Goal: Information Seeking & Learning: Compare options

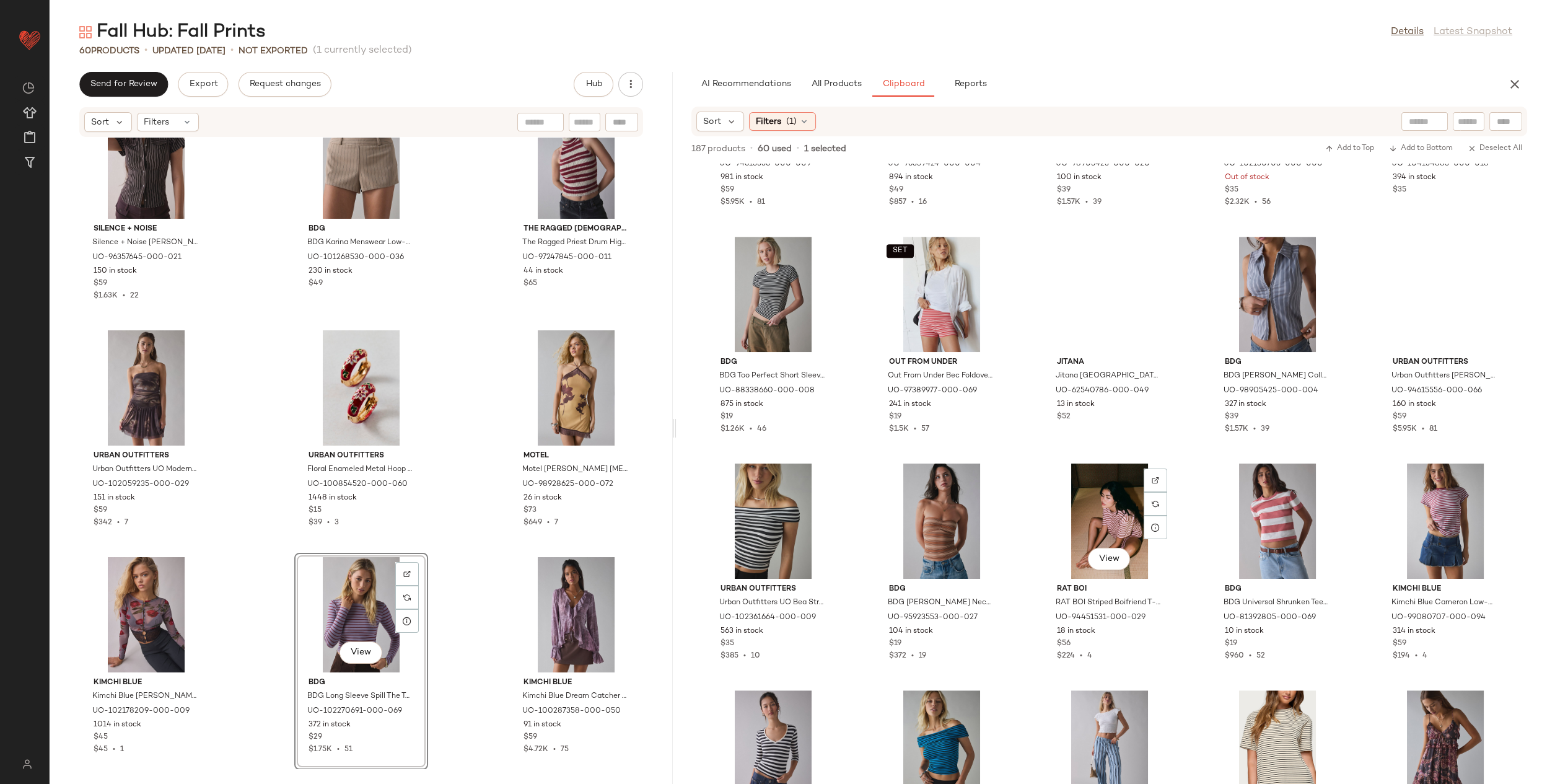
scroll to position [1991, 0]
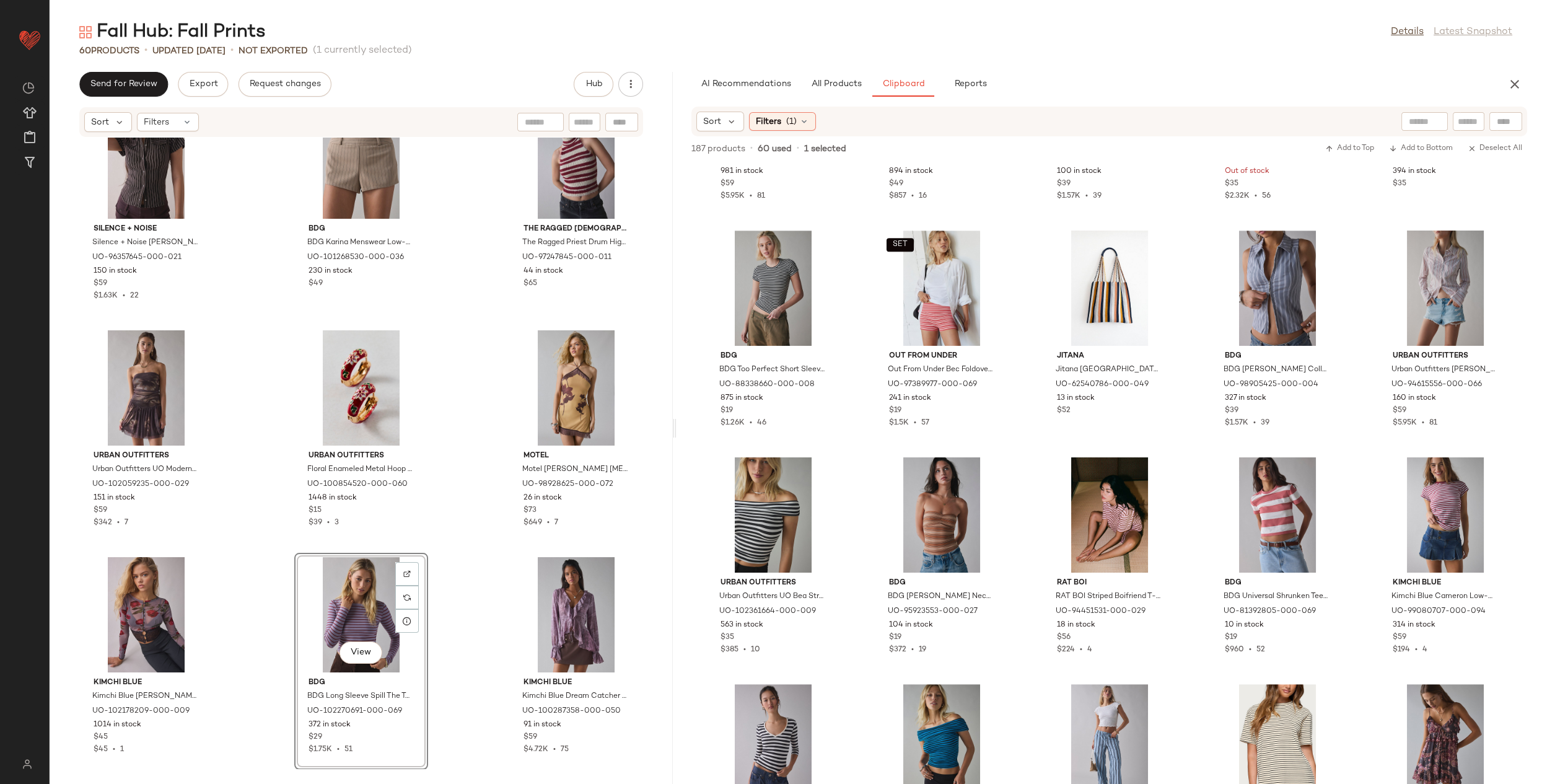
click at [355, 609] on div "View" at bounding box center [361, 615] width 125 height 115
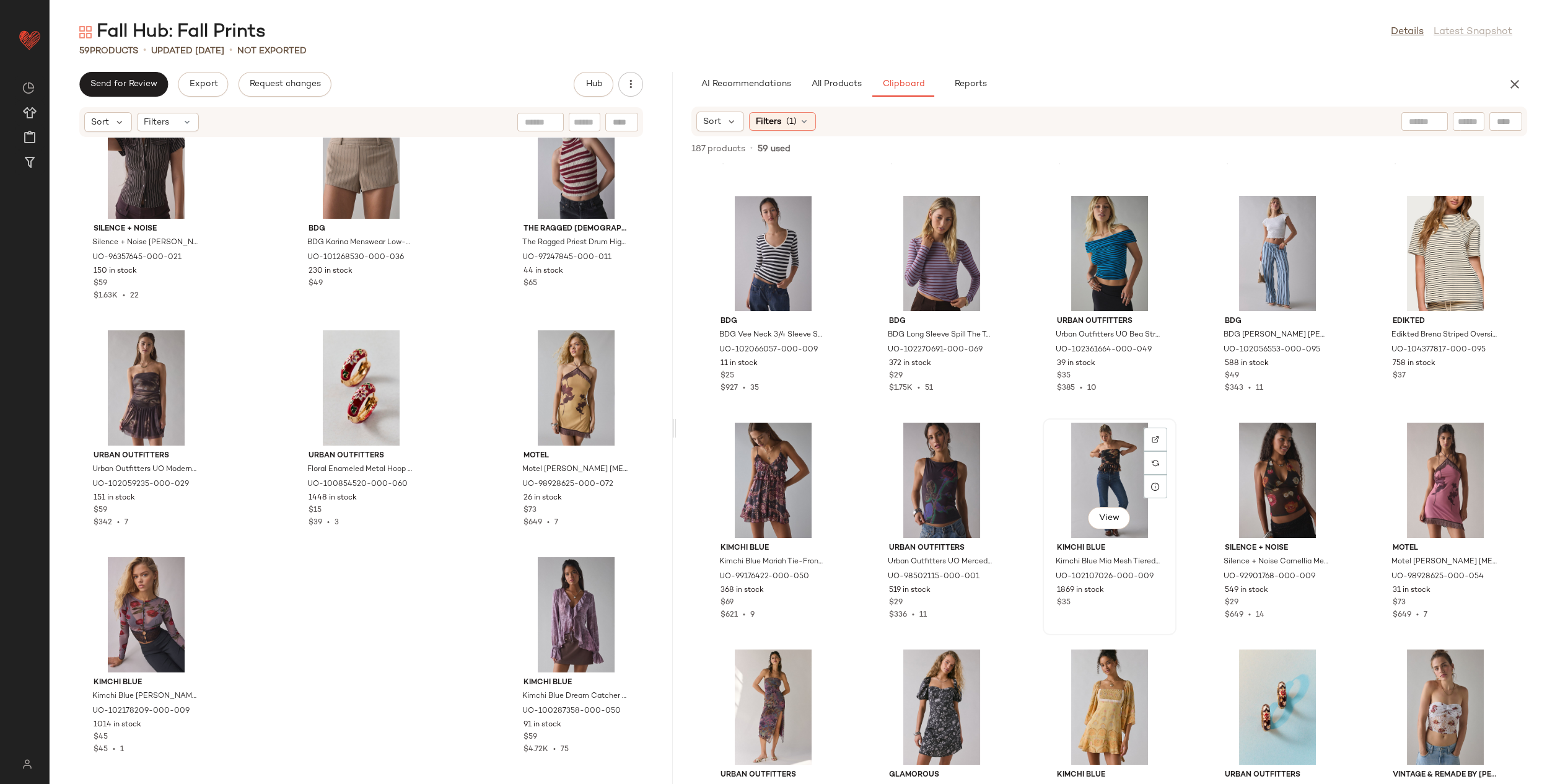
scroll to position [2484, 0]
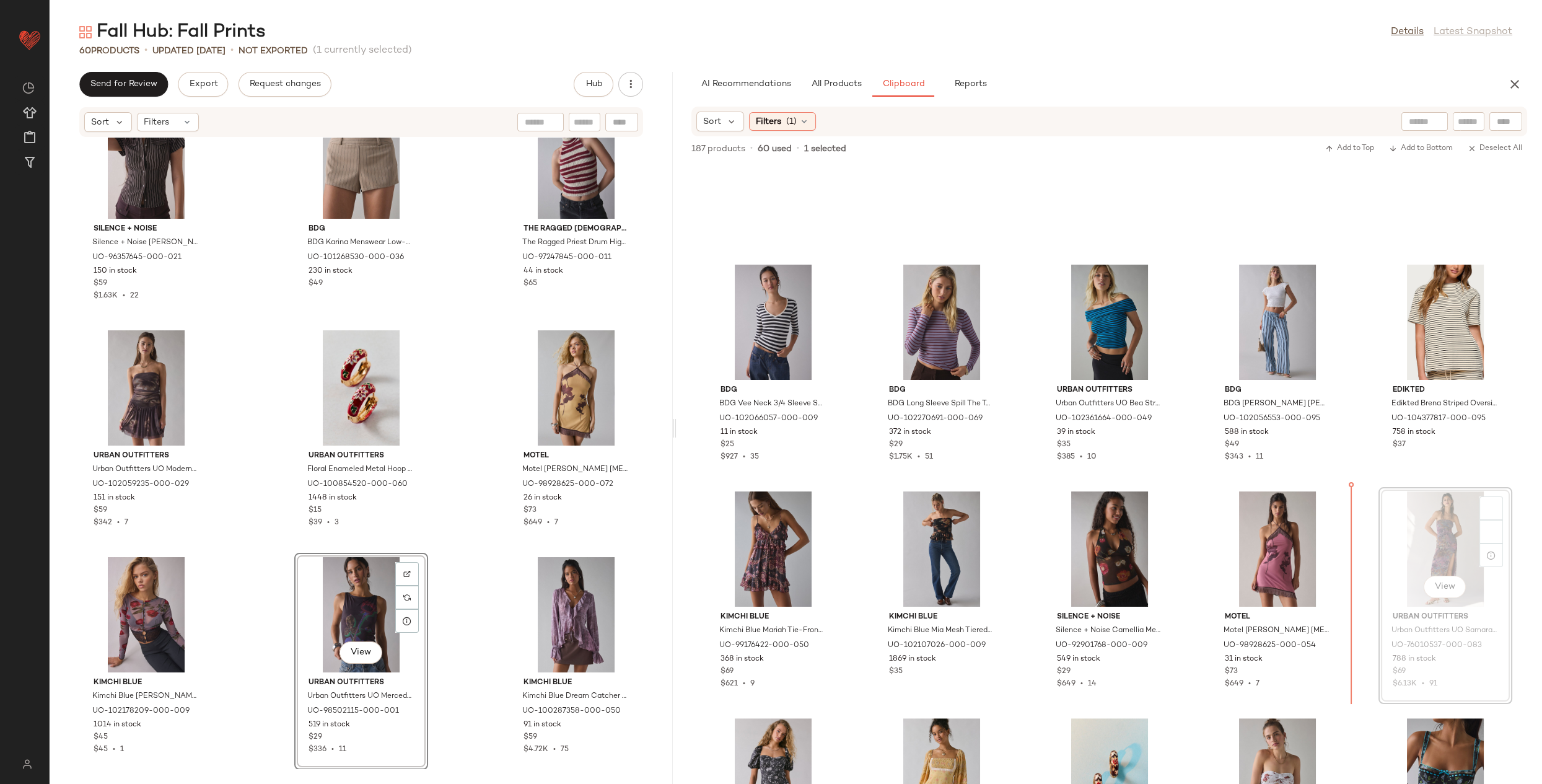
scroll to position [2410, 0]
drag, startPoint x: 1374, startPoint y: 539, endPoint x: 1365, endPoint y: 544, distance: 10.3
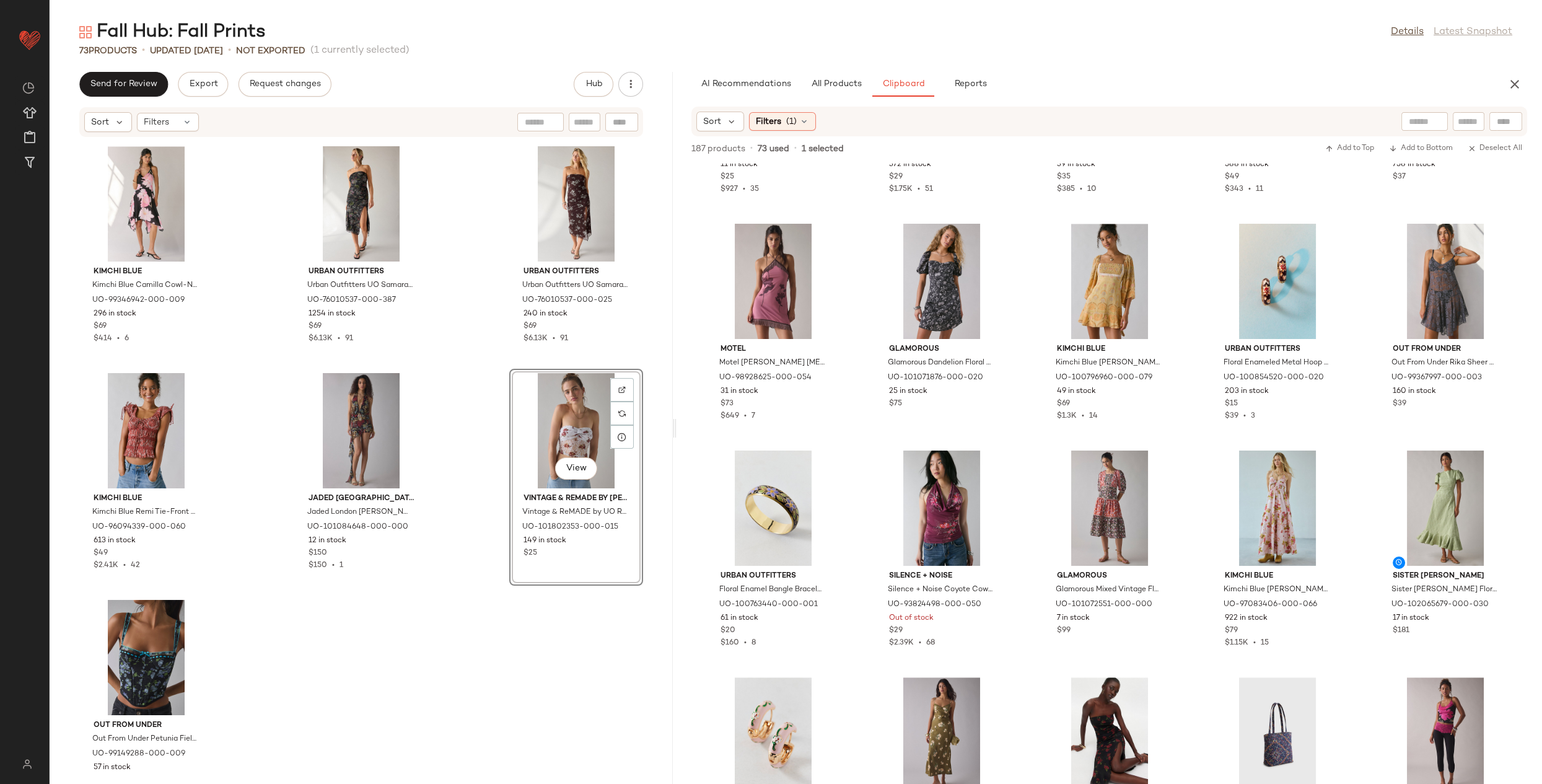
scroll to position [5040, 0]
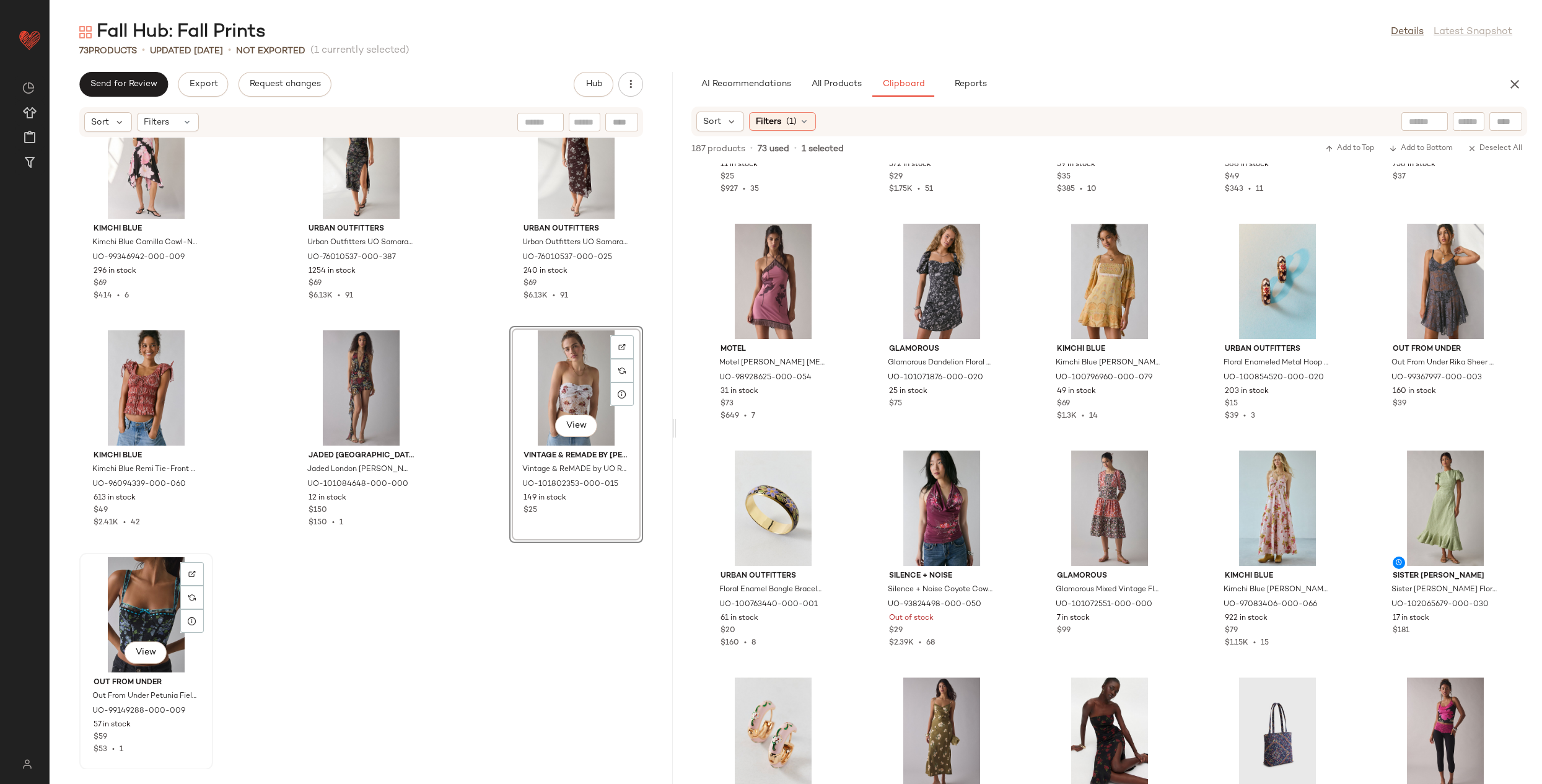
click at [154, 615] on div "View" at bounding box center [146, 615] width 125 height 115
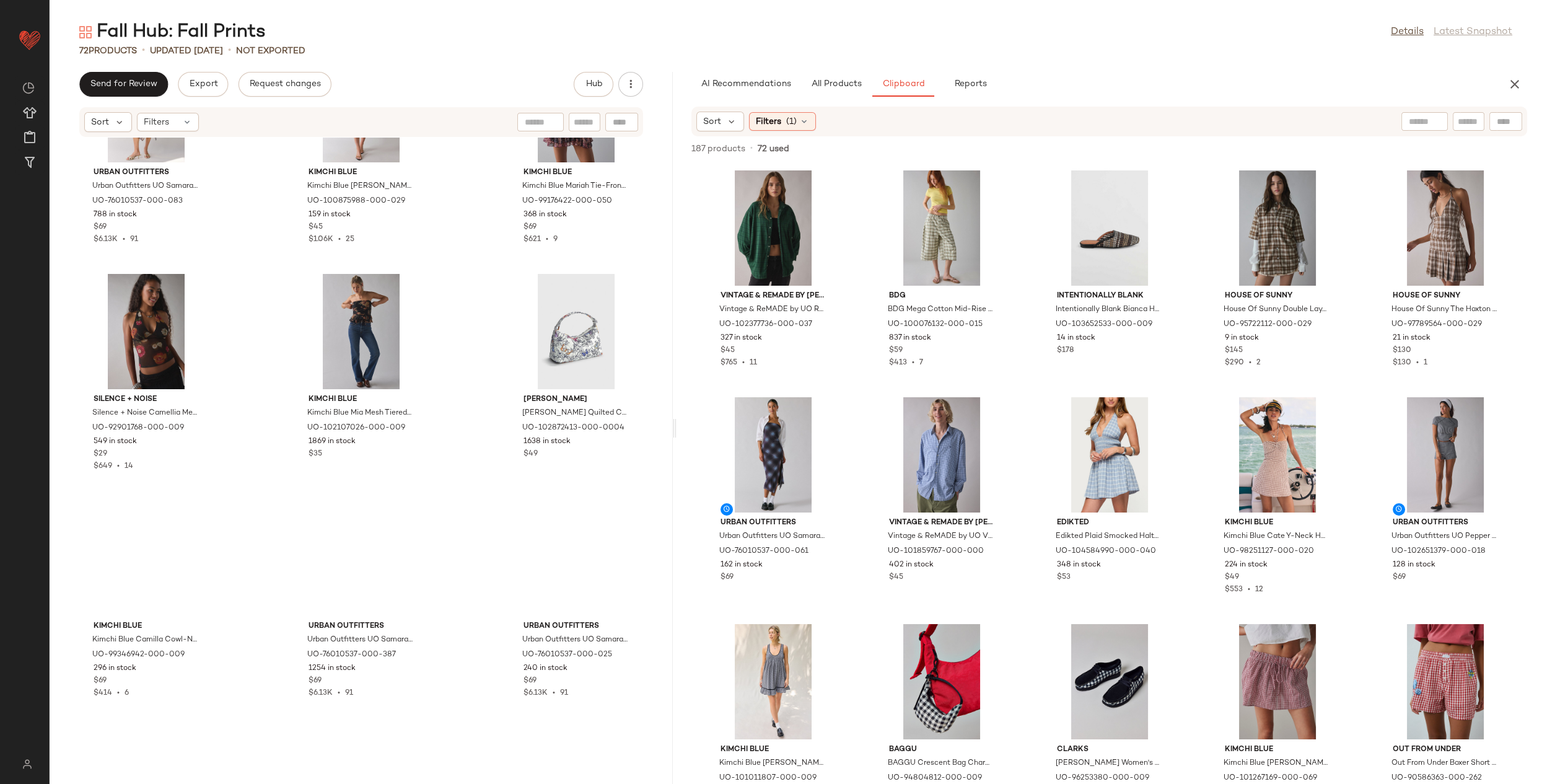
scroll to position [4813, 0]
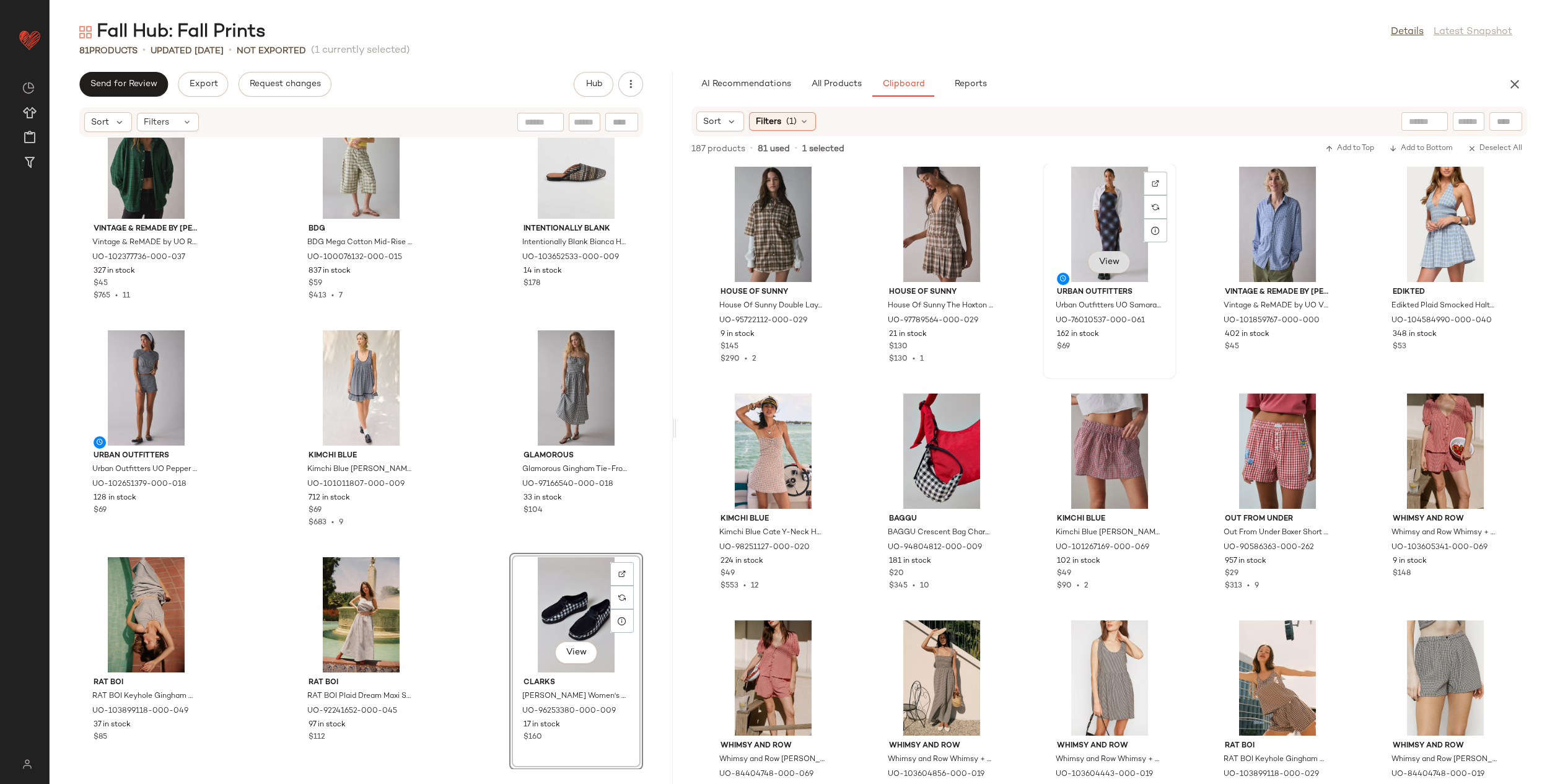
scroll to position [3, 0]
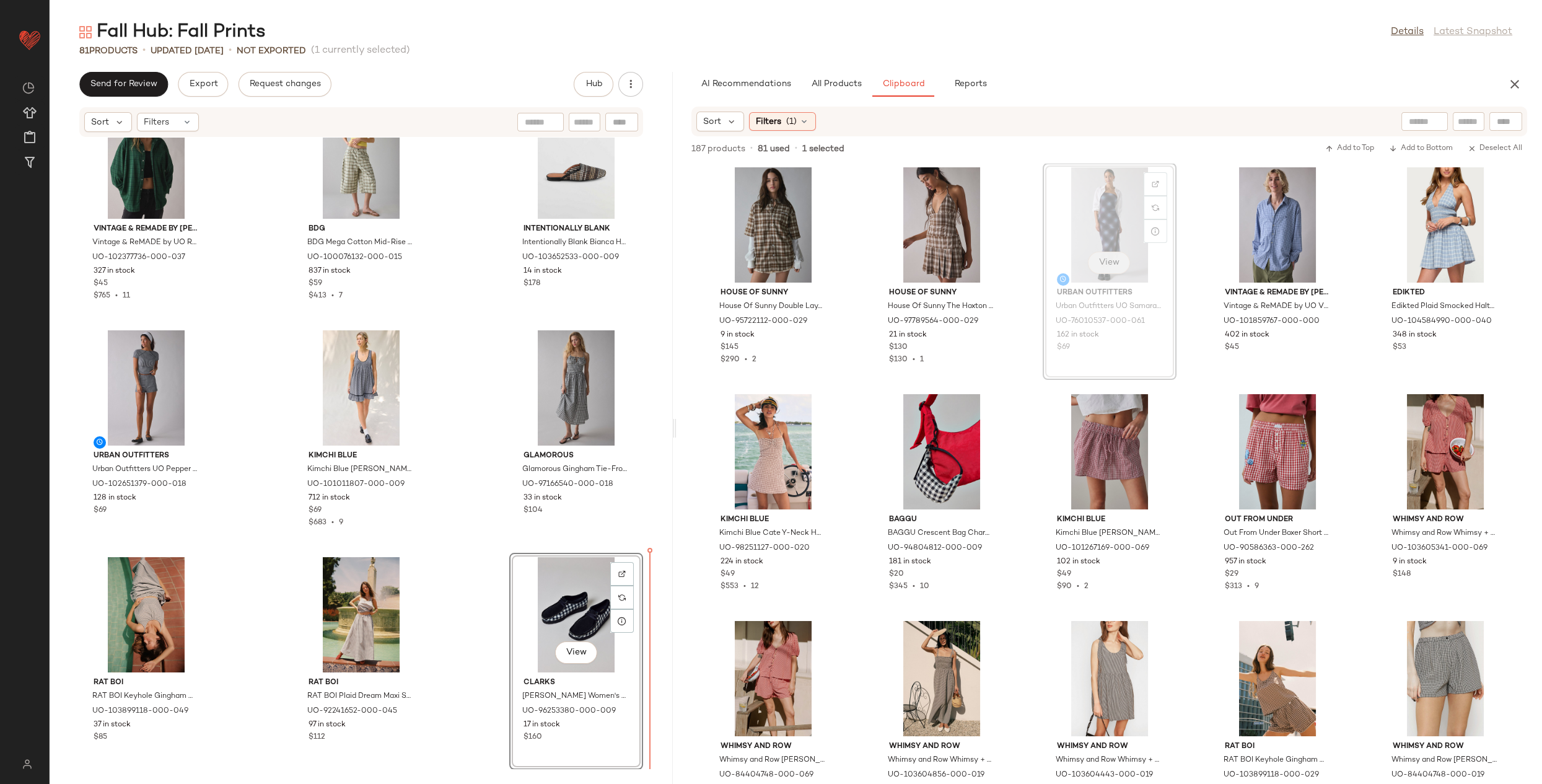
drag, startPoint x: 1077, startPoint y: 269, endPoint x: 1098, endPoint y: 271, distance: 21.1
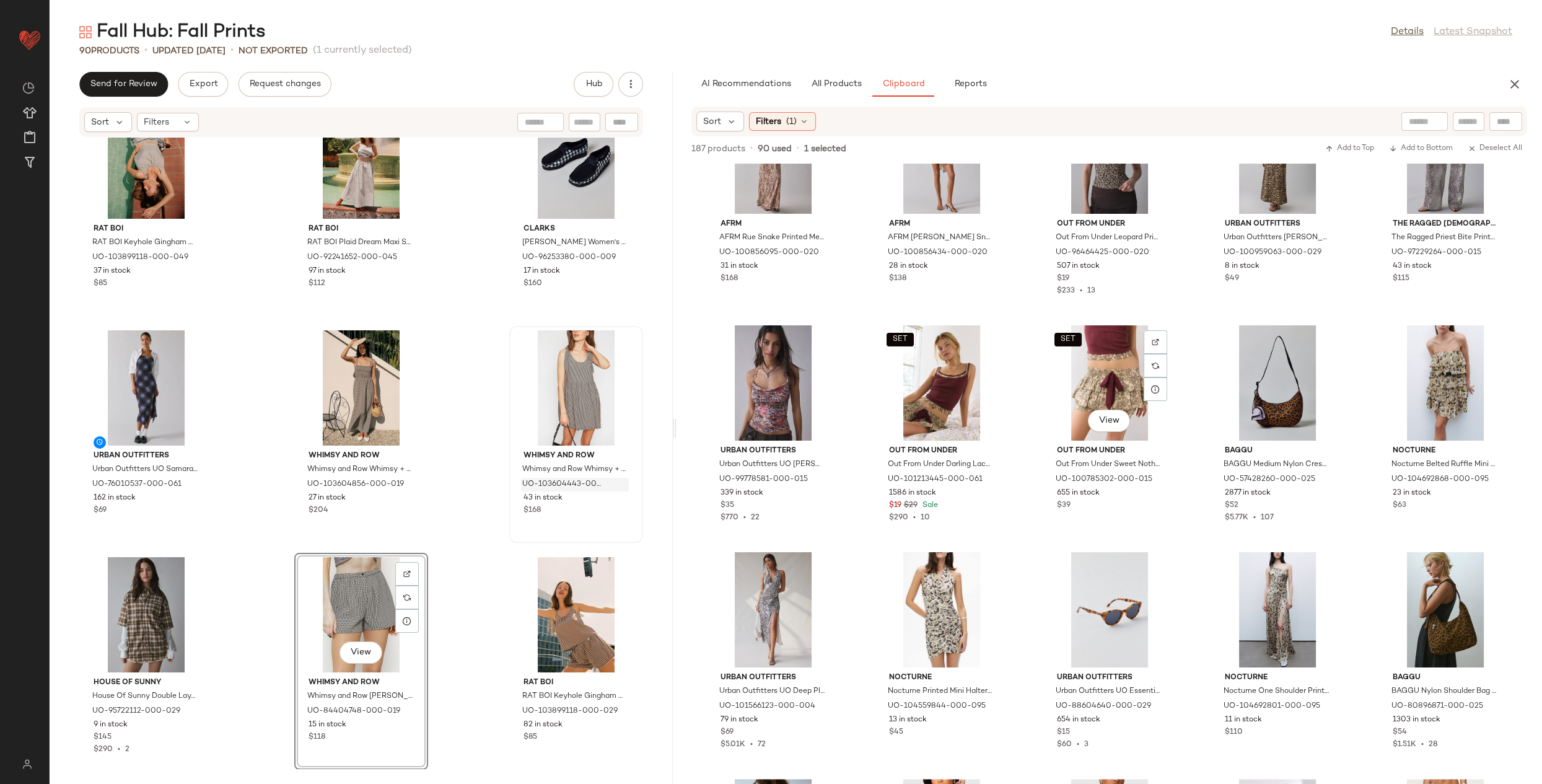
scroll to position [3257, 0]
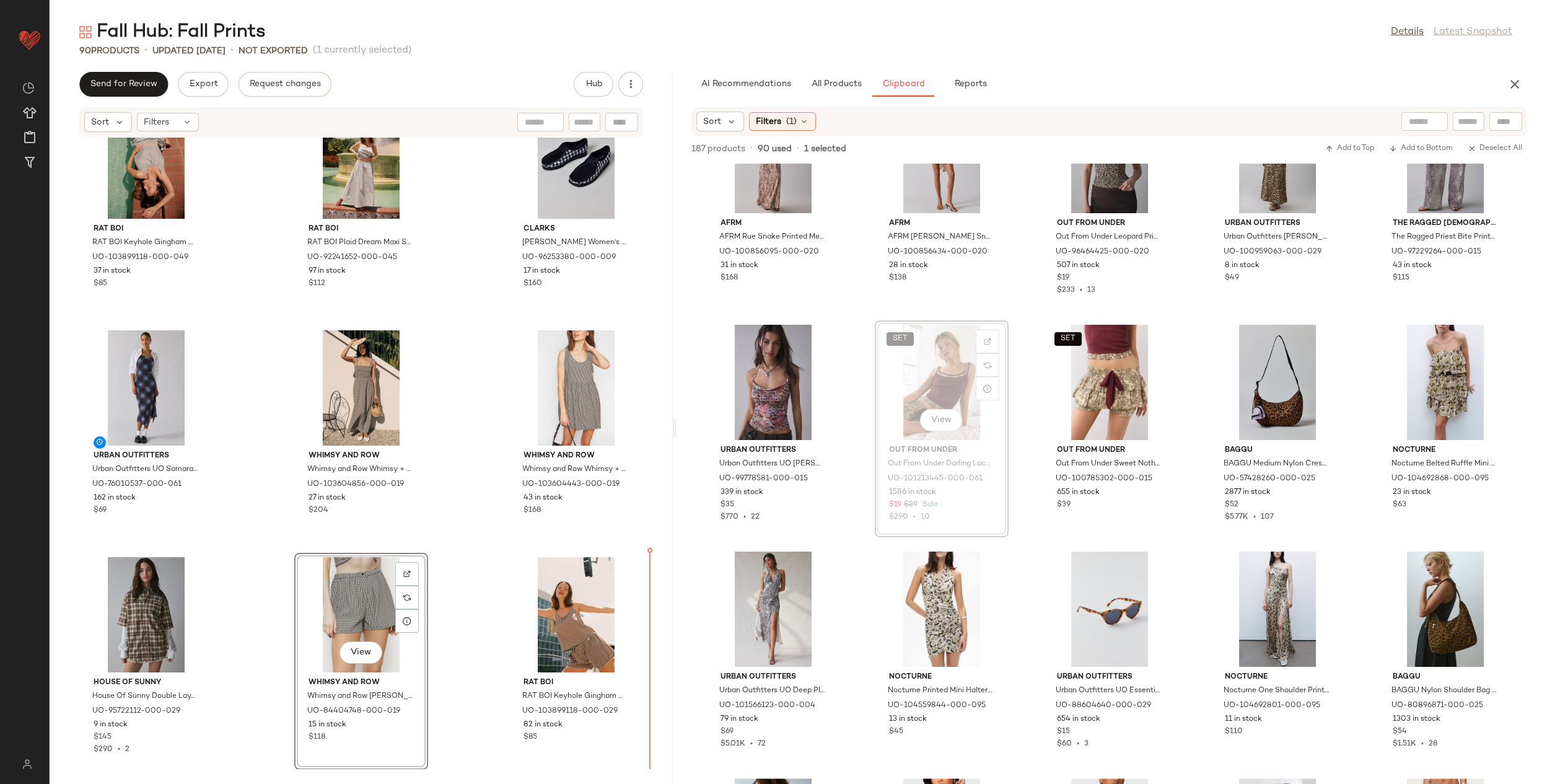
drag, startPoint x: 955, startPoint y: 376, endPoint x: 949, endPoint y: 383, distance: 9.2
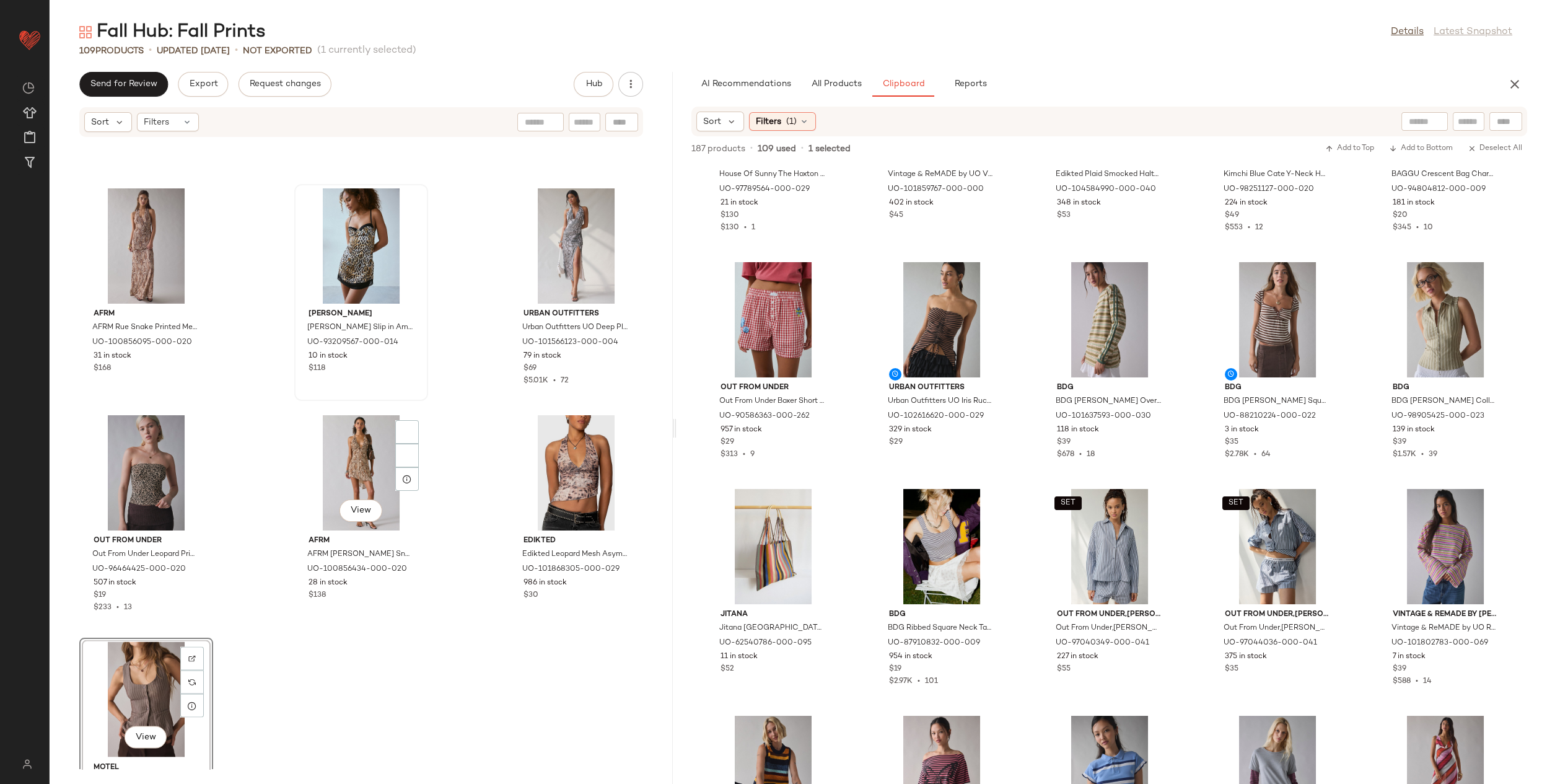
scroll to position [7760, 0]
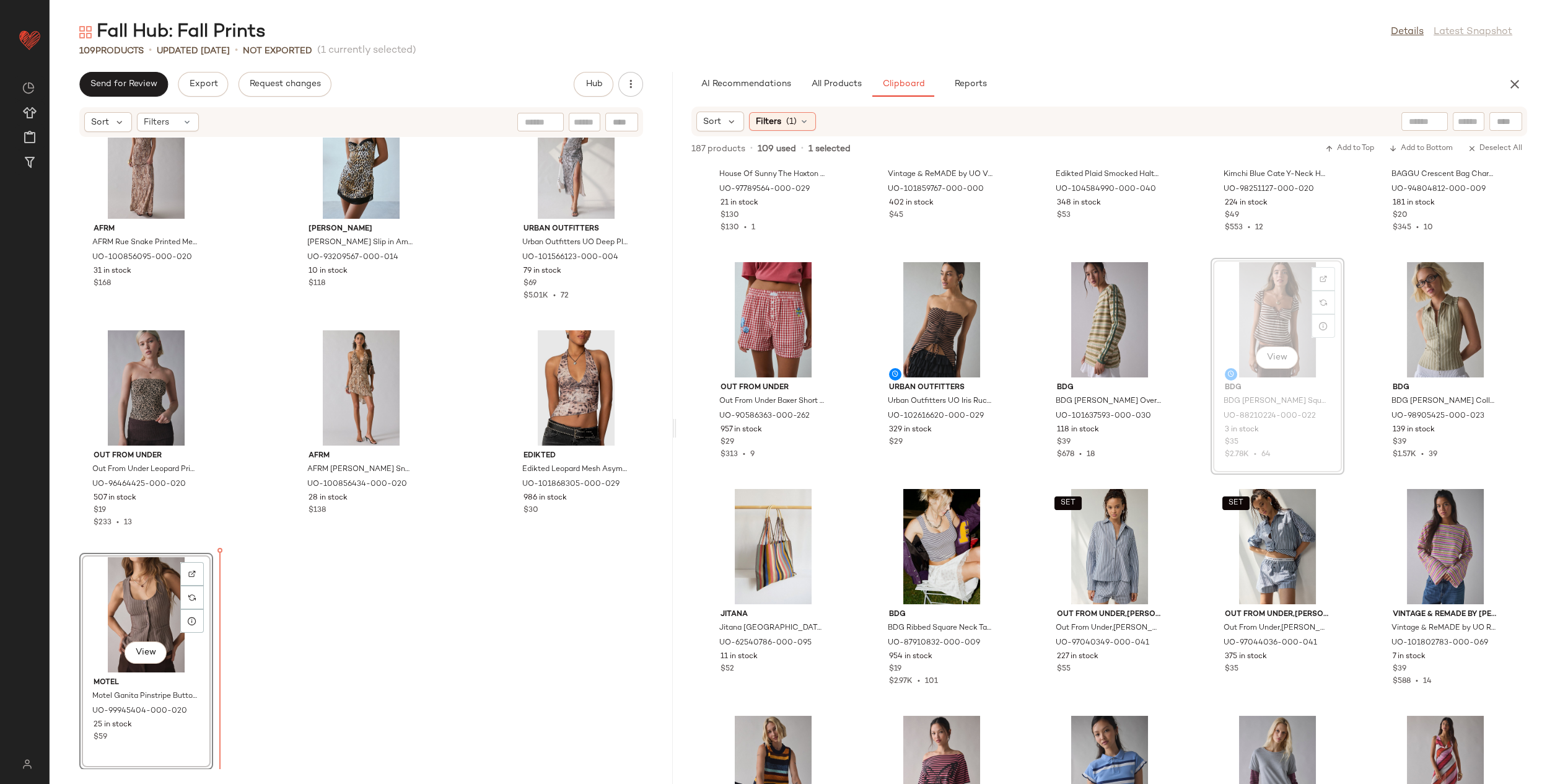
drag, startPoint x: 1247, startPoint y: 358, endPoint x: 1238, endPoint y: 366, distance: 12.0
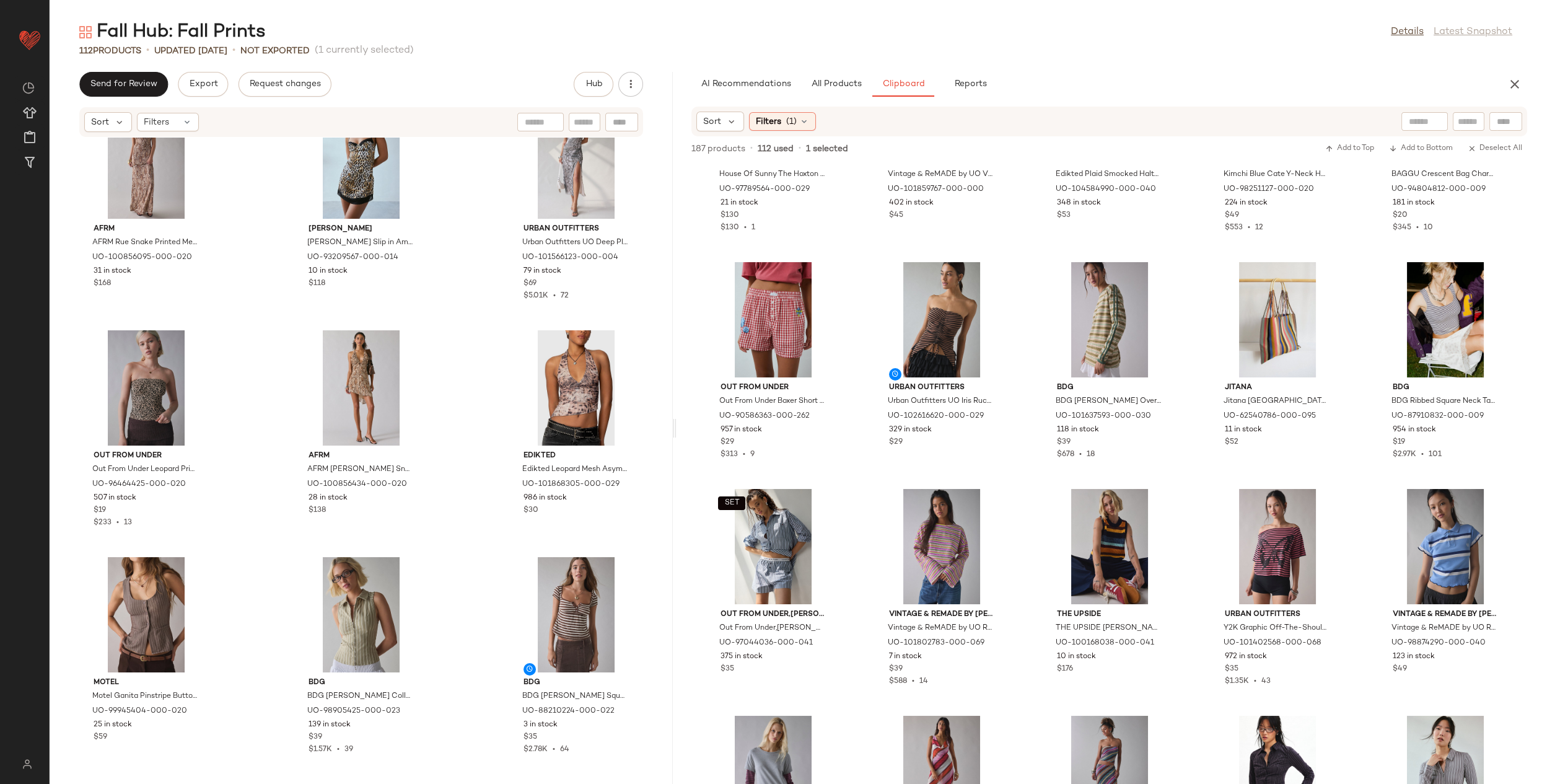
scroll to position [7987, 0]
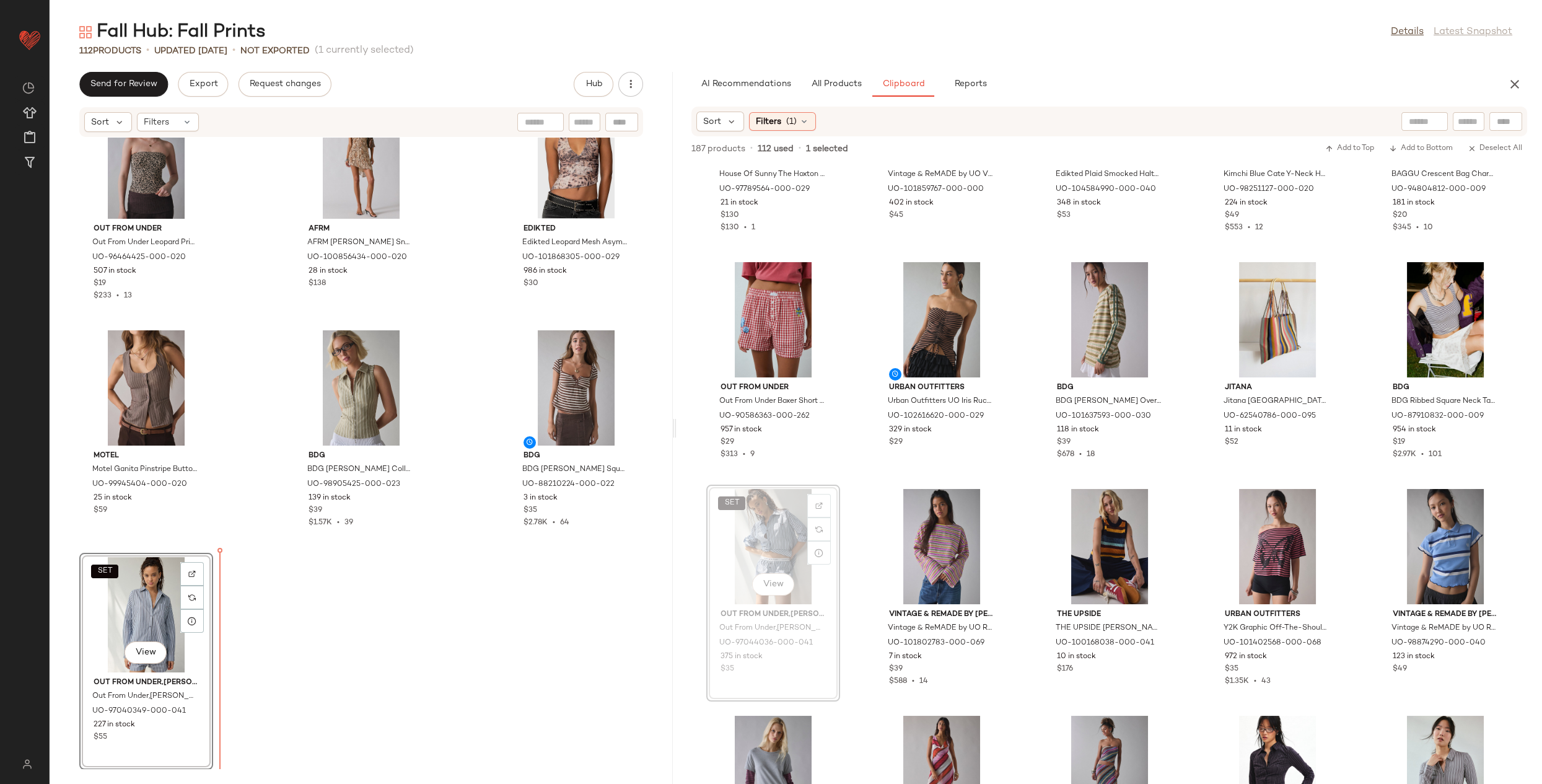
drag, startPoint x: 735, startPoint y: 572, endPoint x: 730, endPoint y: 577, distance: 7.1
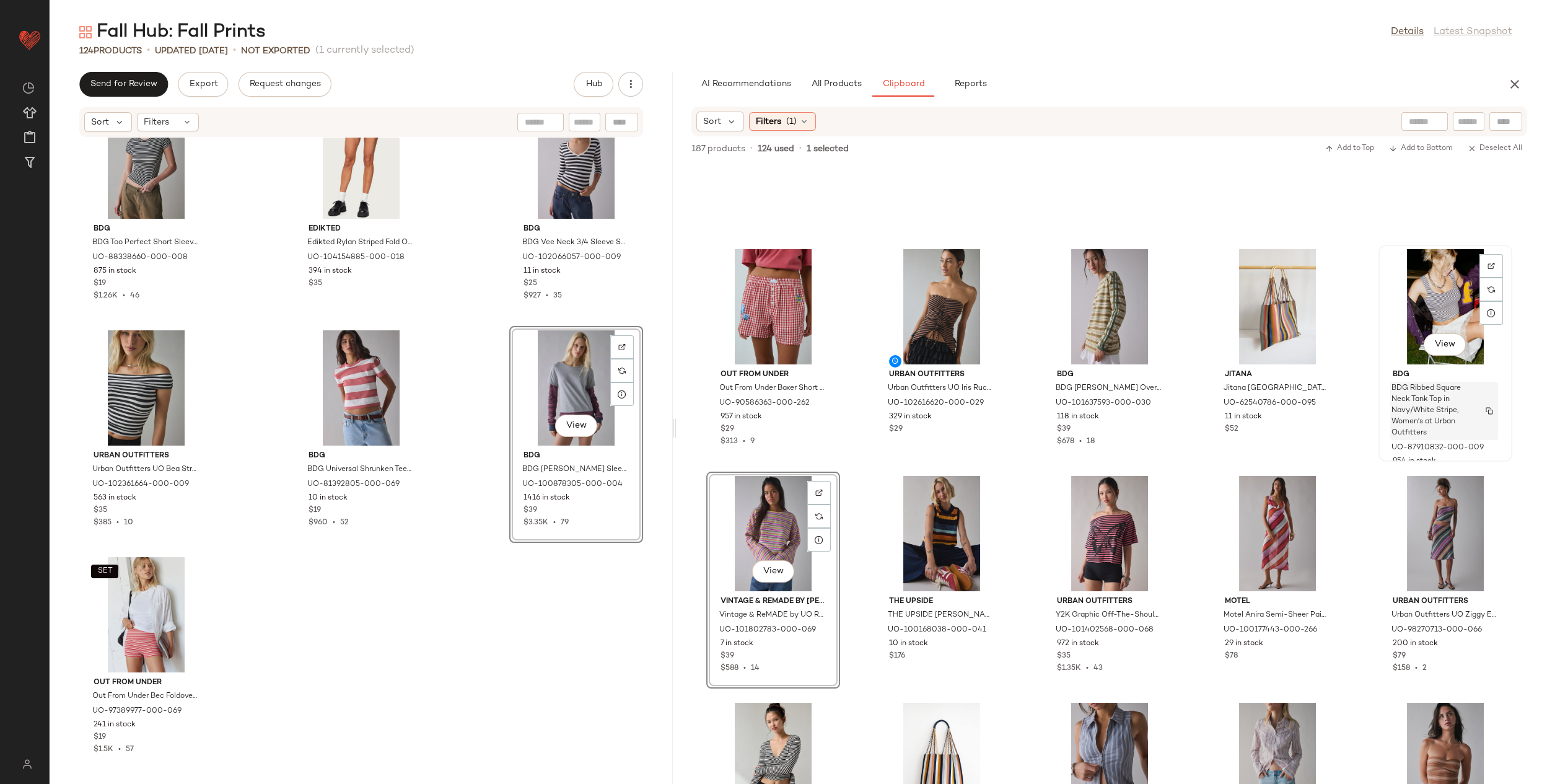
scroll to position [200, 0]
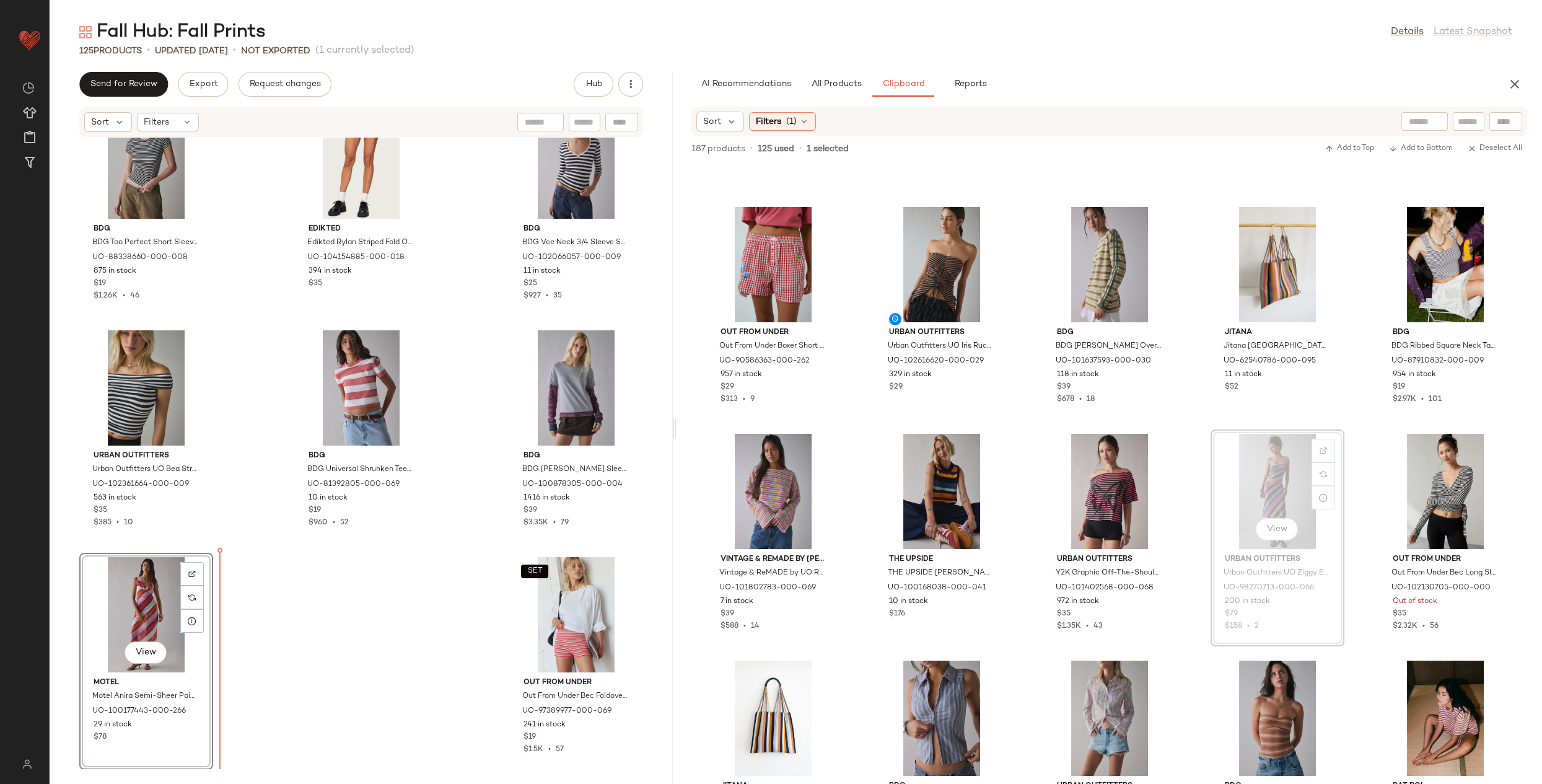
drag, startPoint x: 1251, startPoint y: 531, endPoint x: 1294, endPoint y: 532, distance: 43.0
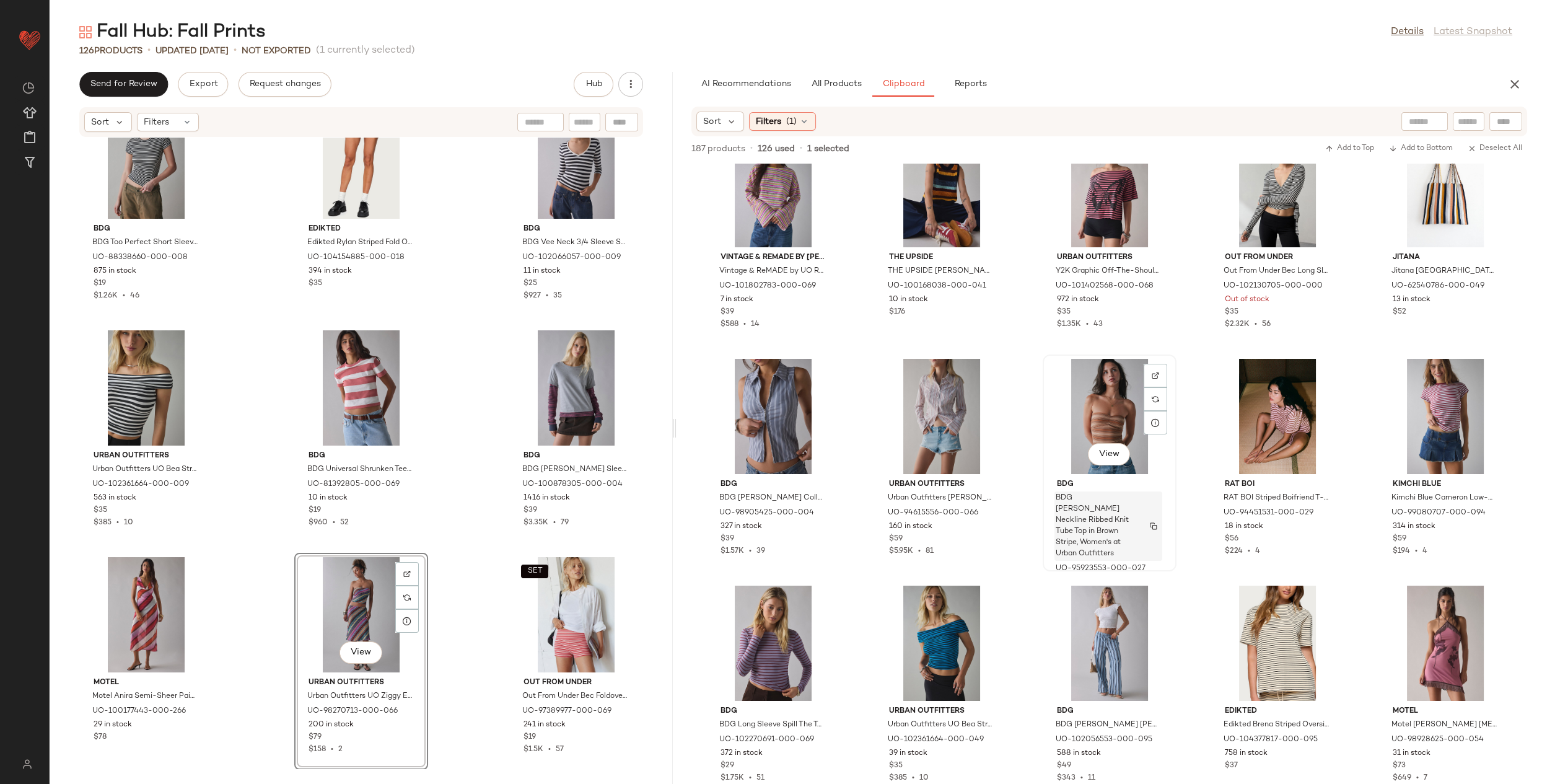
scroll to position [427, 0]
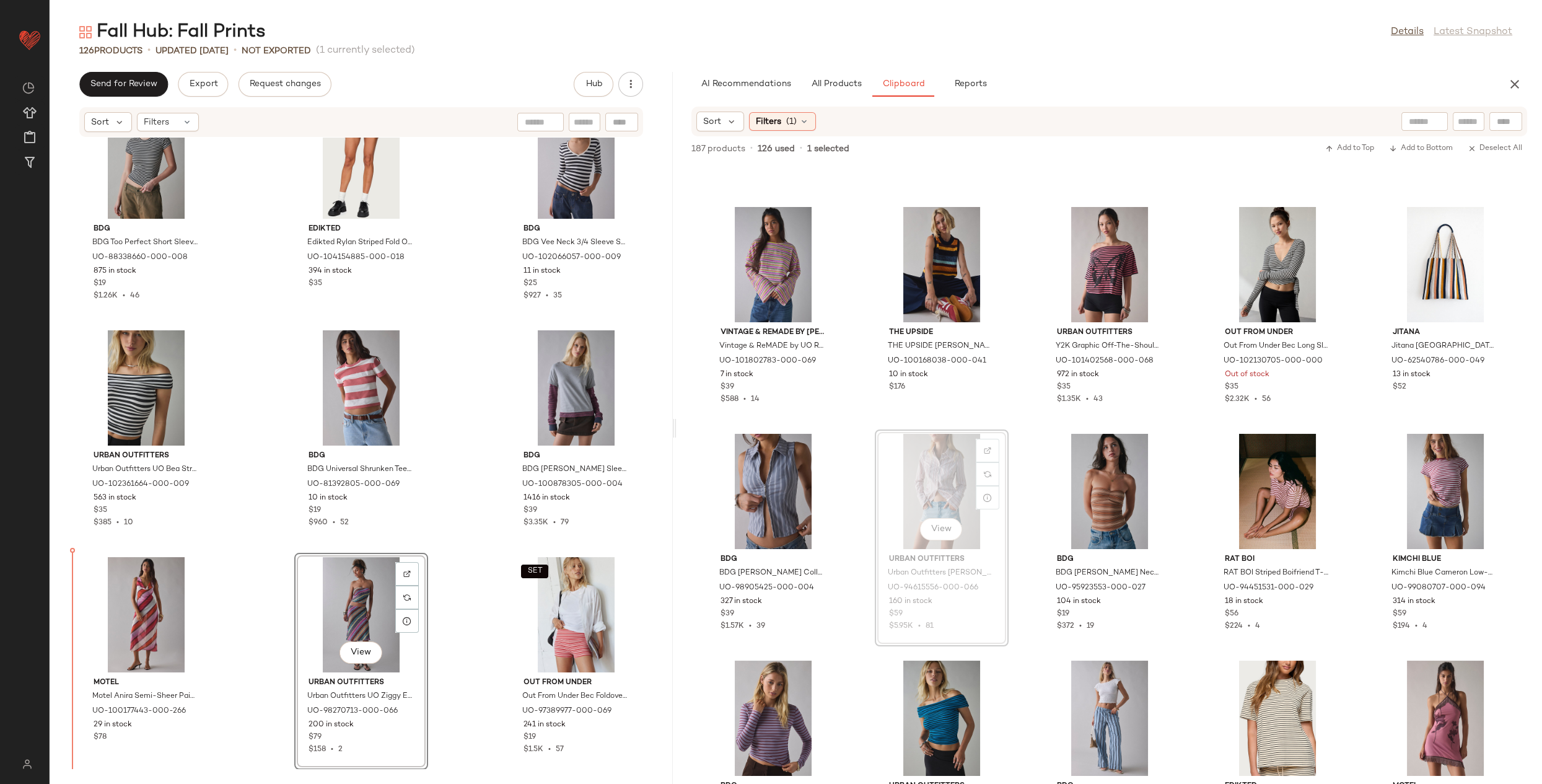
drag, startPoint x: 899, startPoint y: 497, endPoint x: 892, endPoint y: 500, distance: 7.6
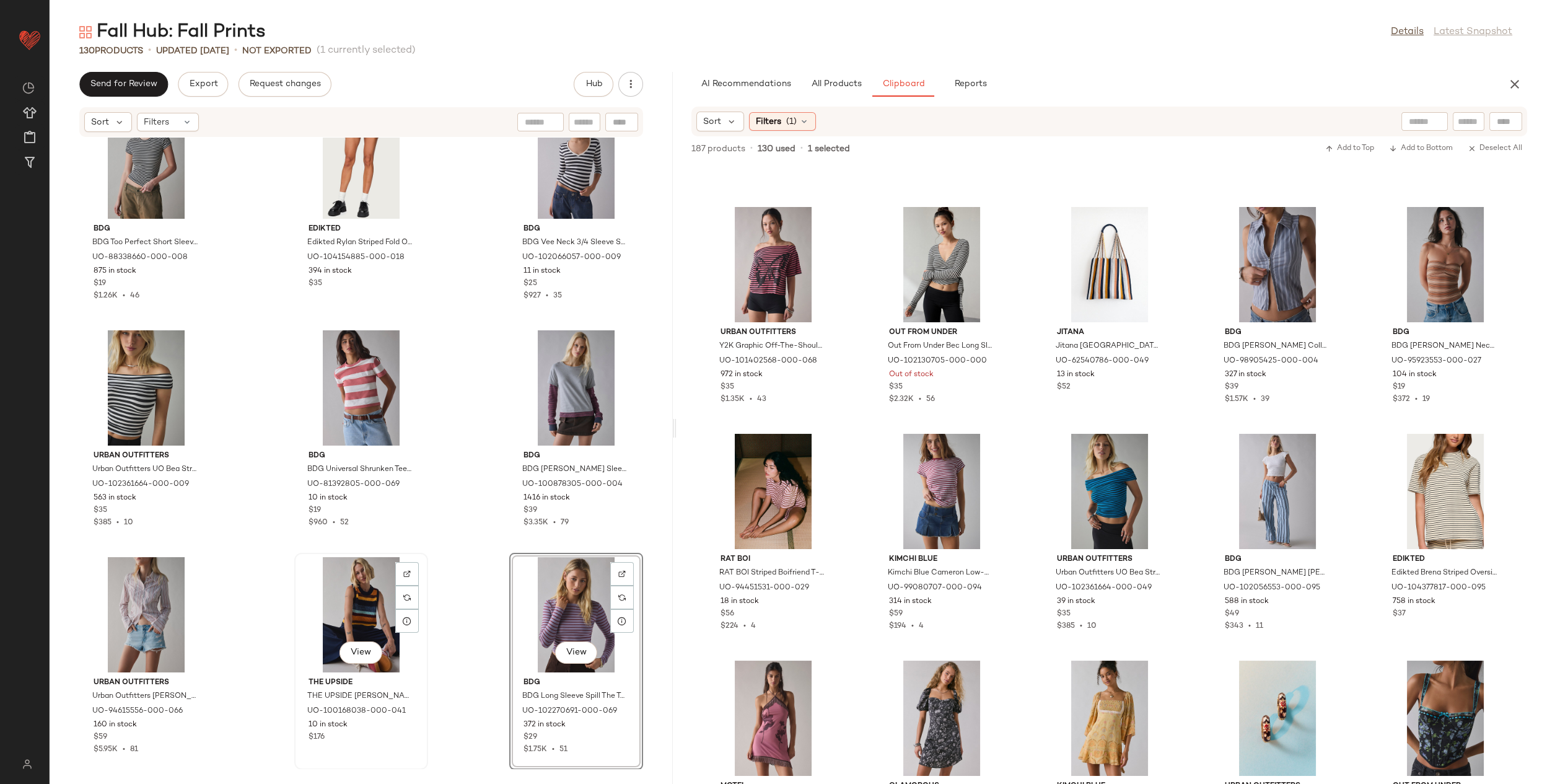
scroll to position [9348, 0]
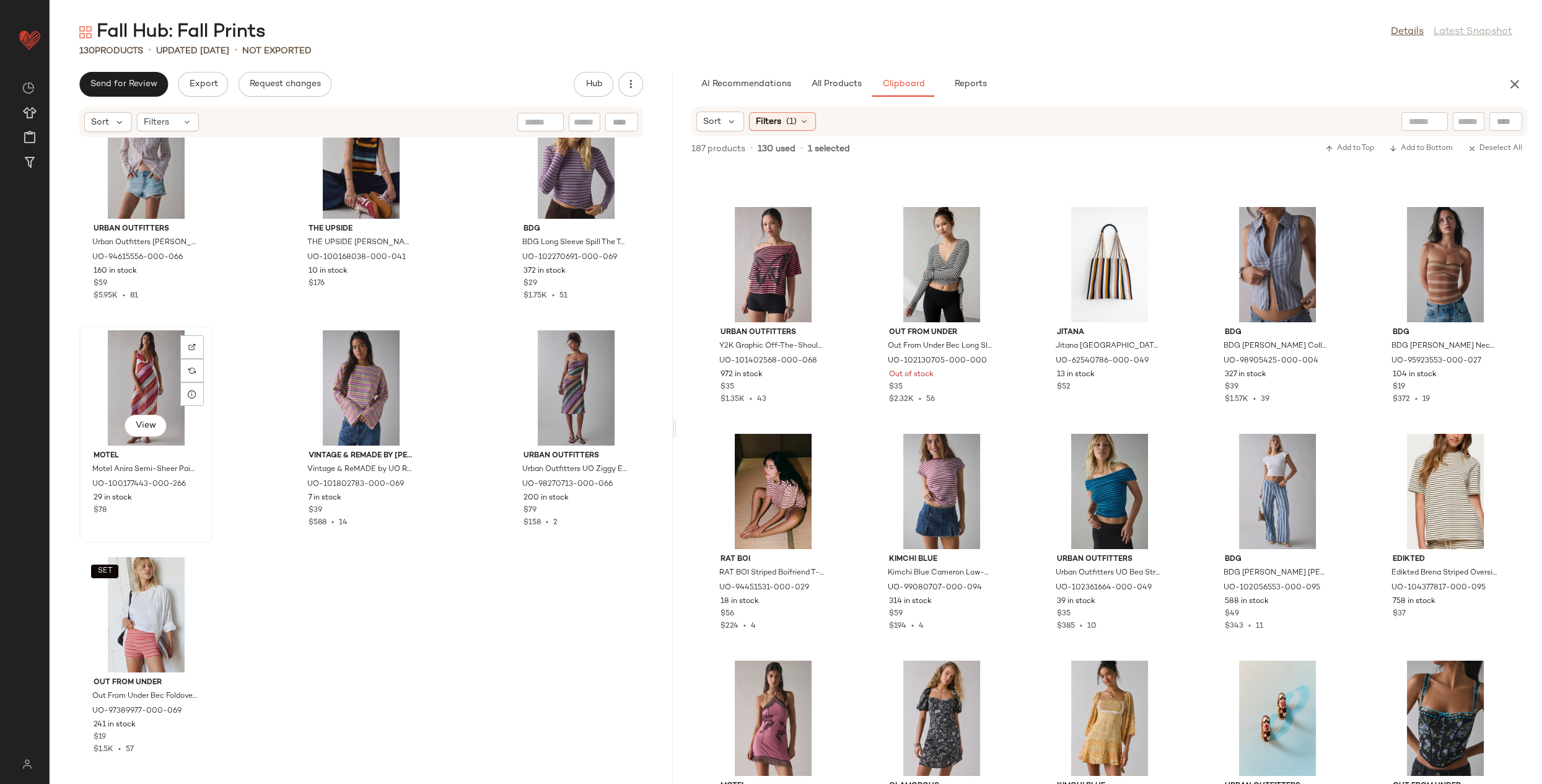
click at [139, 403] on div "View" at bounding box center [146, 388] width 125 height 115
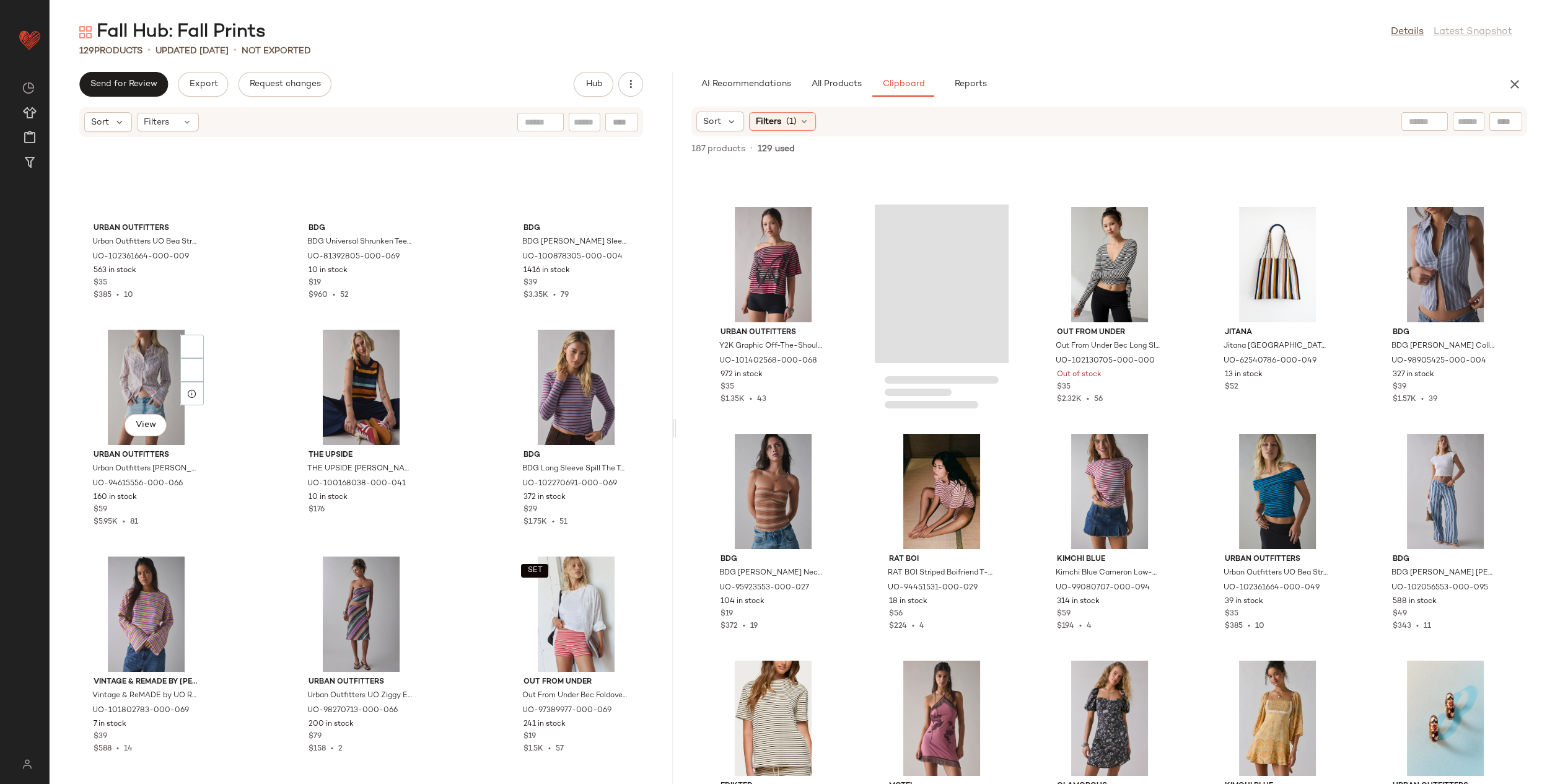
scroll to position [9121, 0]
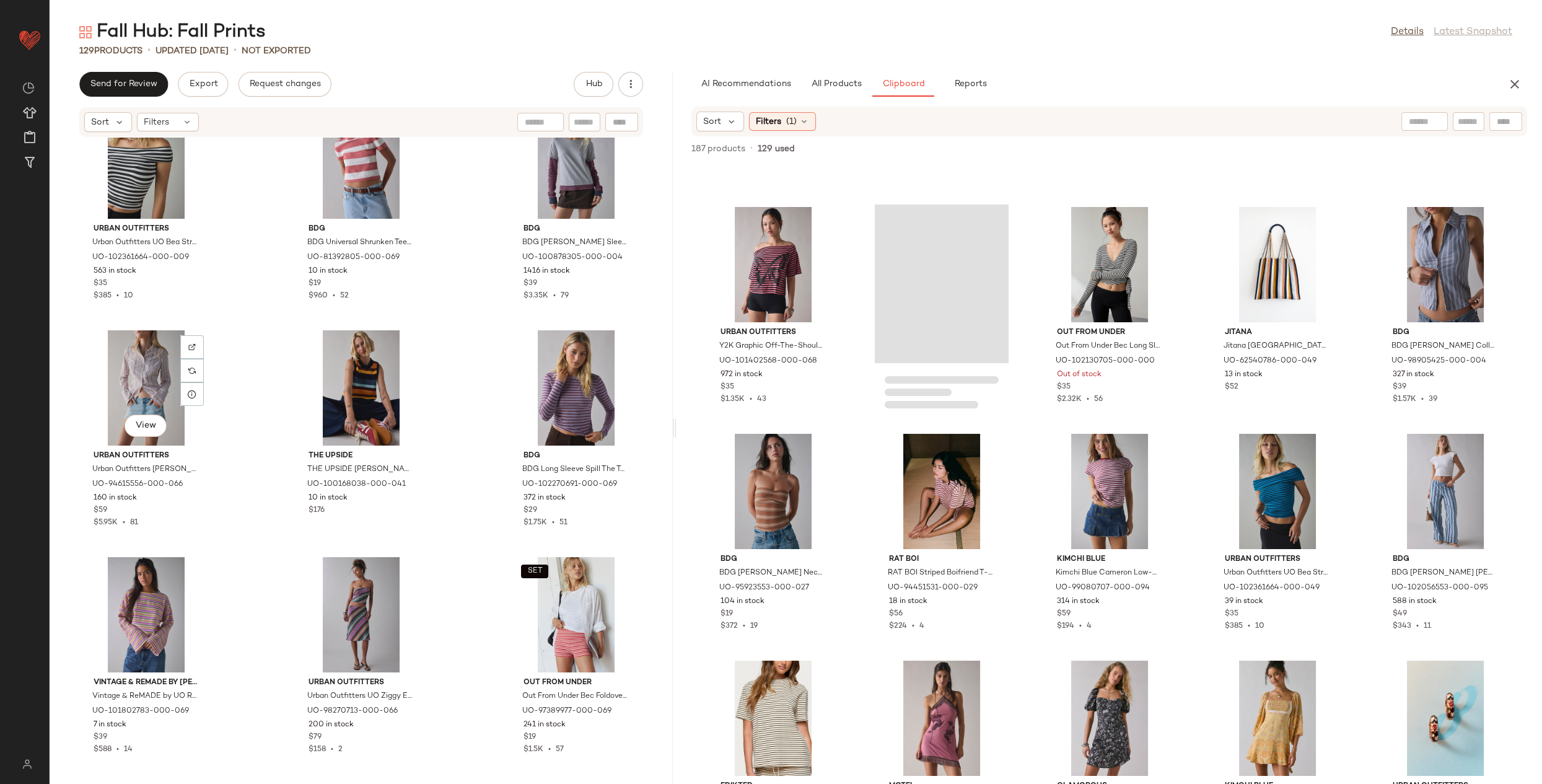
click at [139, 403] on div "View" at bounding box center [146, 388] width 125 height 115
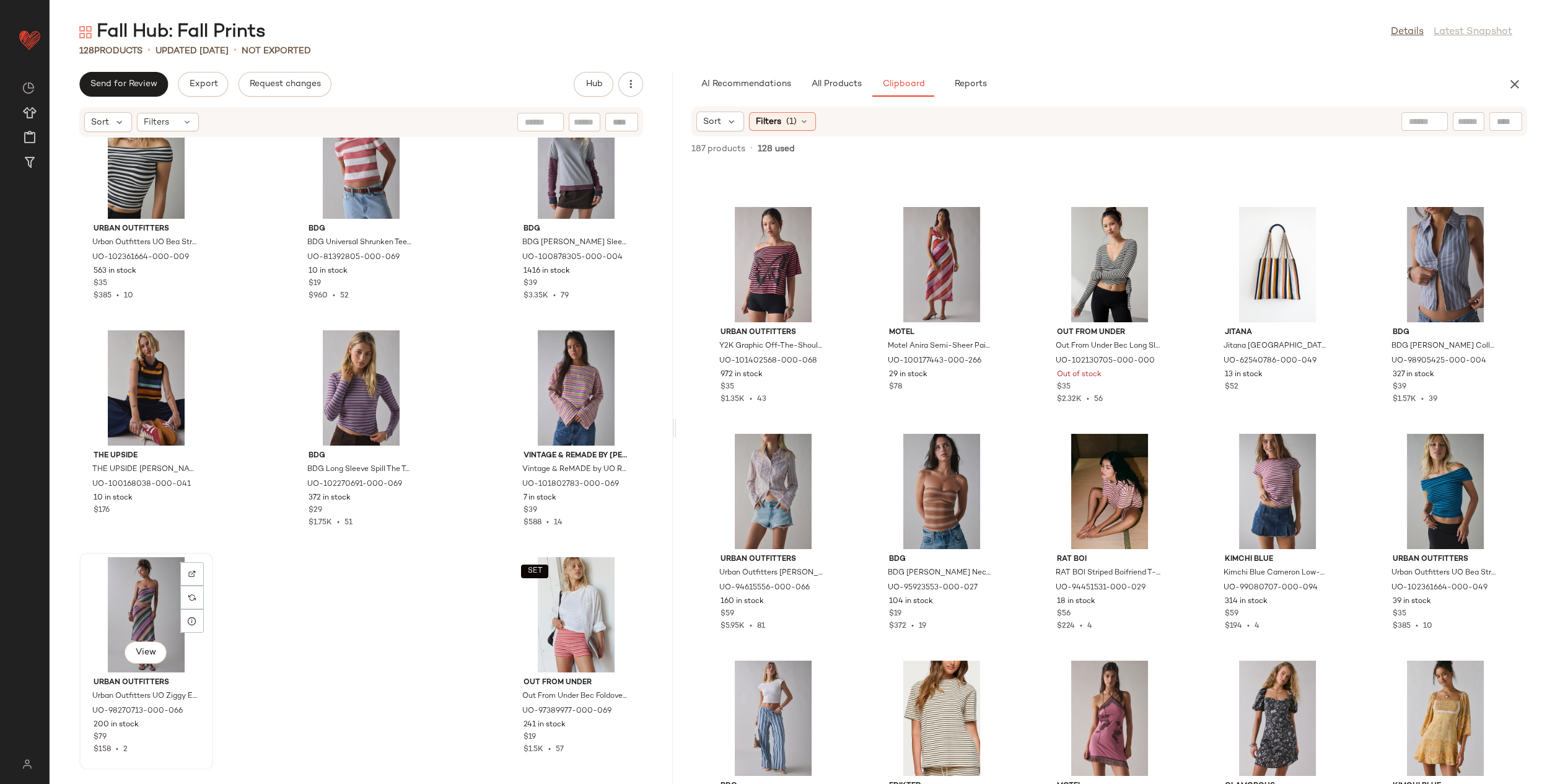
click at [132, 572] on div "View" at bounding box center [146, 615] width 125 height 115
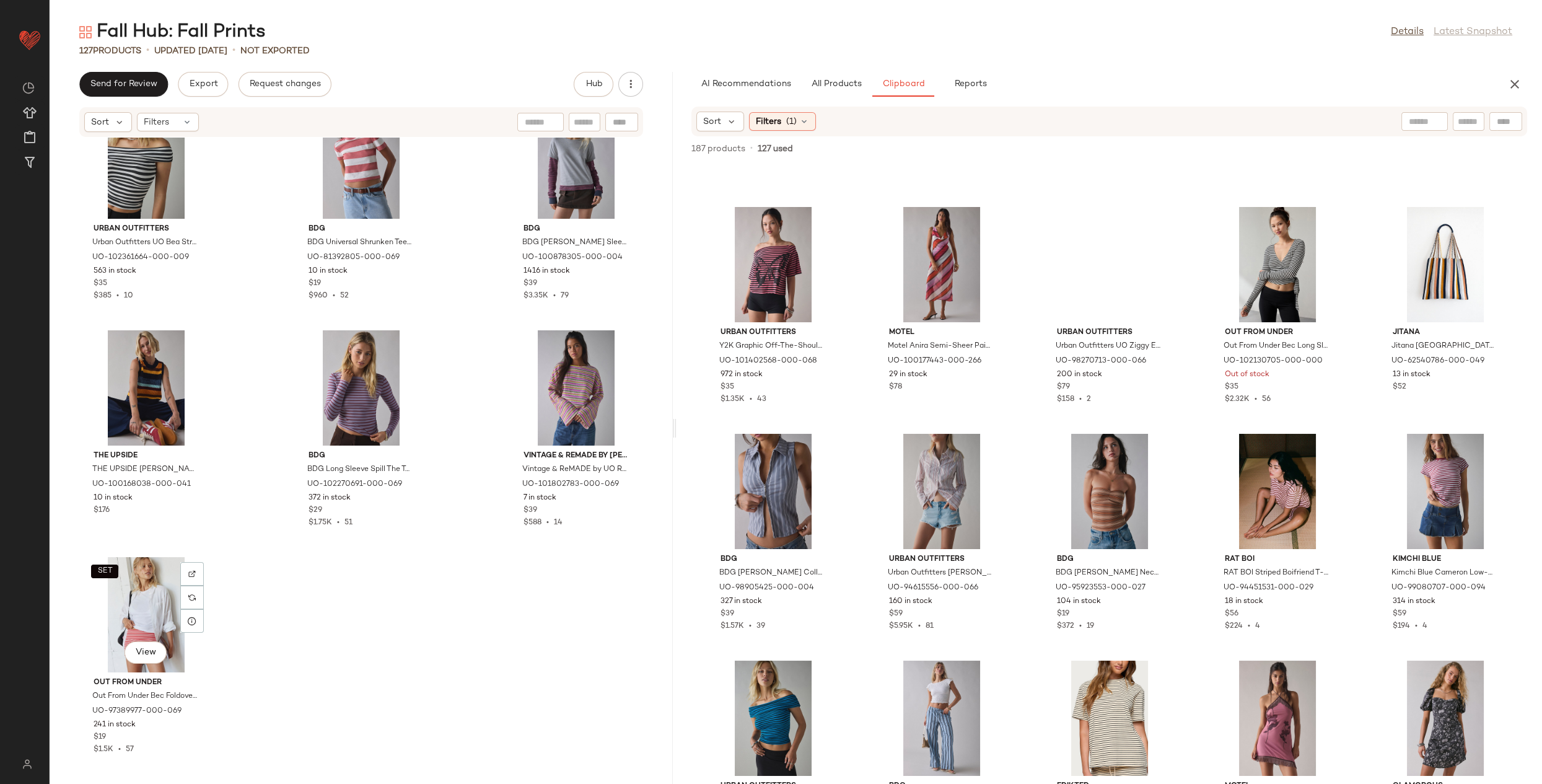
click at [132, 572] on div "SET View" at bounding box center [146, 615] width 125 height 115
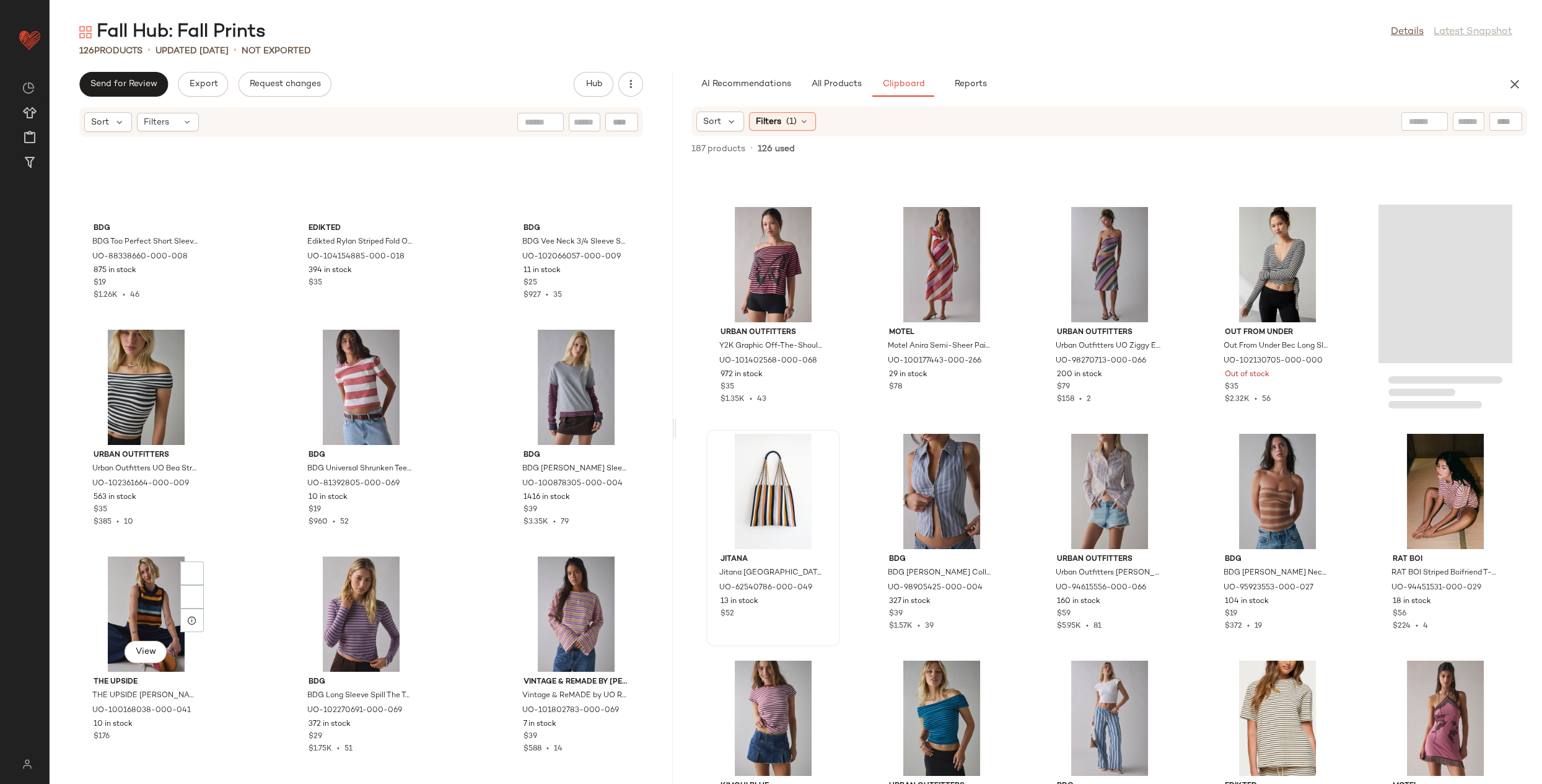
scroll to position [8894, 0]
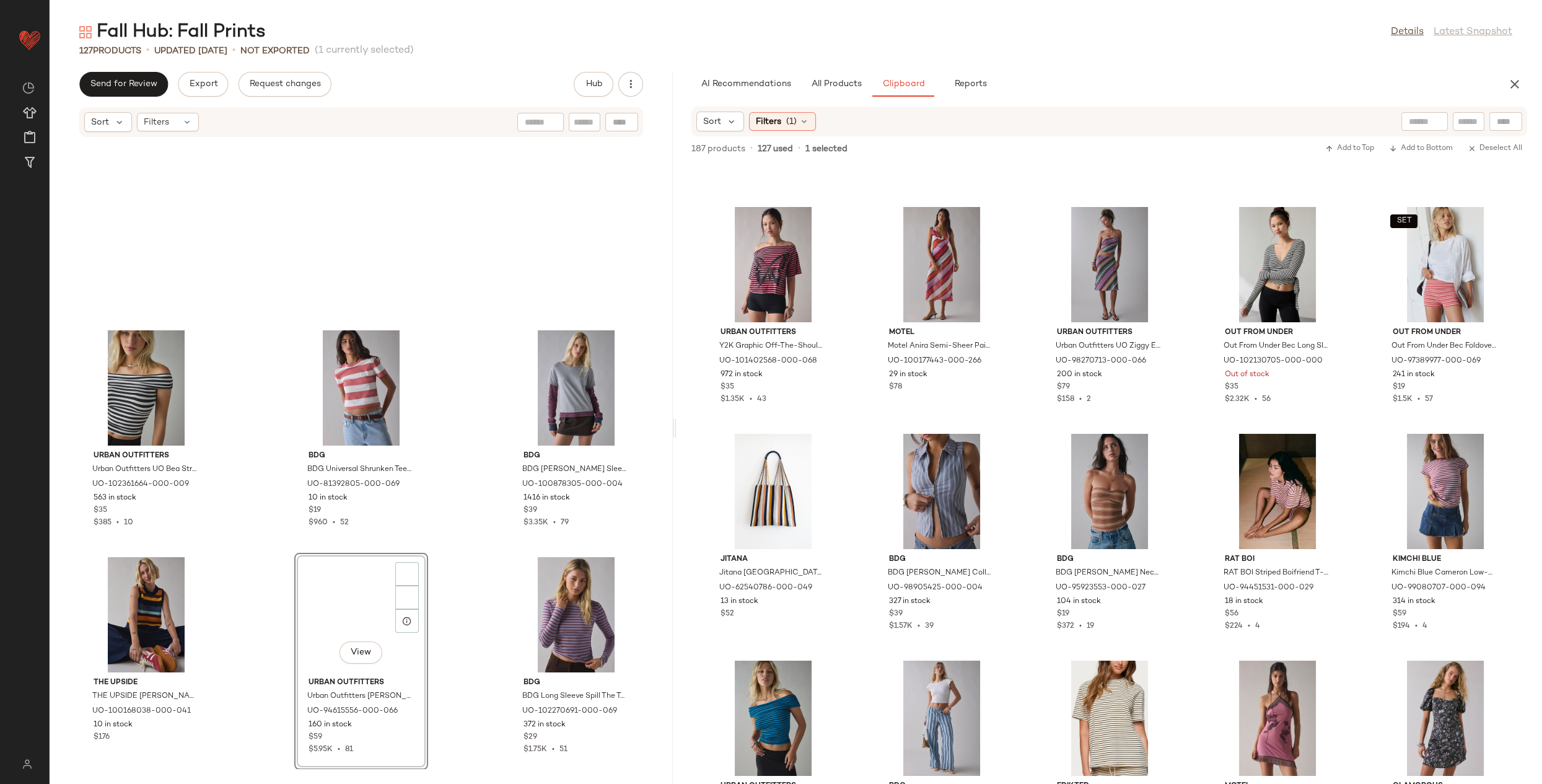
scroll to position [9121, 0]
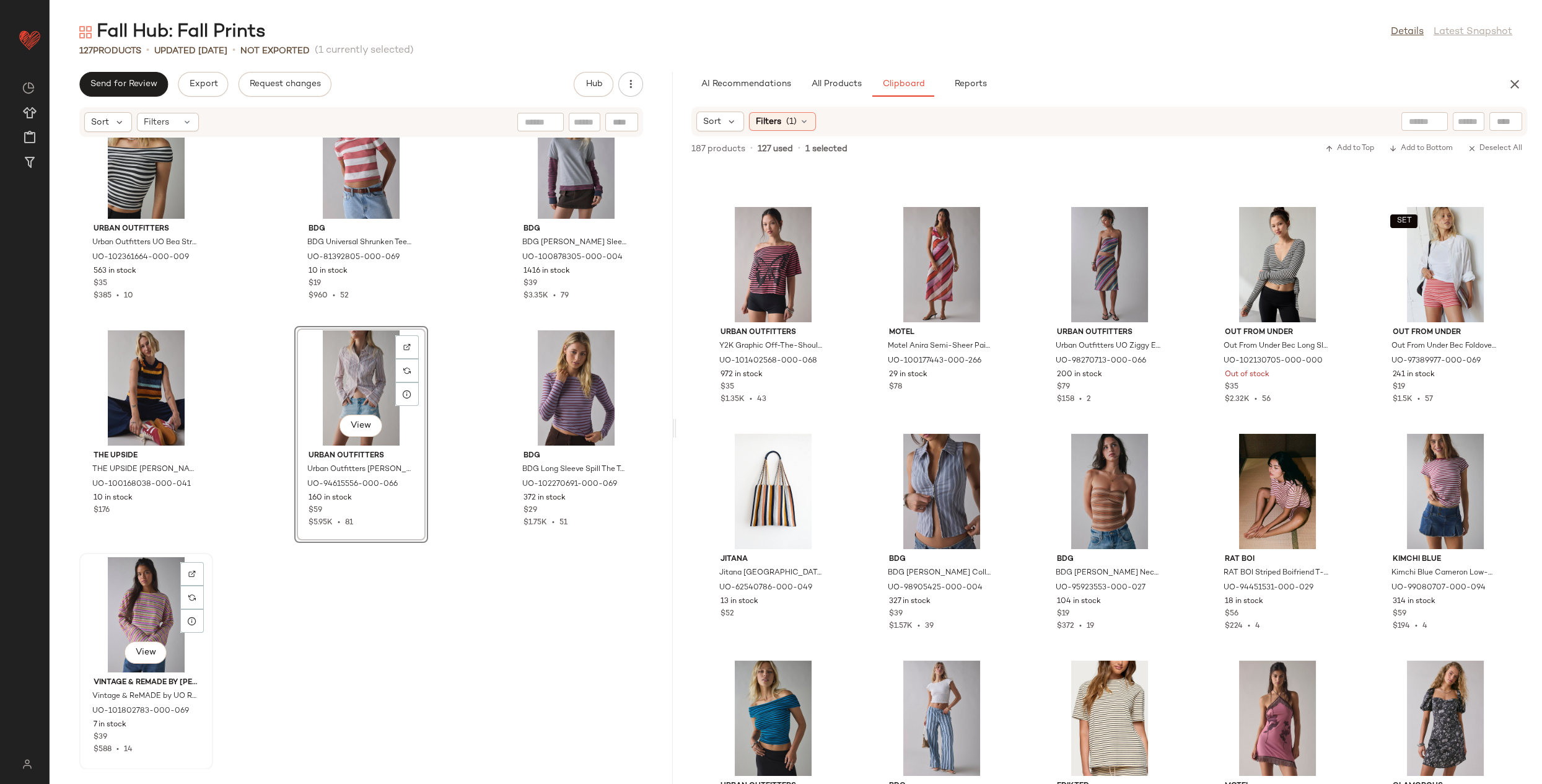
click at [131, 602] on div "View" at bounding box center [146, 615] width 125 height 115
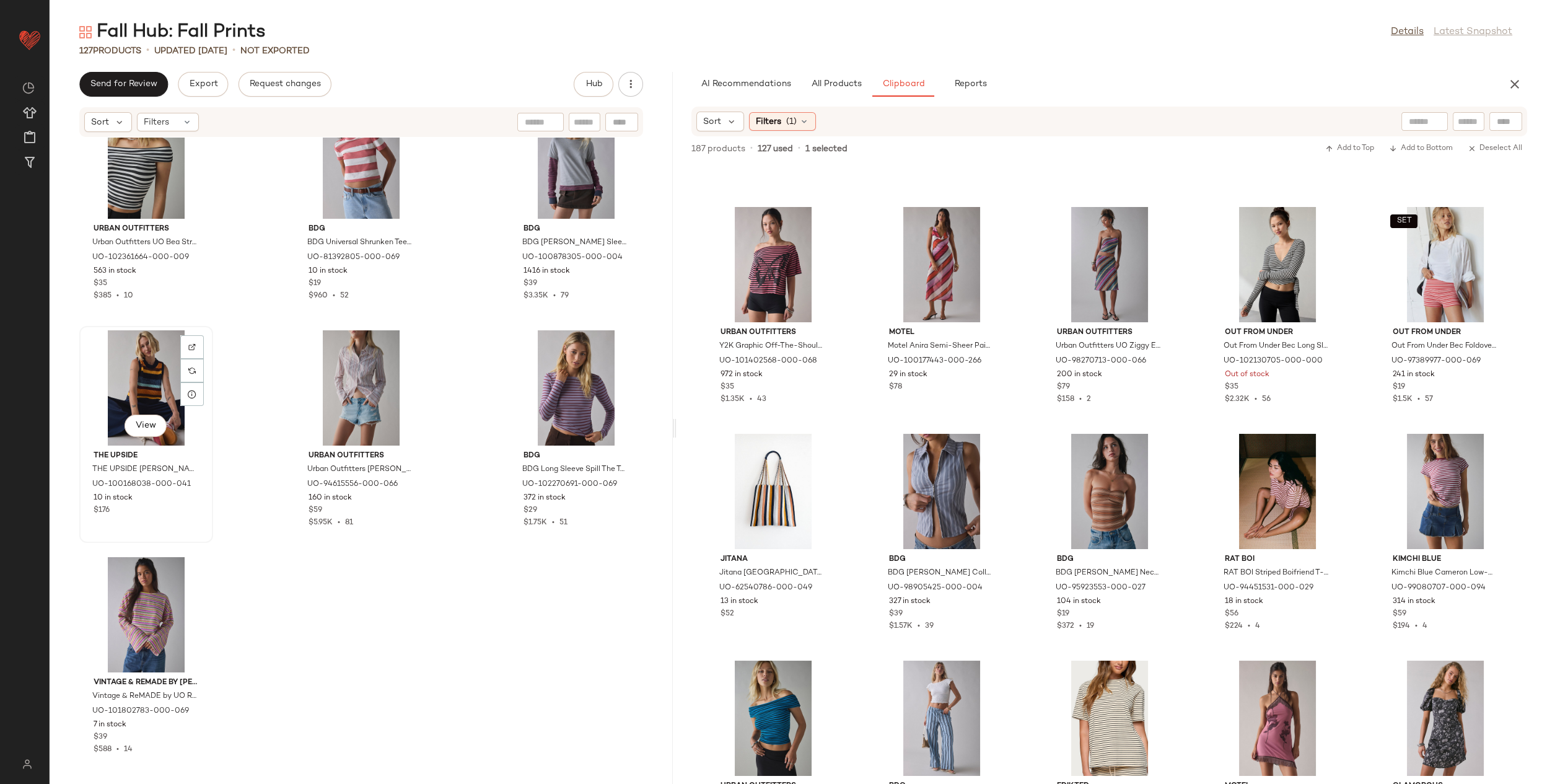
click at [175, 405] on div "View" at bounding box center [146, 388] width 125 height 115
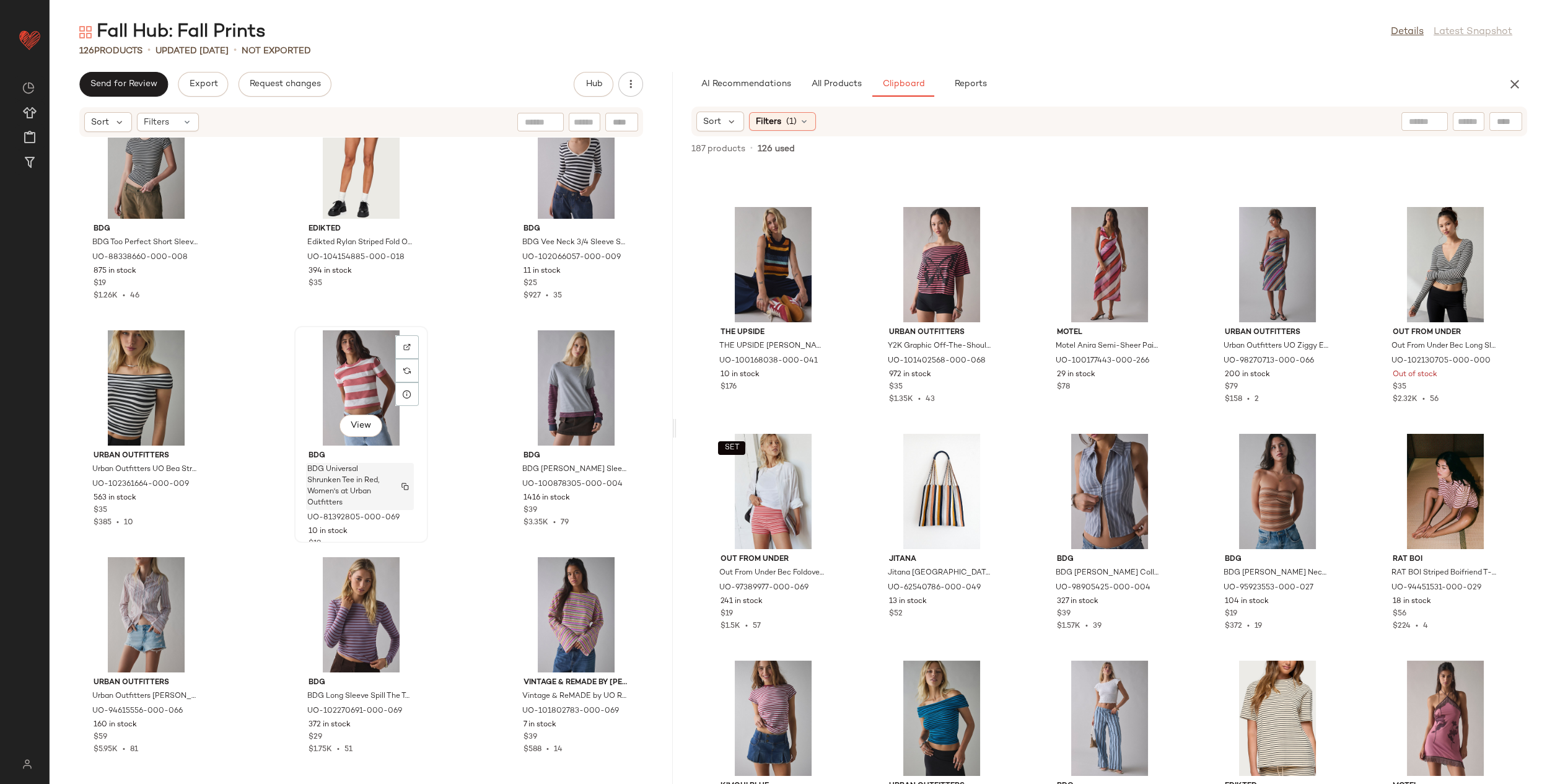
scroll to position [8894, 0]
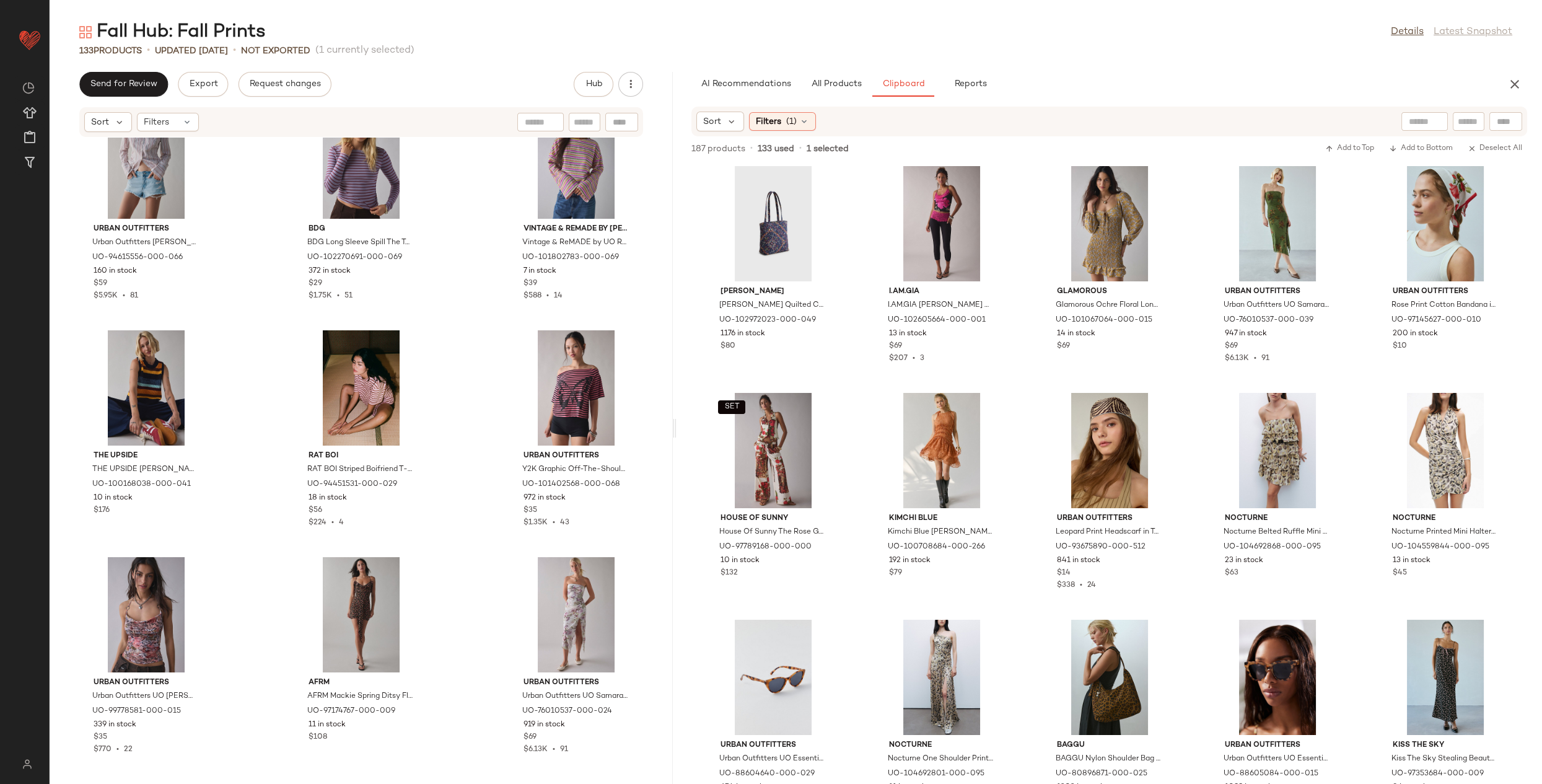
scroll to position [9575, 0]
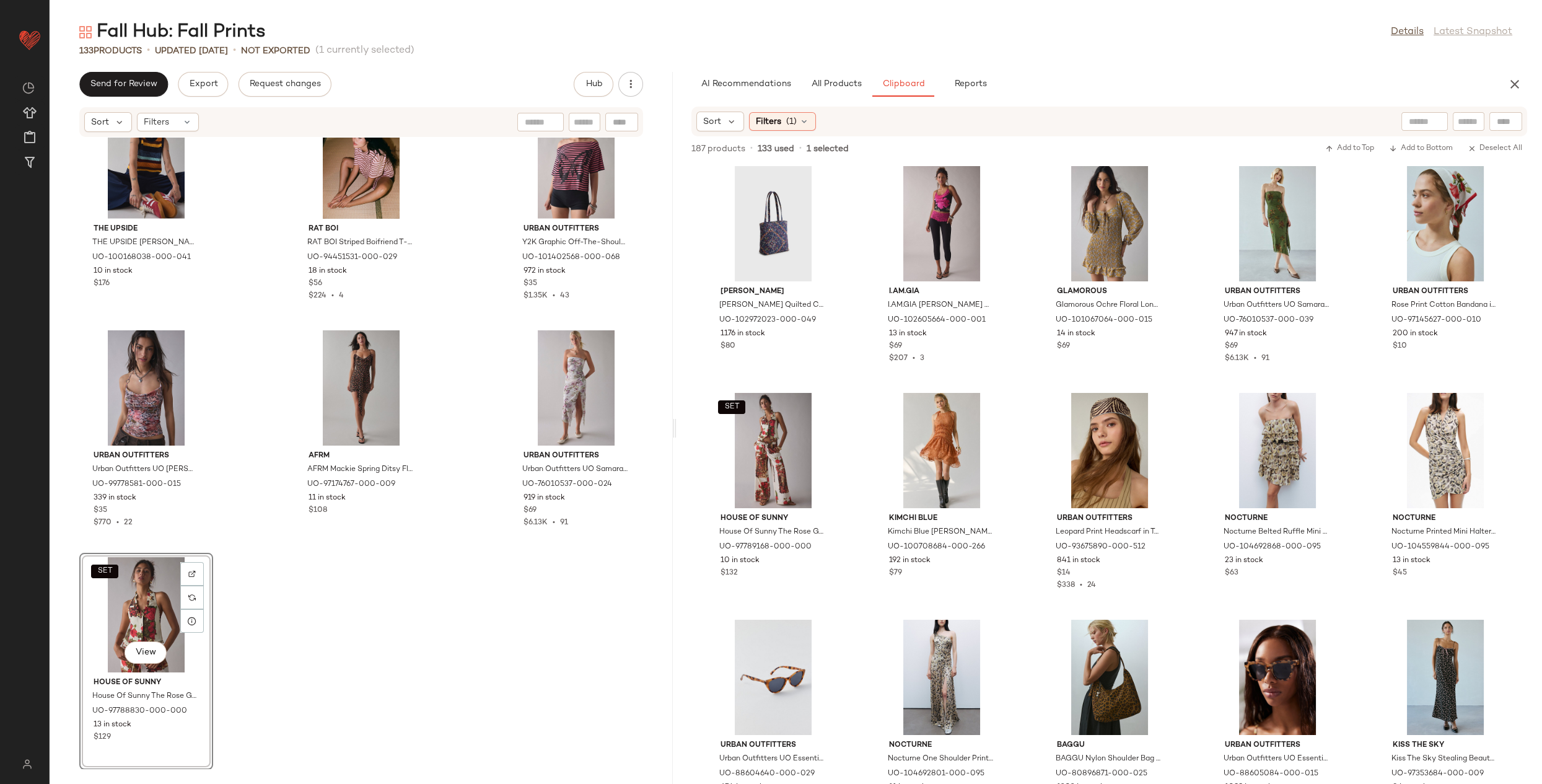
click at [127, 607] on div "SET View" at bounding box center [146, 615] width 125 height 115
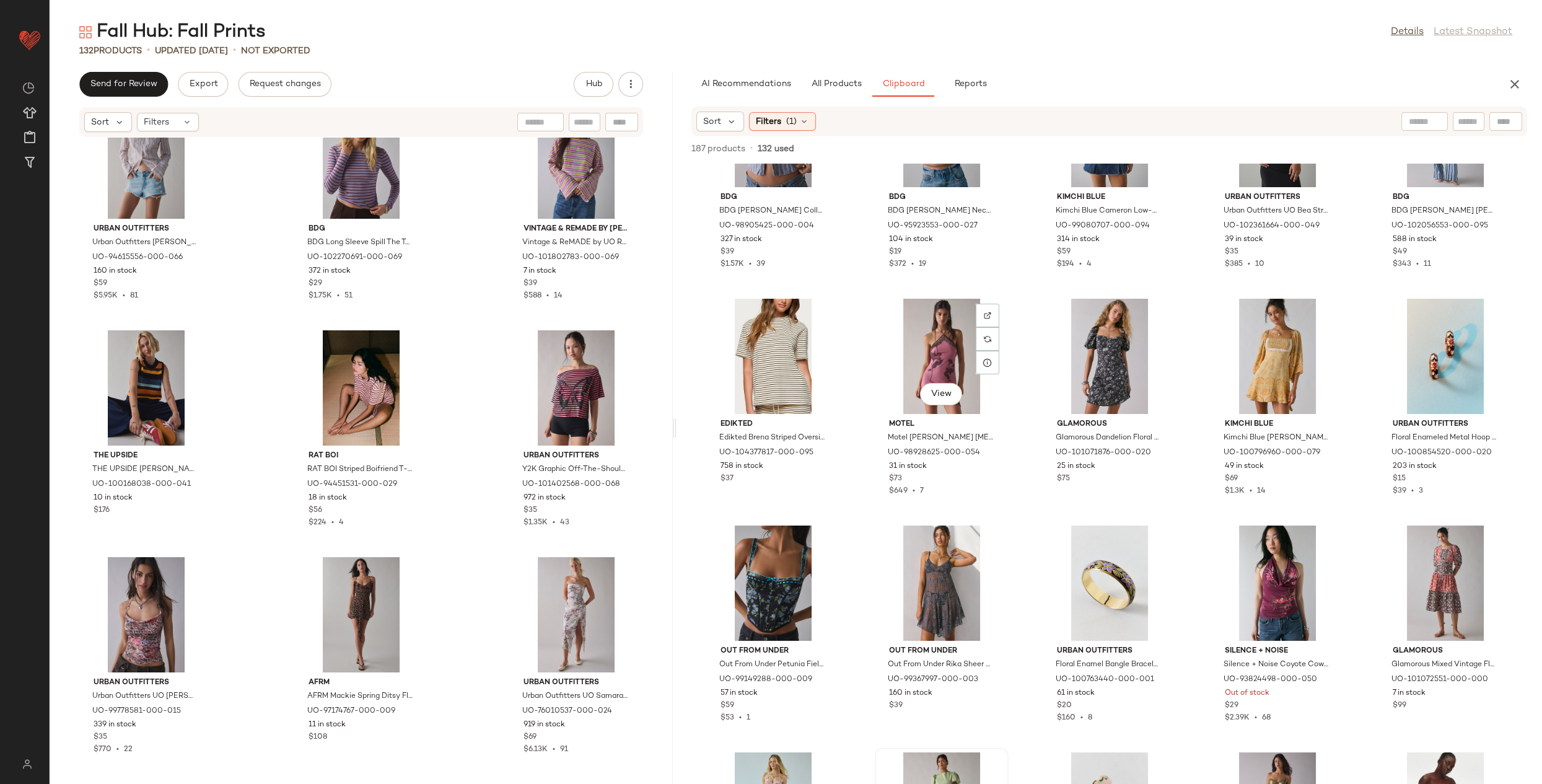
scroll to position [739, 0]
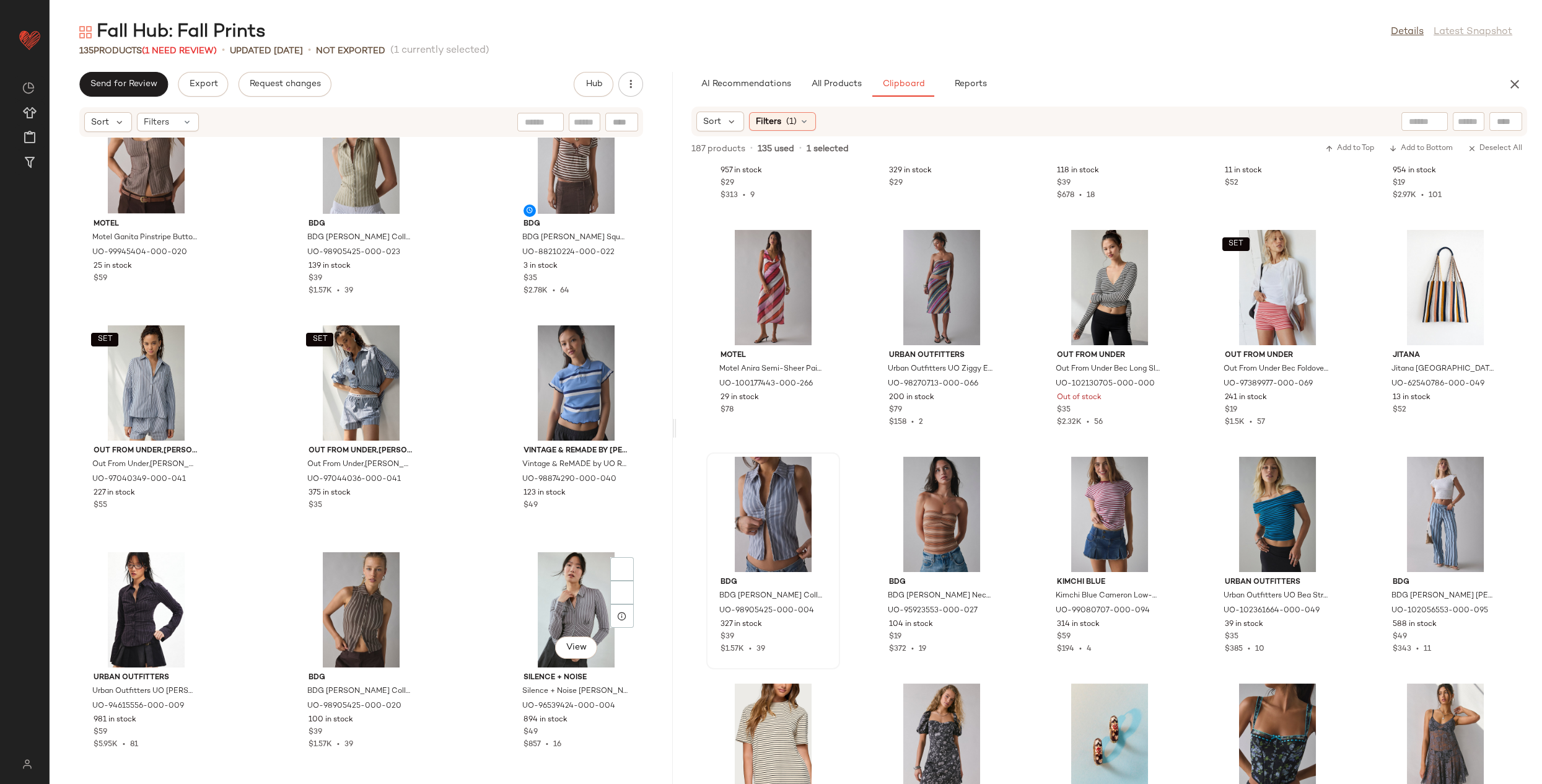
scroll to position [8226, 0]
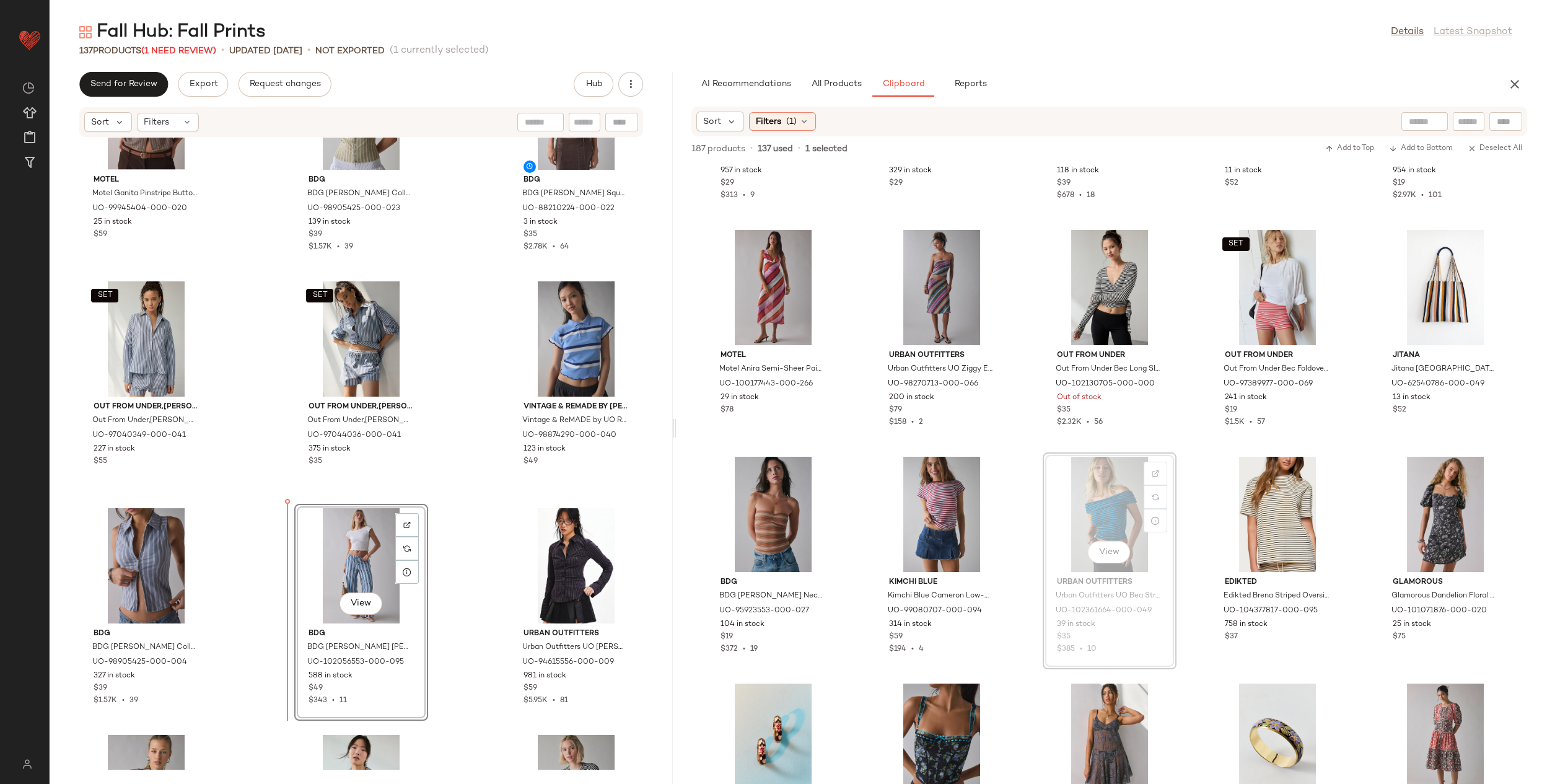
drag, startPoint x: 1119, startPoint y: 583, endPoint x: 1113, endPoint y: 585, distance: 6.3
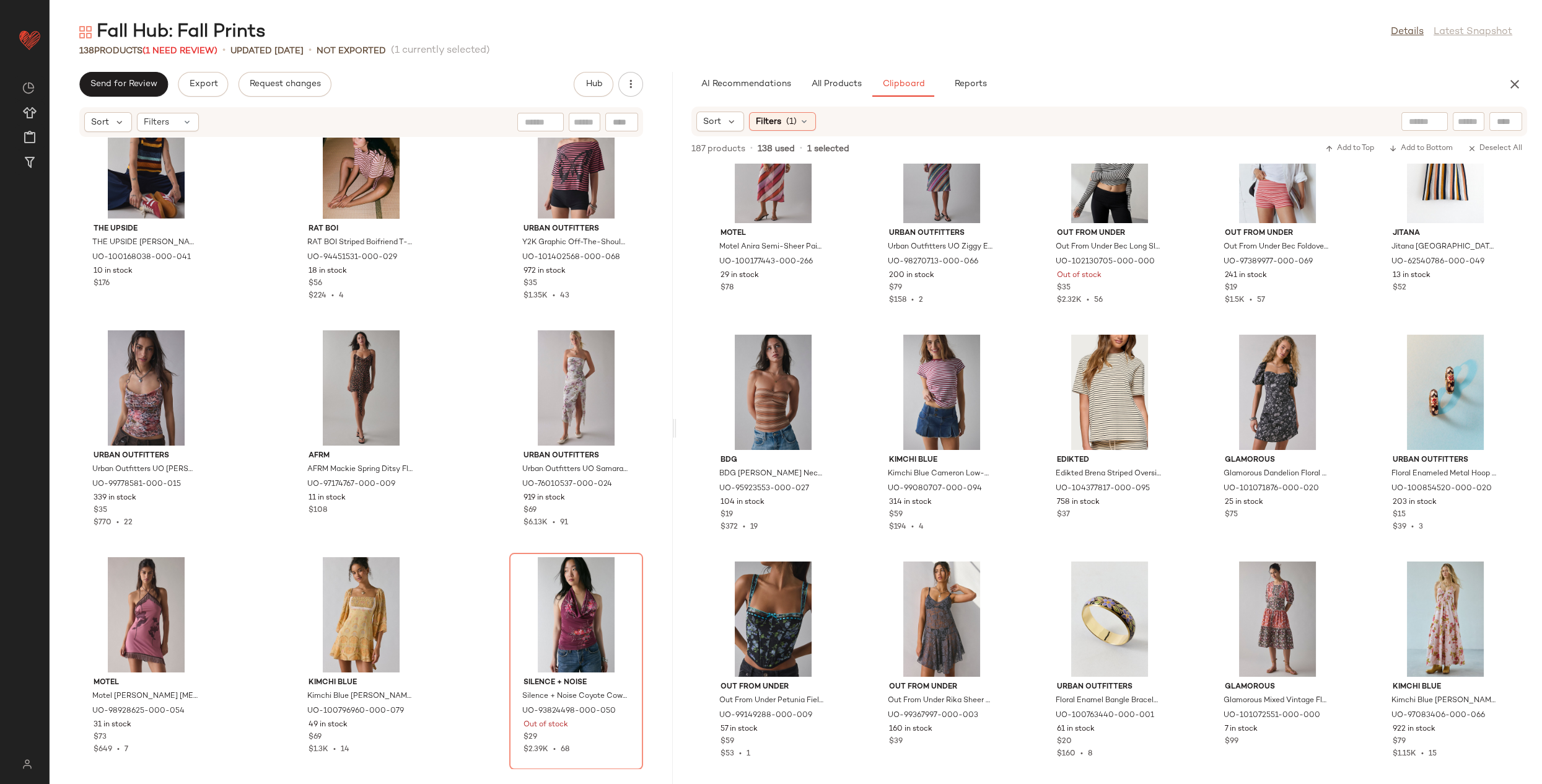
scroll to position [528, 0]
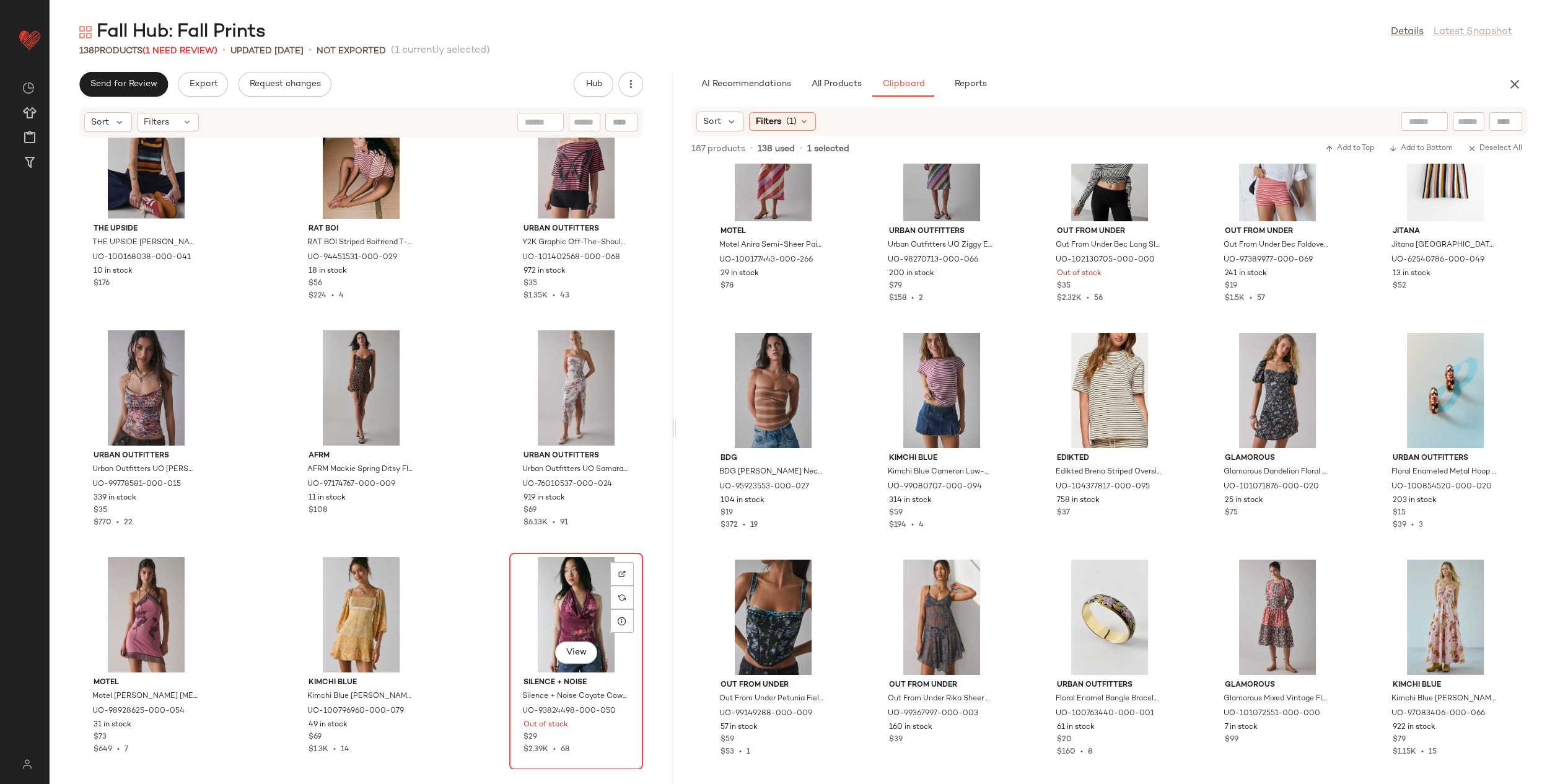
click at [544, 613] on div "View" at bounding box center [576, 615] width 125 height 115
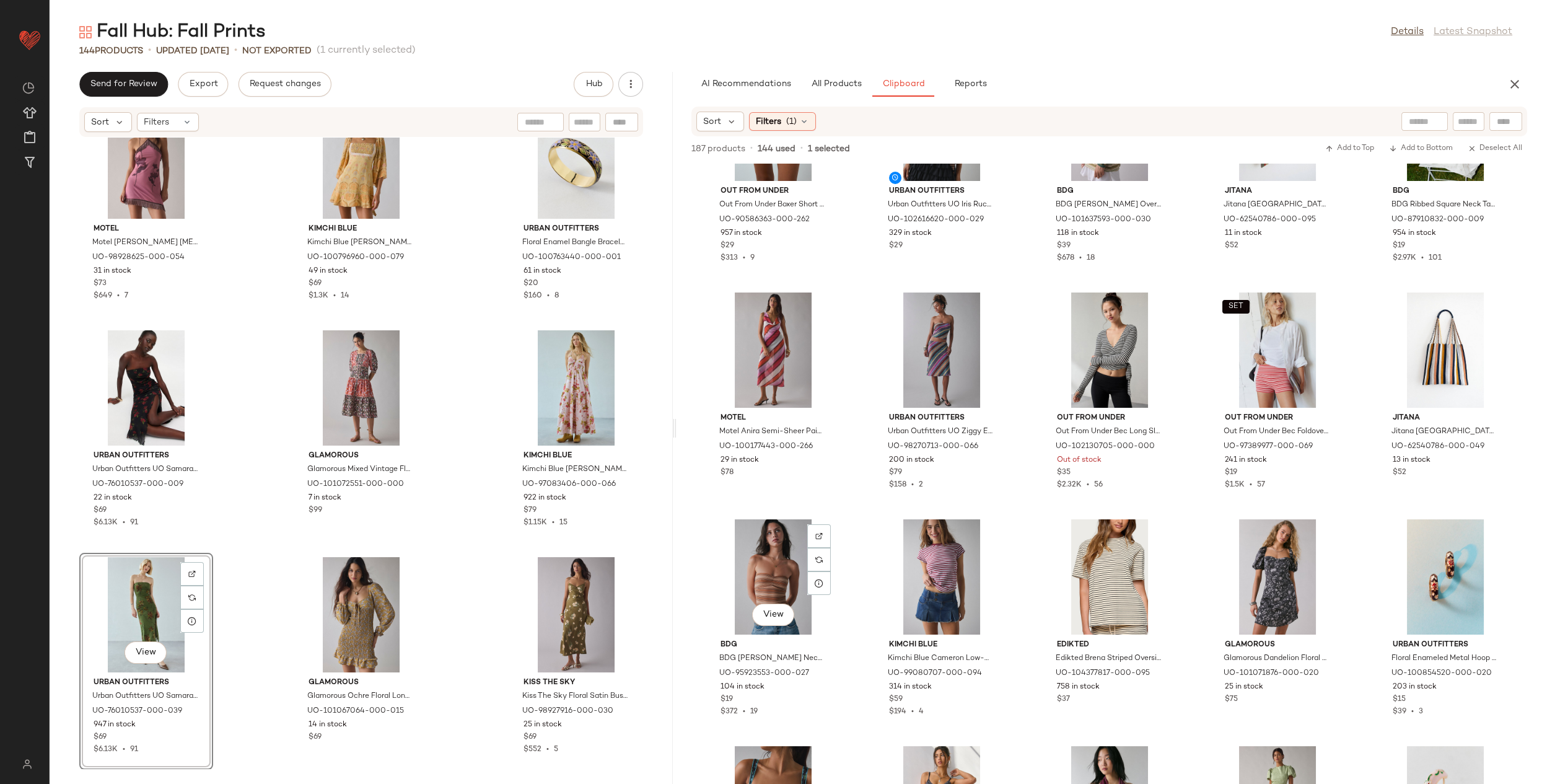
scroll to position [333, 0]
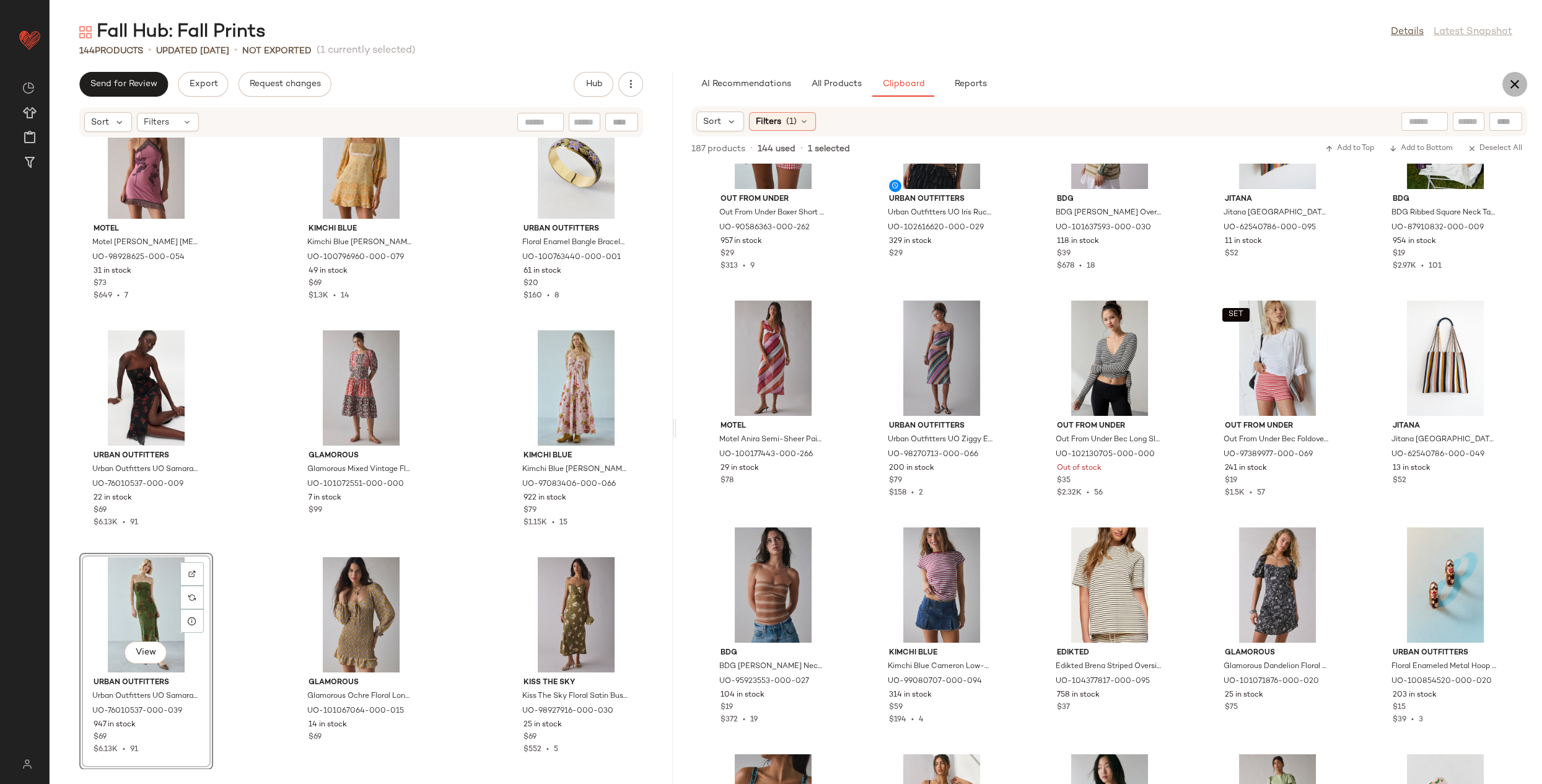
click at [1515, 89] on icon "button" at bounding box center [1515, 84] width 15 height 15
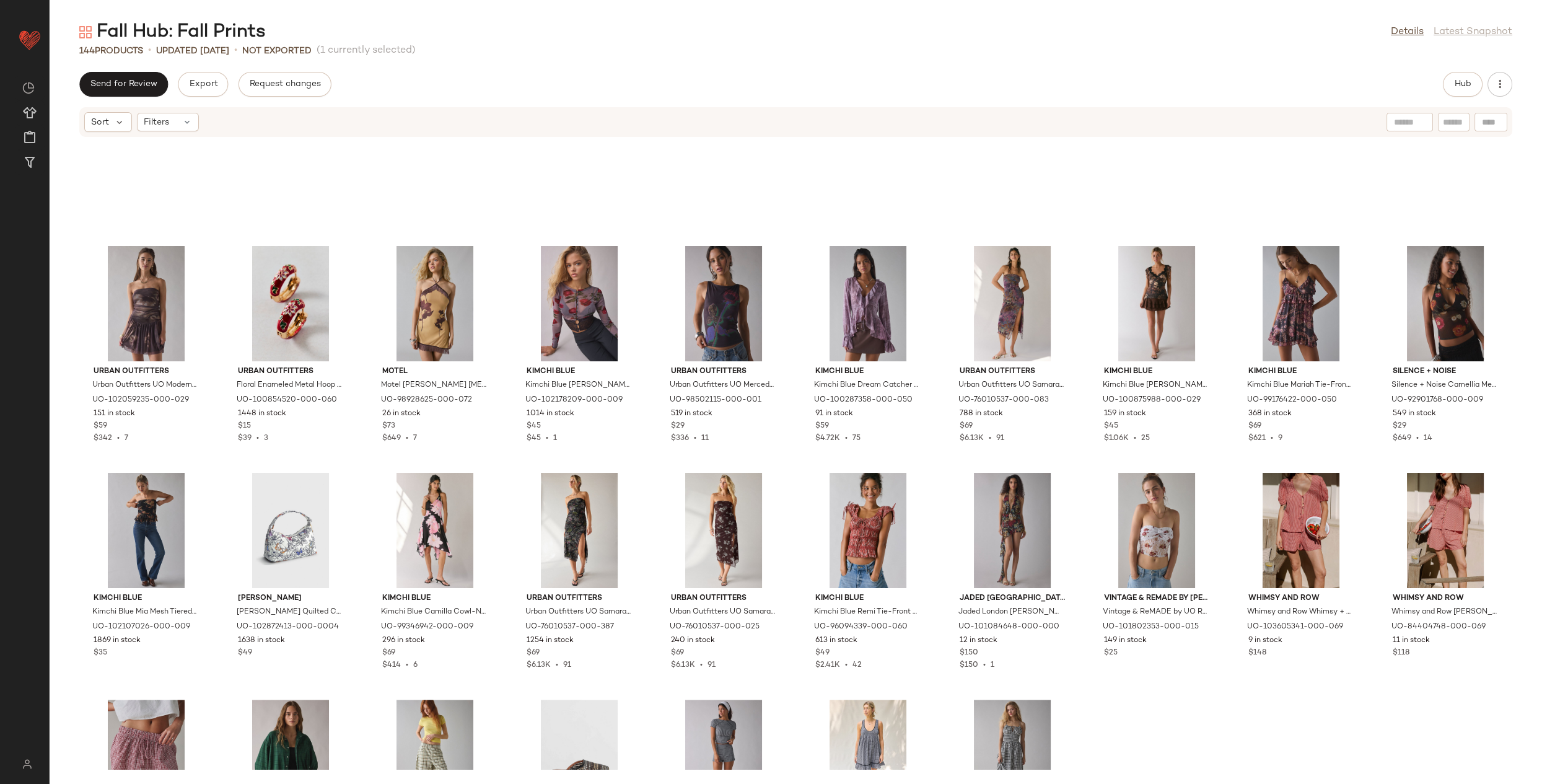
scroll to position [1680, 0]
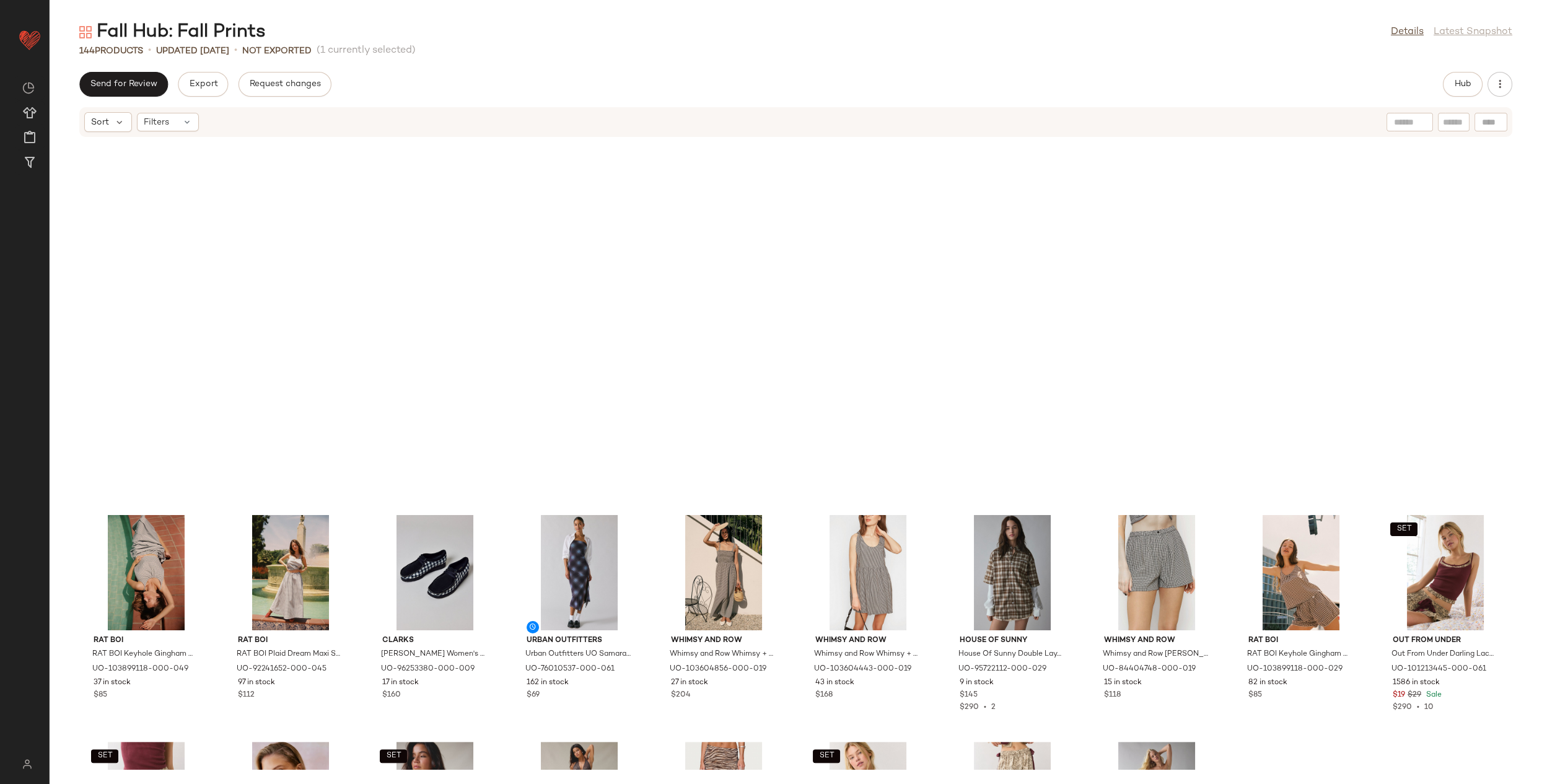
click at [1451, 83] on button "Hub" at bounding box center [1462, 84] width 40 height 25
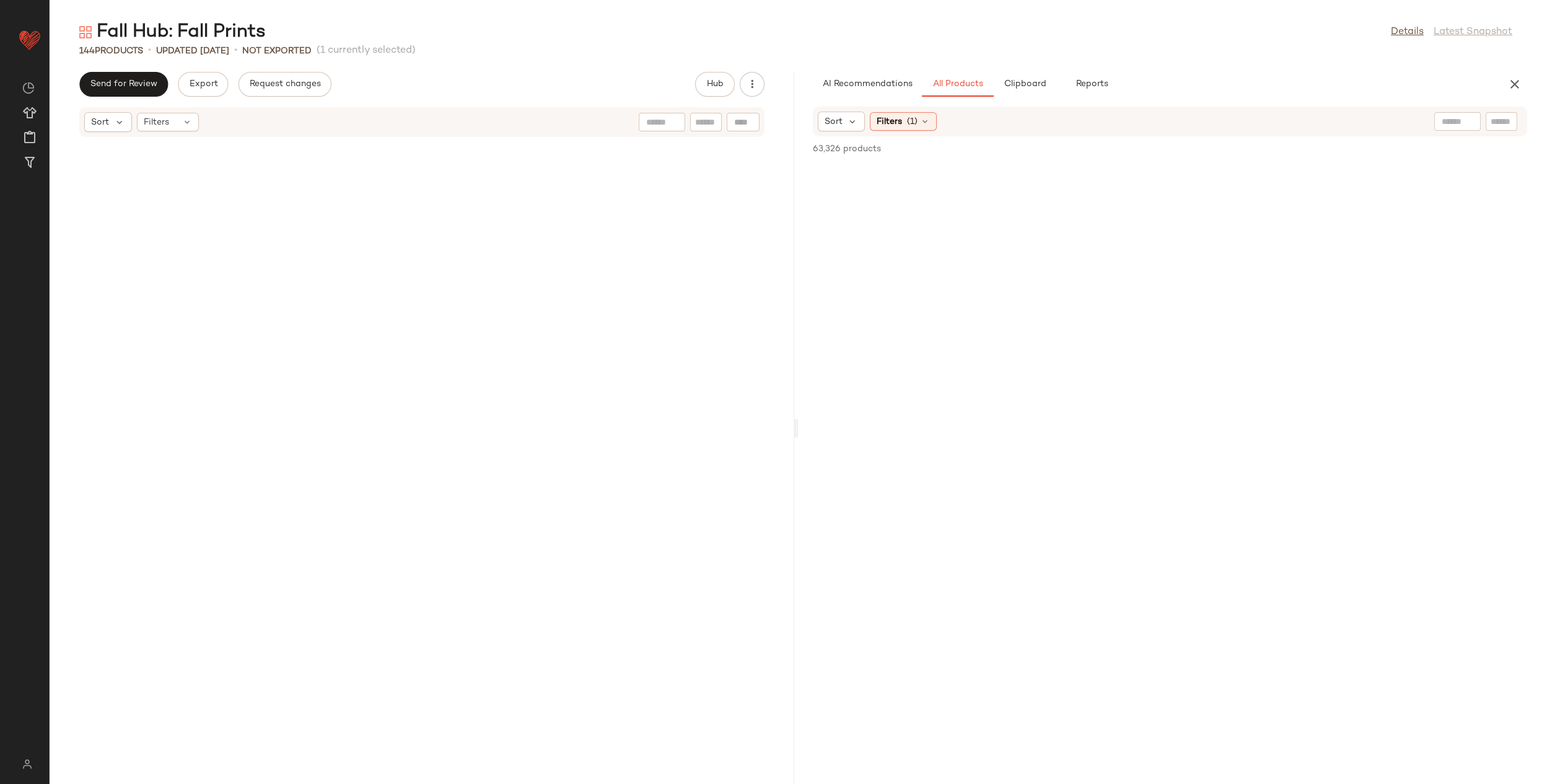
scroll to position [3174, 0]
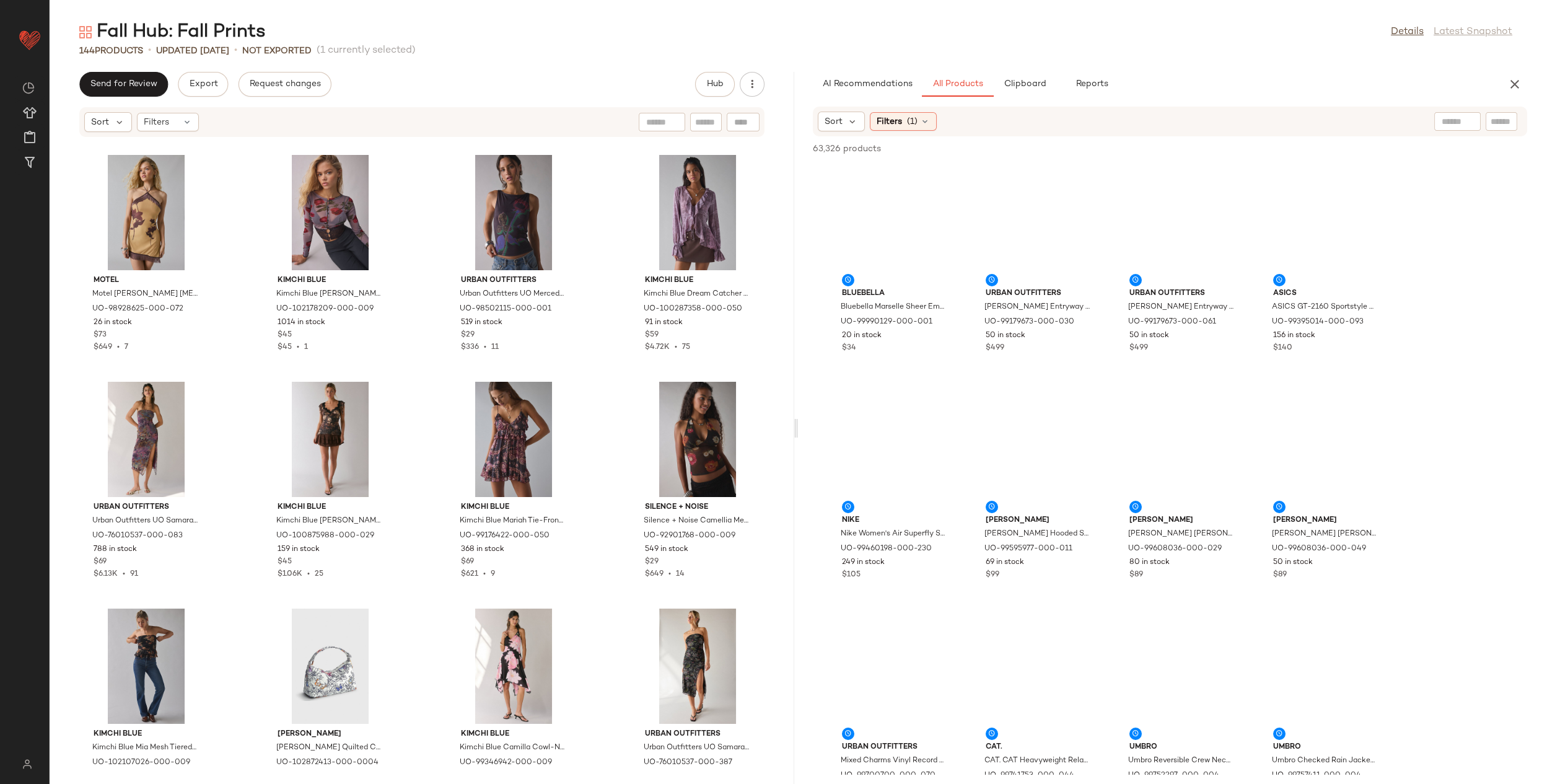
click at [796, 427] on div at bounding box center [796, 428] width 5 height 712
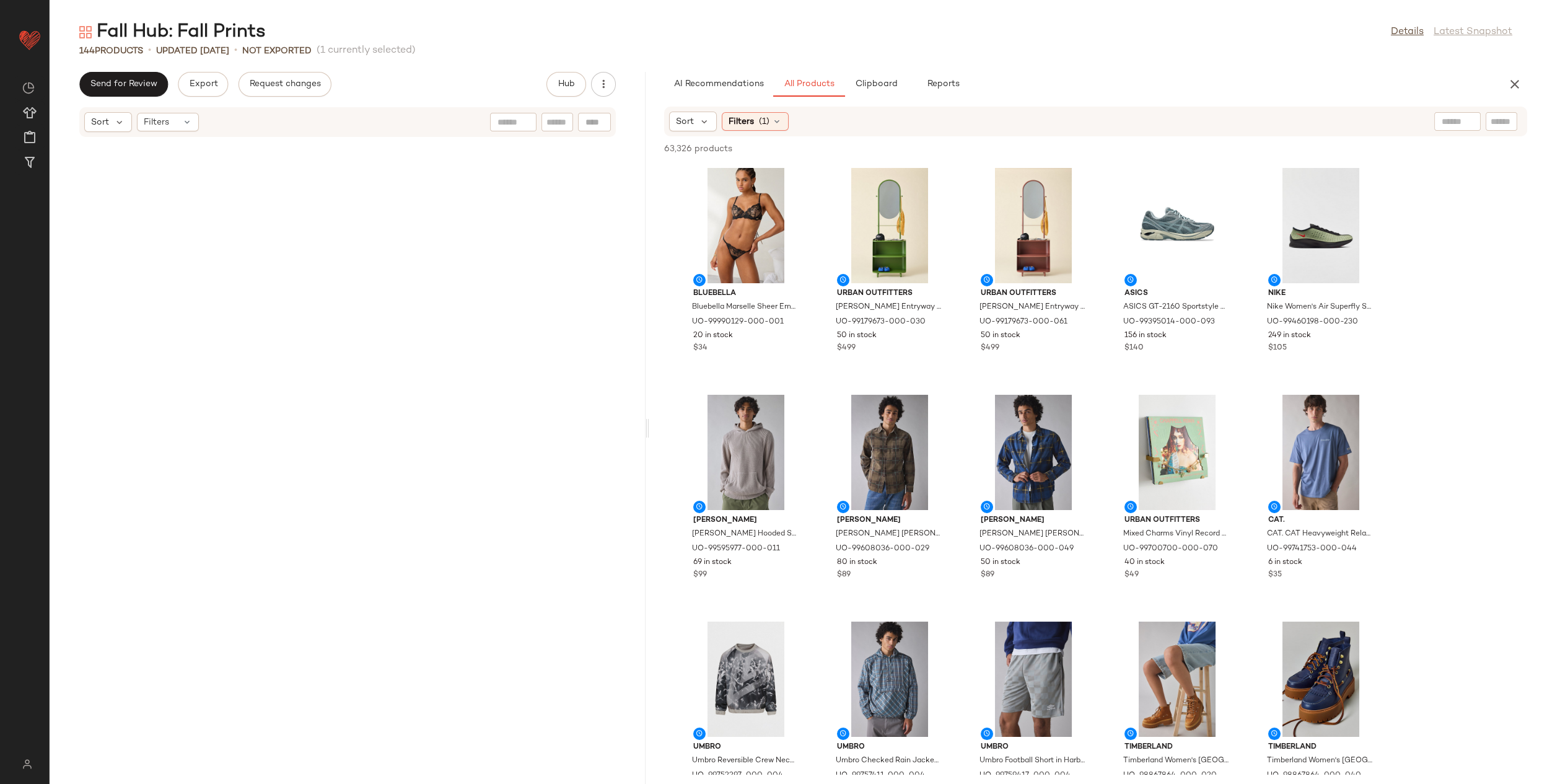
scroll to position [3854, 0]
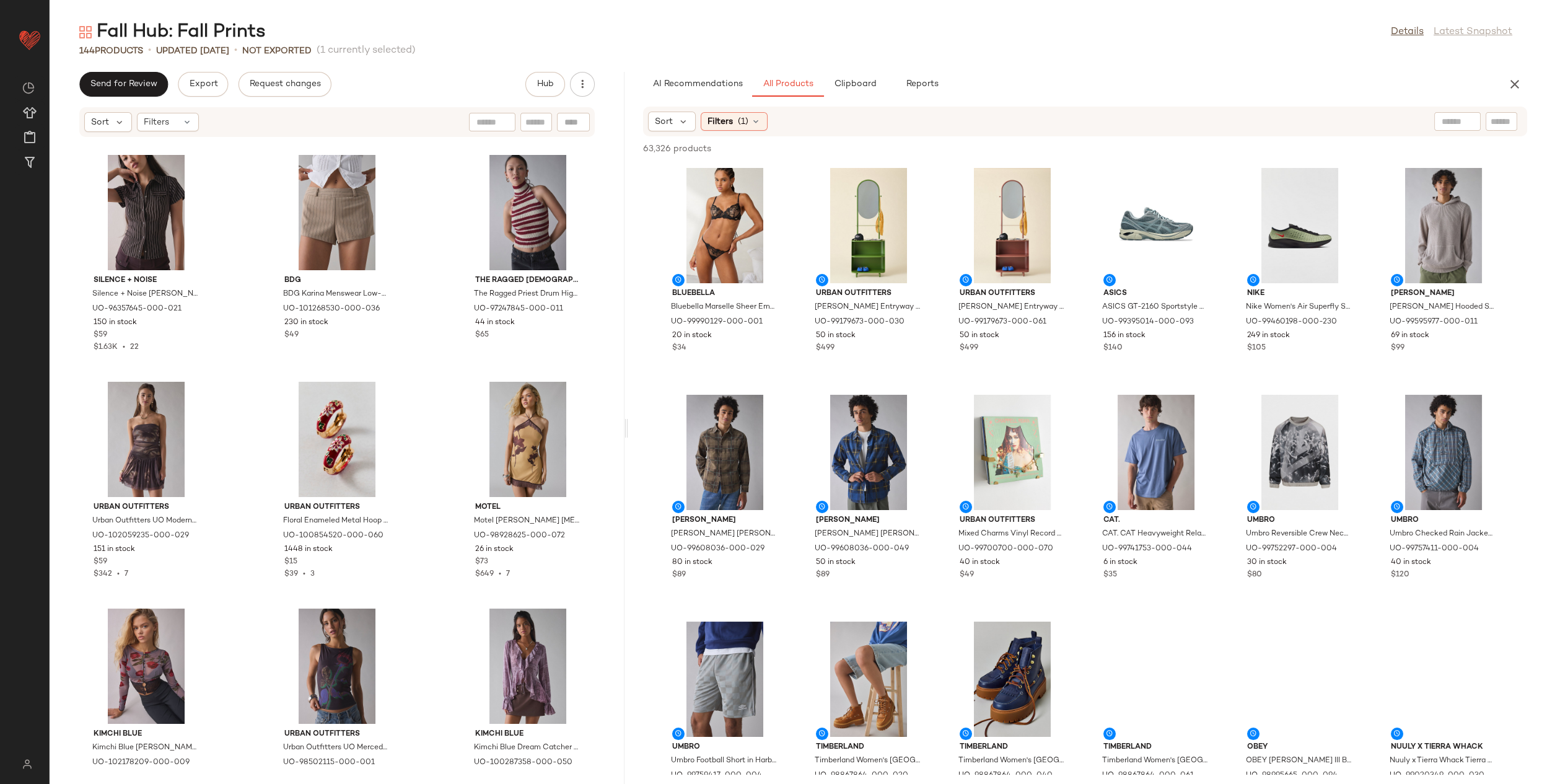
drag, startPoint x: 796, startPoint y: 428, endPoint x: 629, endPoint y: 416, distance: 167.4
click at [629, 416] on div "Fall Hub: Fall Prints Details Latest Snapshot 144 Products • updated Aug 20th •…" at bounding box center [796, 401] width 1492 height 764
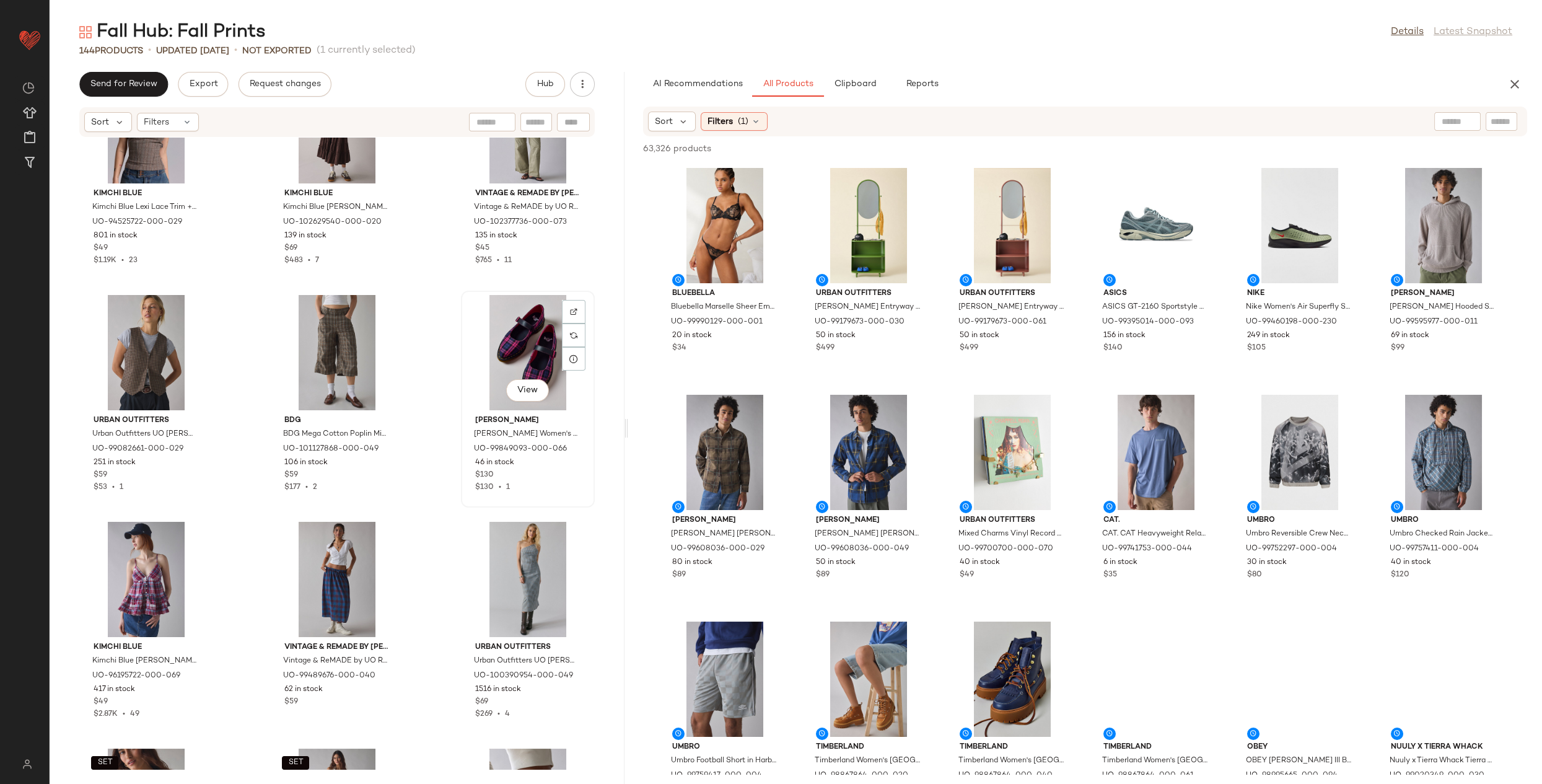
scroll to position [568, 0]
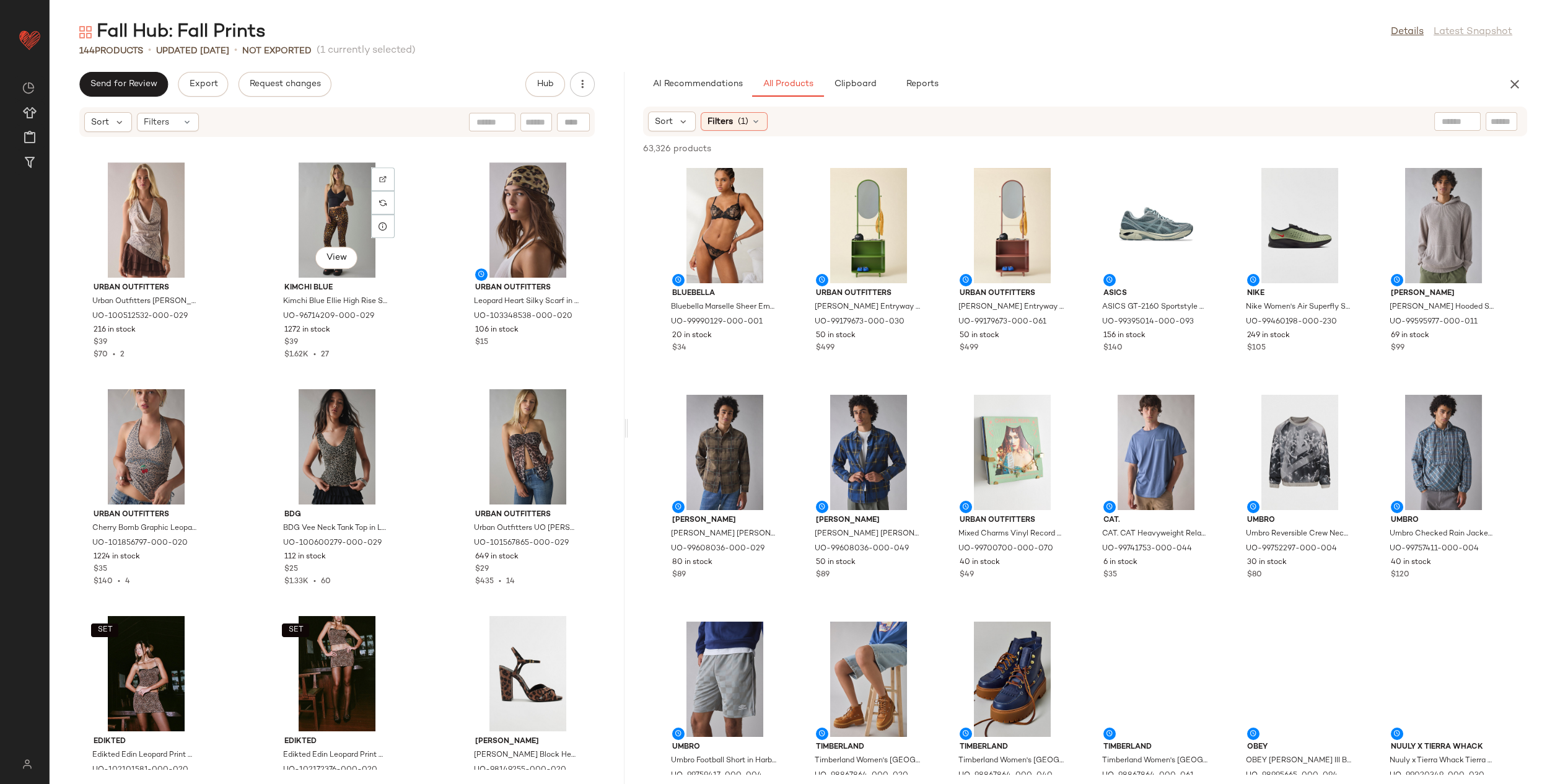
scroll to position [1815, 0]
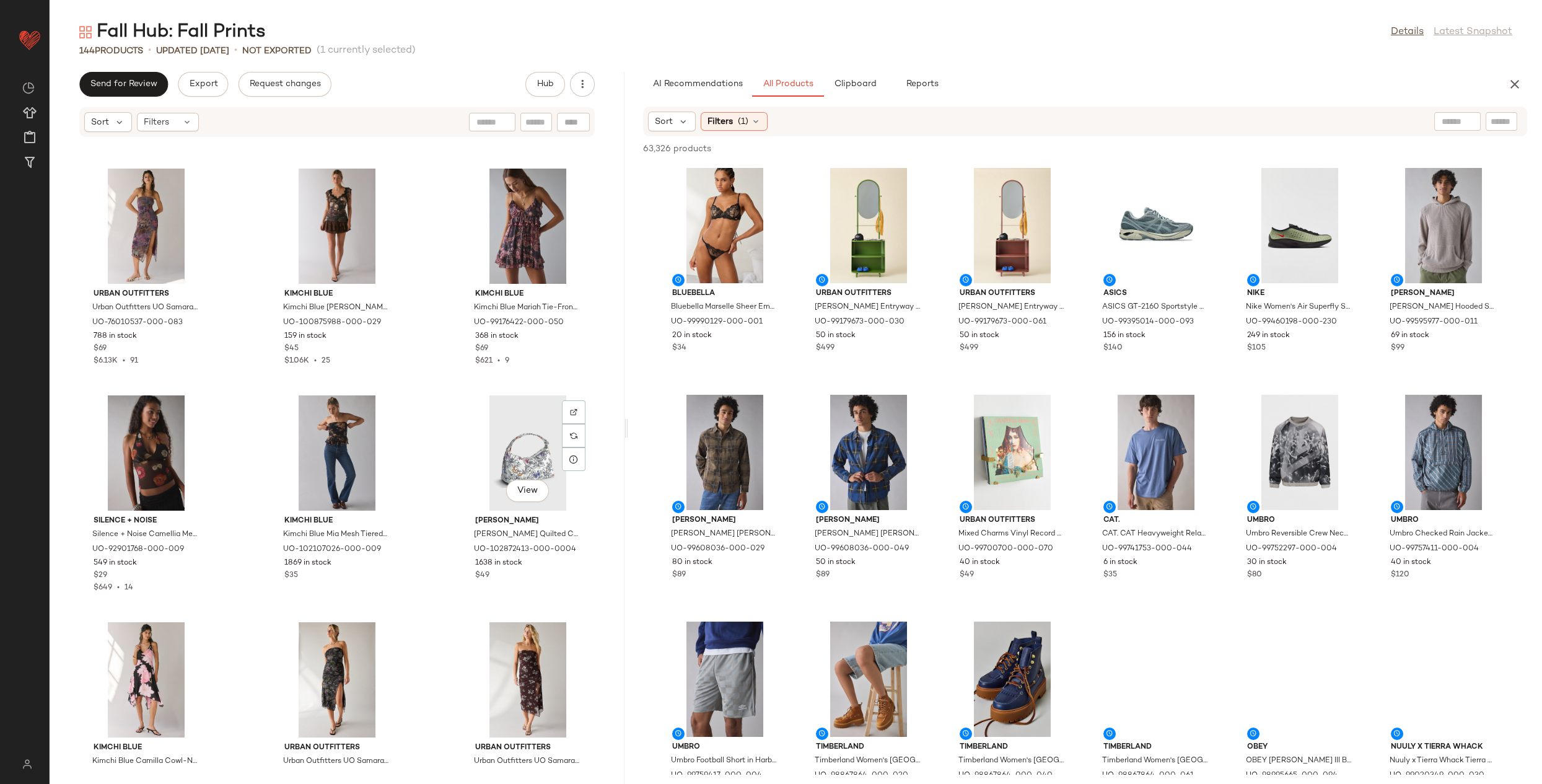
scroll to position [4683, 0]
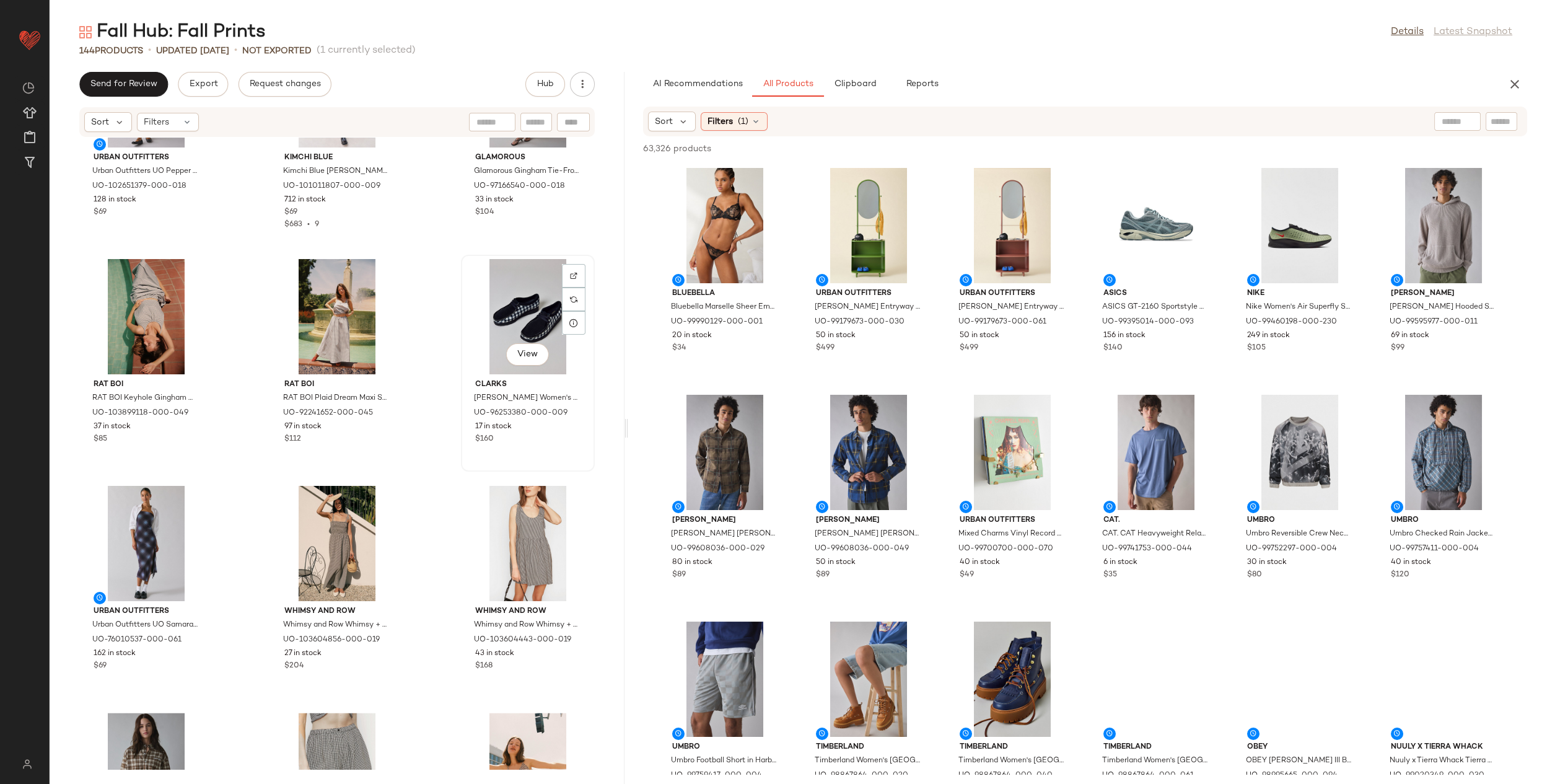
scroll to position [6015, 0]
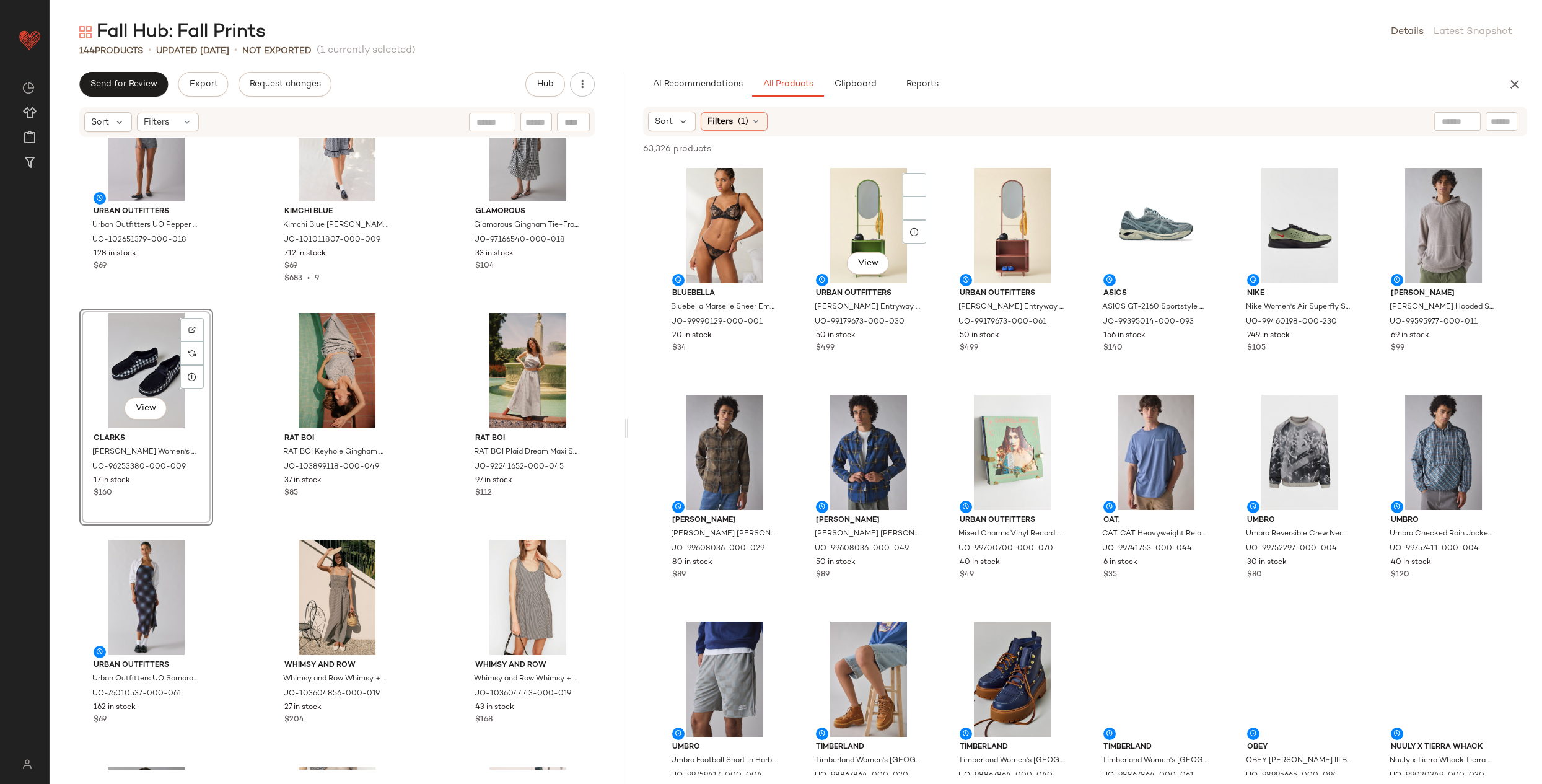
scroll to position [5960, 0]
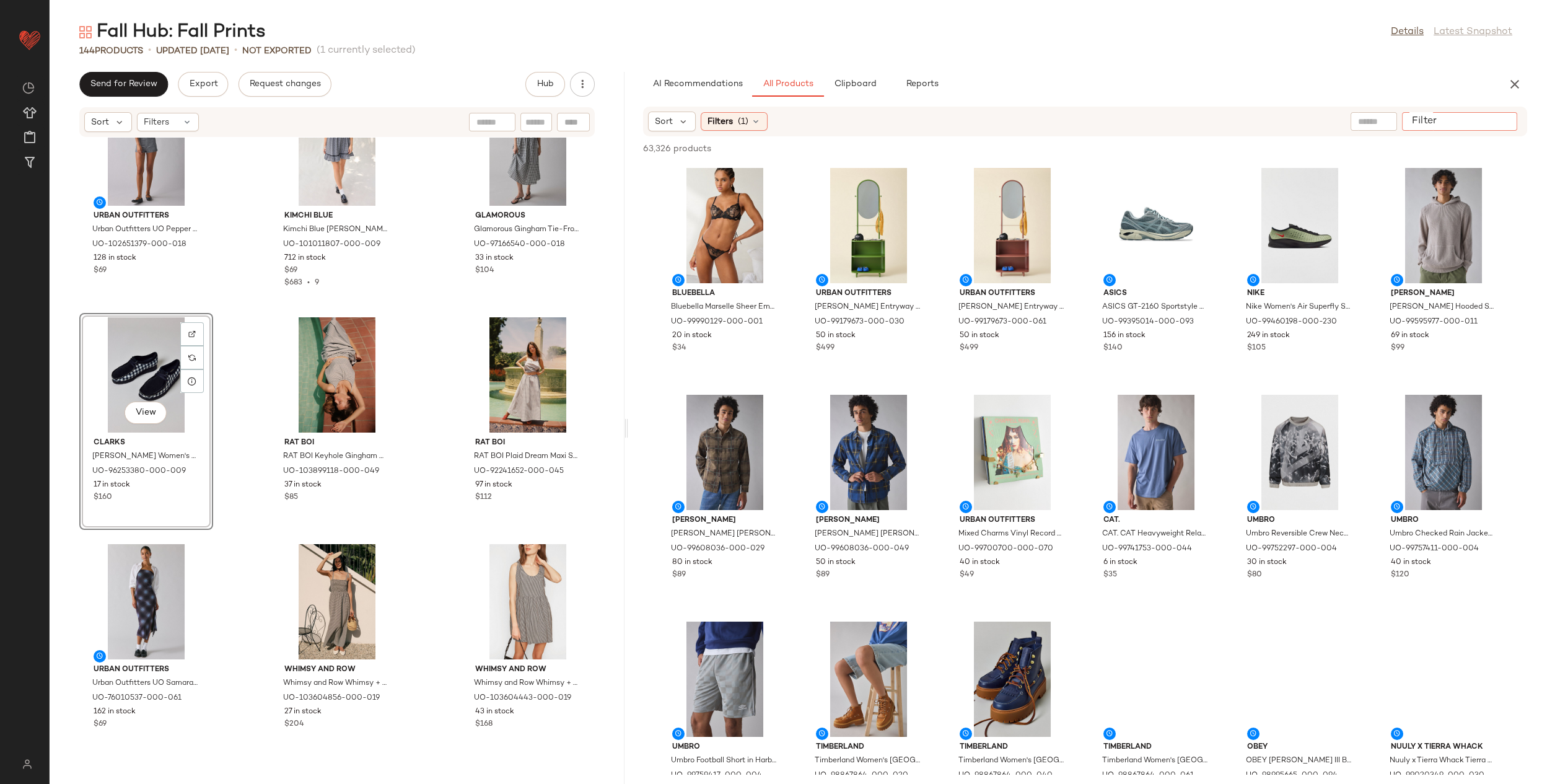
click at [1493, 123] on input "Filter" at bounding box center [1460, 122] width 106 height 13
type input "*******"
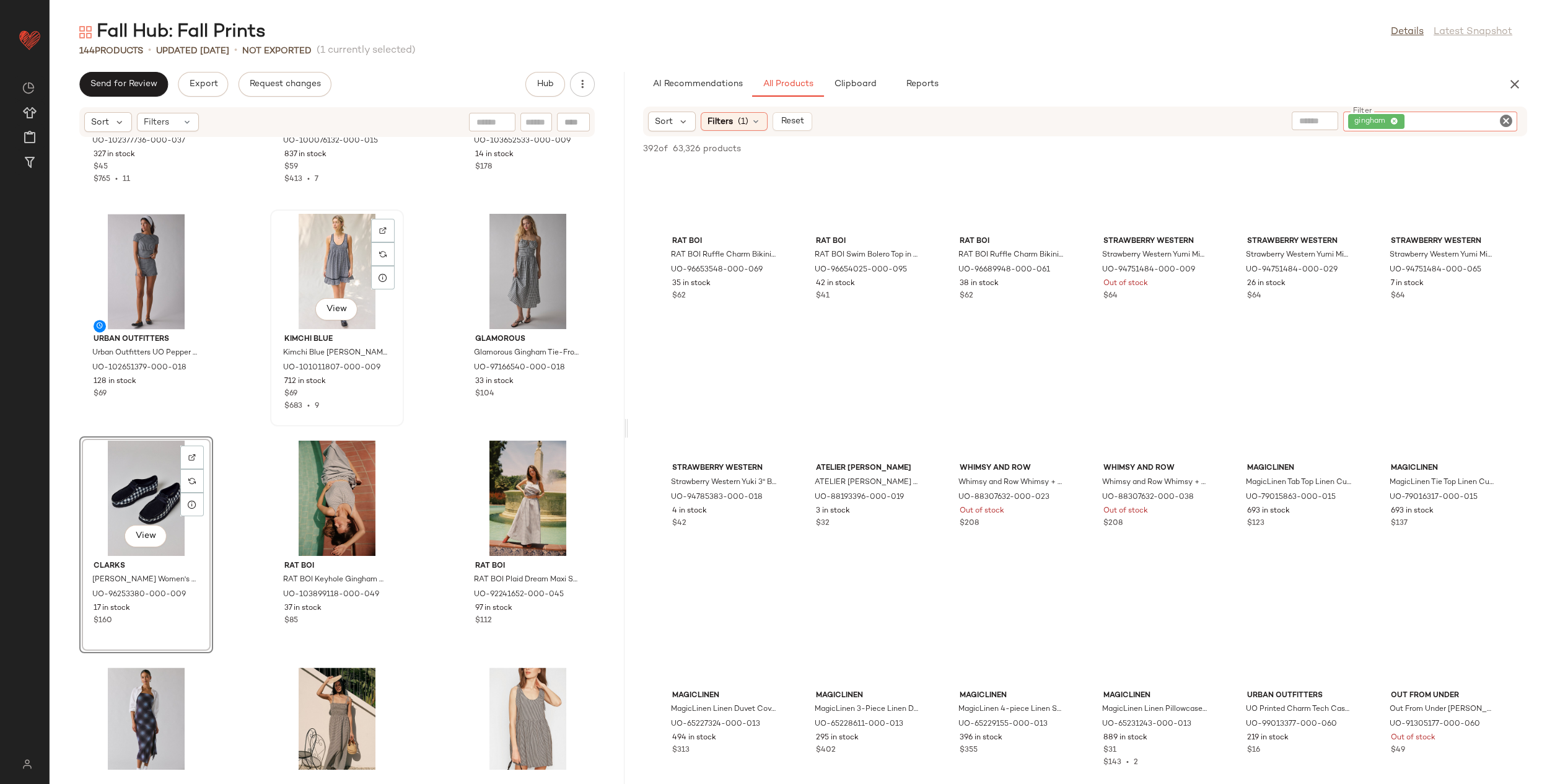
scroll to position [5775, 0]
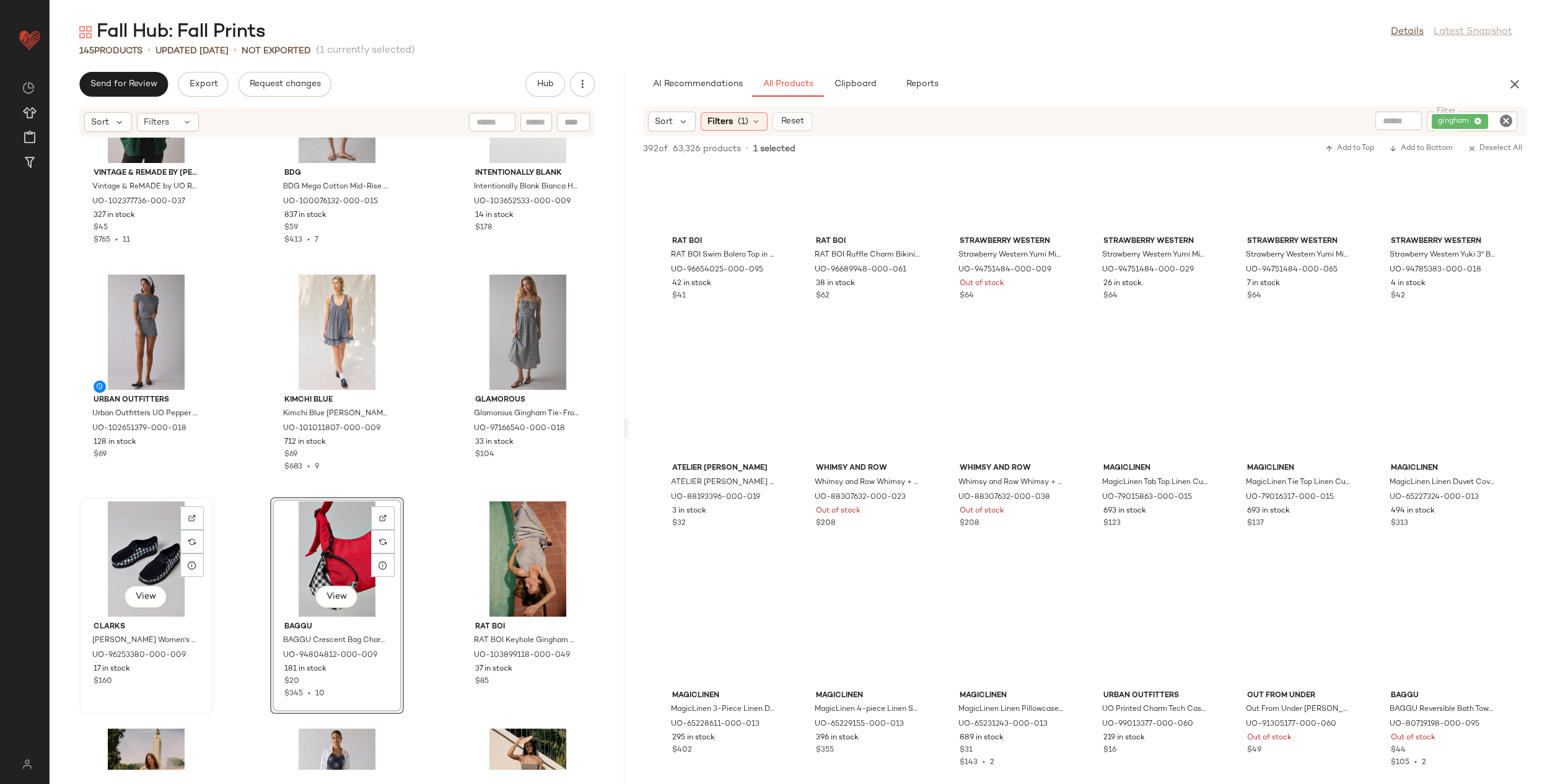
click at [138, 541] on div "View" at bounding box center [146, 559] width 125 height 115
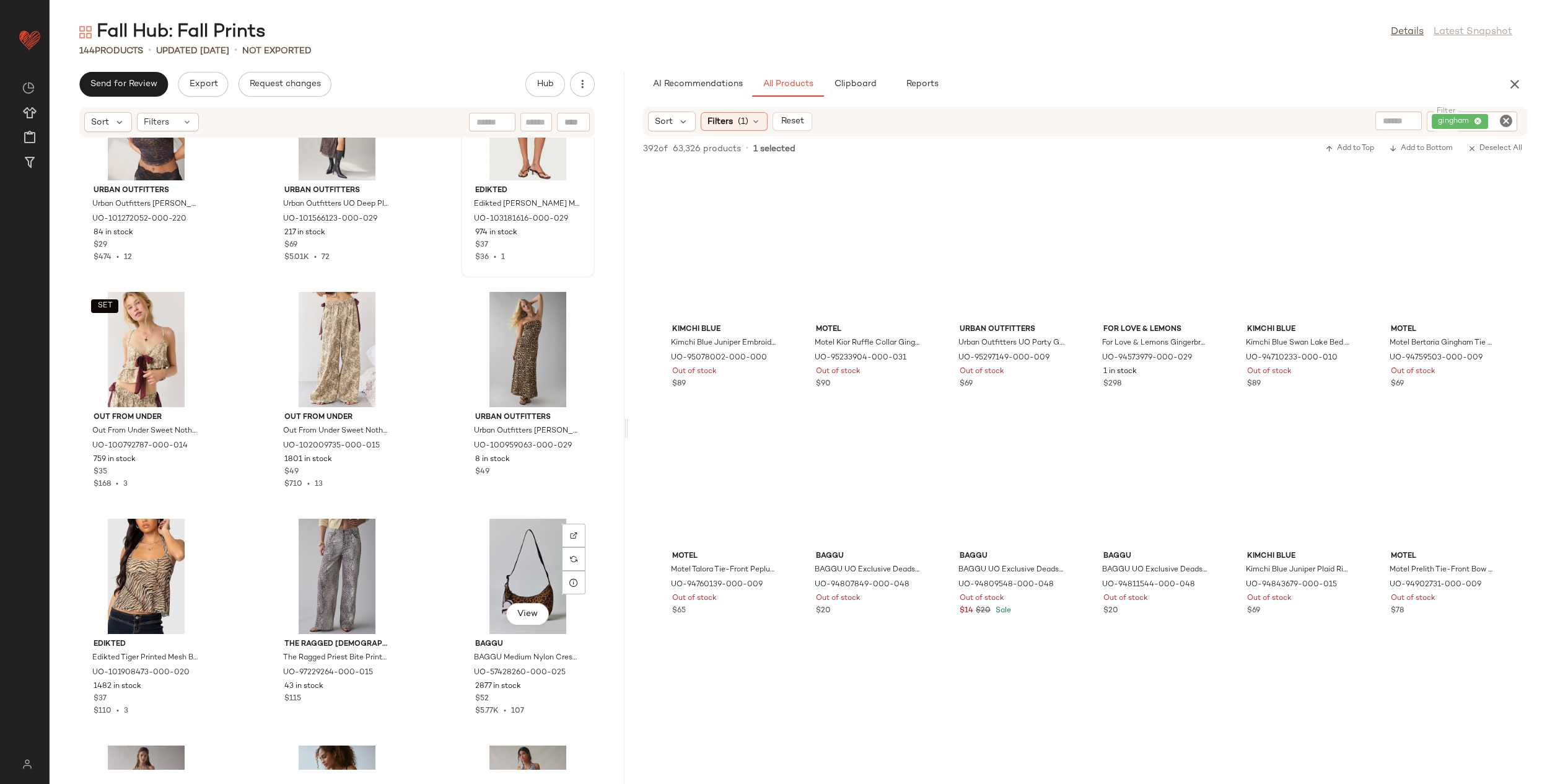
scroll to position [7336, 0]
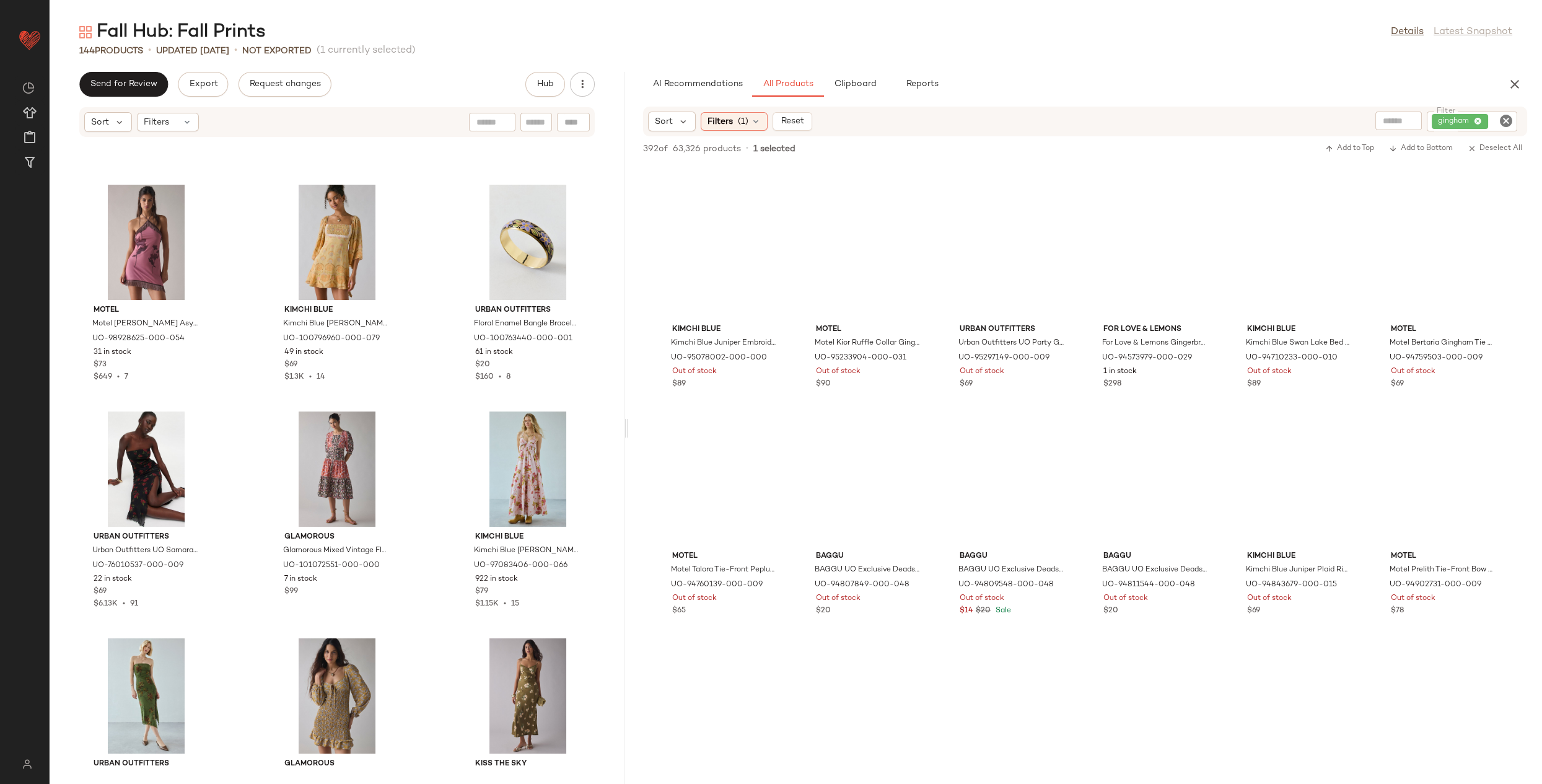
scroll to position [10255, 0]
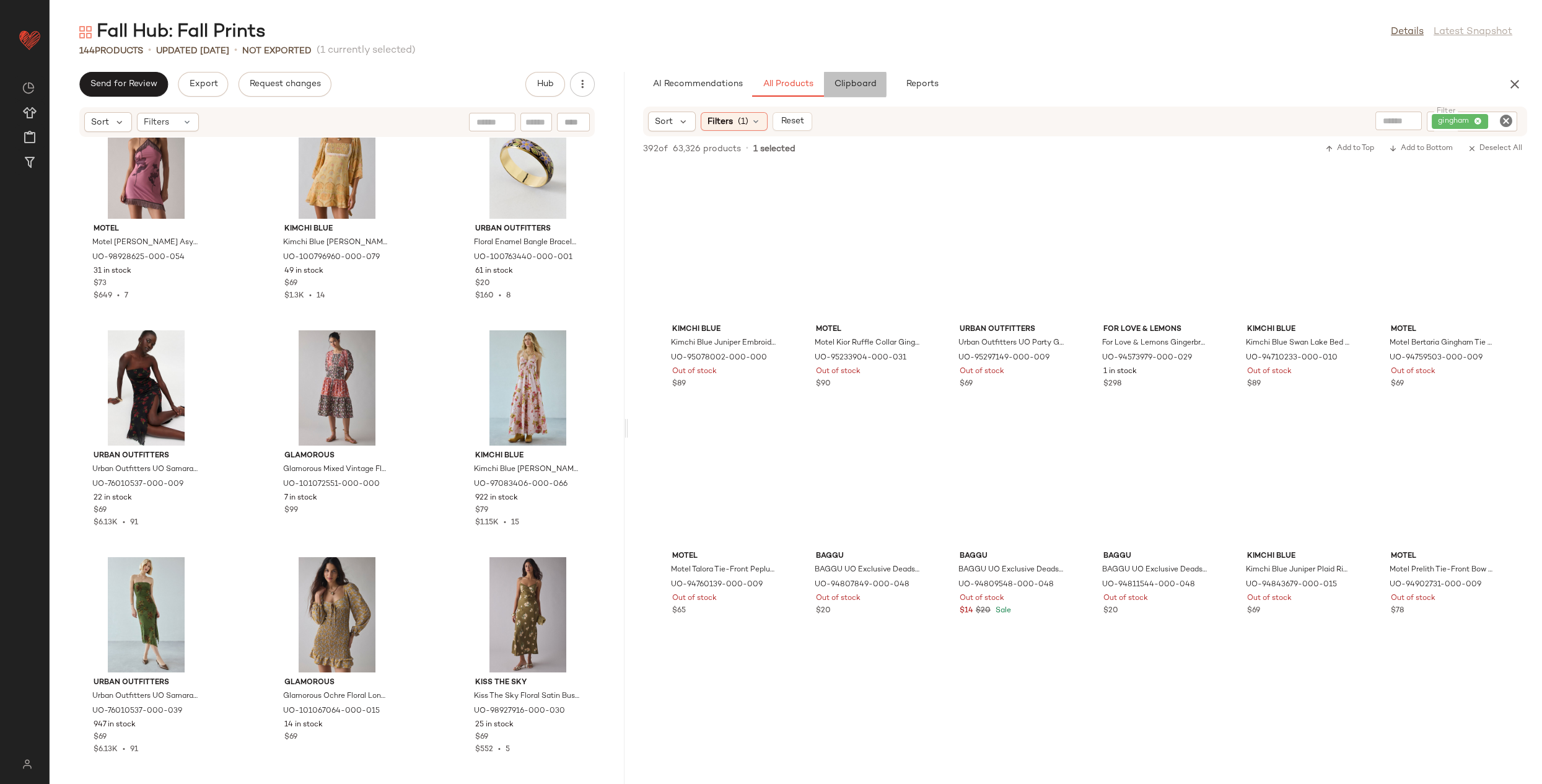
click at [855, 90] on button "Clipboard" at bounding box center [854, 84] width 62 height 25
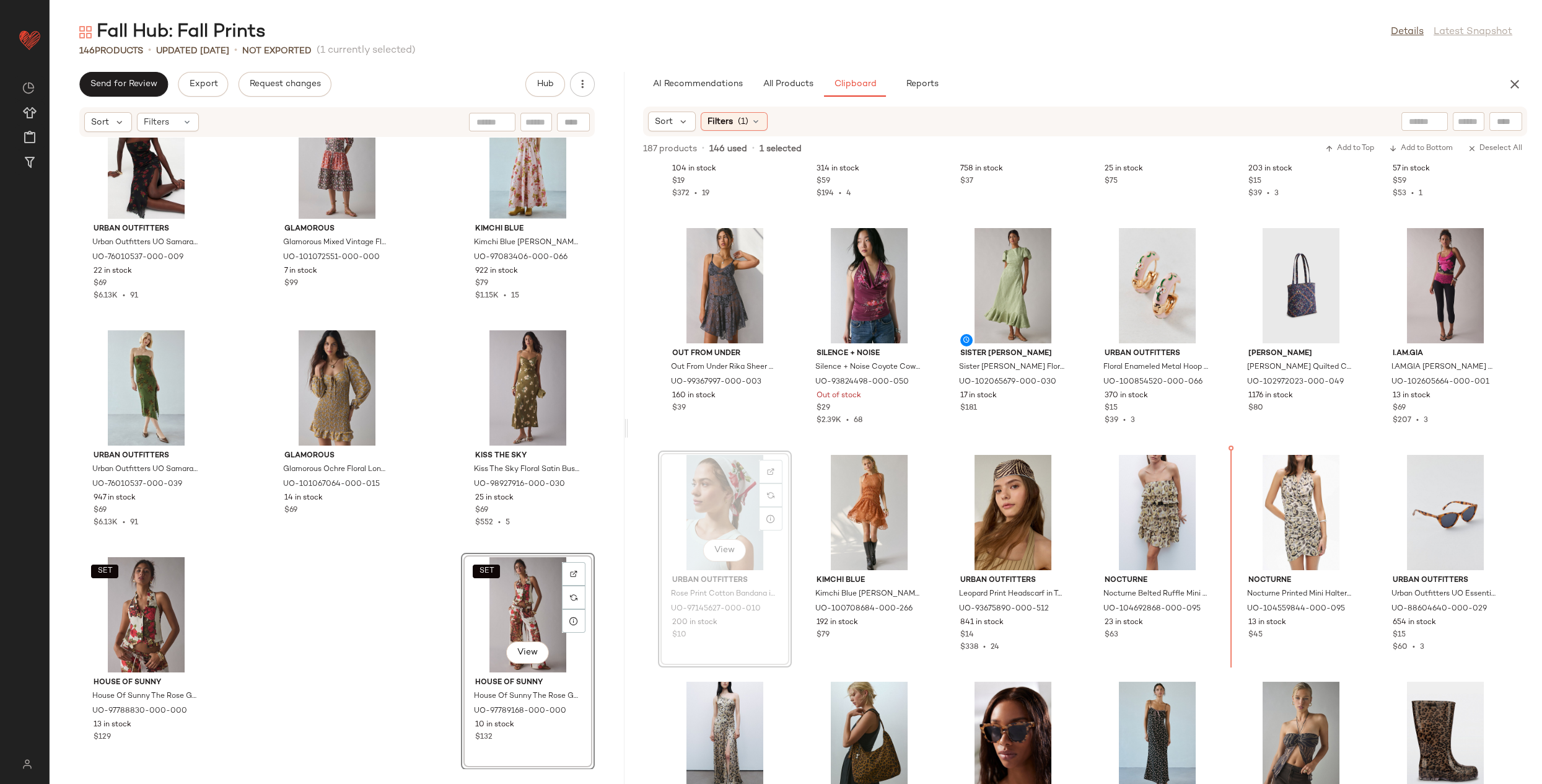
scroll to position [864, 0]
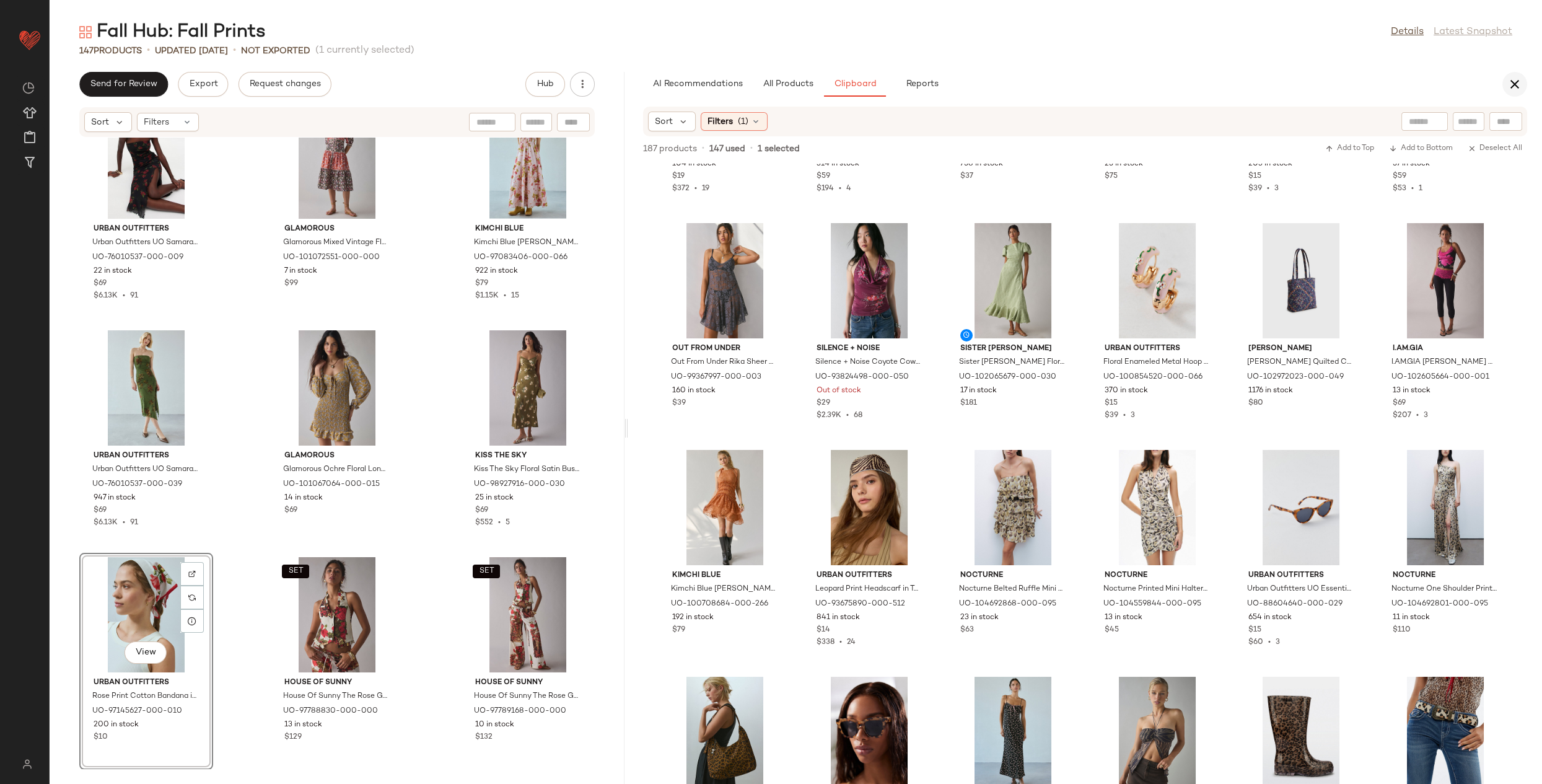
click at [1511, 81] on icon "button" at bounding box center [1515, 84] width 15 height 15
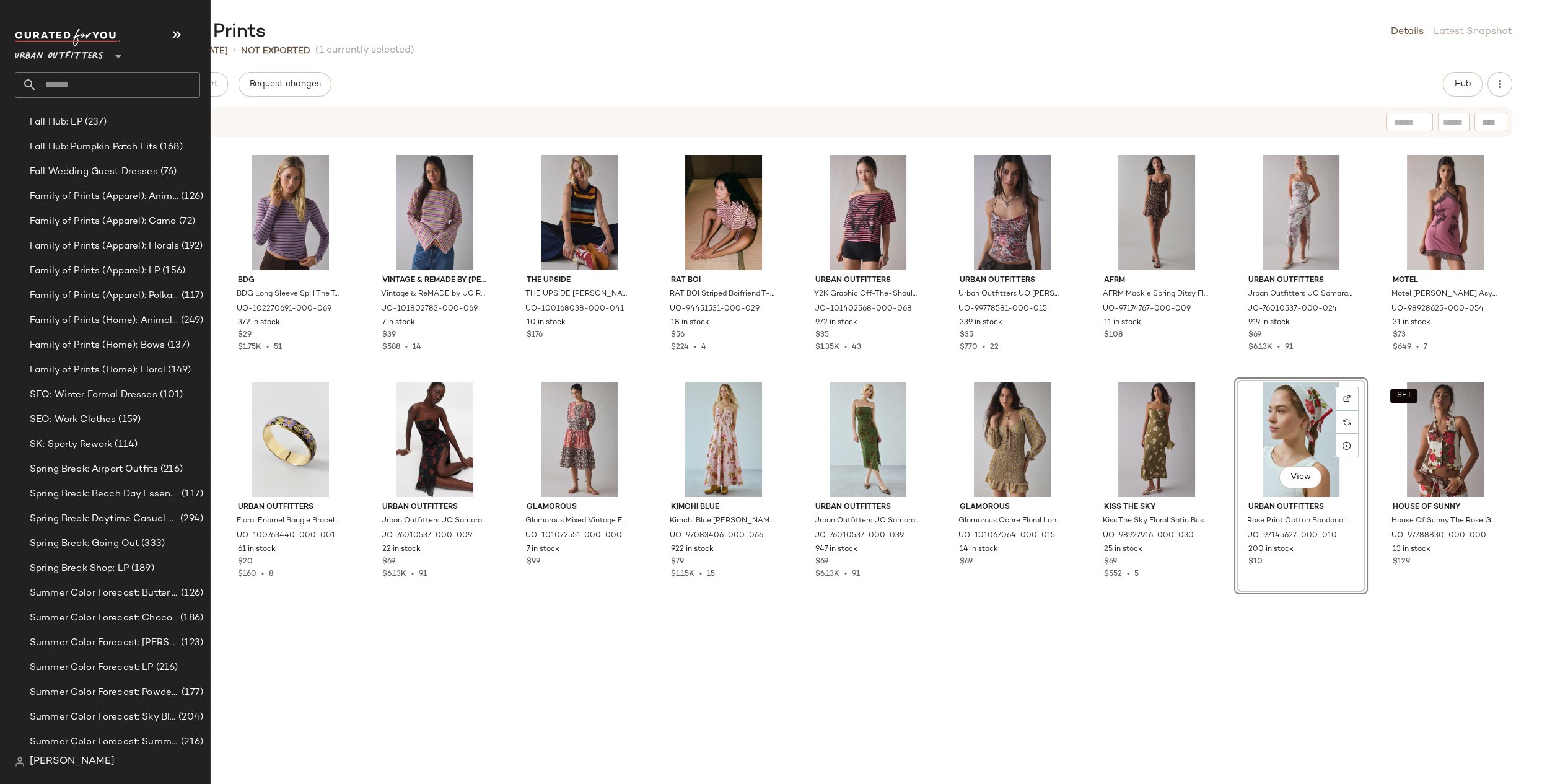
scroll to position [1541, 0]
click at [99, 448] on span "SK: Sporty Rework" at bounding box center [71, 446] width 82 height 14
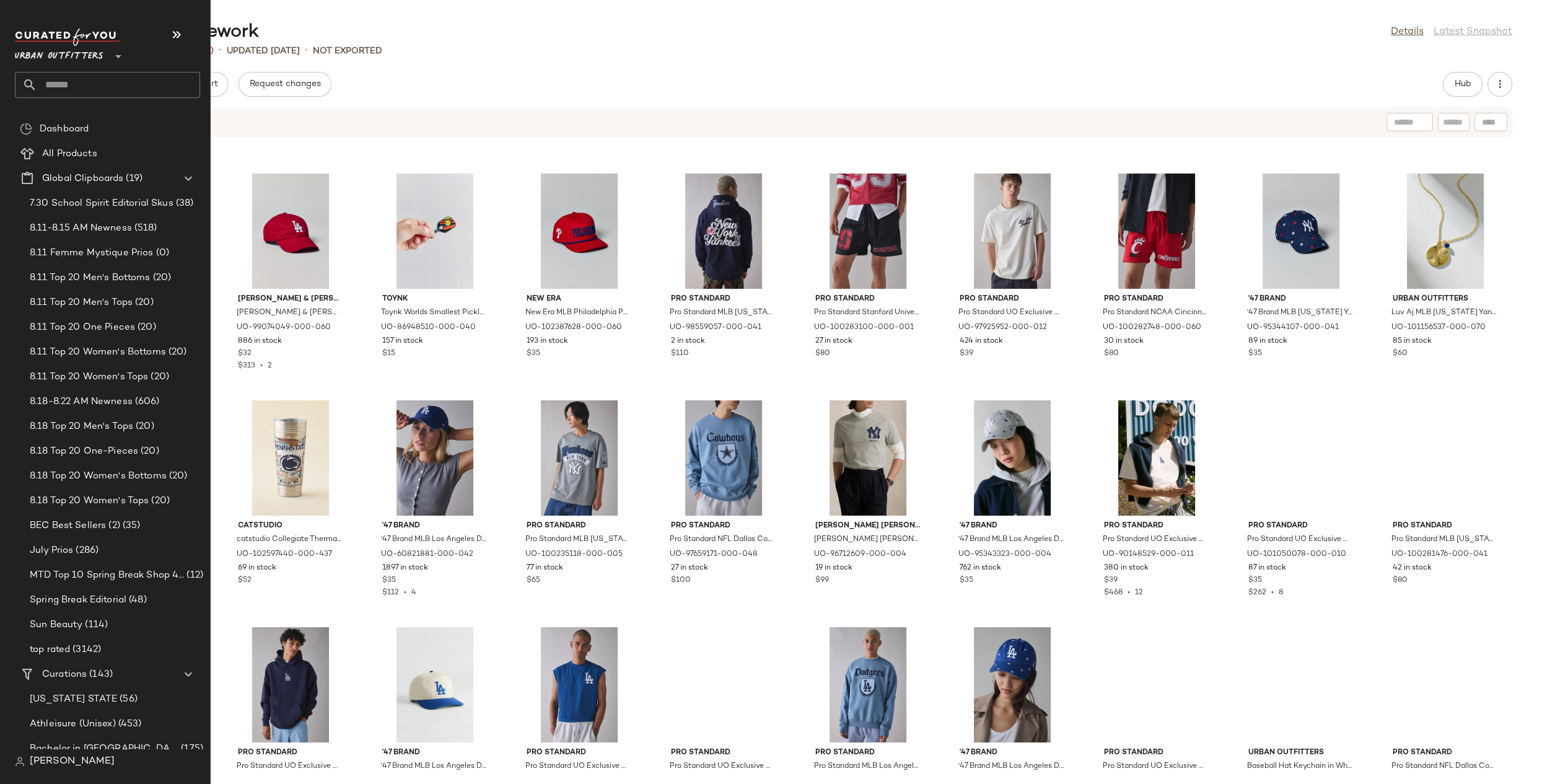
scroll to position [1548, 0]
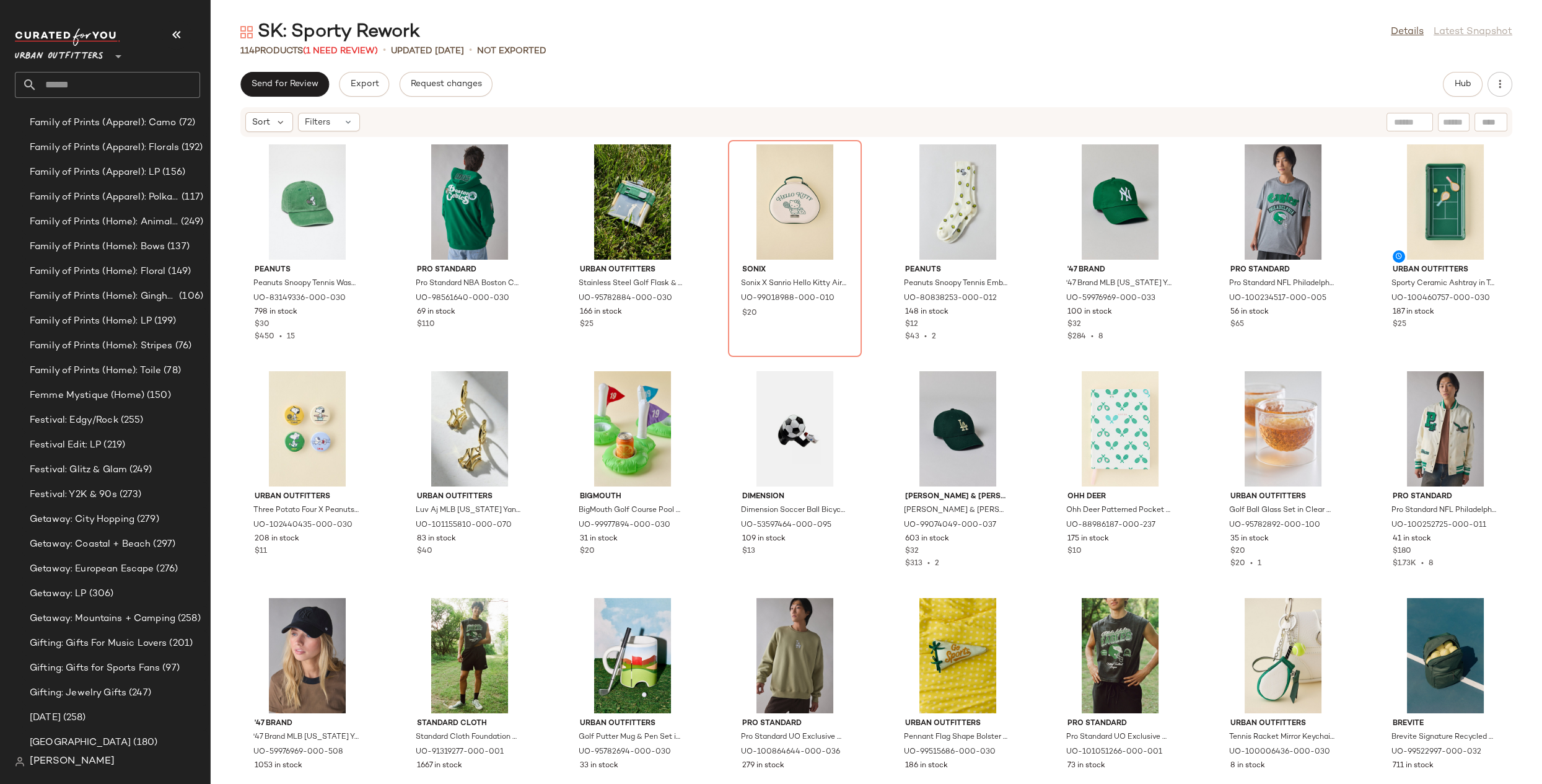
scroll to position [1652, 0]
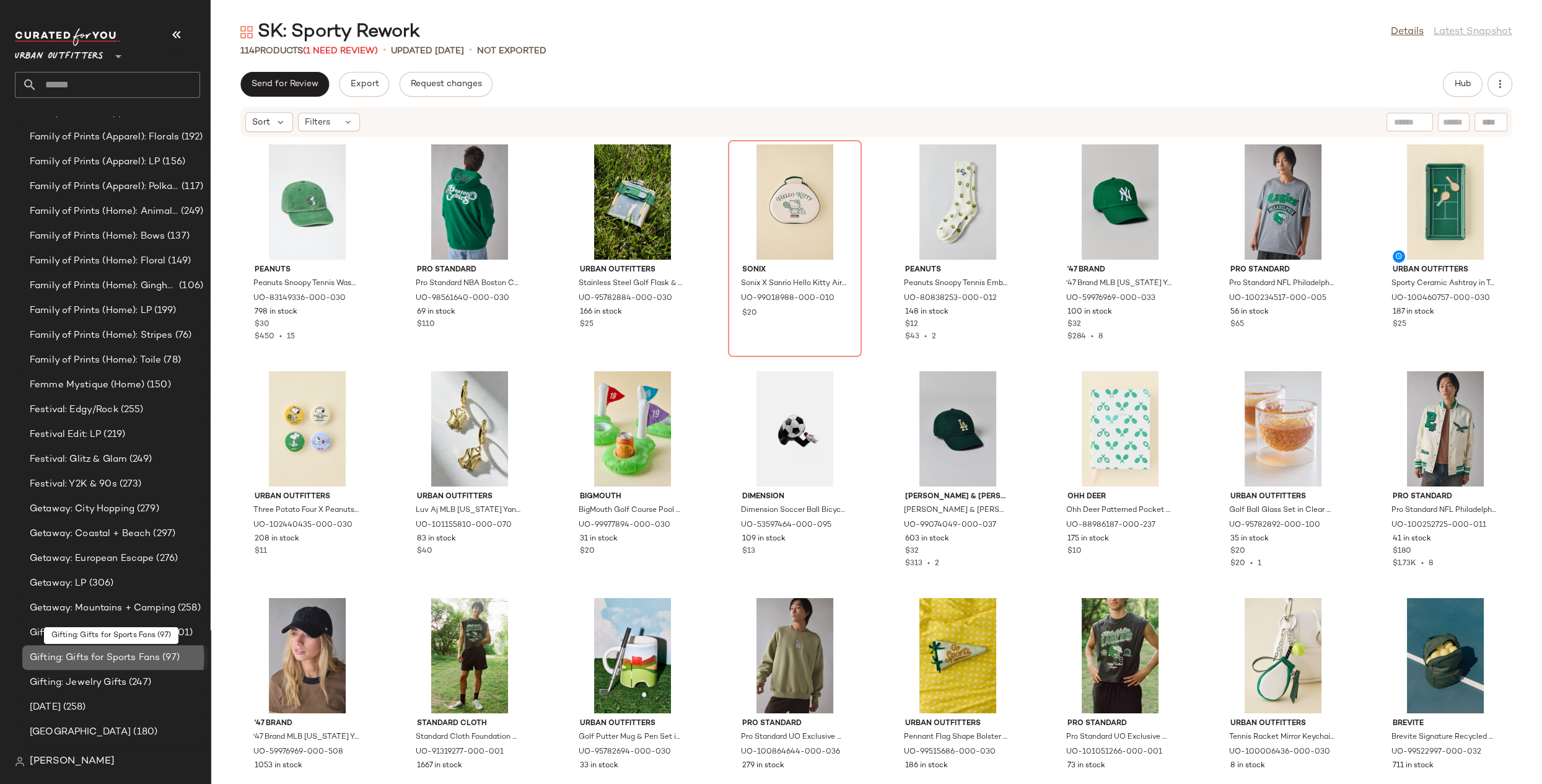
click at [168, 659] on span "(97)" at bounding box center [169, 658] width 20 height 14
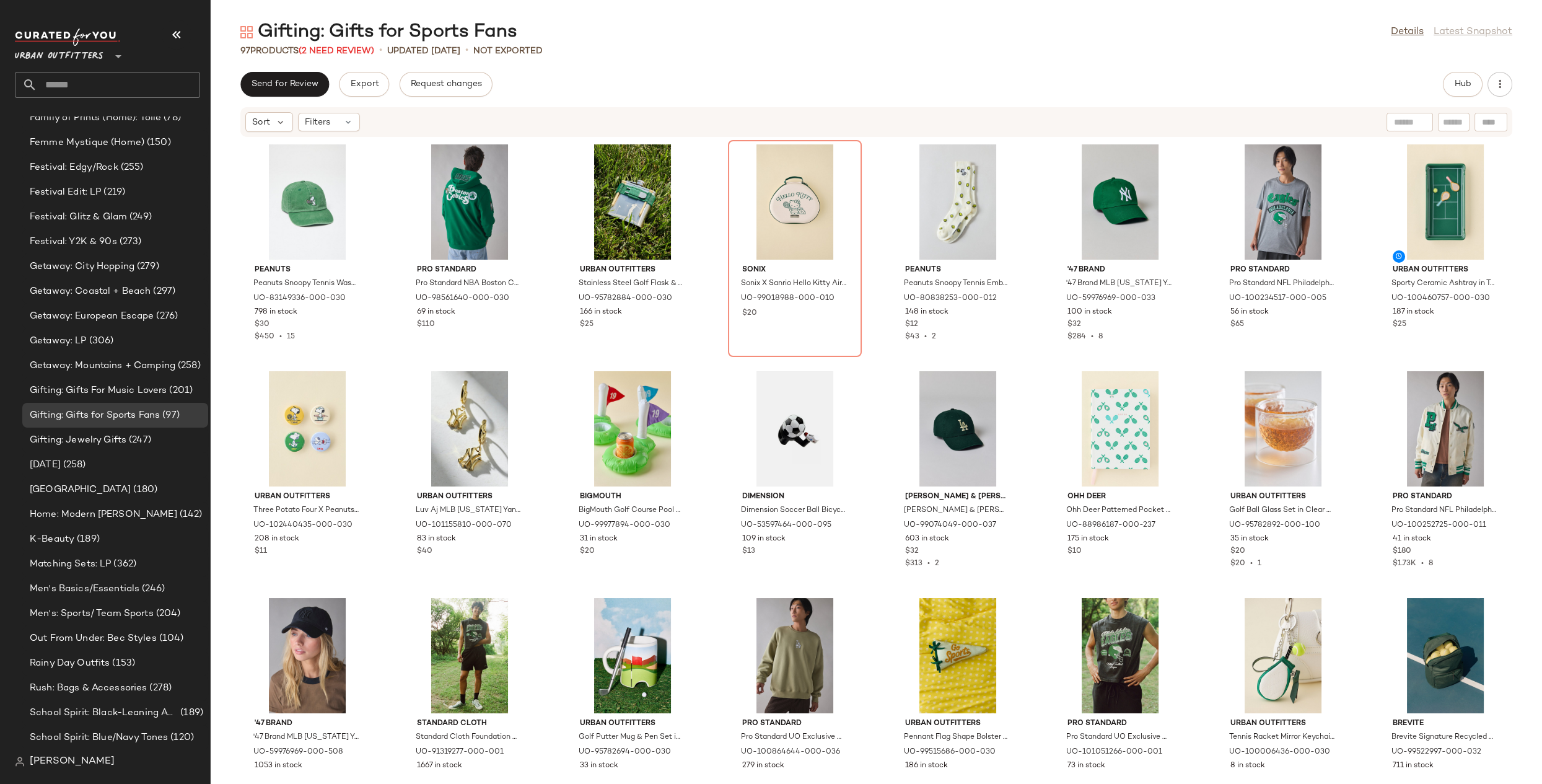
scroll to position [3029, 0]
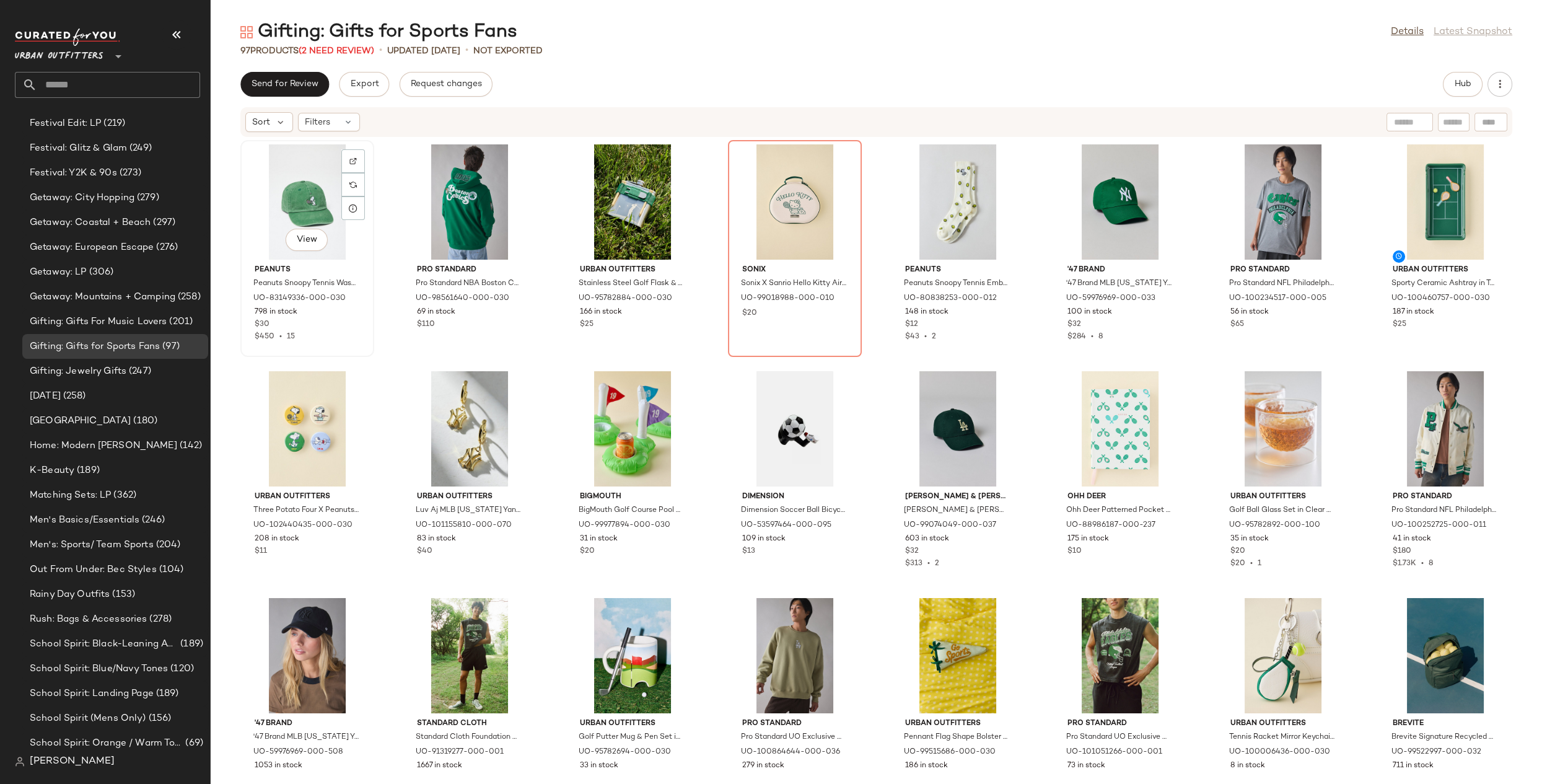
click at [290, 202] on div "View" at bounding box center [308, 202] width 125 height 115
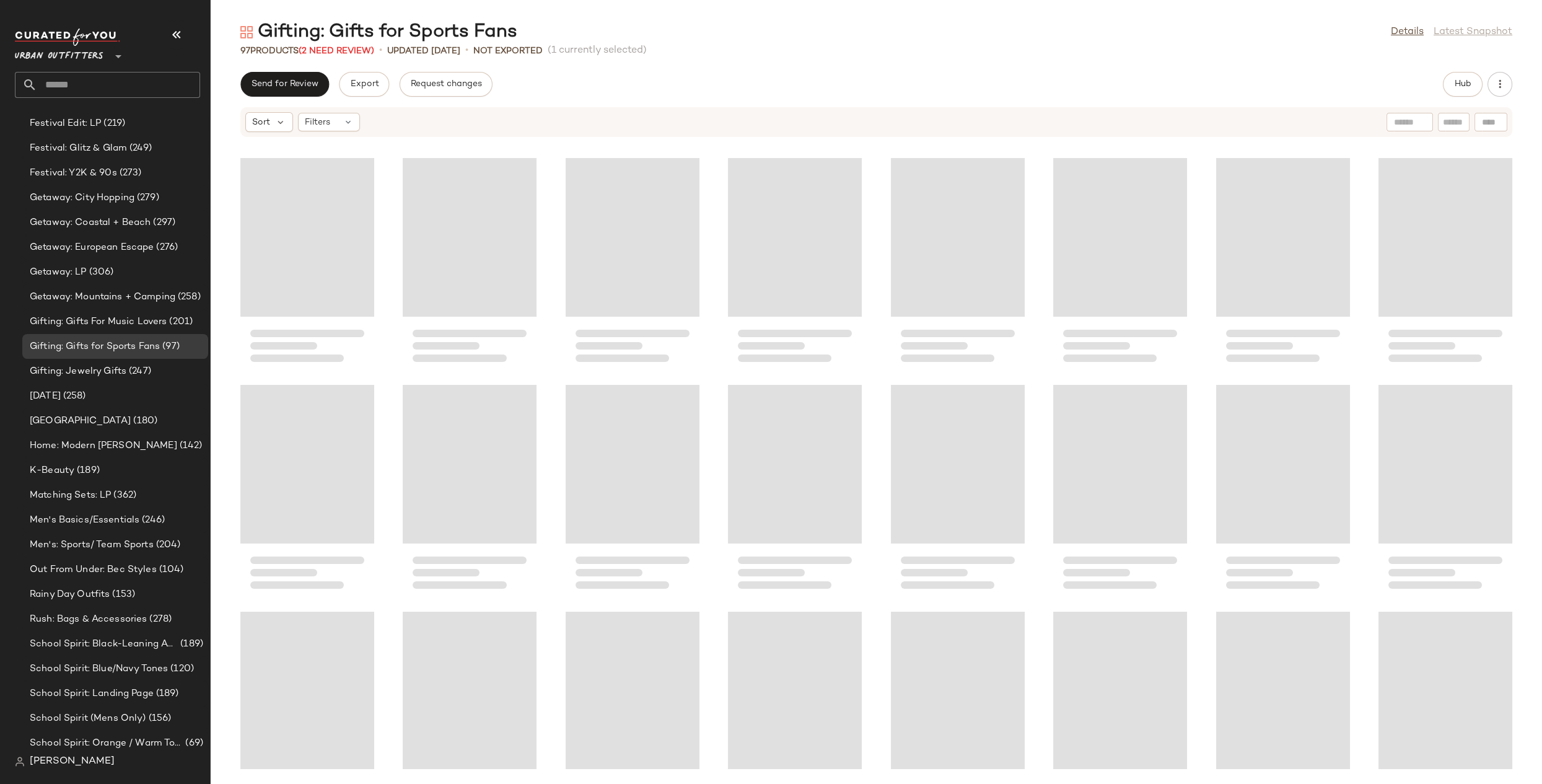
scroll to position [2318, 0]
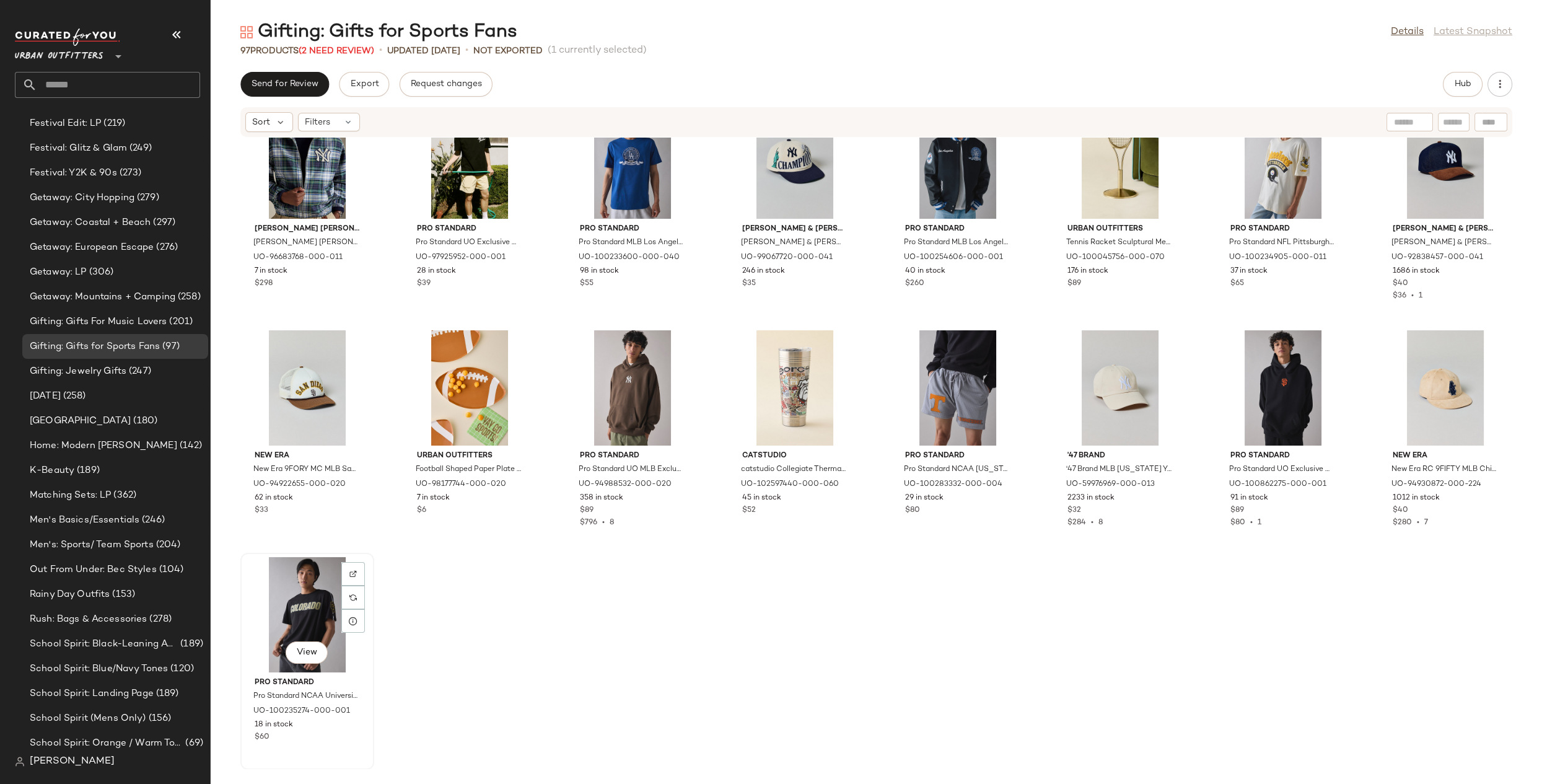
click at [298, 597] on div "View" at bounding box center [308, 615] width 125 height 115
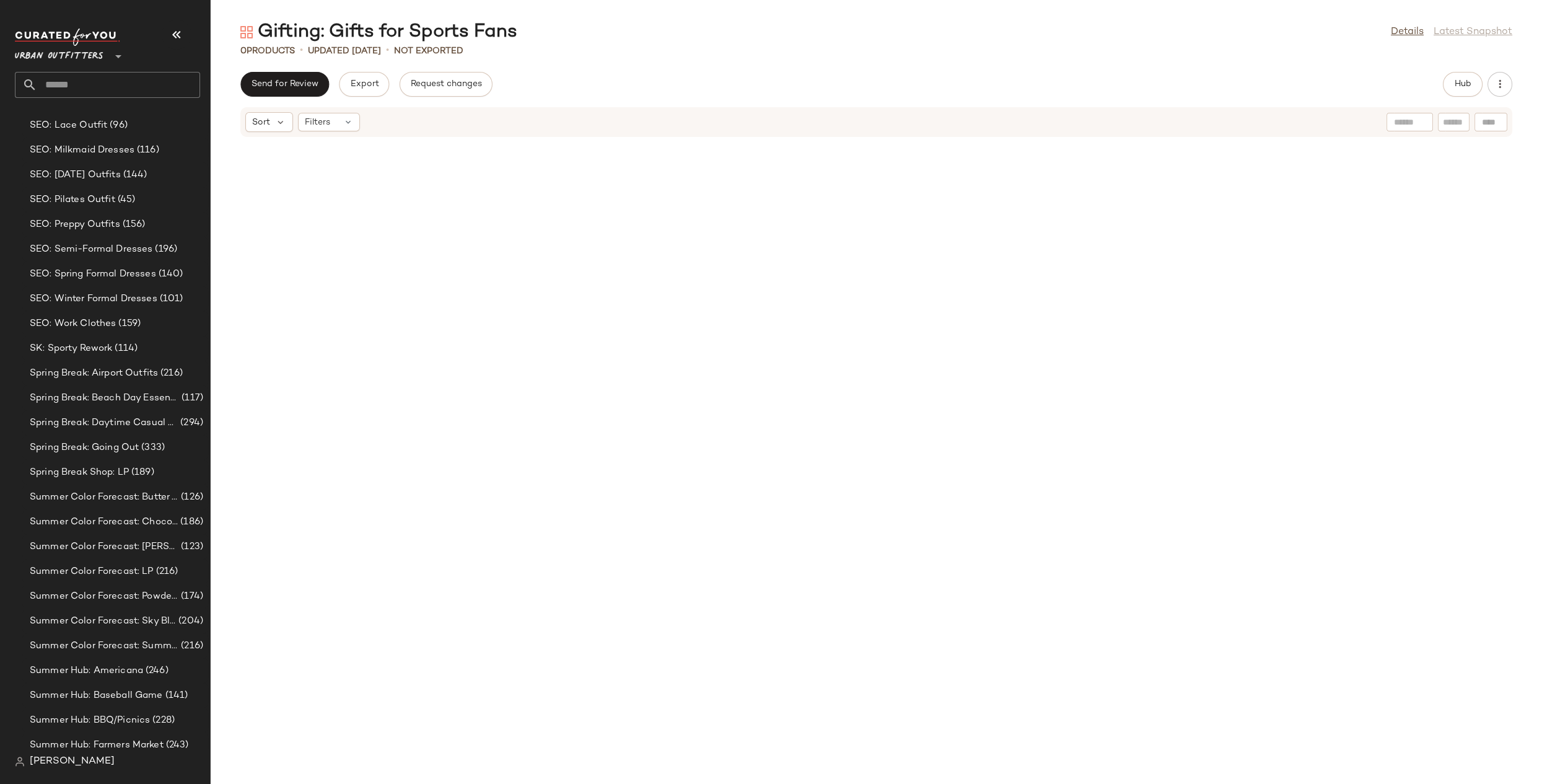
scroll to position [2867, 0]
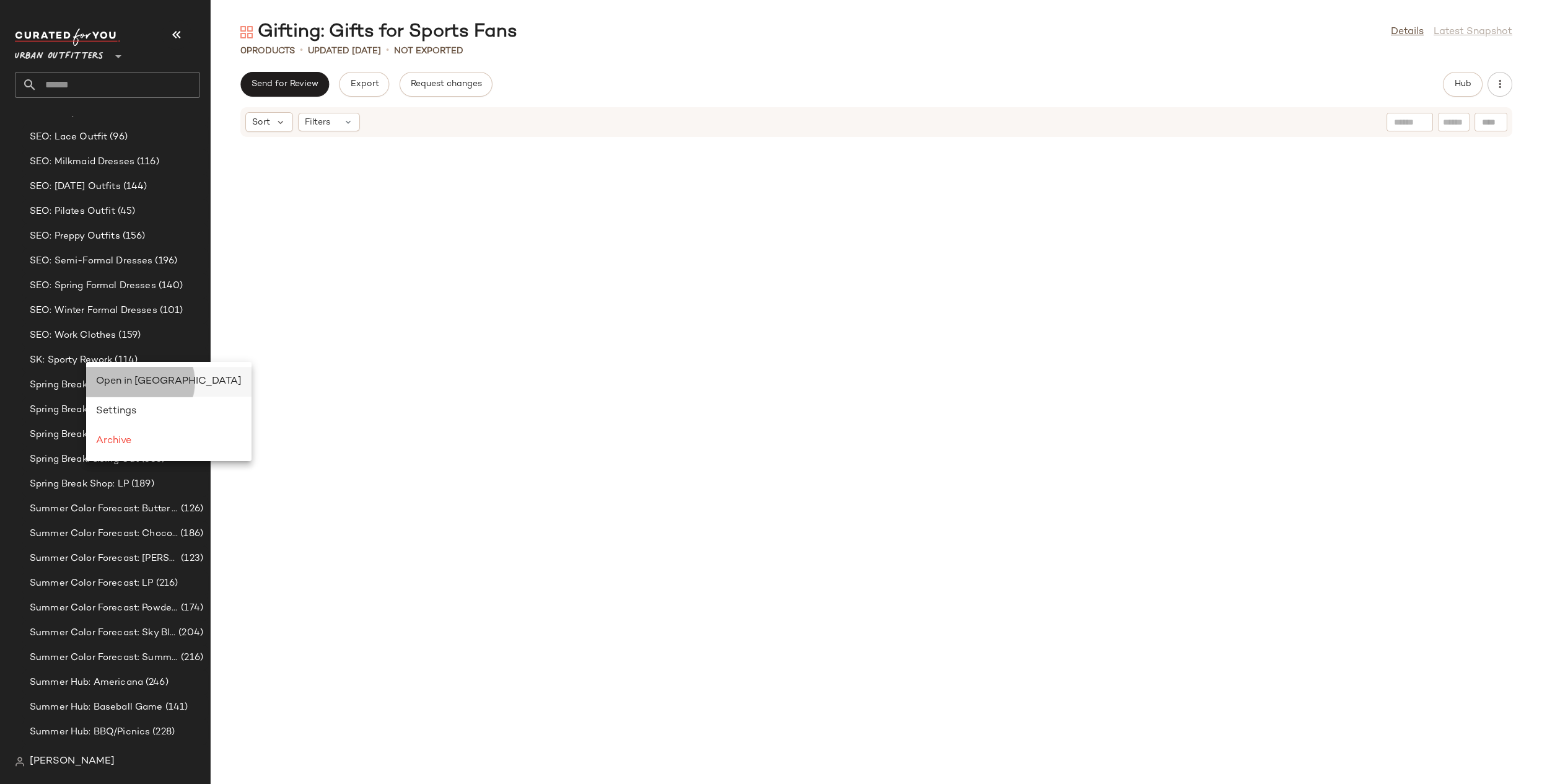
click at [108, 377] on span "Open in Split View" at bounding box center [168, 381] width 145 height 10
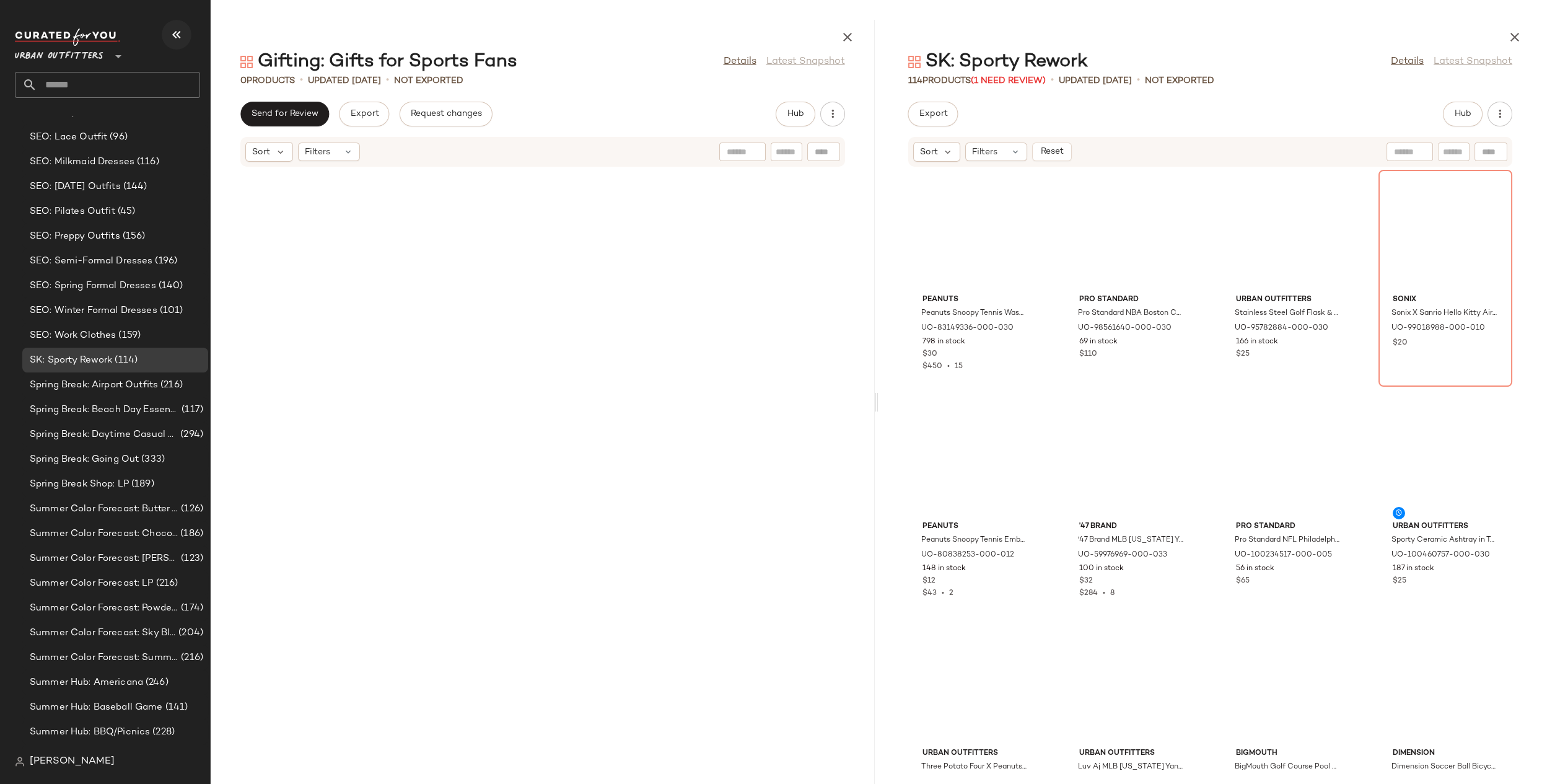
click at [179, 33] on icon "button" at bounding box center [177, 35] width 15 height 15
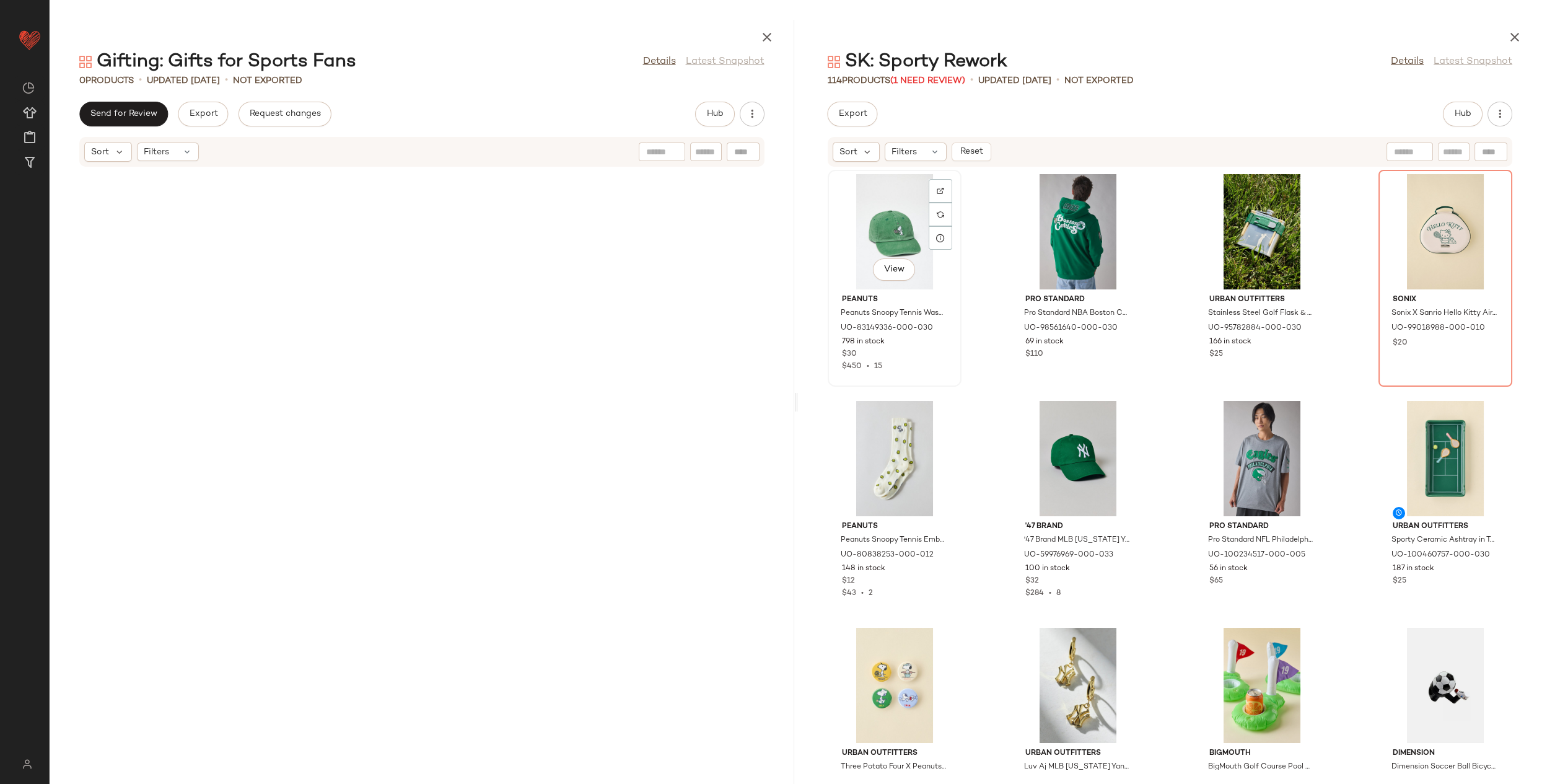
click at [899, 207] on div "View" at bounding box center [895, 231] width 125 height 115
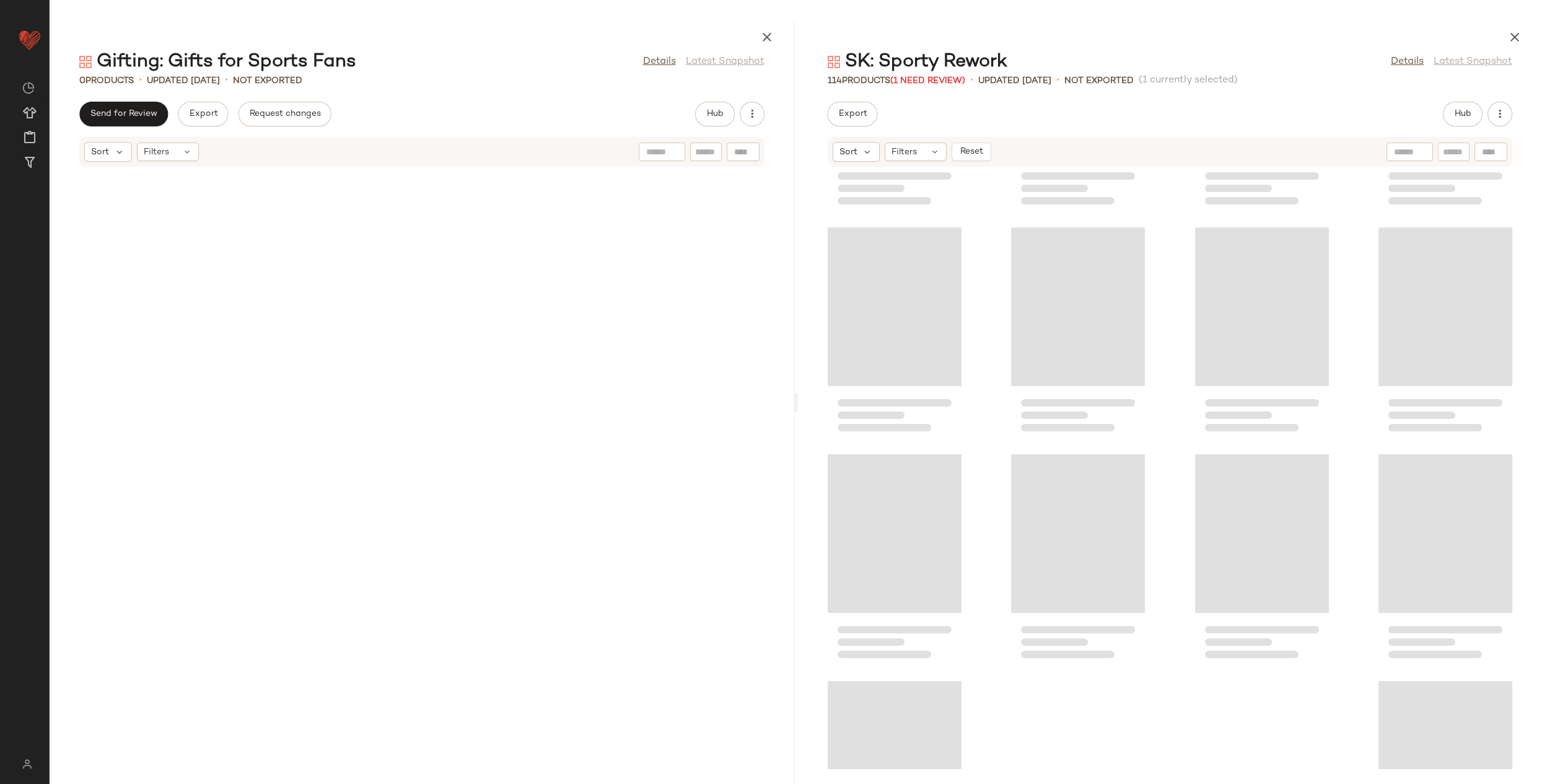
scroll to position [5976, 0]
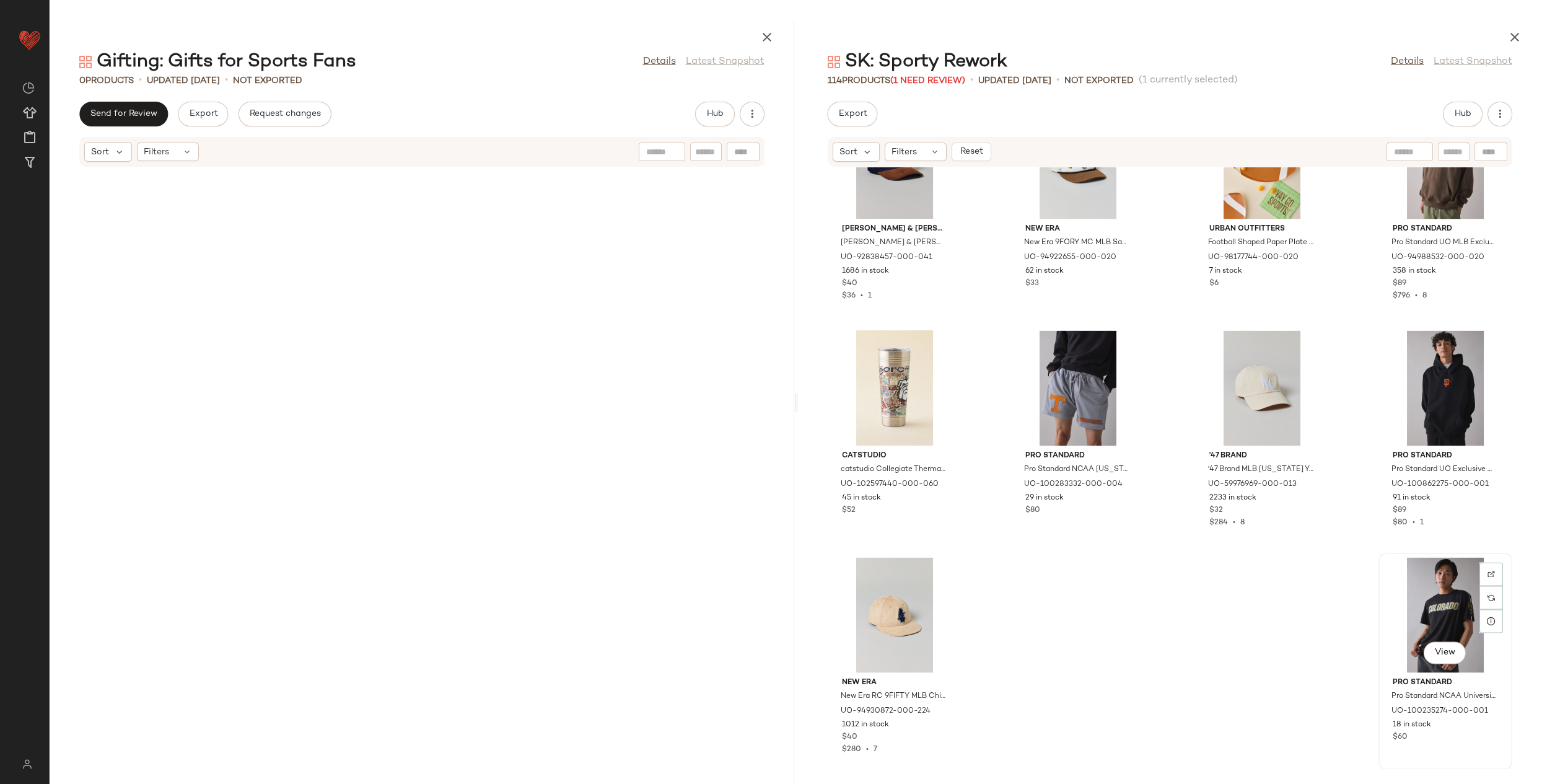
click at [1429, 597] on div "View" at bounding box center [1446, 615] width 125 height 115
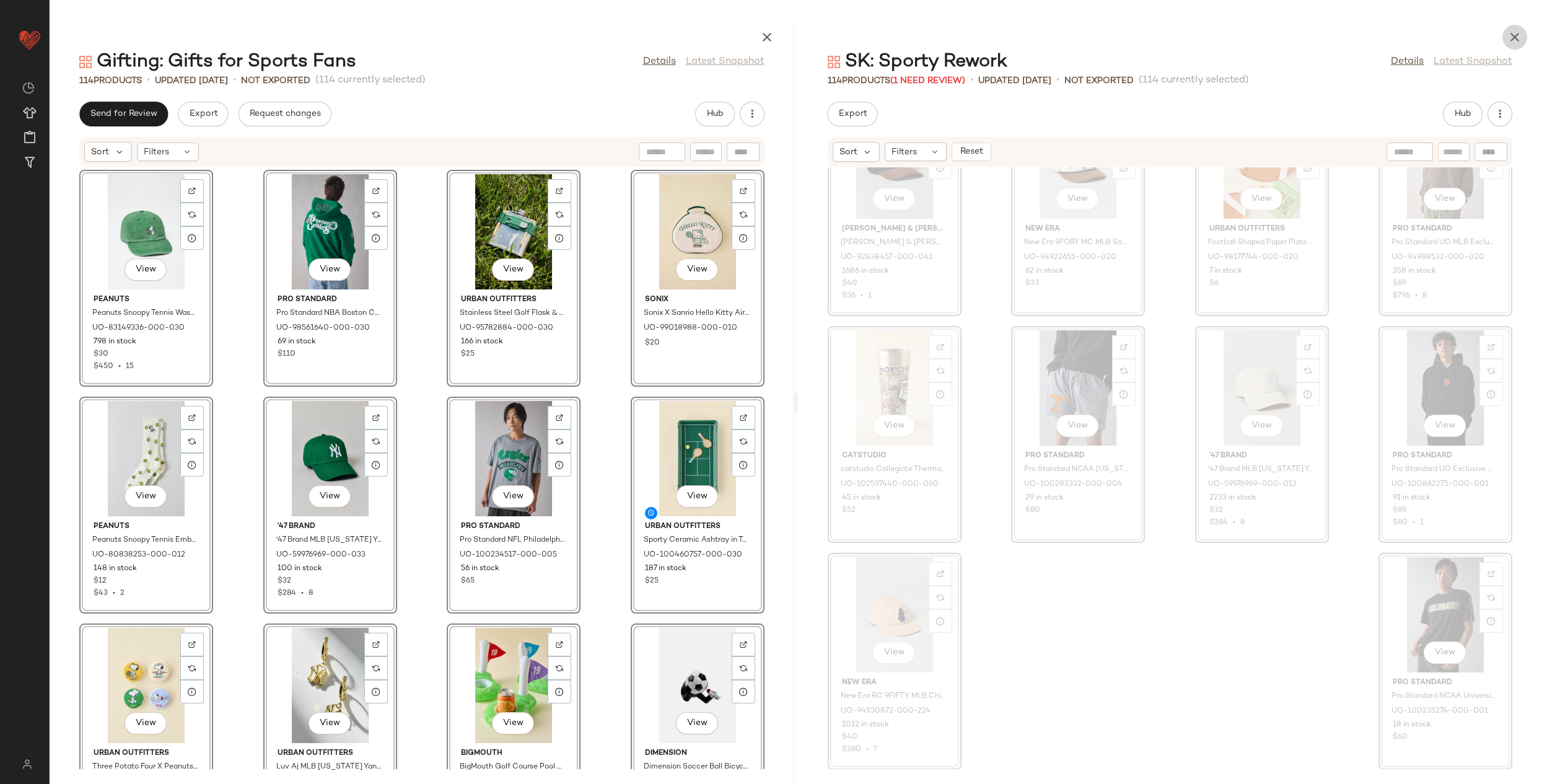
click at [1514, 34] on icon "button" at bounding box center [1515, 37] width 15 height 15
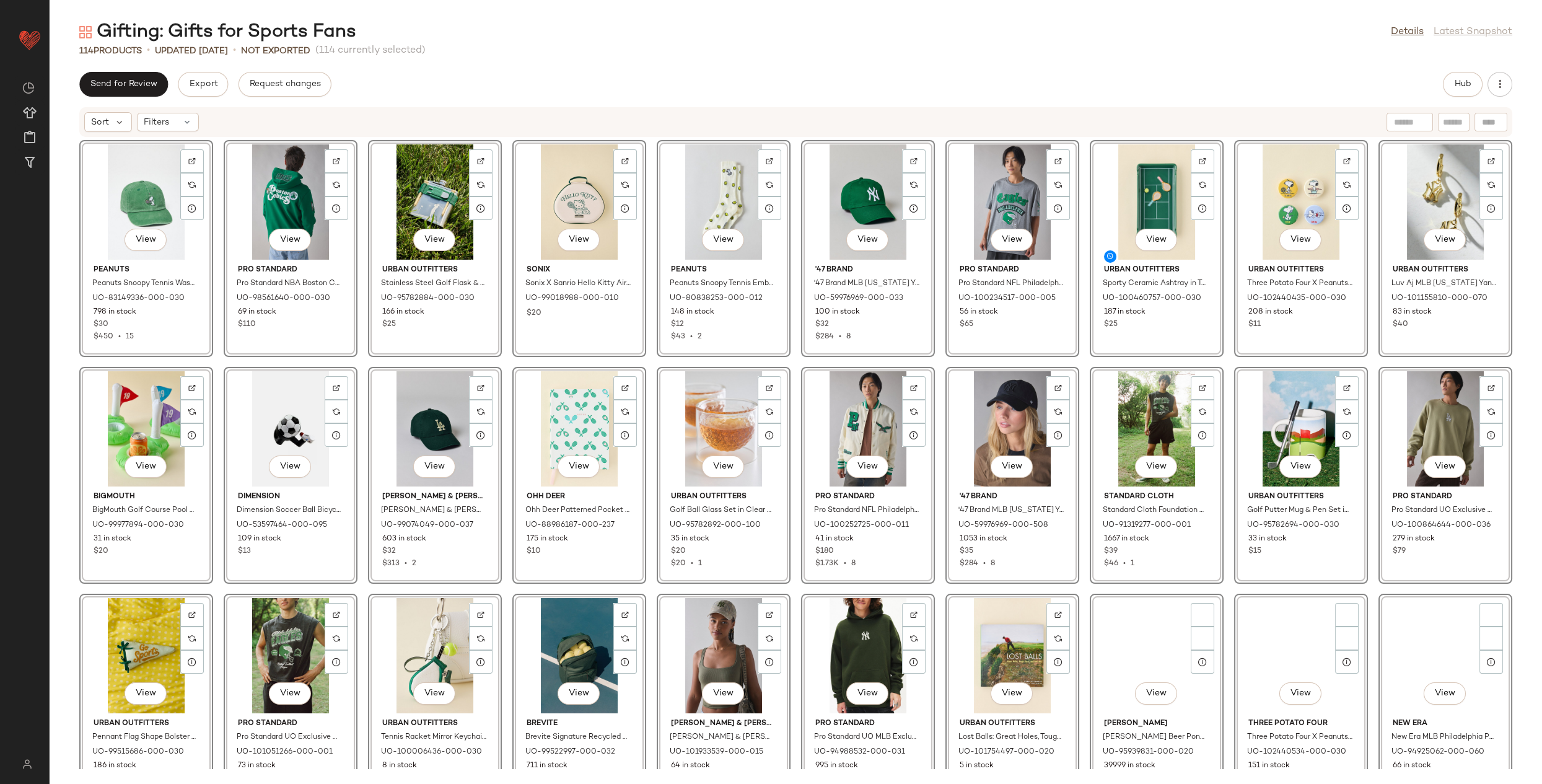
drag, startPoint x: 1193, startPoint y: 156, endPoint x: 1181, endPoint y: 151, distance: 13.0
click at [1191, 154] on div "View Peanuts Peanuts Snoopy Tennis Washed Dad Hat in Green at Urban Outfitters …" at bounding box center [796, 453] width 1492 height 632
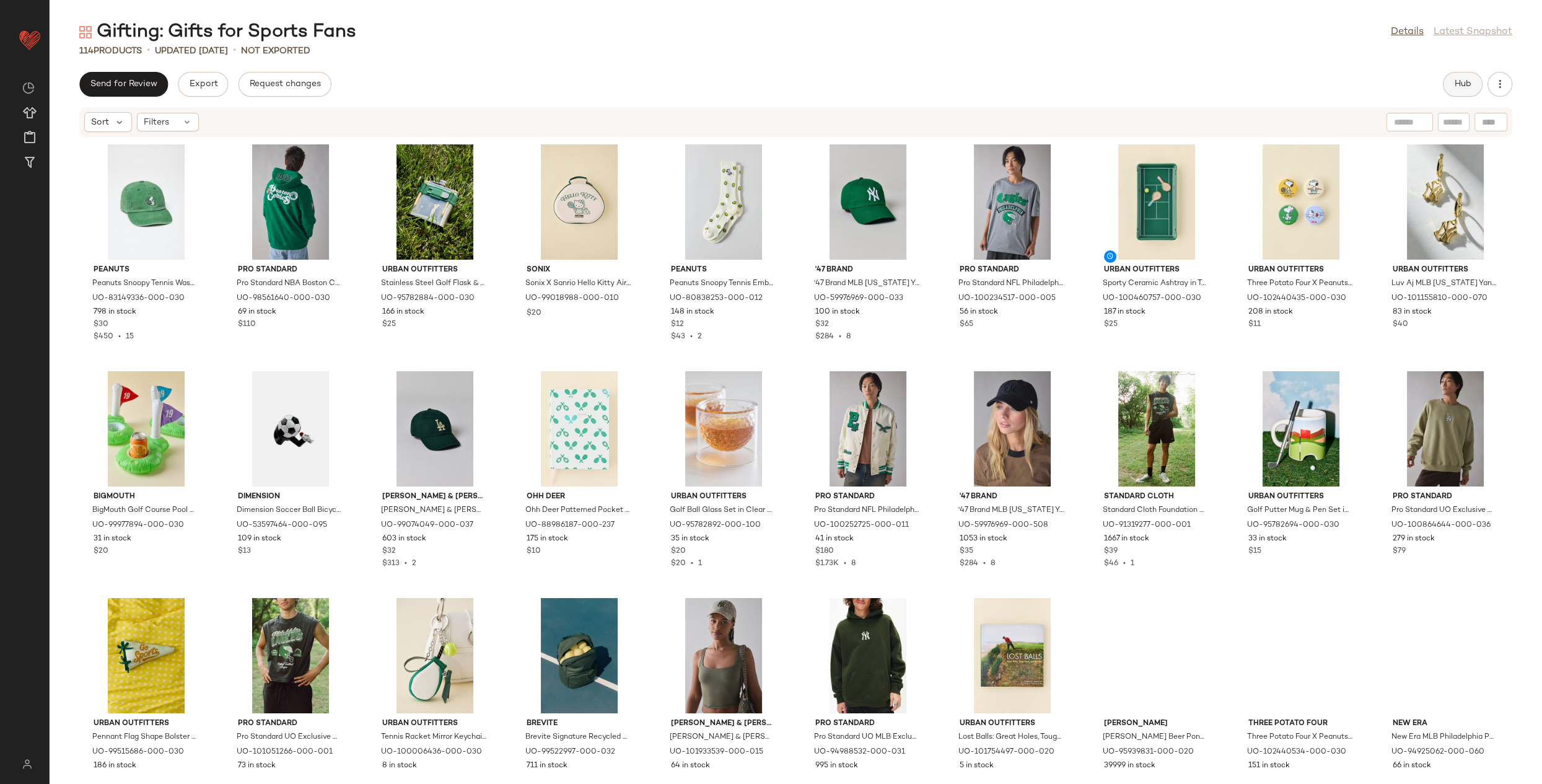
click at [1476, 81] on button "Hub" at bounding box center [1462, 84] width 40 height 25
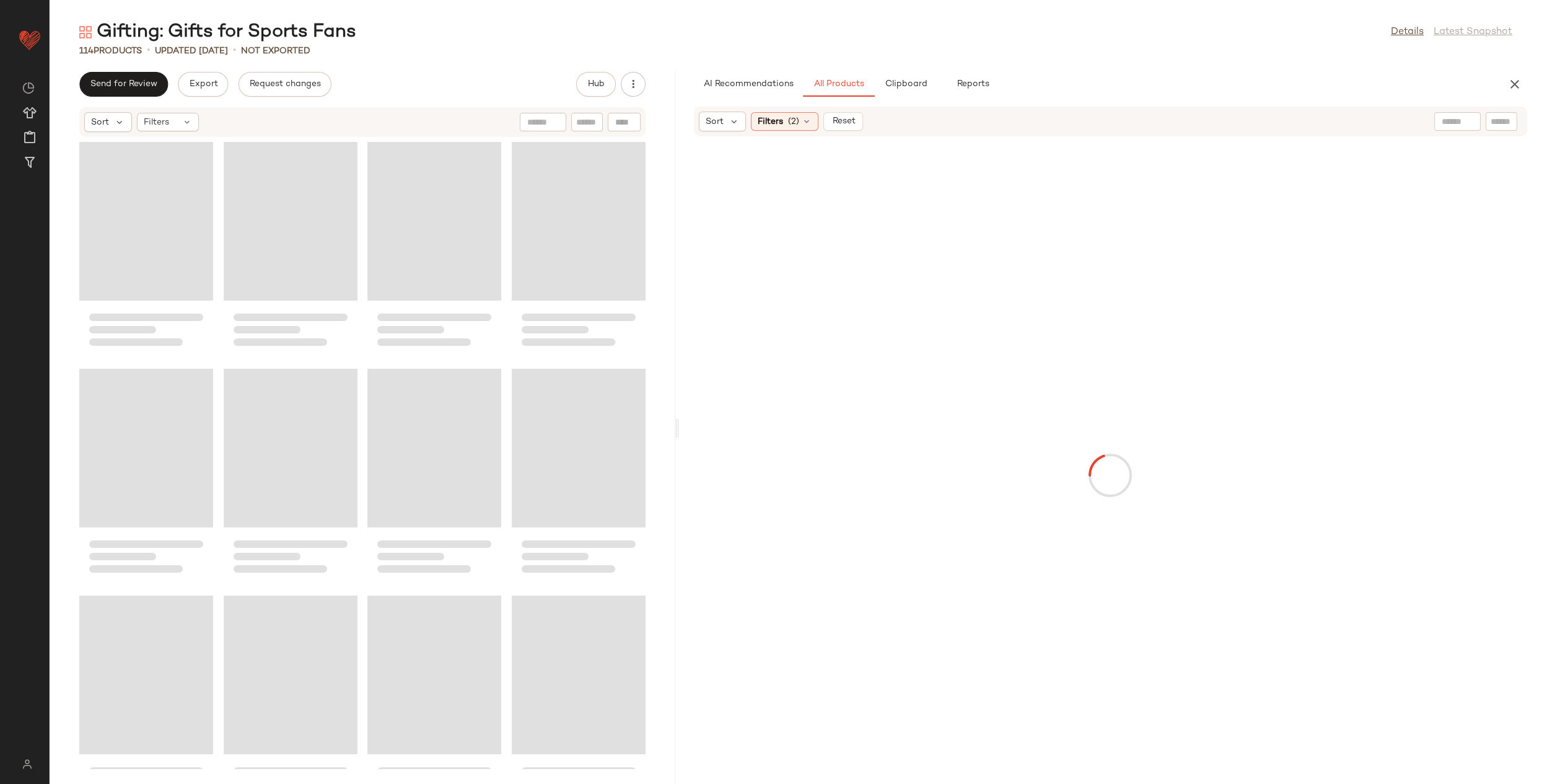
drag, startPoint x: 794, startPoint y: 431, endPoint x: 675, endPoint y: 429, distance: 119.0
click at [675, 429] on div "Gifting: Gifts for Sports Fans Details Latest Snapshot 114 Products • updated A…" at bounding box center [796, 401] width 1492 height 764
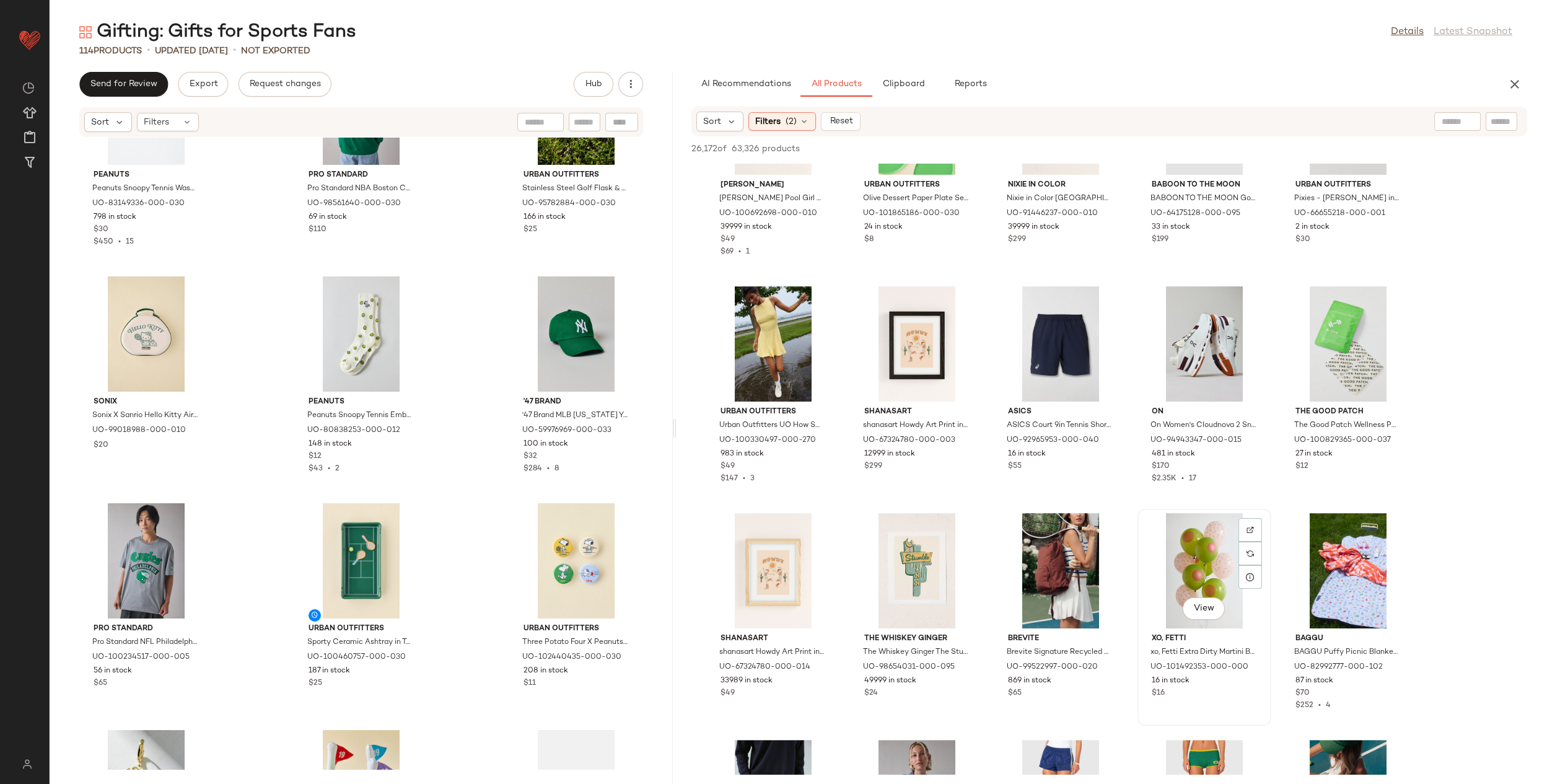
scroll to position [1655, 0]
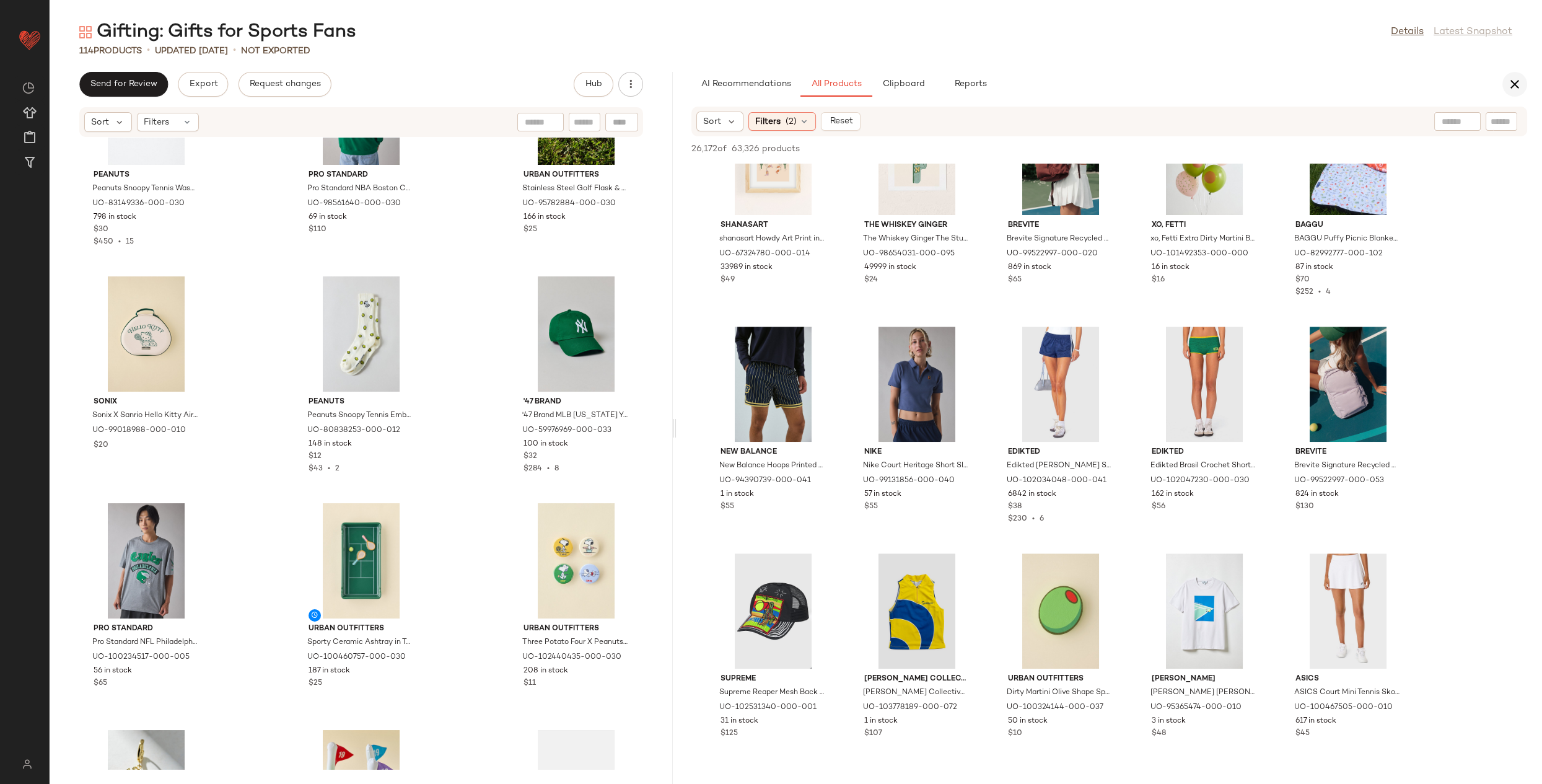
click at [1507, 87] on icon "button" at bounding box center [1515, 84] width 15 height 15
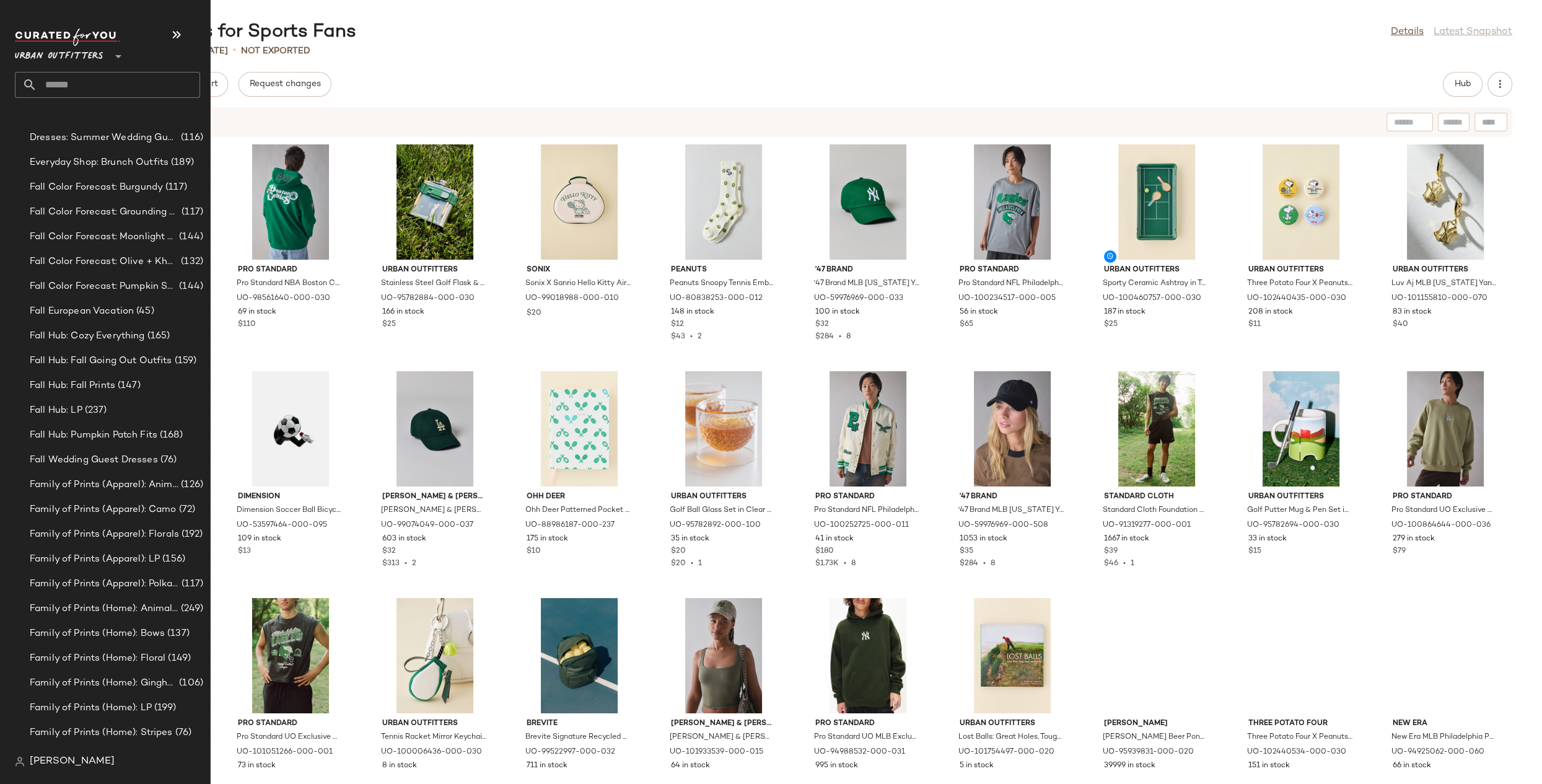
scroll to position [1232, 0]
click at [162, 259] on span "Fall Color Forecast: Moonlight Hues" at bounding box center [103, 261] width 147 height 14
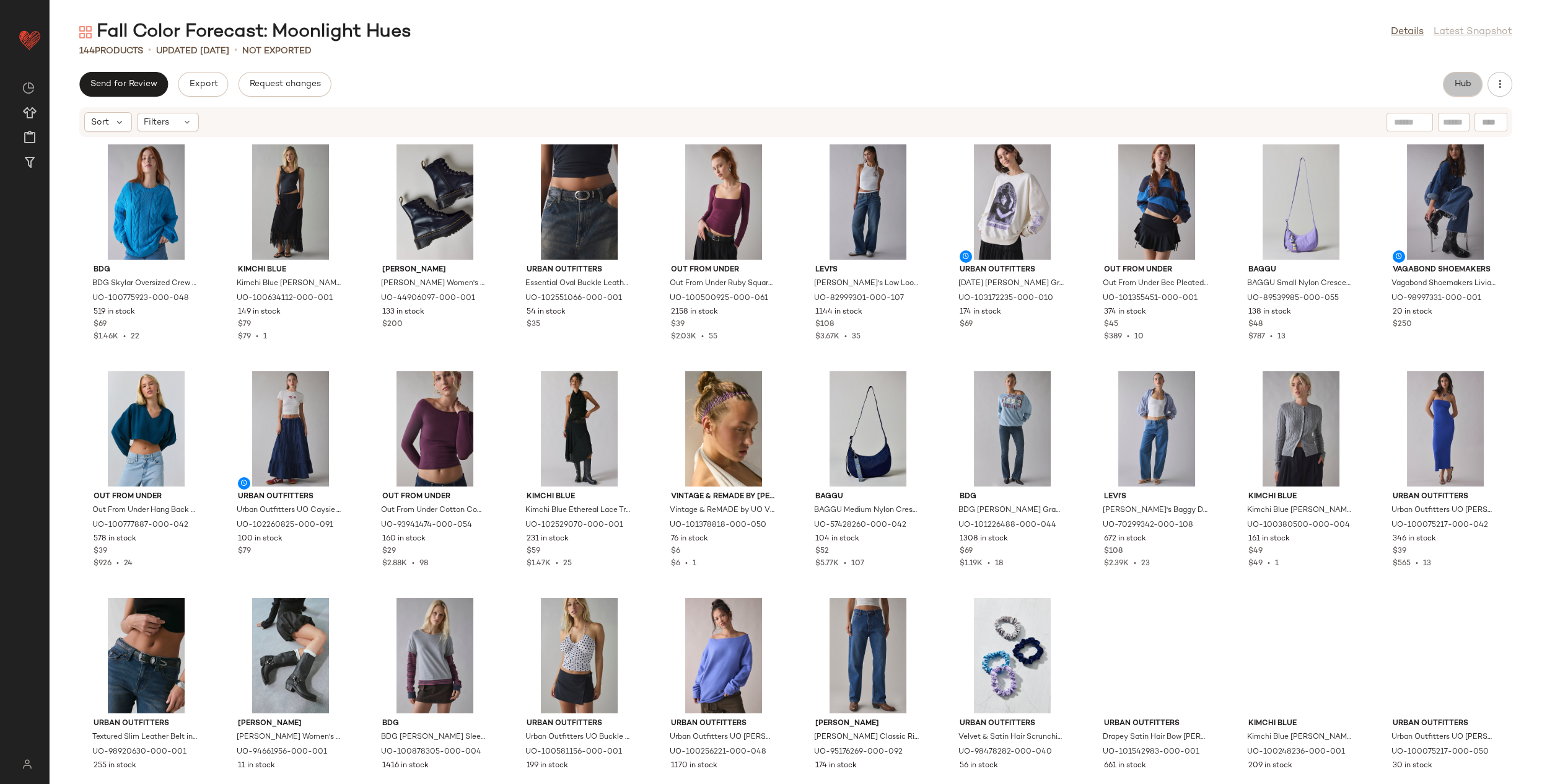
click at [1451, 85] on button "Hub" at bounding box center [1462, 84] width 40 height 25
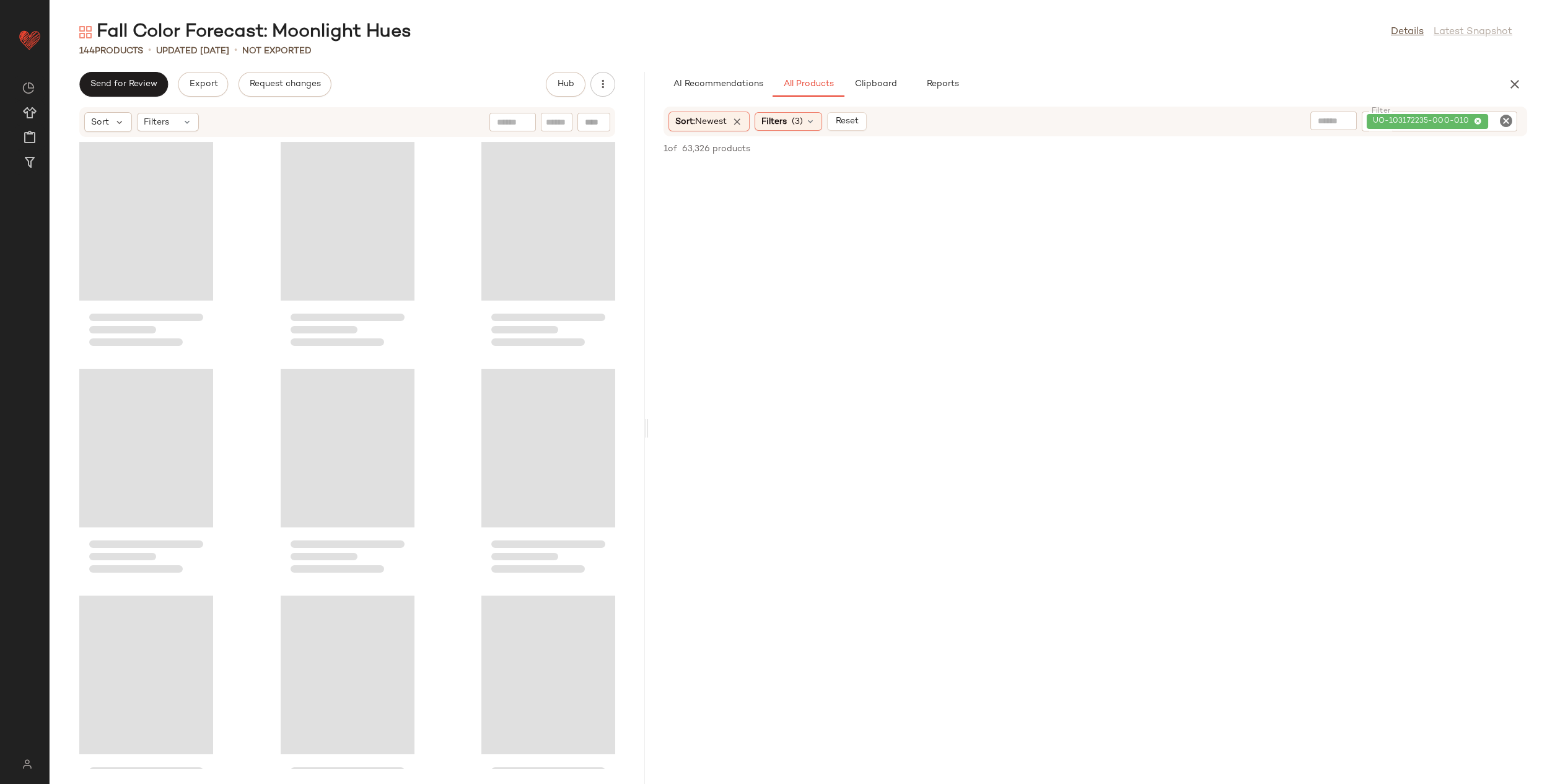
drag, startPoint x: 796, startPoint y: 431, endPoint x: 648, endPoint y: 427, distance: 148.1
click at [649, 430] on div "Fall Color Forecast: Moonlight Hues Details Latest Snapshot 144 Products • upda…" at bounding box center [796, 401] width 1492 height 764
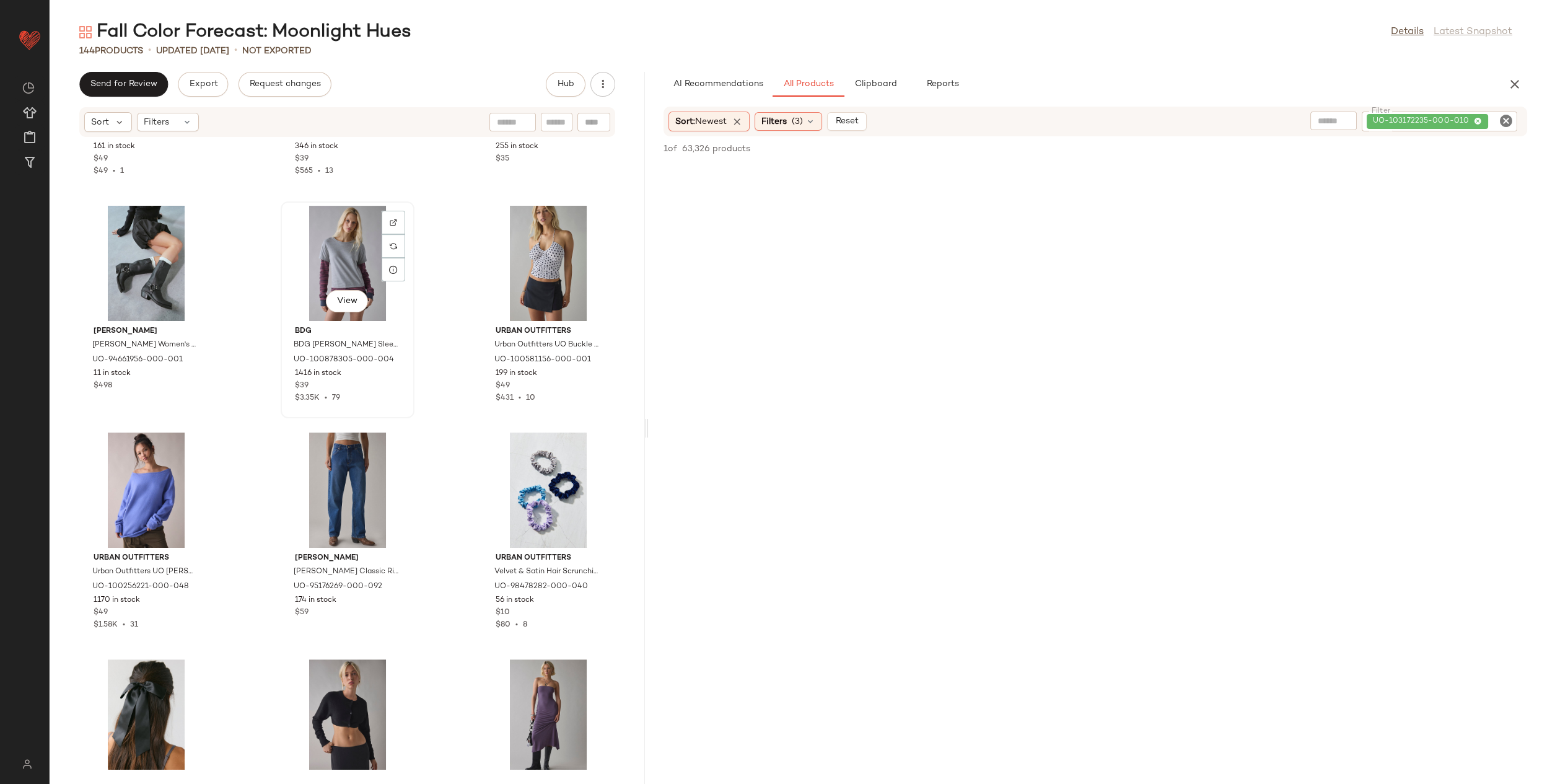
scroll to position [1552, 0]
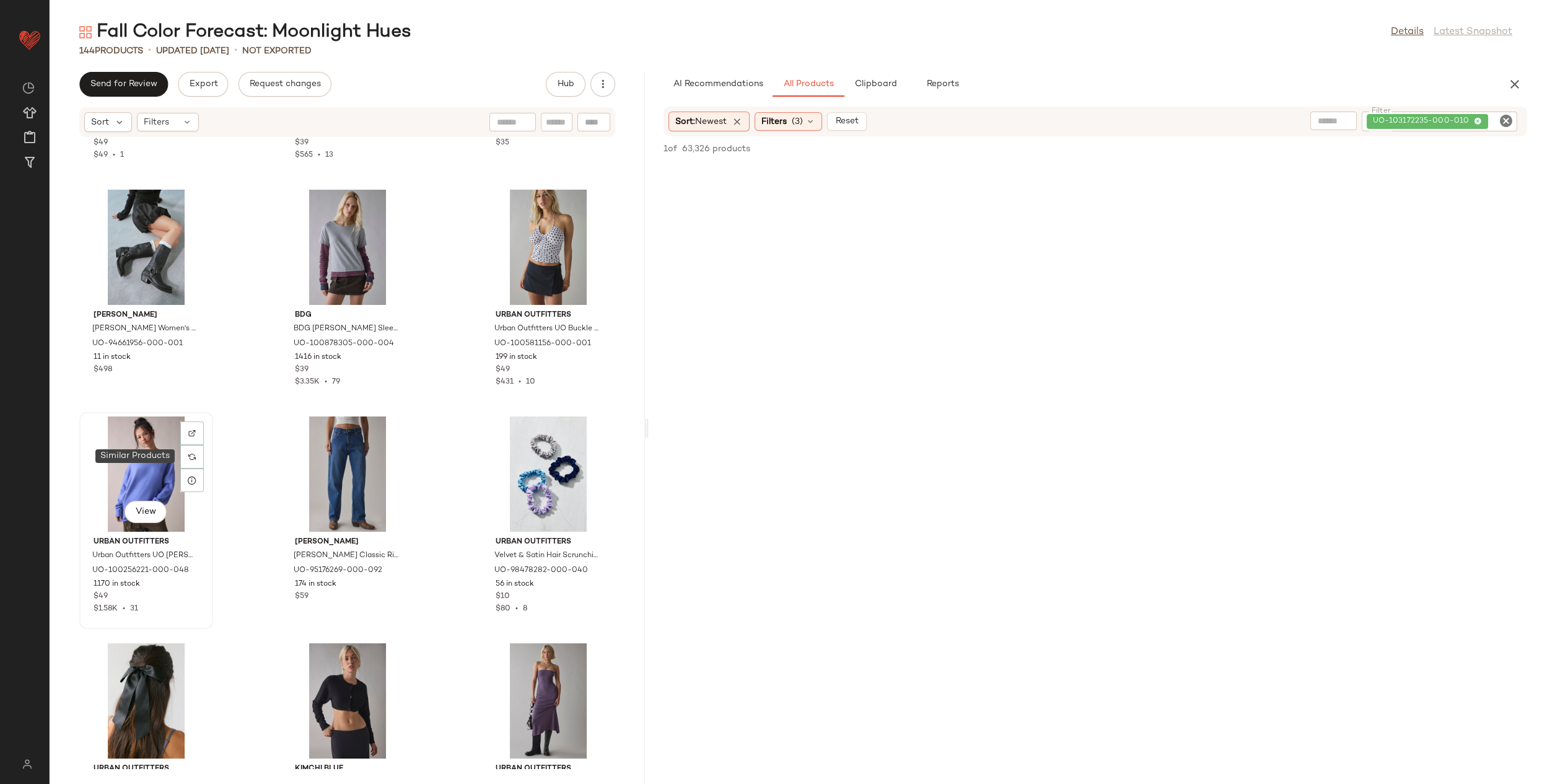
click at [195, 458] on img at bounding box center [192, 456] width 7 height 7
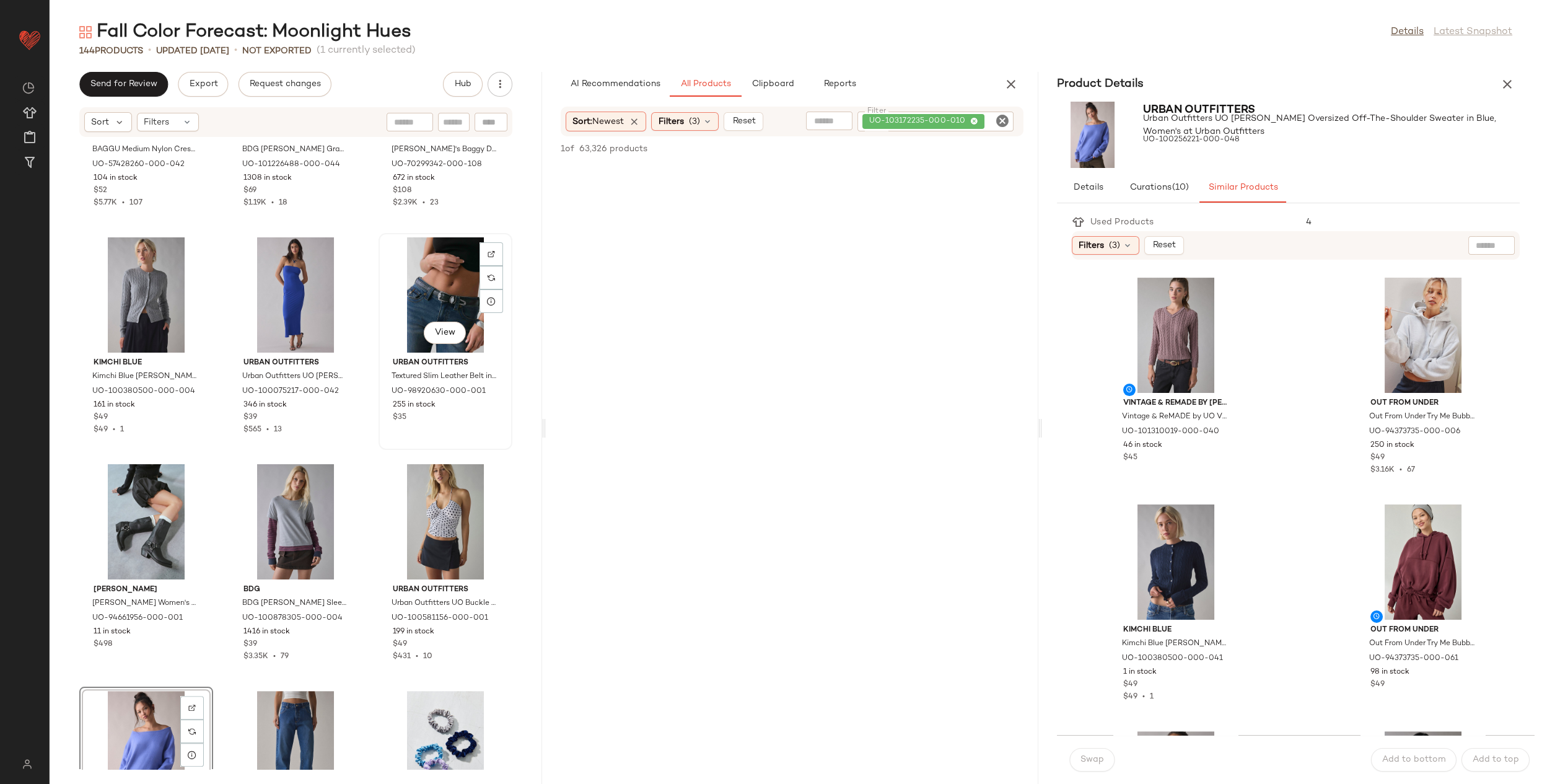
scroll to position [1283, 0]
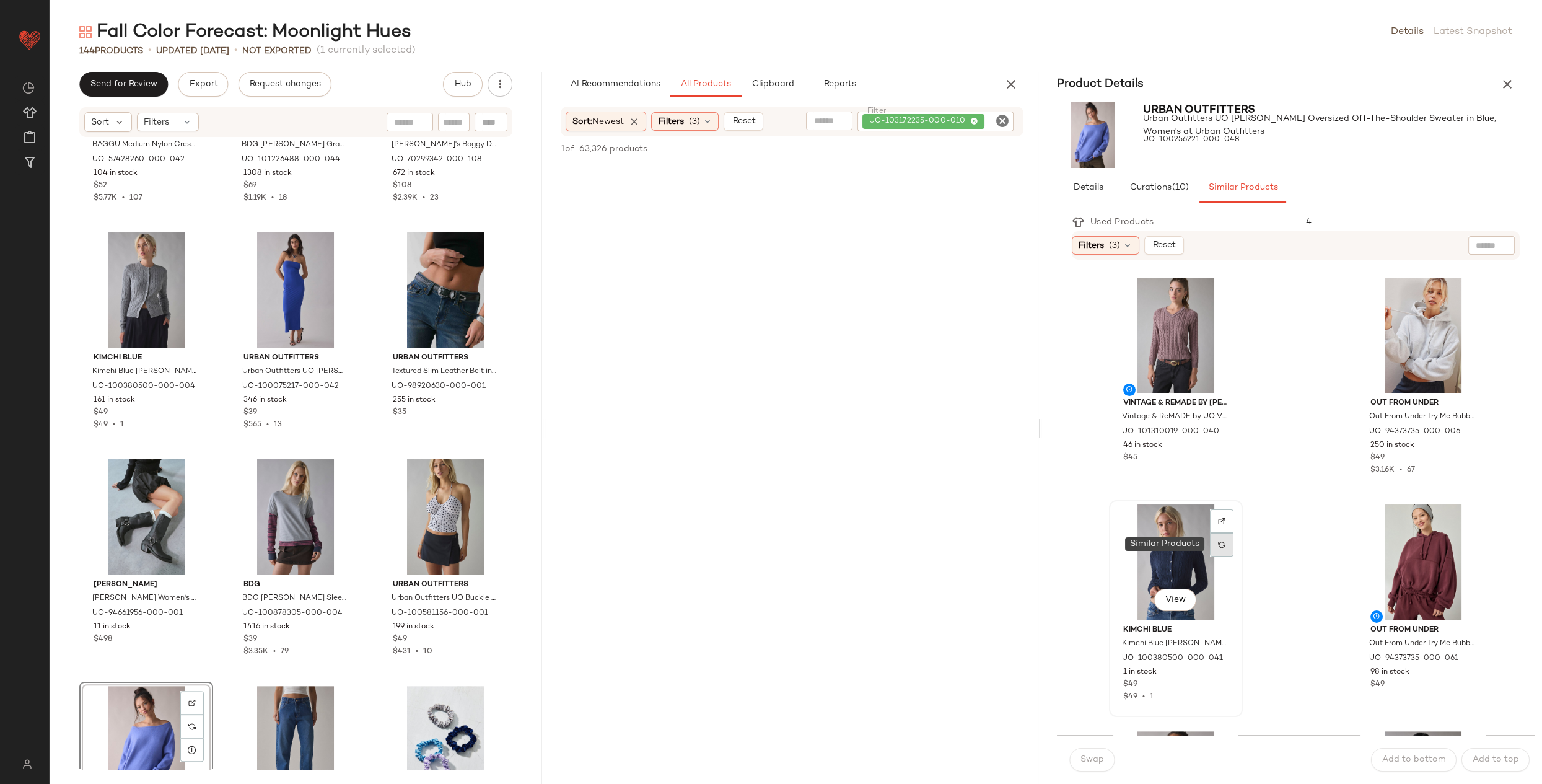
click at [1220, 549] on div at bounding box center [1222, 545] width 23 height 23
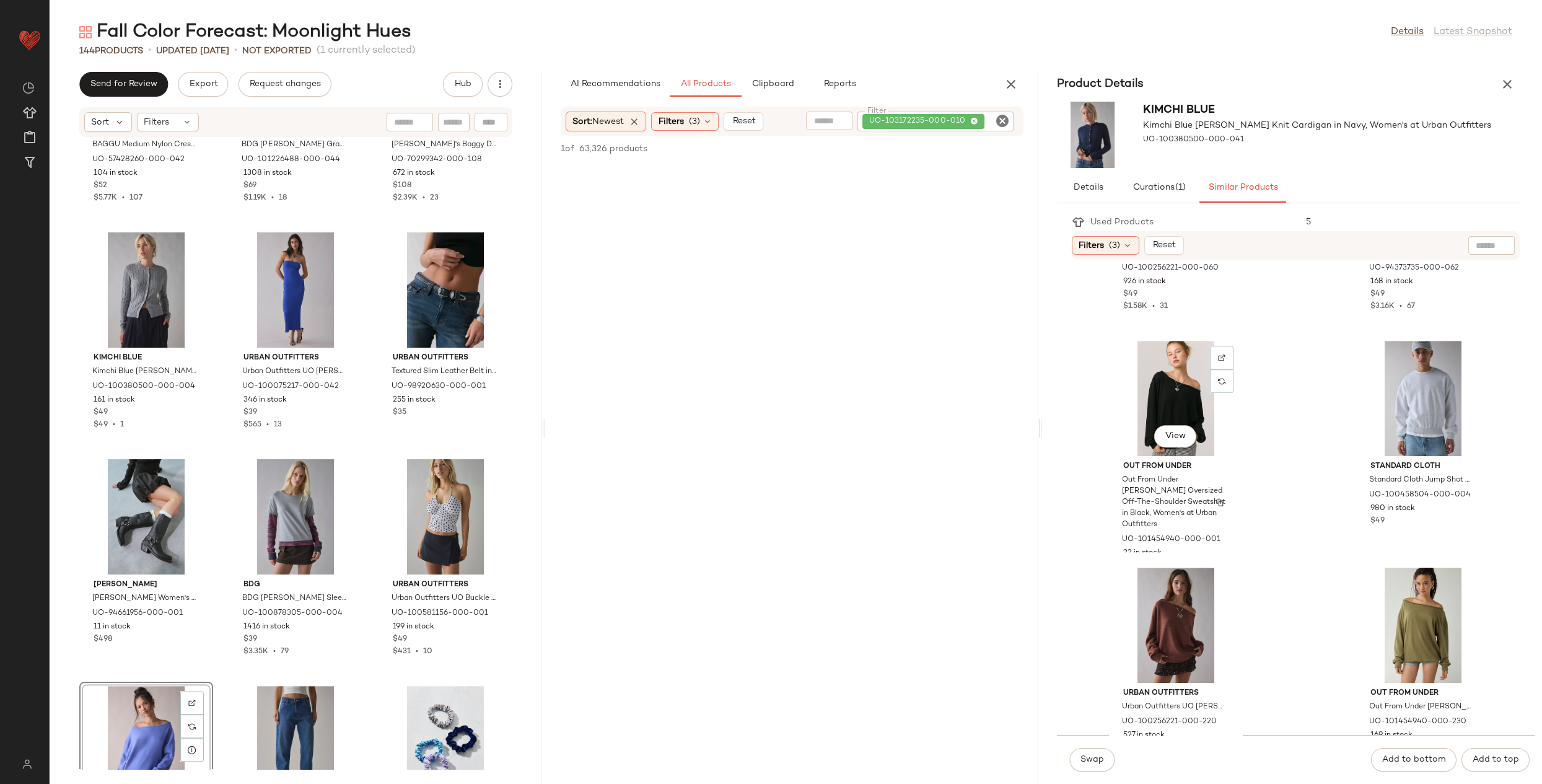
scroll to position [1748, 0]
click at [1511, 84] on icon "button" at bounding box center [1507, 84] width 15 height 15
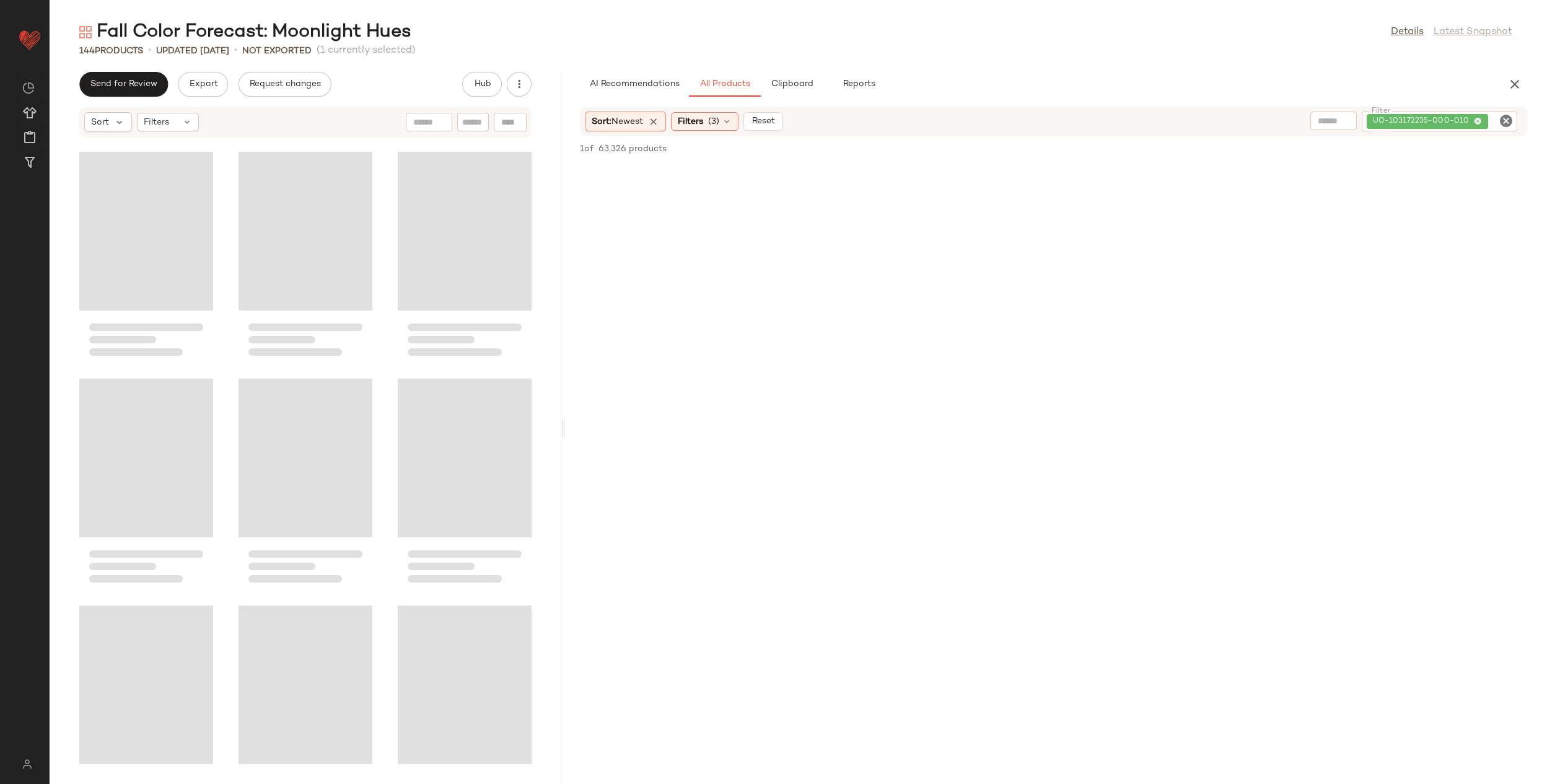
scroll to position [1587, 0]
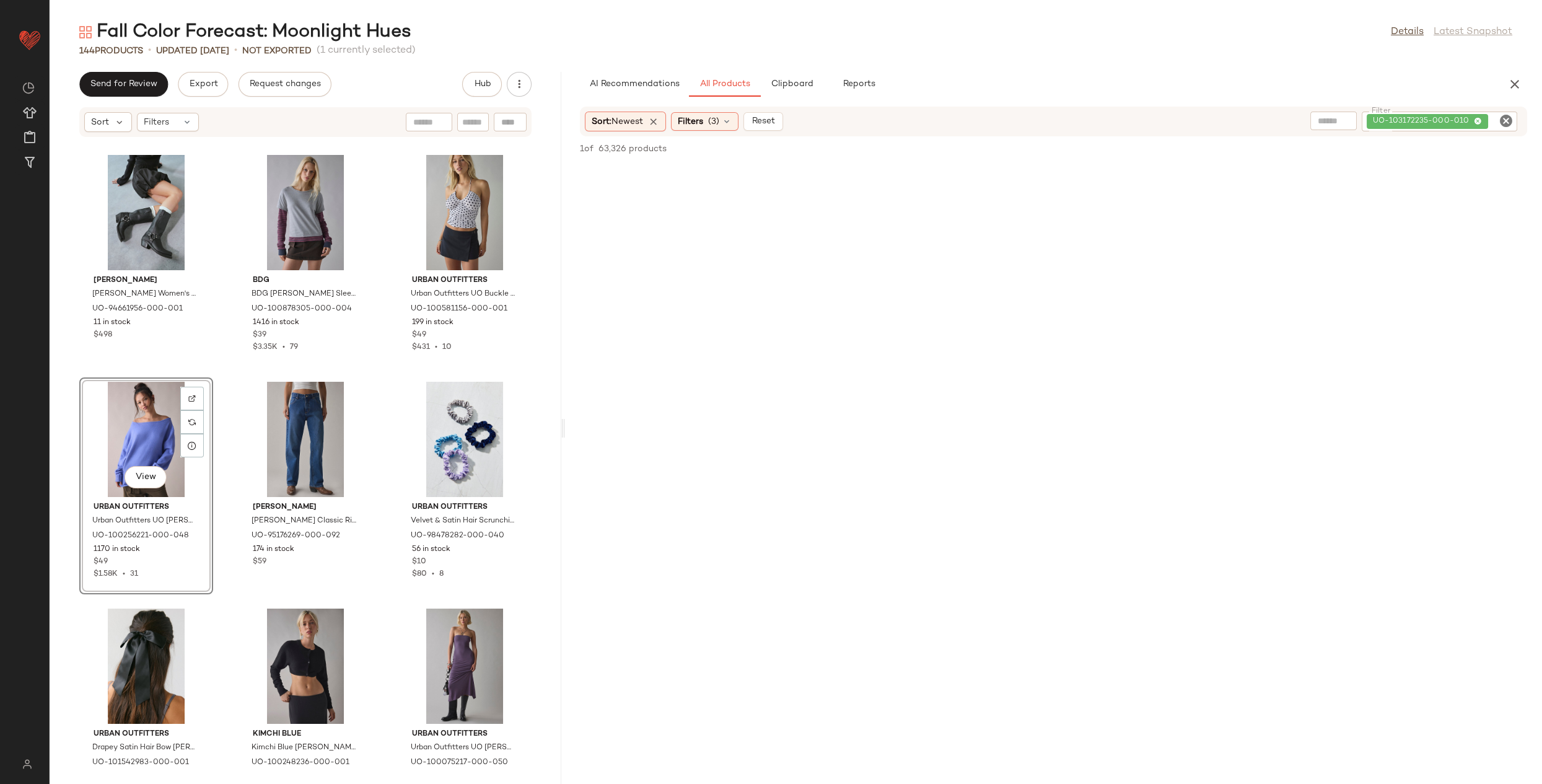
drag, startPoint x: 794, startPoint y: 429, endPoint x: 564, endPoint y: 429, distance: 230.0
click at [564, 429] on div "Fall Color Forecast: Moonlight Hues Details Latest Snapshot 144 Products • upda…" at bounding box center [796, 401] width 1492 height 764
drag, startPoint x: 1506, startPoint y: 120, endPoint x: 1178, endPoint y: 186, distance: 334.6
click at [1506, 120] on icon "Clear Filter" at bounding box center [1506, 121] width 15 height 15
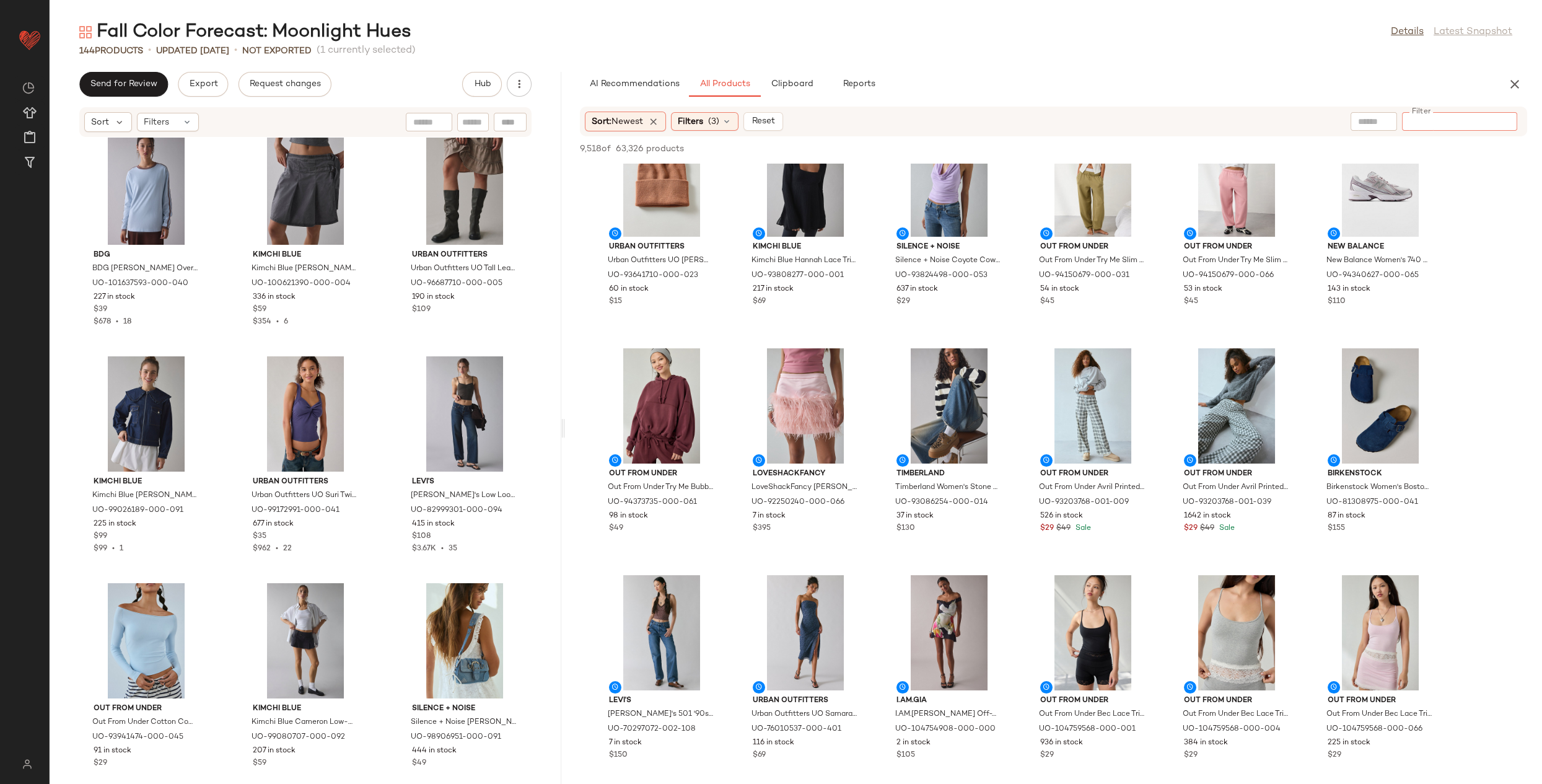
scroll to position [497, 0]
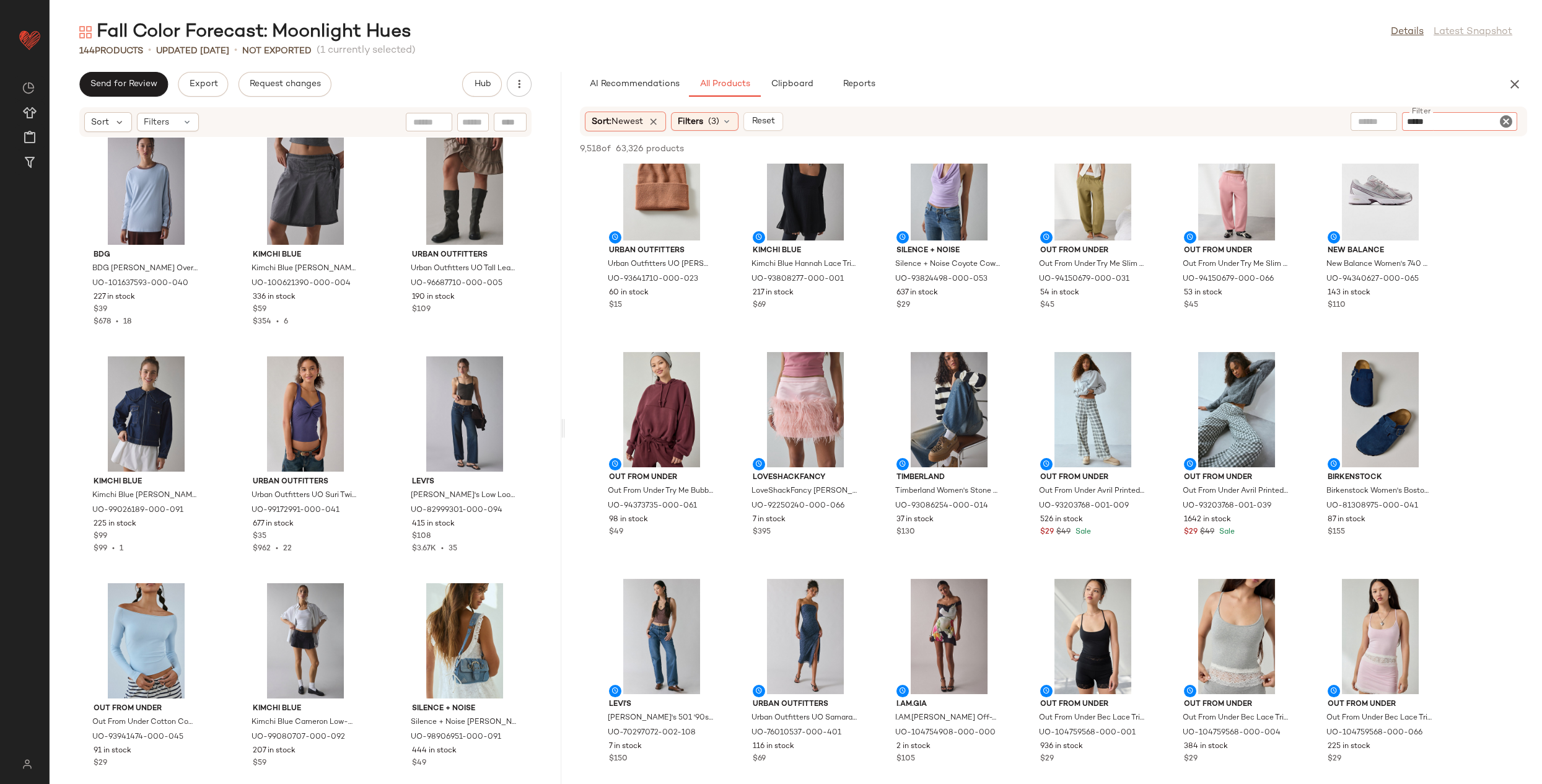
type input "******"
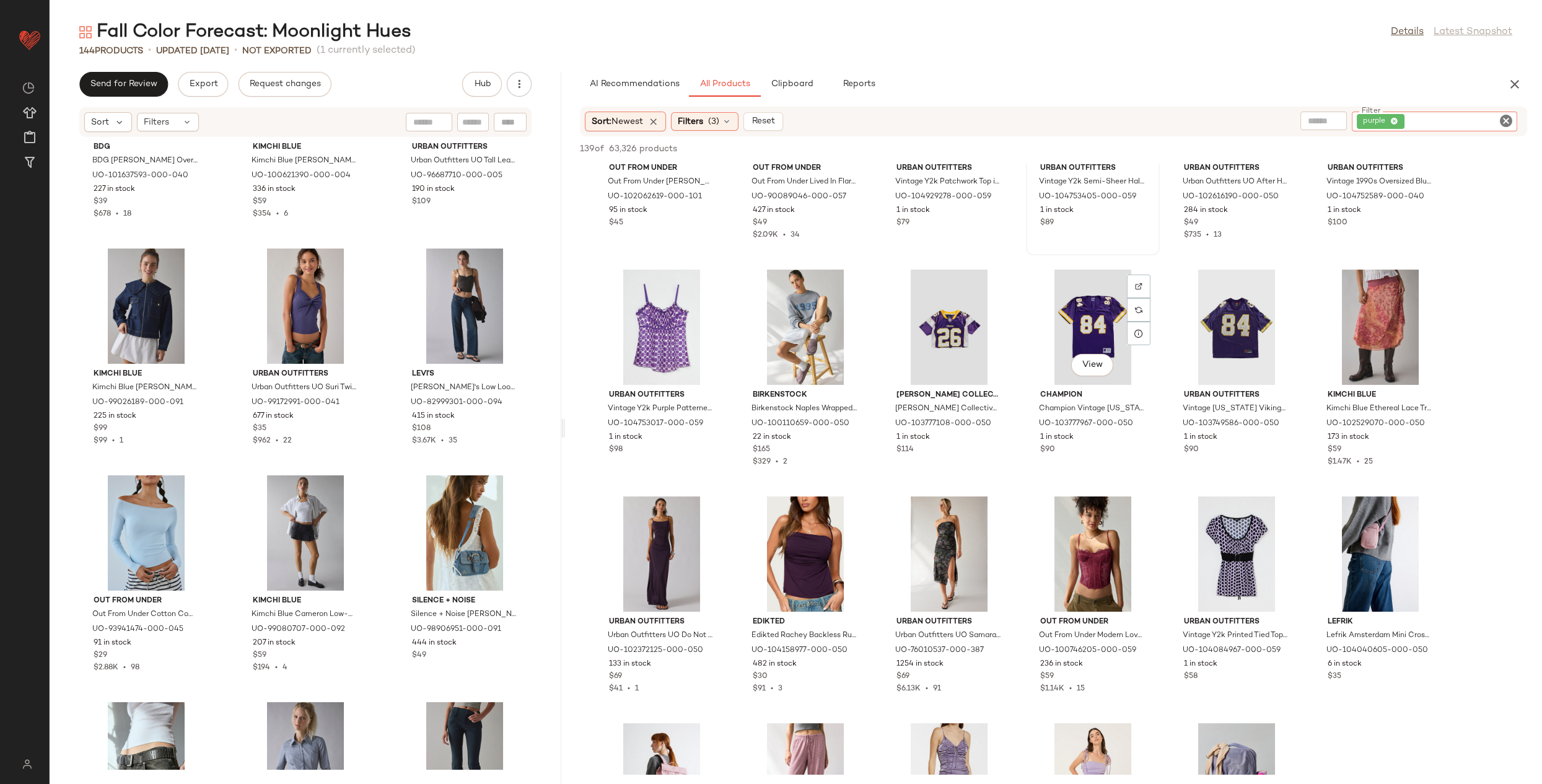
scroll to position [355, 0]
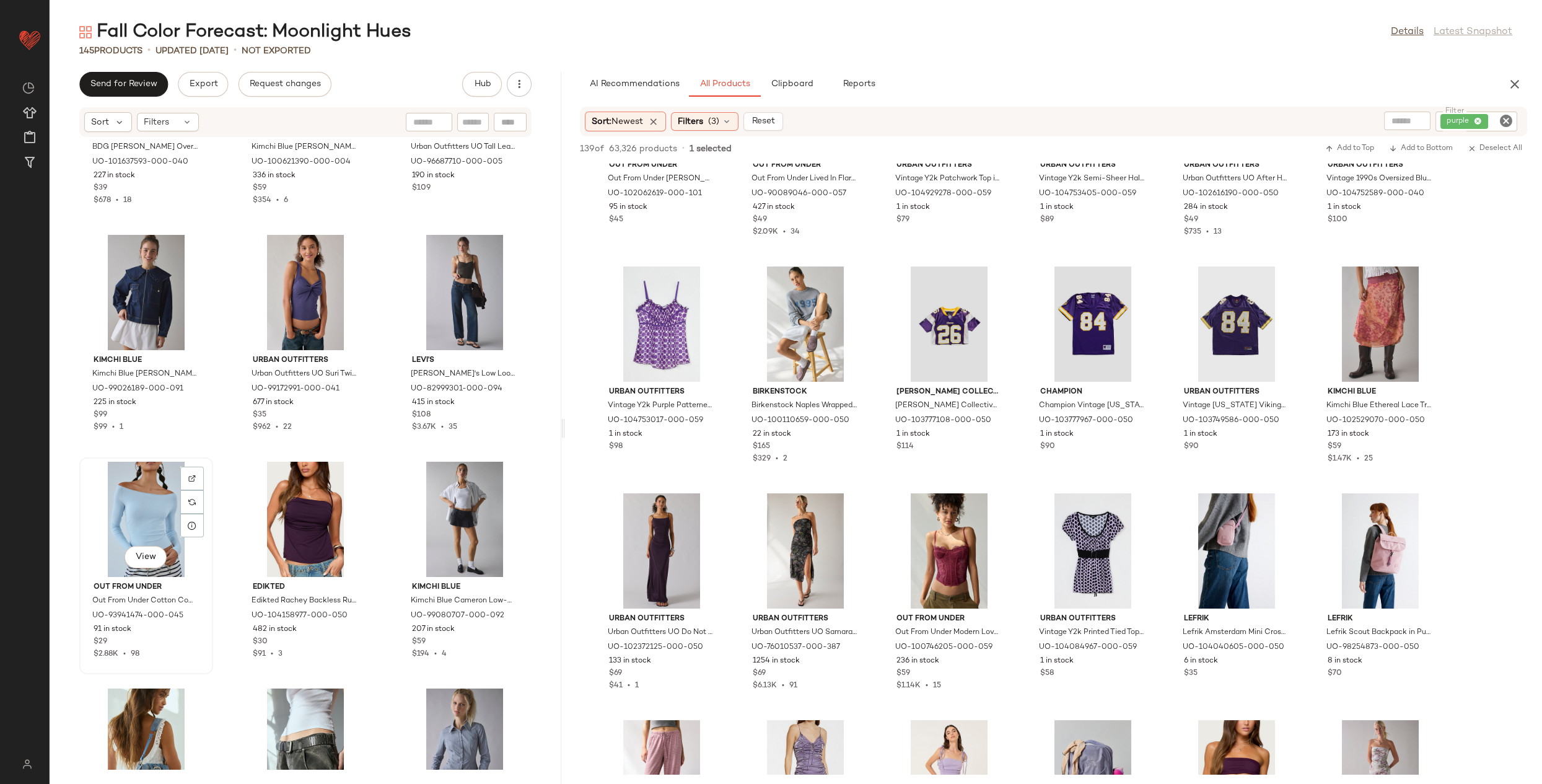
click at [138, 489] on div "View" at bounding box center [146, 519] width 125 height 115
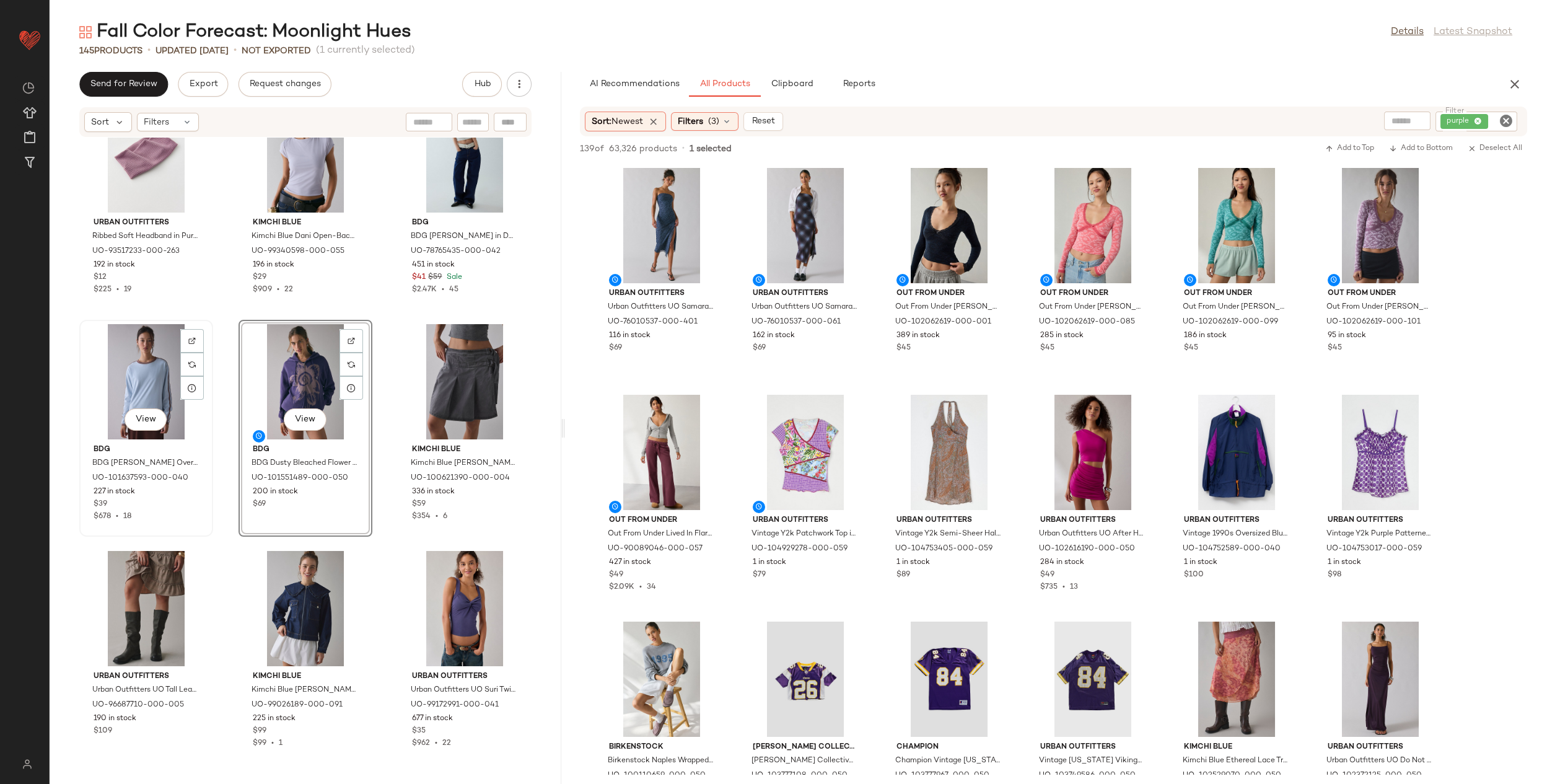
click at [148, 353] on div "View" at bounding box center [146, 381] width 125 height 115
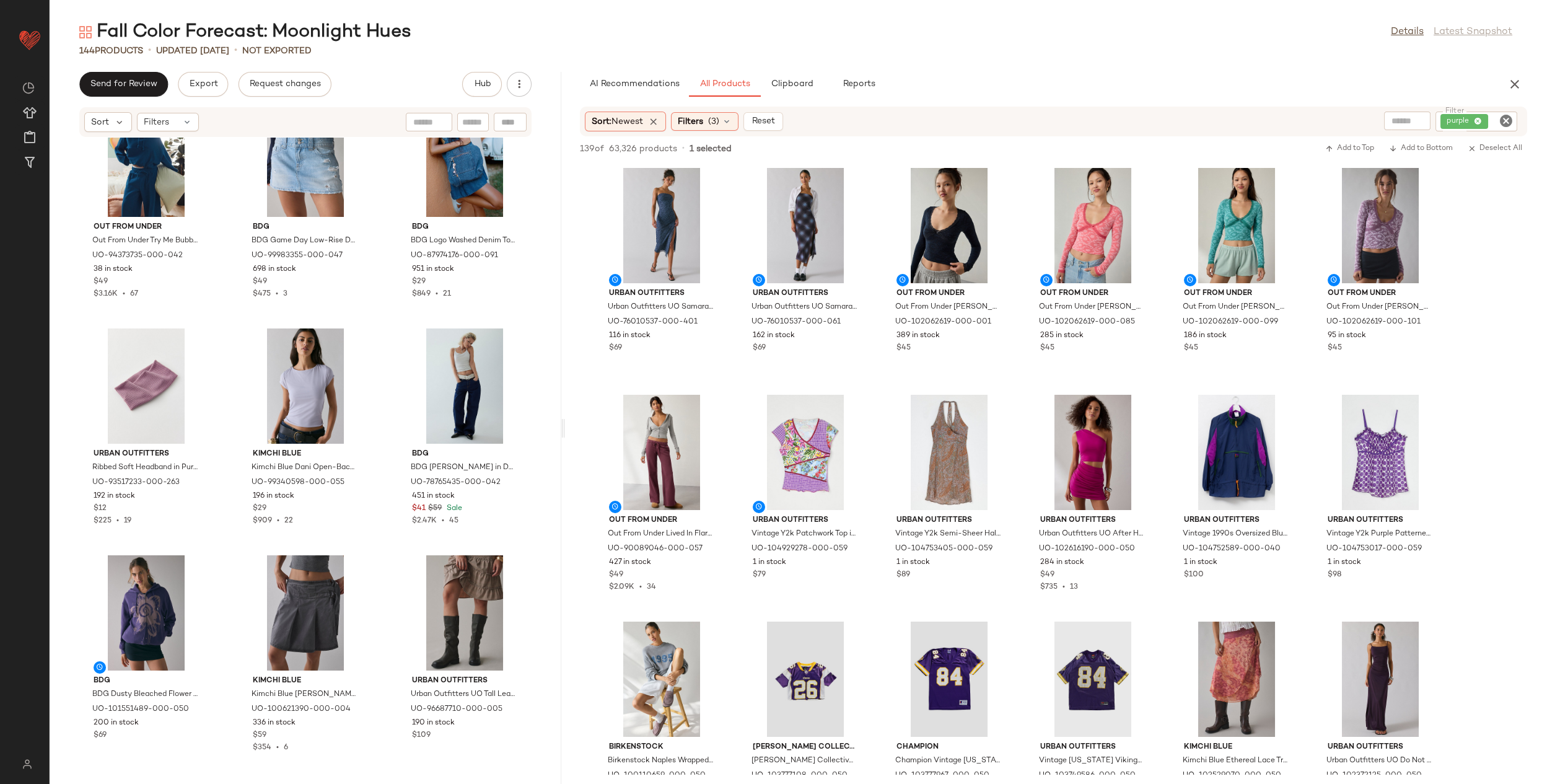
click at [1506, 119] on icon "Clear Filter" at bounding box center [1506, 121] width 15 height 15
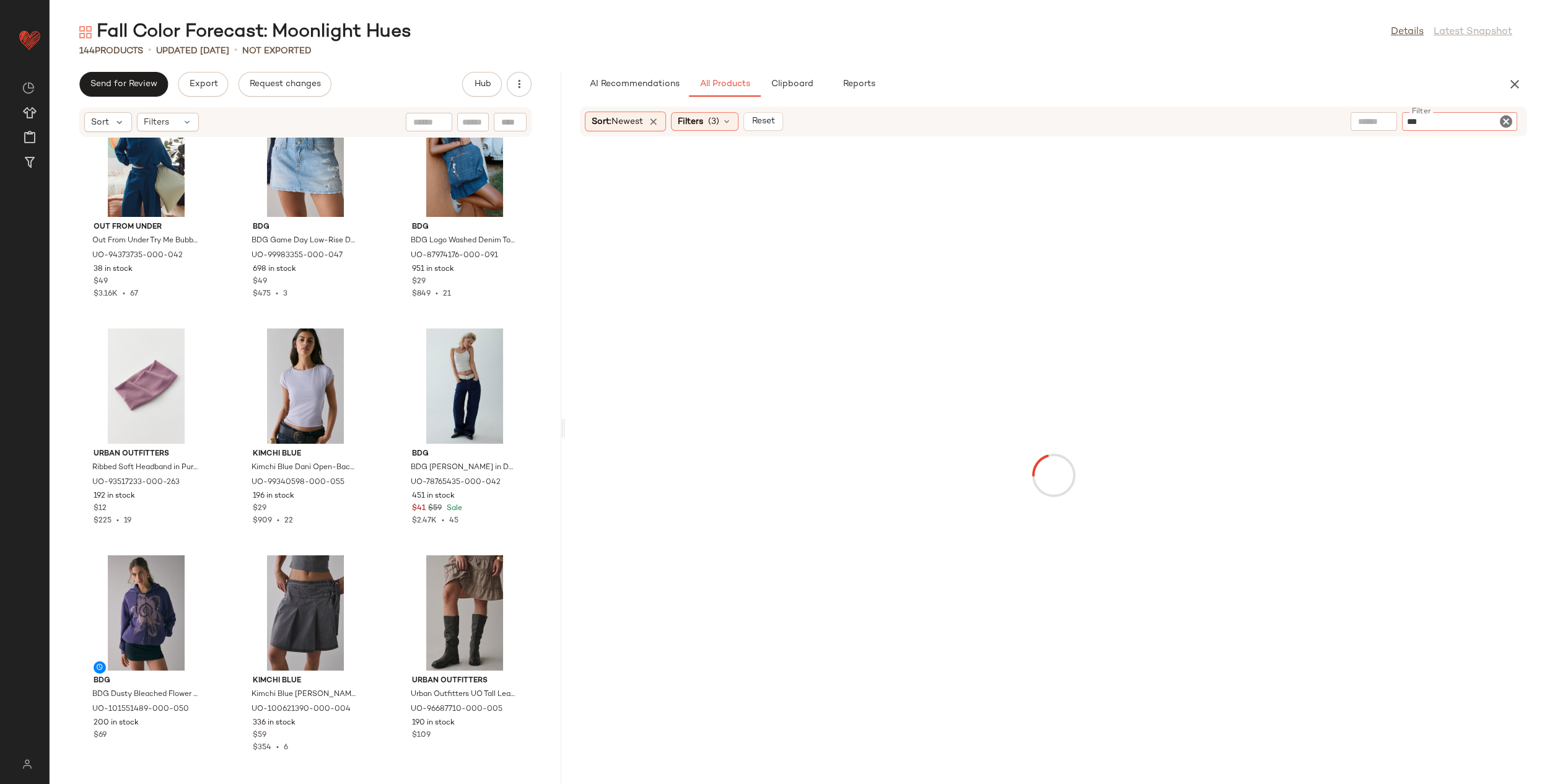
type input "****"
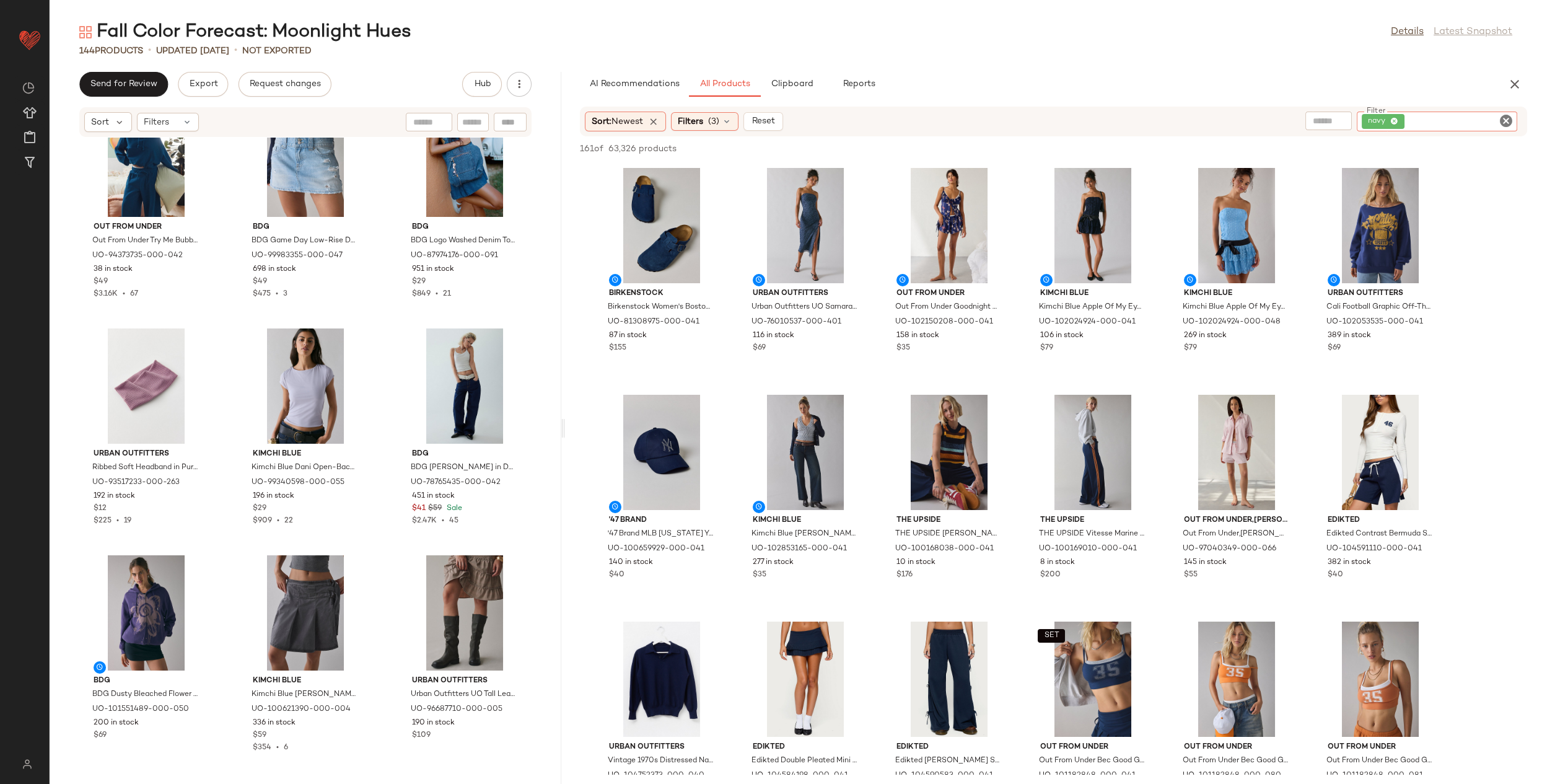
drag, startPoint x: 1502, startPoint y: 123, endPoint x: 1366, endPoint y: 121, distance: 136.0
click at [1502, 123] on icon "Clear Filter" at bounding box center [1506, 121] width 15 height 15
click at [1378, 123] on input "text" at bounding box center [1374, 122] width 31 height 13
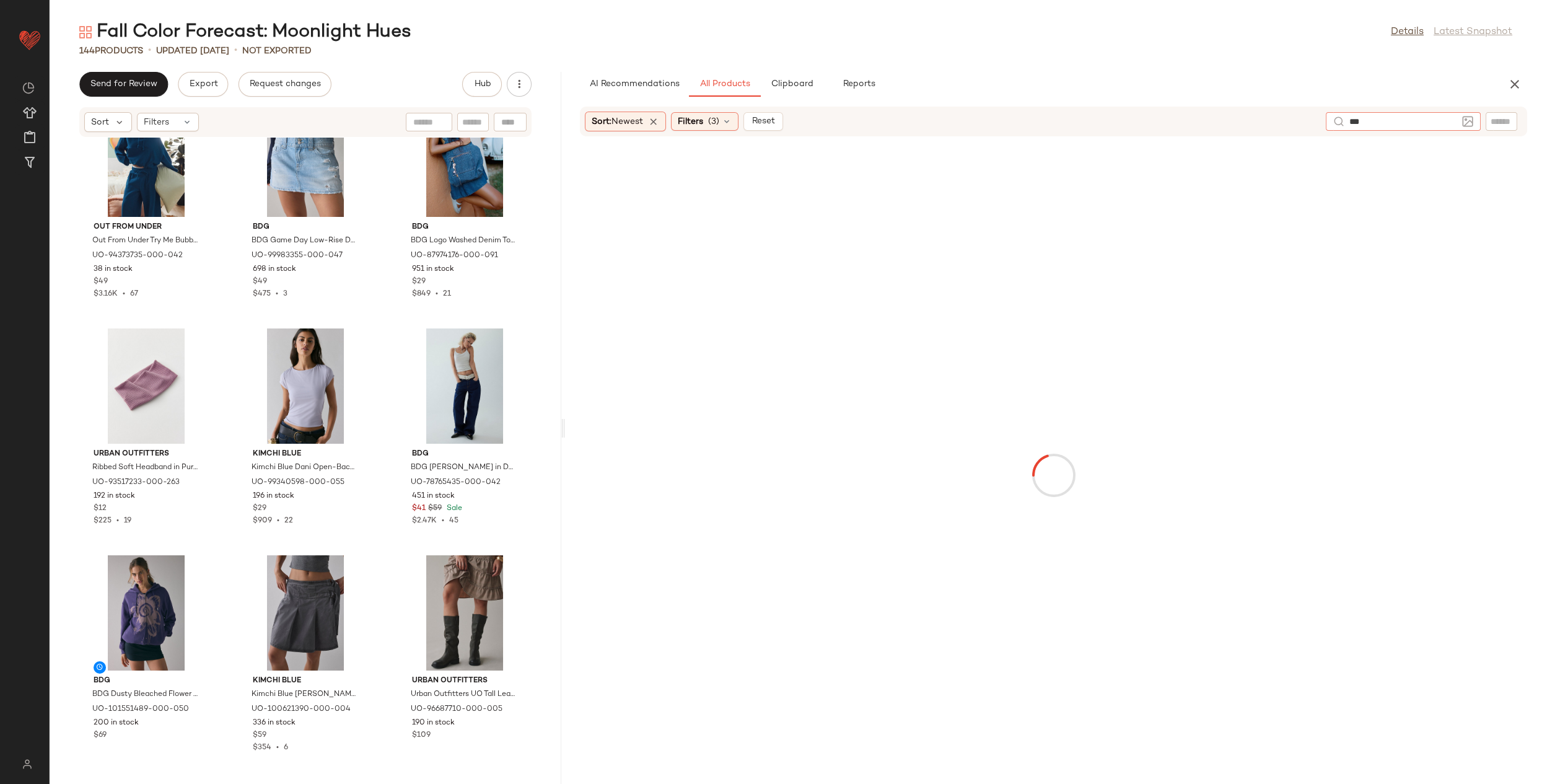
type input "****"
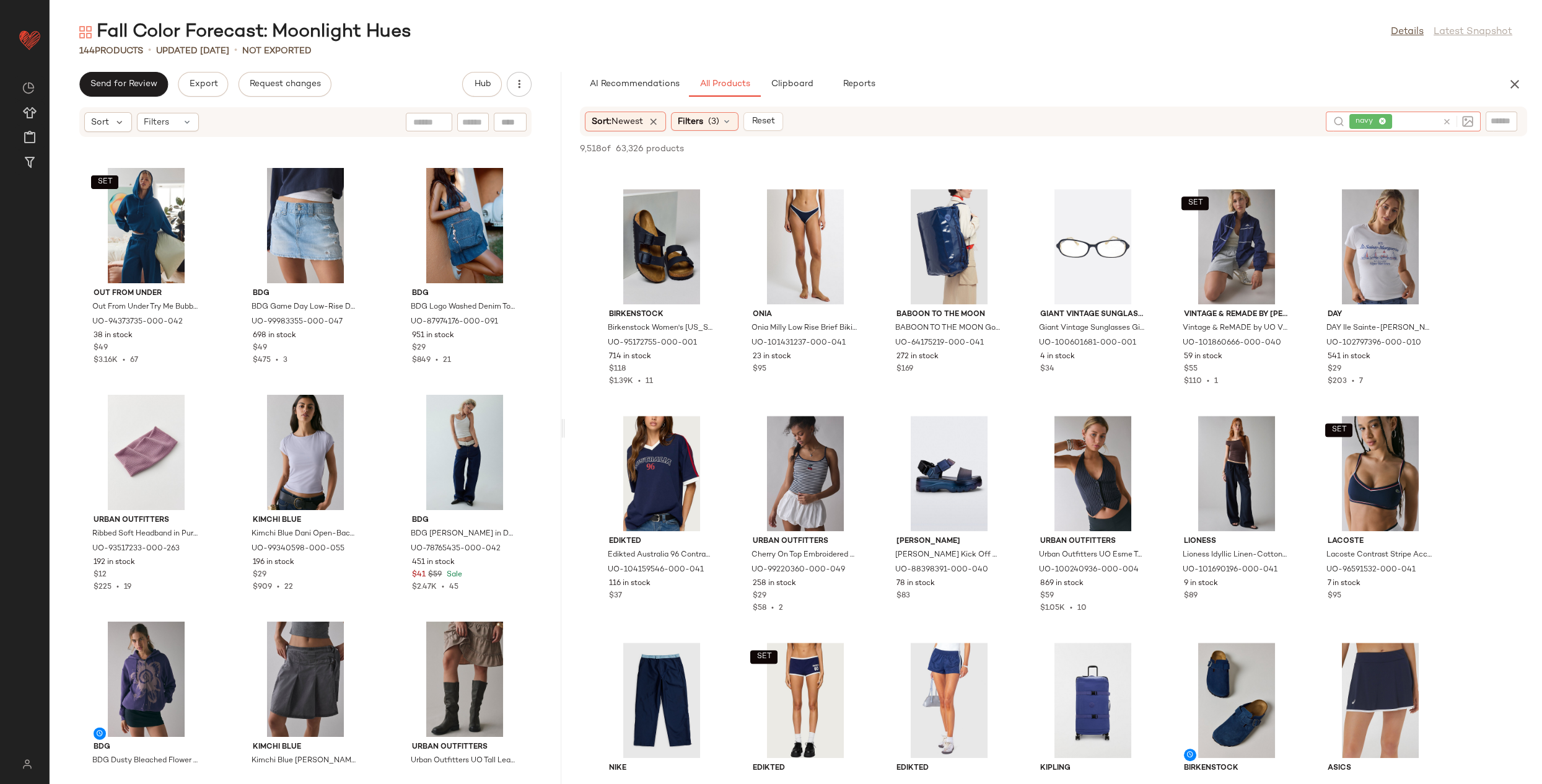
scroll to position [8369, 0]
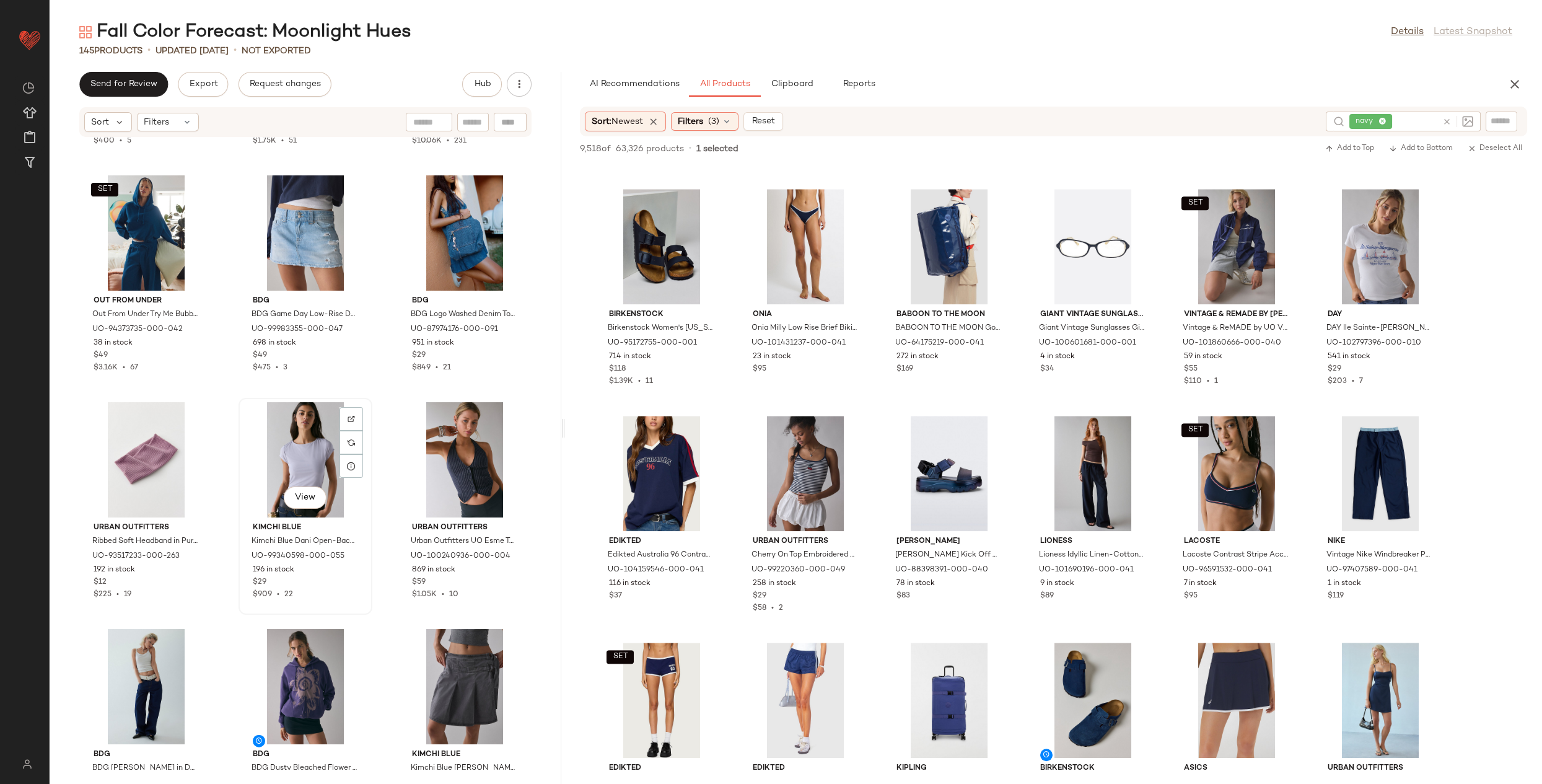
click at [289, 431] on div "View" at bounding box center [306, 459] width 125 height 115
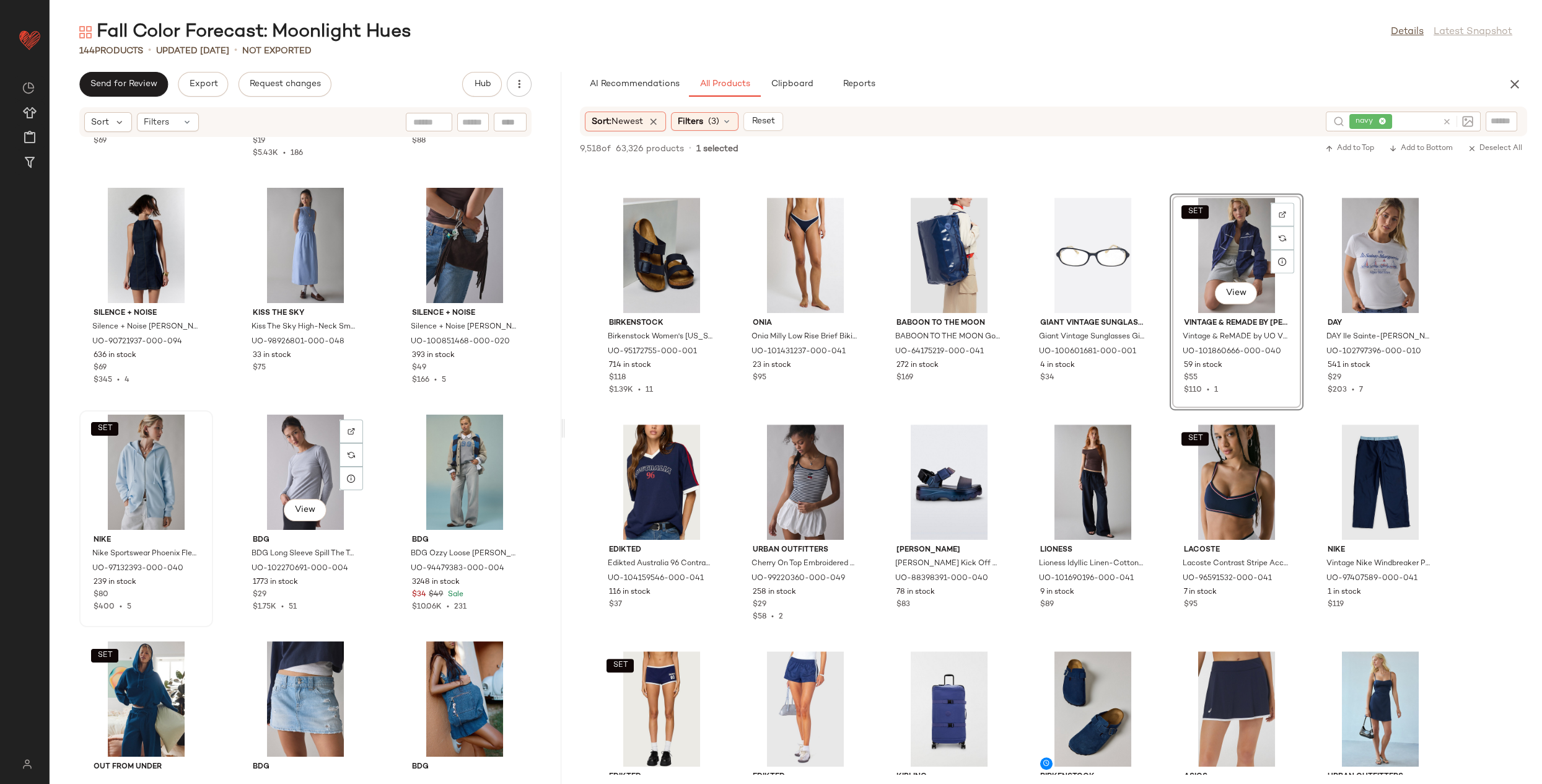
scroll to position [7906, 0]
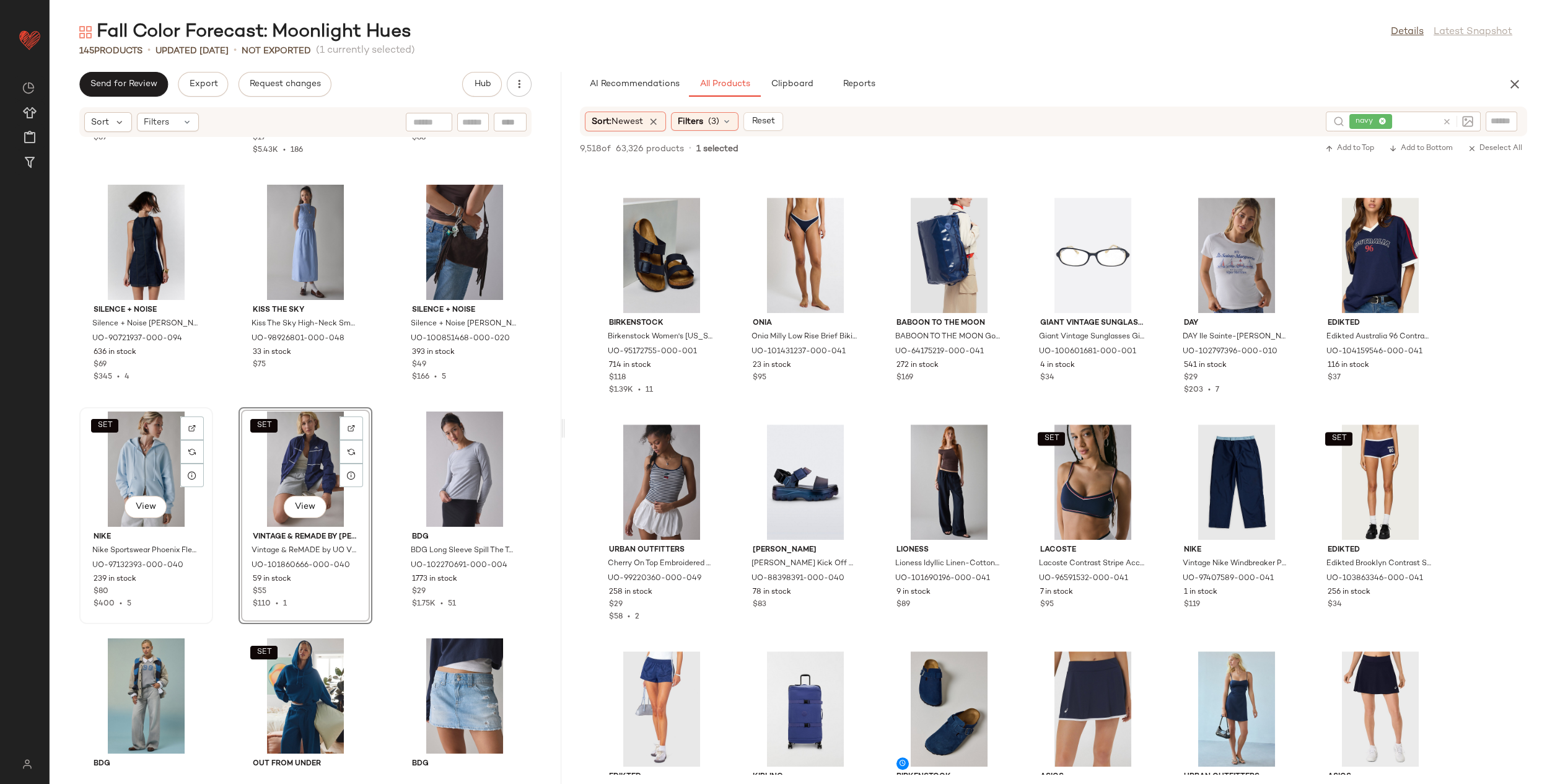
click at [126, 451] on div "SET View" at bounding box center [146, 469] width 125 height 115
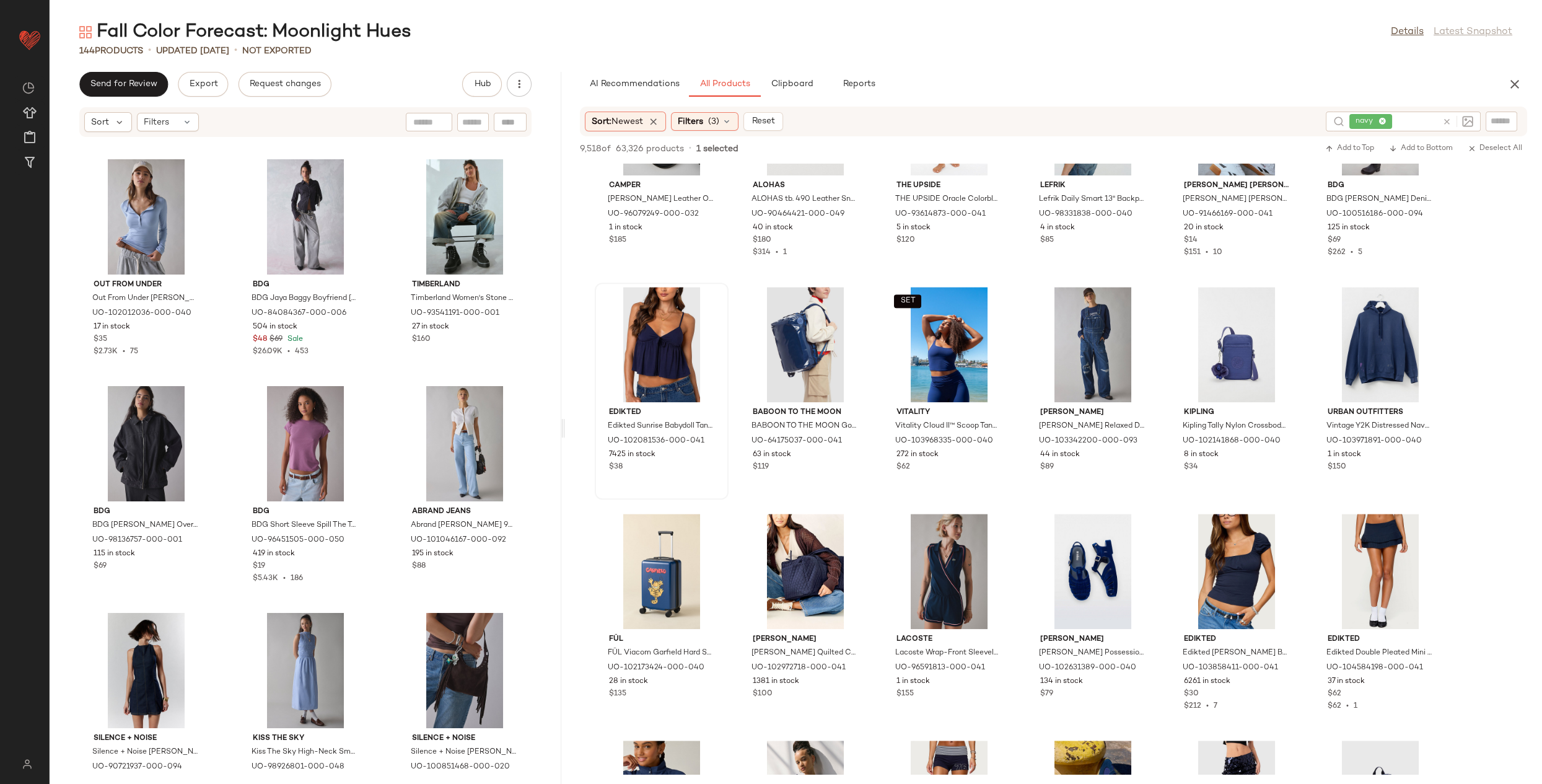
scroll to position [3726, 0]
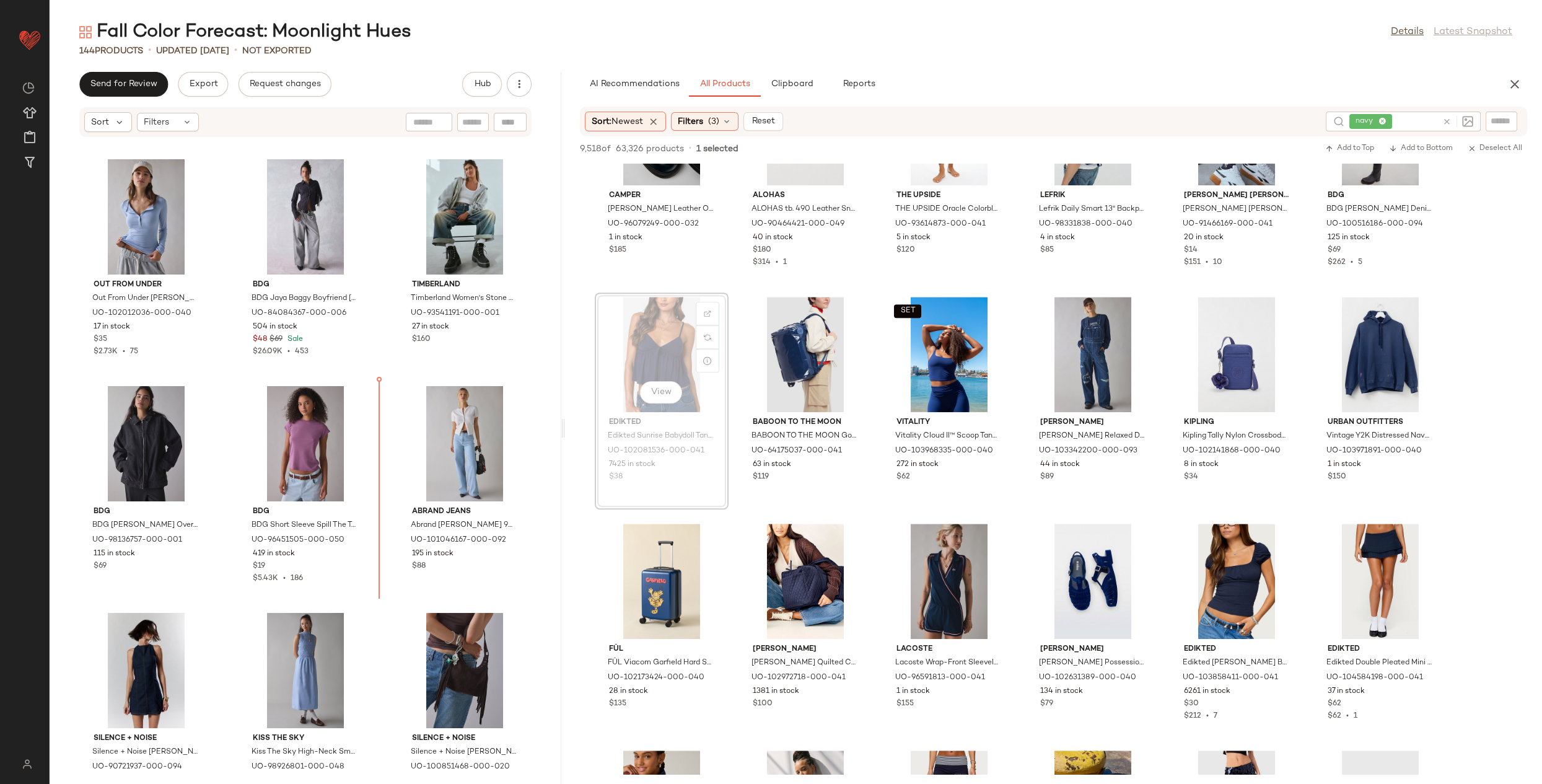
drag, startPoint x: 688, startPoint y: 371, endPoint x: 529, endPoint y: 390, distance: 160.1
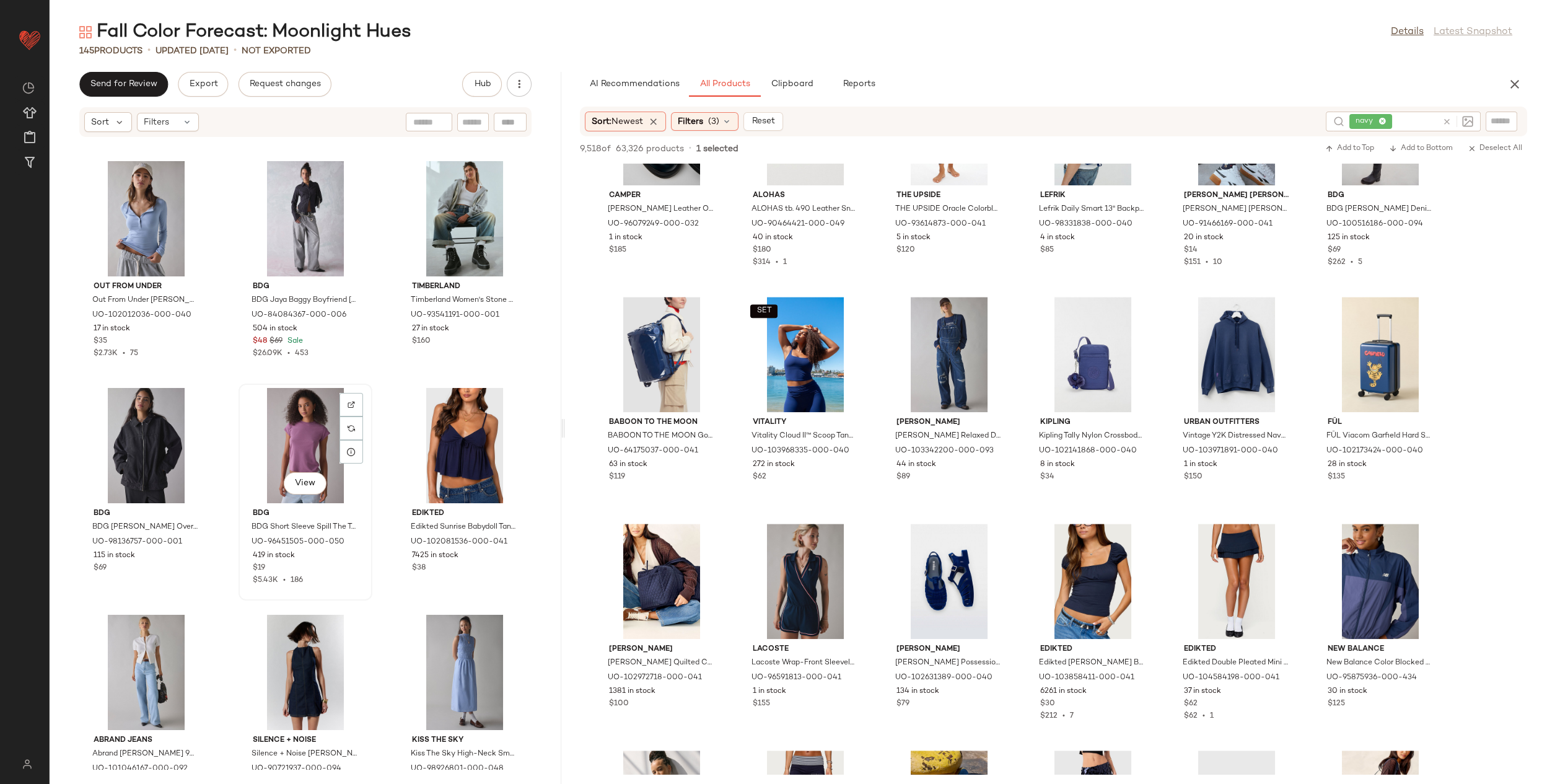
click at [292, 428] on div "View" at bounding box center [306, 445] width 125 height 115
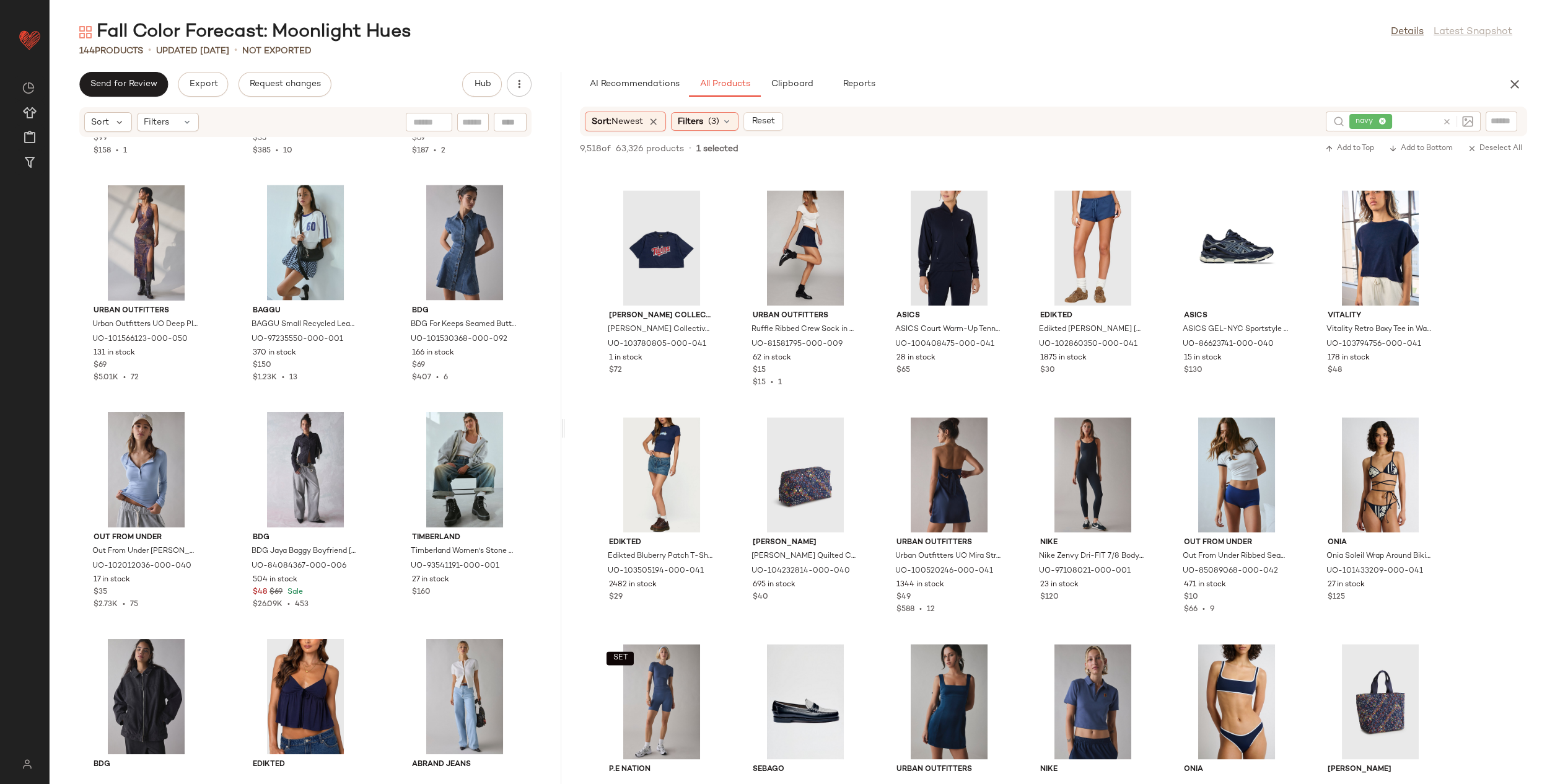
scroll to position [4730, 0]
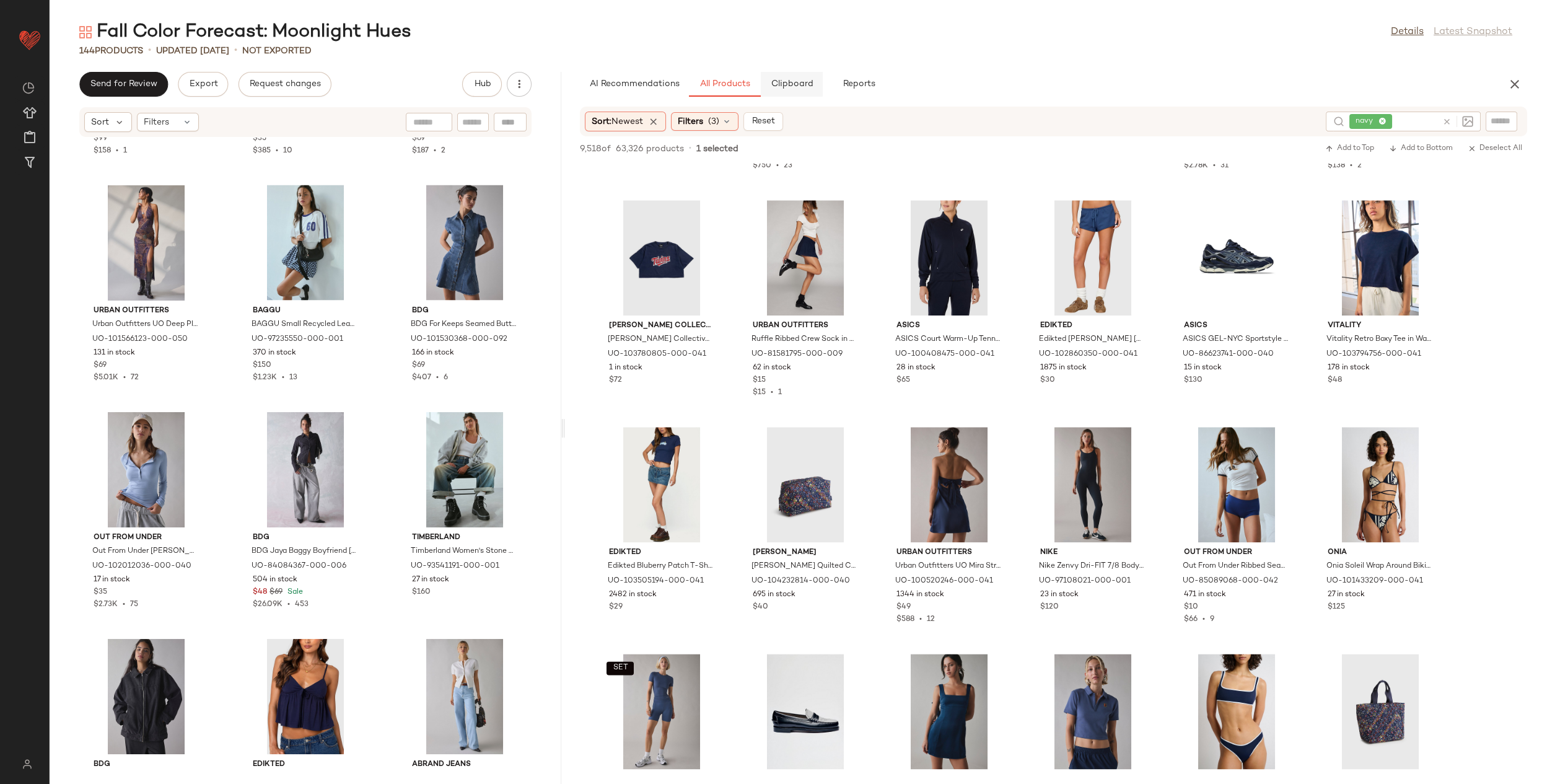
click at [789, 77] on button "Clipboard" at bounding box center [791, 84] width 62 height 25
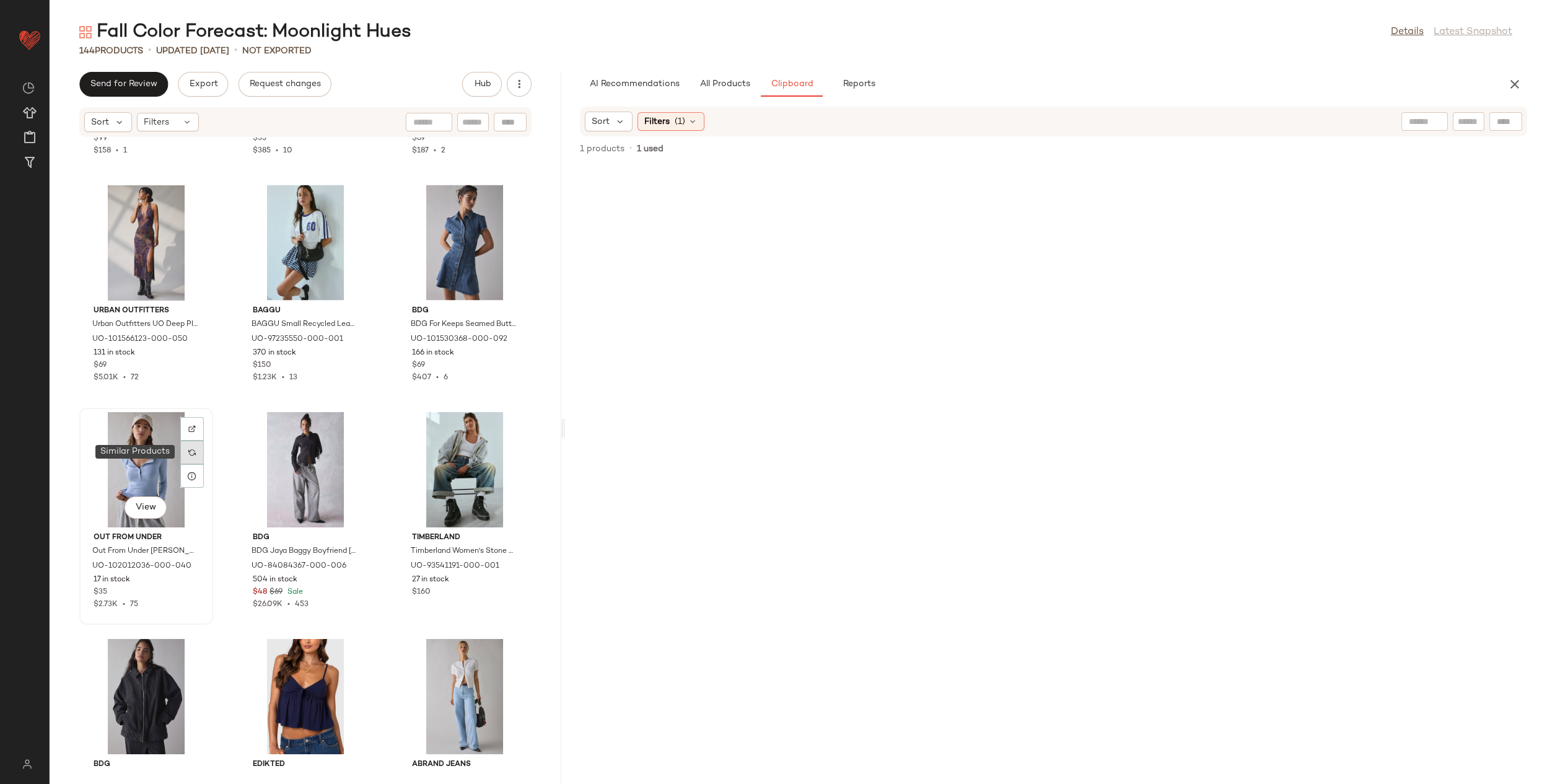
click at [196, 448] on div at bounding box center [192, 452] width 23 height 23
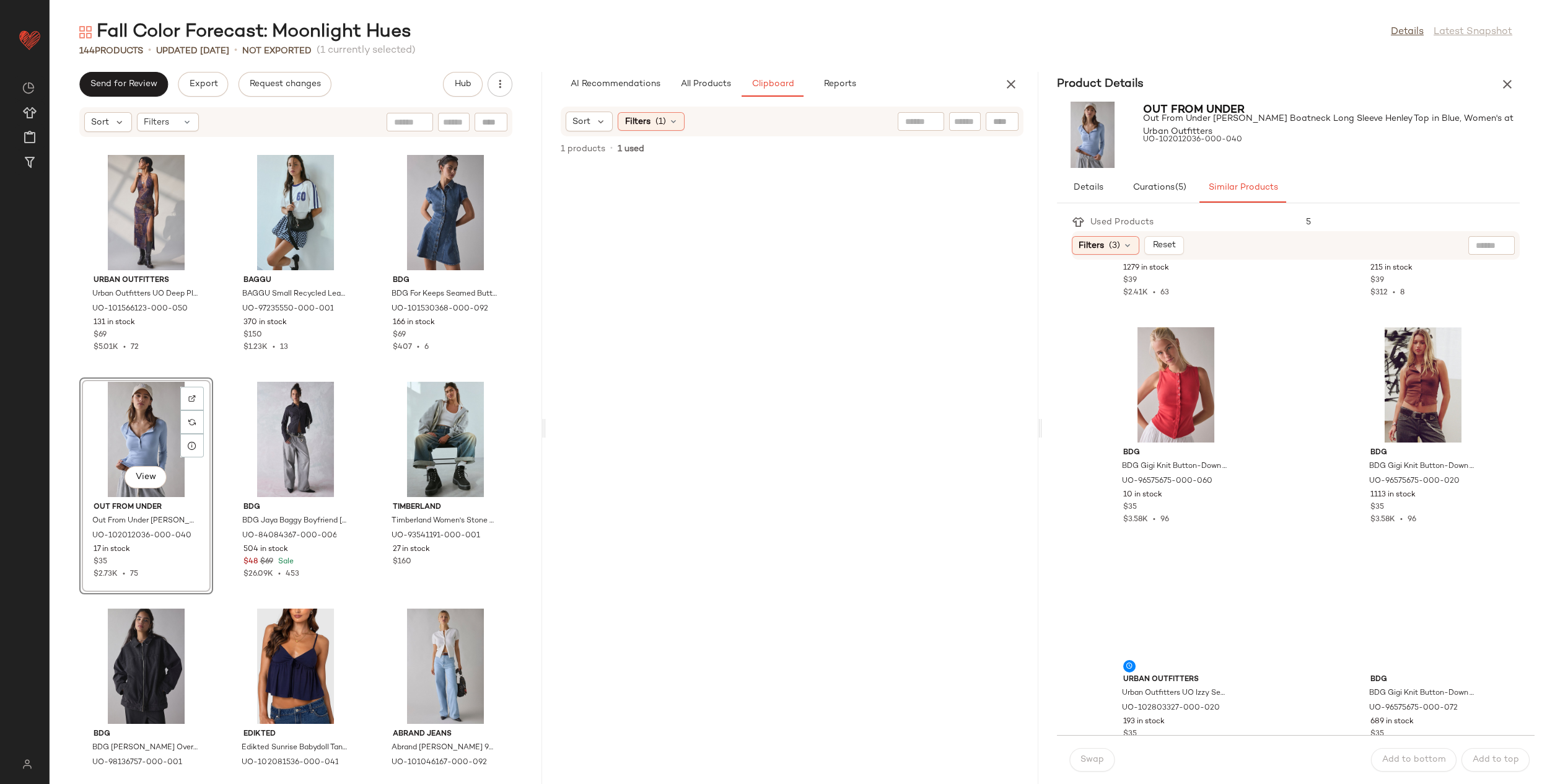
scroll to position [1791, 0]
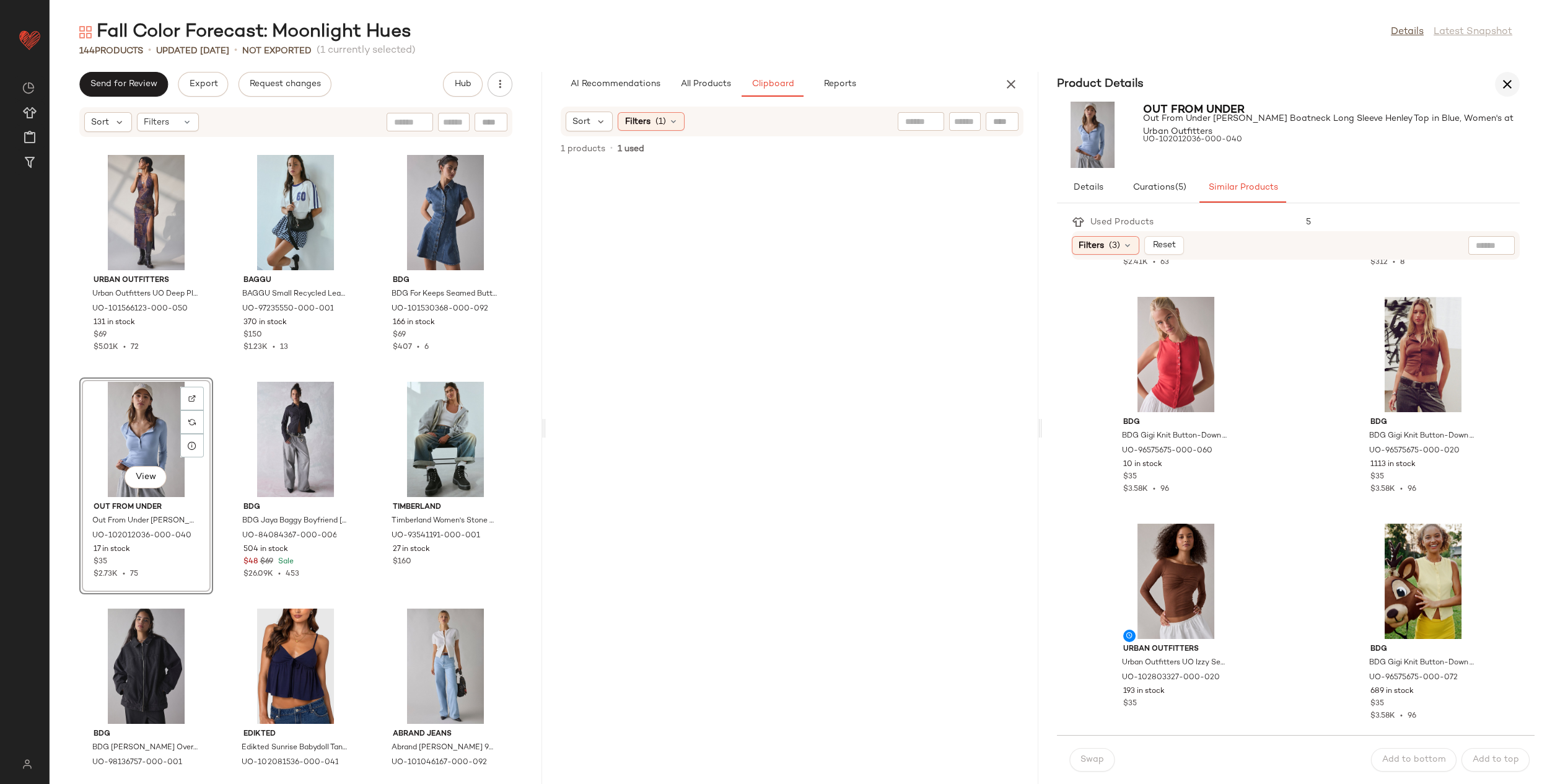
click at [1506, 89] on icon "button" at bounding box center [1507, 84] width 15 height 15
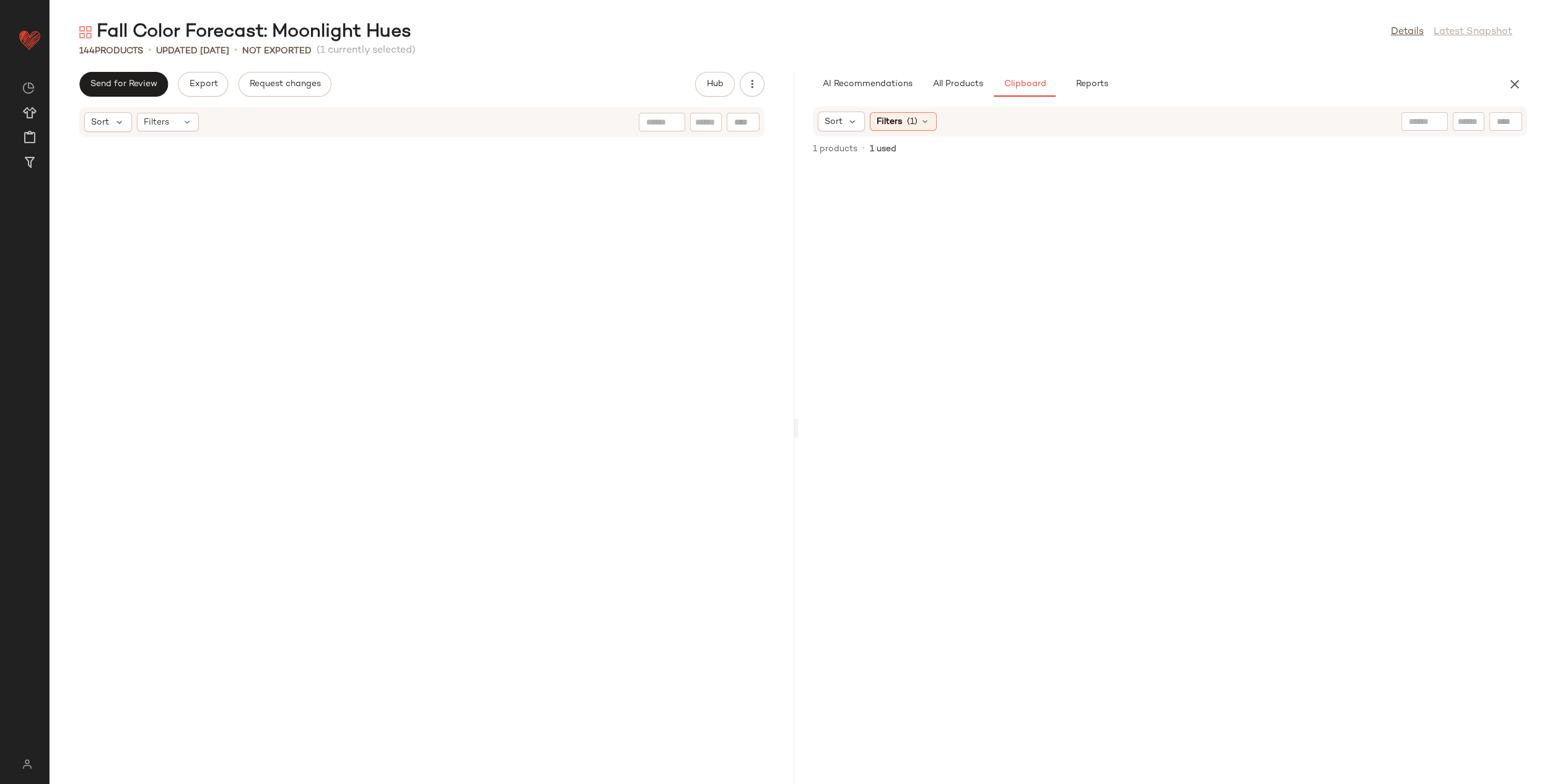
scroll to position [5215, 0]
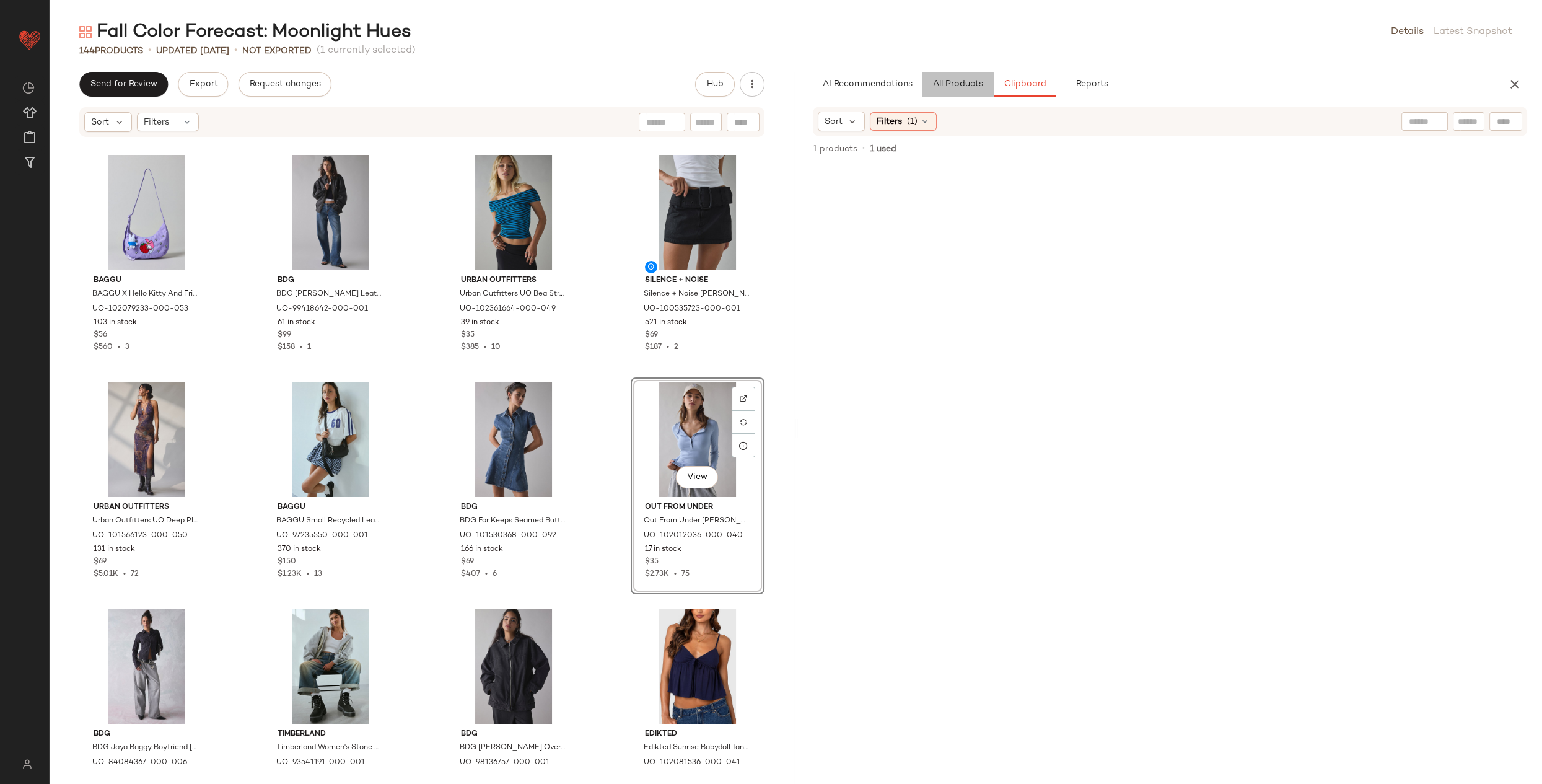
click at [955, 84] on span "All Products" at bounding box center [957, 84] width 51 height 10
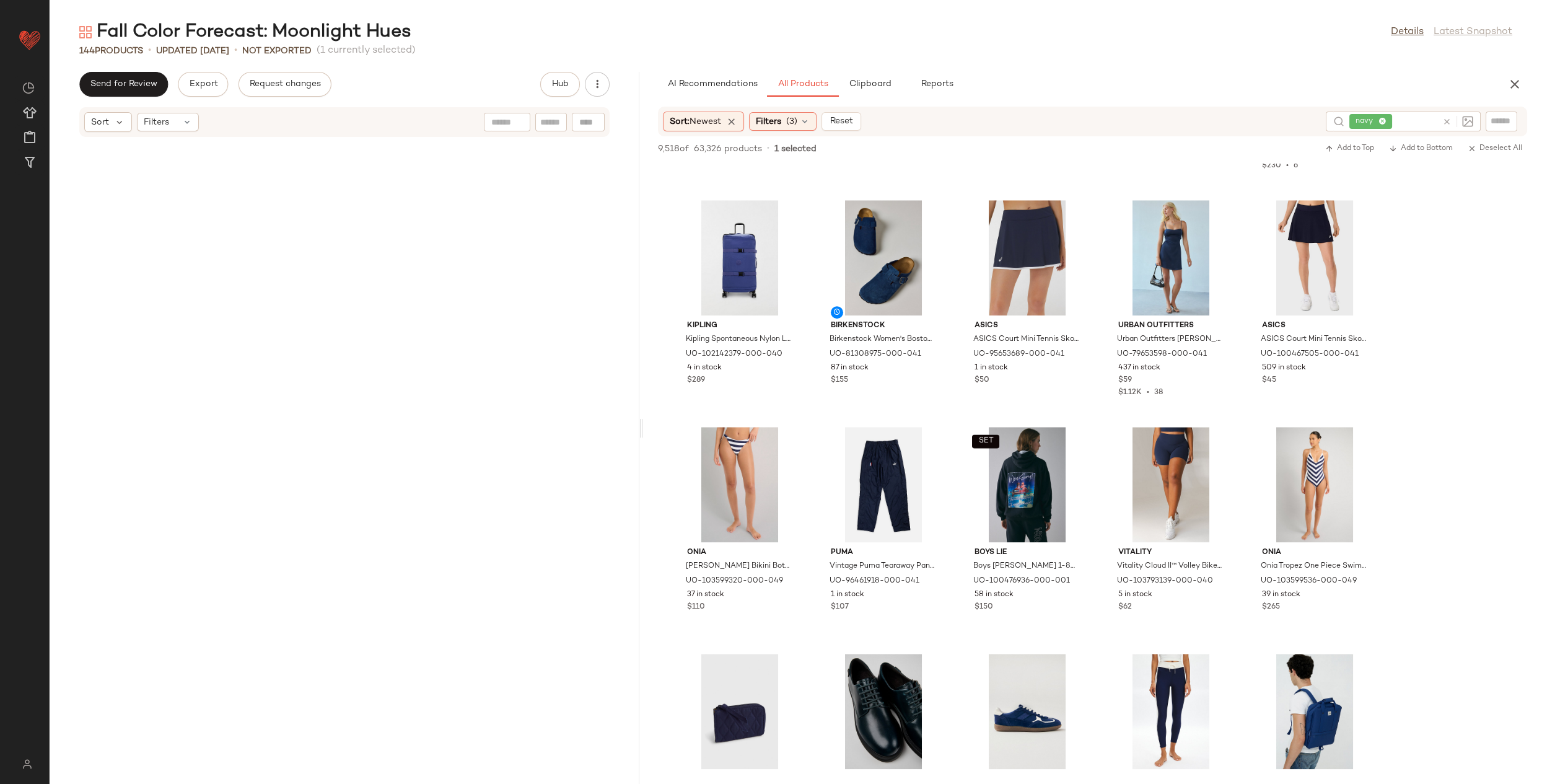
scroll to position [7256, 0]
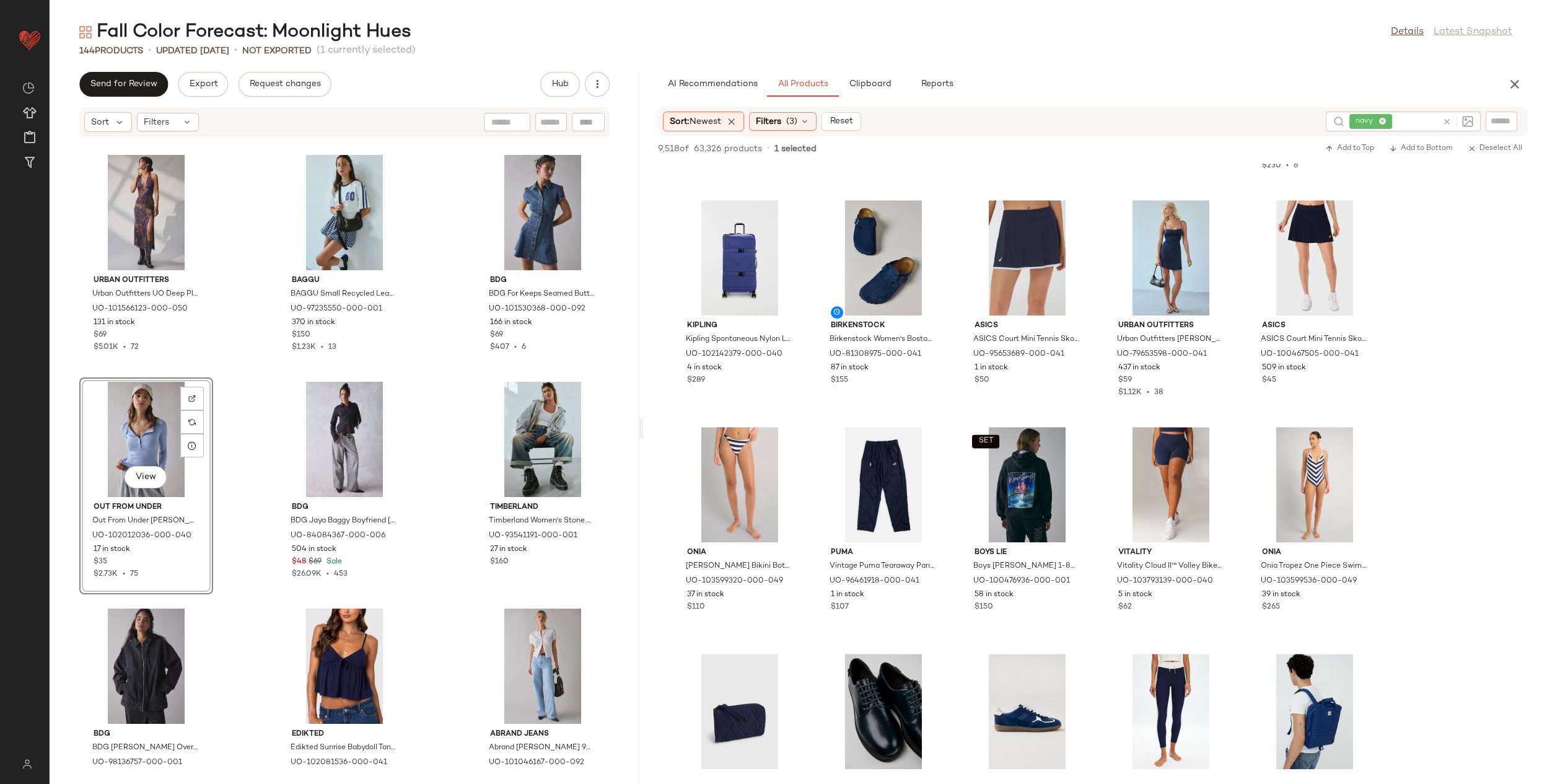
drag, startPoint x: 793, startPoint y: 431, endPoint x: 641, endPoint y: 441, distance: 152.3
click at [641, 441] on div "Fall Color Forecast: Moonlight Hues Details Latest Snapshot 144 Products • upda…" at bounding box center [796, 401] width 1492 height 764
click at [1418, 119] on input "text" at bounding box center [1416, 122] width 43 height 13
type input "******"
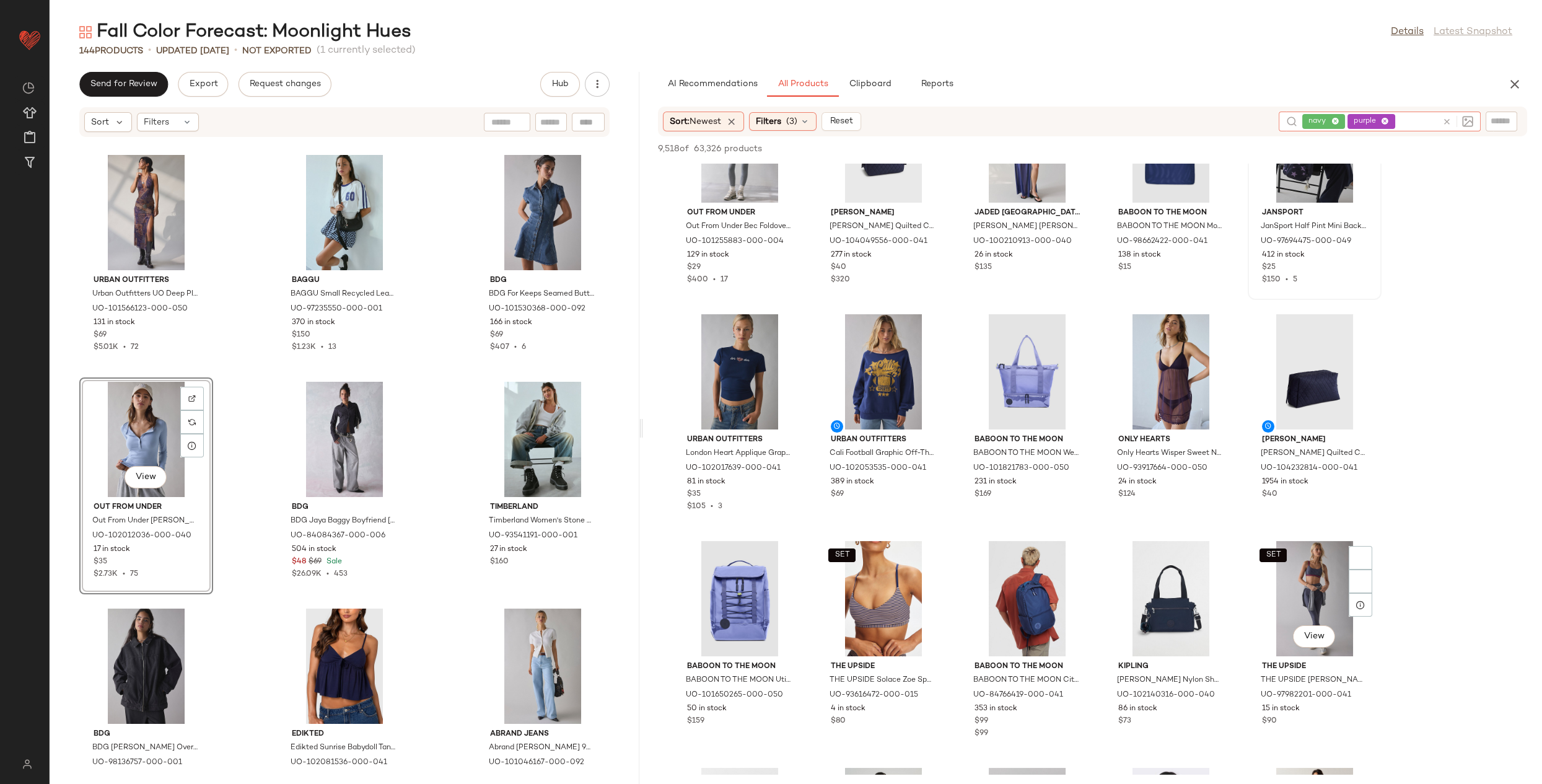
scroll to position [541, 0]
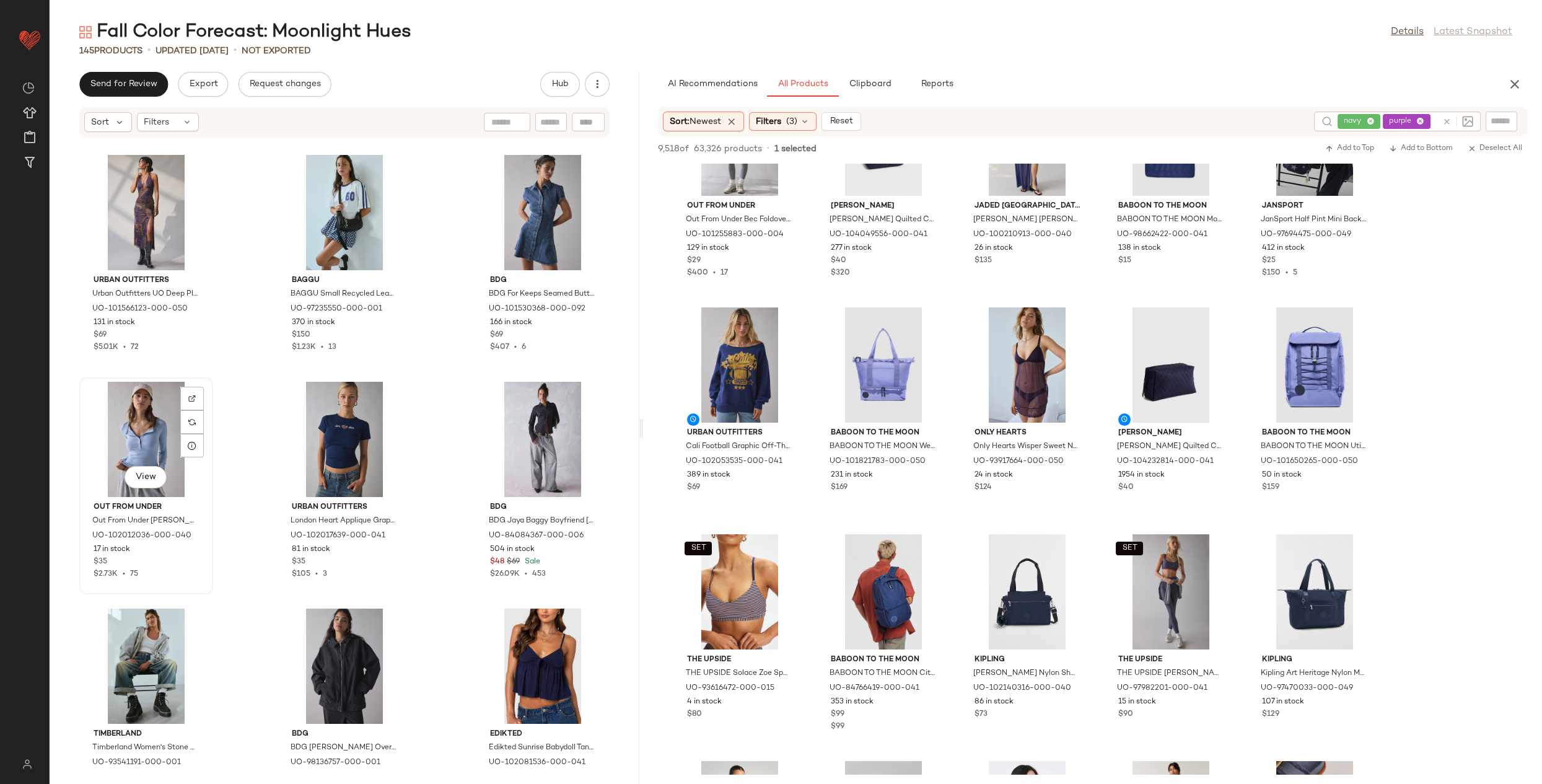
click at [111, 417] on div "View" at bounding box center [146, 439] width 125 height 115
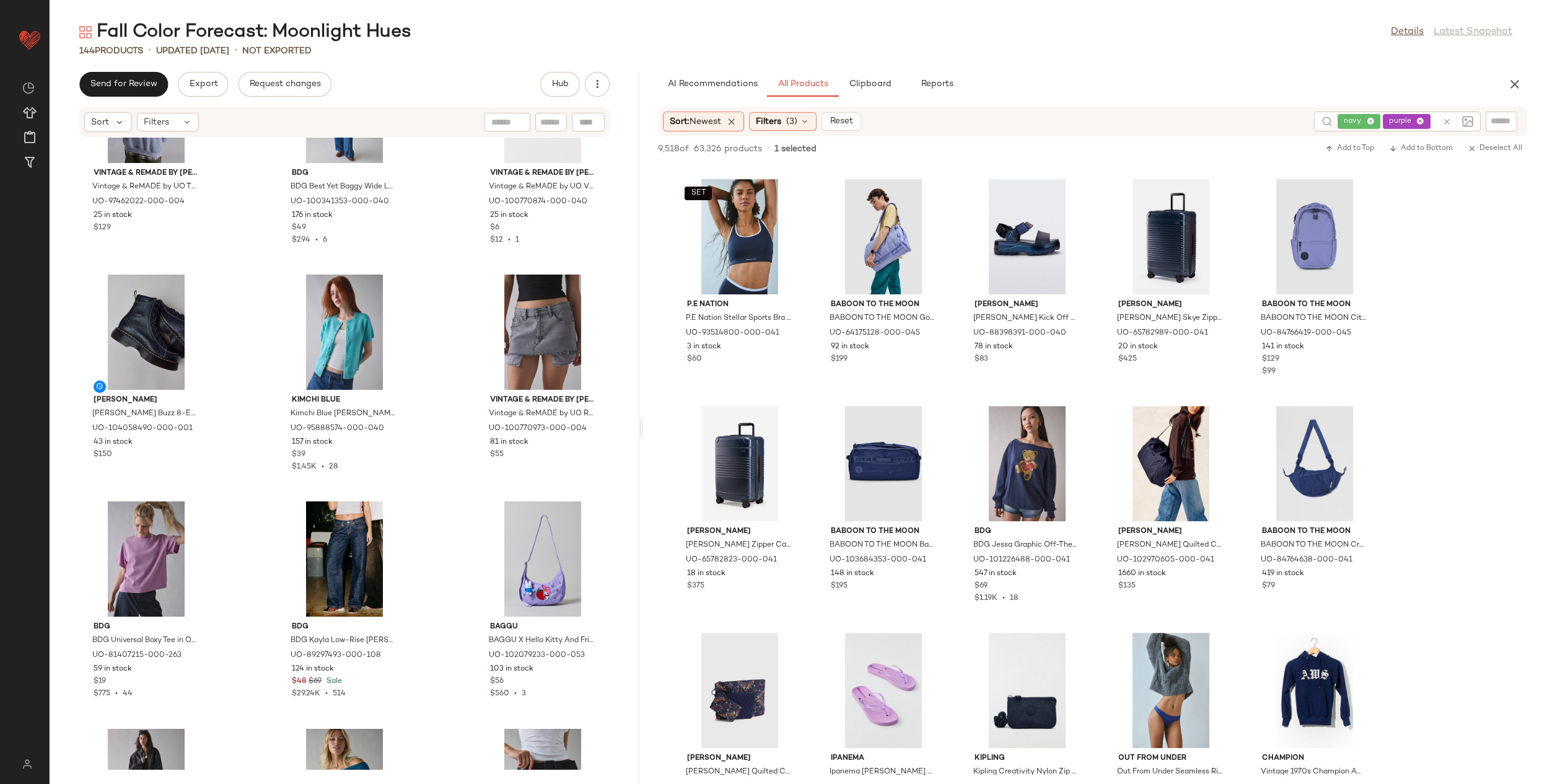
scroll to position [1587, 0]
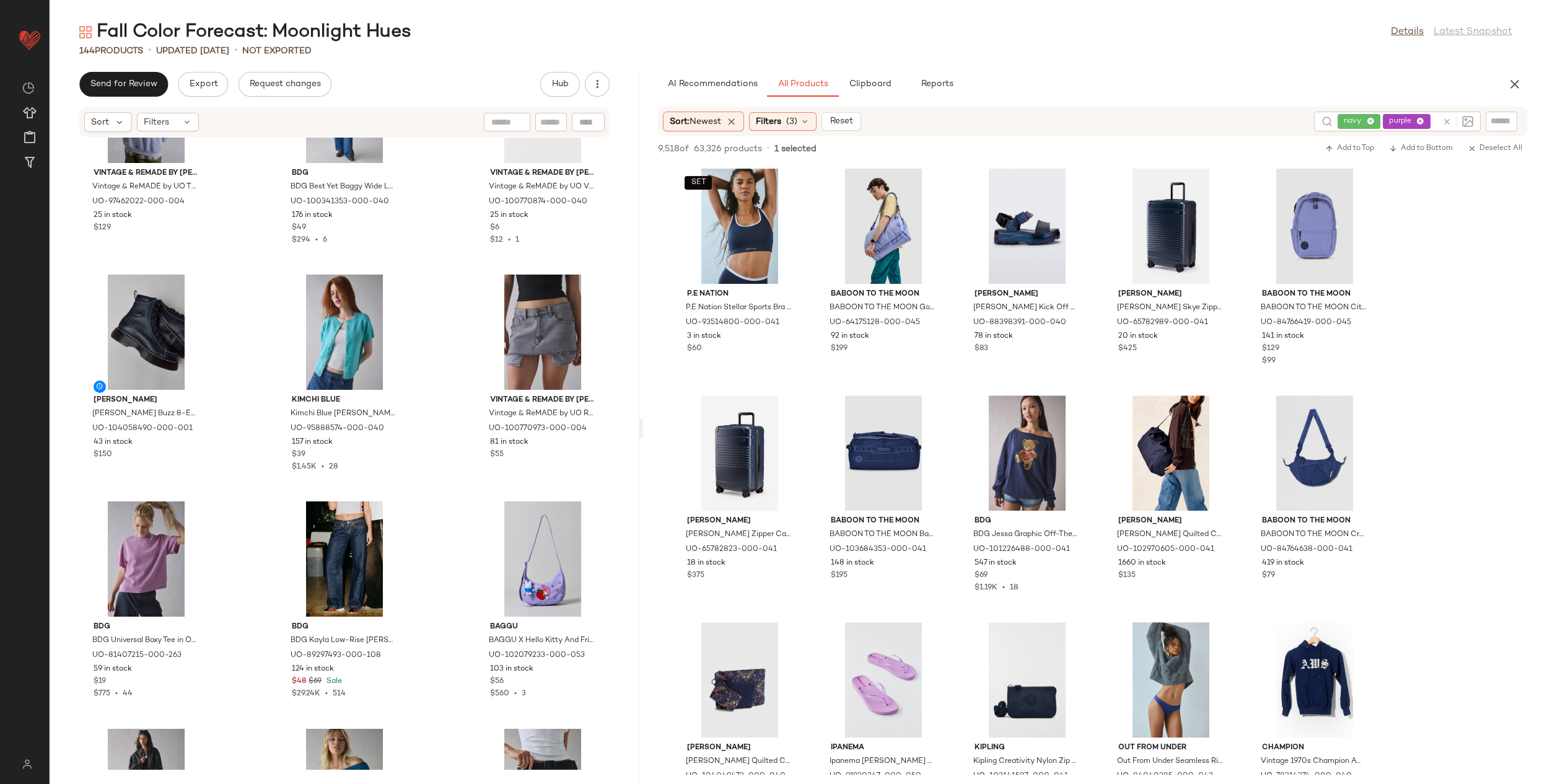
click at [1365, 121] on div "navy purple" at bounding box center [1388, 121] width 100 height 20
click at [1334, 121] on icon at bounding box center [1335, 122] width 8 height 8
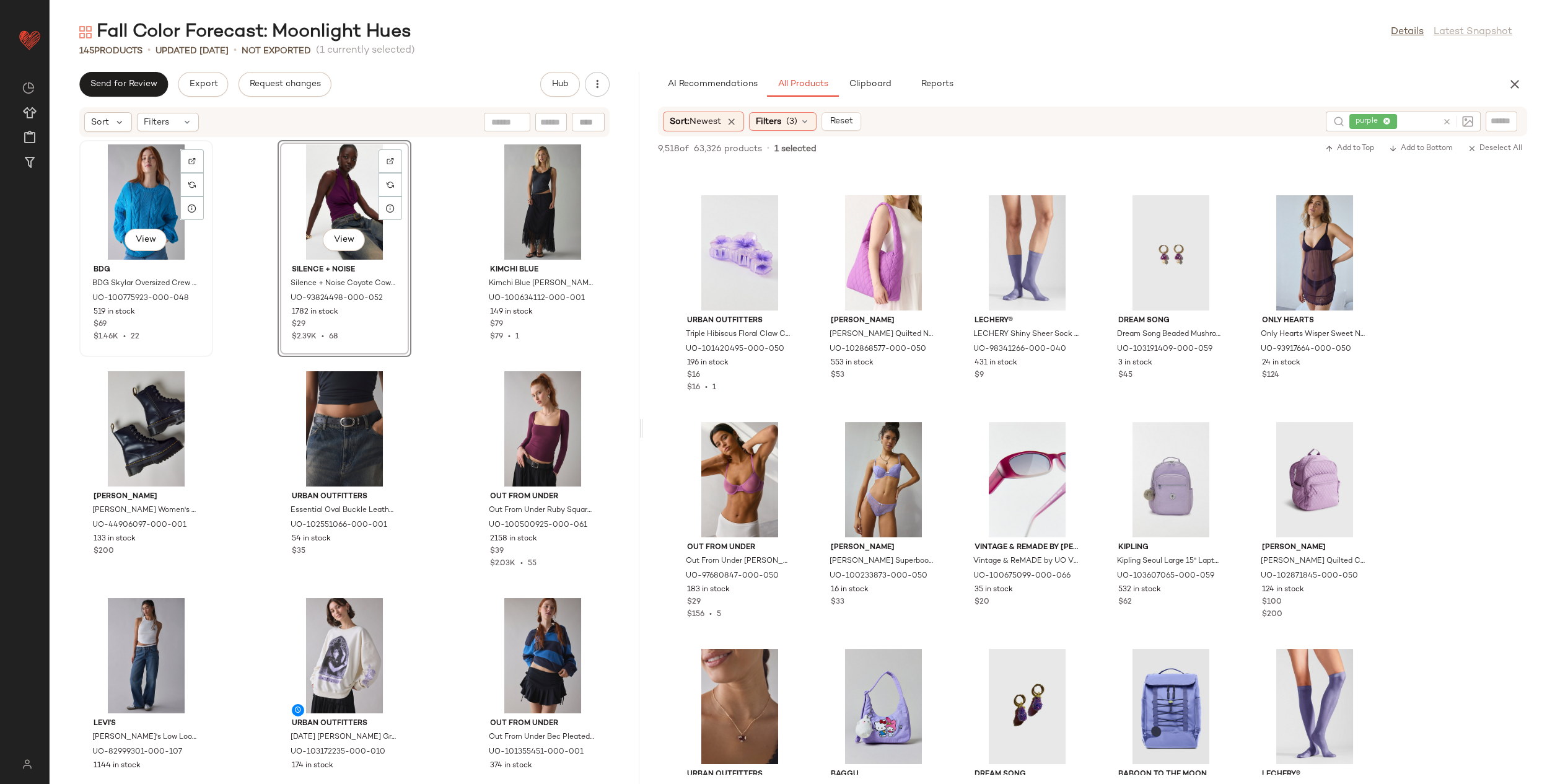
click at [119, 199] on div "View" at bounding box center [146, 202] width 125 height 115
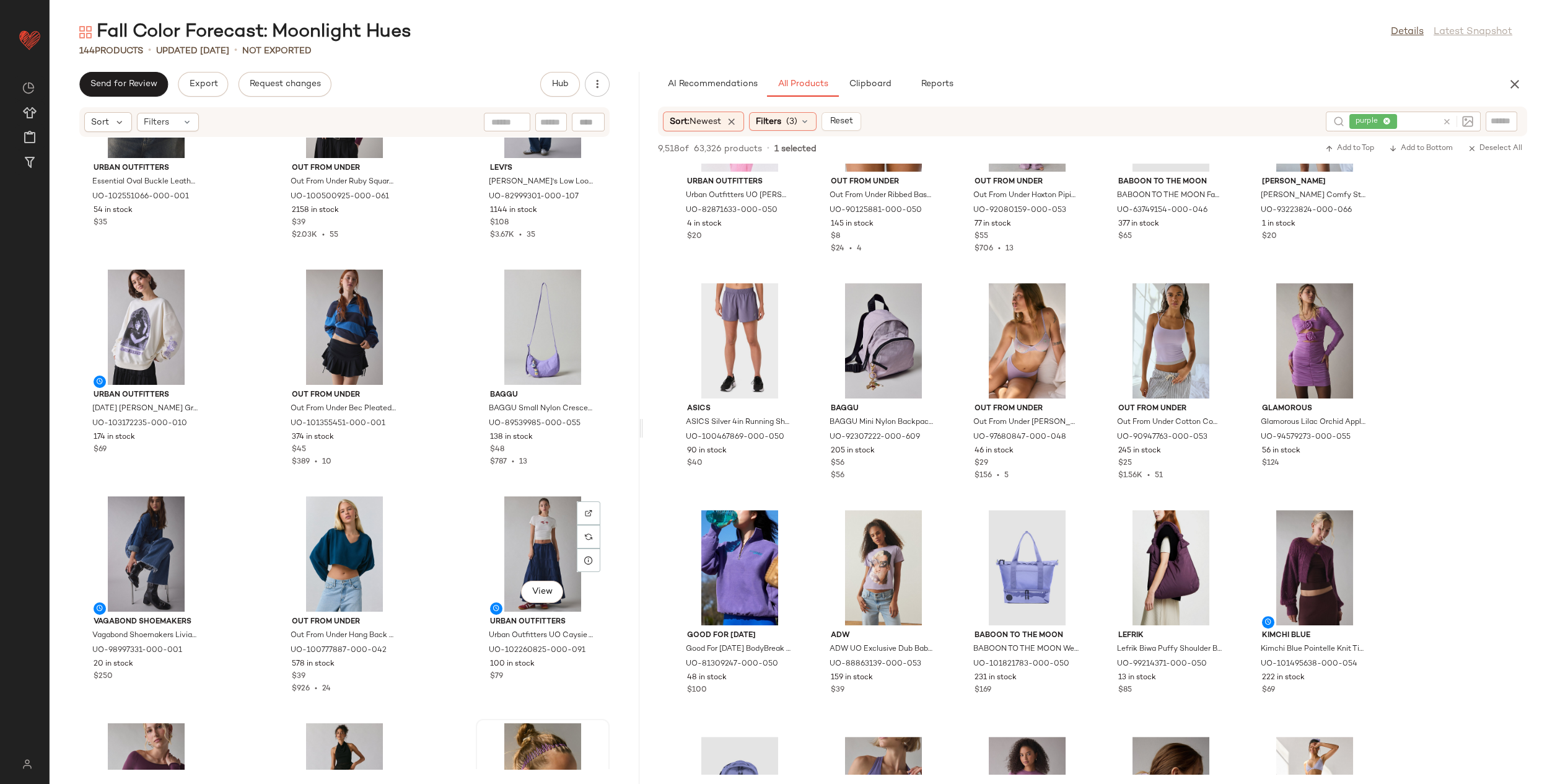
scroll to position [313, 0]
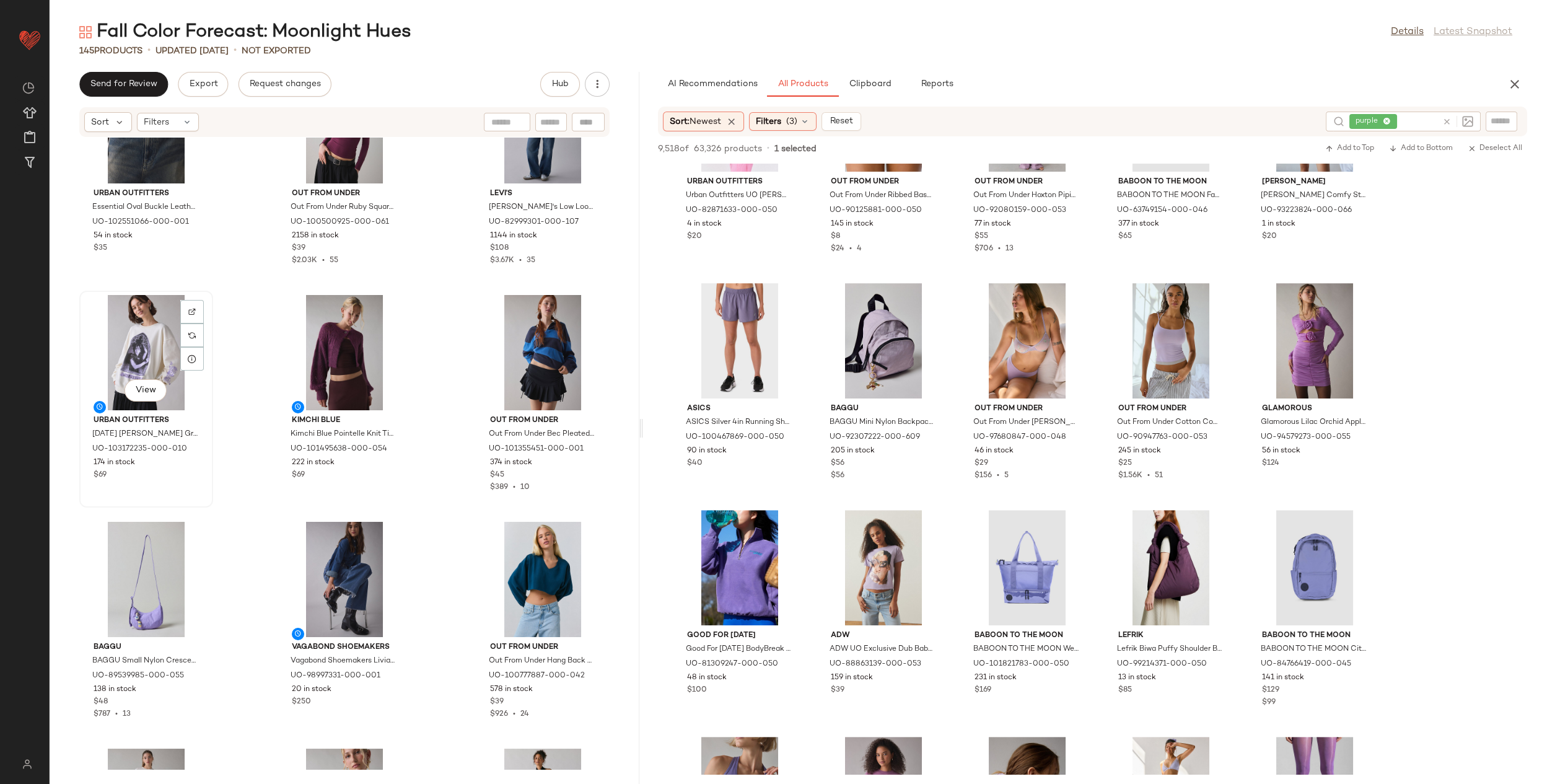
click at [148, 349] on div "View" at bounding box center [146, 353] width 125 height 115
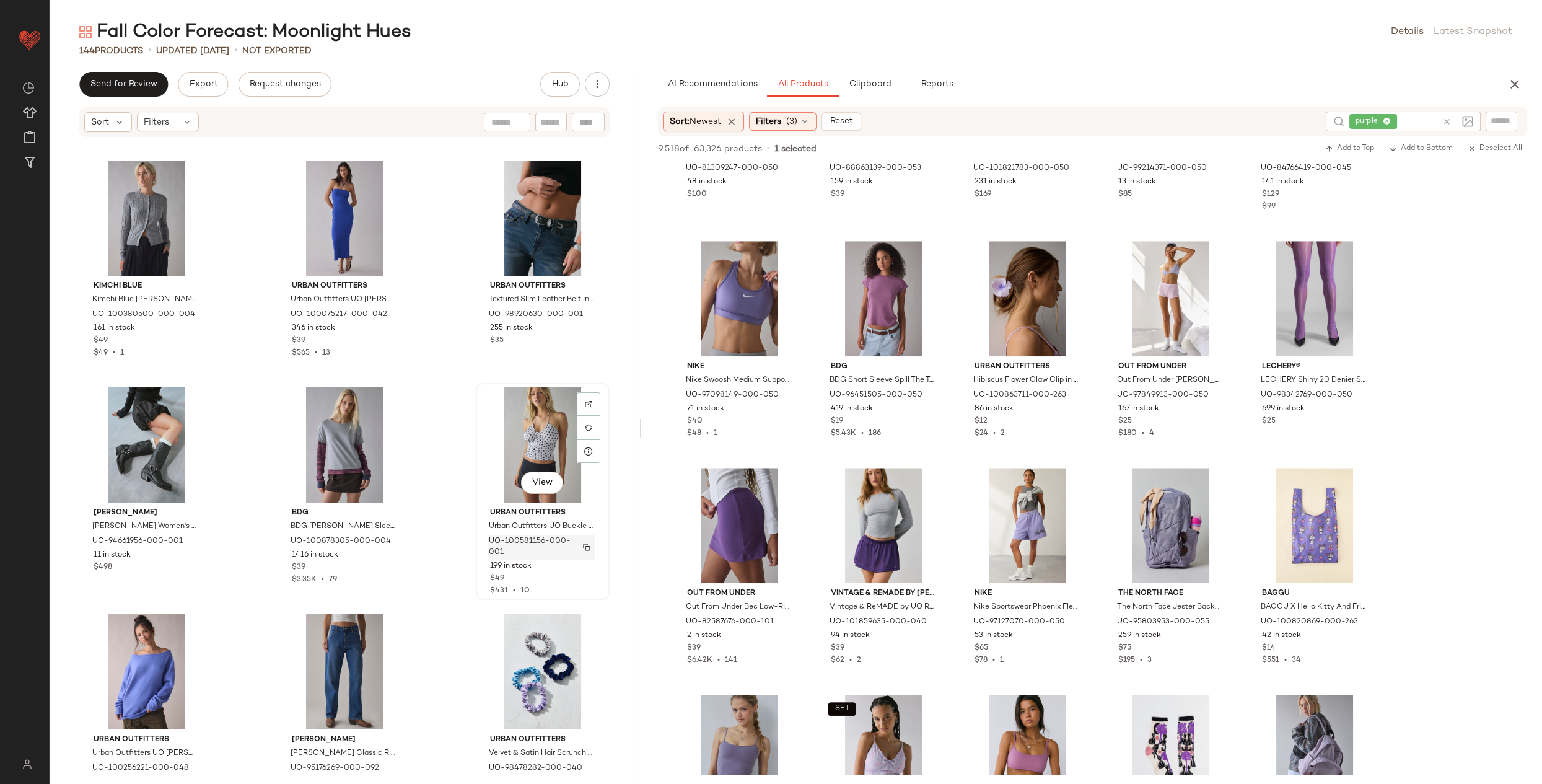
scroll to position [1691, 0]
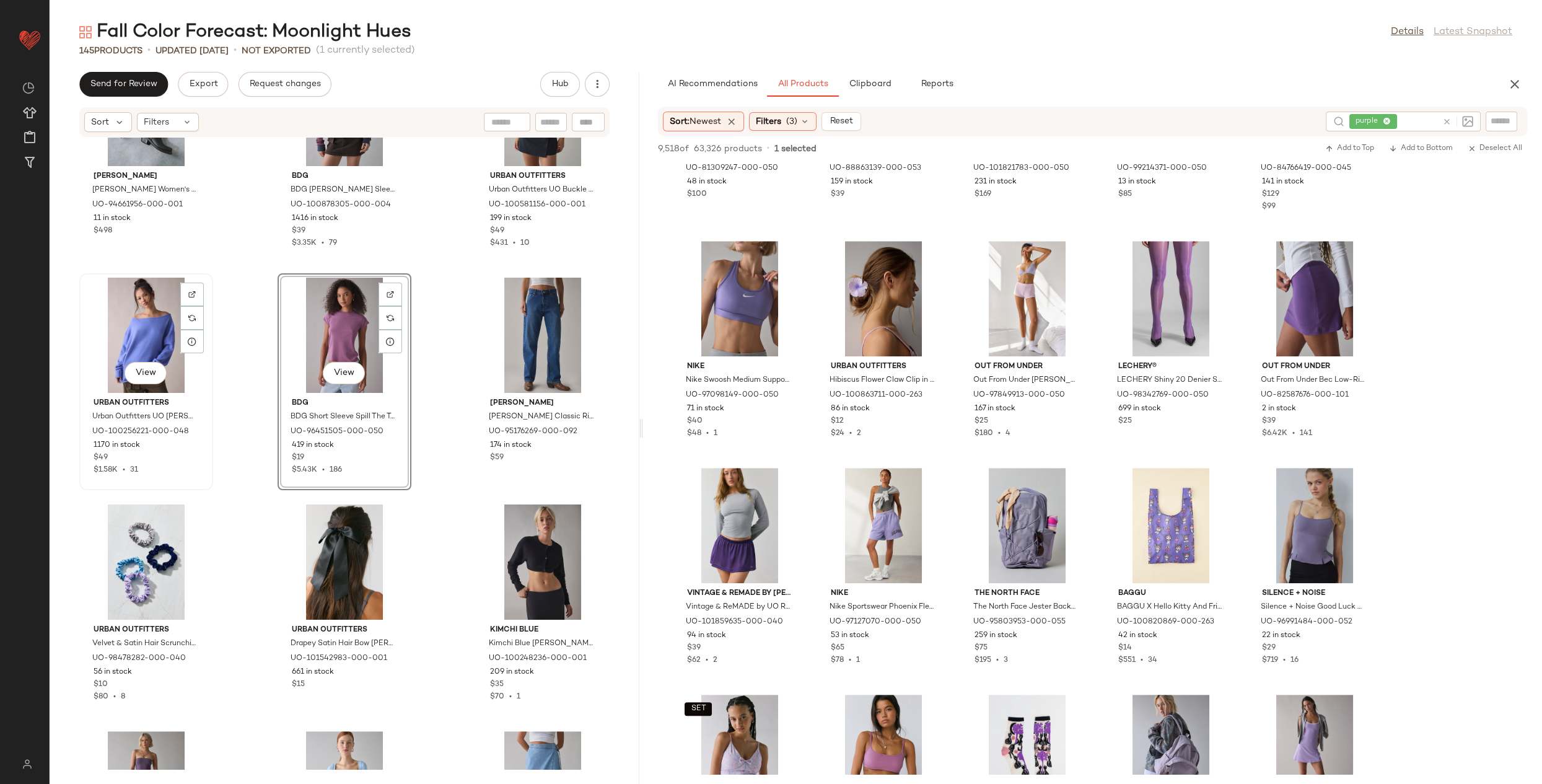
click at [116, 336] on div "View" at bounding box center [146, 335] width 125 height 115
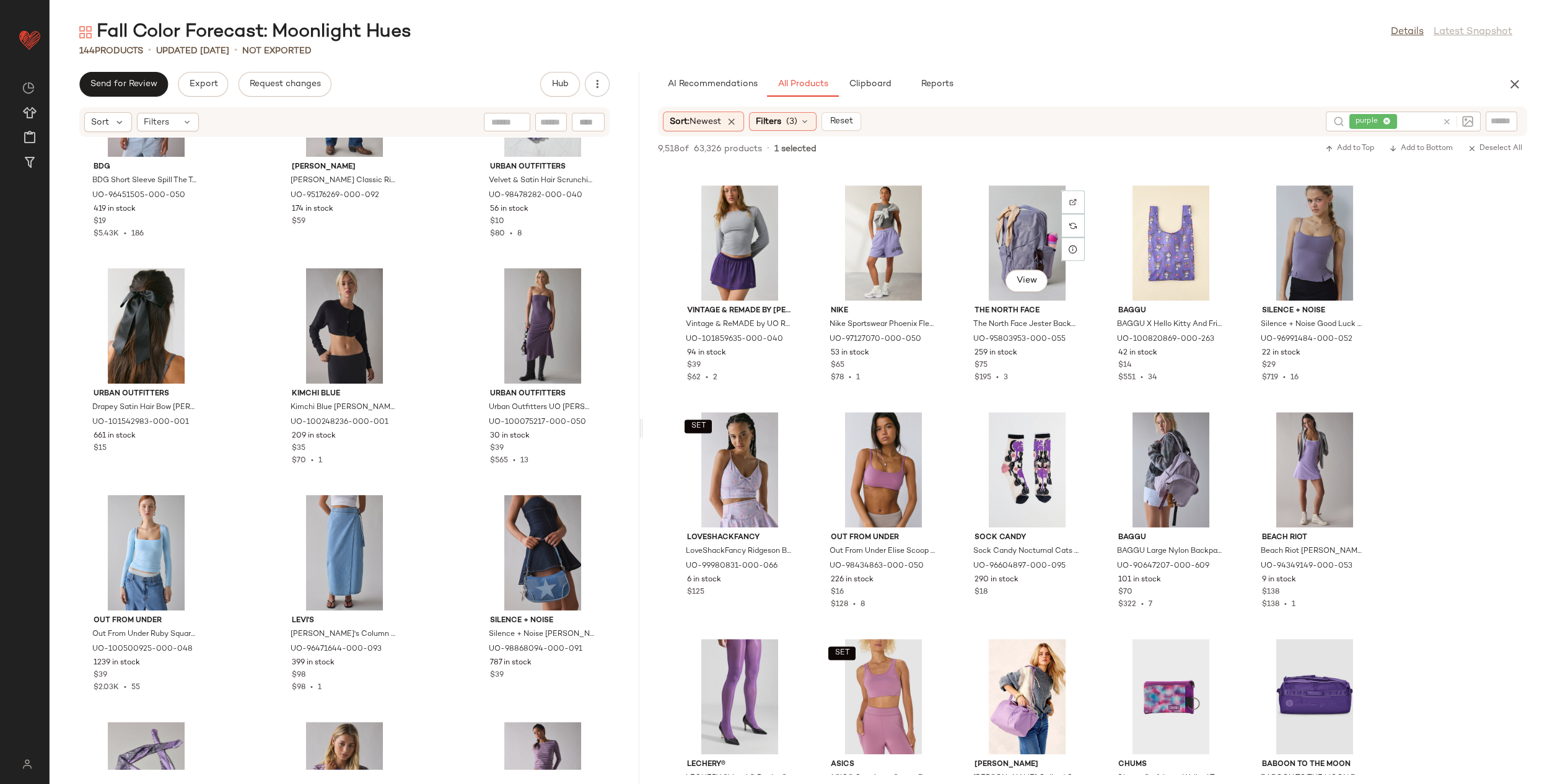
scroll to position [2249, 0]
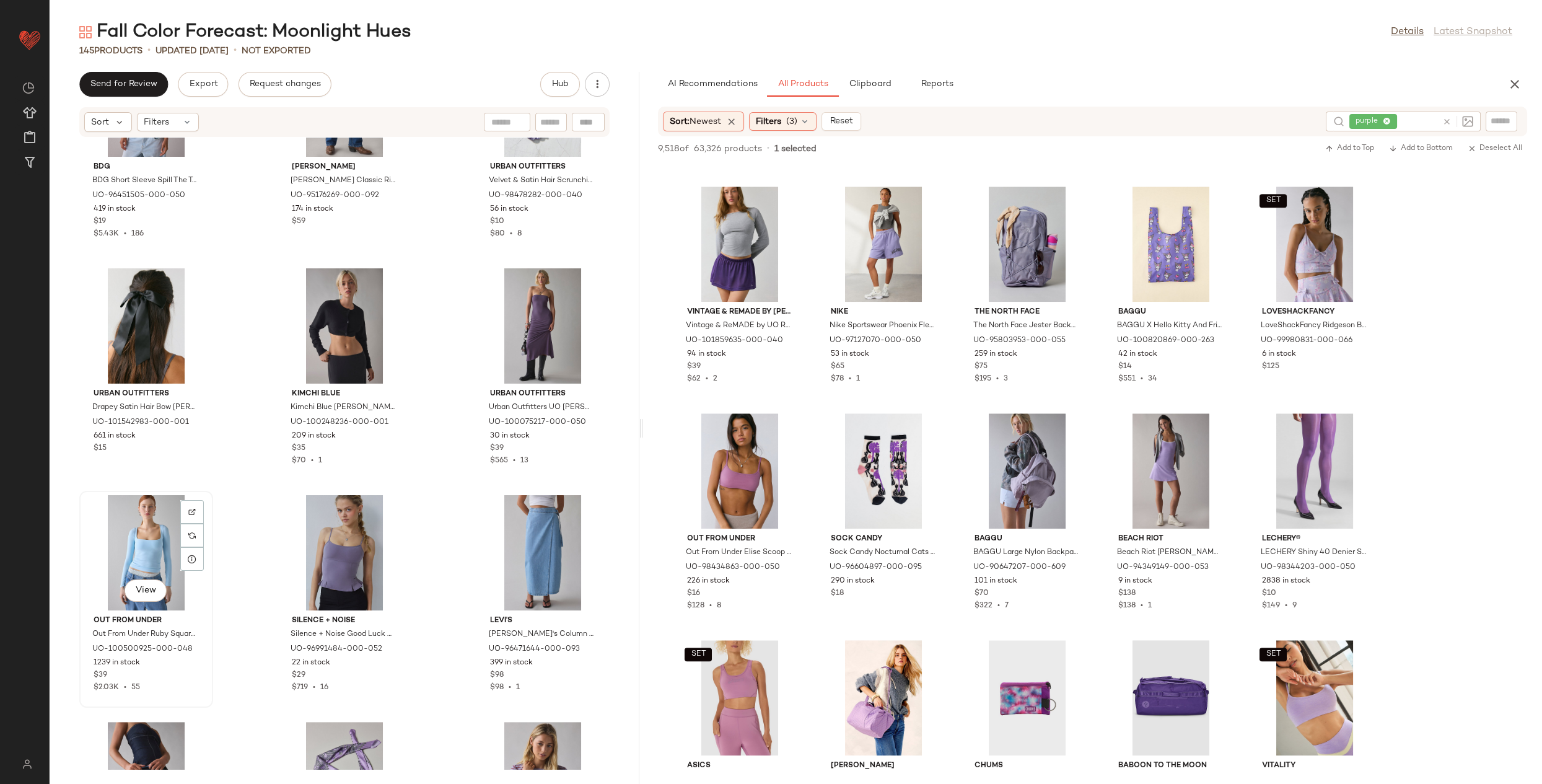
click at [146, 542] on div "View" at bounding box center [146, 553] width 125 height 115
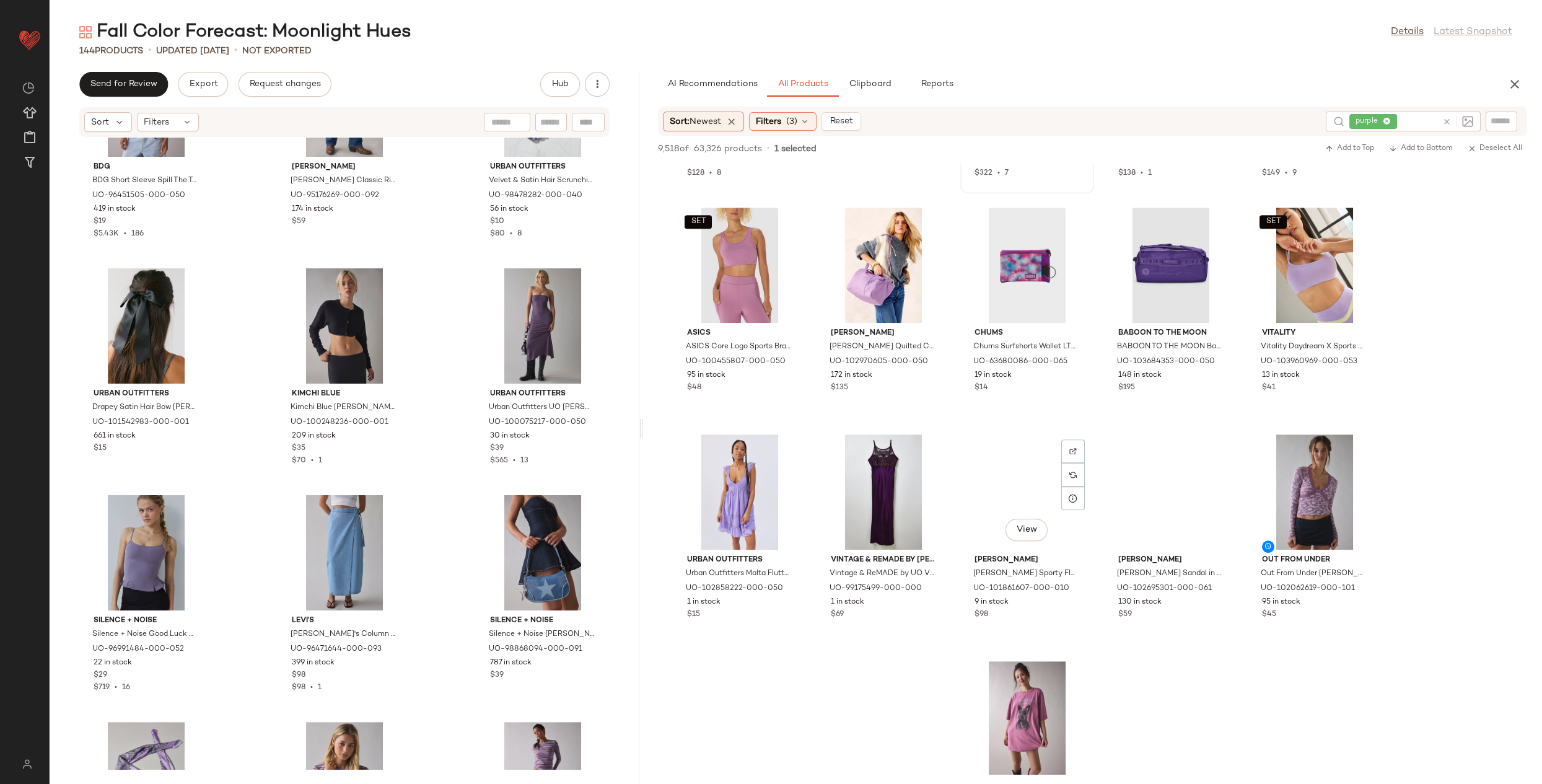
scroll to position [2791, 0]
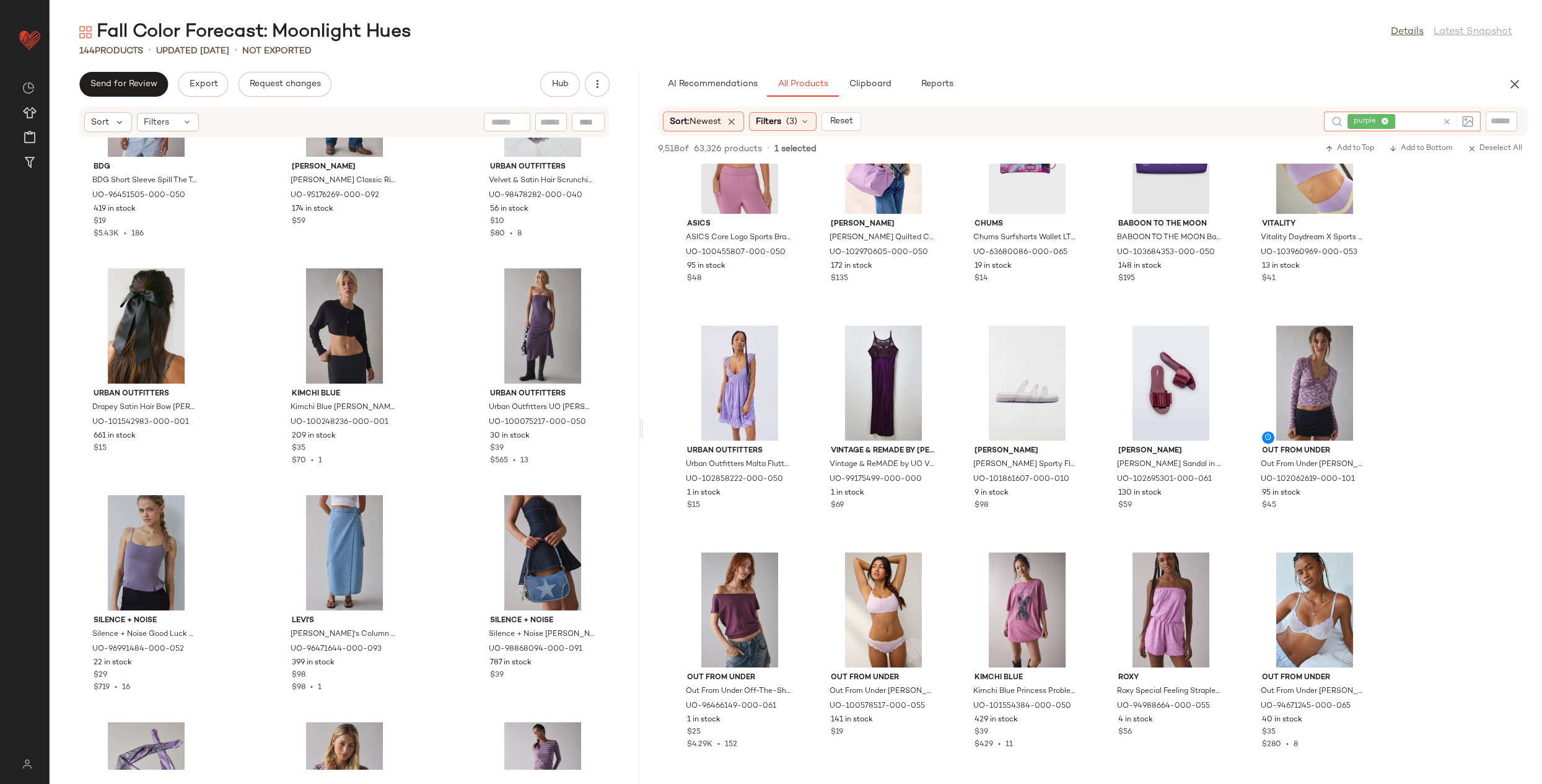
drag, startPoint x: 1445, startPoint y: 123, endPoint x: 1379, endPoint y: 126, distance: 66.1
click at [1445, 123] on icon at bounding box center [1447, 122] width 9 height 9
click at [1393, 122] on input "text" at bounding box center [1403, 122] width 108 height 13
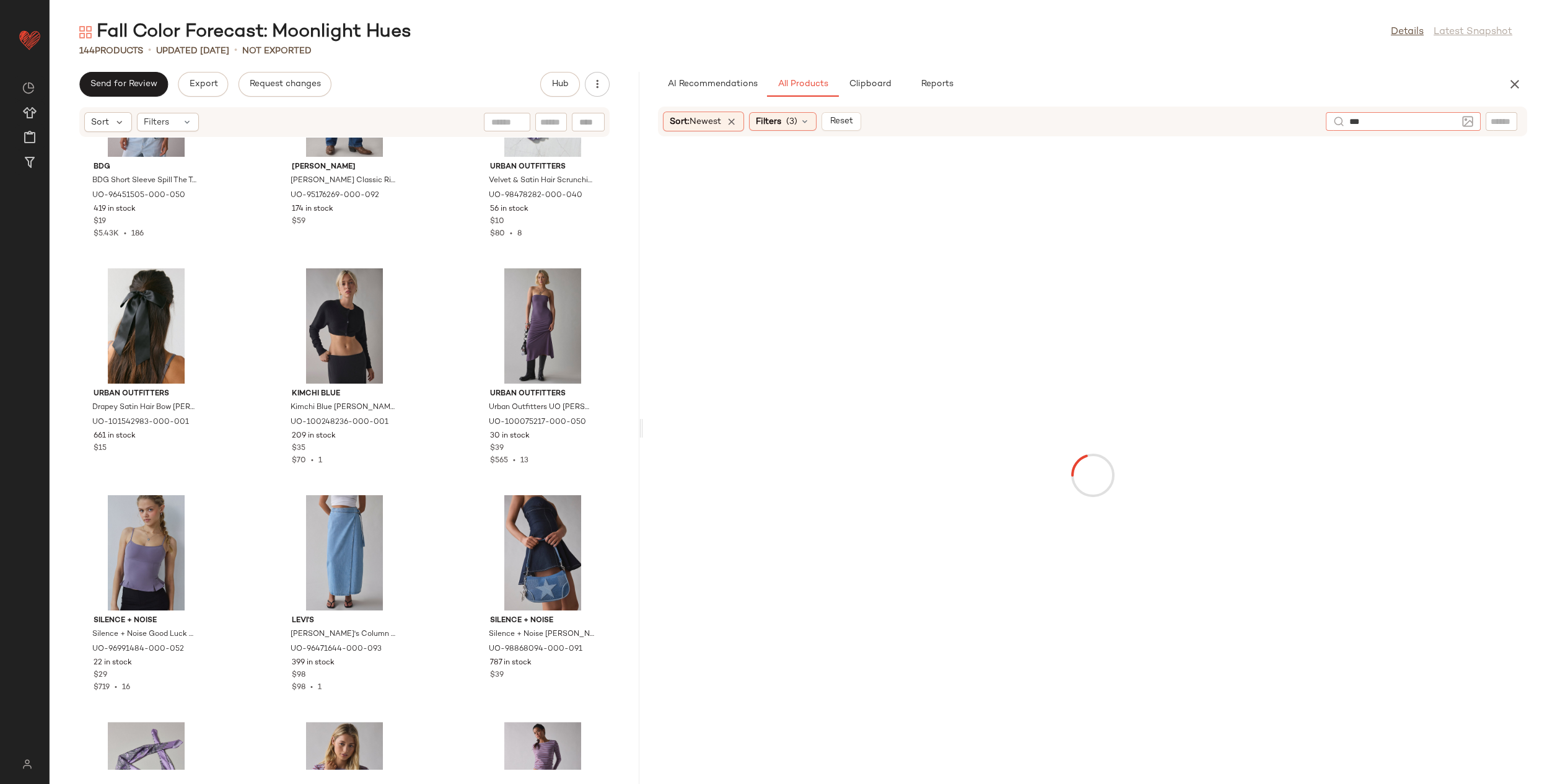
type input "****"
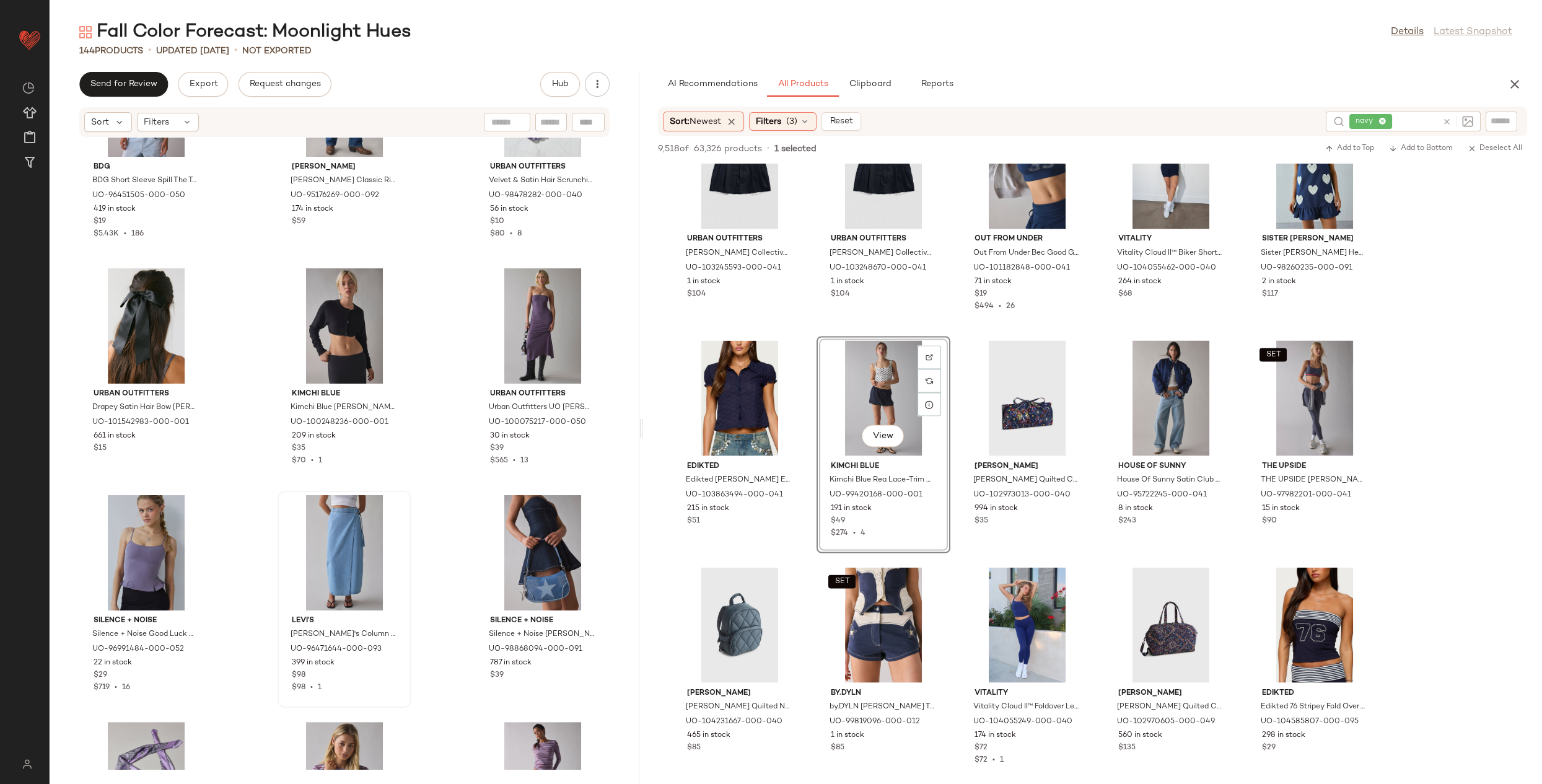
scroll to position [6862, 0]
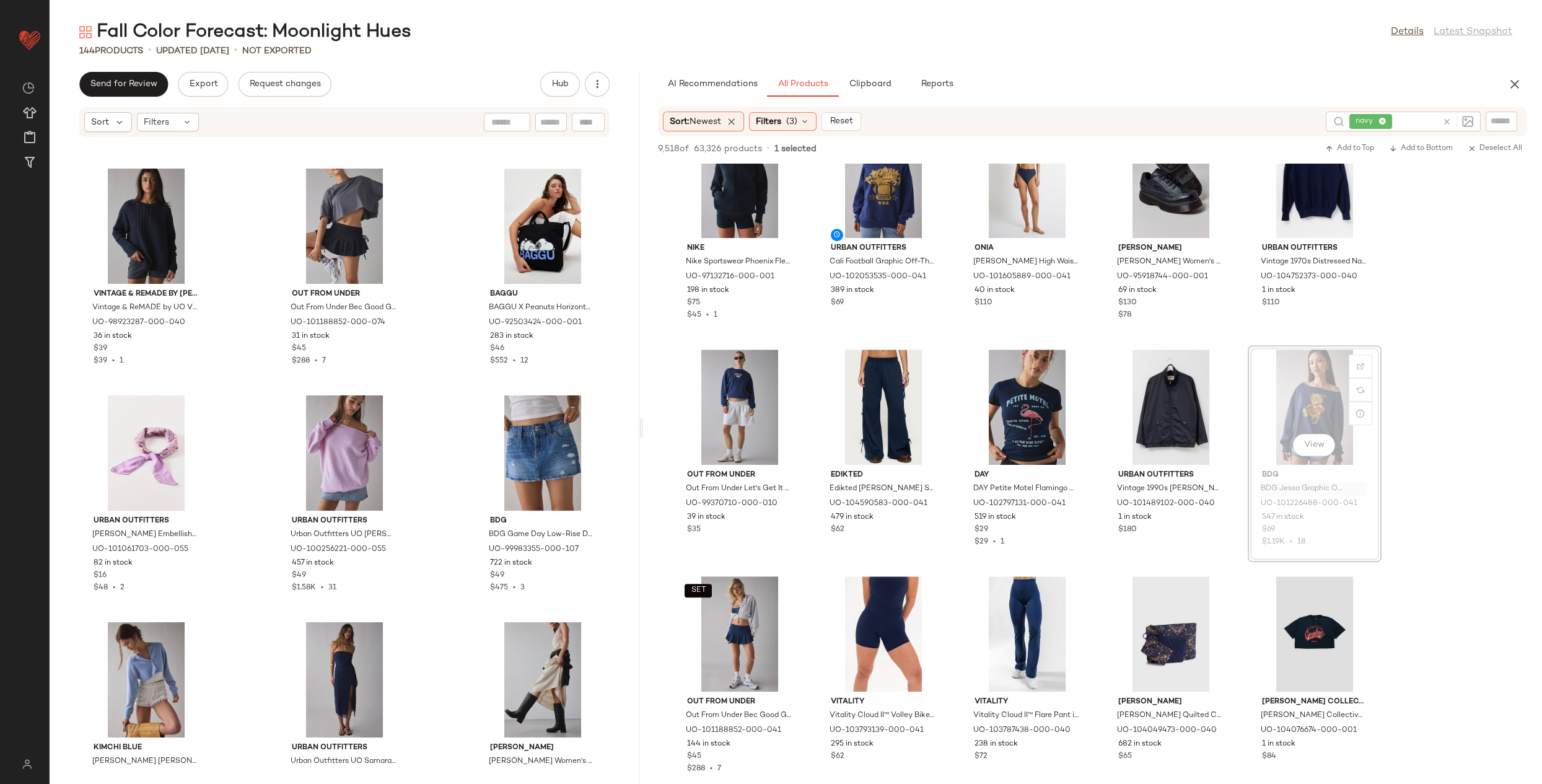
scroll to position [2312, 0]
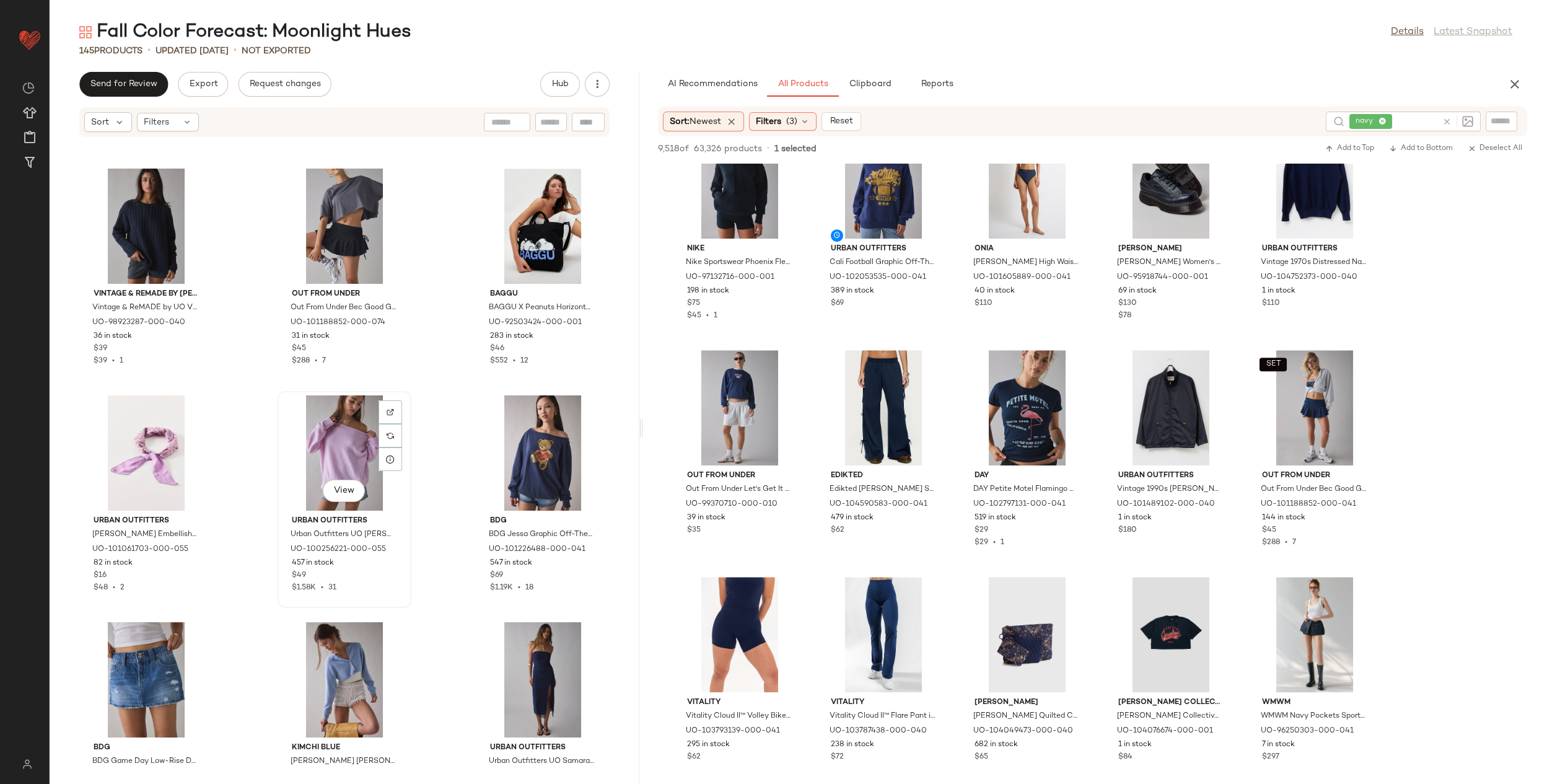
click at [318, 444] on div "View" at bounding box center [345, 453] width 125 height 115
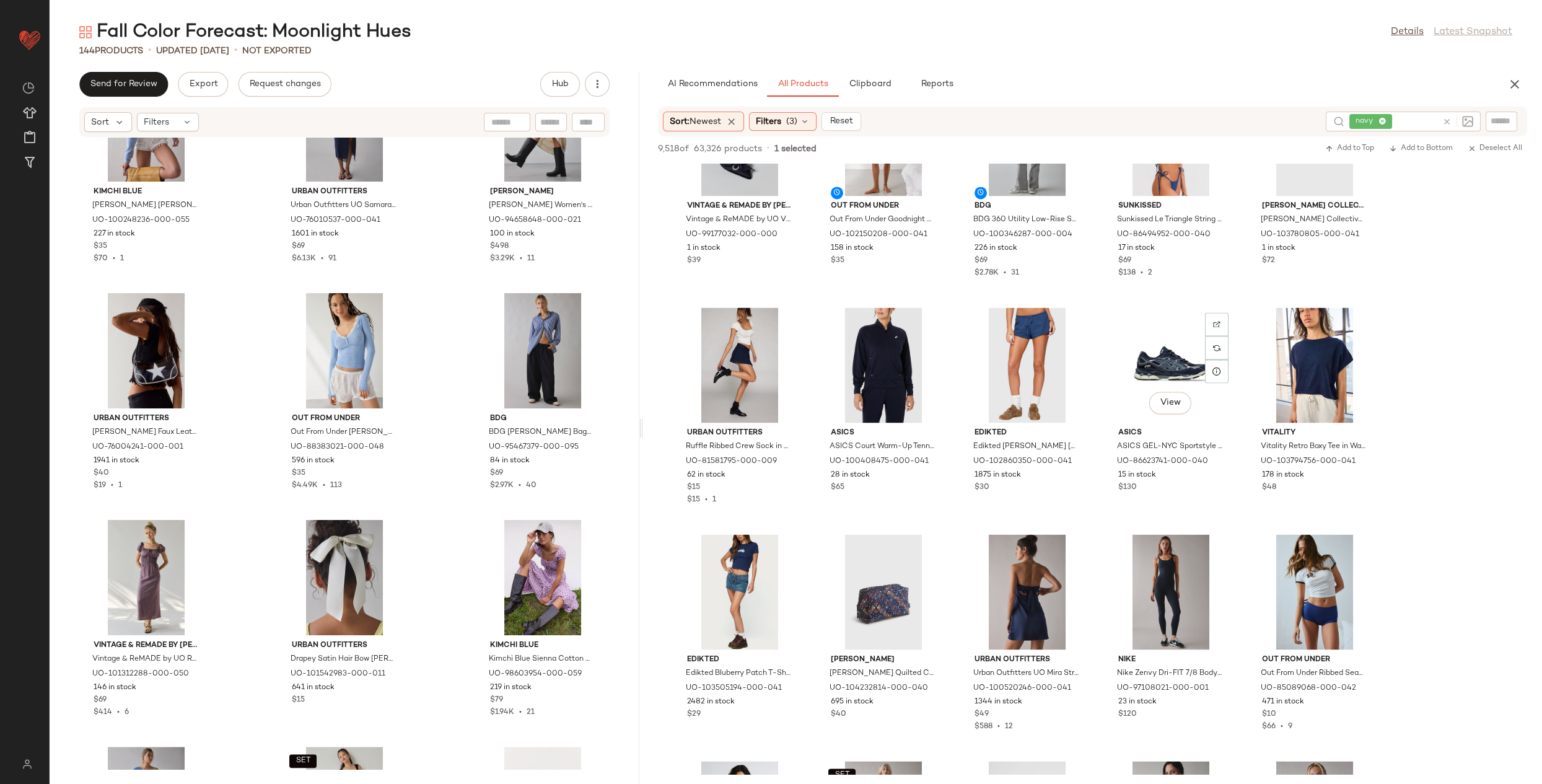
scroll to position [5544, 0]
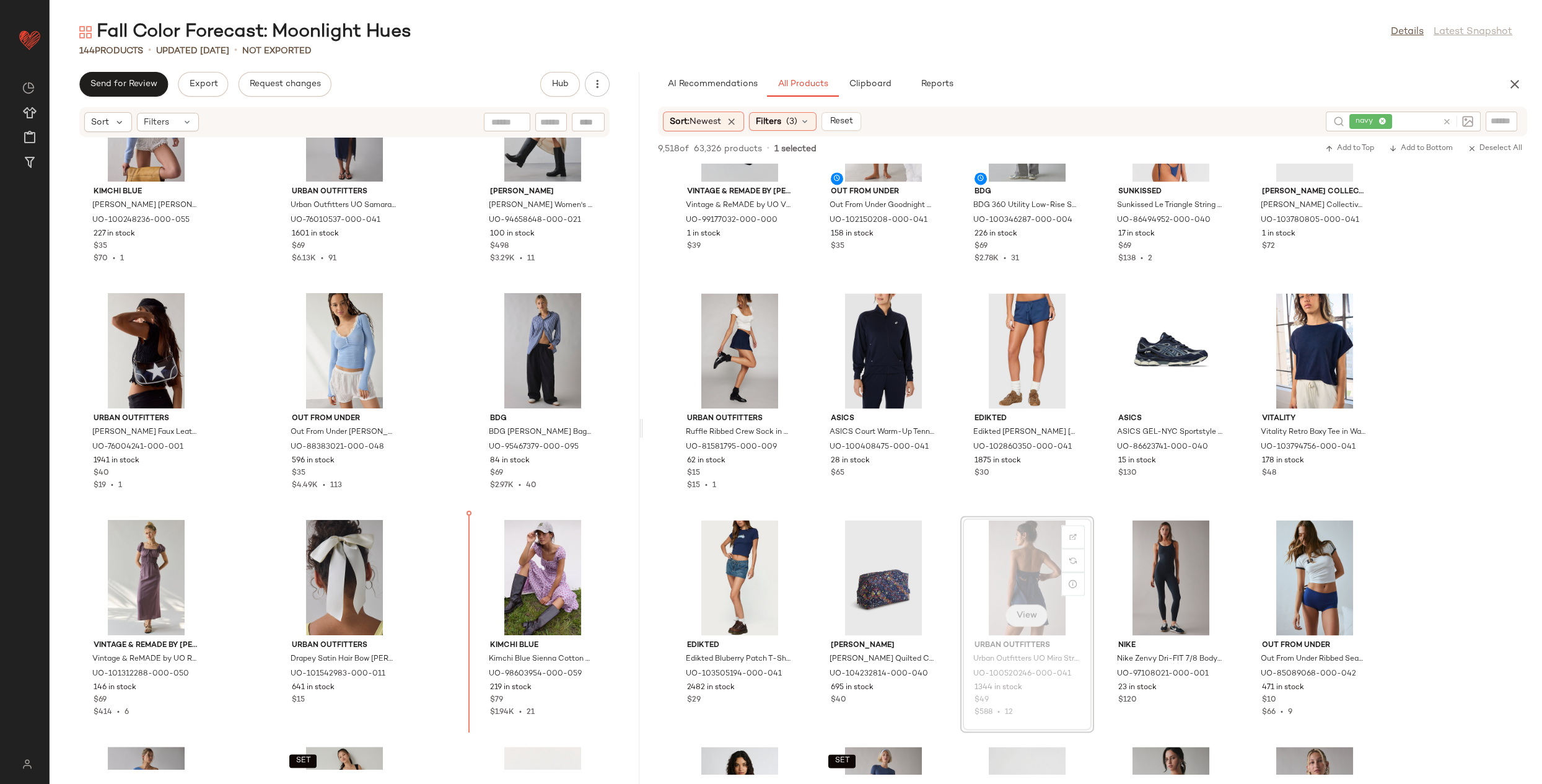
drag, startPoint x: 1023, startPoint y: 622, endPoint x: 1013, endPoint y: 622, distance: 10.0
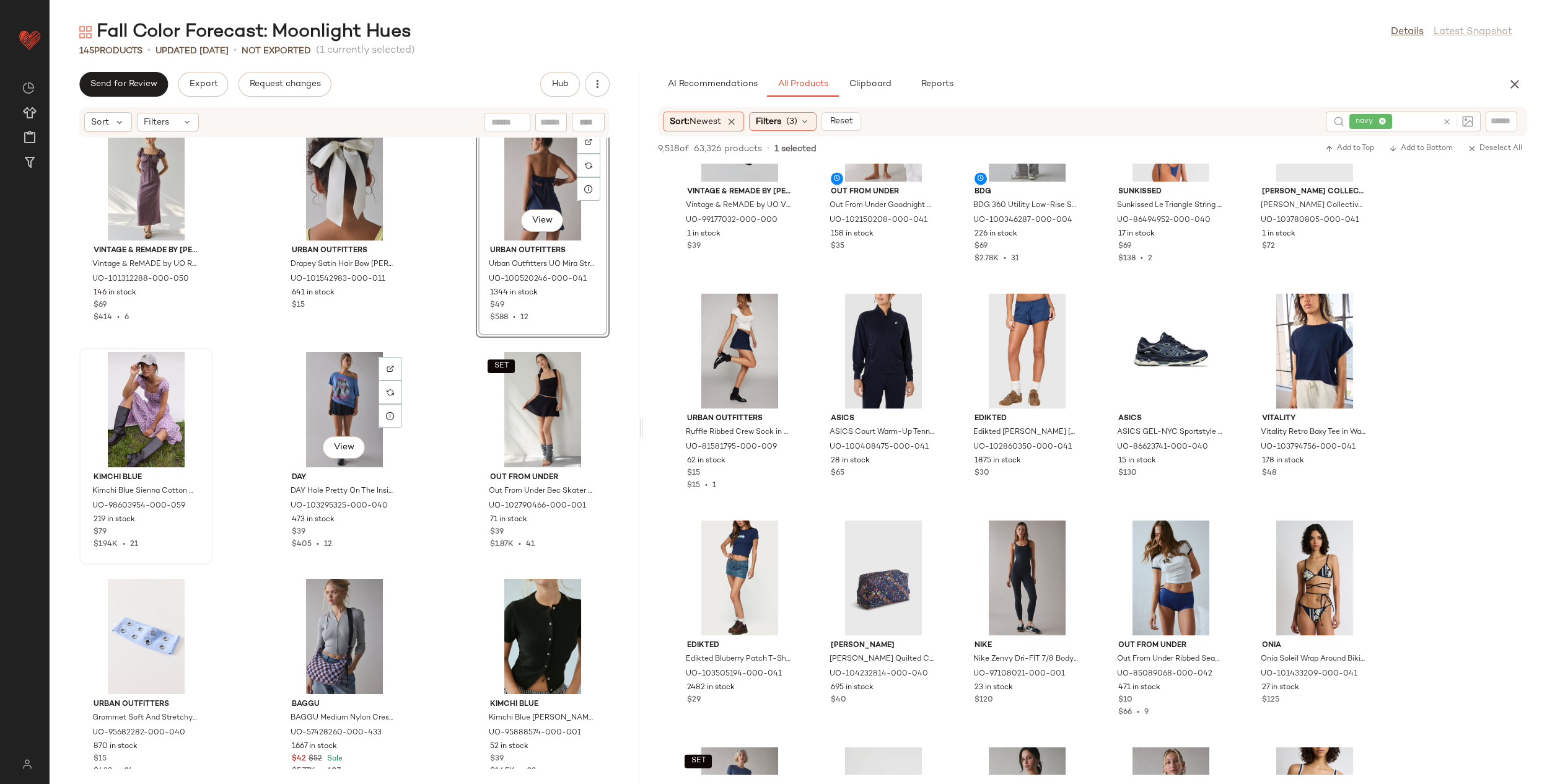
scroll to position [4126, 0]
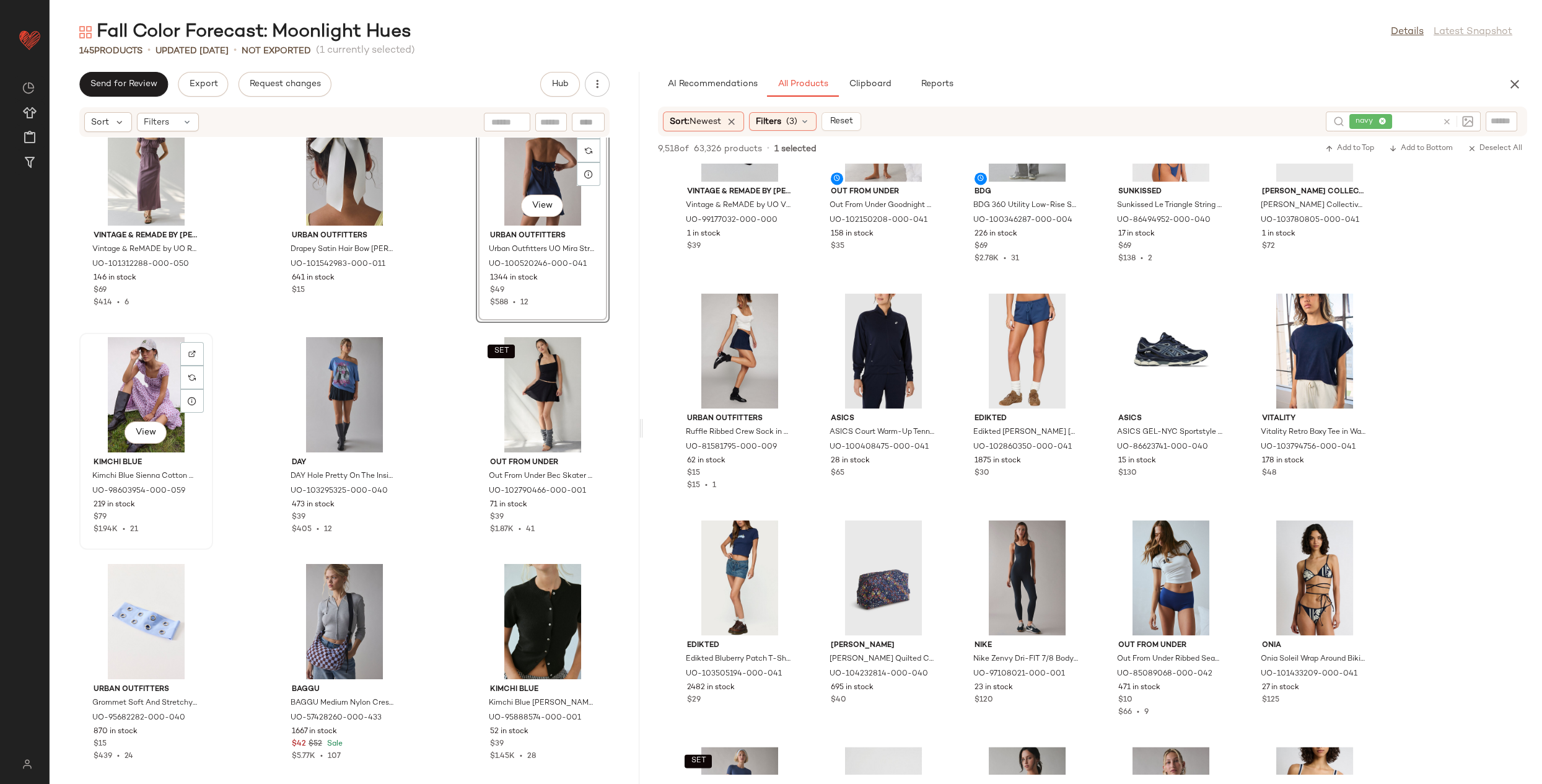
click at [152, 396] on div "View" at bounding box center [146, 394] width 125 height 115
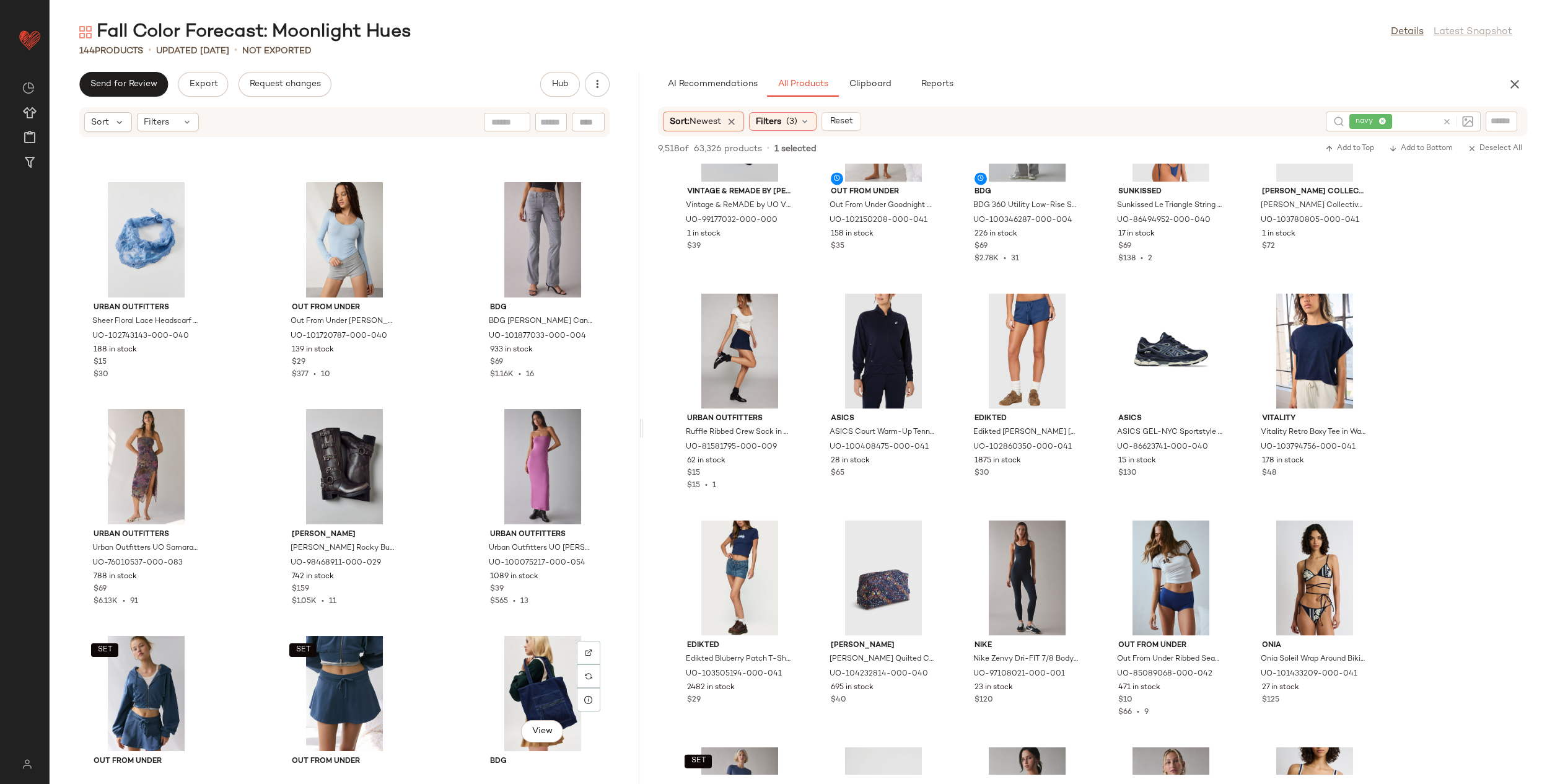
scroll to position [5413, 0]
click at [1443, 118] on icon at bounding box center [1447, 122] width 9 height 9
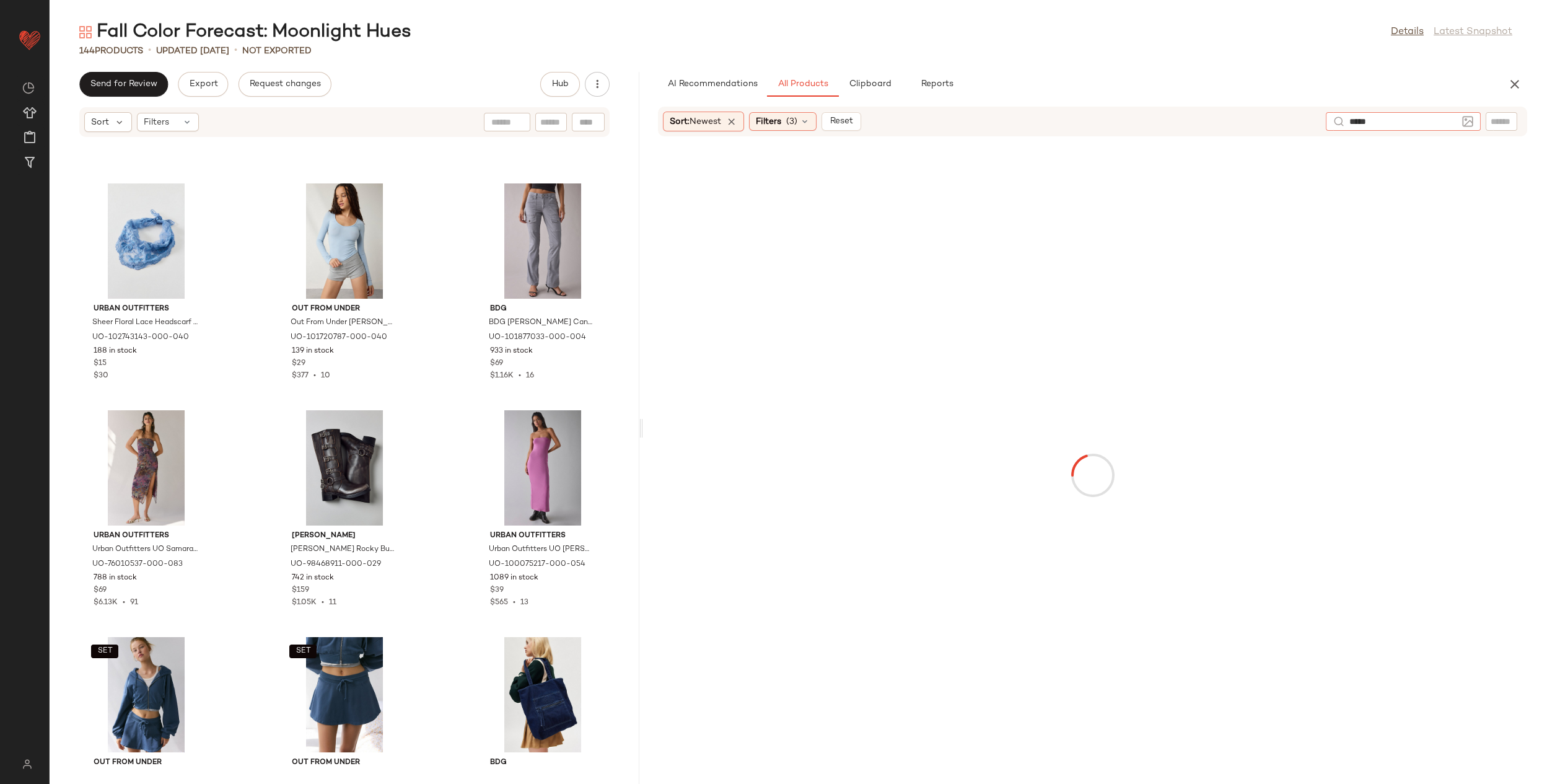
type input "******"
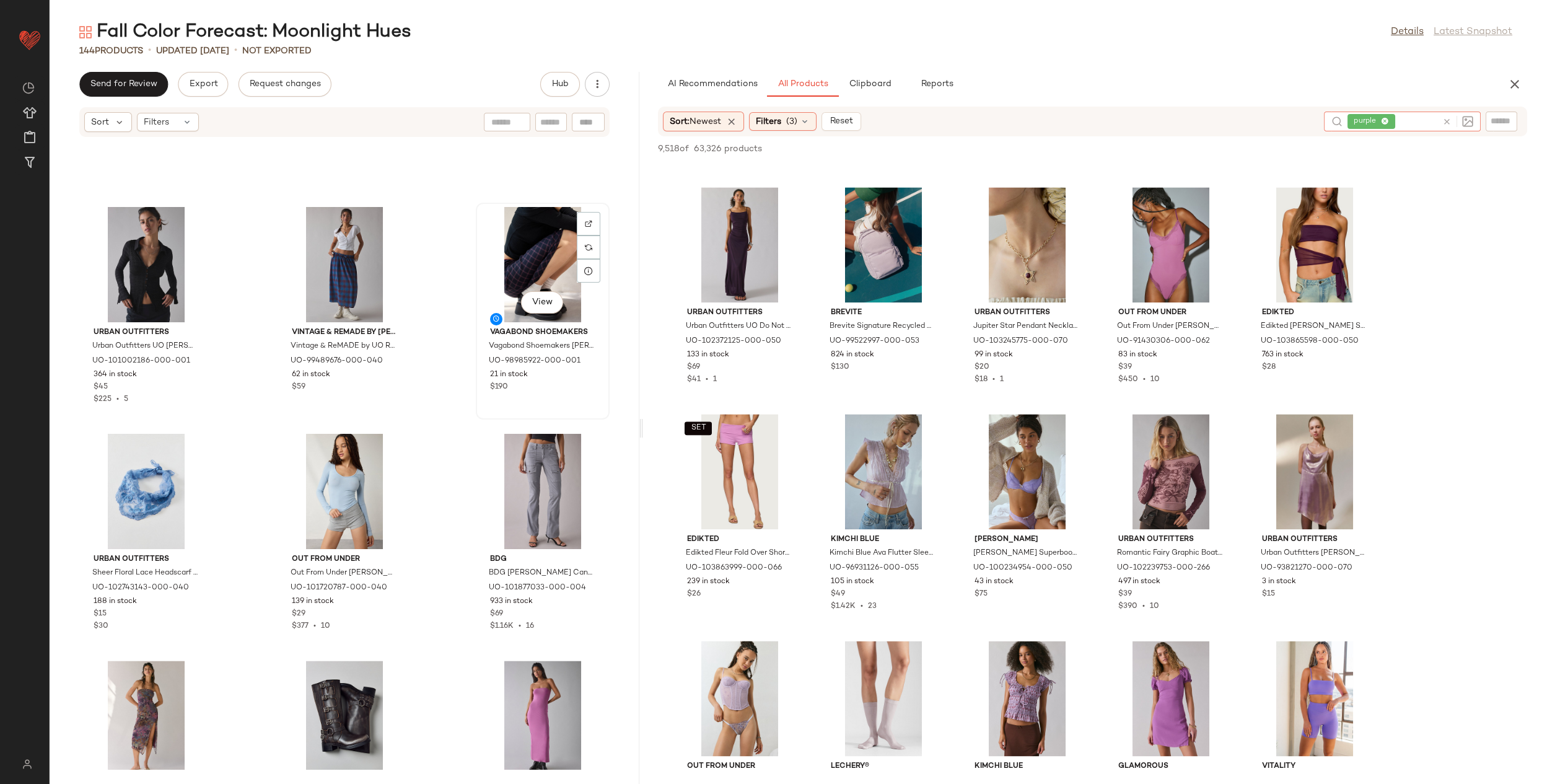
scroll to position [5148, 0]
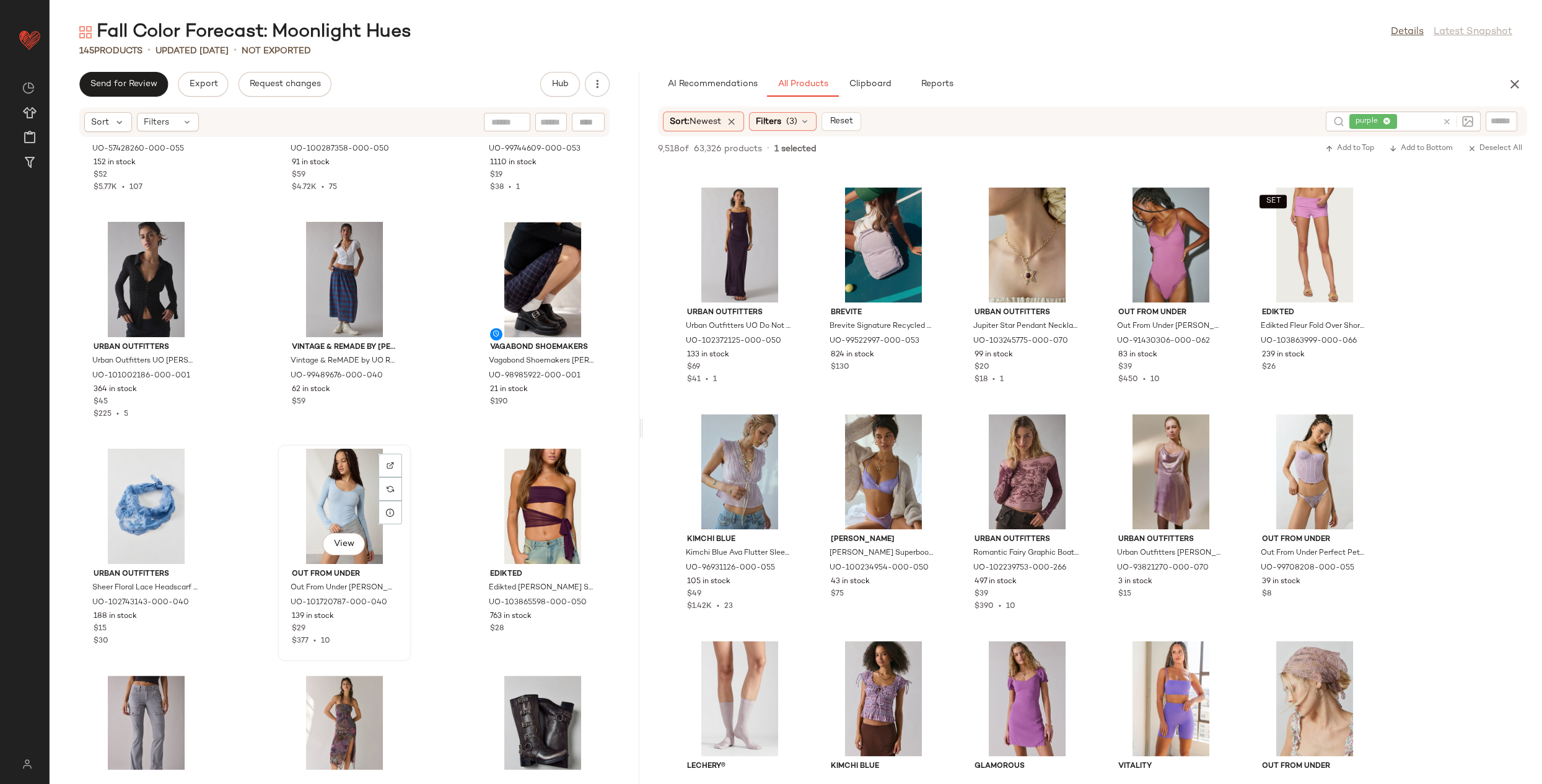
click at [330, 478] on div "View" at bounding box center [345, 506] width 125 height 115
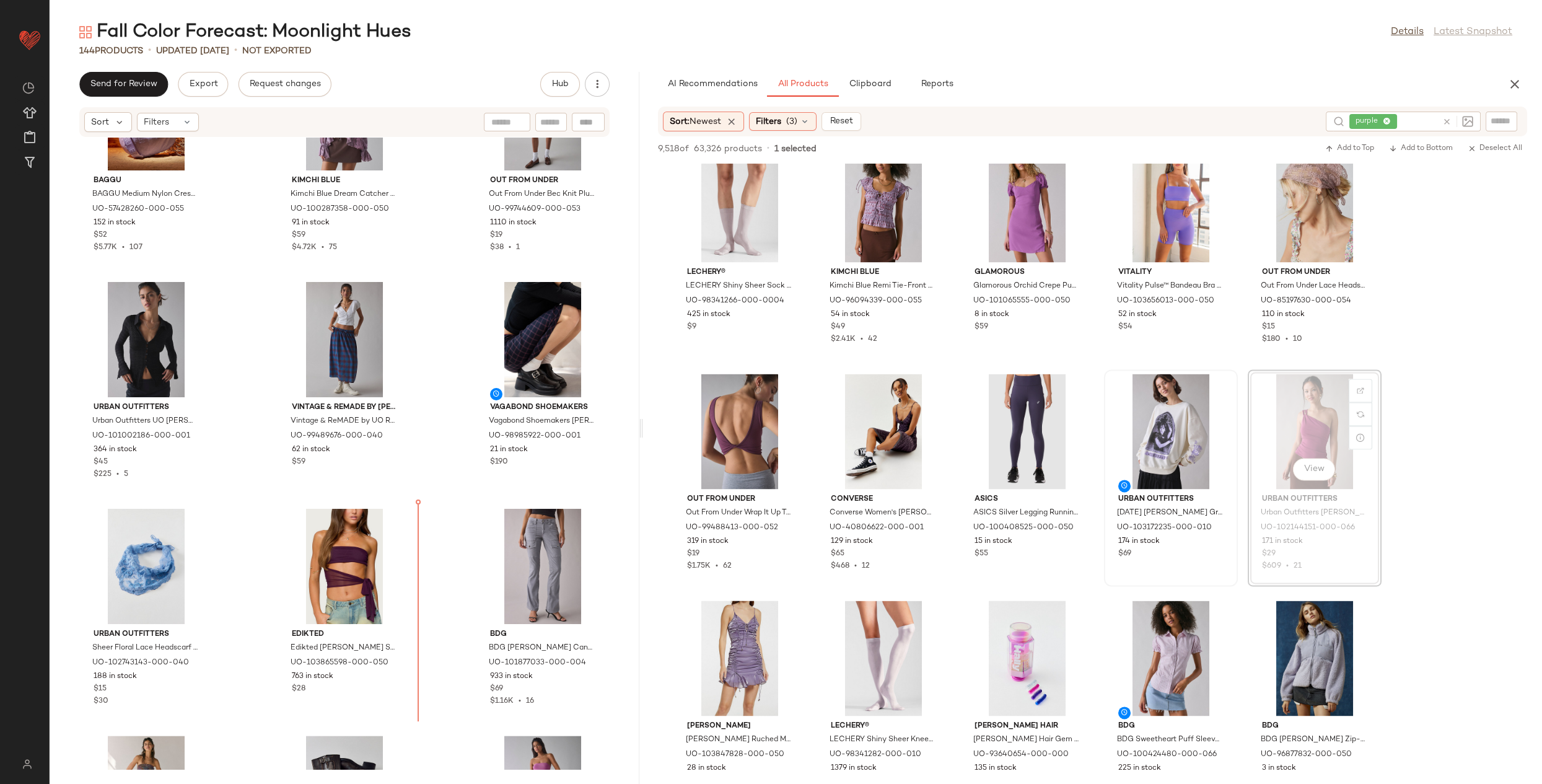
scroll to position [5093, 0]
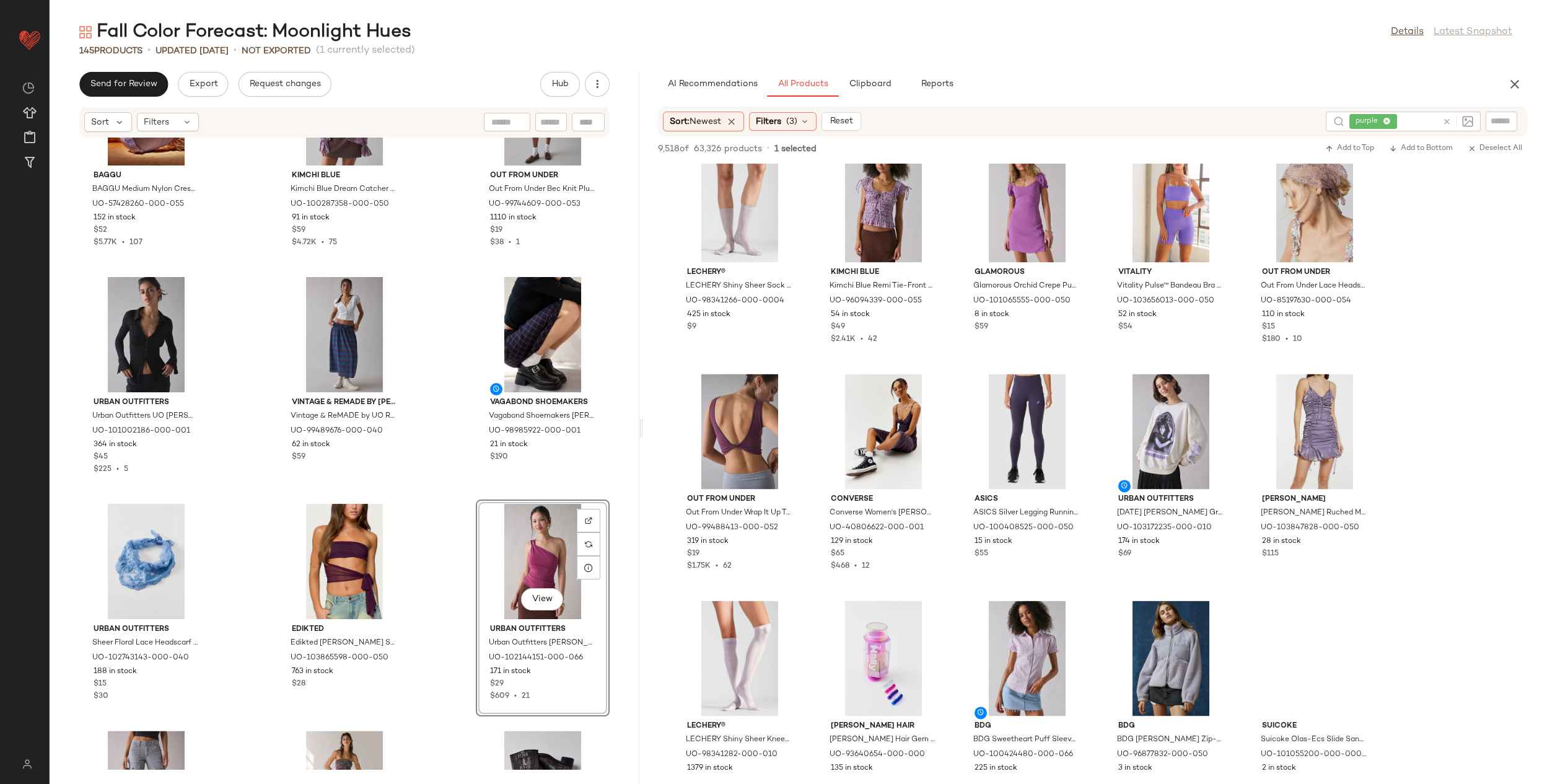
click at [540, 554] on div "View" at bounding box center [543, 561] width 125 height 115
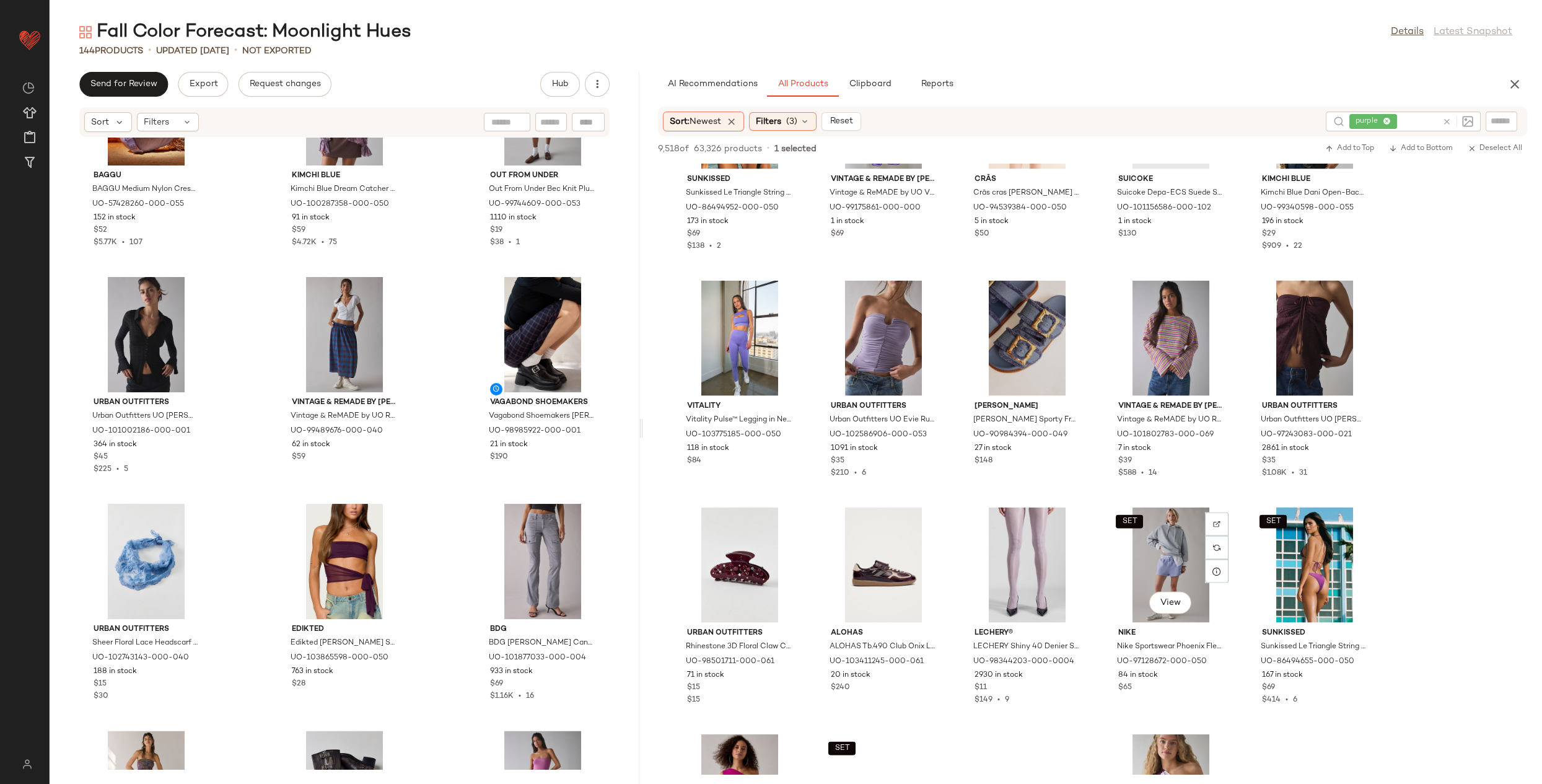
scroll to position [7144, 0]
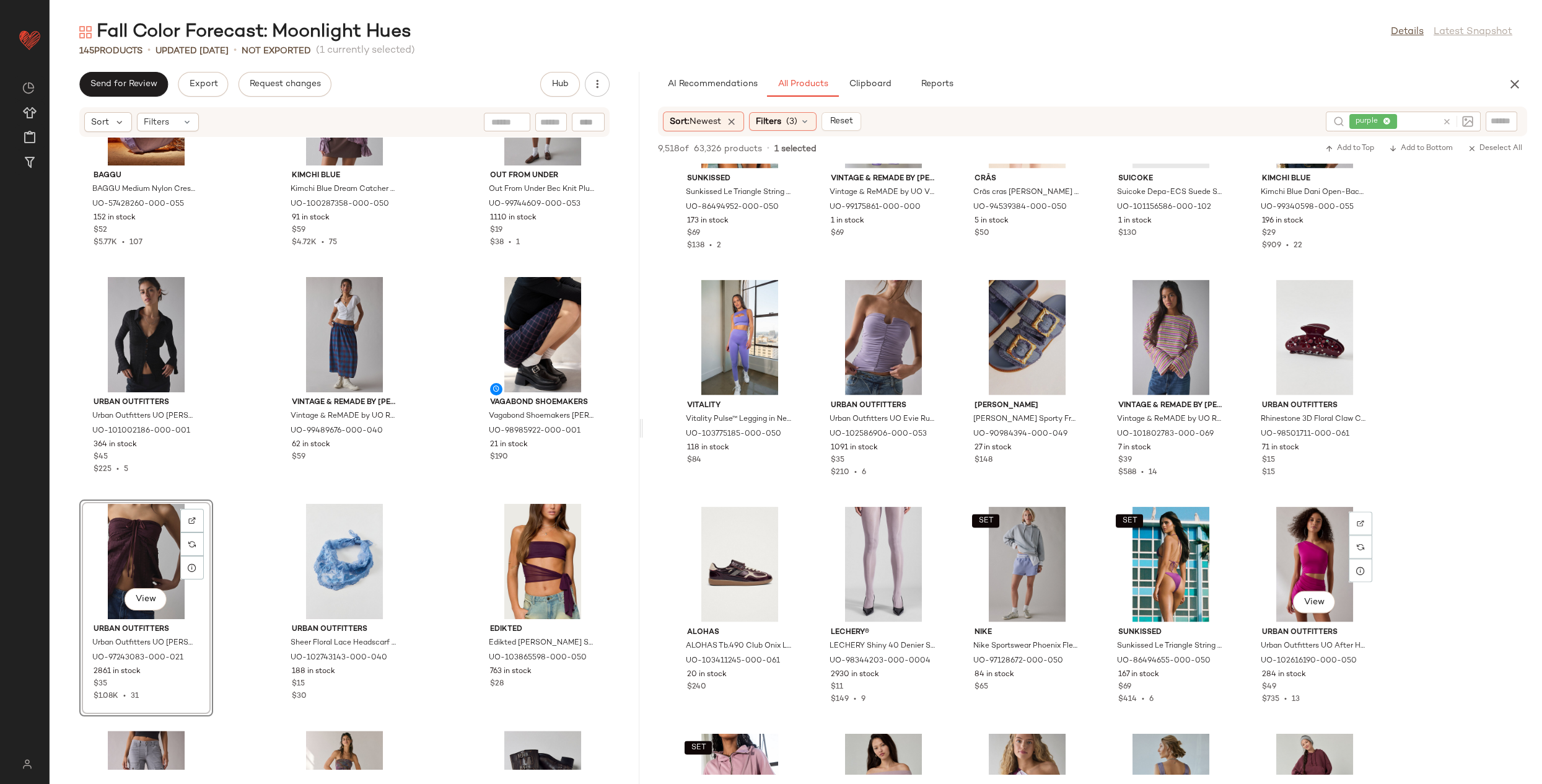
scroll to position [7556, 0]
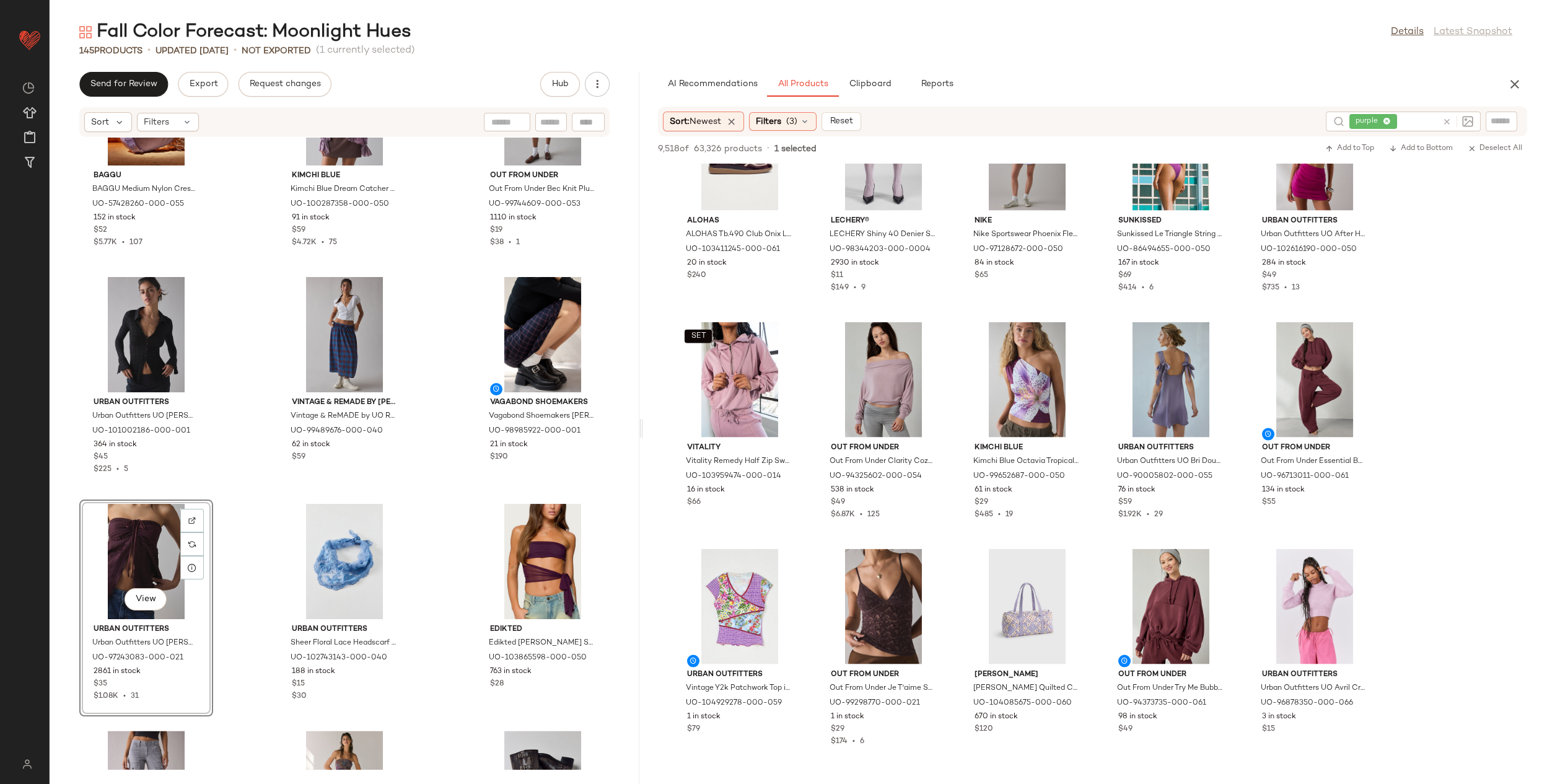
click at [155, 572] on div "View" at bounding box center [146, 561] width 125 height 115
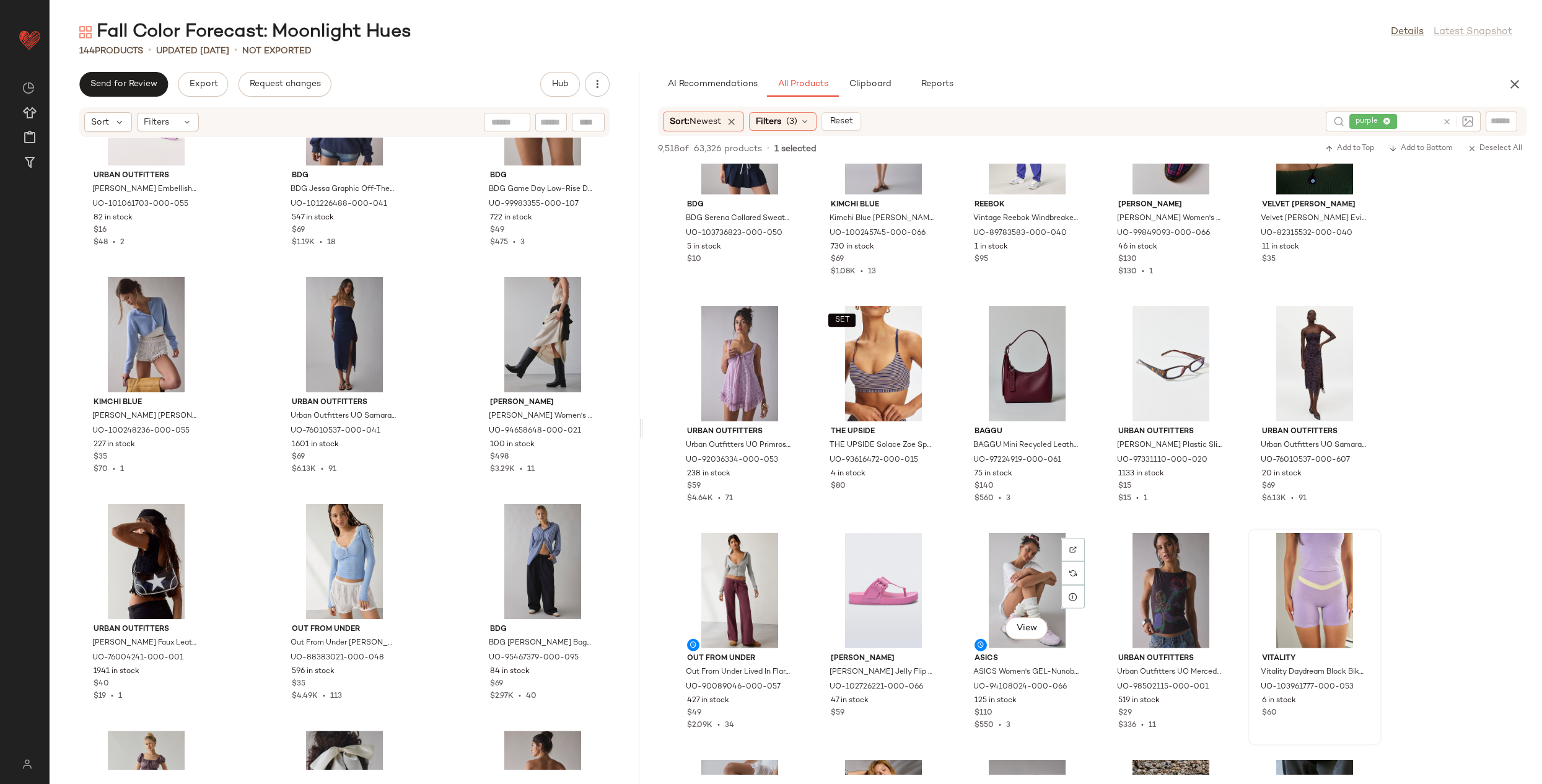
scroll to position [10294, 0]
drag, startPoint x: 1158, startPoint y: 677, endPoint x: 1150, endPoint y: 675, distance: 8.2
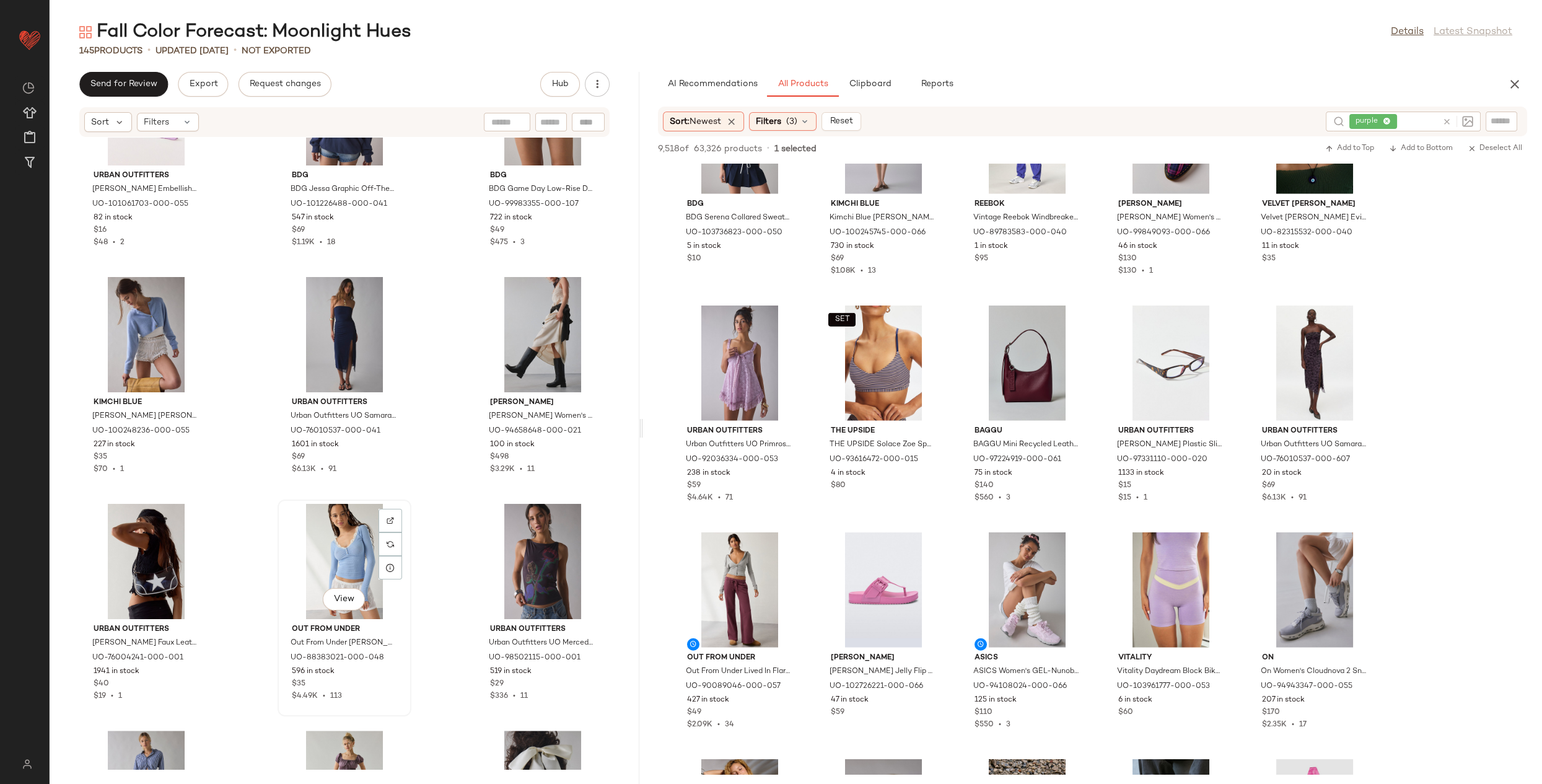
click at [332, 552] on div "View" at bounding box center [345, 561] width 125 height 115
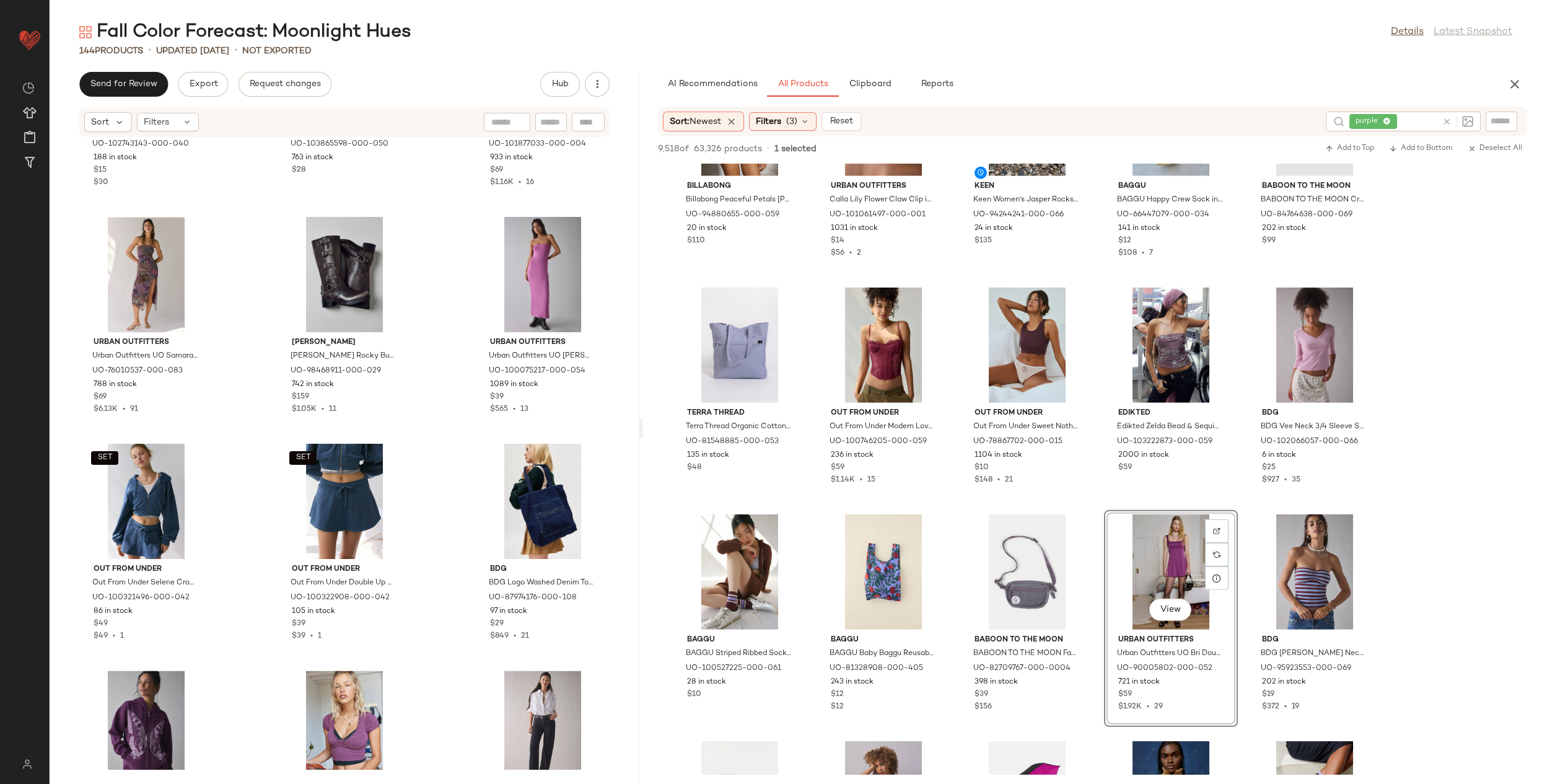
scroll to position [5608, 0]
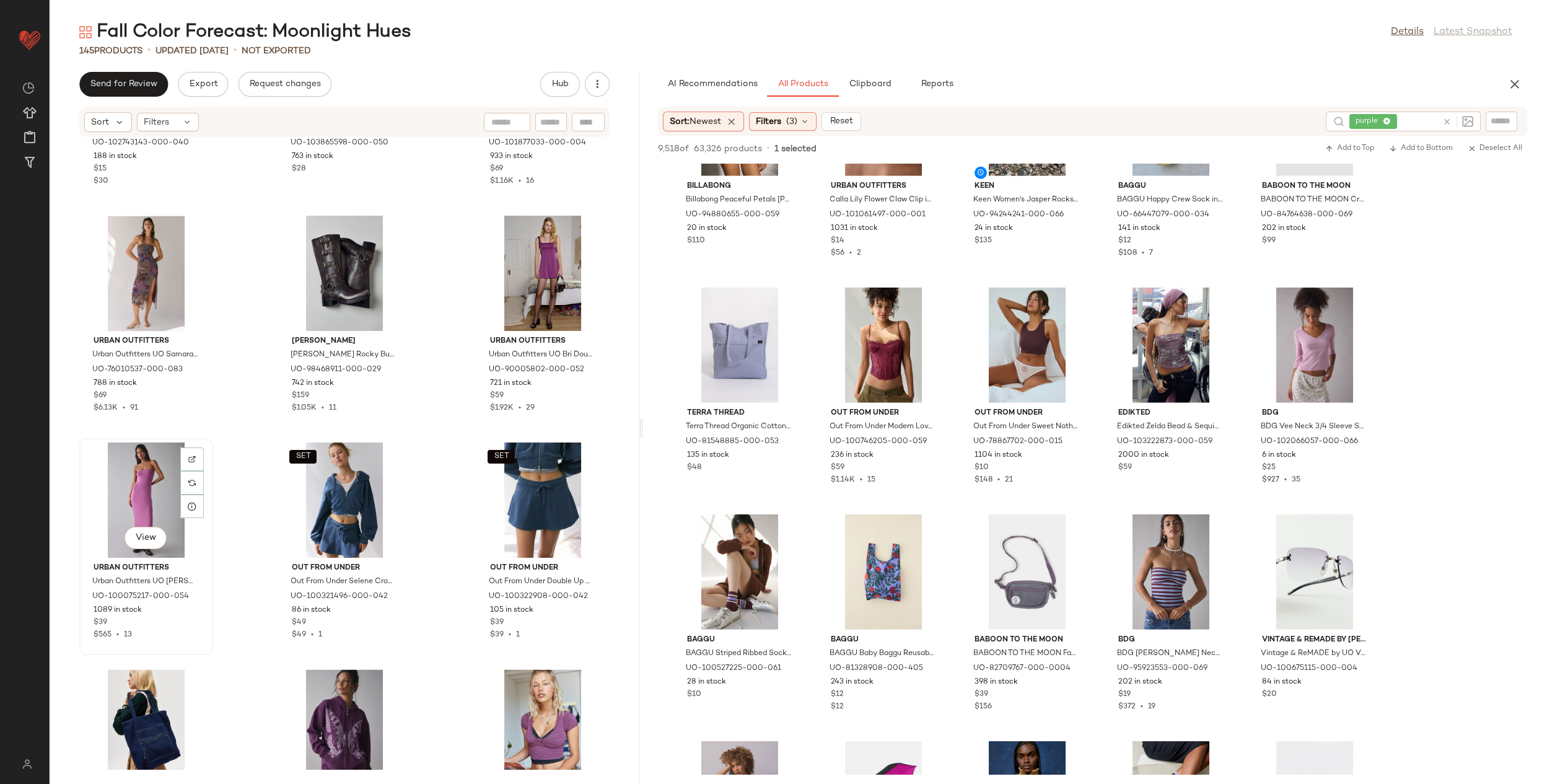
click at [134, 463] on div "View" at bounding box center [146, 500] width 125 height 115
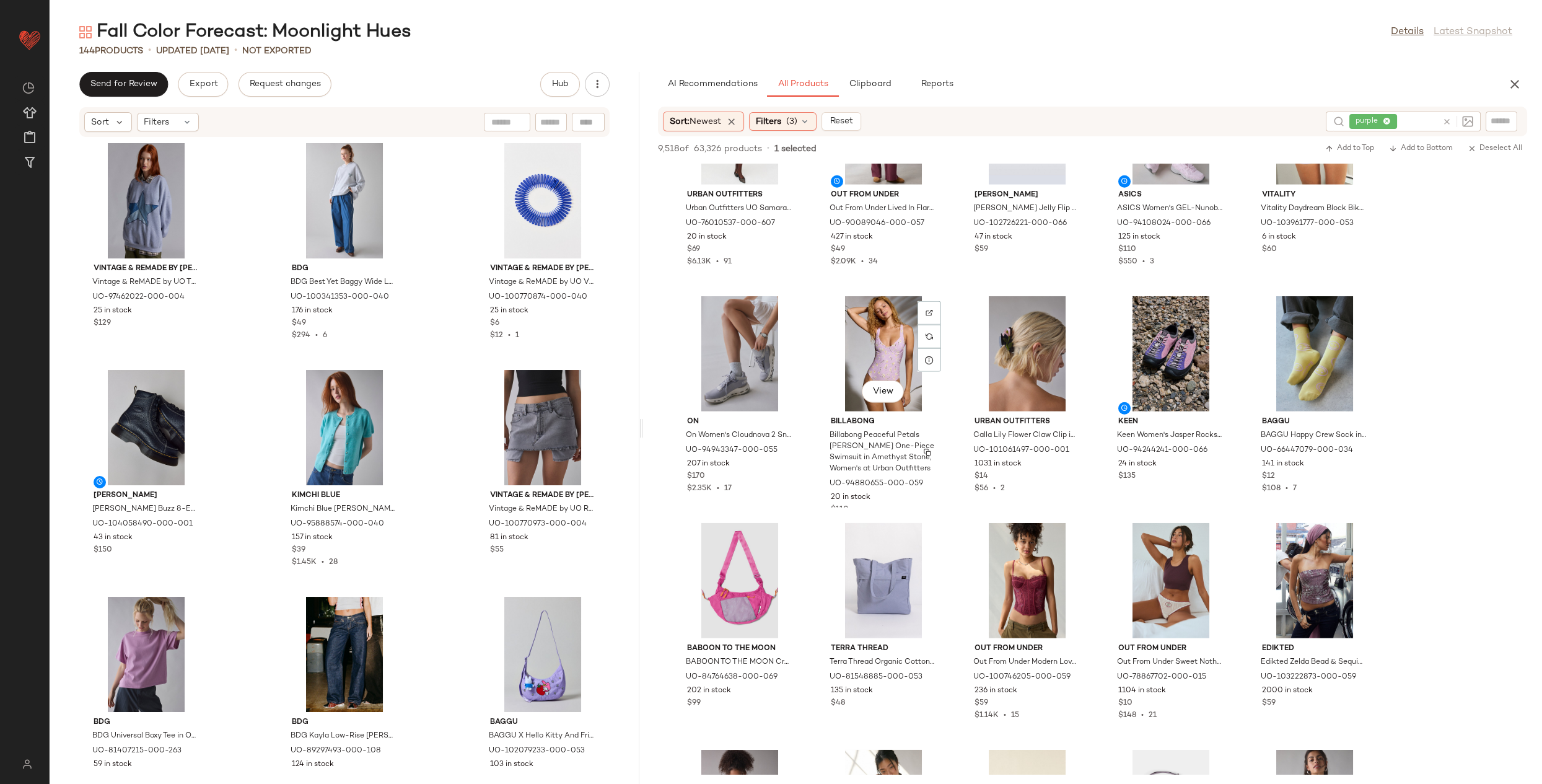
scroll to position [10741, 0]
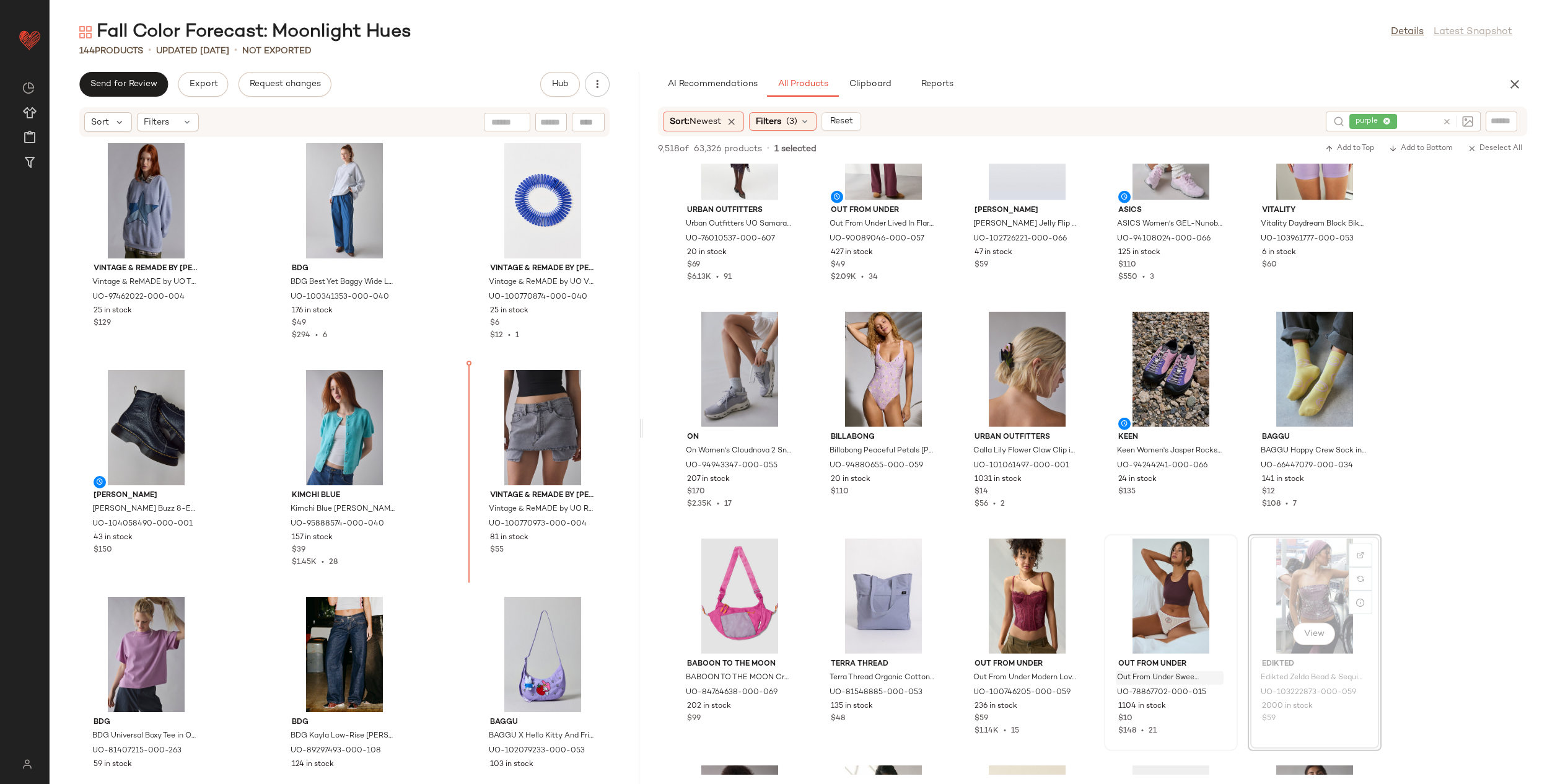
drag, startPoint x: 1319, startPoint y: 678, endPoint x: 1183, endPoint y: 678, distance: 136.0
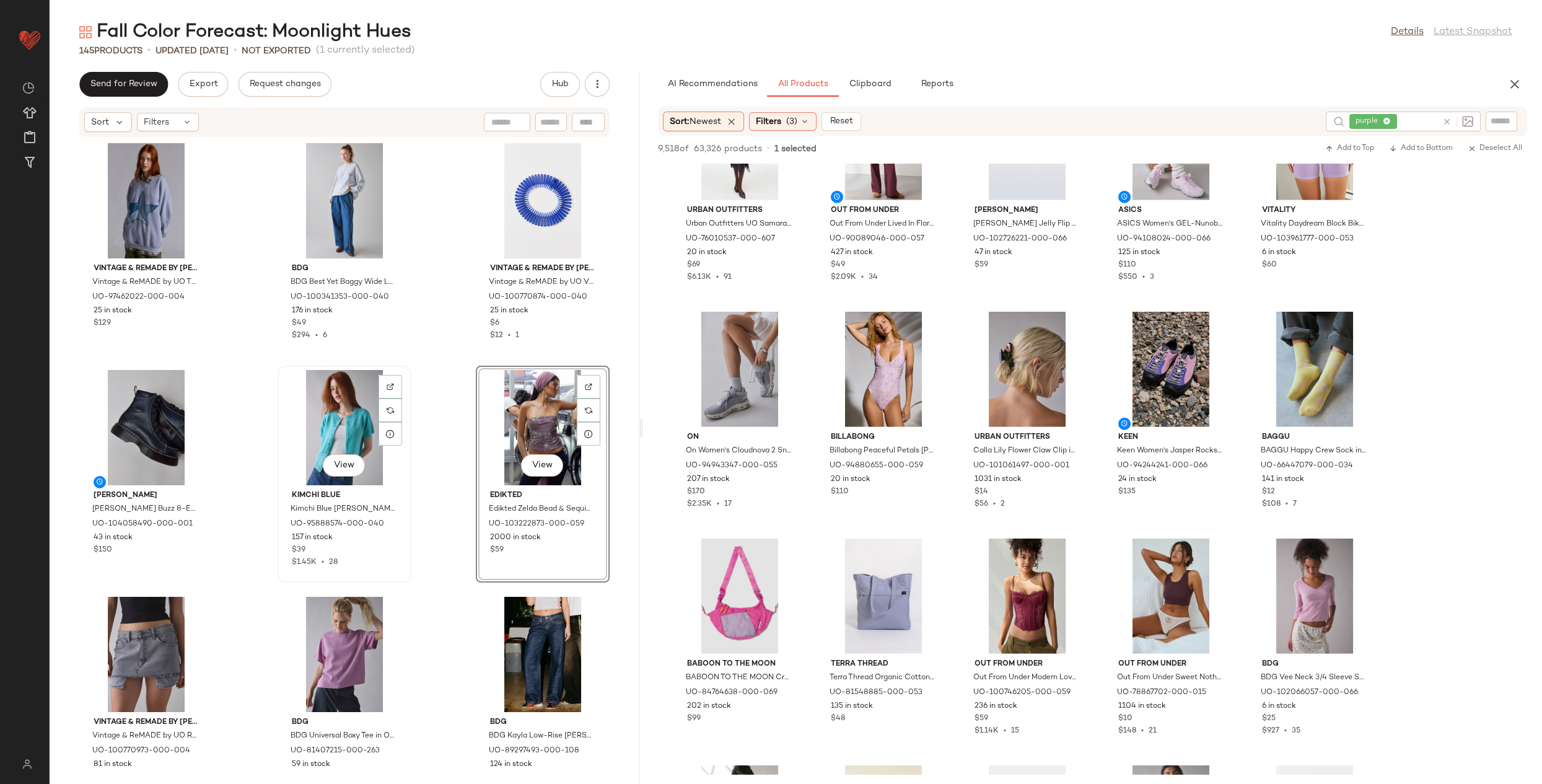
click at [332, 417] on div "View" at bounding box center [345, 428] width 125 height 115
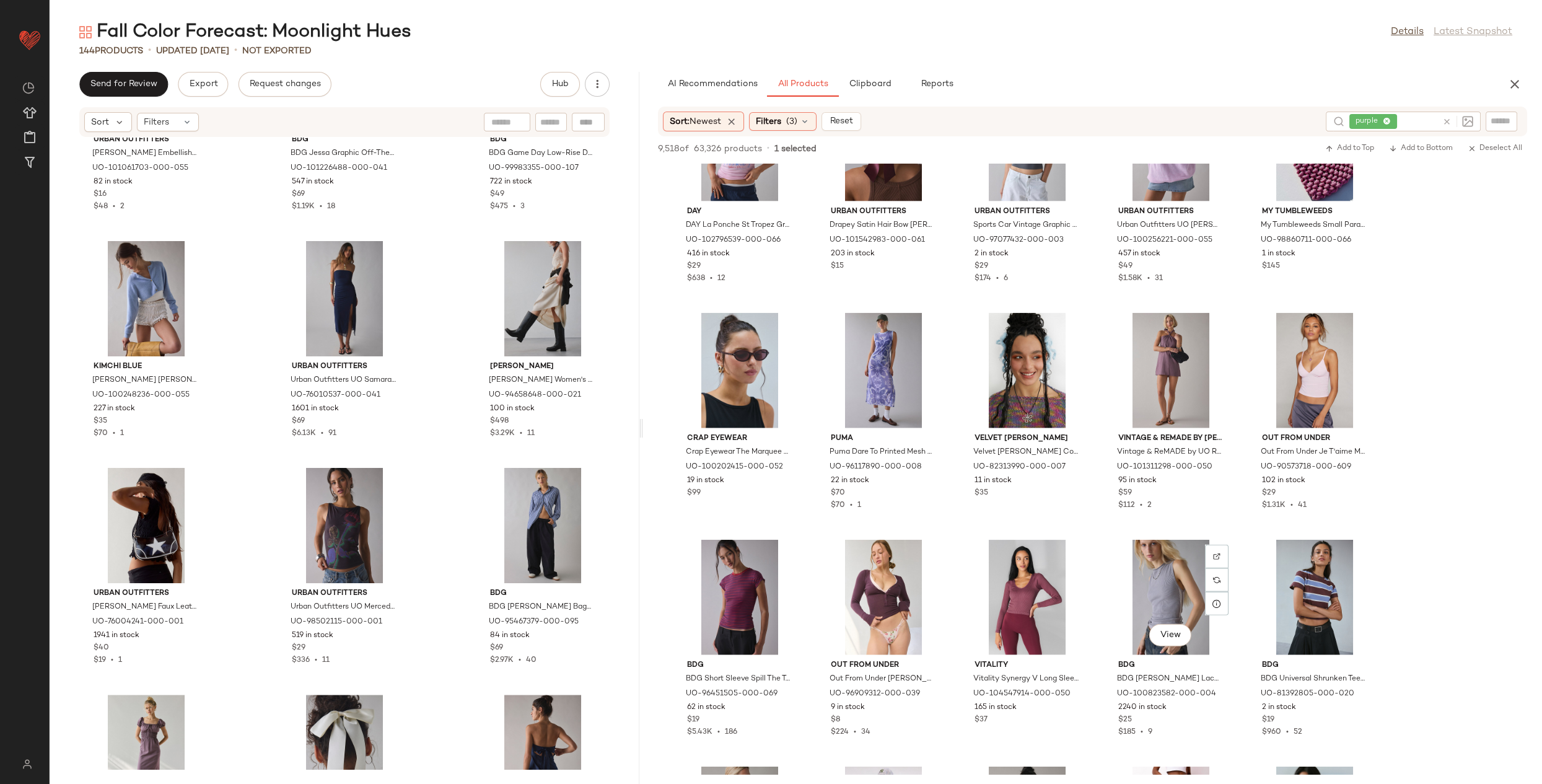
scroll to position [8316, 0]
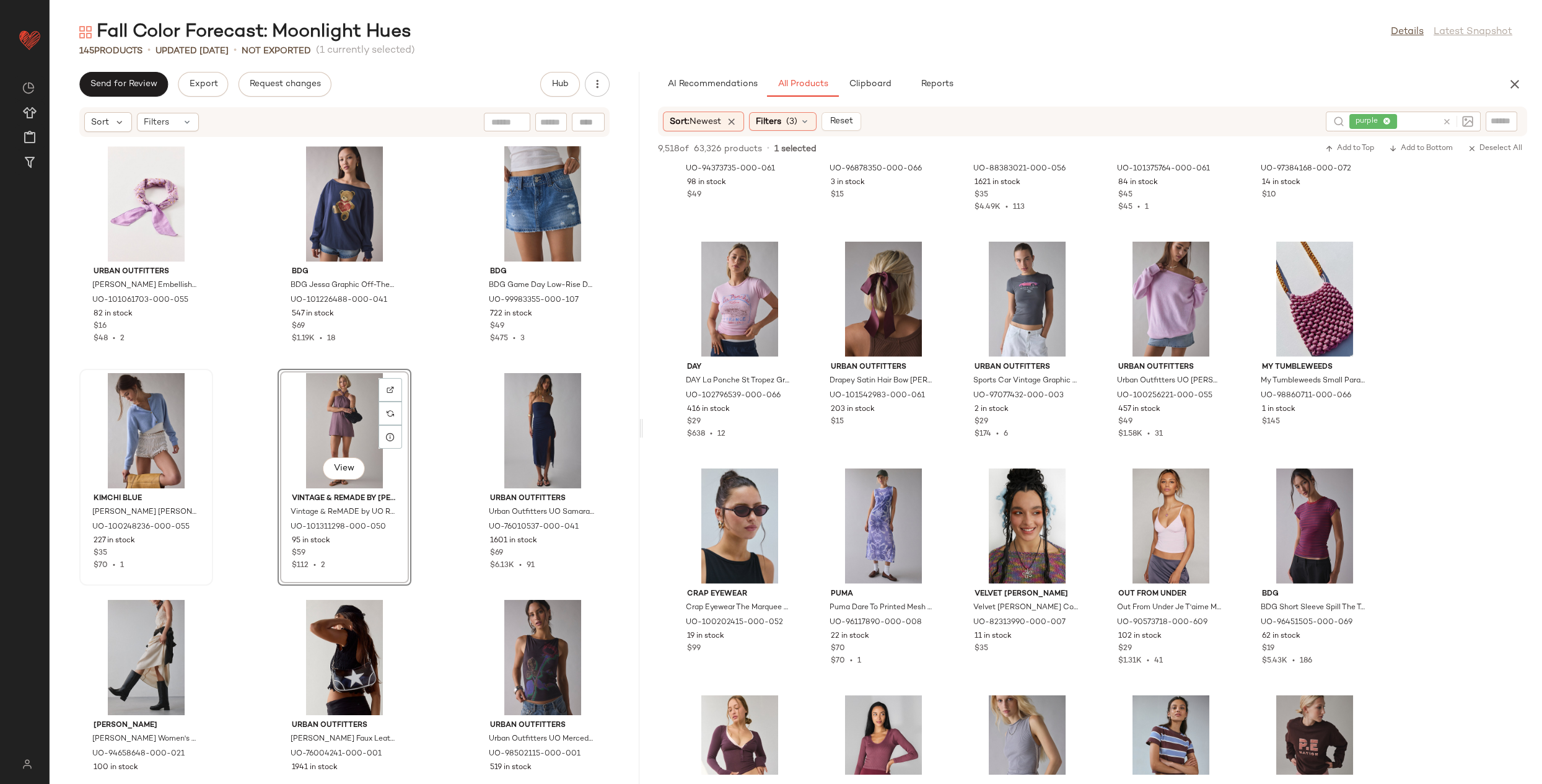
scroll to position [3409, 0]
click at [153, 442] on div "View" at bounding box center [146, 431] width 125 height 115
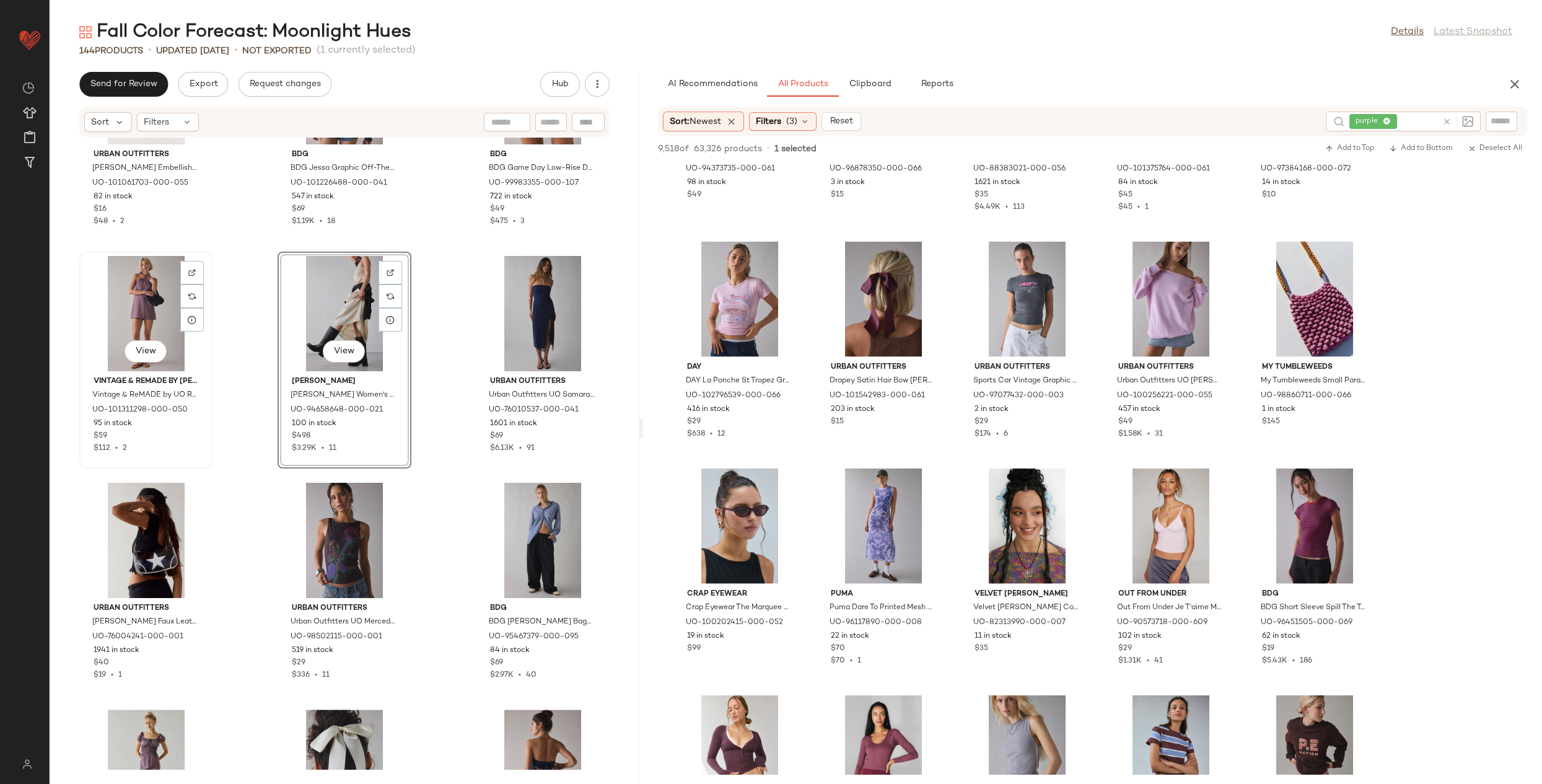
scroll to position [3575, 0]
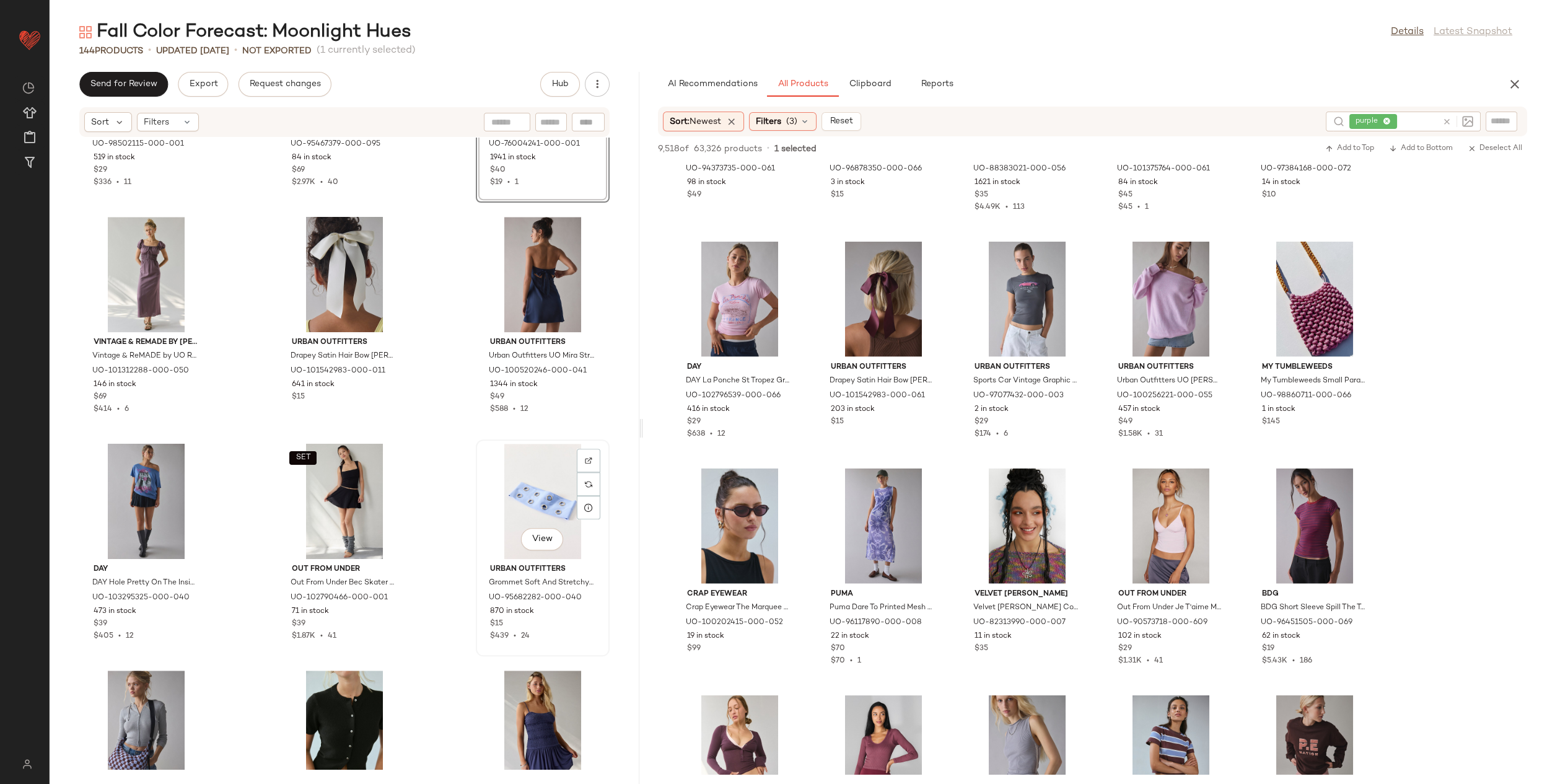
scroll to position [4026, 0]
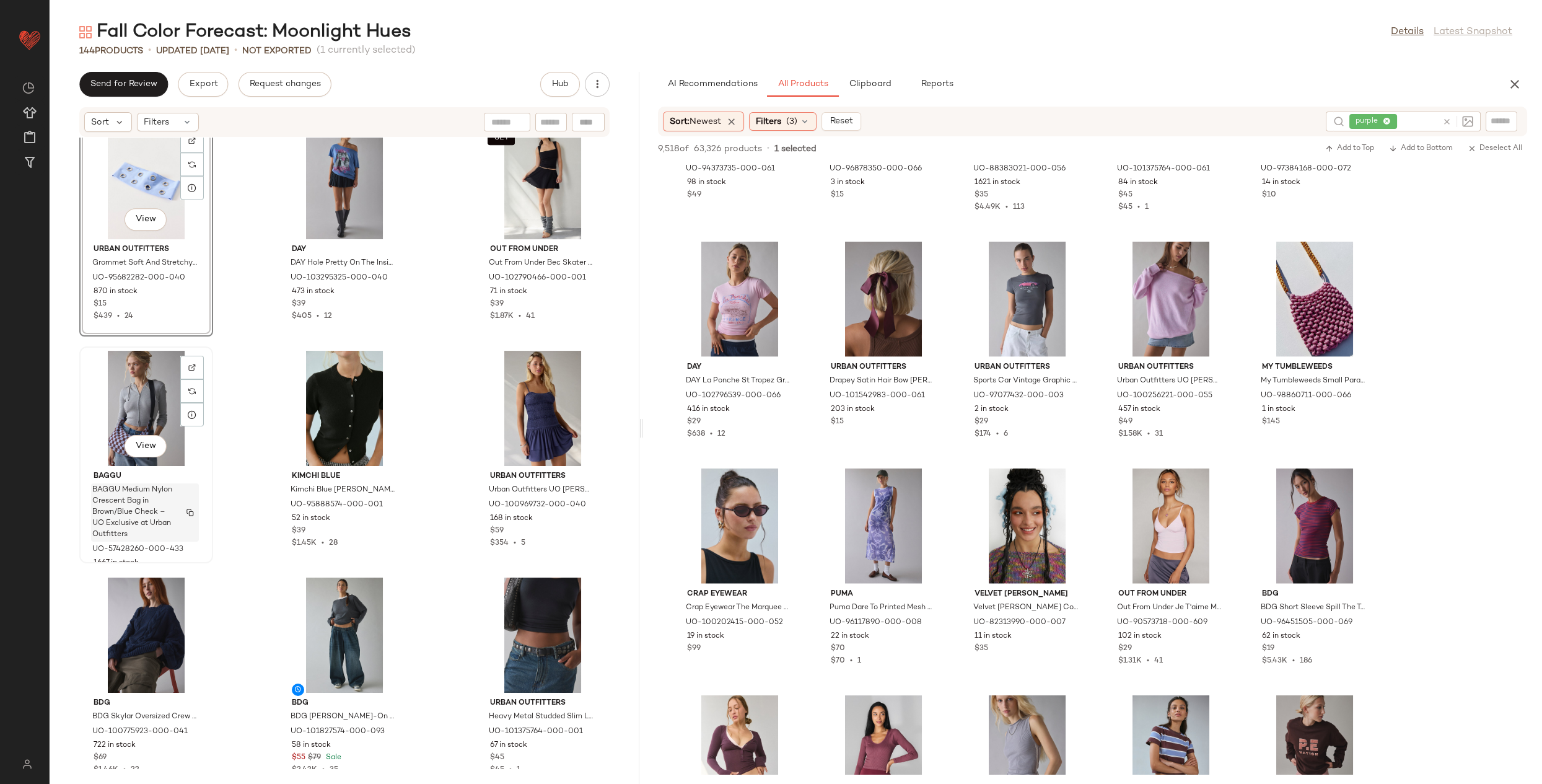
scroll to position [4343, 0]
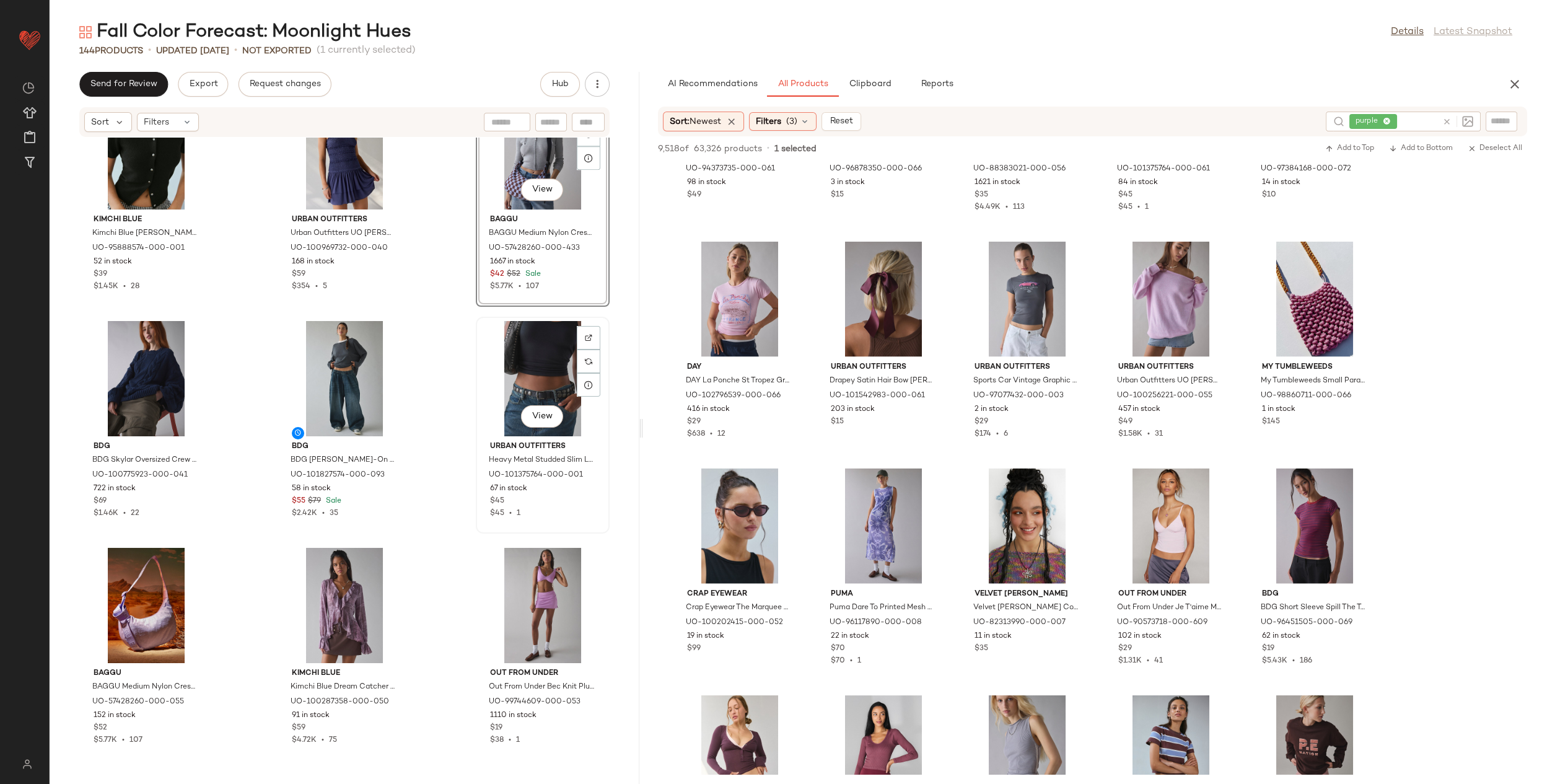
scroll to position [4602, 0]
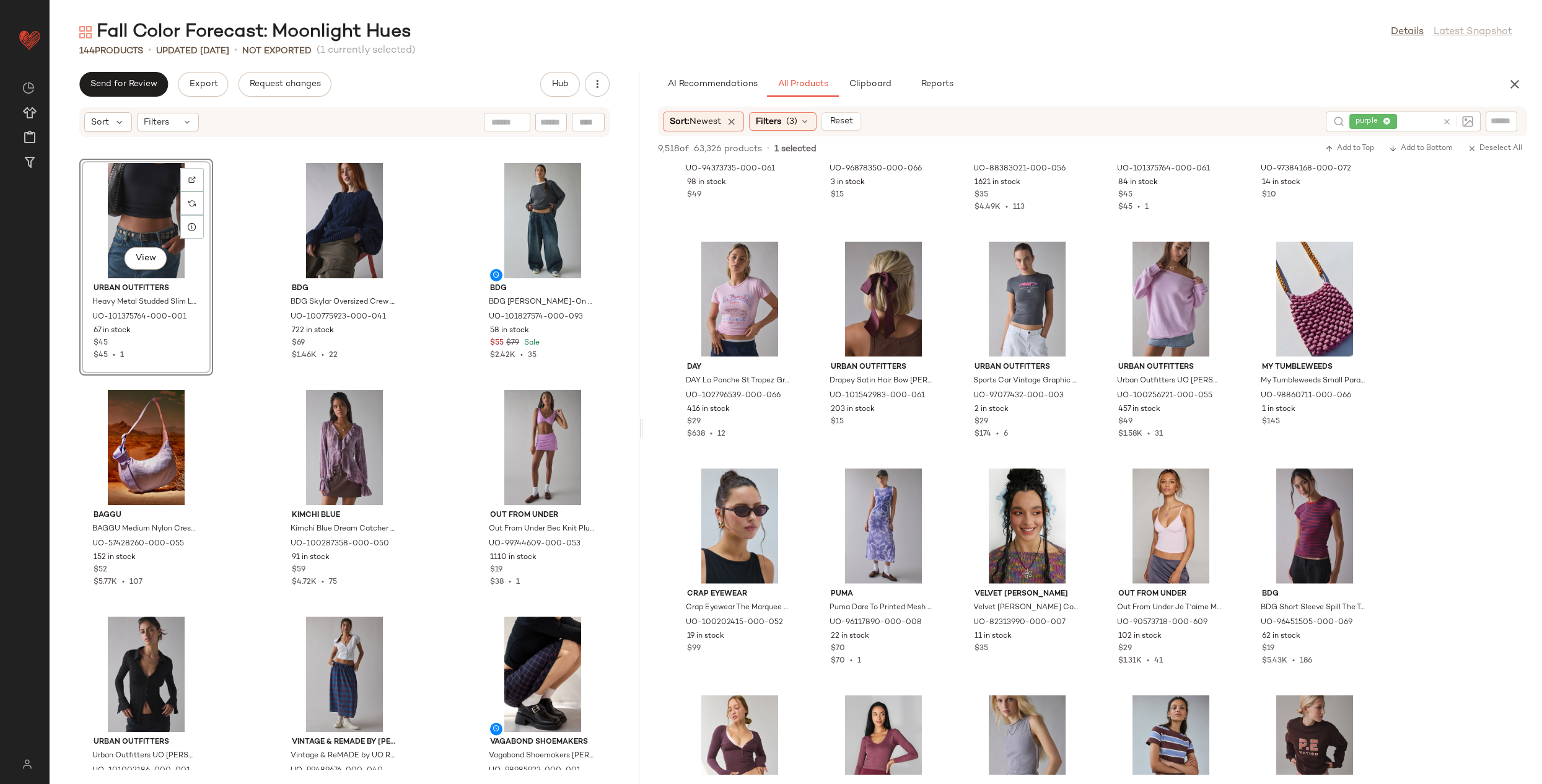
scroll to position [4870, 0]
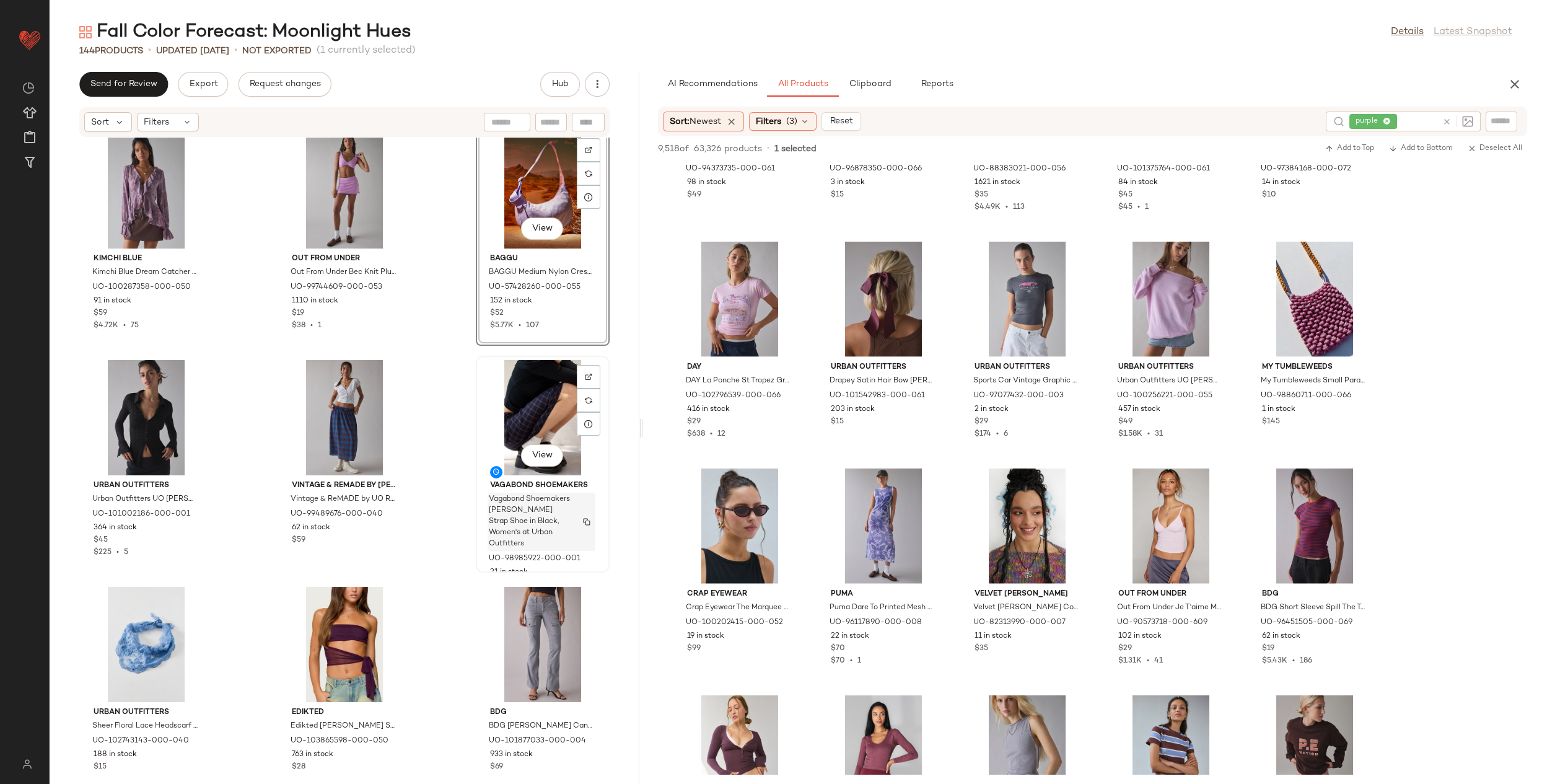
scroll to position [5012, 0]
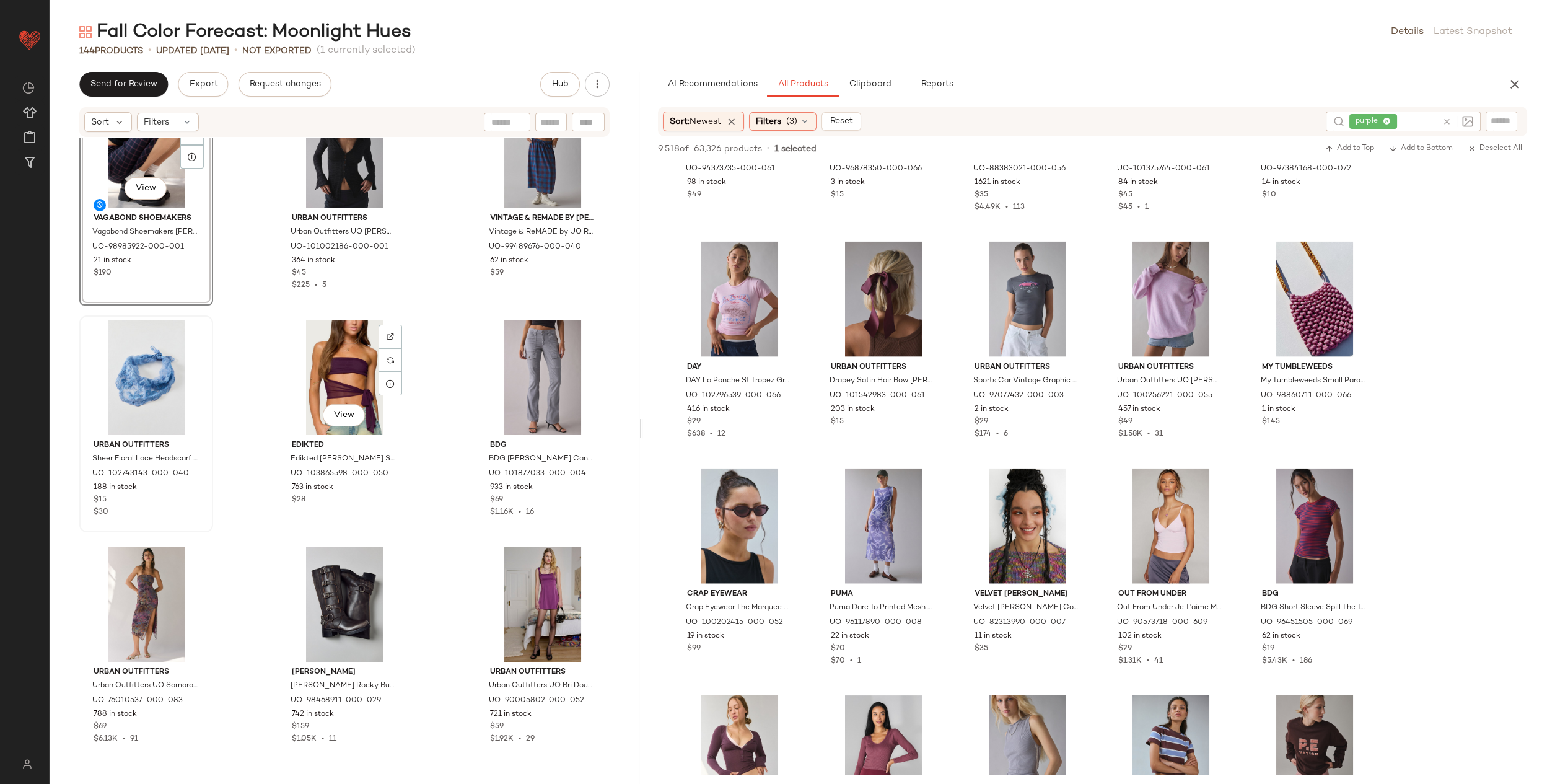
scroll to position [5288, 0]
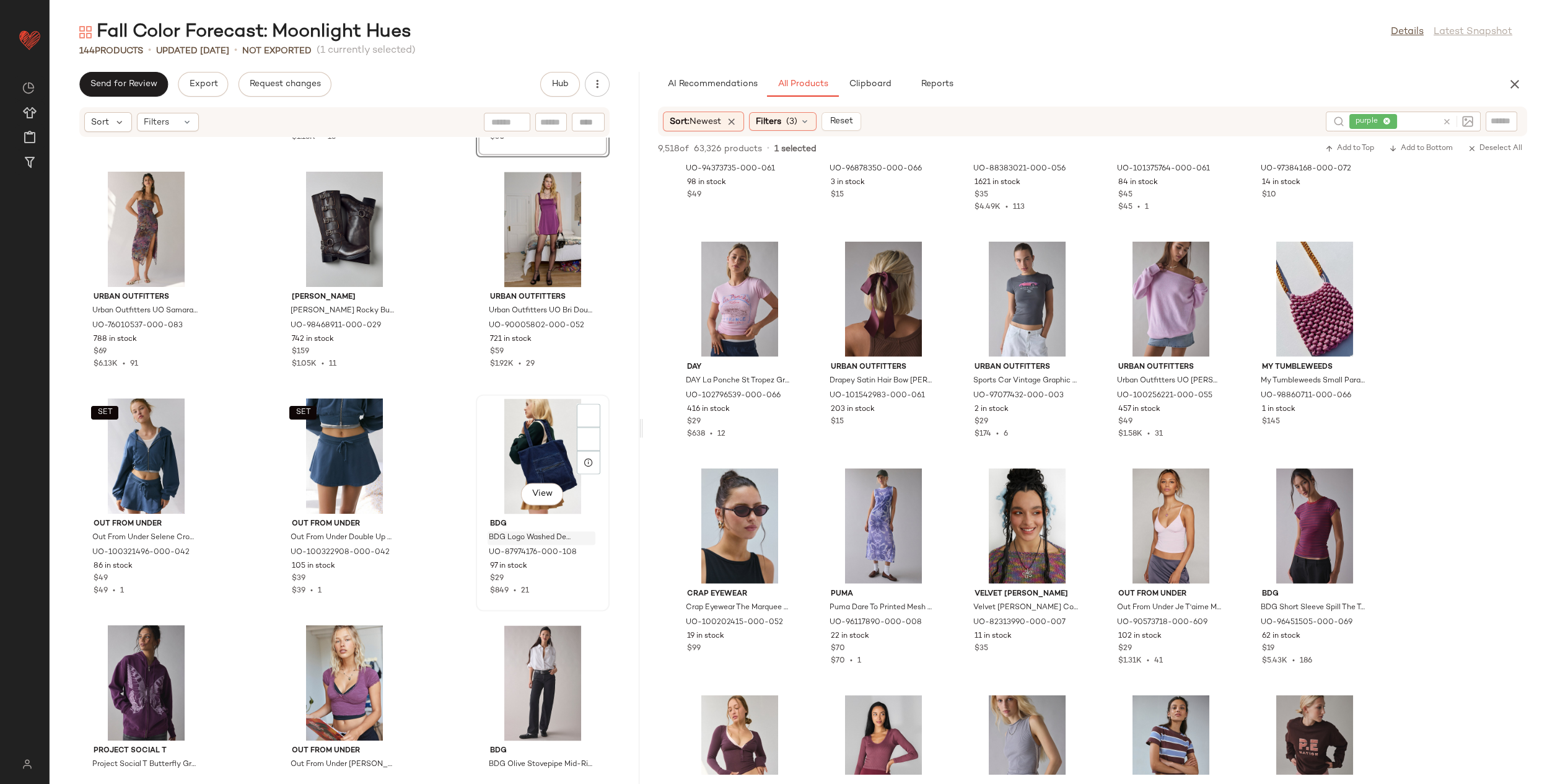
scroll to position [5706, 0]
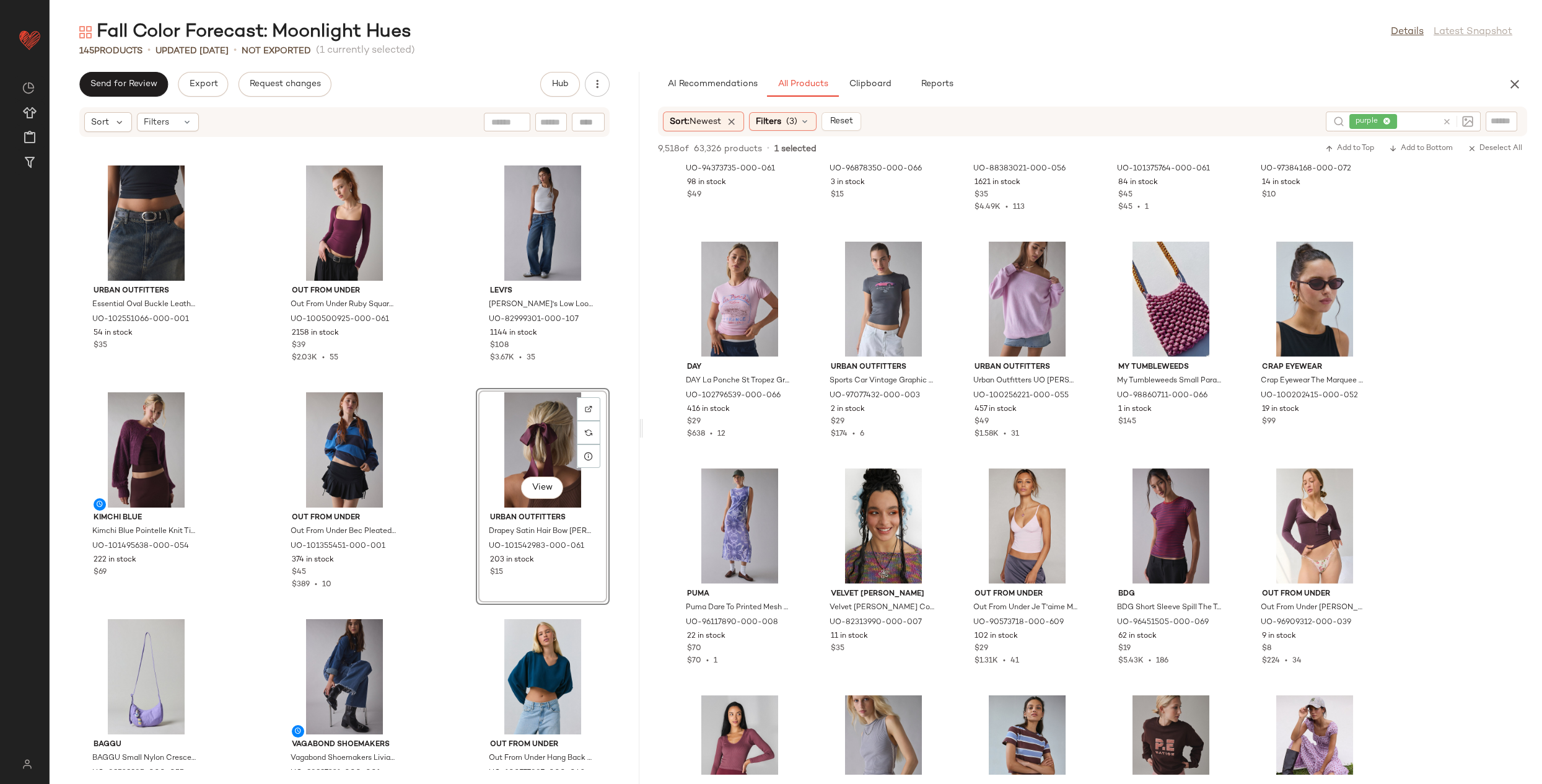
scroll to position [332, 0]
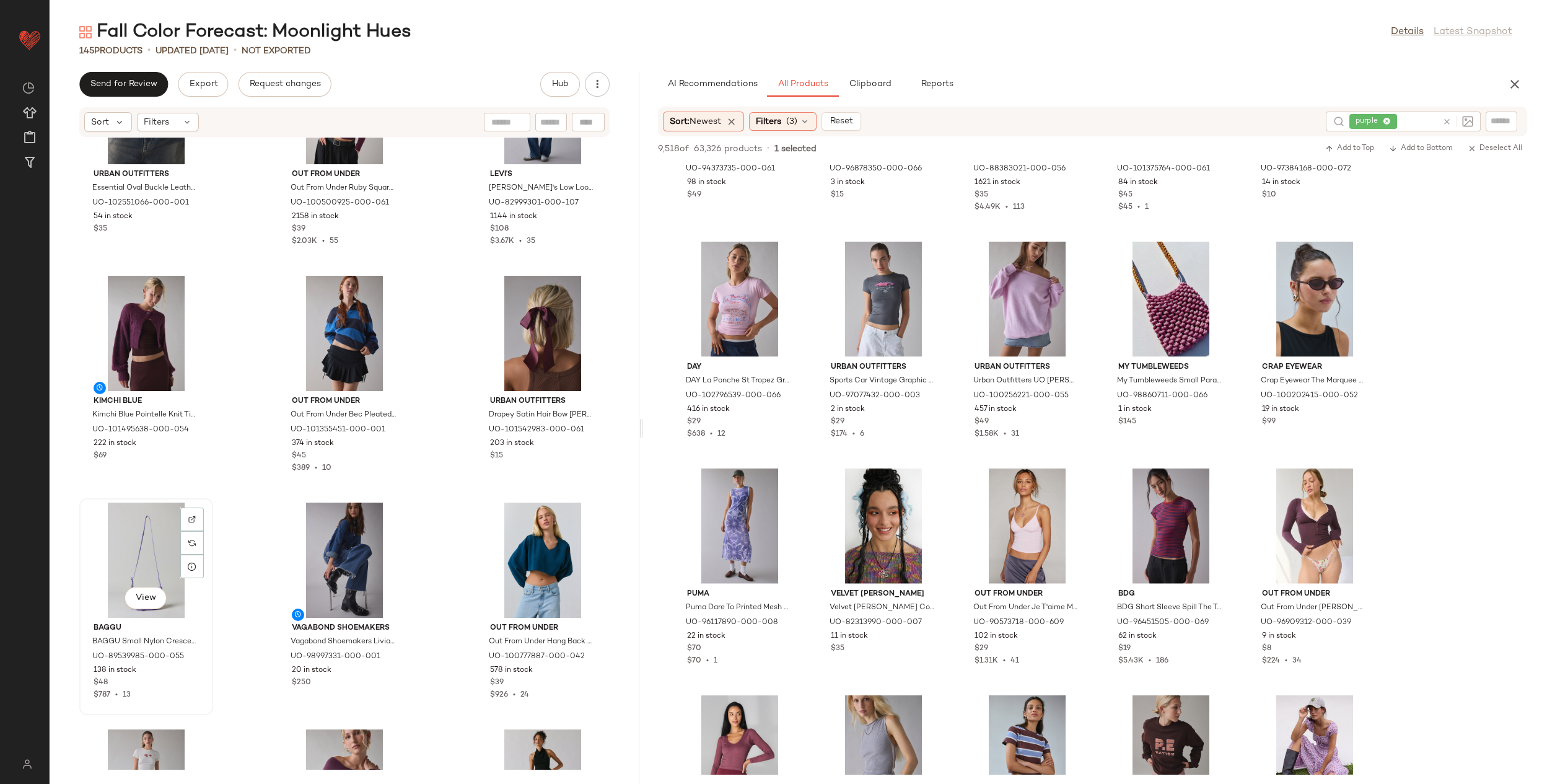
click at [164, 540] on div "View" at bounding box center [146, 560] width 125 height 115
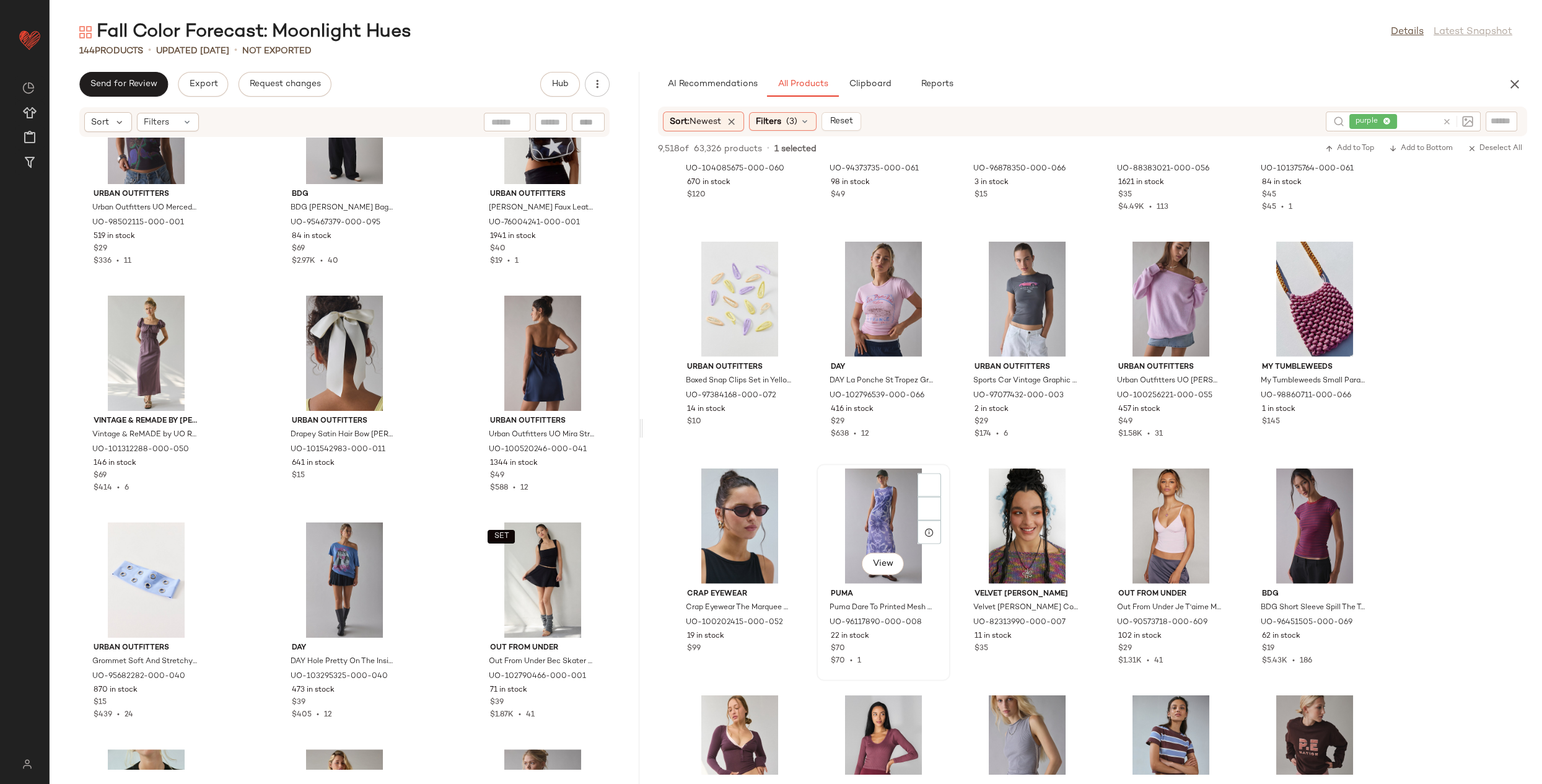
scroll to position [4030, 0]
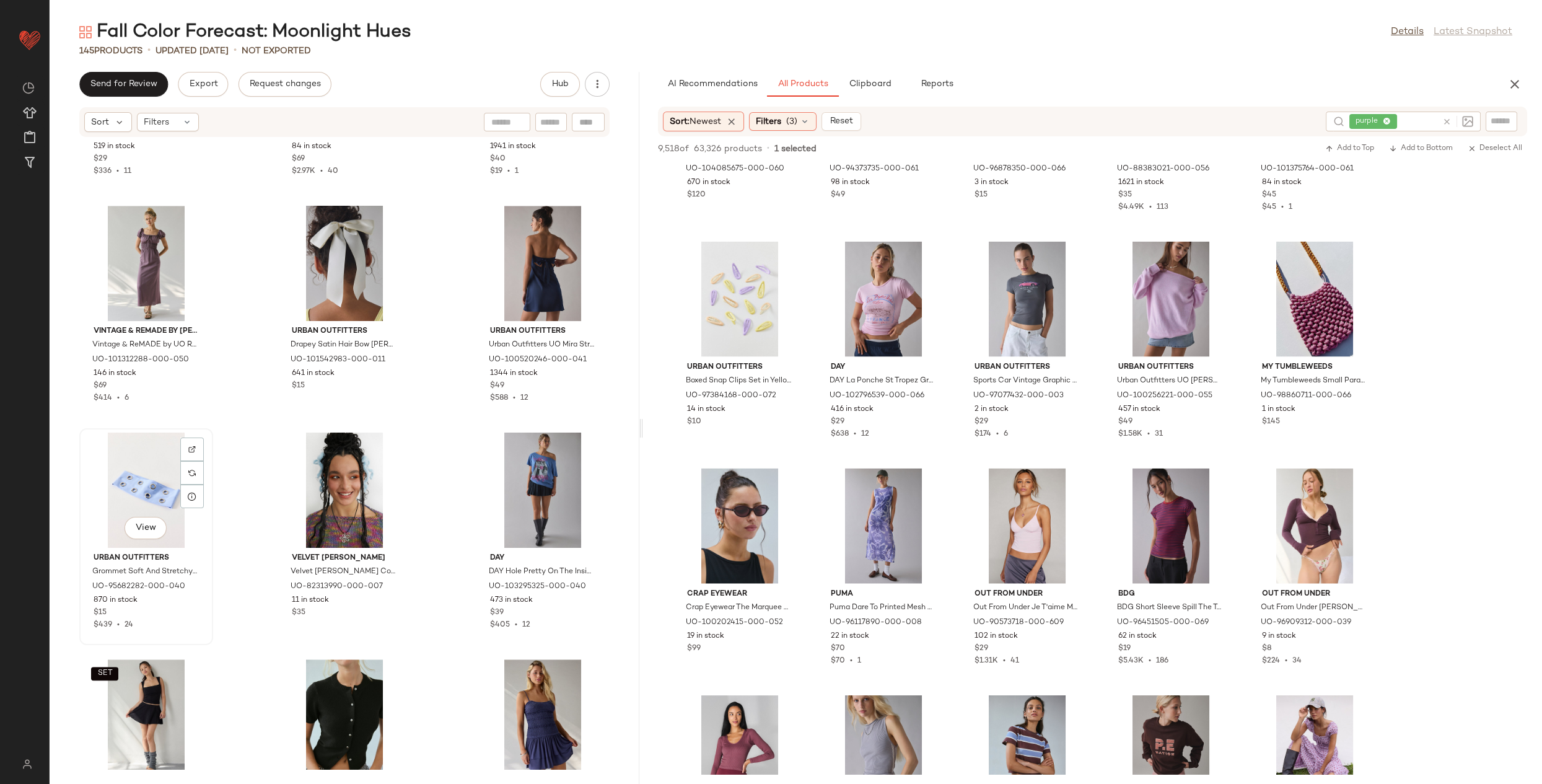
click at [132, 471] on div "View" at bounding box center [146, 490] width 125 height 115
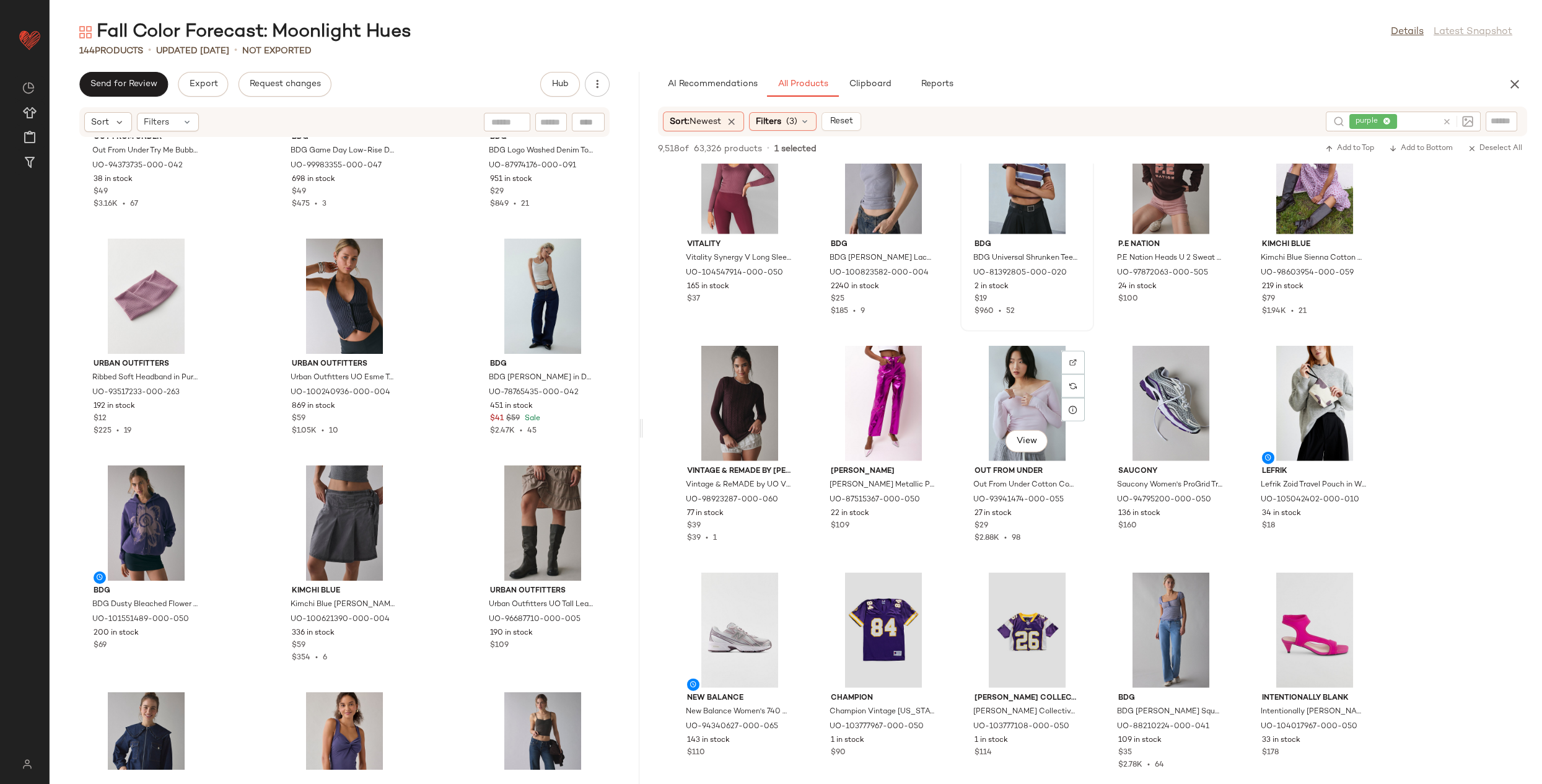
scroll to position [8930, 0]
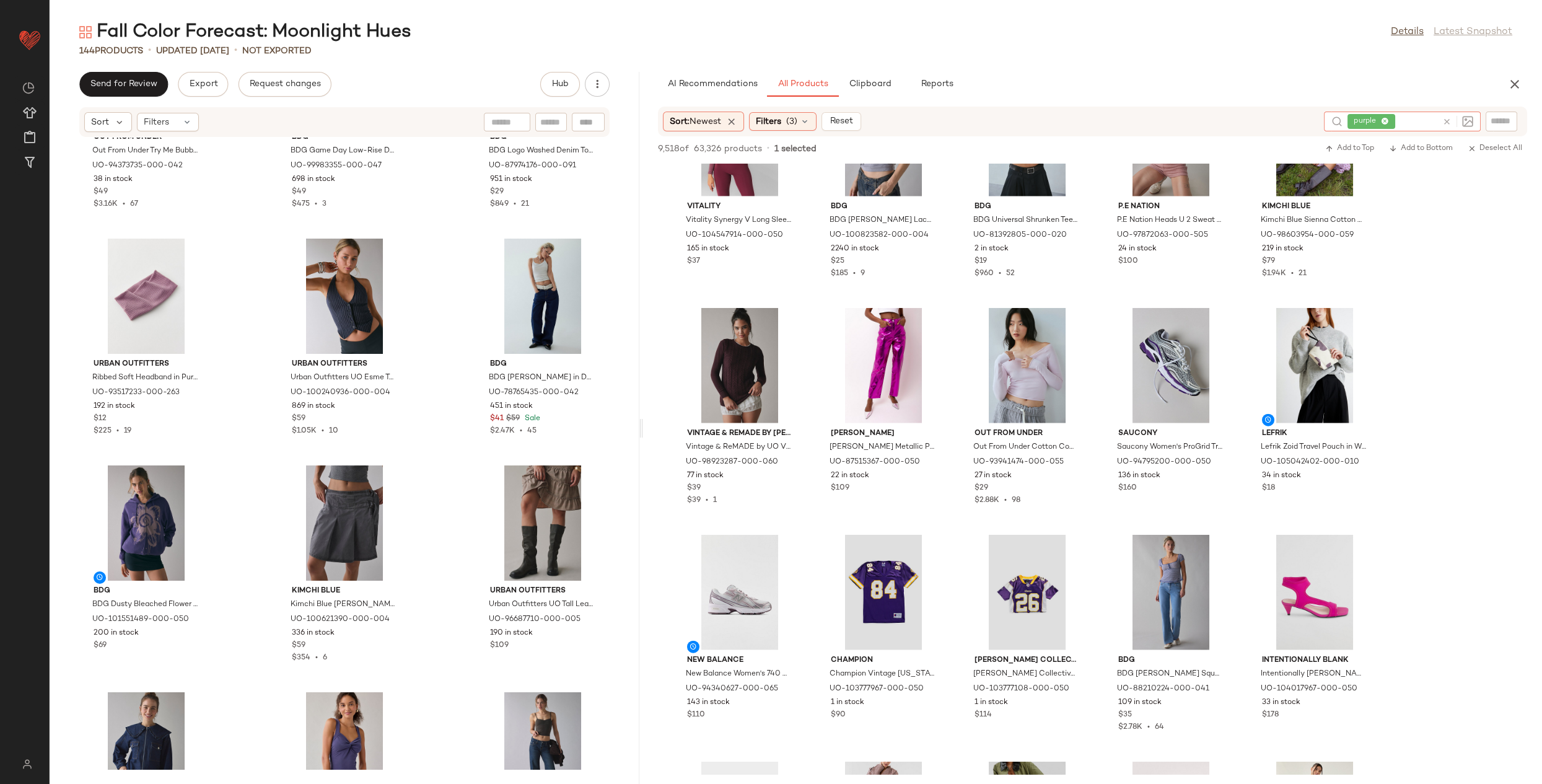
click at [1449, 119] on icon at bounding box center [1447, 122] width 9 height 9
click at [1414, 123] on input "text" at bounding box center [1403, 122] width 108 height 13
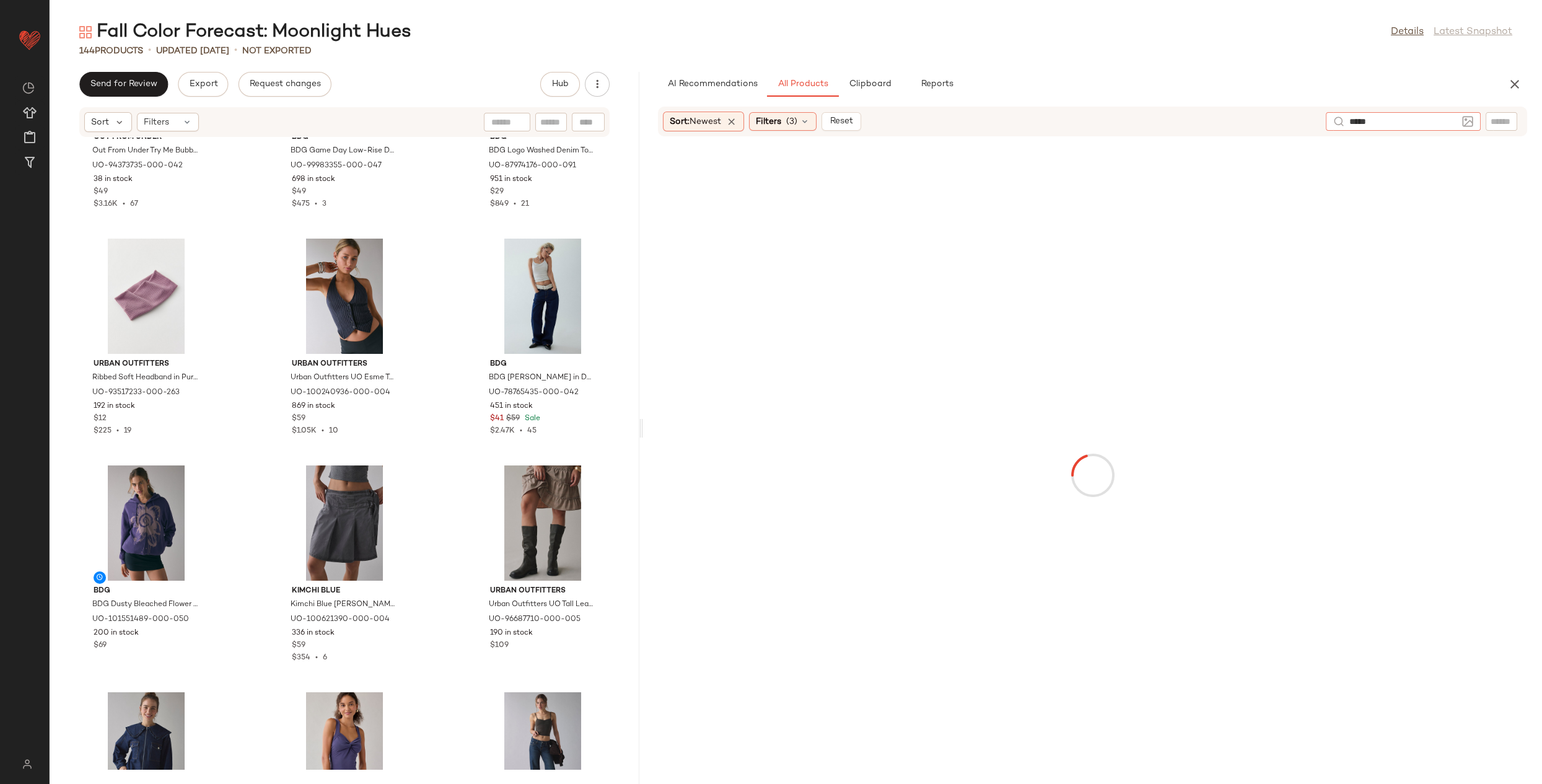
type input "******"
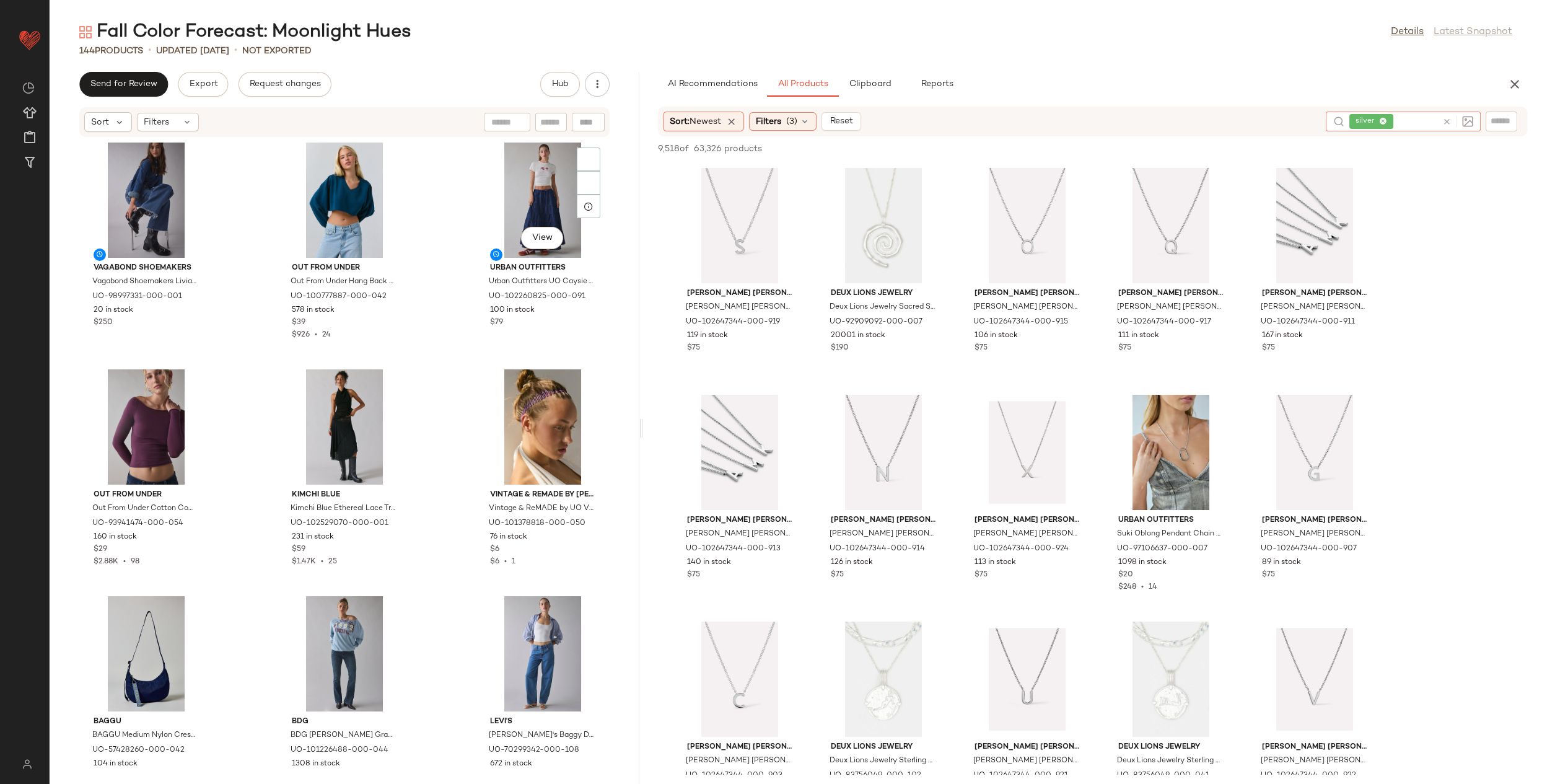
scroll to position [791, 0]
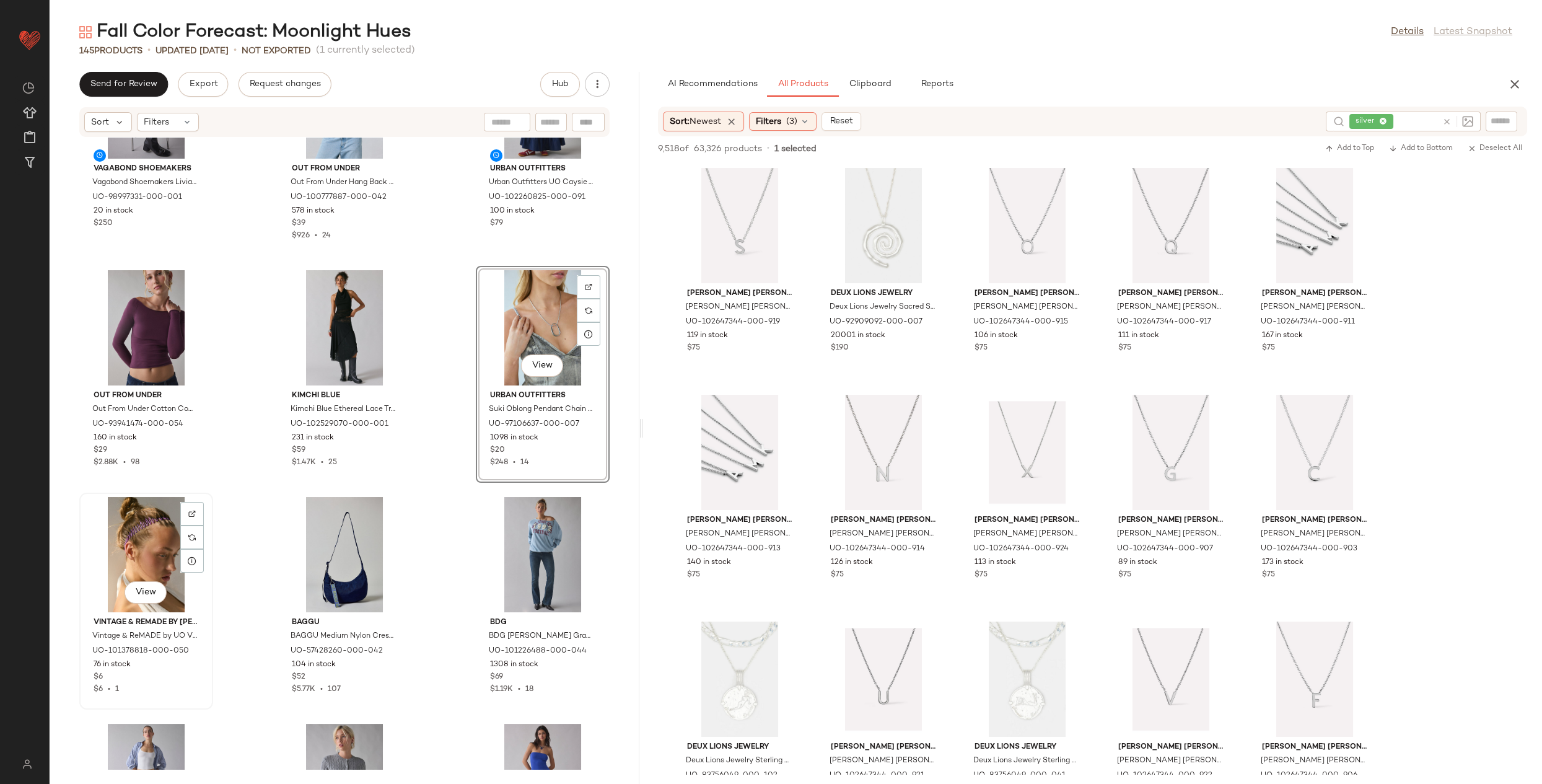
click at [149, 534] on div "View" at bounding box center [146, 554] width 125 height 115
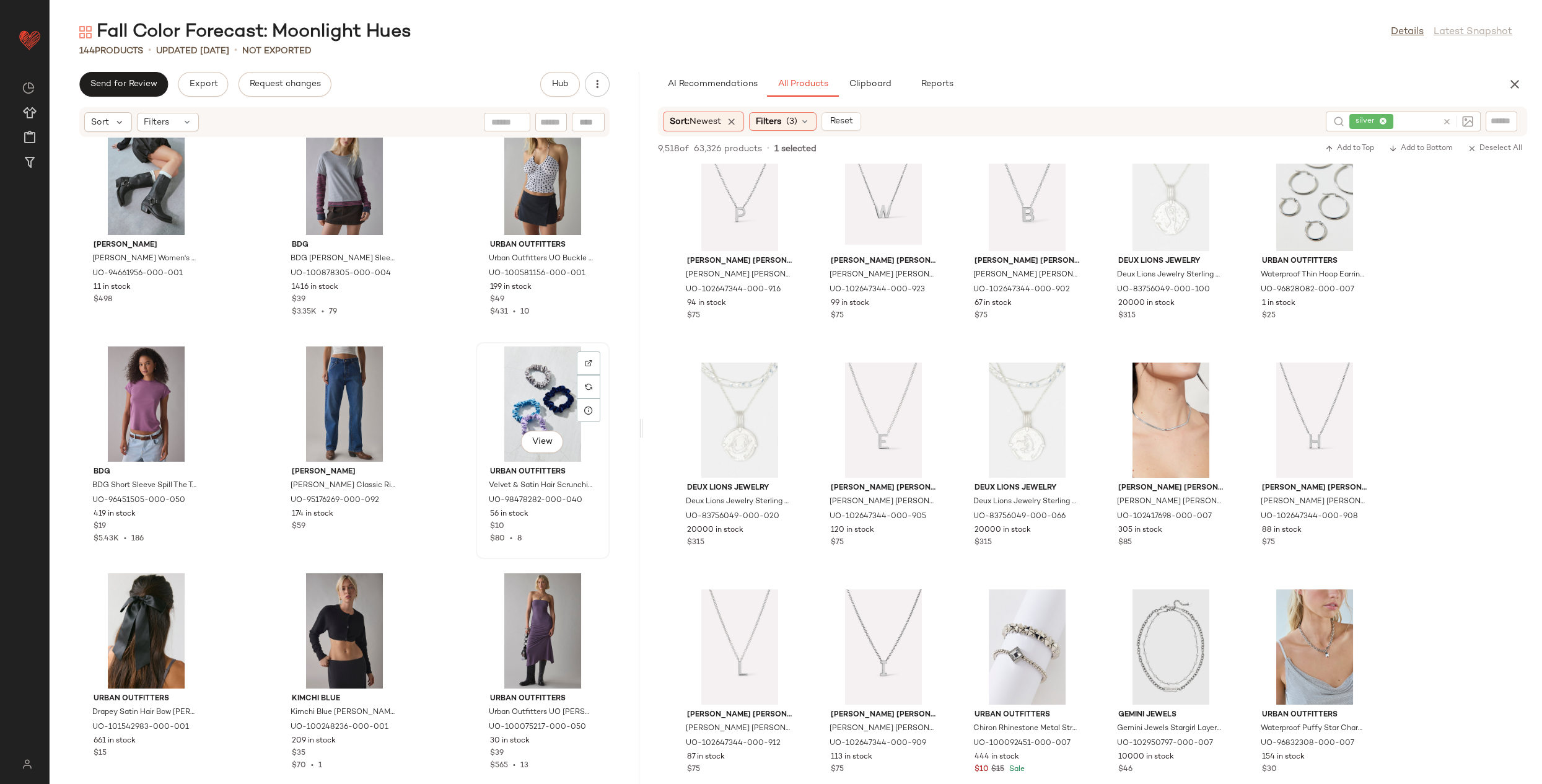
scroll to position [1625, 0]
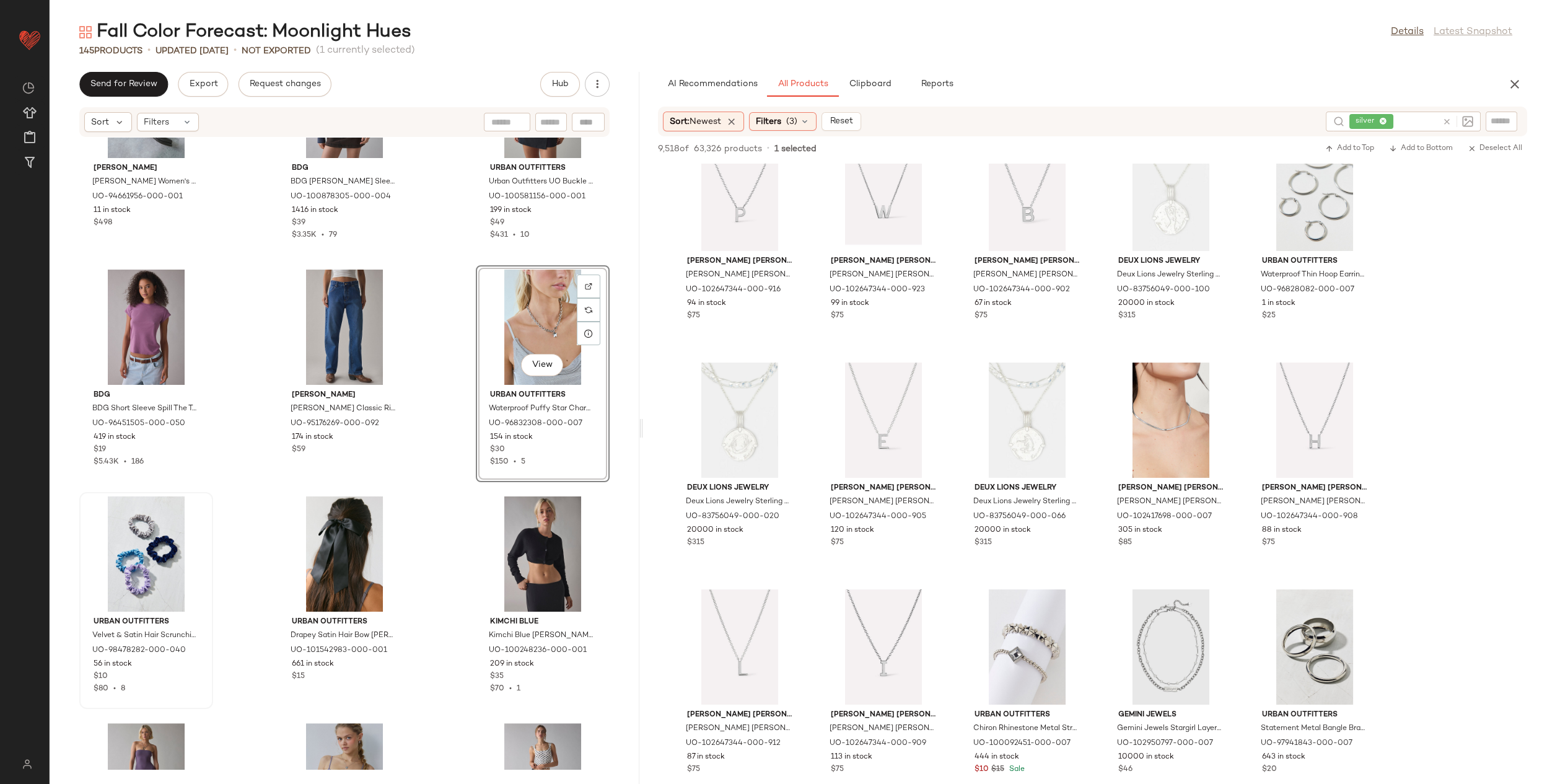
scroll to position [1700, 0]
click at [126, 536] on div "View" at bounding box center [146, 553] width 125 height 115
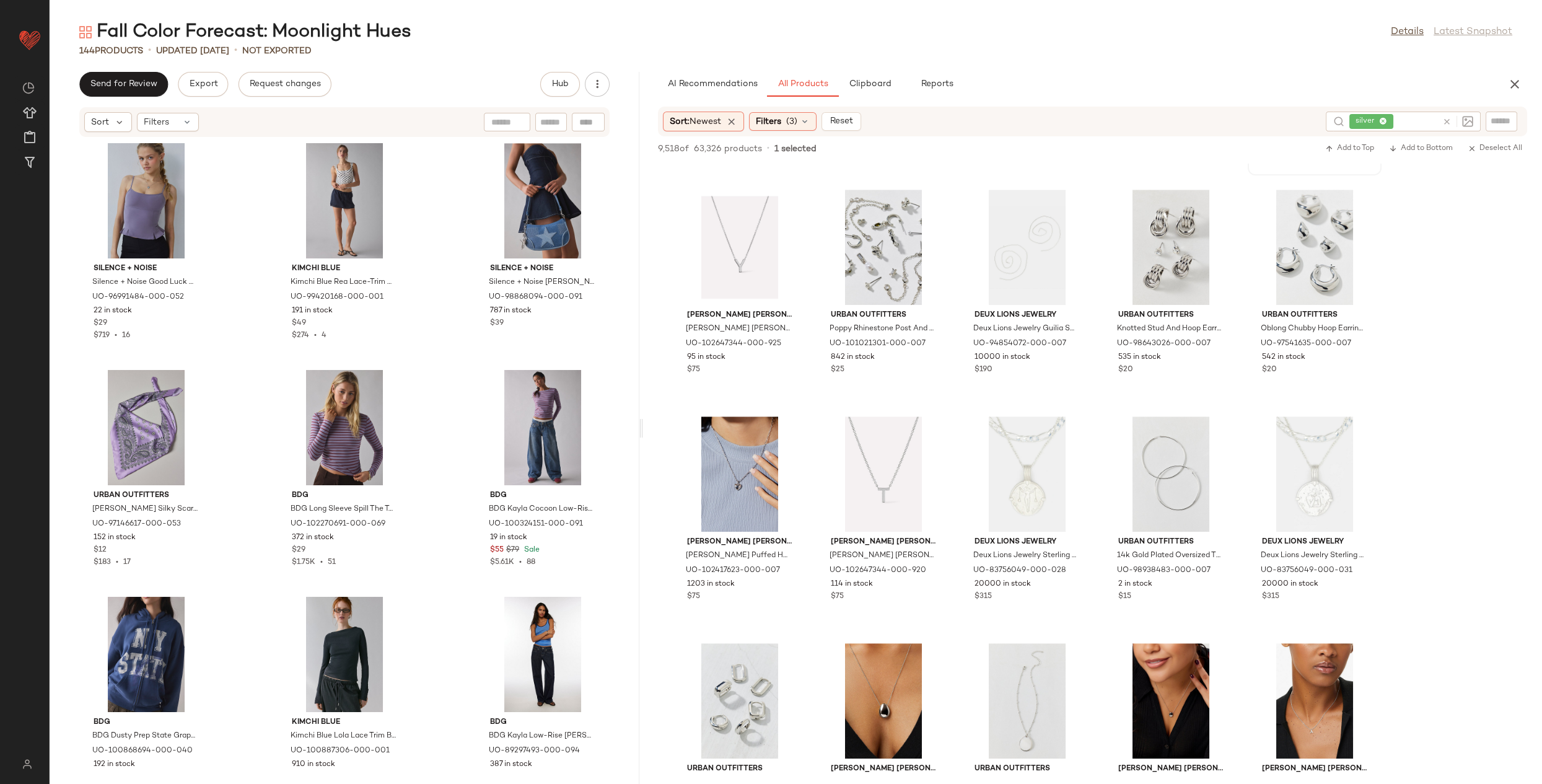
scroll to position [1884, 0]
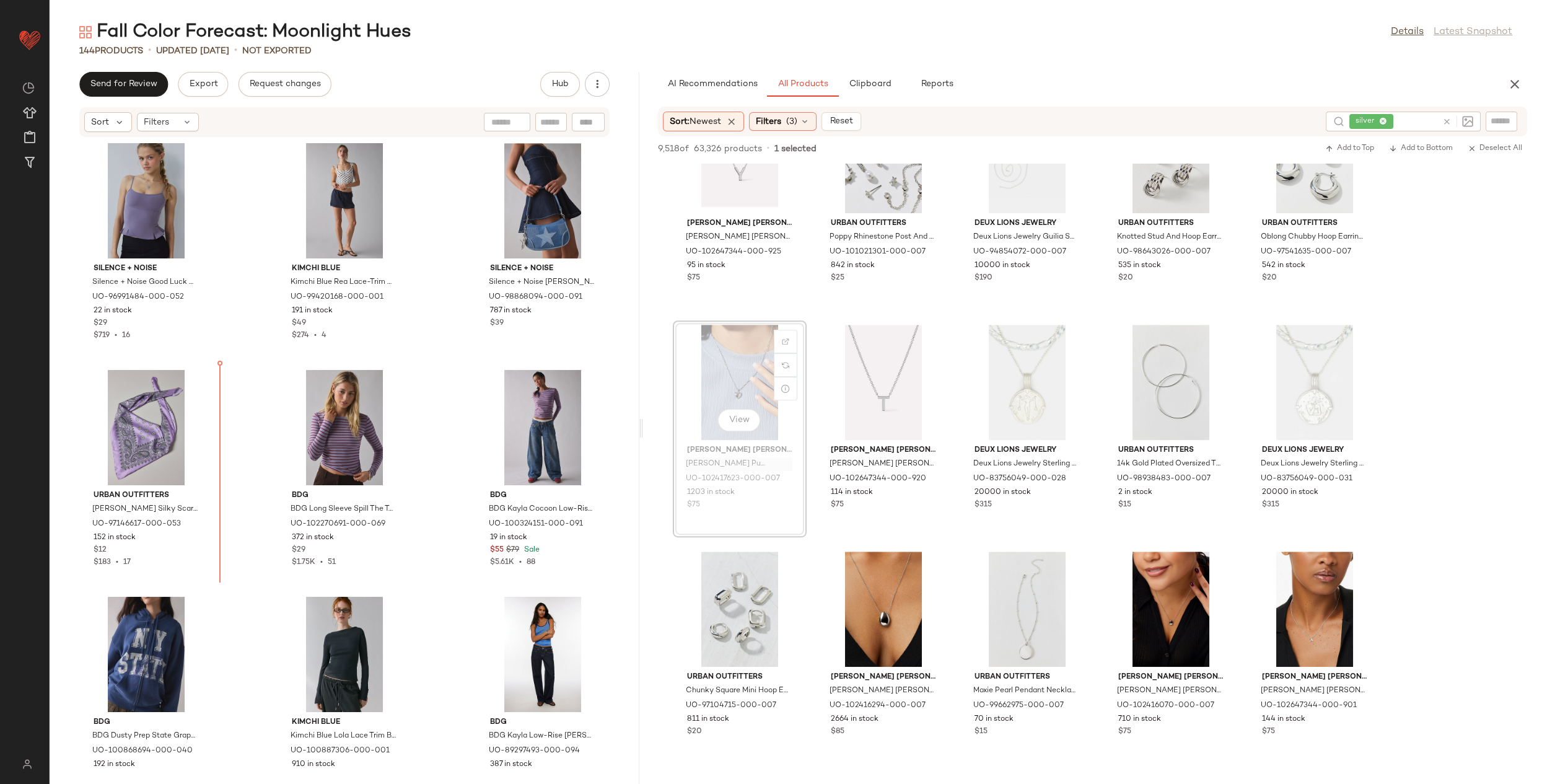
drag, startPoint x: 740, startPoint y: 478, endPoint x: 725, endPoint y: 478, distance: 15.0
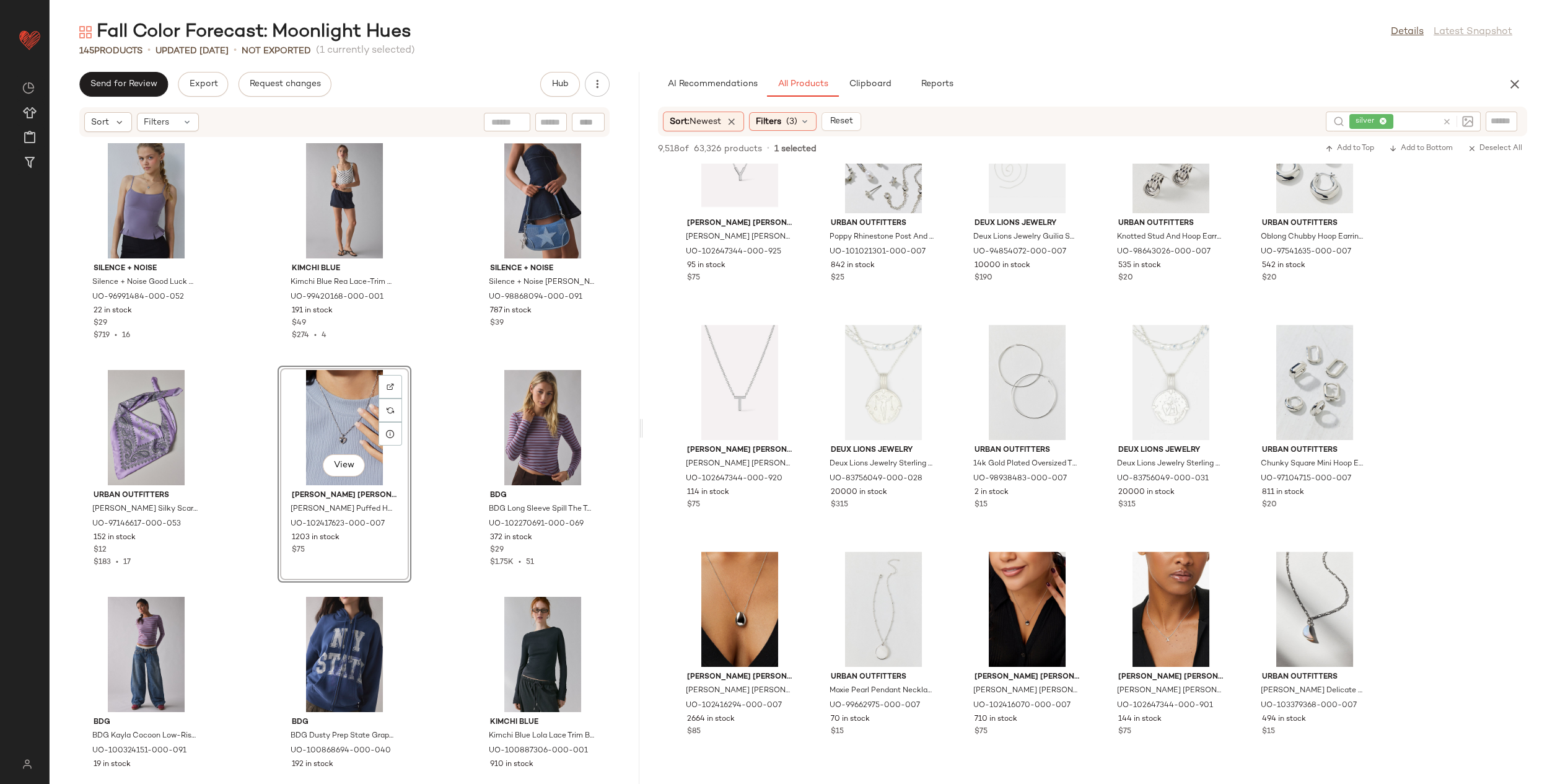
click at [335, 414] on div "View" at bounding box center [345, 428] width 125 height 115
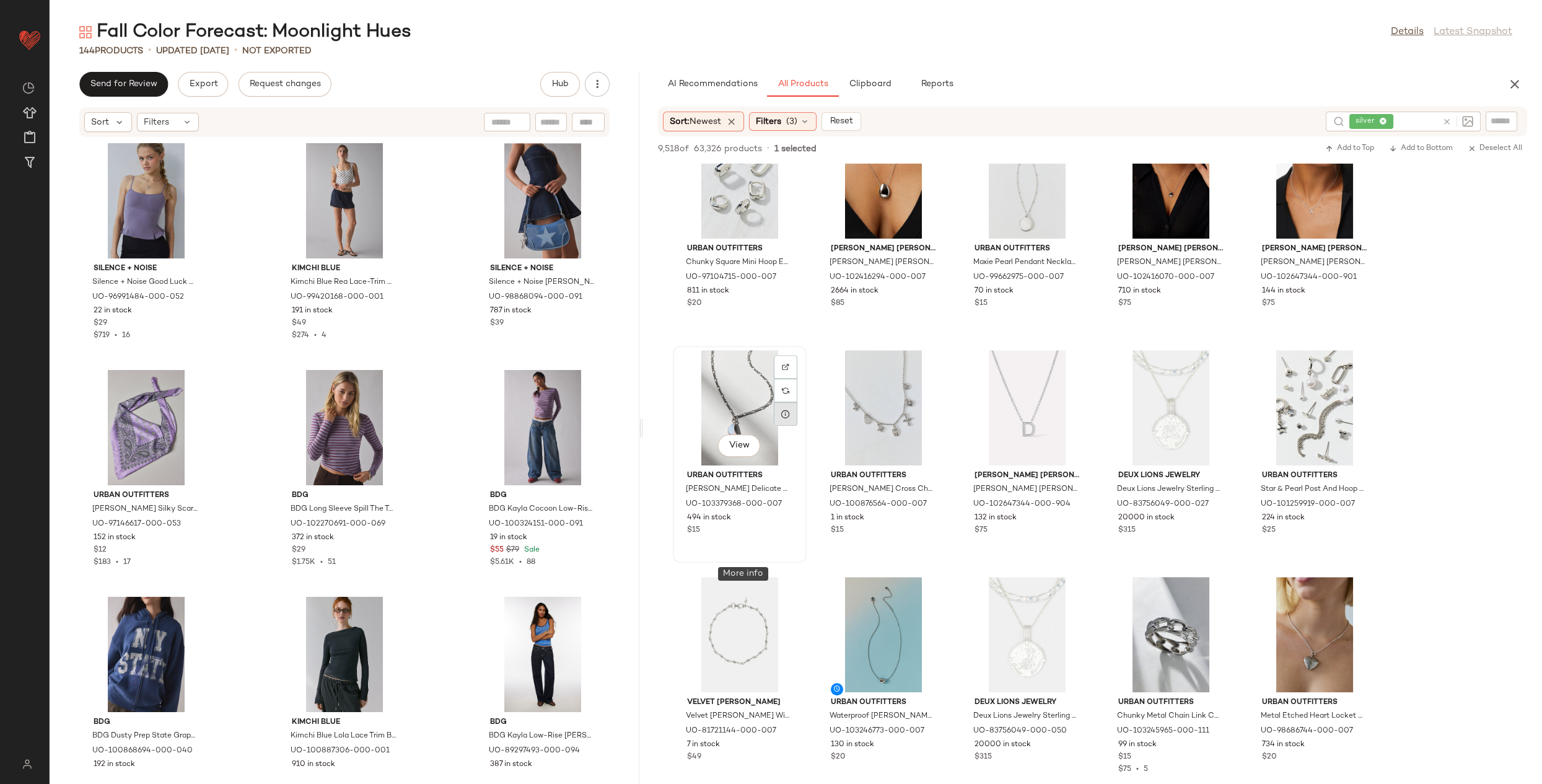
scroll to position [2630, 0]
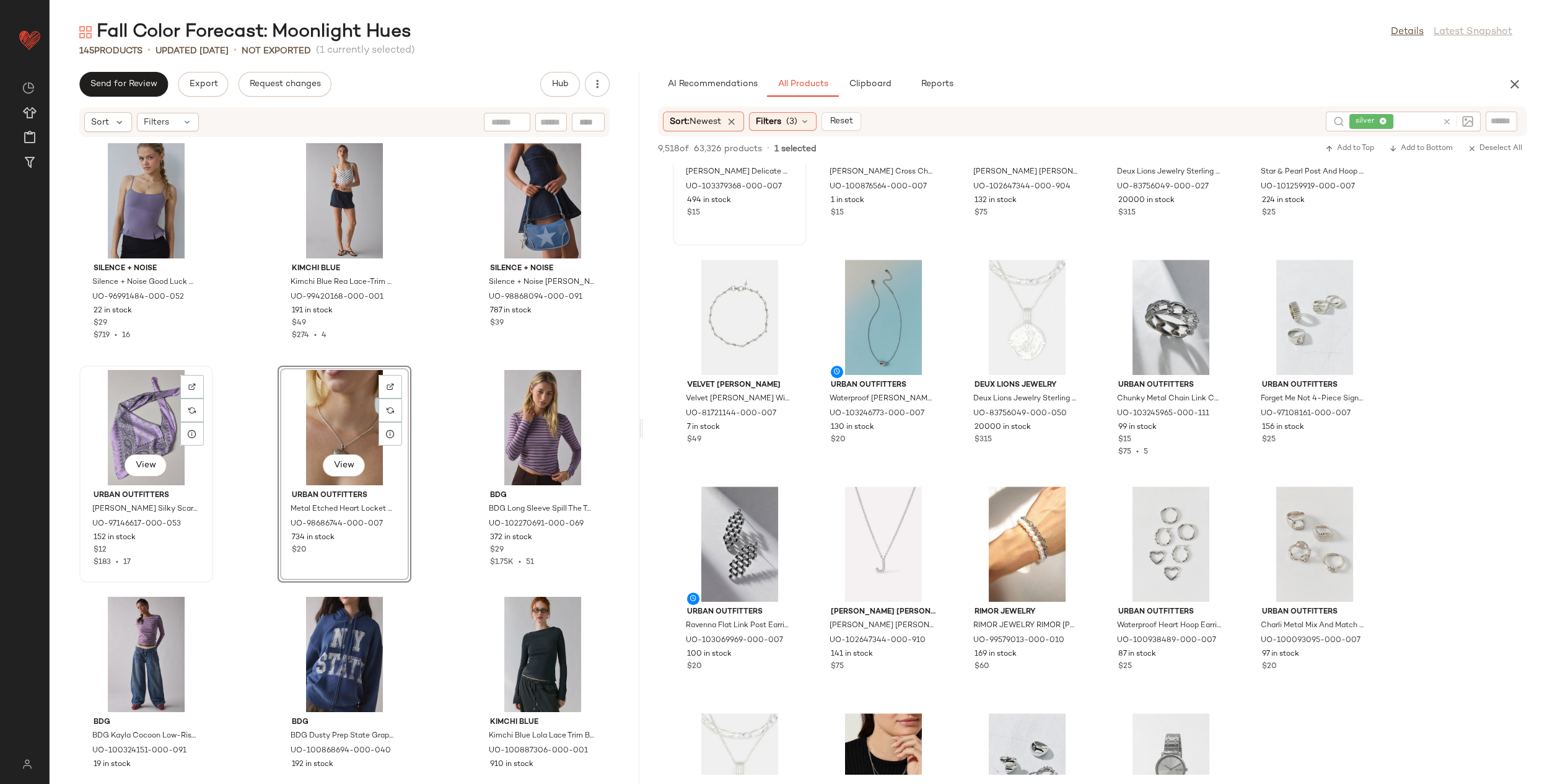
click at [141, 415] on div "View" at bounding box center [146, 428] width 125 height 115
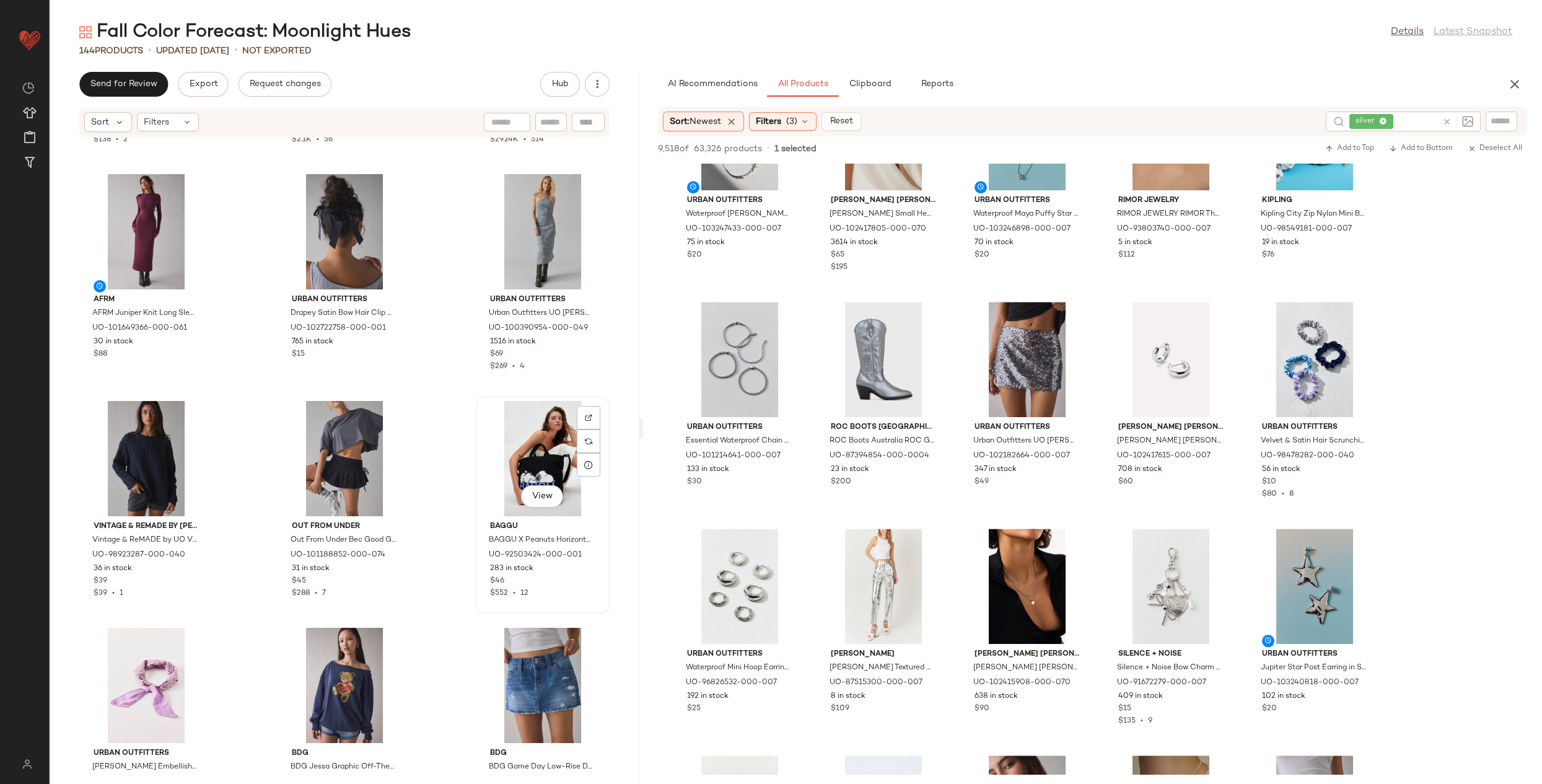
scroll to position [2982, 0]
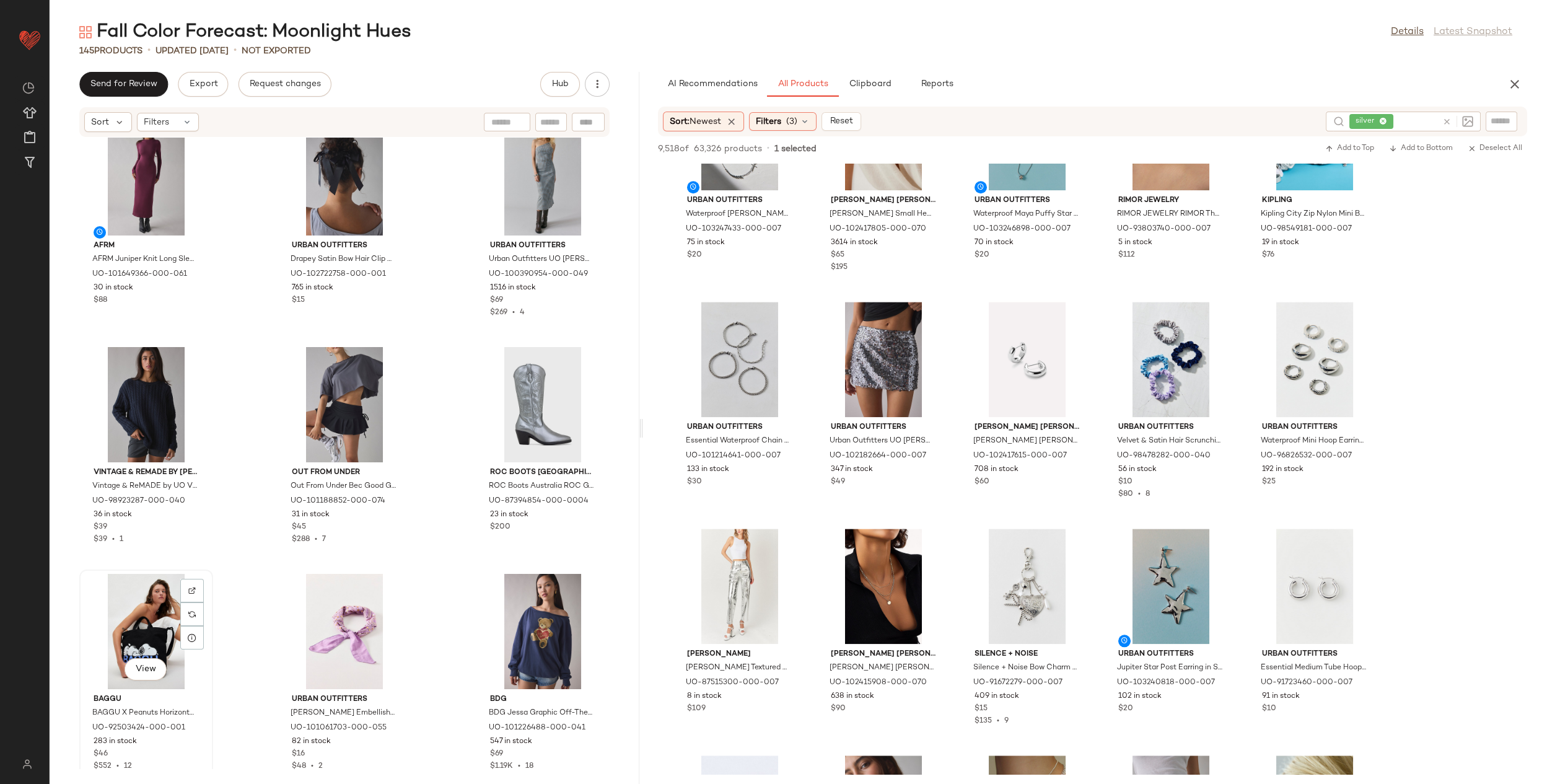
click at [147, 601] on div "View" at bounding box center [146, 631] width 125 height 115
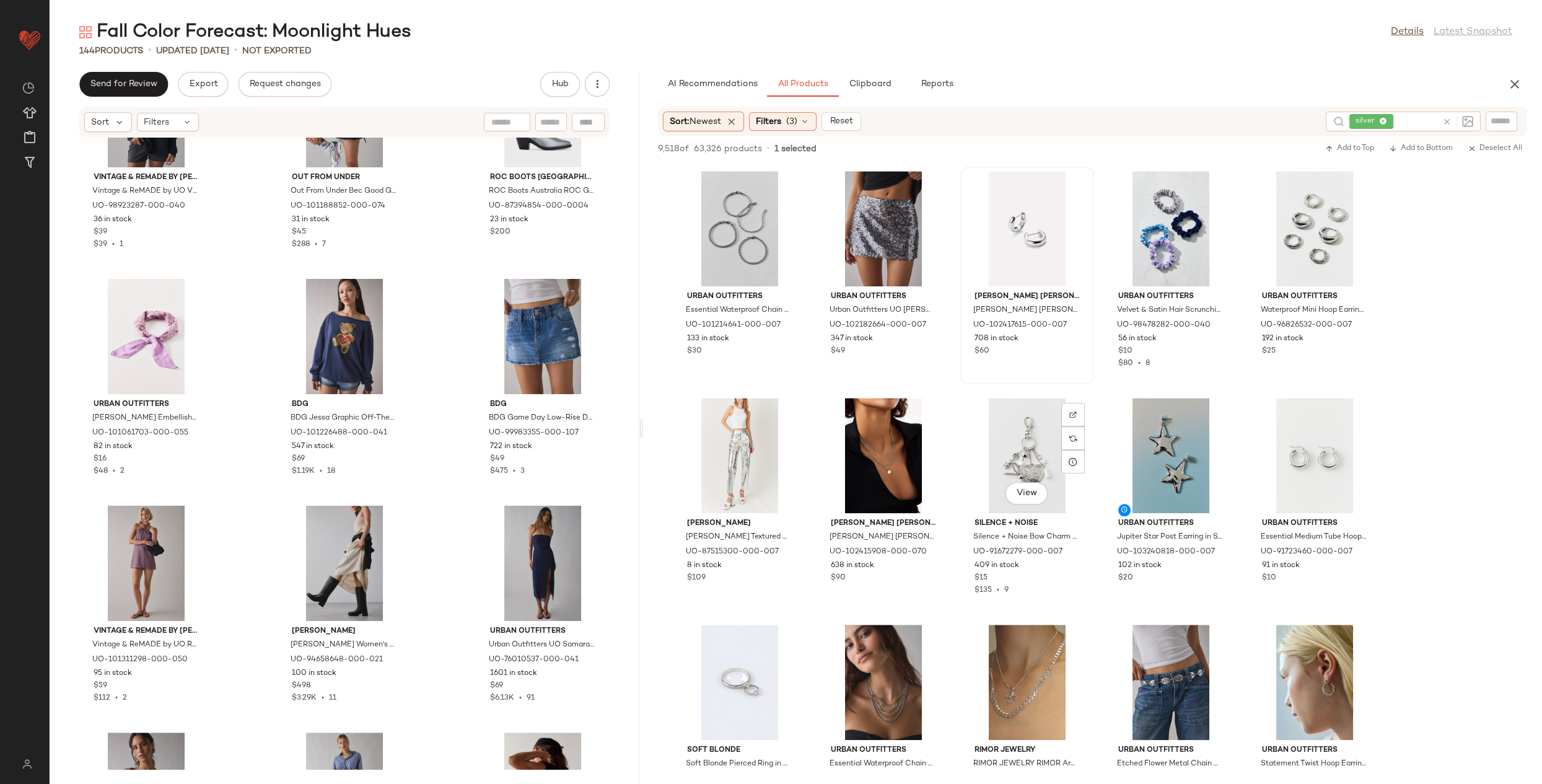
scroll to position [4173, 0]
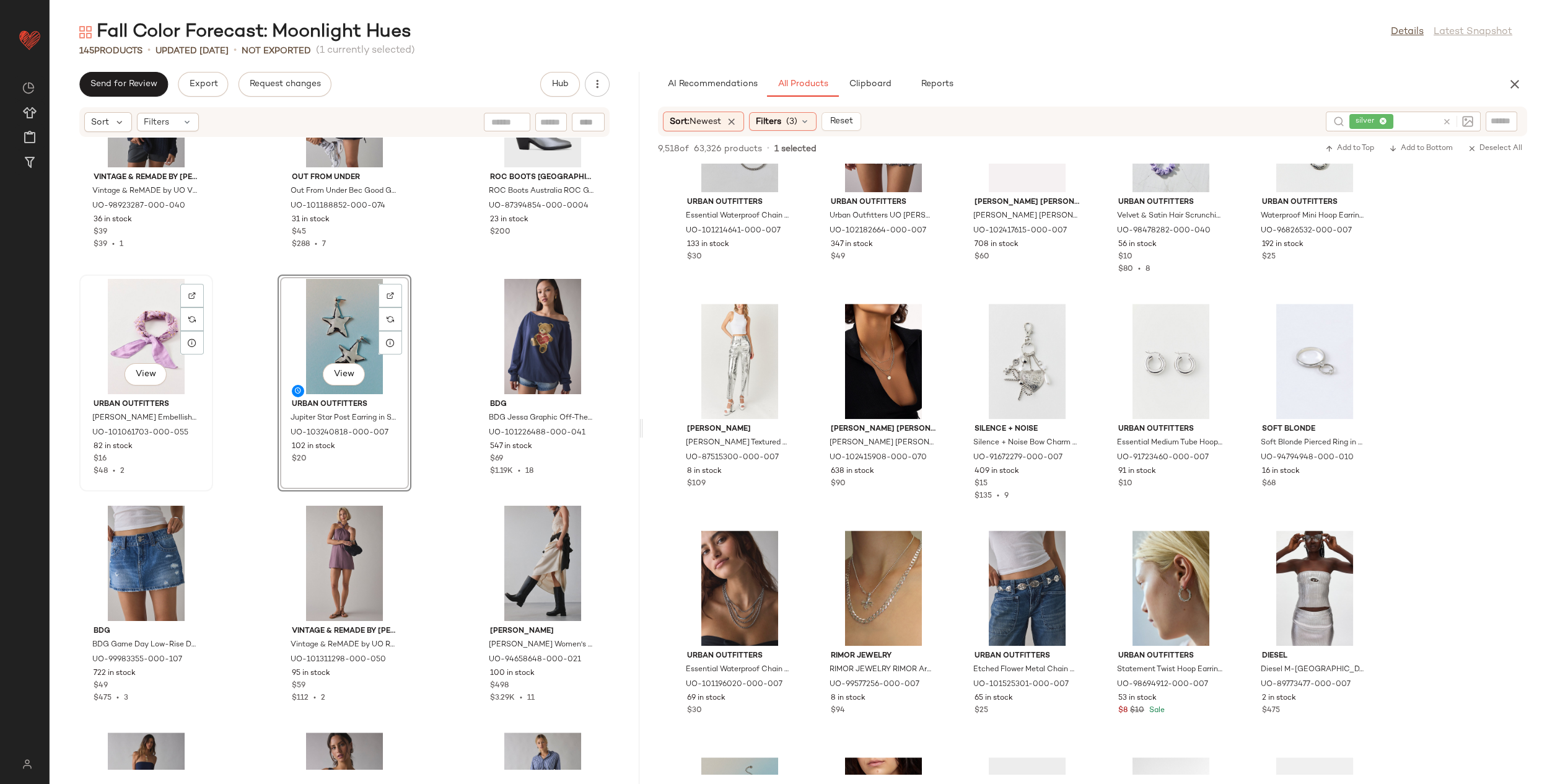
click at [164, 345] on div "View" at bounding box center [146, 336] width 125 height 115
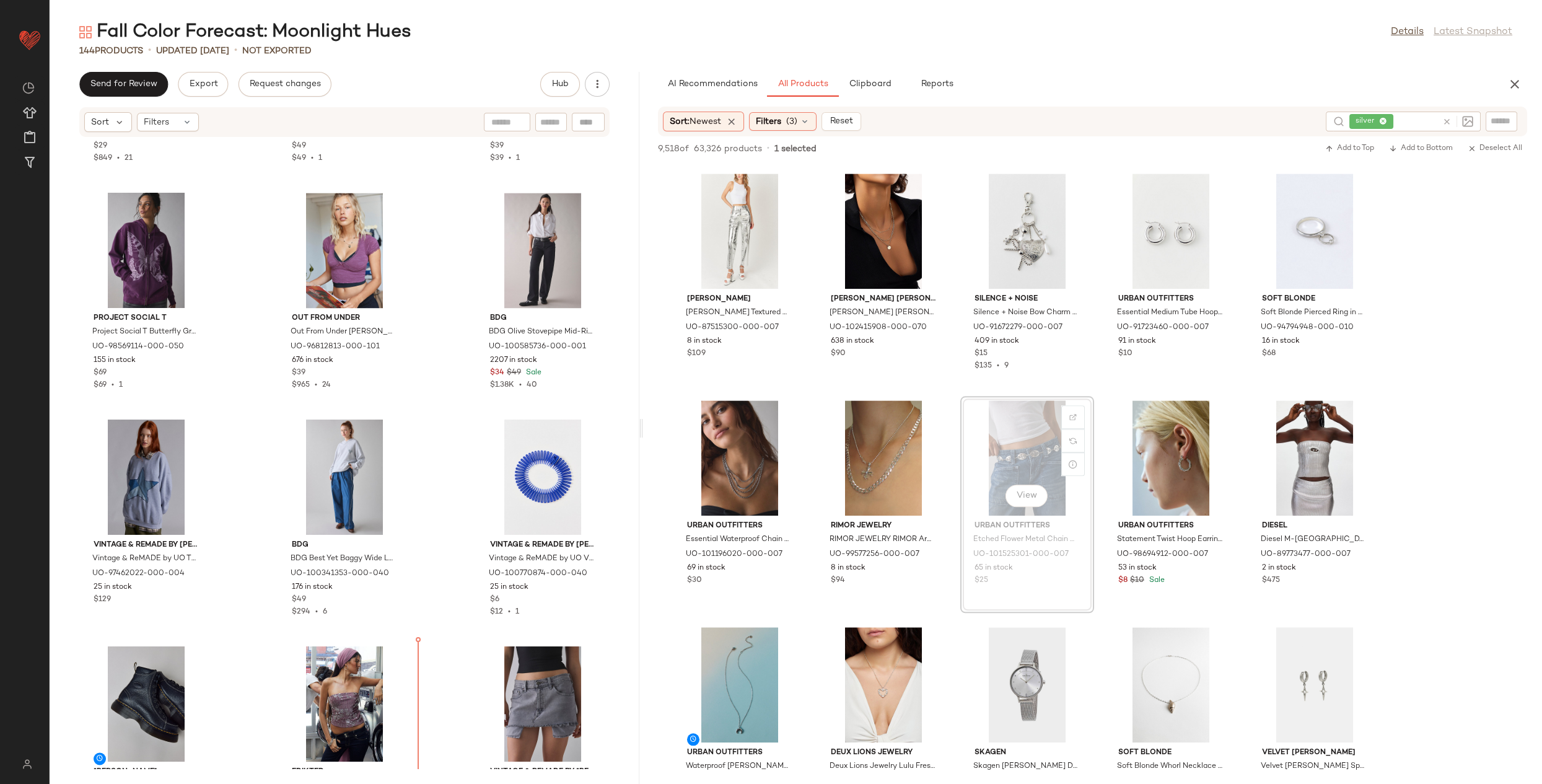
scroll to position [6112, 0]
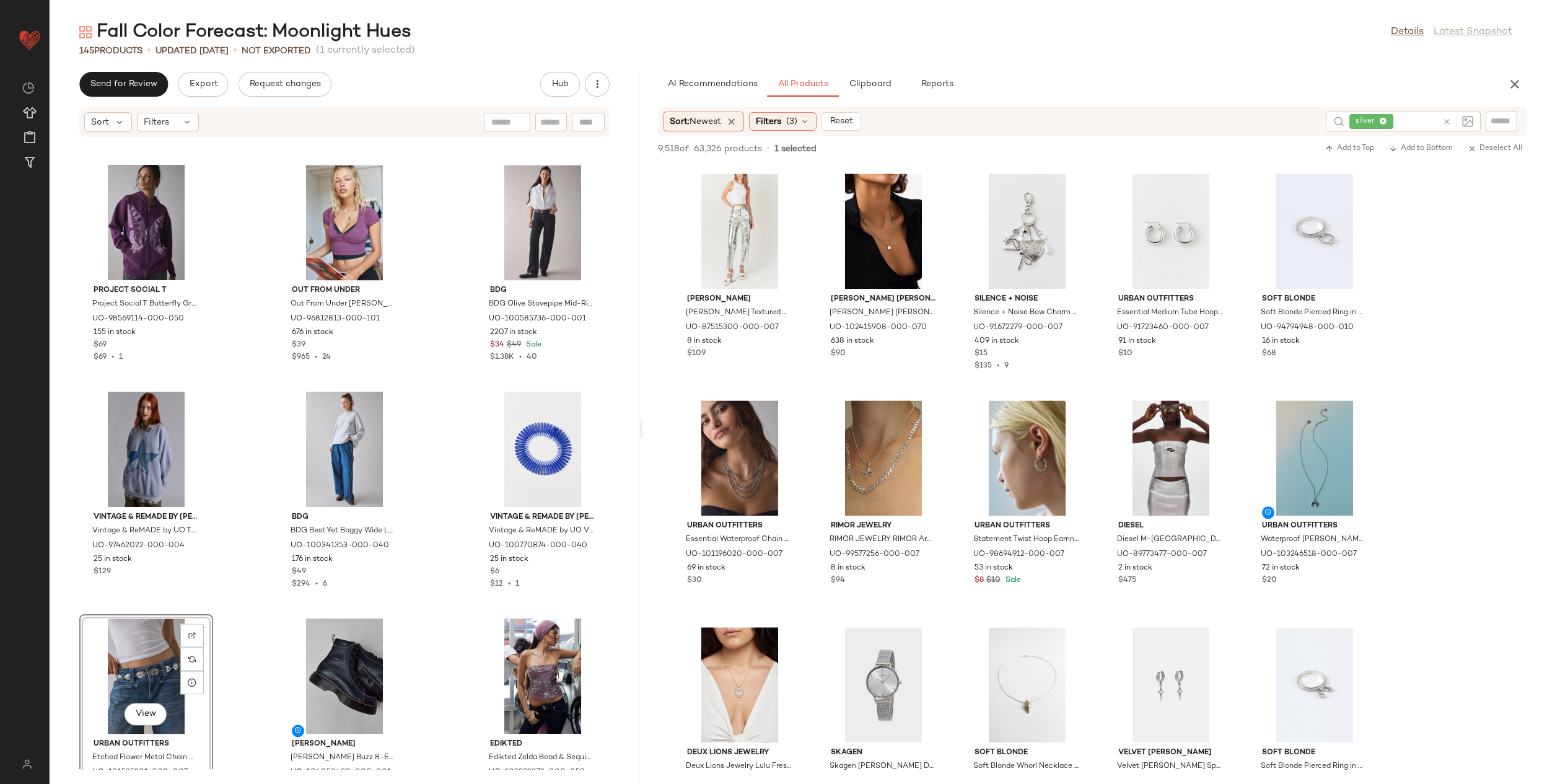
click at [139, 641] on div "View" at bounding box center [146, 676] width 125 height 115
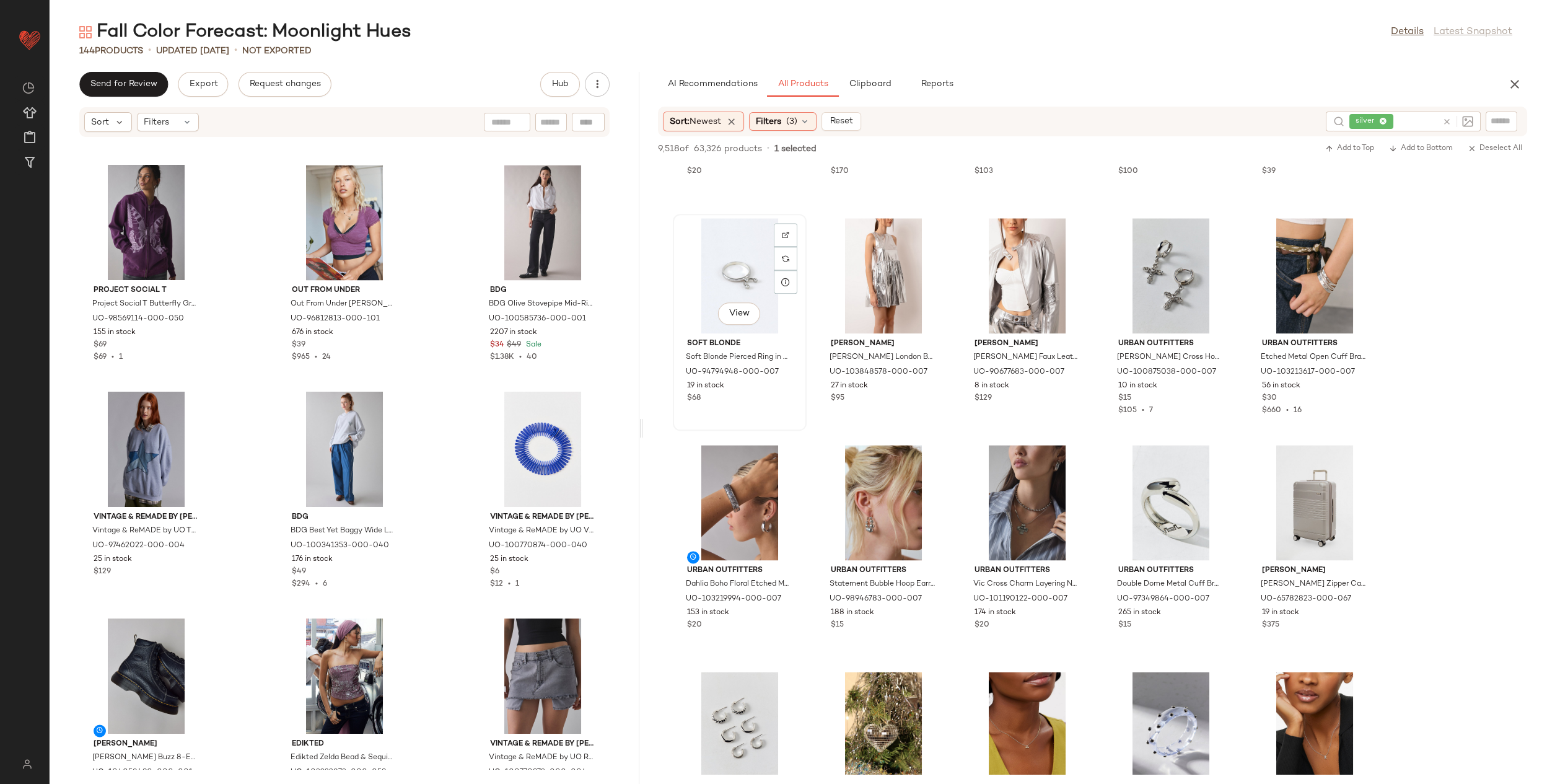
scroll to position [4948, 0]
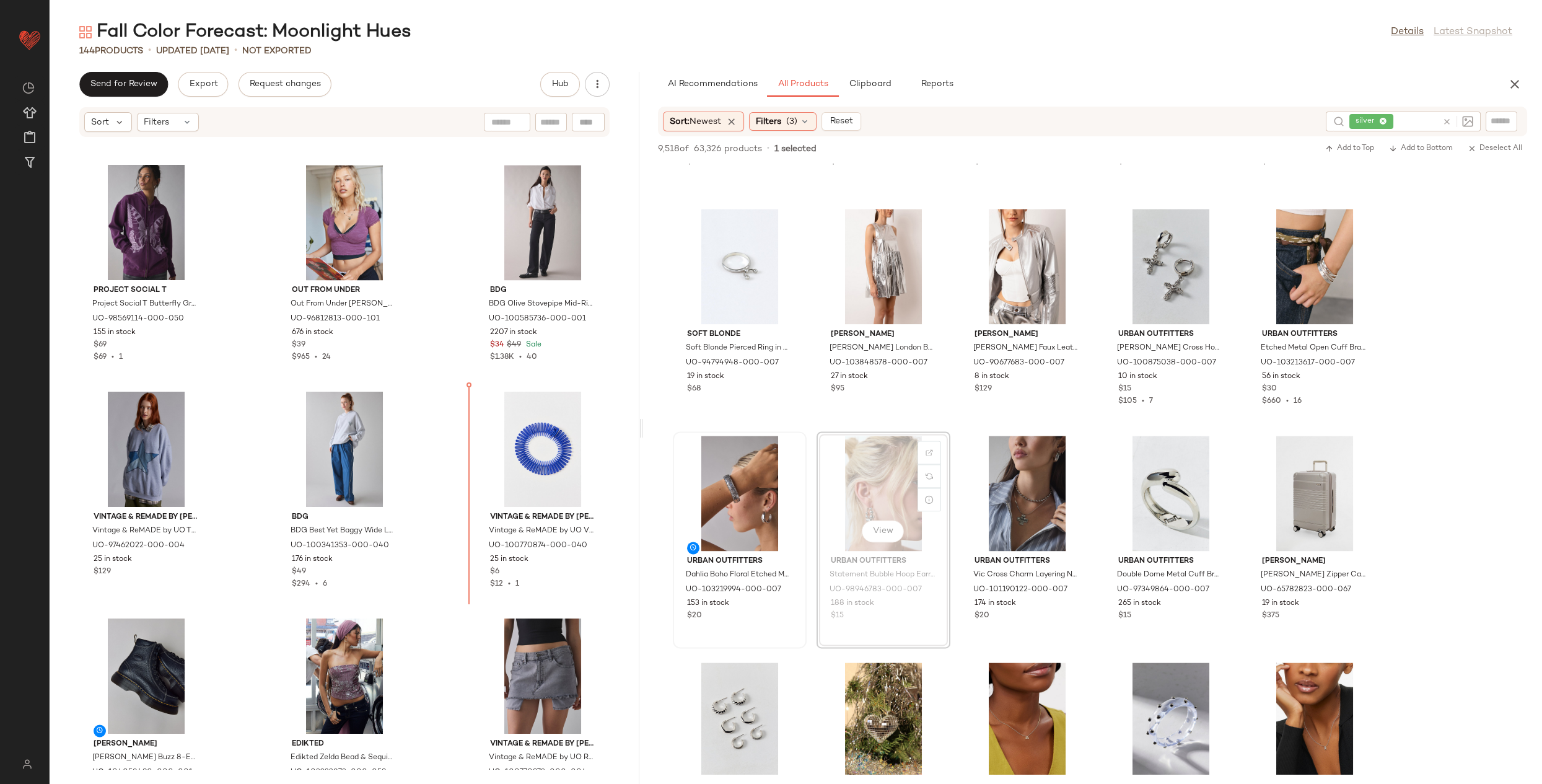
drag, startPoint x: 837, startPoint y: 538, endPoint x: 740, endPoint y: 528, distance: 97.5
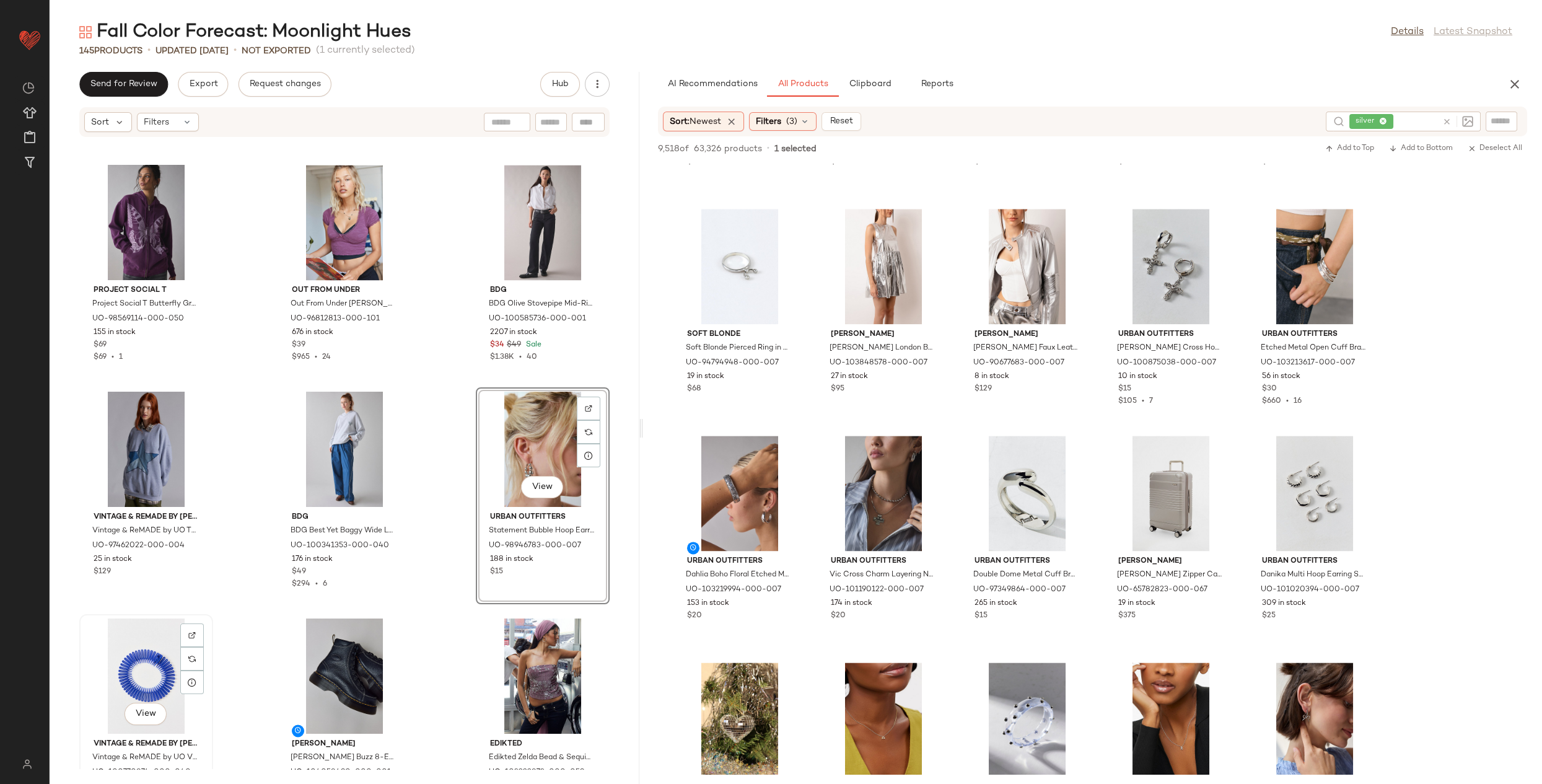
click at [128, 660] on div "View" at bounding box center [146, 676] width 125 height 115
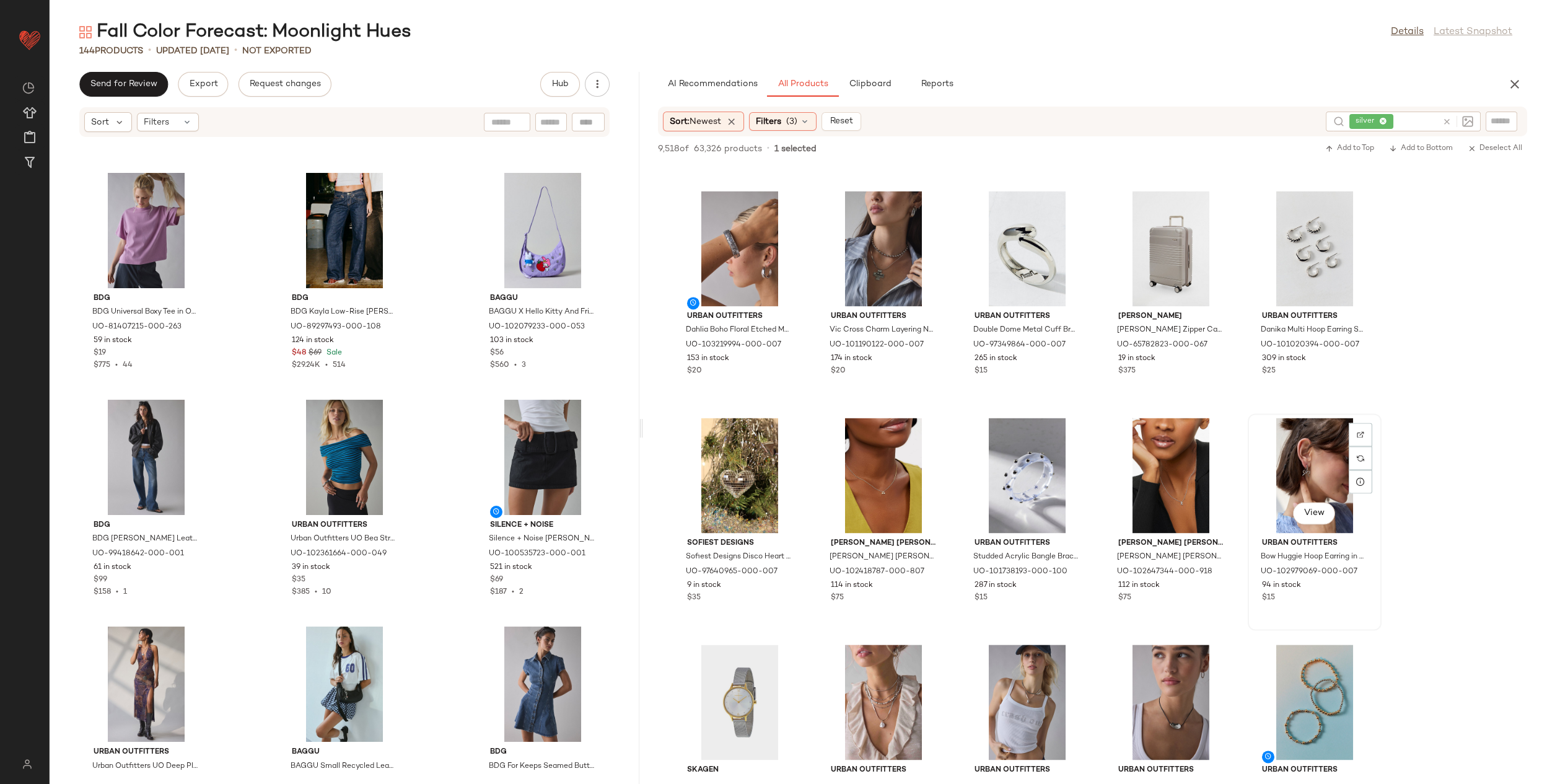
scroll to position [5300, 0]
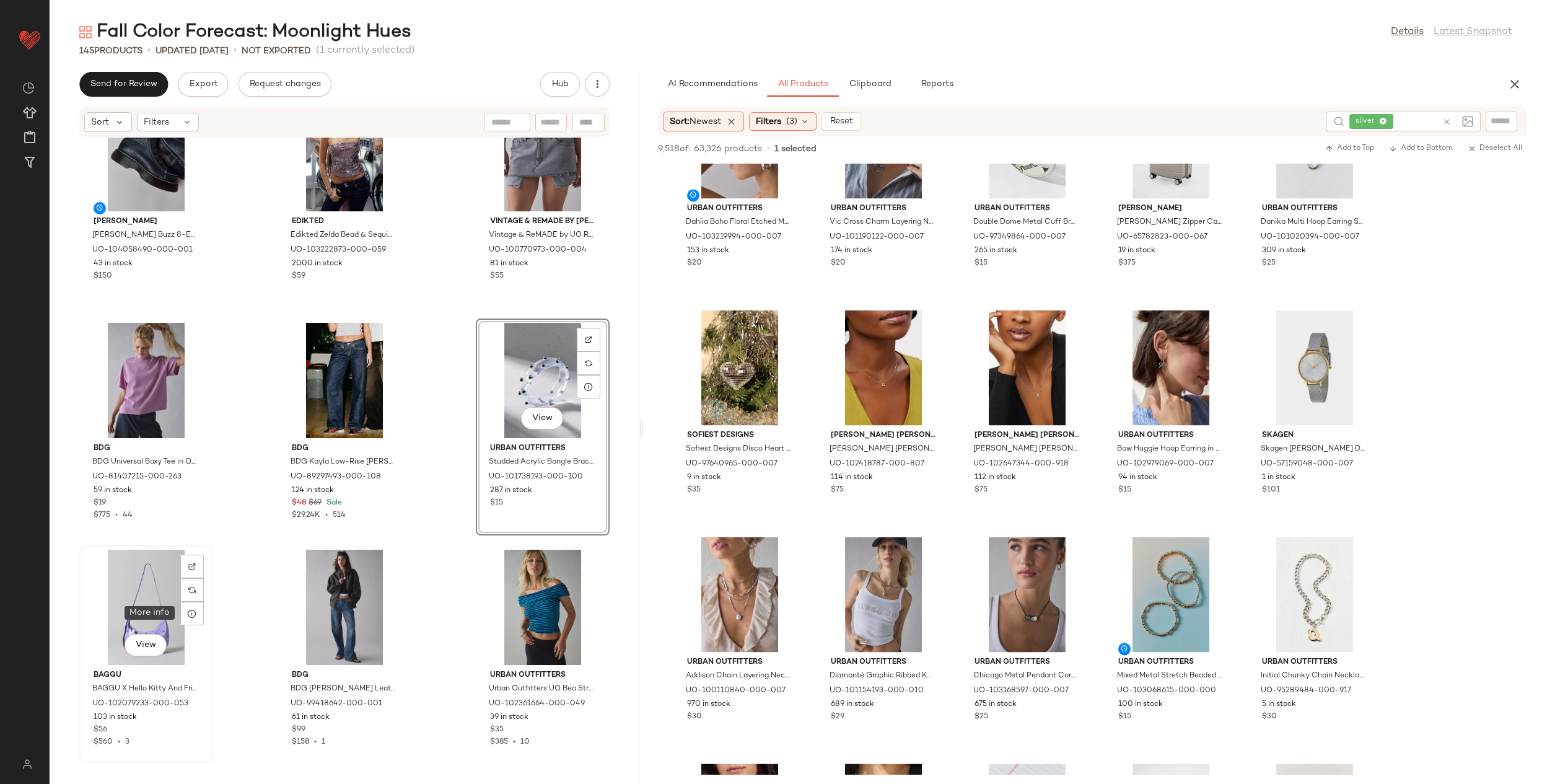
click at [149, 593] on div "View" at bounding box center [146, 607] width 125 height 115
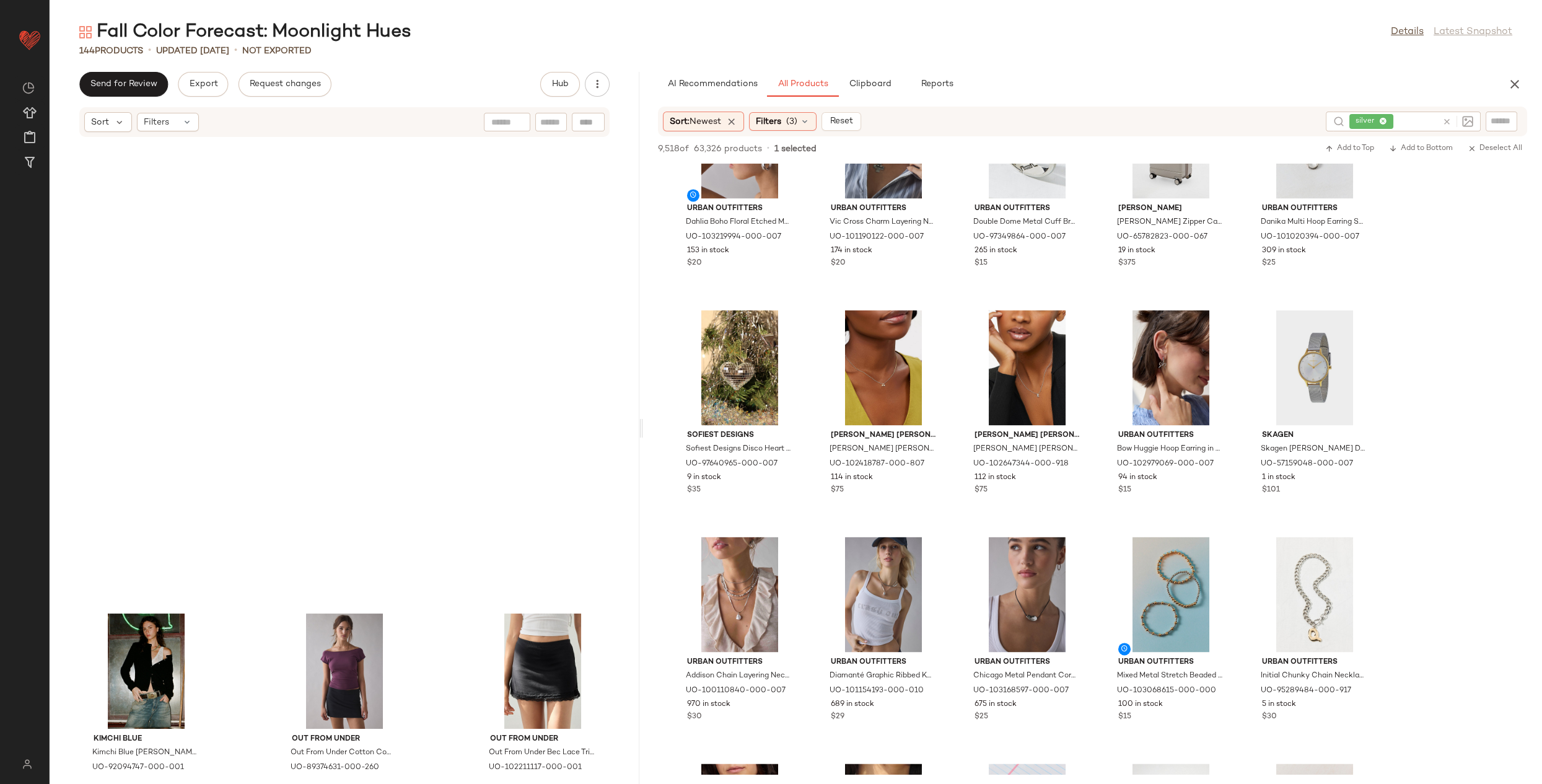
scroll to position [10255, 0]
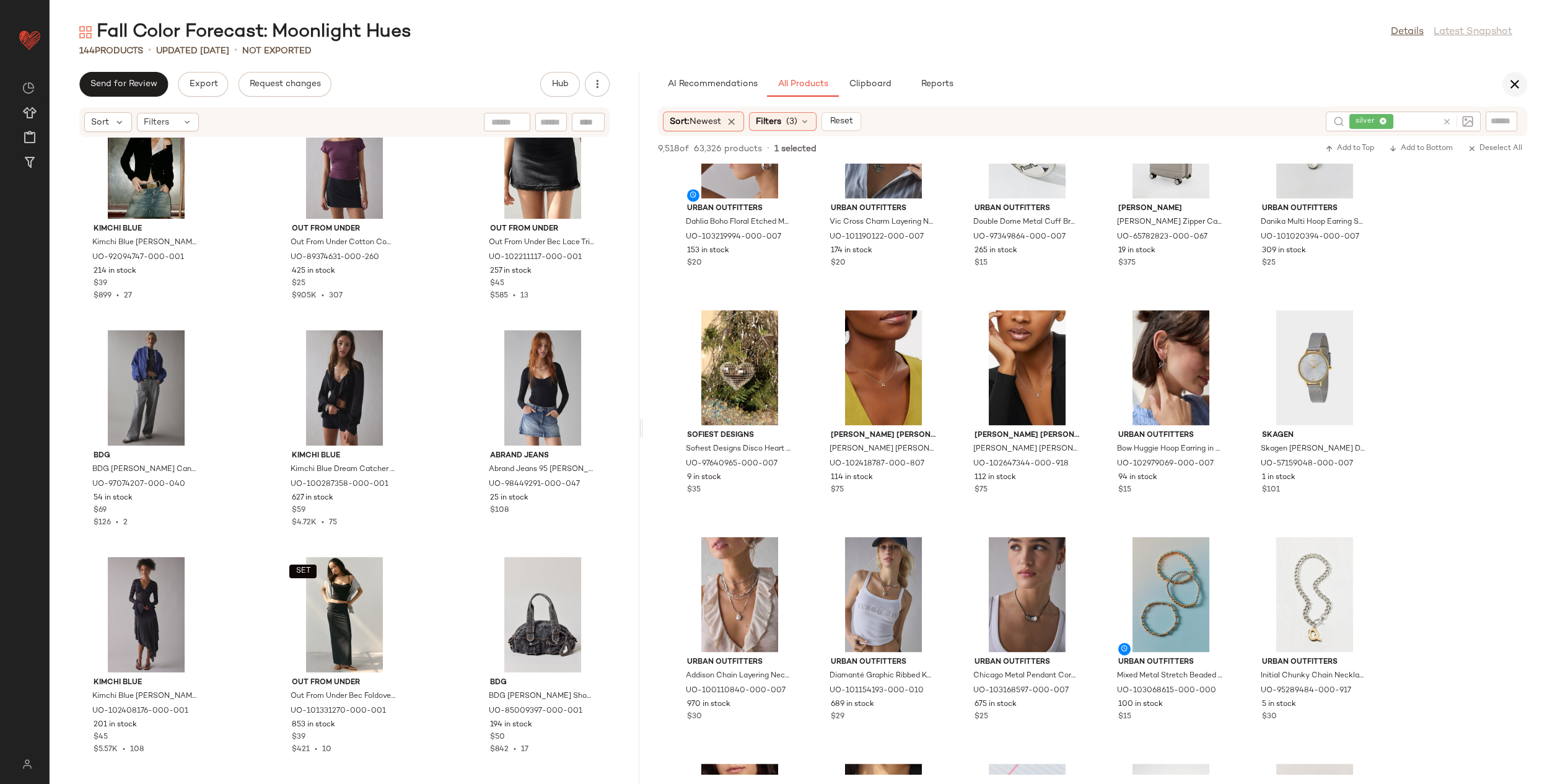
click at [1507, 85] on icon "button" at bounding box center [1515, 84] width 15 height 15
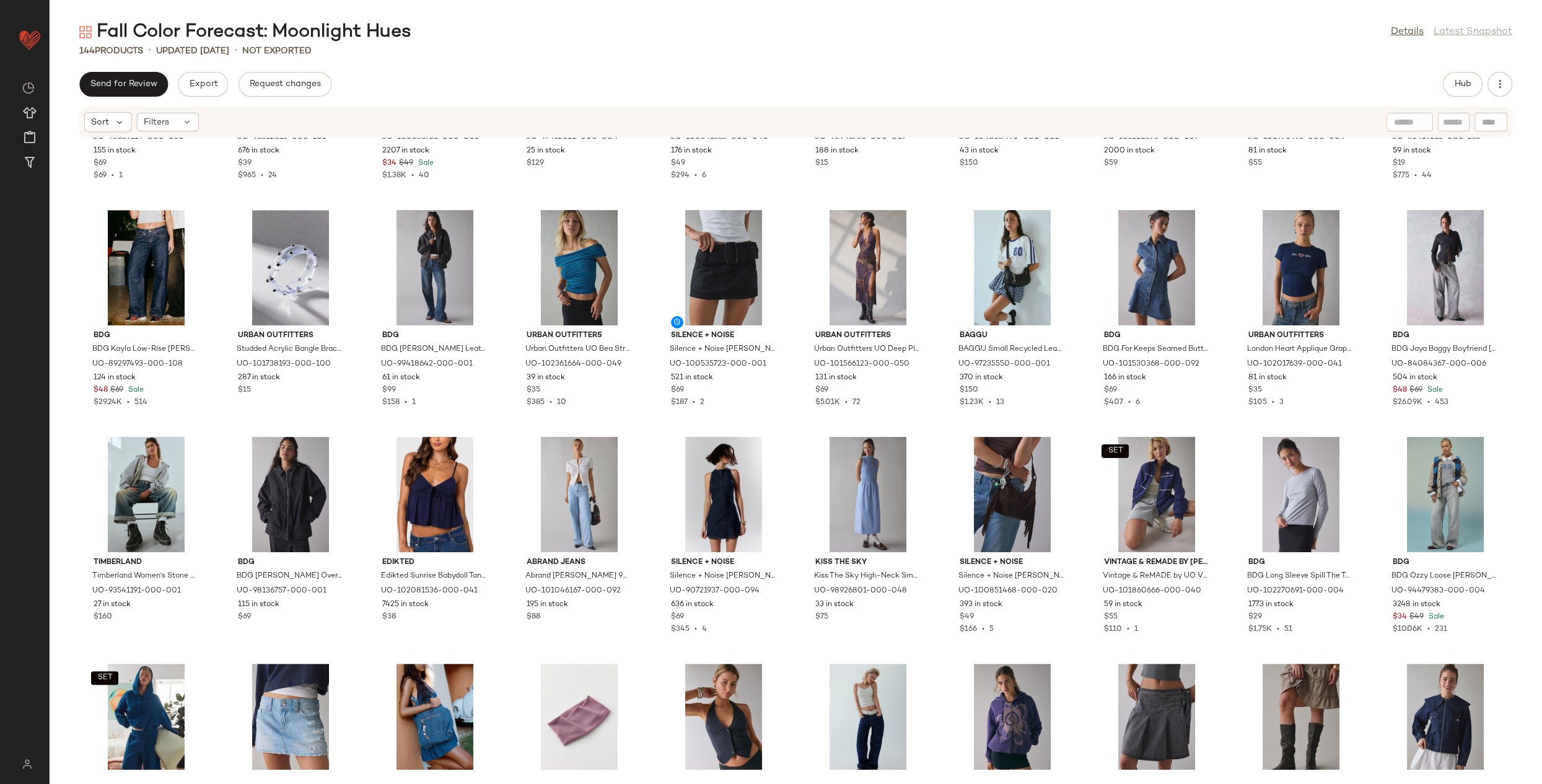
scroll to position [2214, 0]
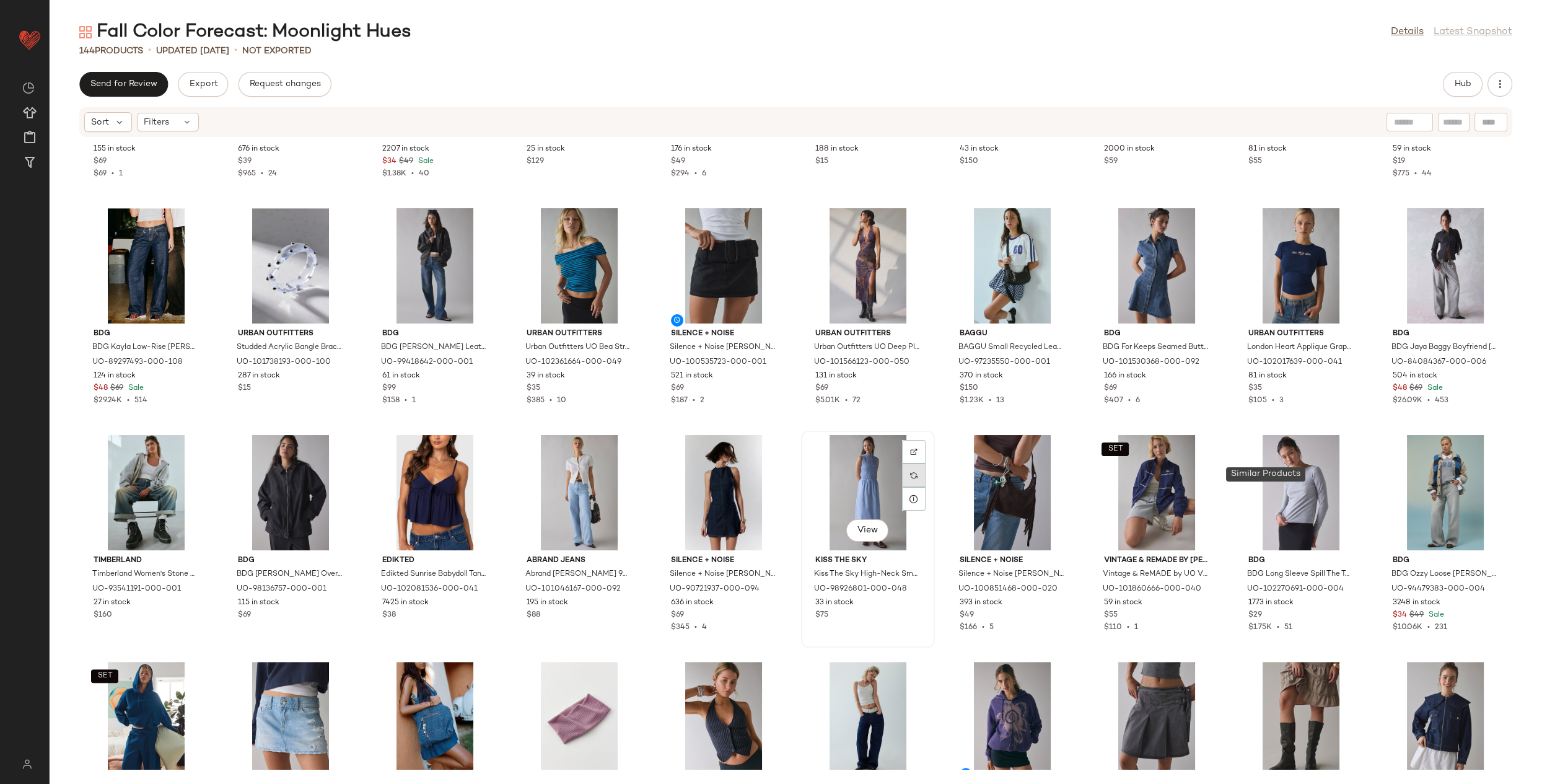
click at [918, 472] on img at bounding box center [914, 474] width 7 height 7
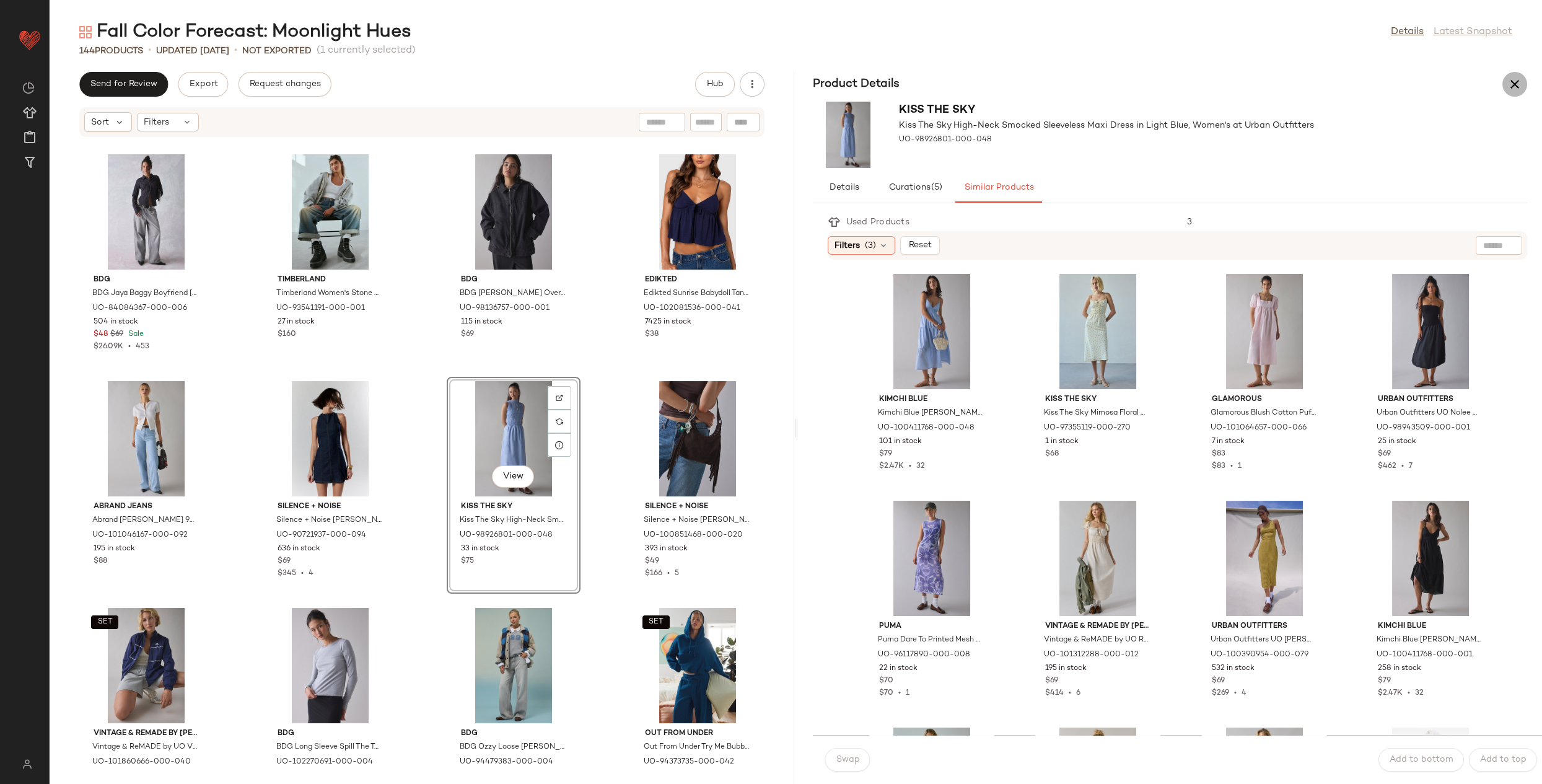
click at [1517, 87] on icon "button" at bounding box center [1515, 84] width 15 height 15
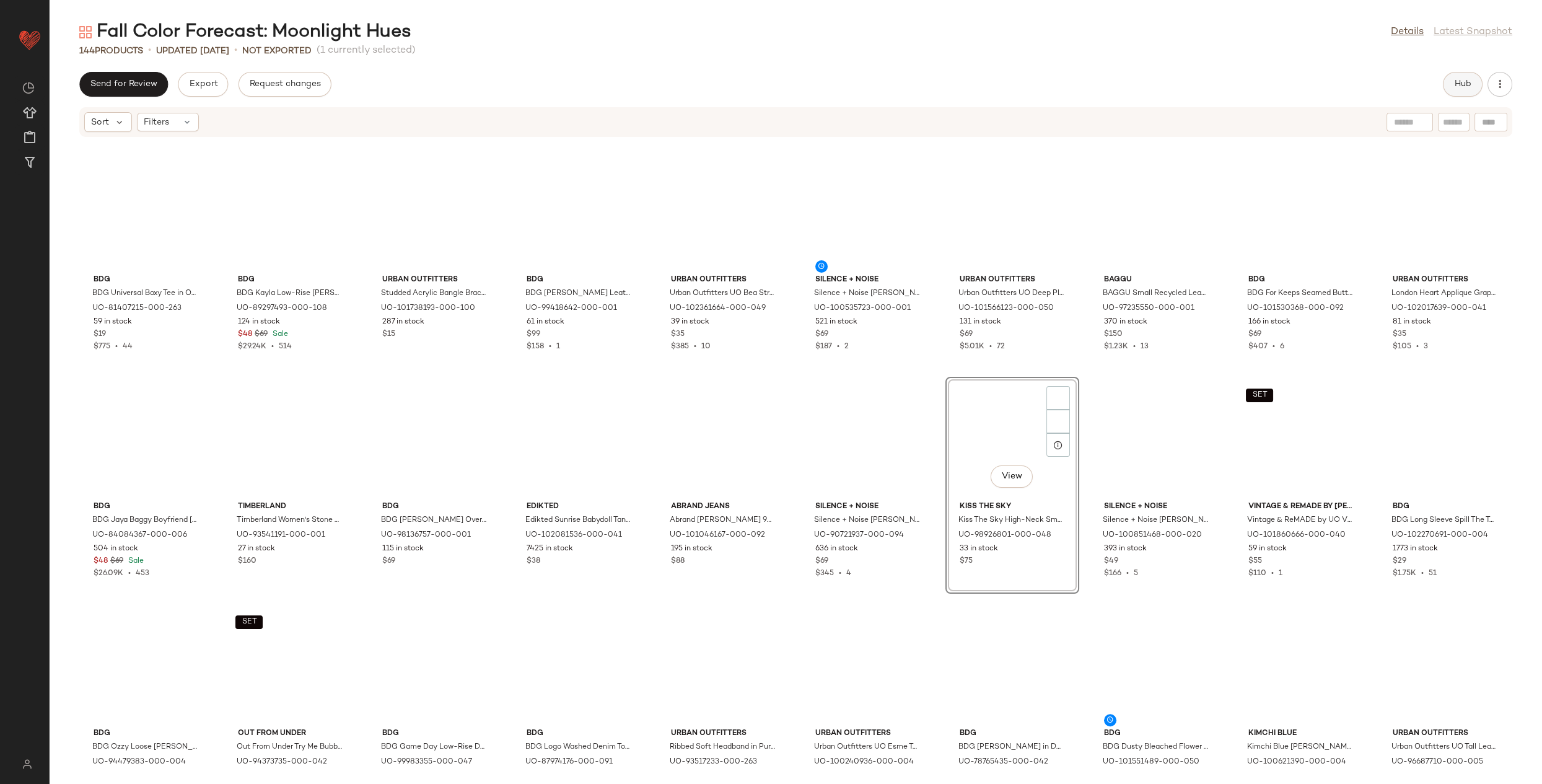
click at [1467, 87] on span "Hub" at bounding box center [1462, 84] width 18 height 10
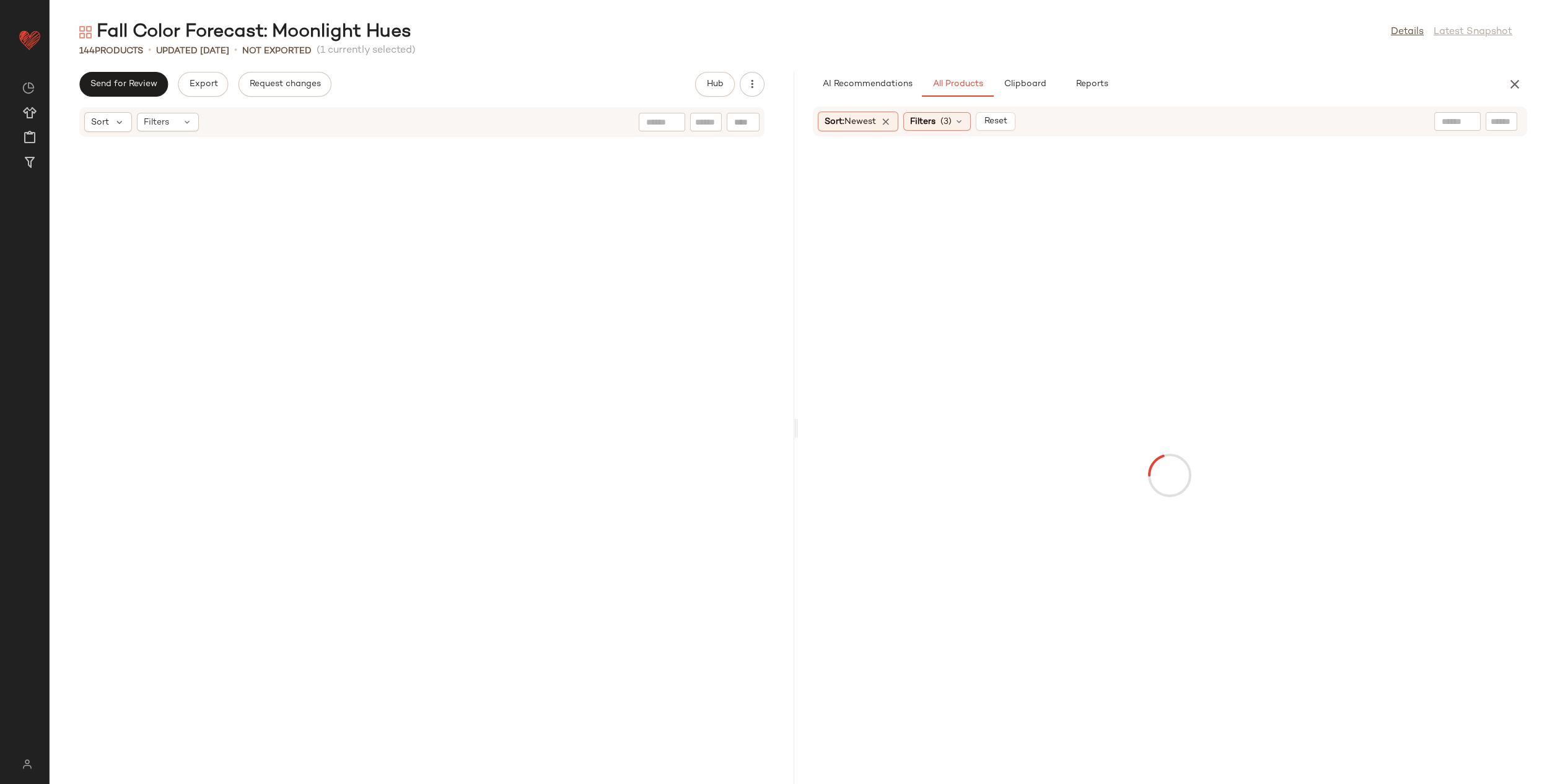
scroll to position [5669, 0]
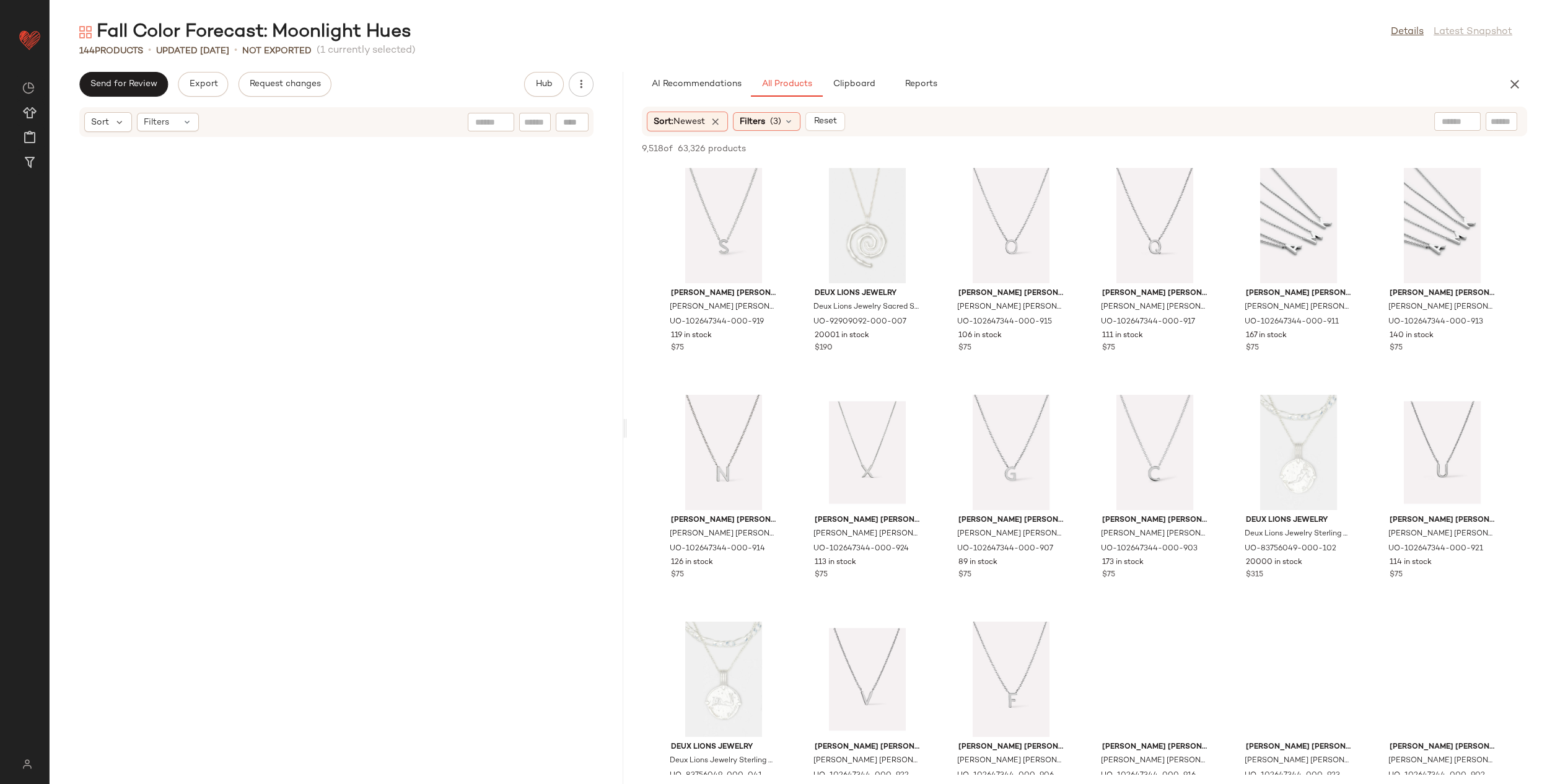
drag, startPoint x: 795, startPoint y: 424, endPoint x: 626, endPoint y: 420, distance: 169.0
click at [626, 420] on div "Fall Color Forecast: Moonlight Hues Details Latest Snapshot 144 Products • upda…" at bounding box center [796, 401] width 1492 height 764
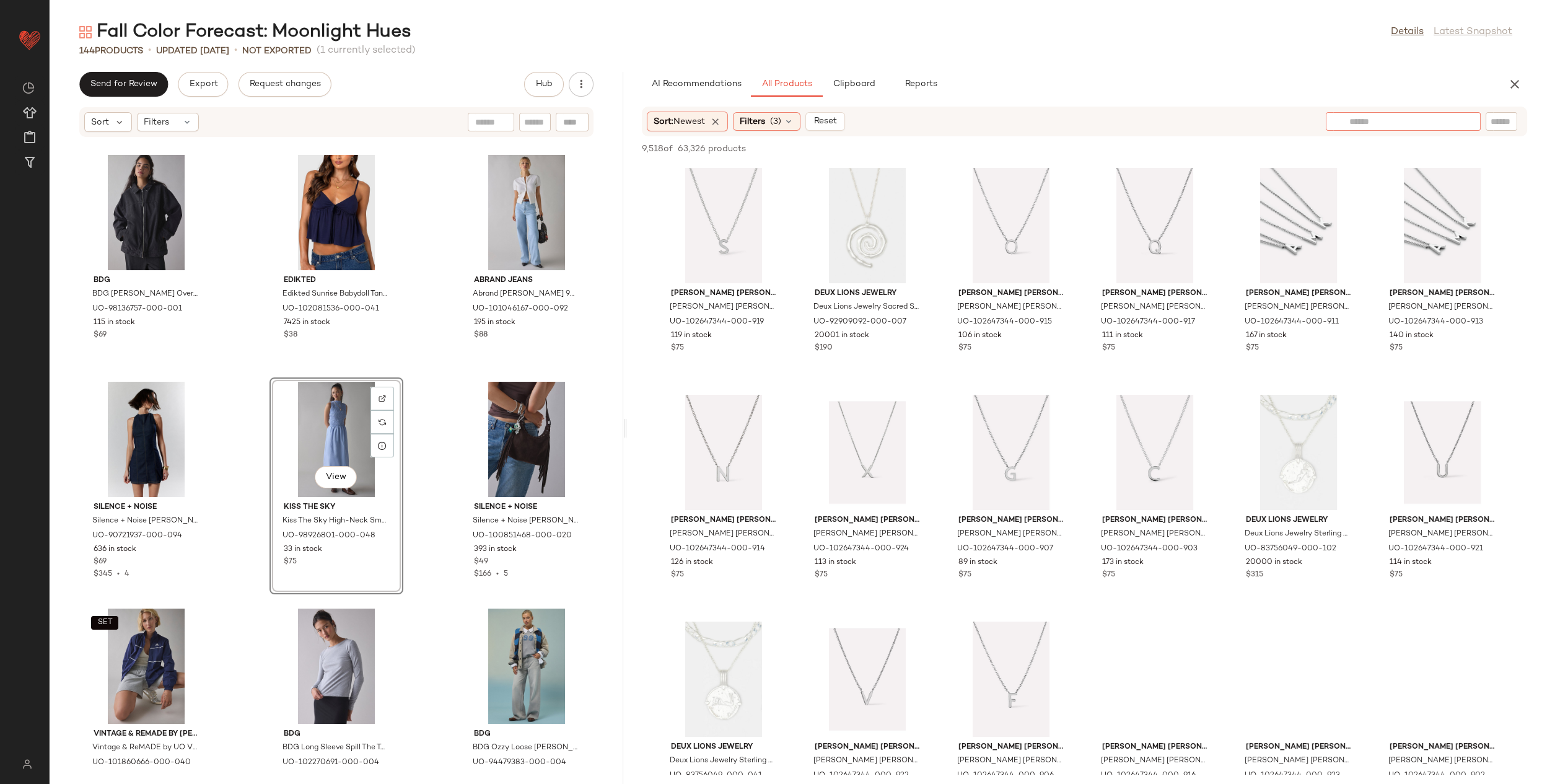
click at [1462, 123] on div at bounding box center [1403, 121] width 155 height 19
type input "******"
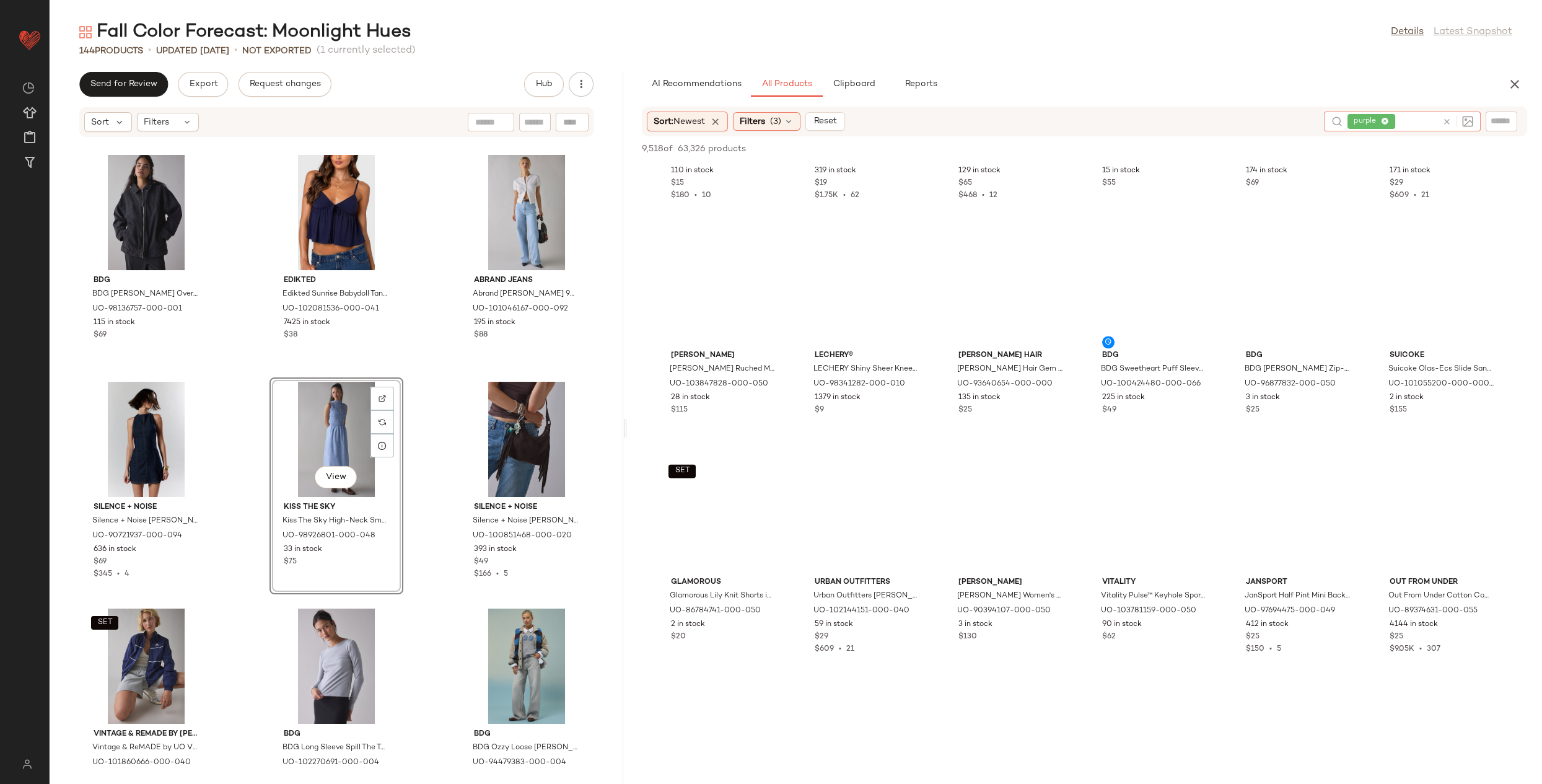
scroll to position [4907, 0]
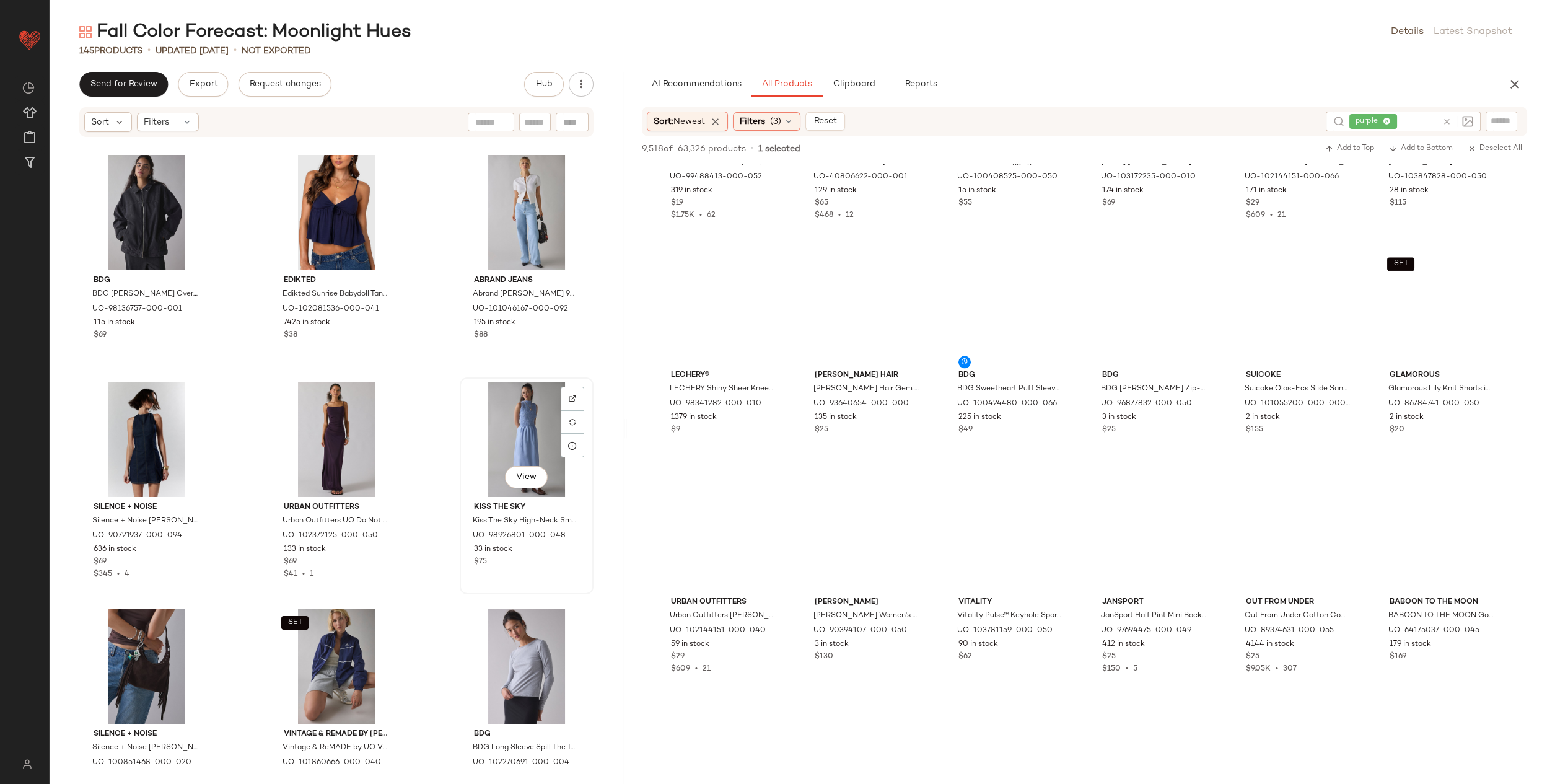
click at [475, 445] on div "View" at bounding box center [527, 439] width 125 height 115
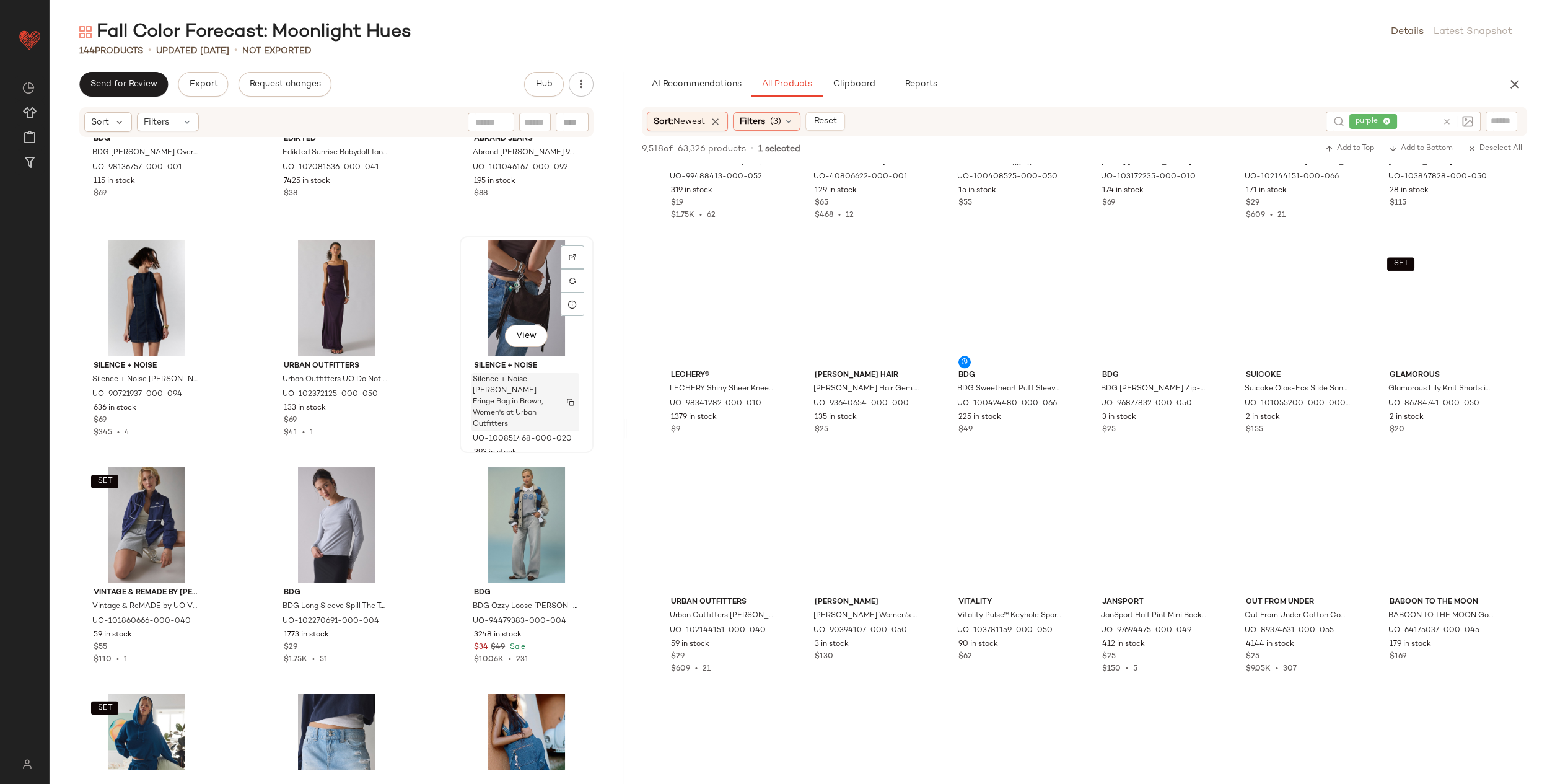
scroll to position [7953, 0]
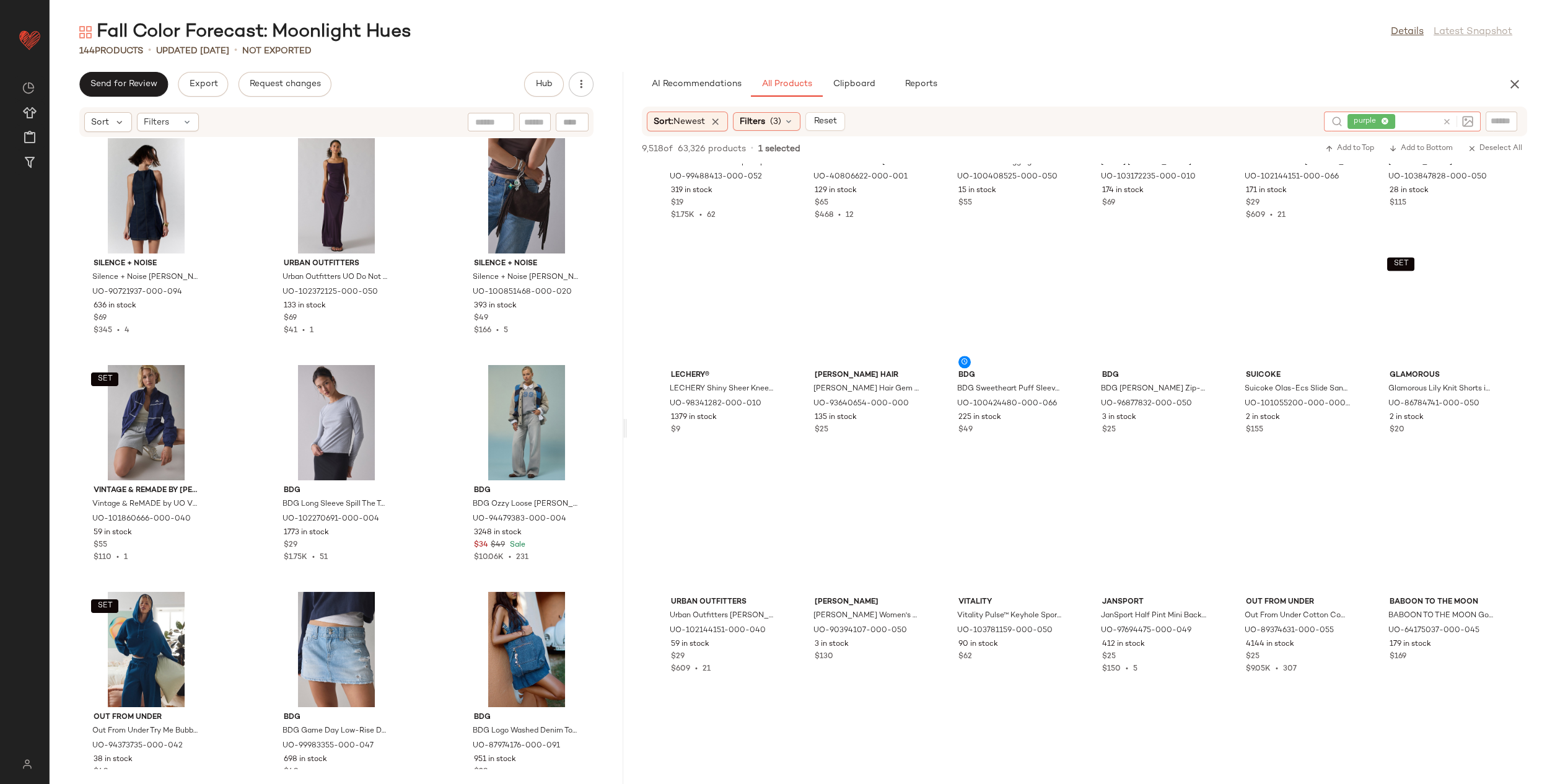
click at [1446, 122] on icon at bounding box center [1447, 122] width 9 height 9
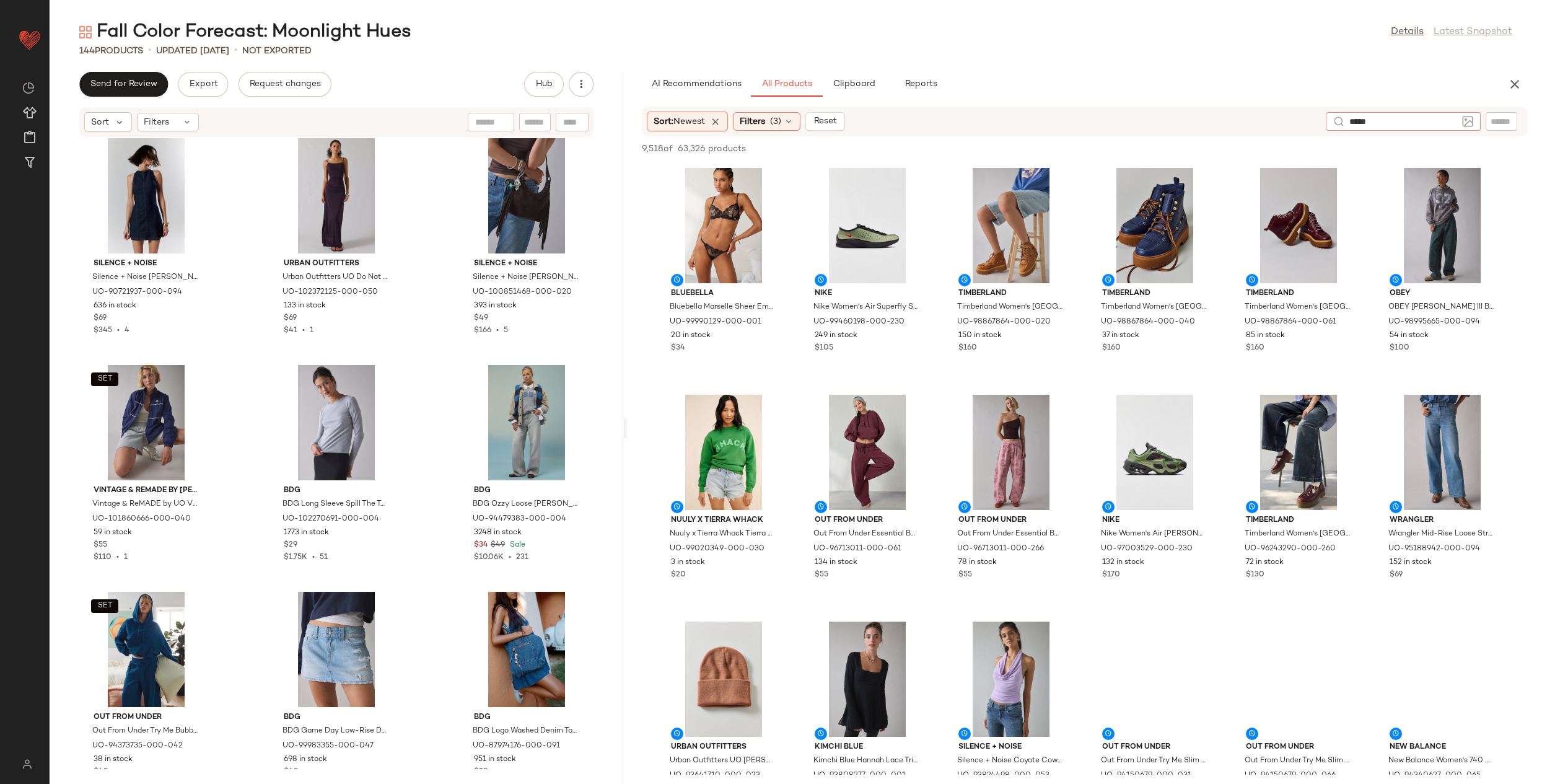
type input "******"
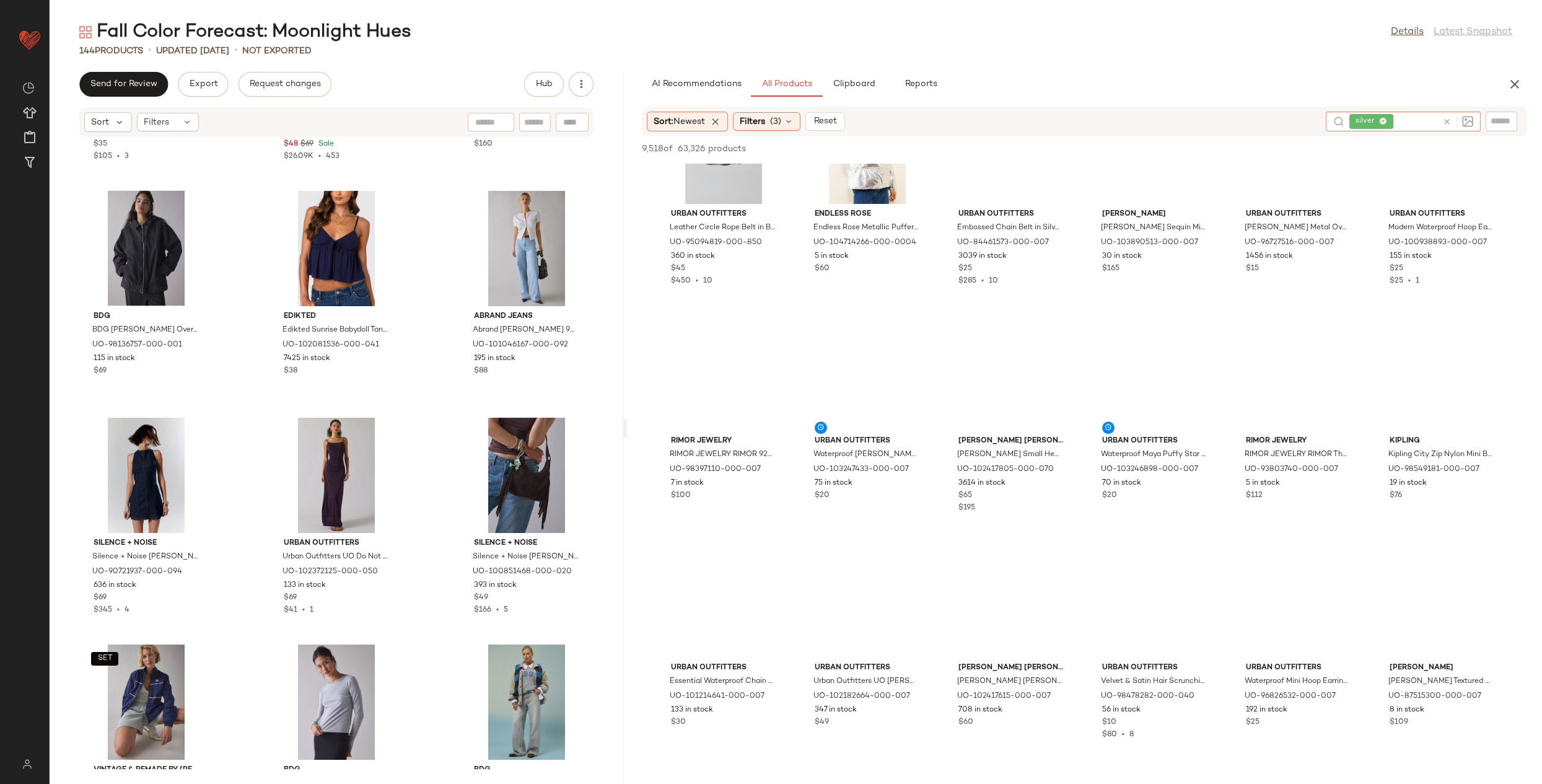
scroll to position [3089, 0]
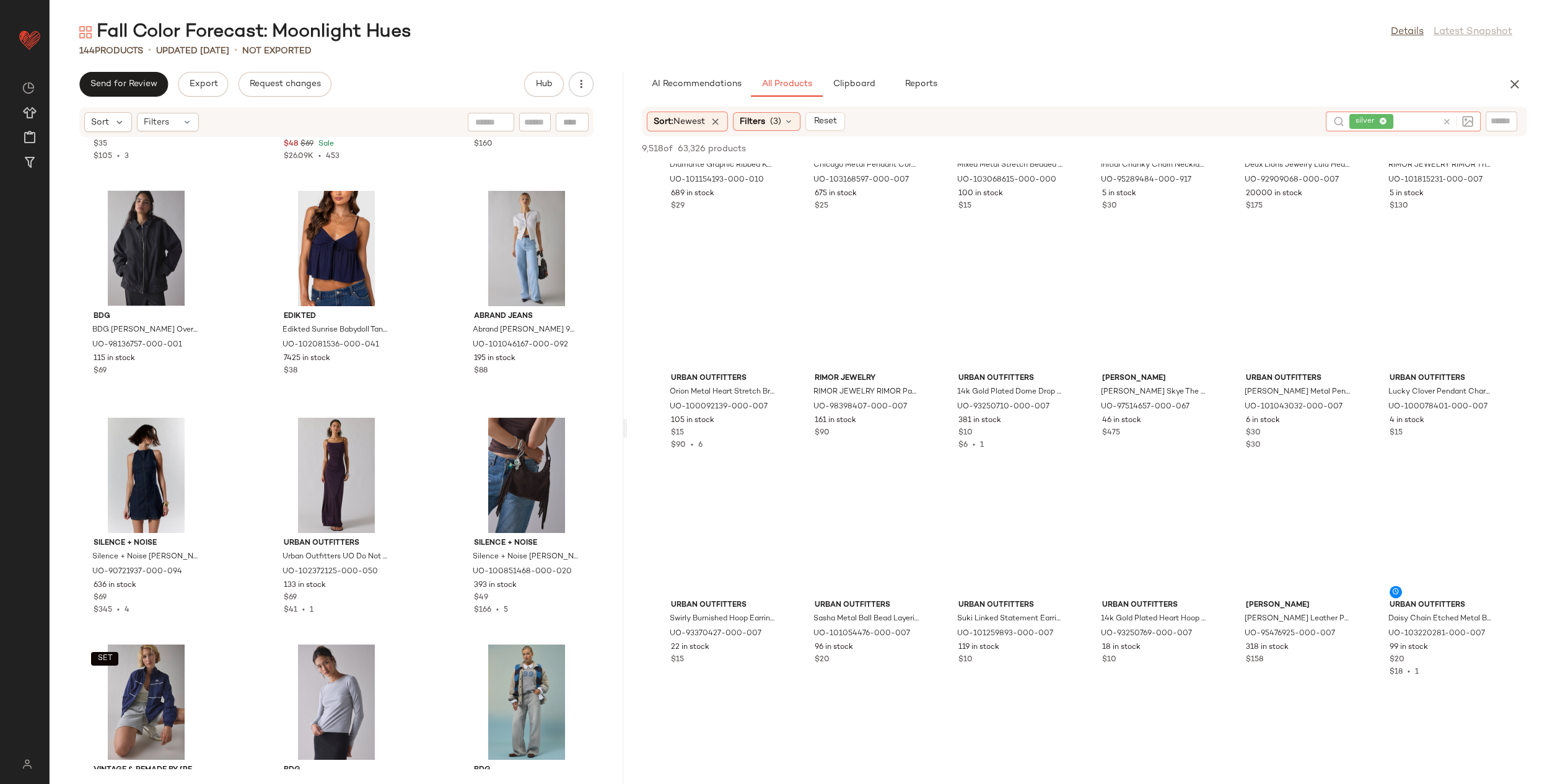
scroll to position [4905, 0]
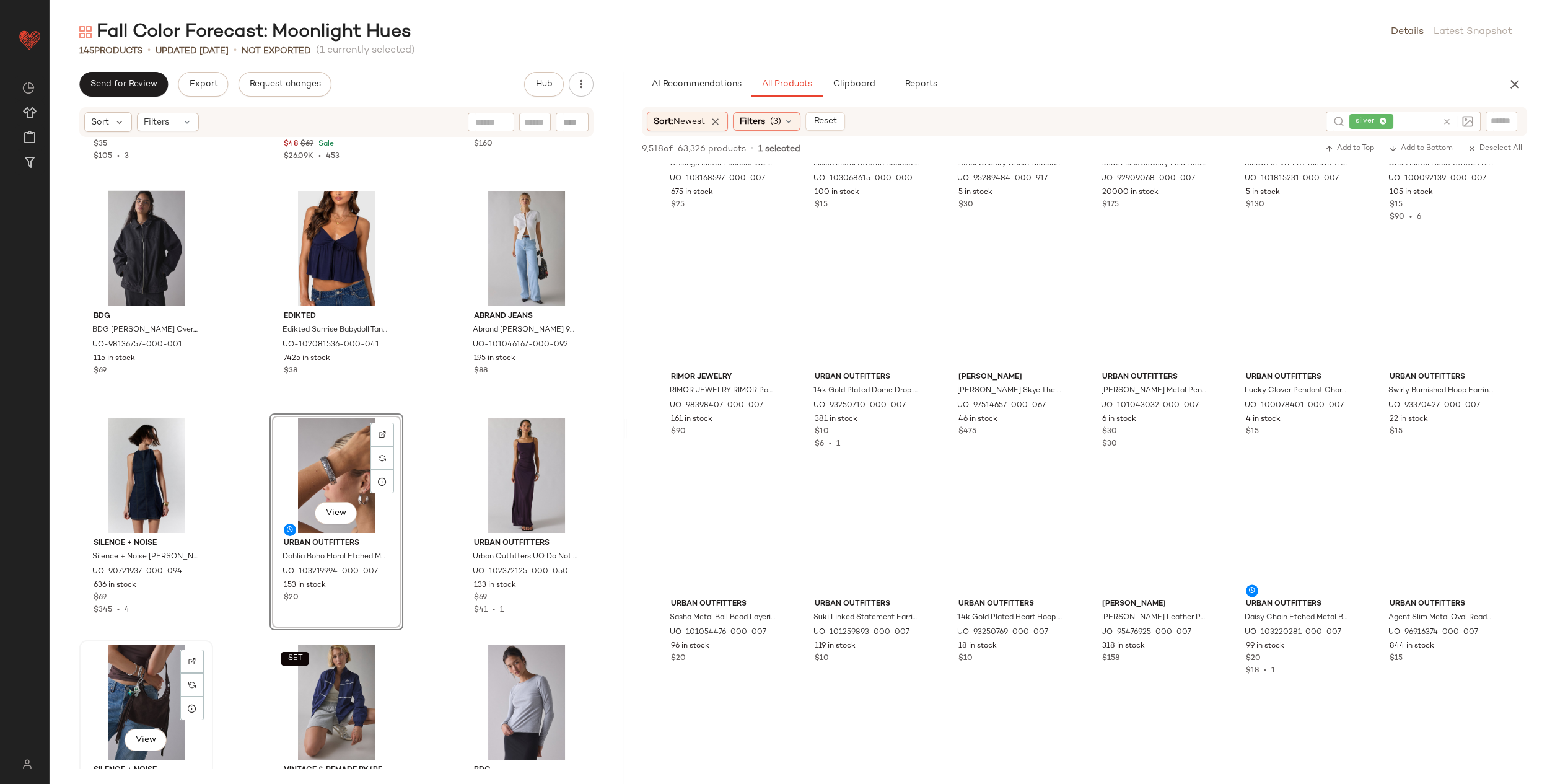
click at [134, 668] on div "View" at bounding box center [146, 702] width 125 height 115
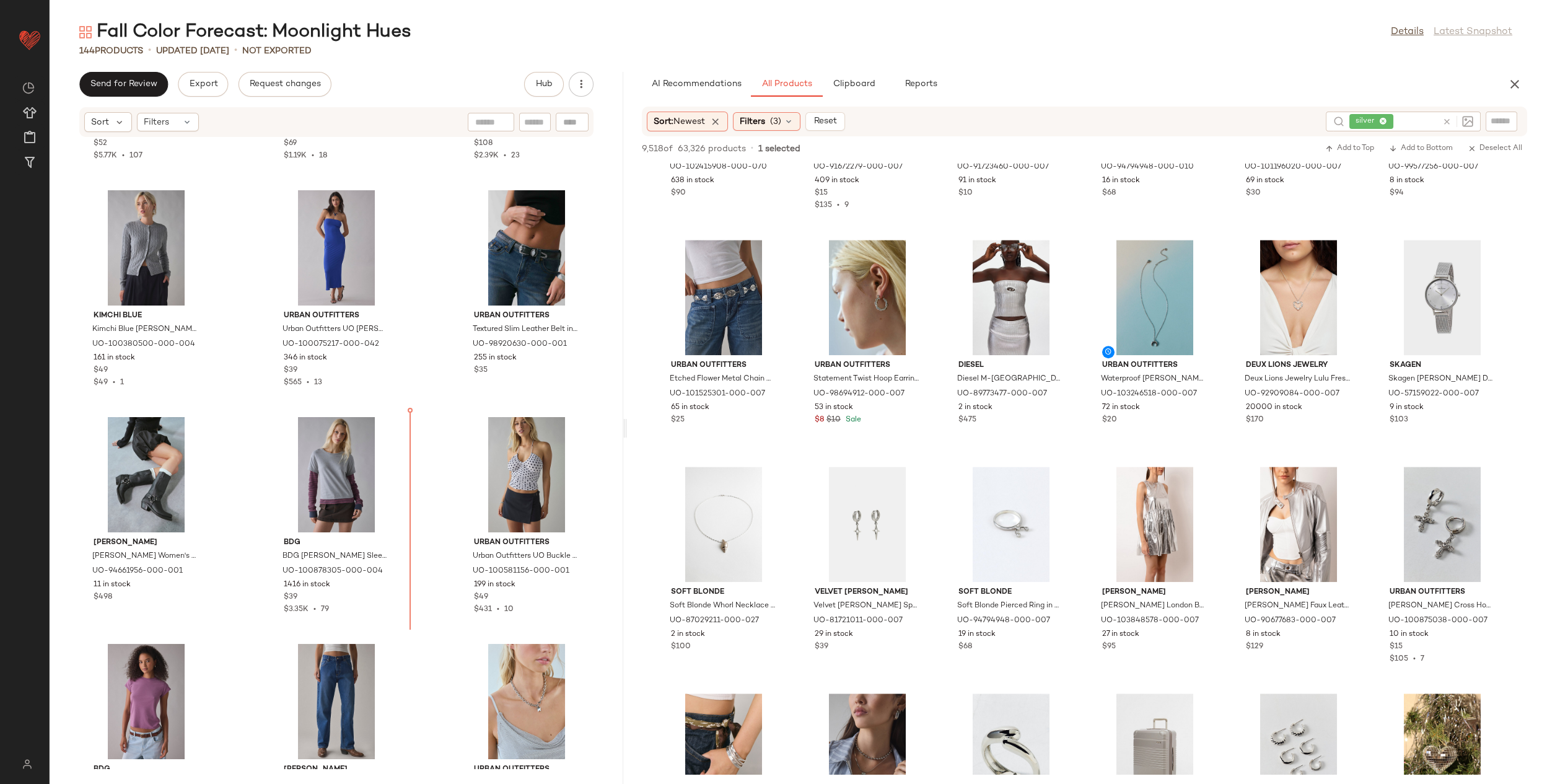
scroll to position [1325, 0]
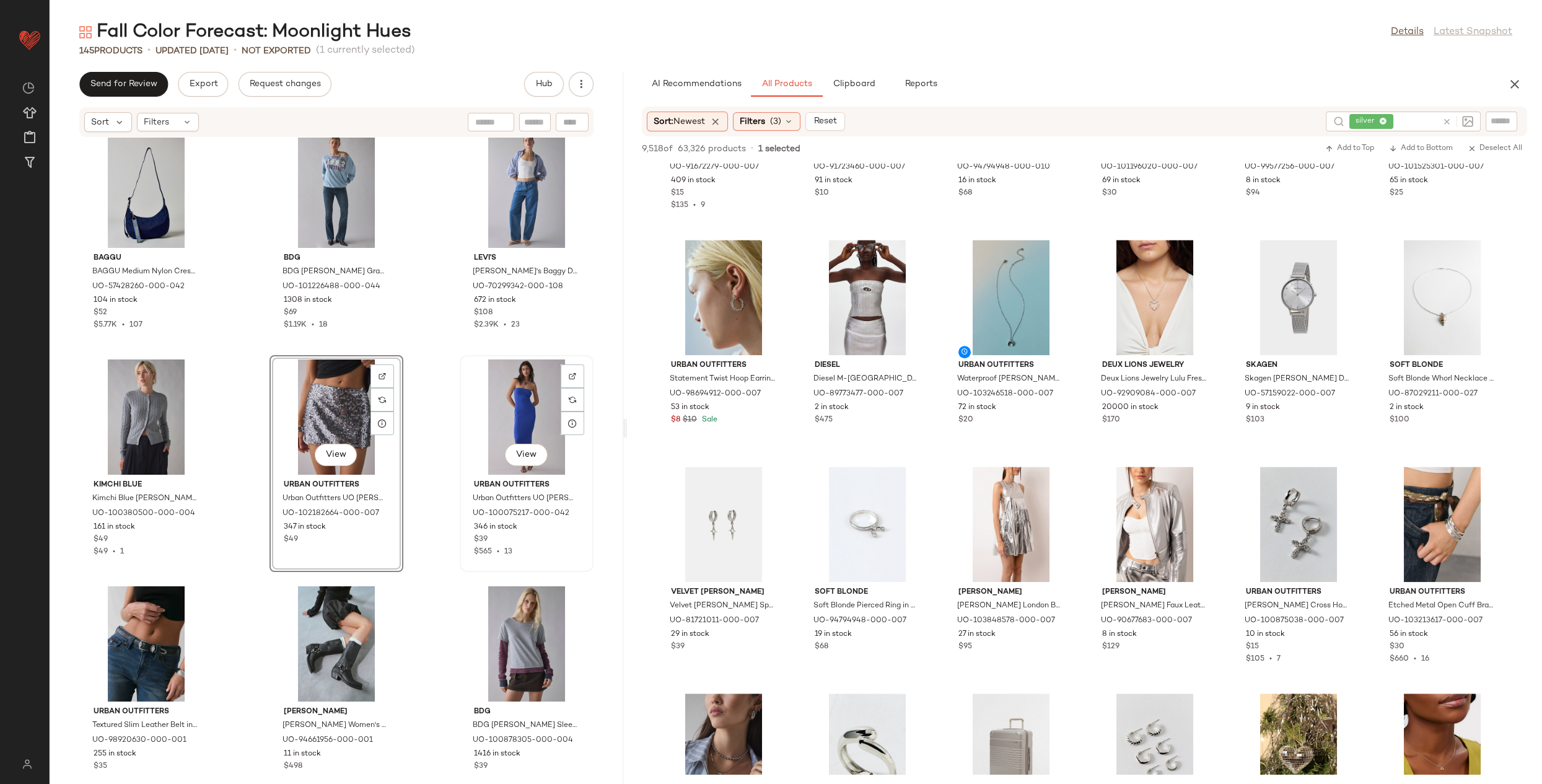
scroll to position [1148, 0]
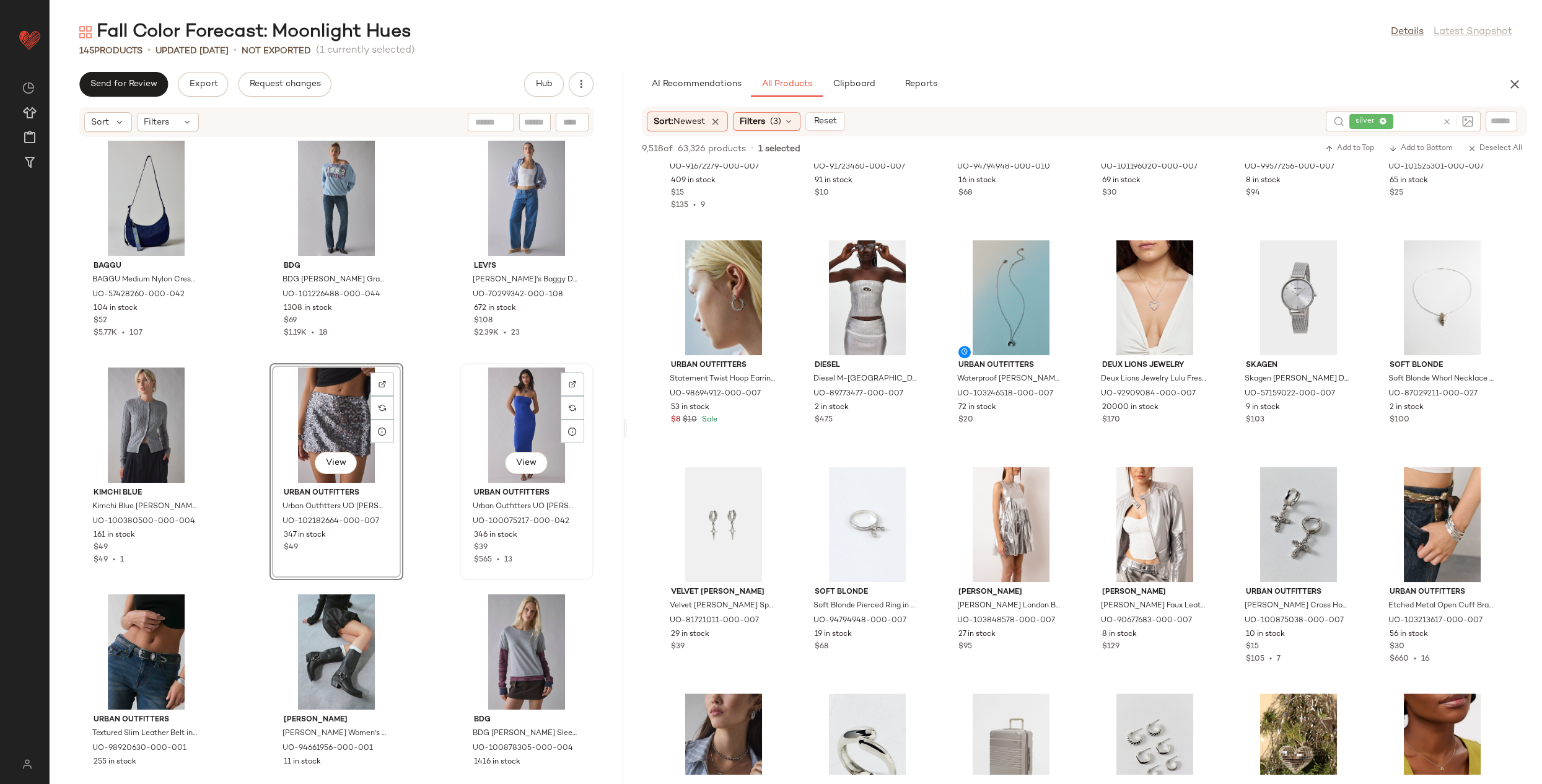
click at [510, 420] on div "View" at bounding box center [527, 425] width 125 height 115
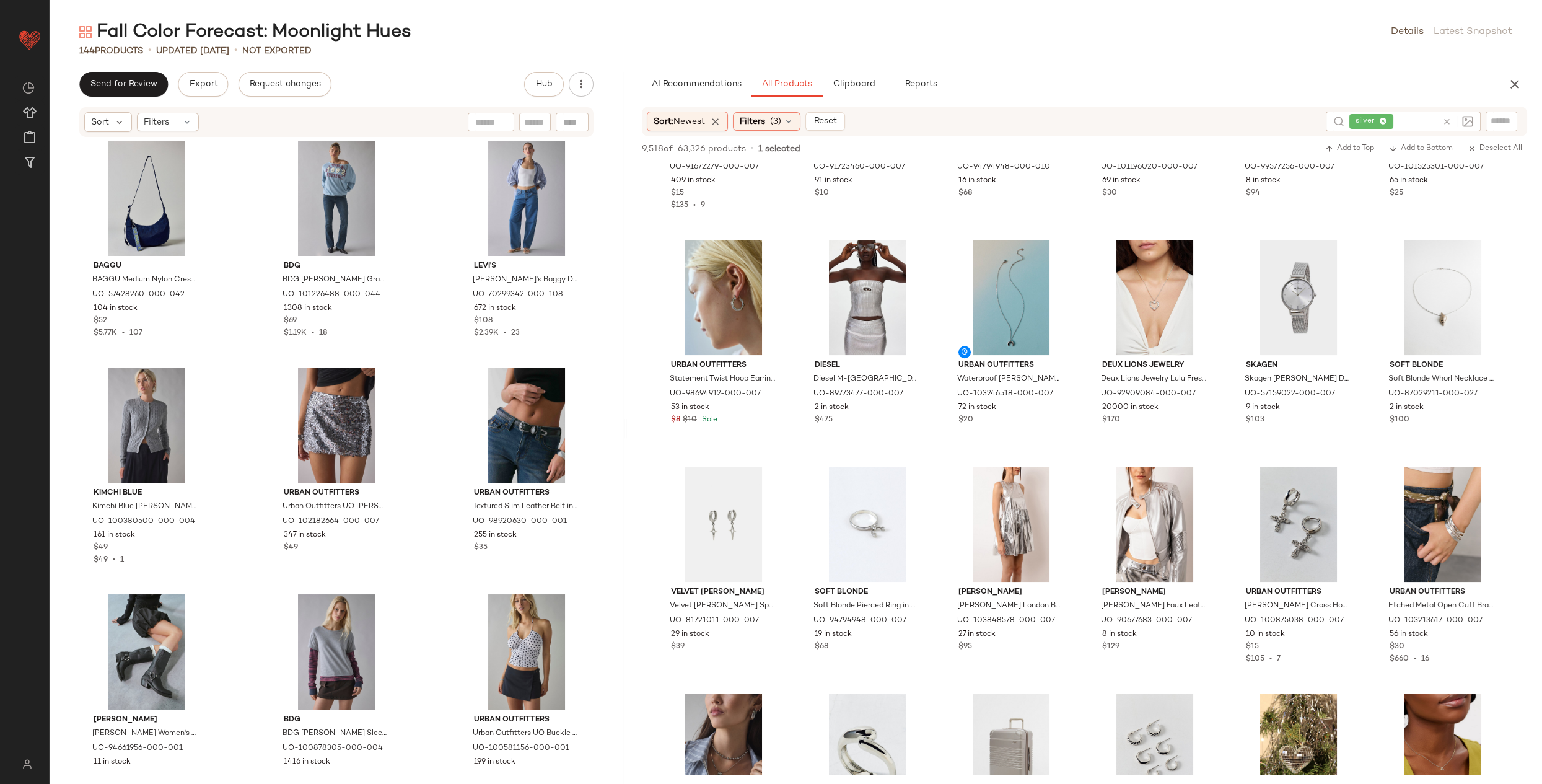
click at [1449, 122] on icon at bounding box center [1447, 122] width 9 height 9
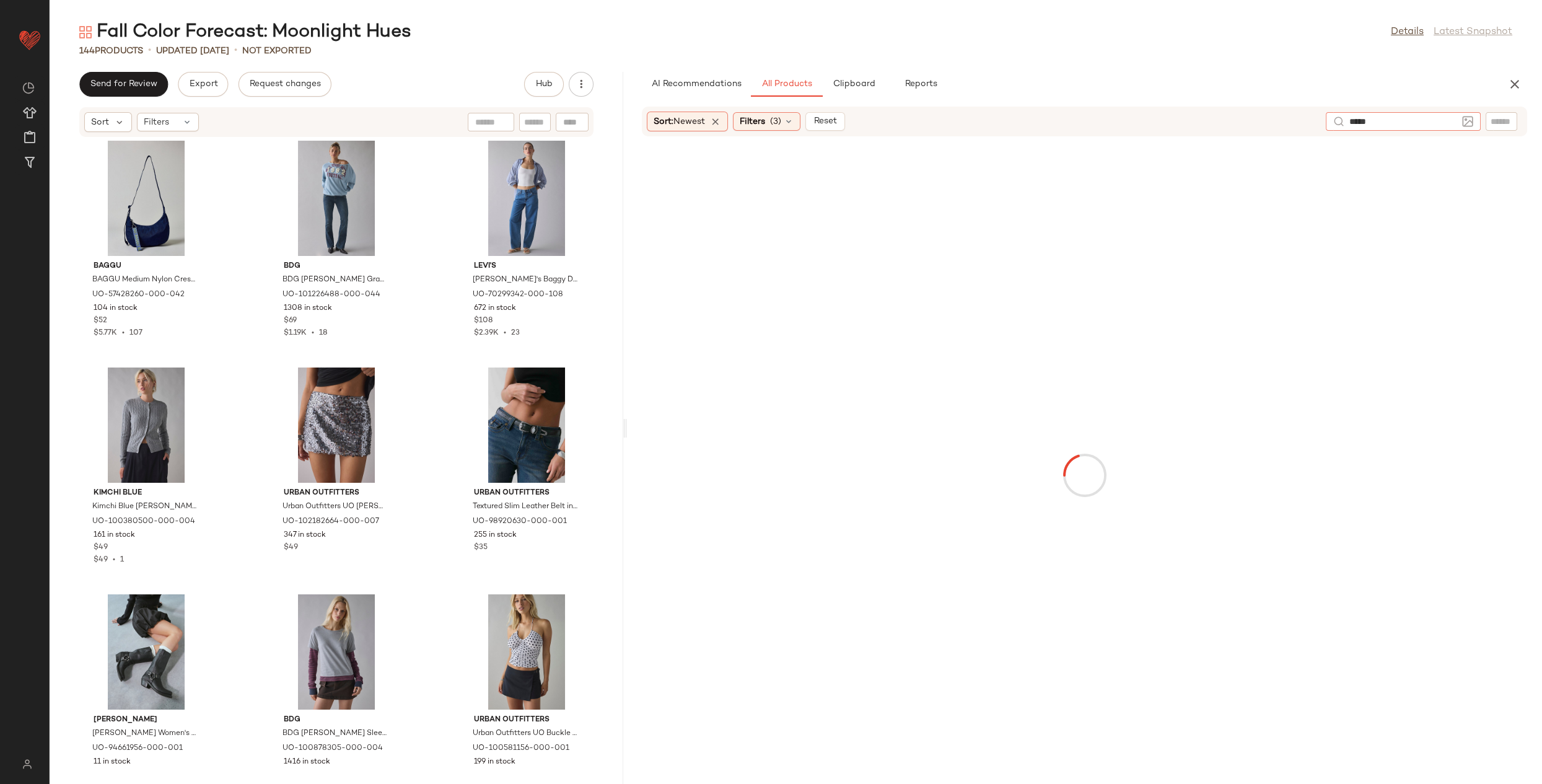
type input "******"
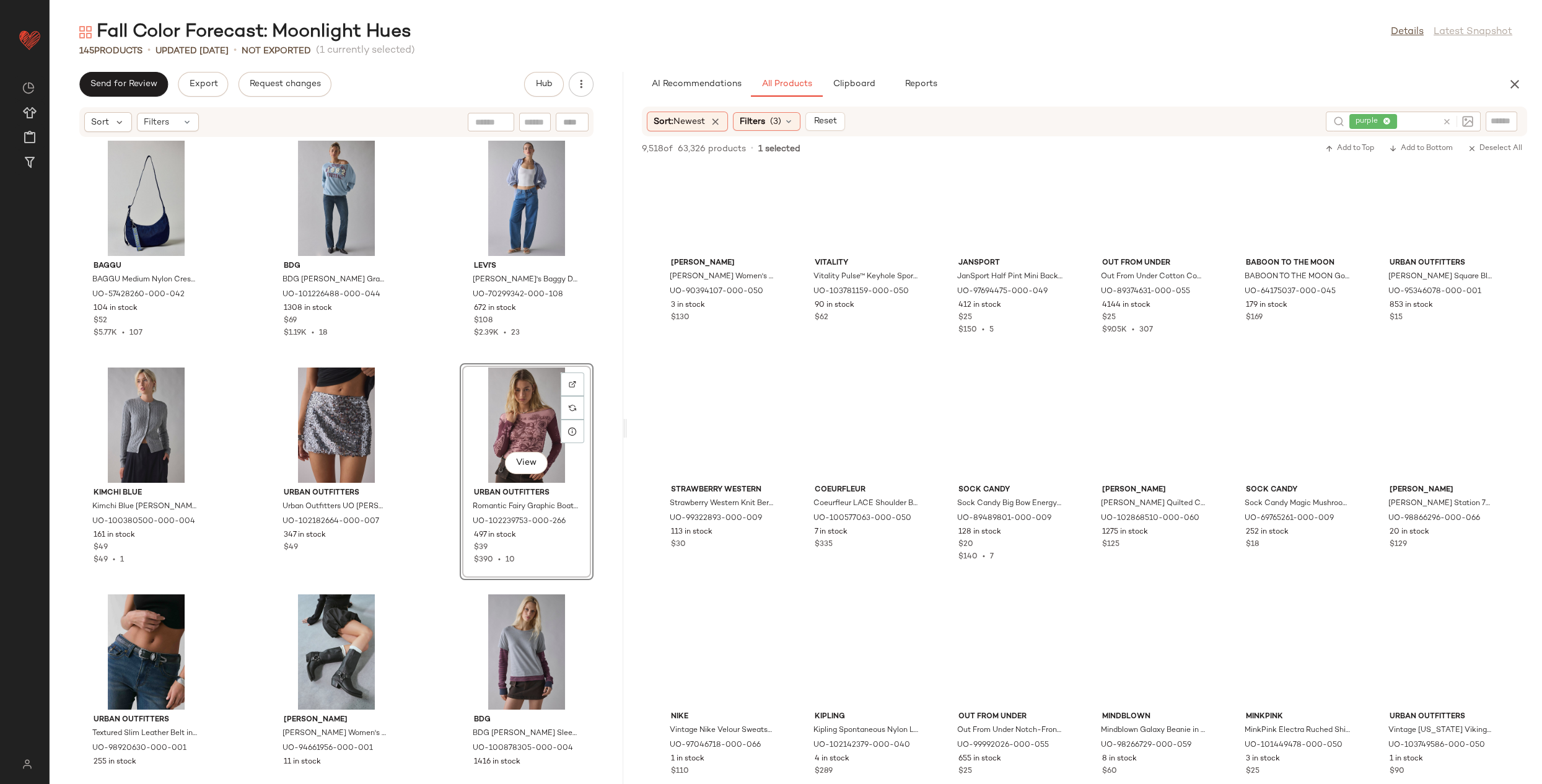
scroll to position [5250, 0]
click at [527, 428] on div "View" at bounding box center [527, 425] width 125 height 115
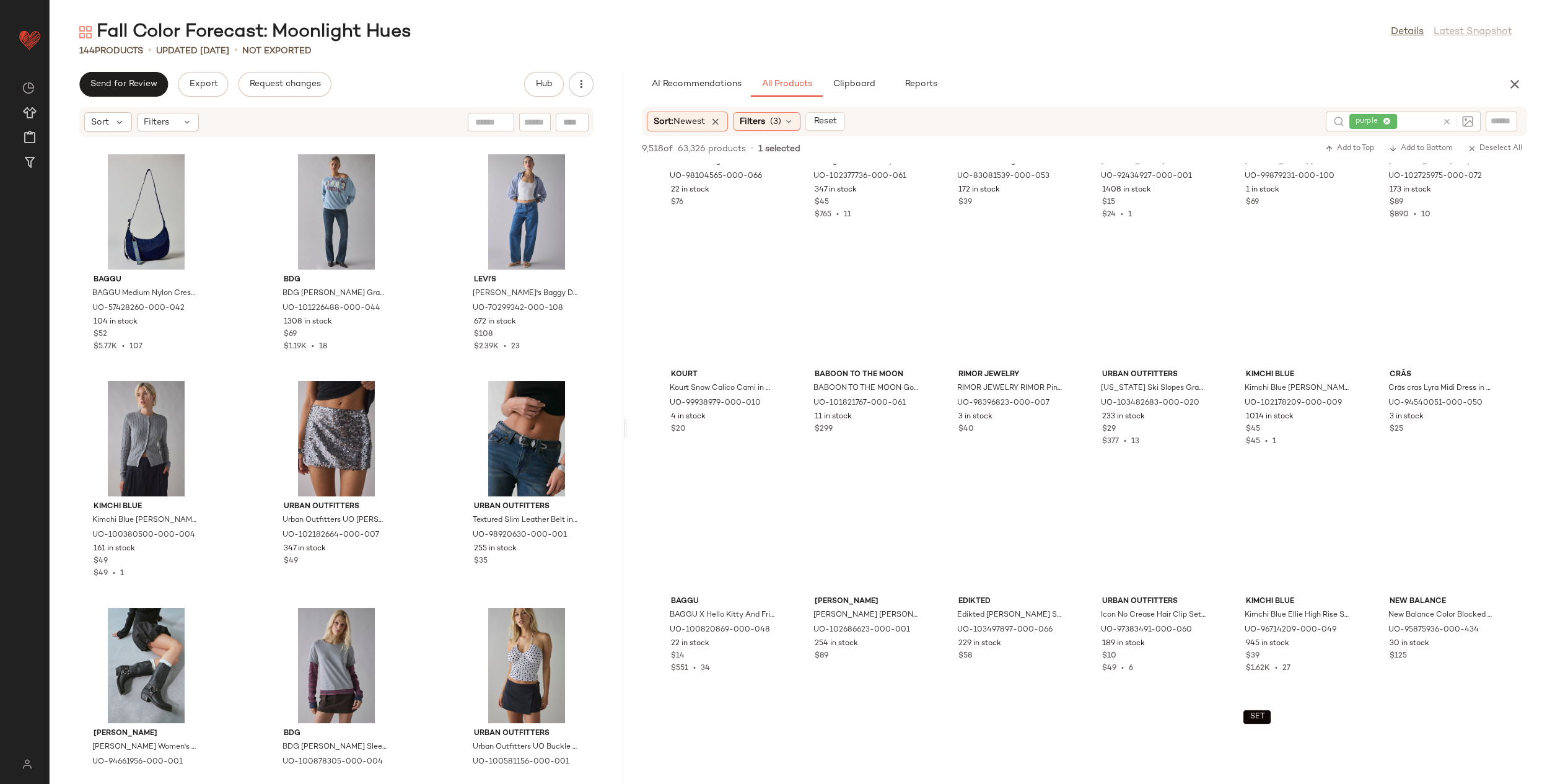
scroll to position [13377, 0]
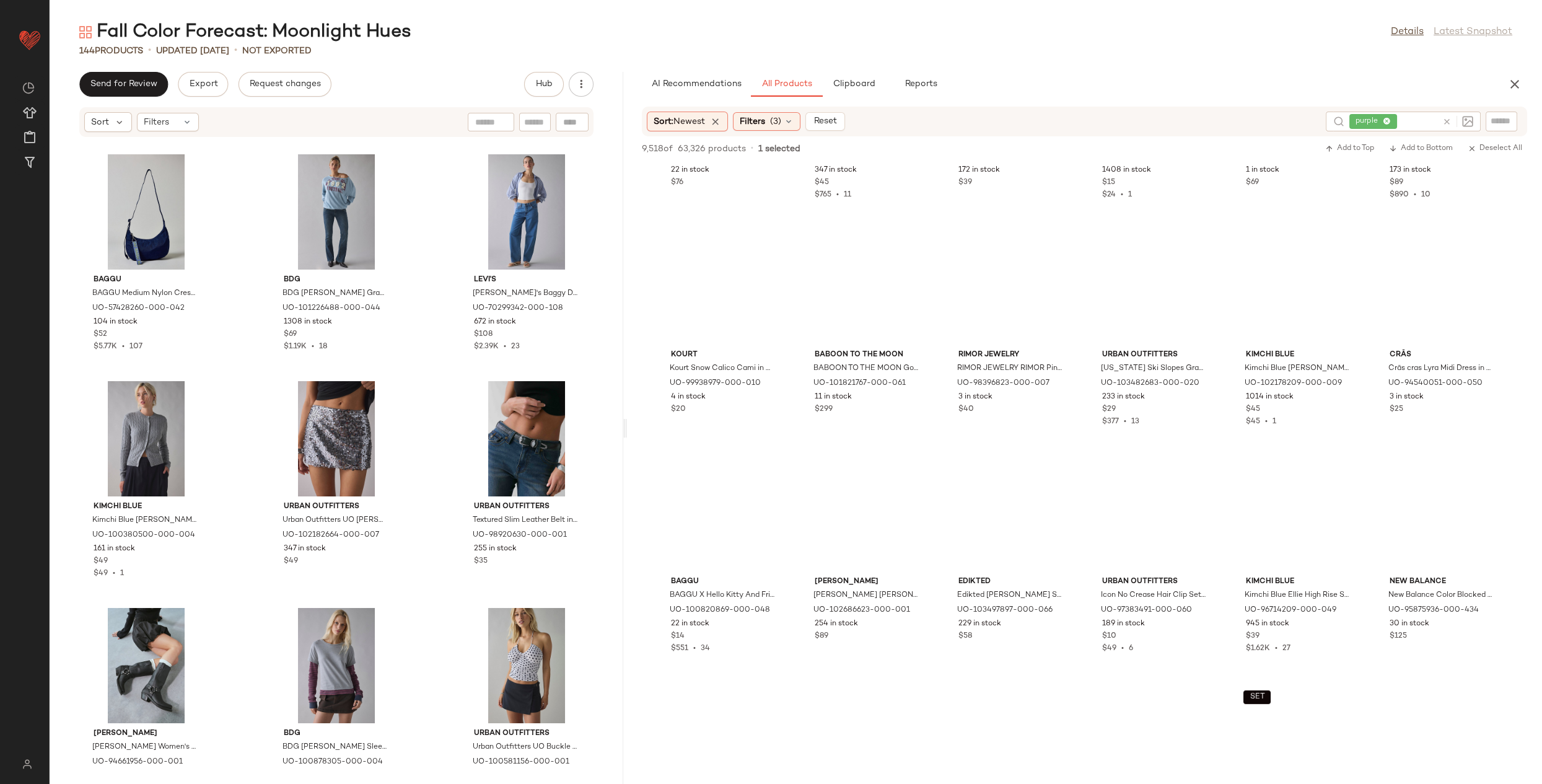
click at [1447, 124] on icon at bounding box center [1447, 122] width 9 height 9
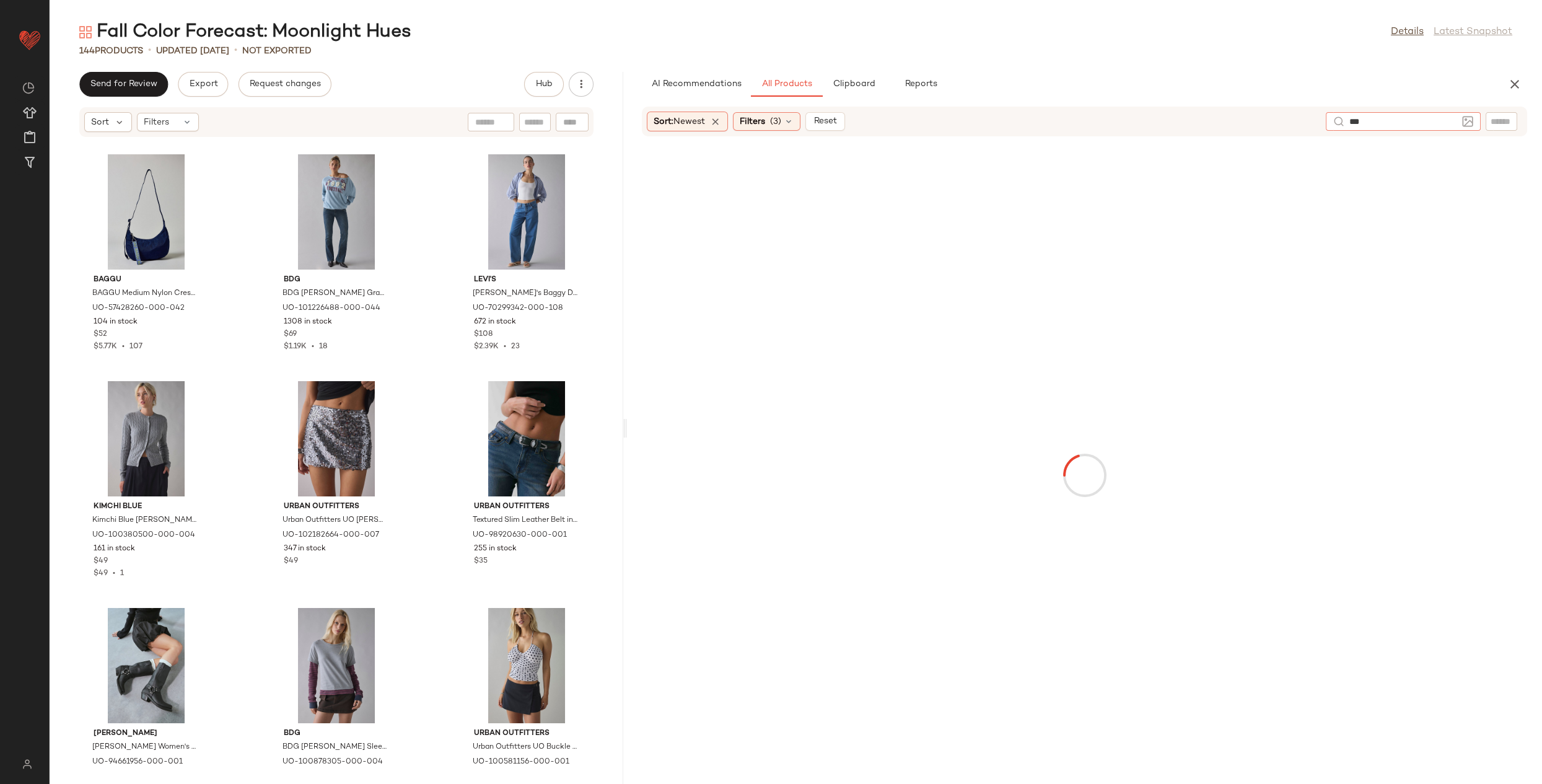
type input "****"
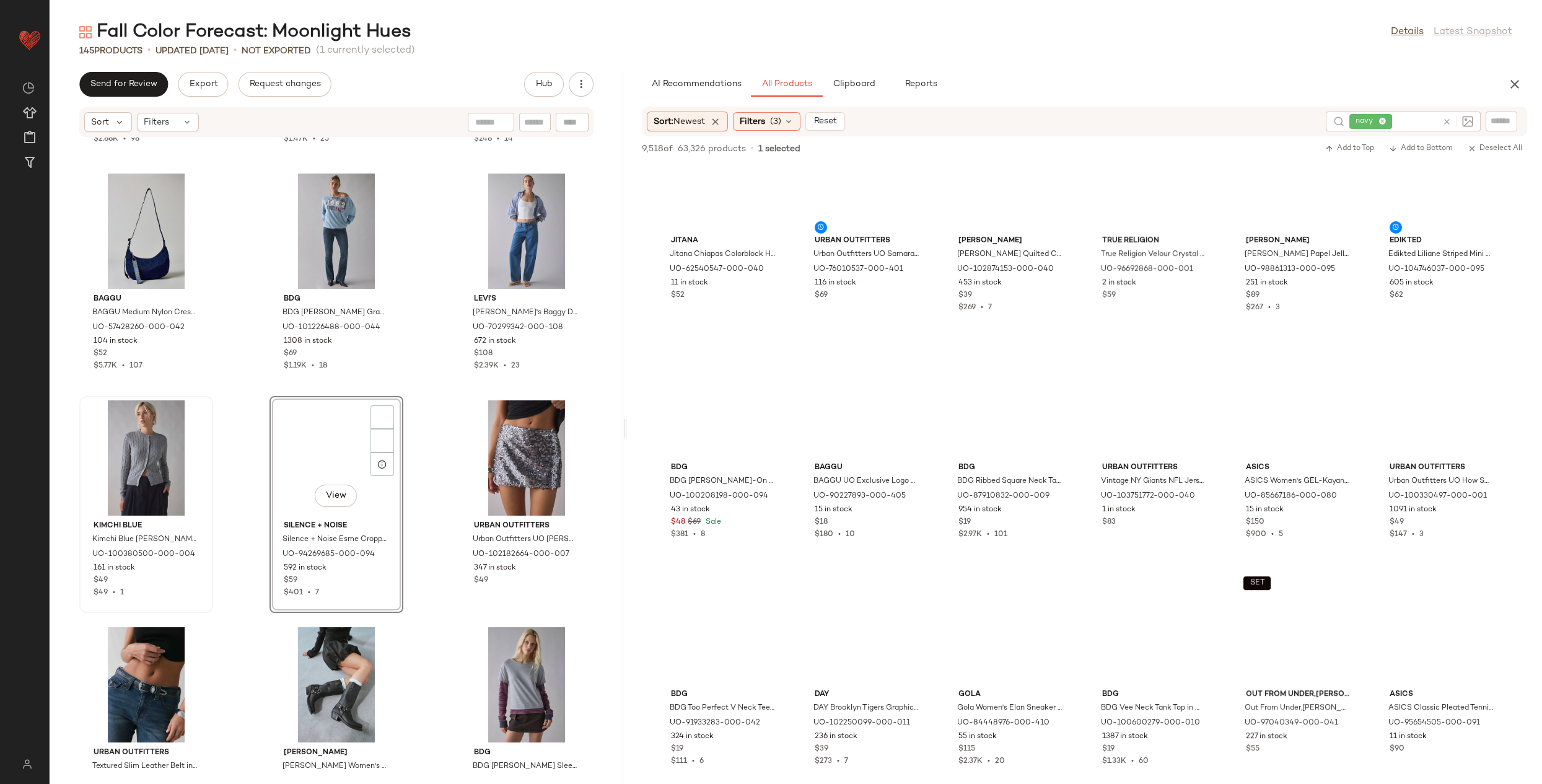
scroll to position [1086, 0]
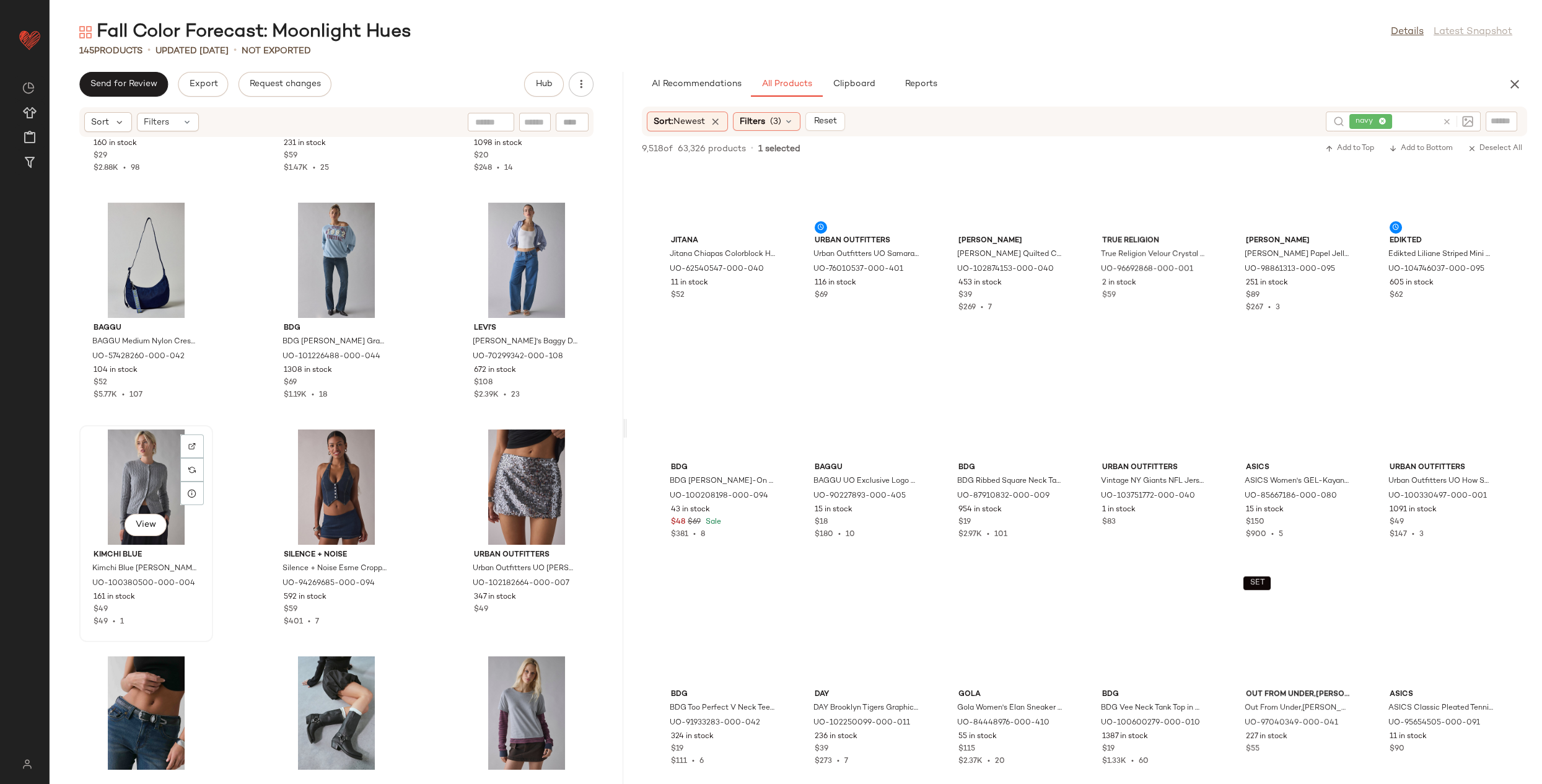
click at [125, 490] on div "View" at bounding box center [146, 487] width 125 height 115
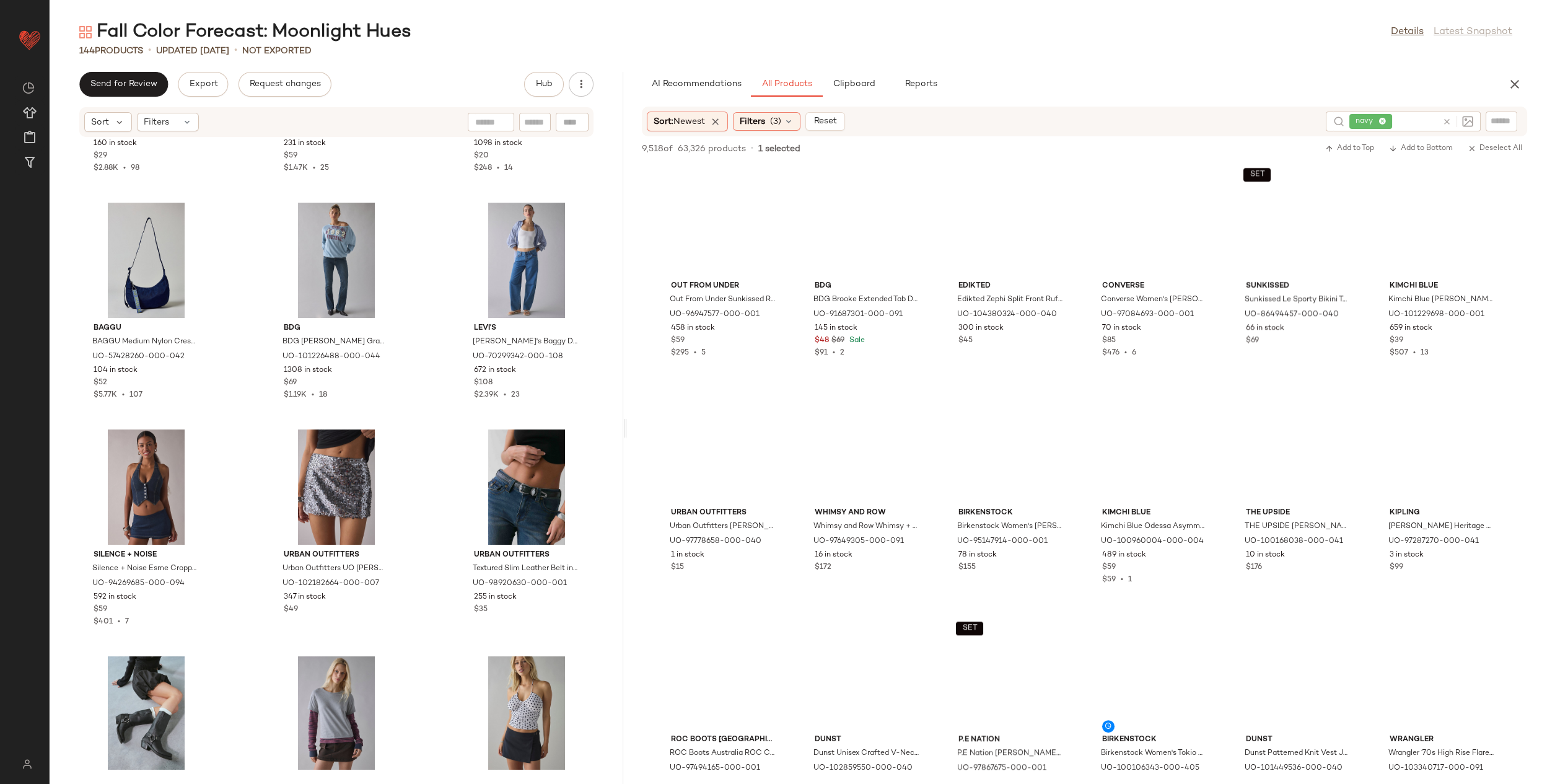
scroll to position [15931, 0]
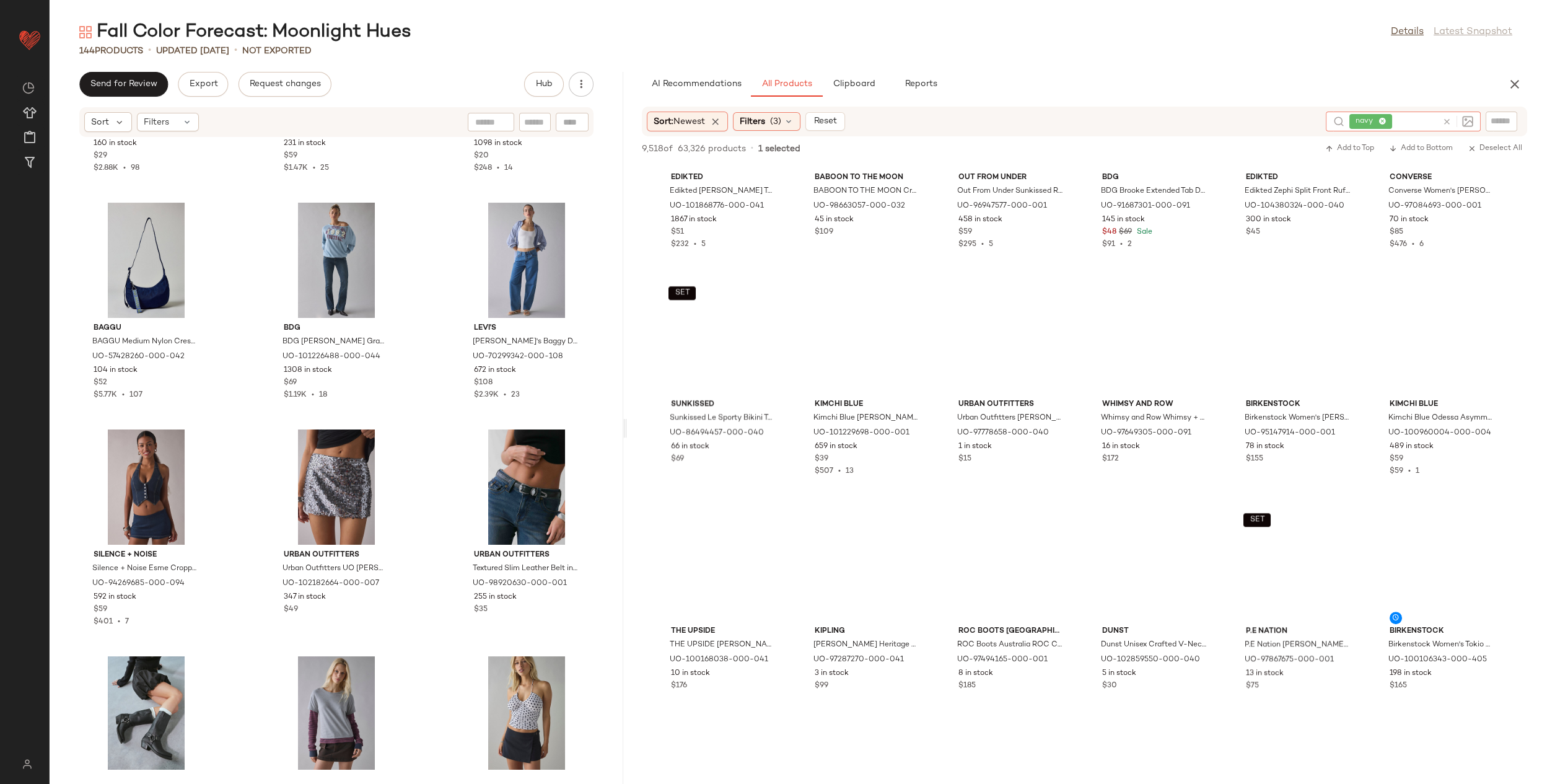
click at [1450, 121] on icon at bounding box center [1447, 122] width 9 height 9
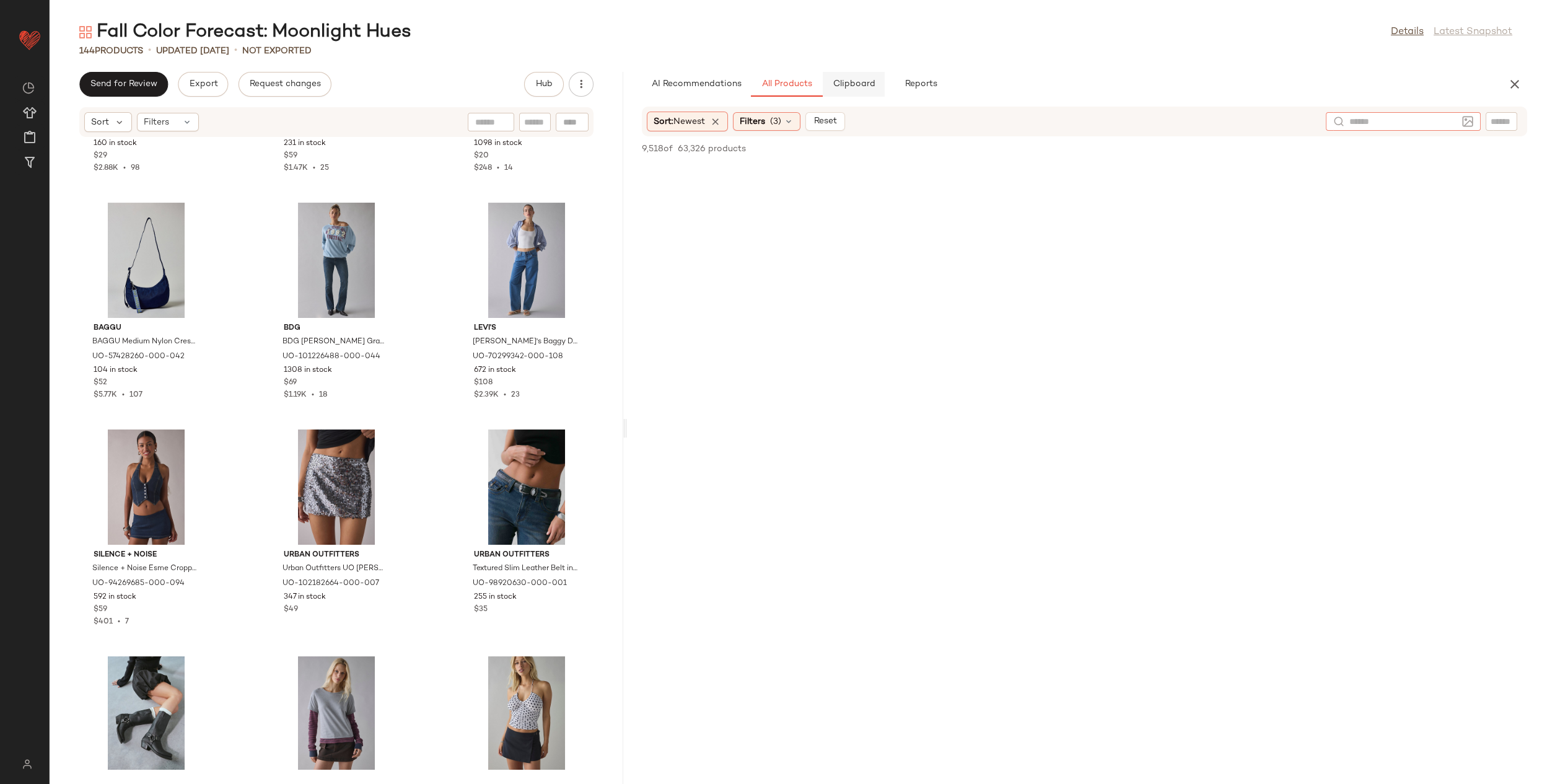
click at [843, 93] on button "Clipboard" at bounding box center [854, 84] width 62 height 25
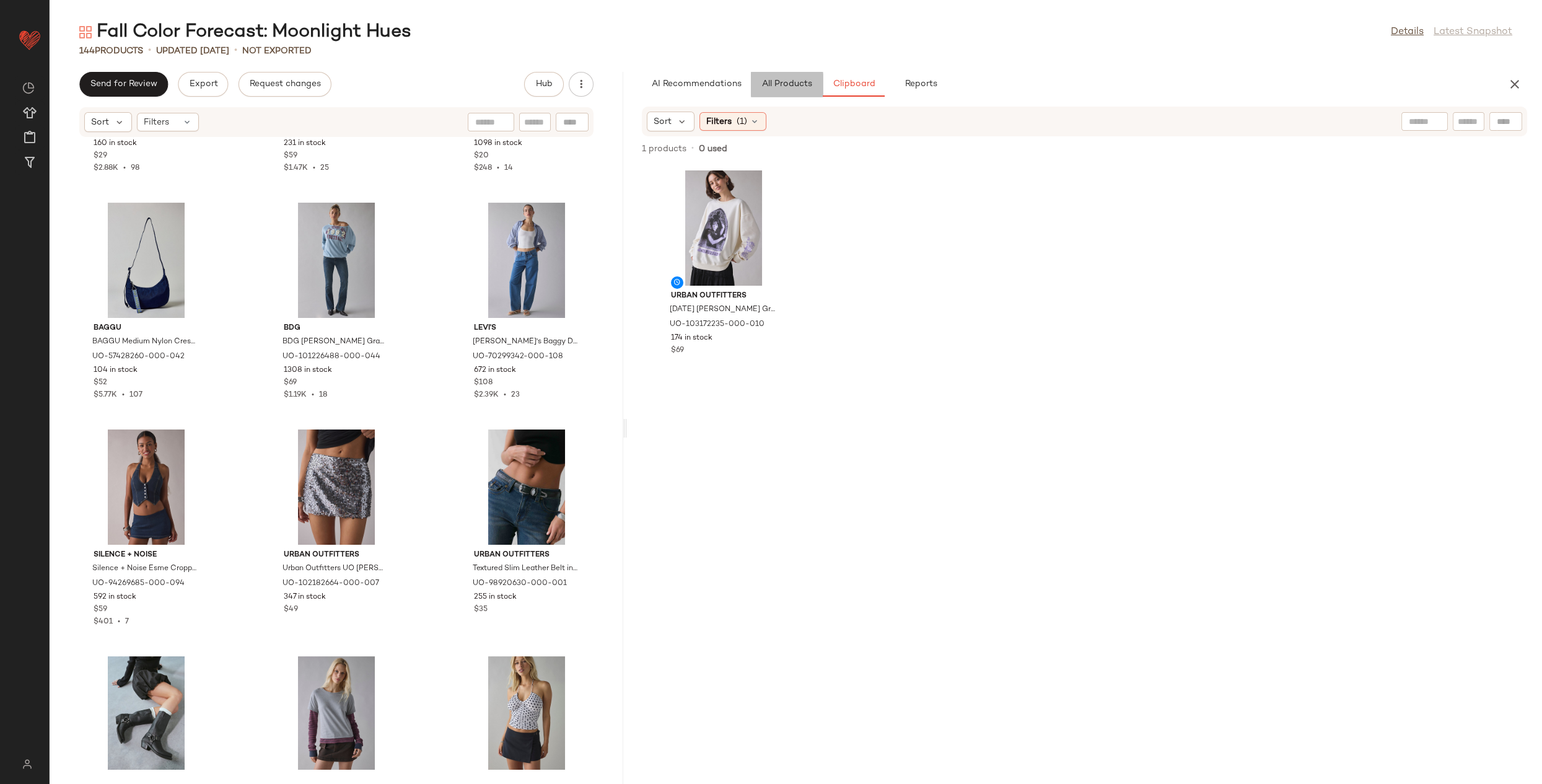
click at [801, 93] on button "All Products" at bounding box center [787, 84] width 72 height 25
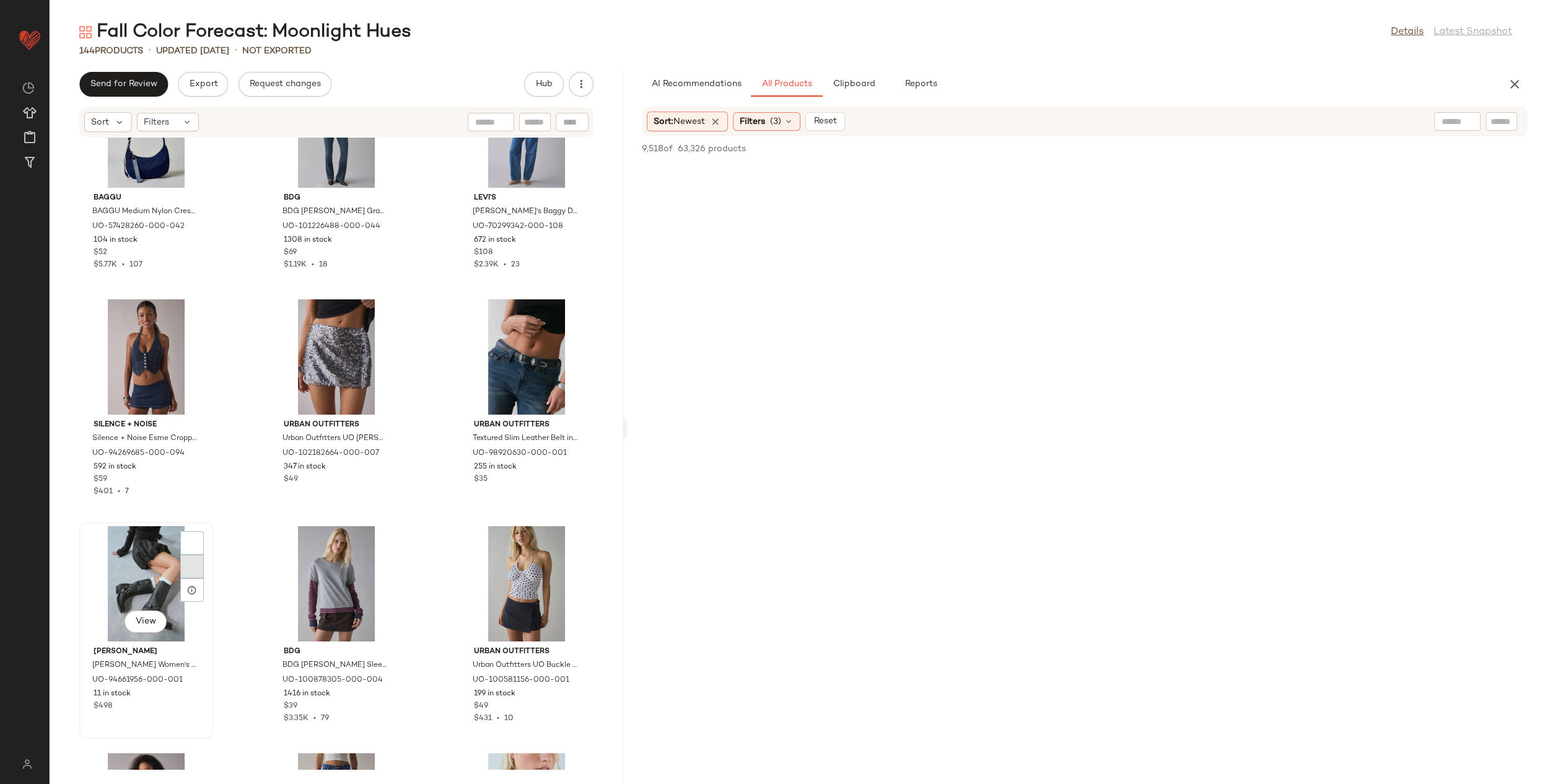
scroll to position [1230, 0]
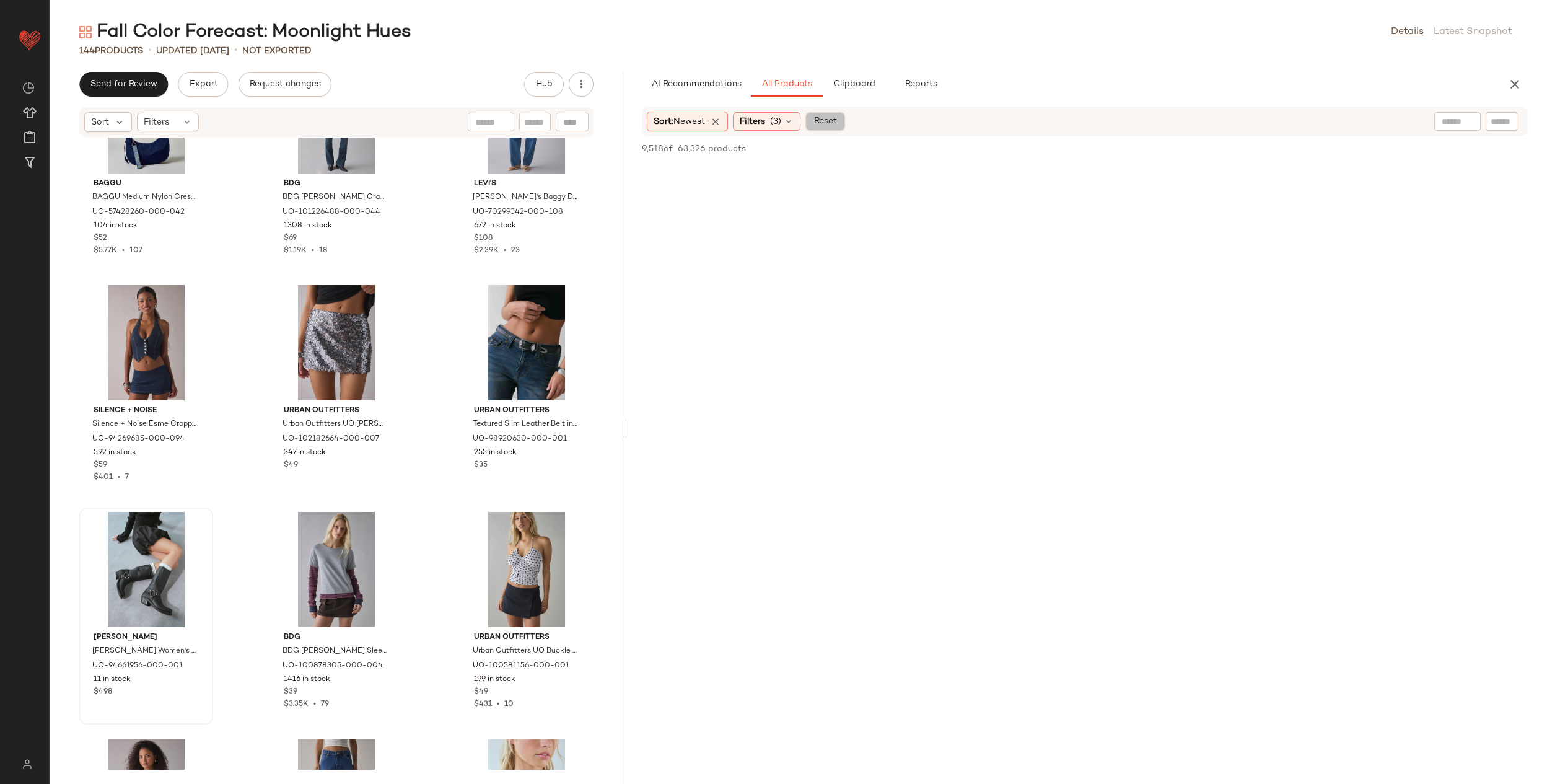
click at [812, 119] on button "Reset" at bounding box center [825, 121] width 40 height 19
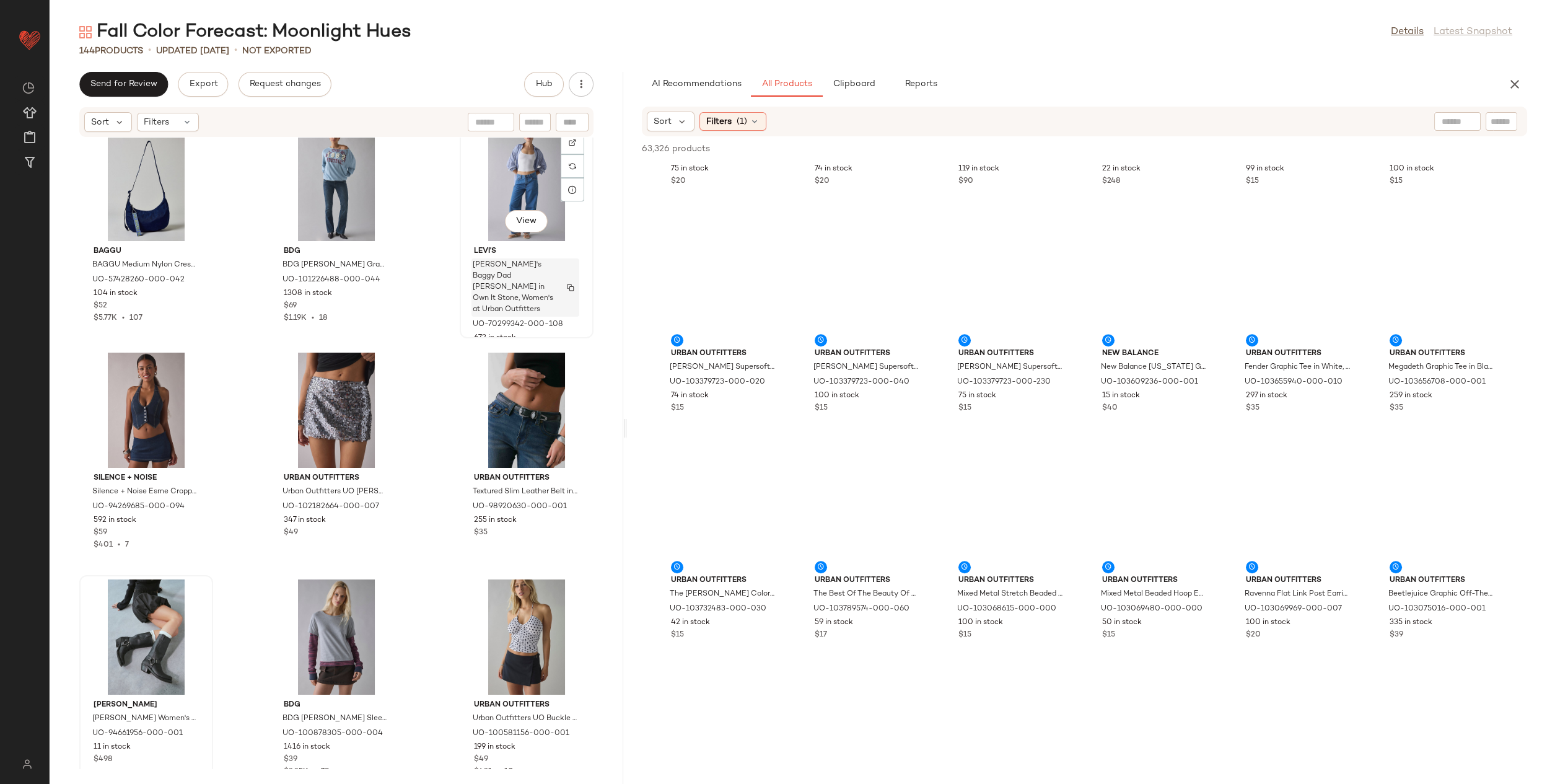
scroll to position [1165, 0]
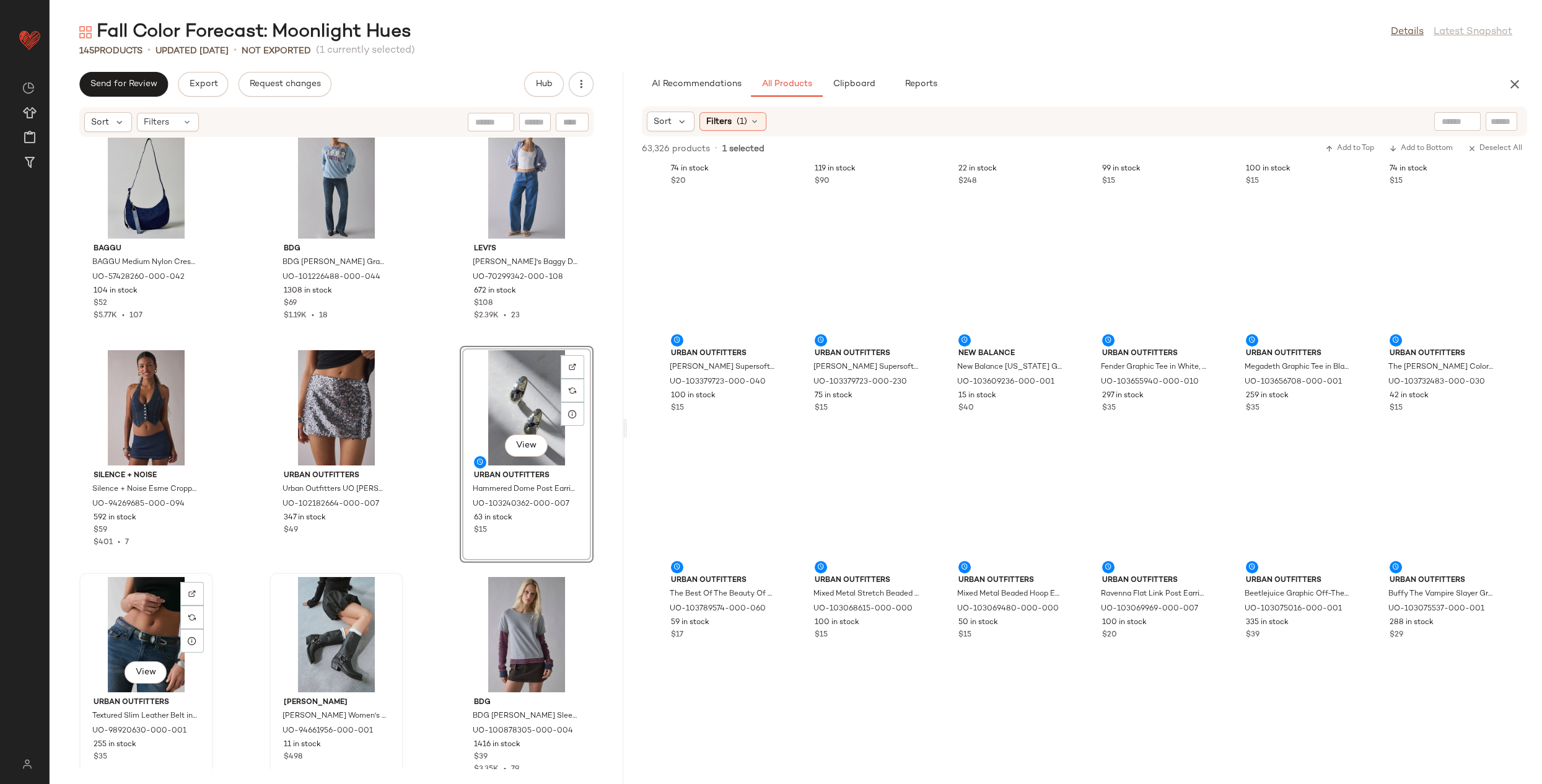
click at [132, 596] on div "View" at bounding box center [146, 634] width 125 height 115
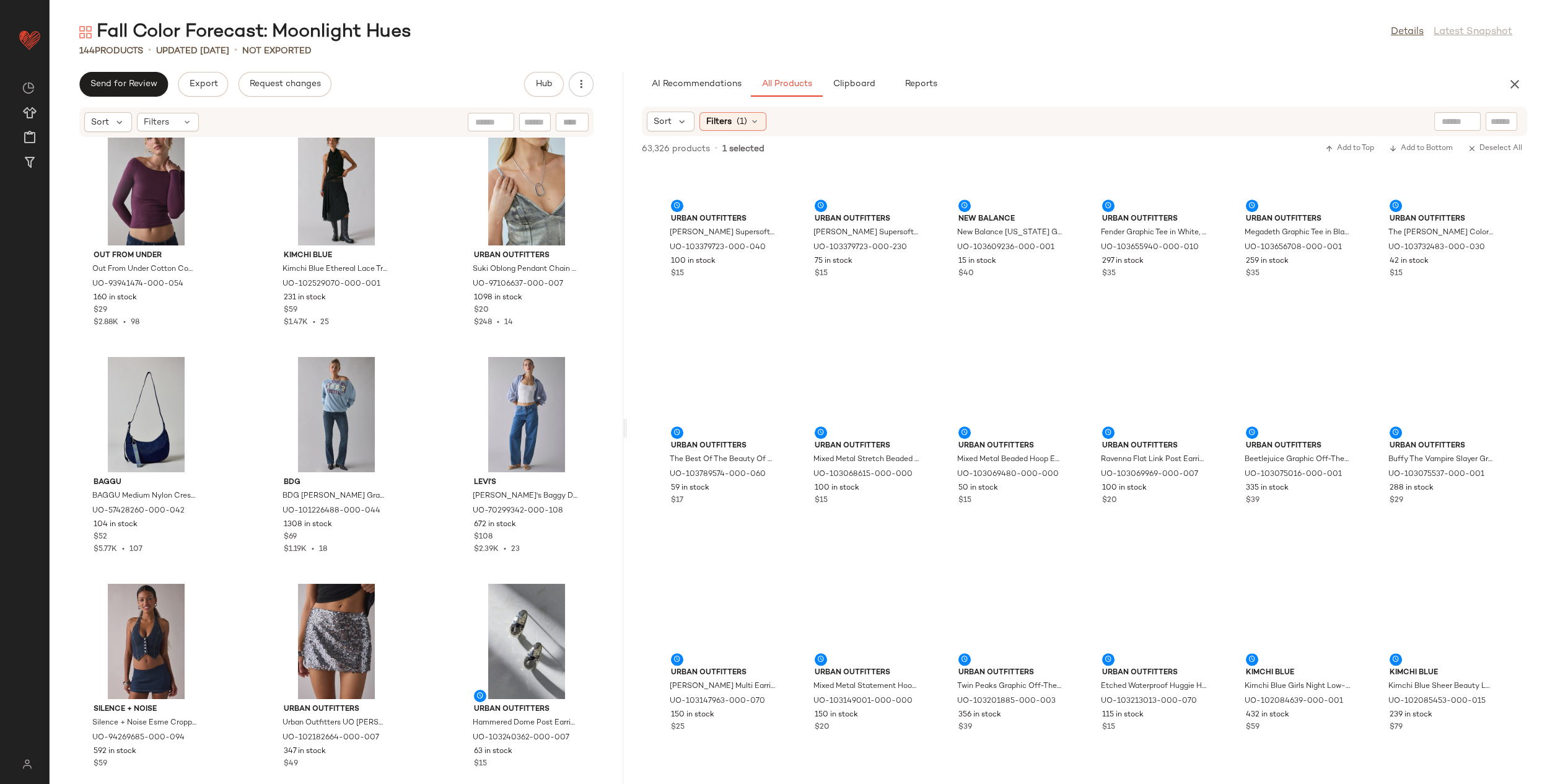
scroll to position [3928, 0]
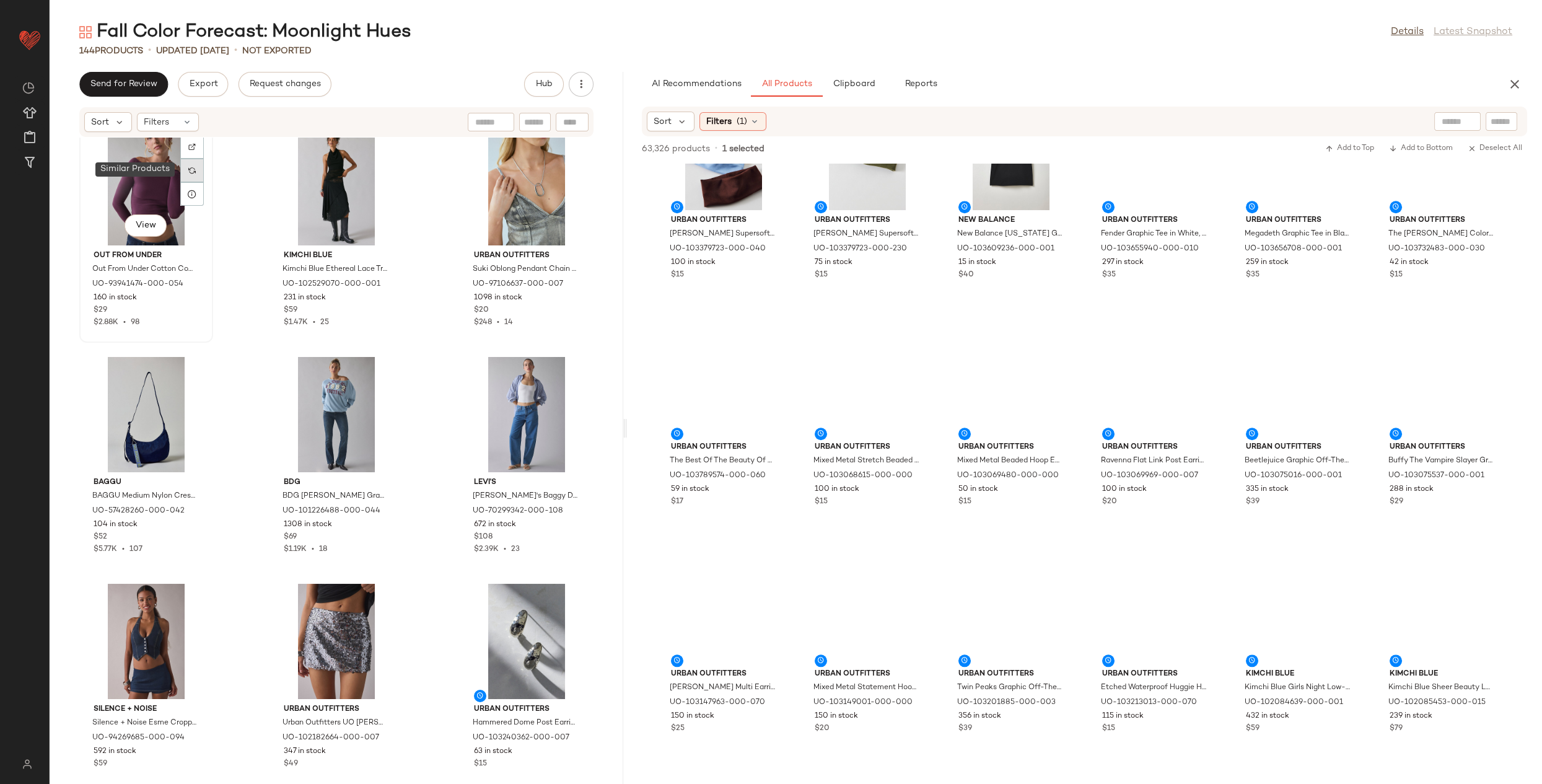
click at [189, 169] on img at bounding box center [192, 170] width 7 height 7
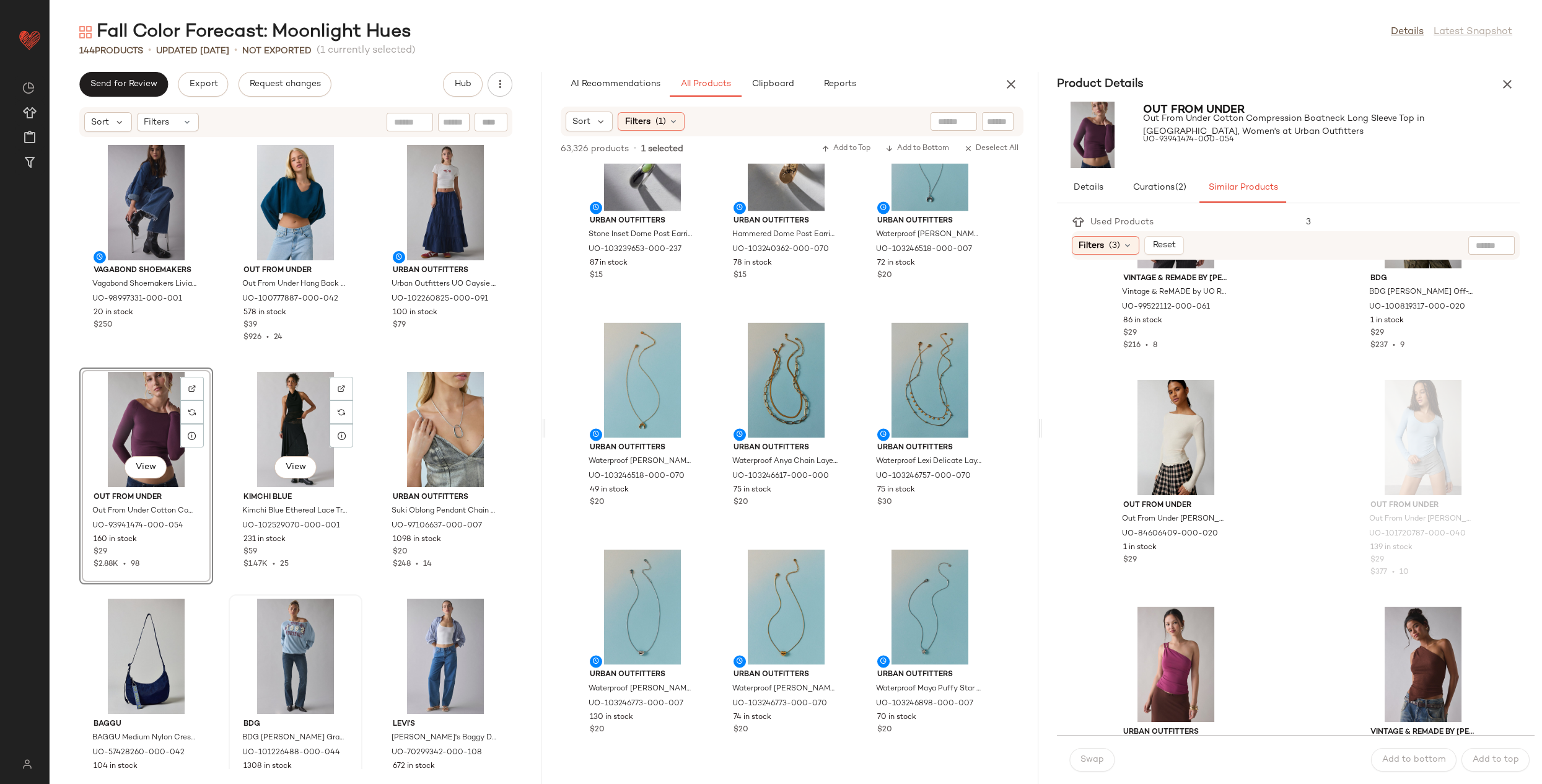
scroll to position [1482, 0]
click at [332, 638] on div at bounding box center [342, 639] width 23 height 23
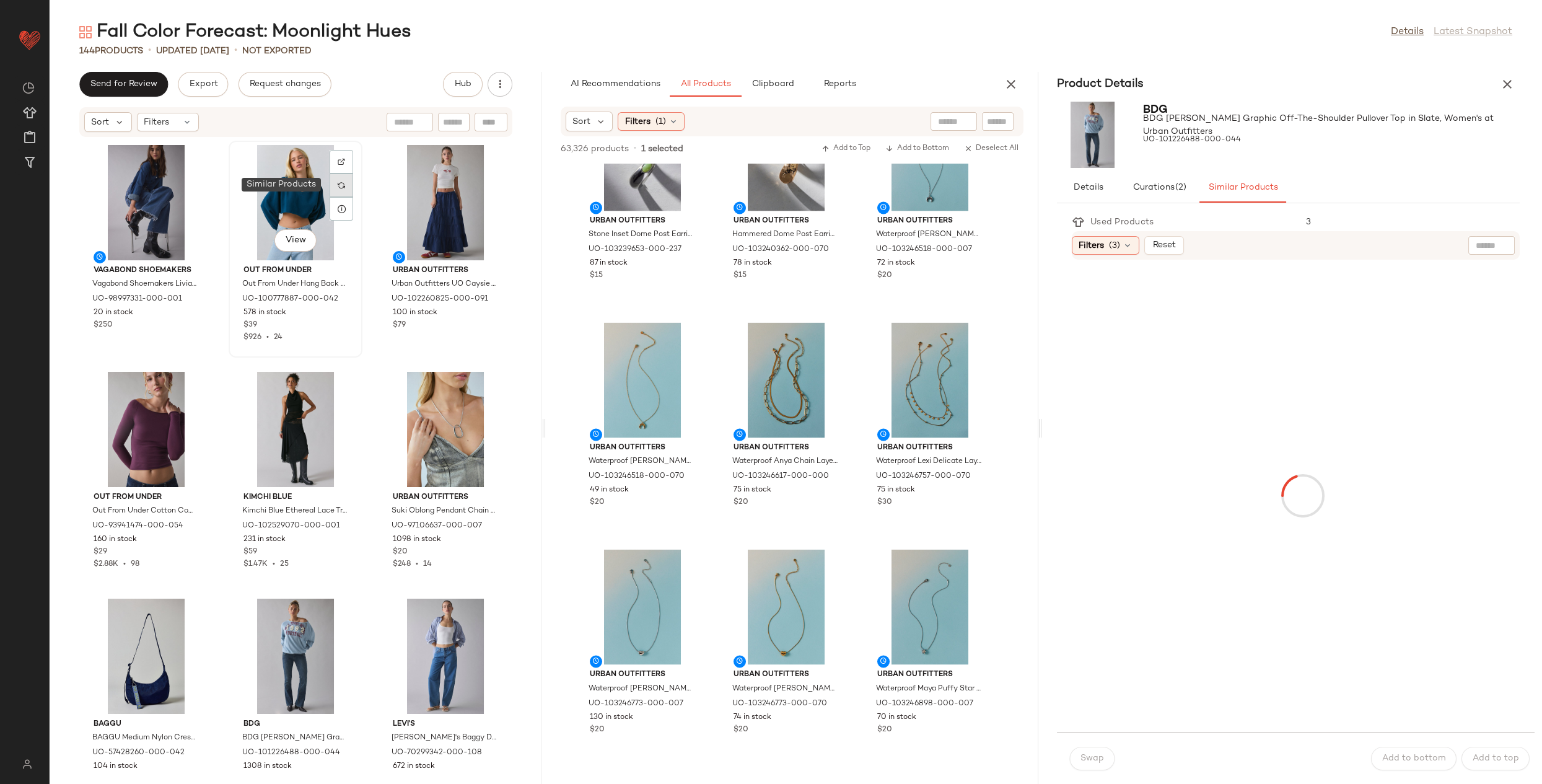
click at [338, 183] on img at bounding box center [341, 185] width 7 height 7
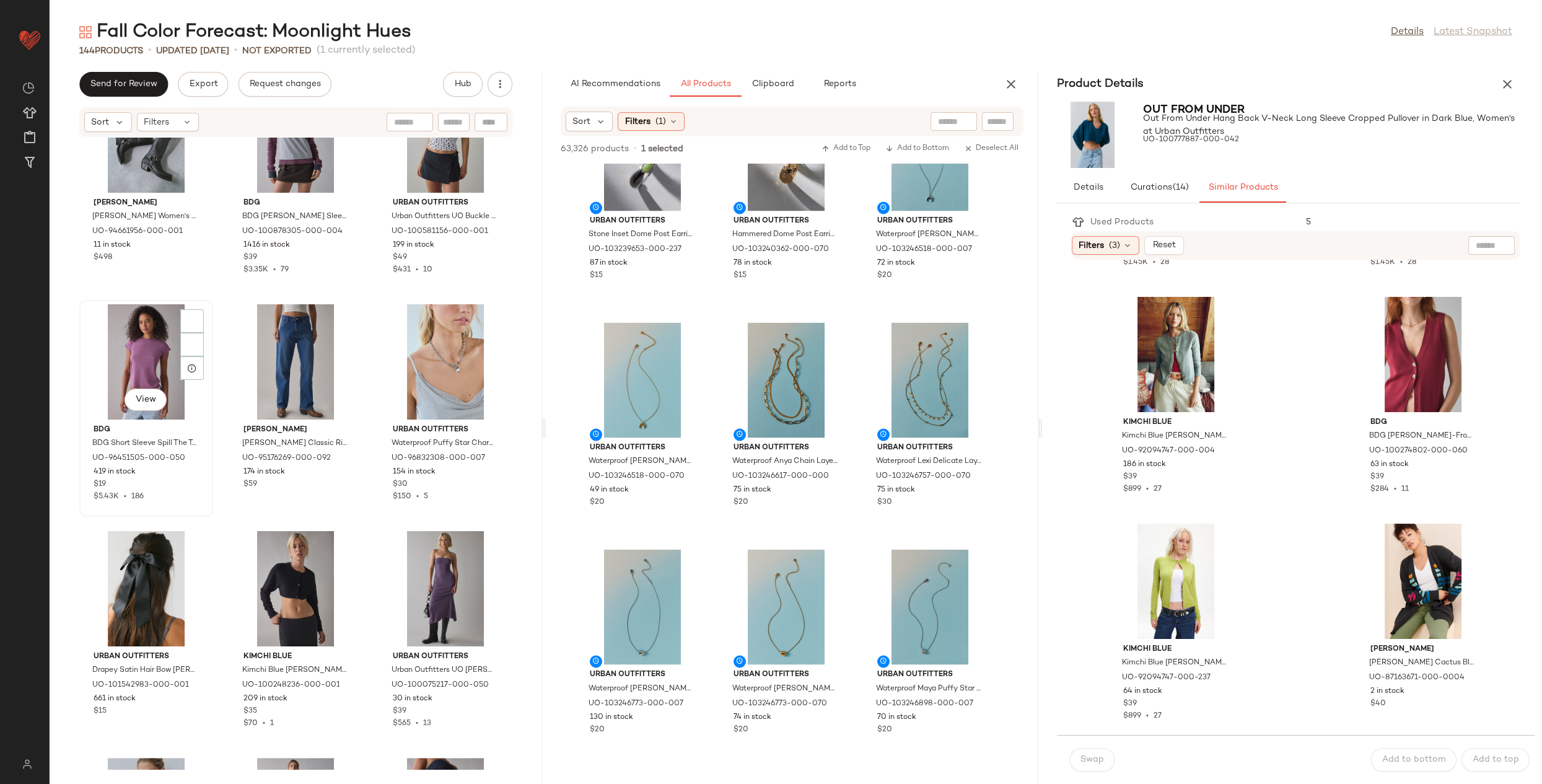
scroll to position [1689, 0]
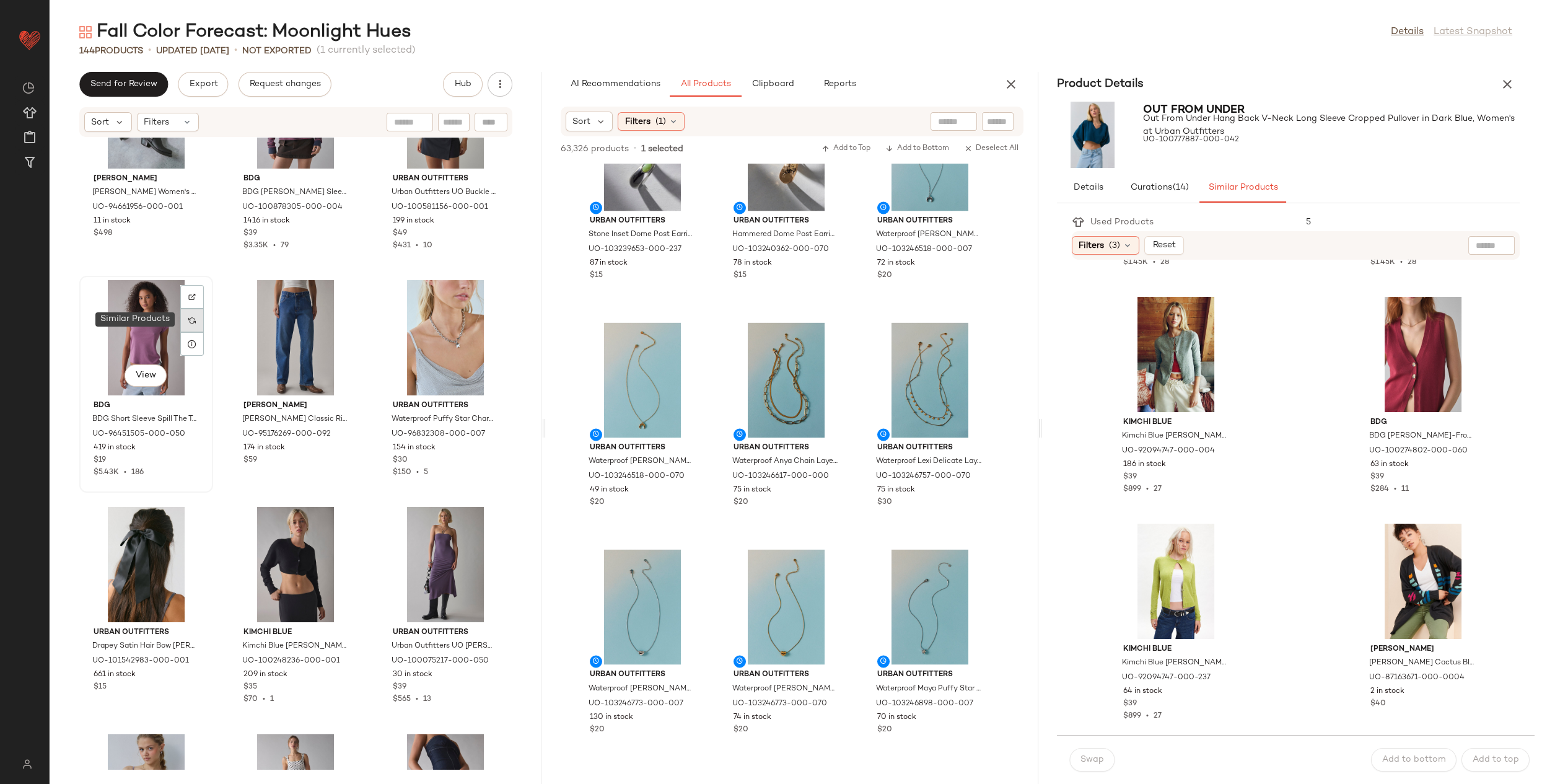
click at [194, 320] on img at bounding box center [192, 320] width 7 height 7
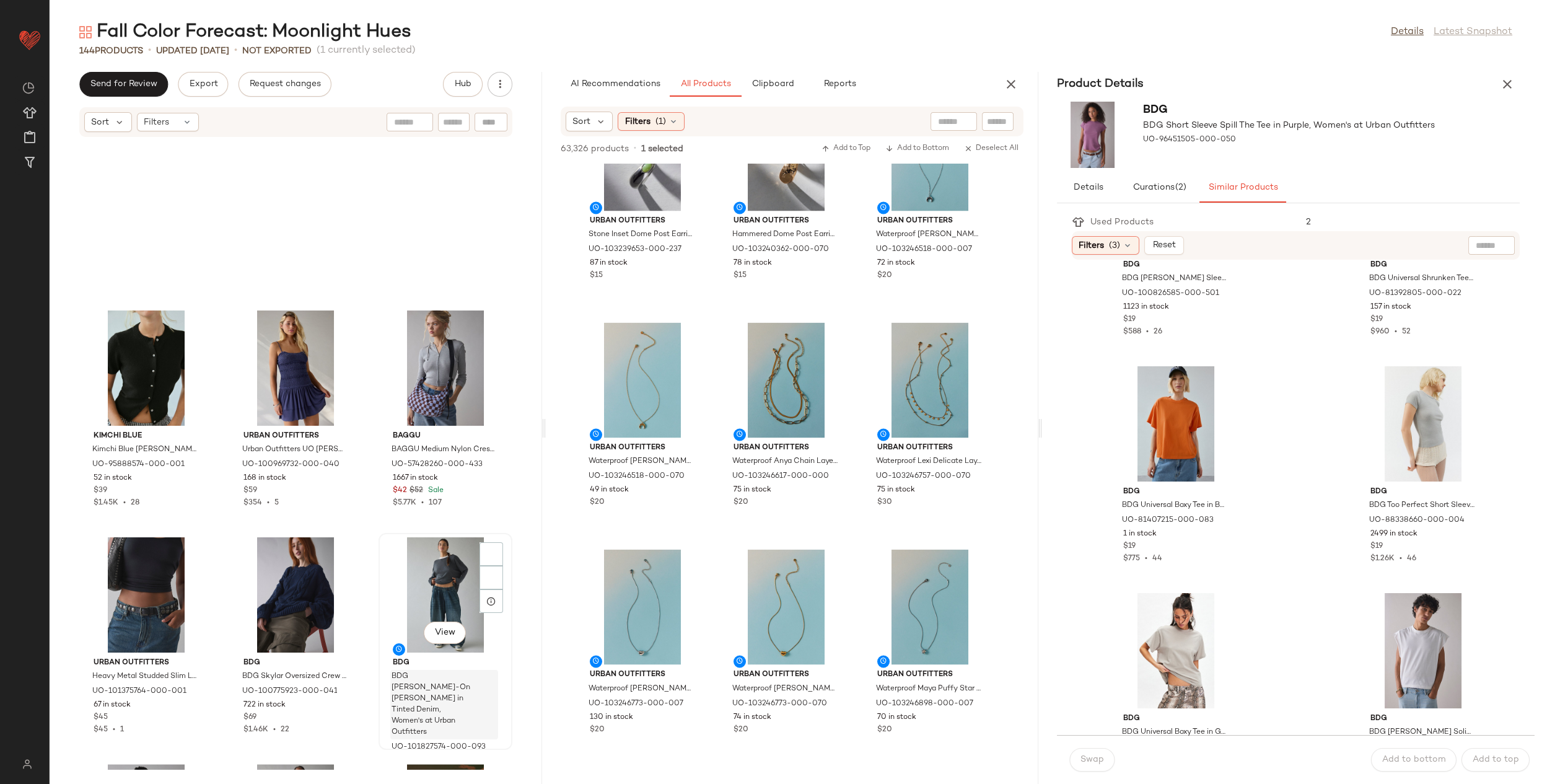
scroll to position [4808, 0]
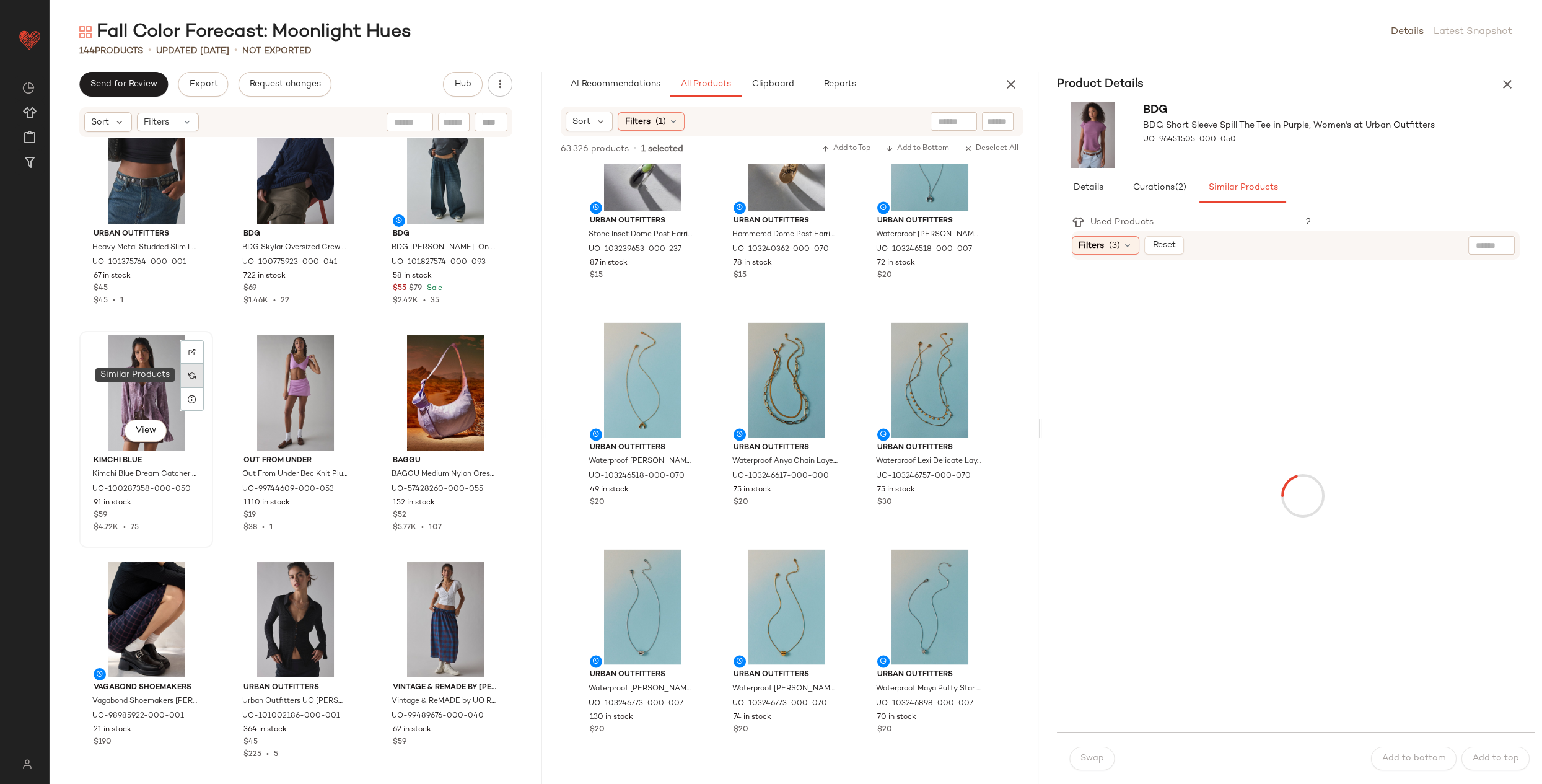
click at [194, 378] on img at bounding box center [192, 375] width 7 height 7
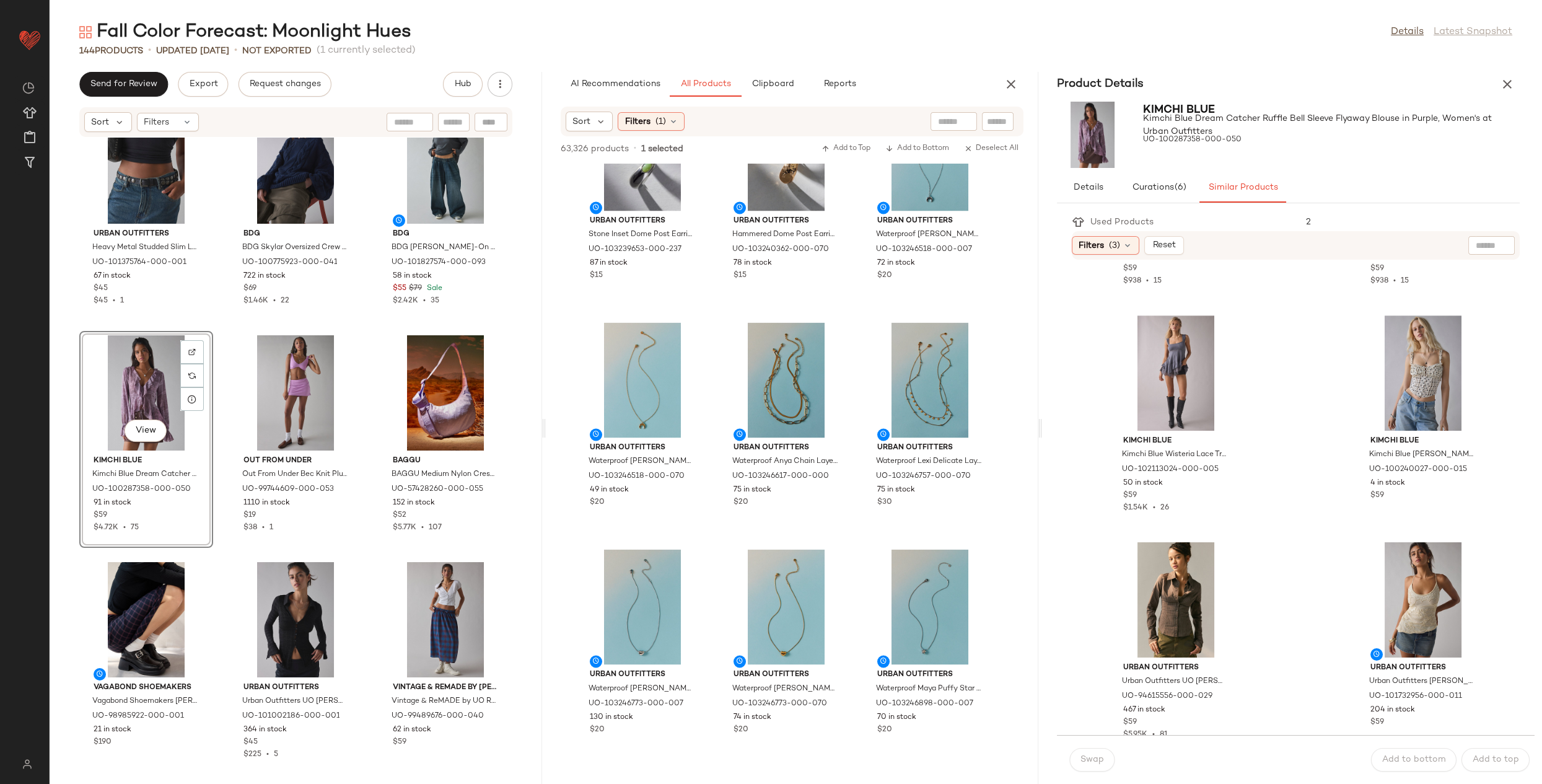
scroll to position [2020, 0]
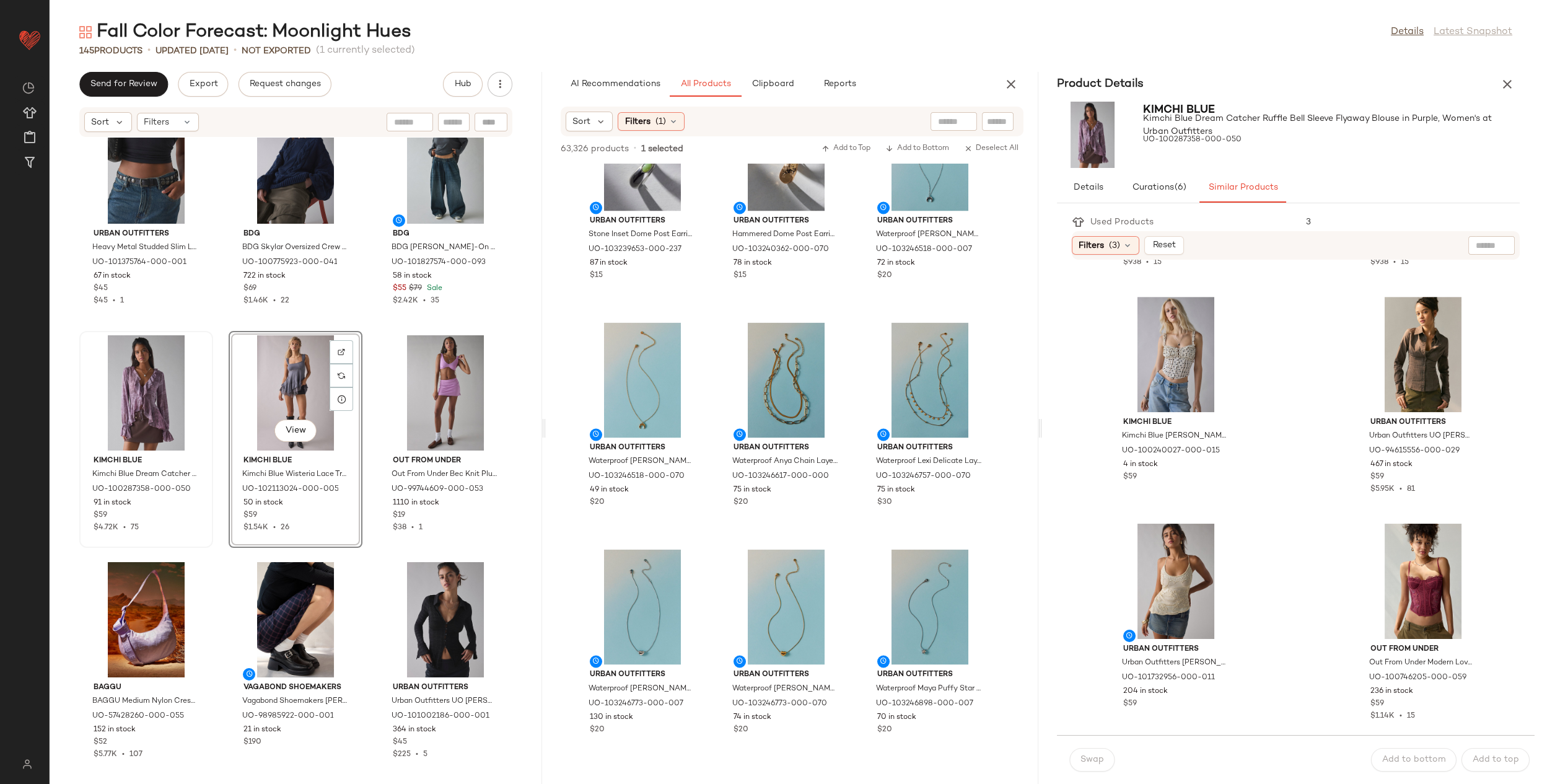
scroll to position [4746, 0]
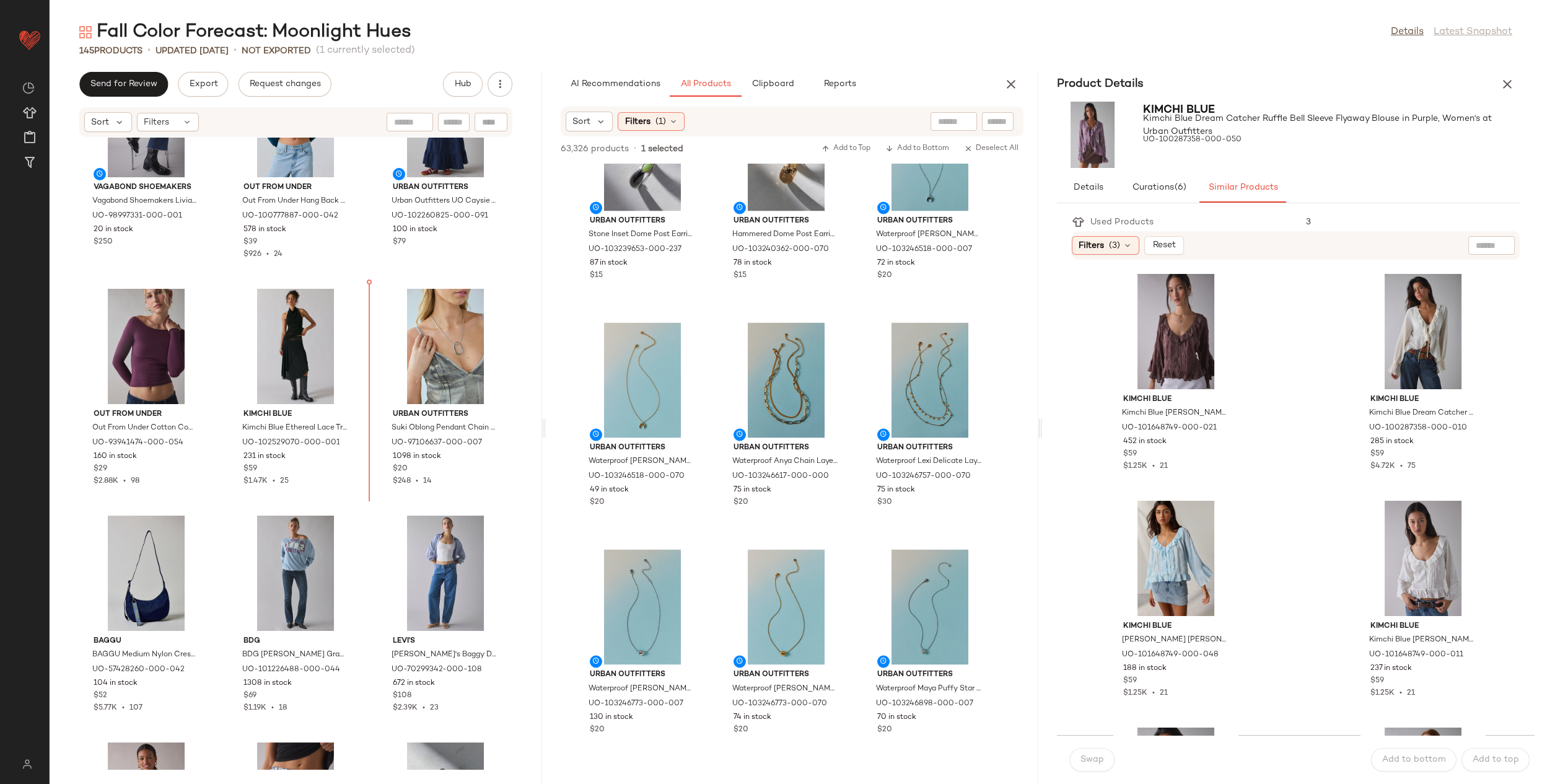
scroll to position [747, 0]
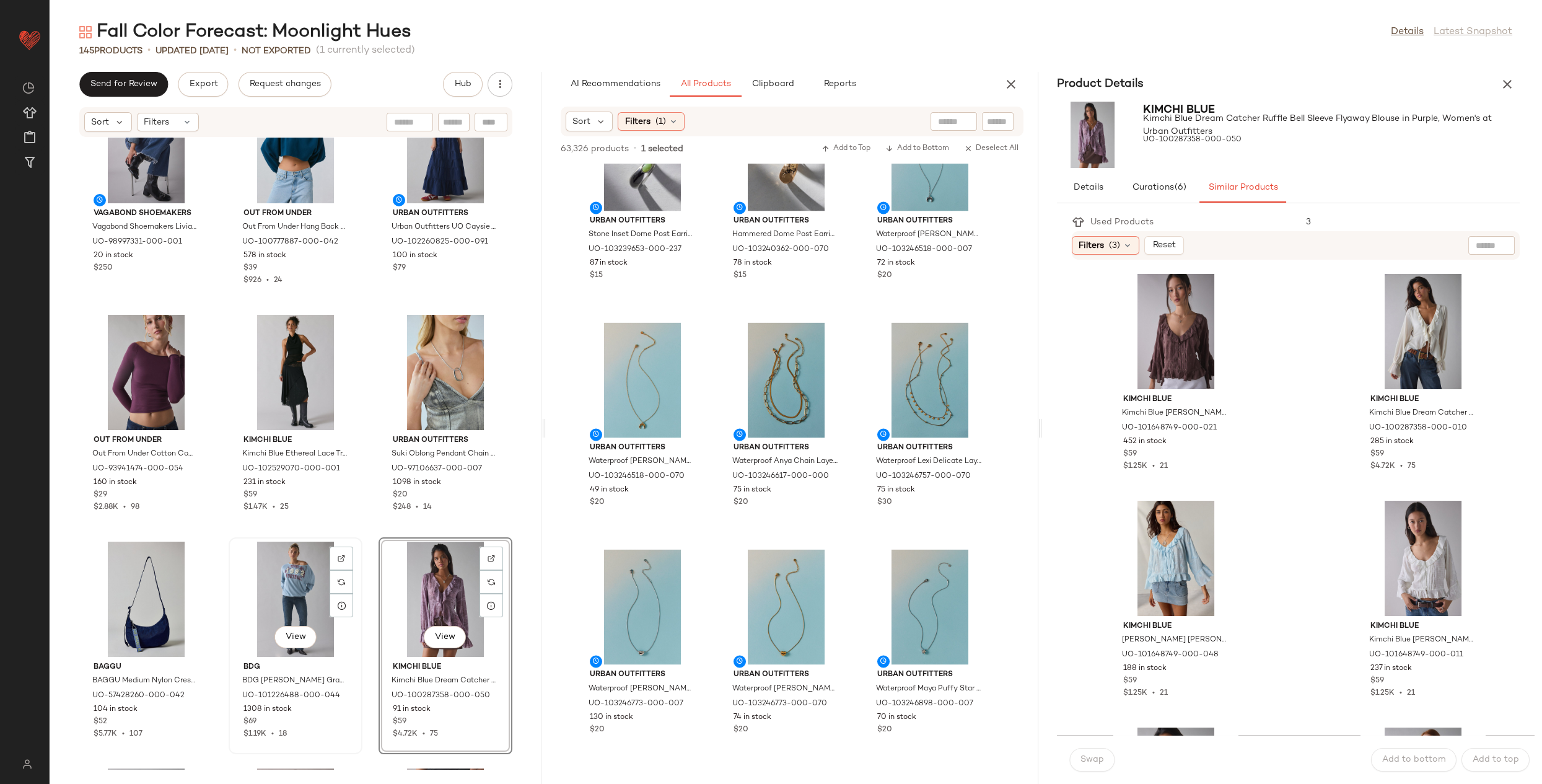
click at [295, 582] on div "View" at bounding box center [295, 599] width 125 height 115
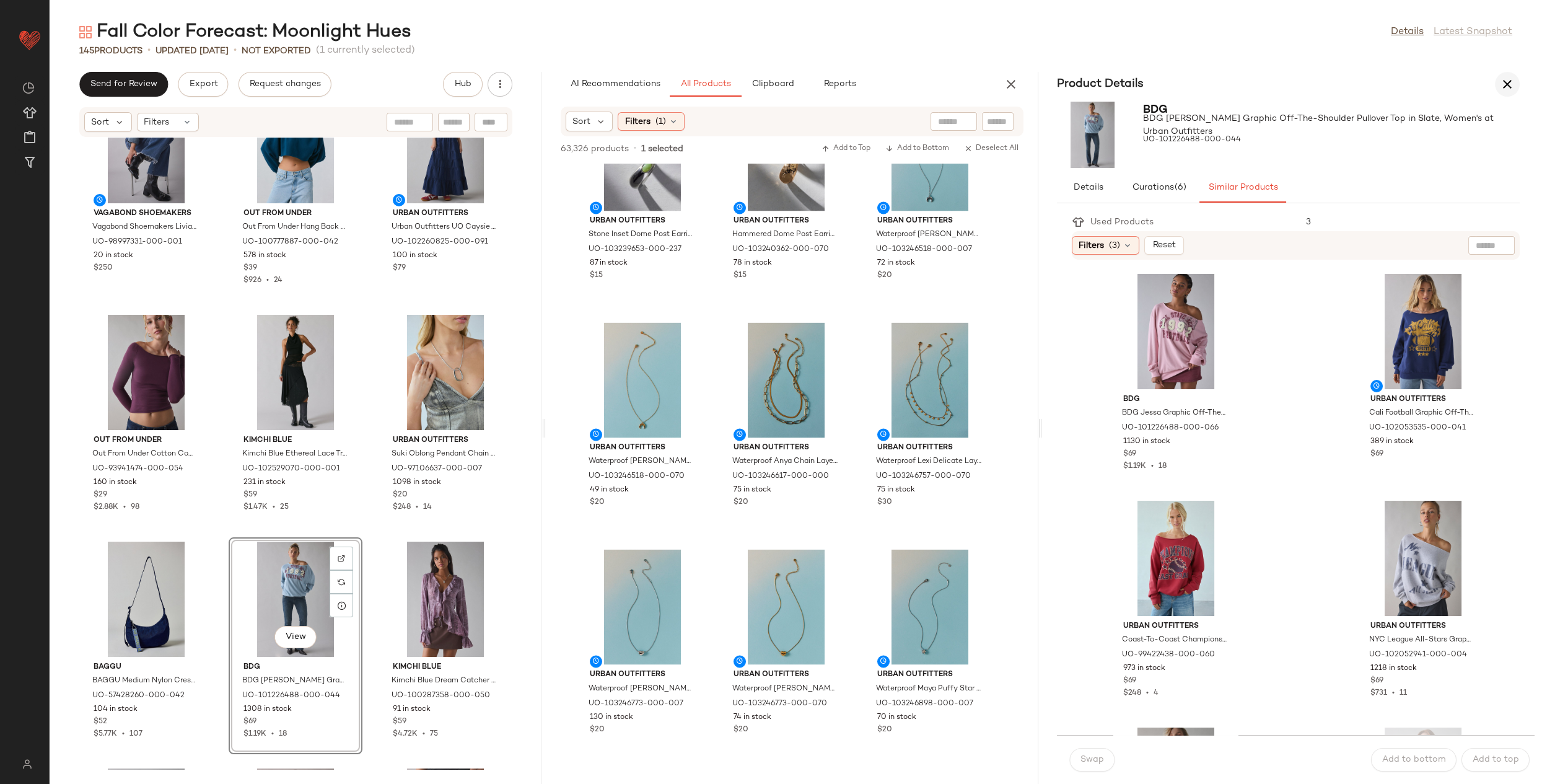
click at [1508, 80] on icon "button" at bounding box center [1507, 84] width 15 height 15
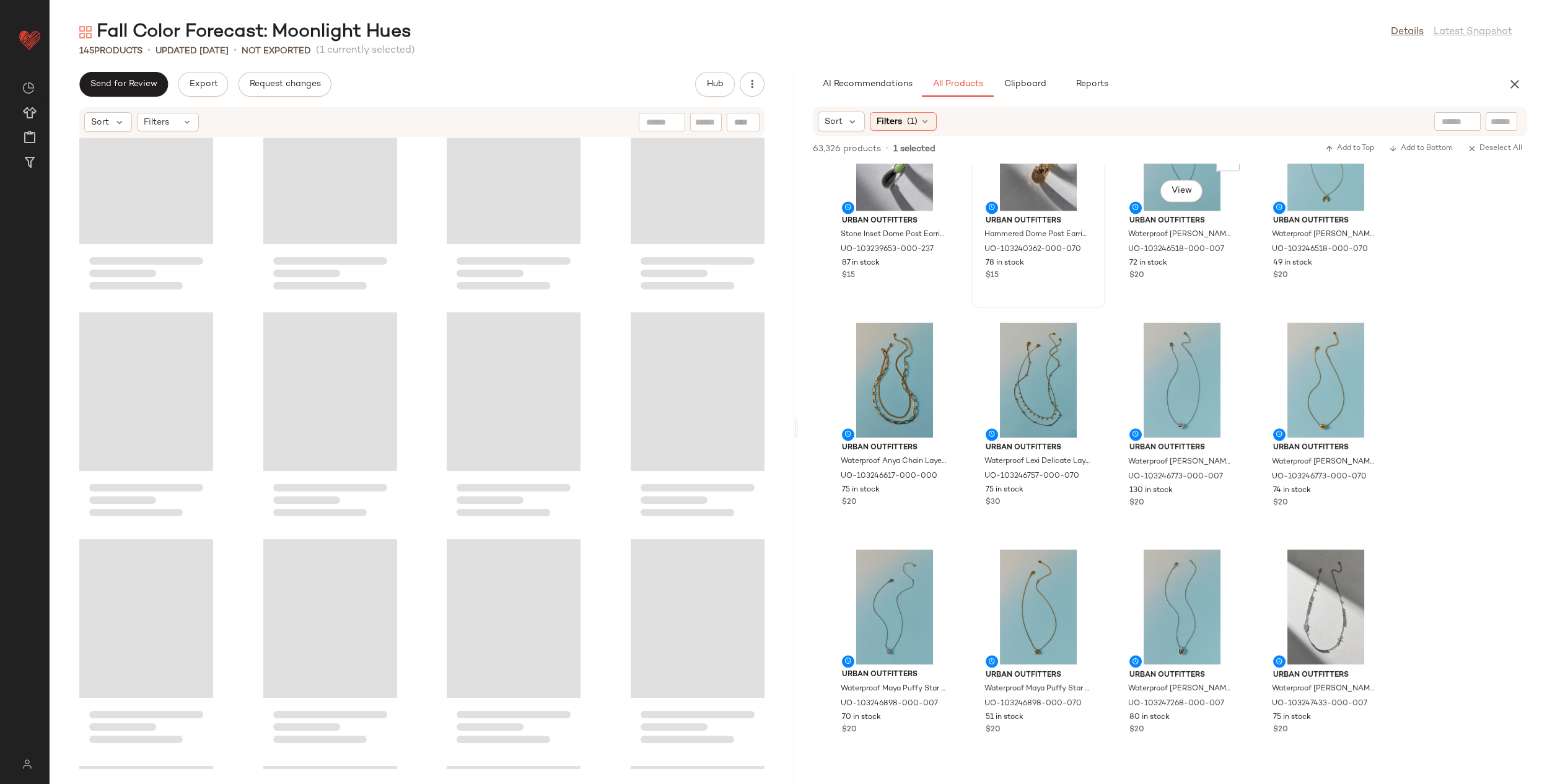
scroll to position [680, 0]
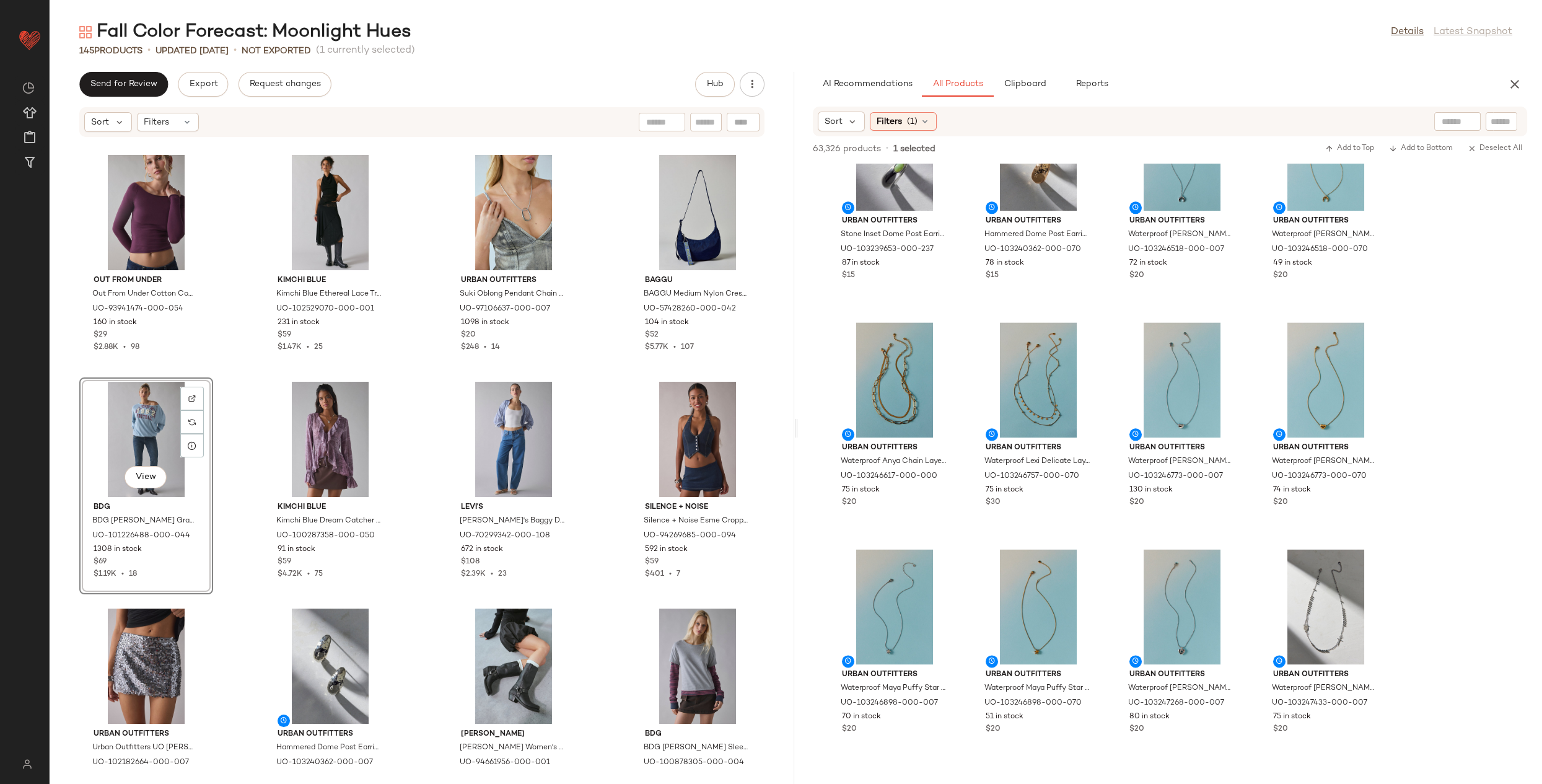
click at [132, 425] on div "View" at bounding box center [146, 439] width 125 height 115
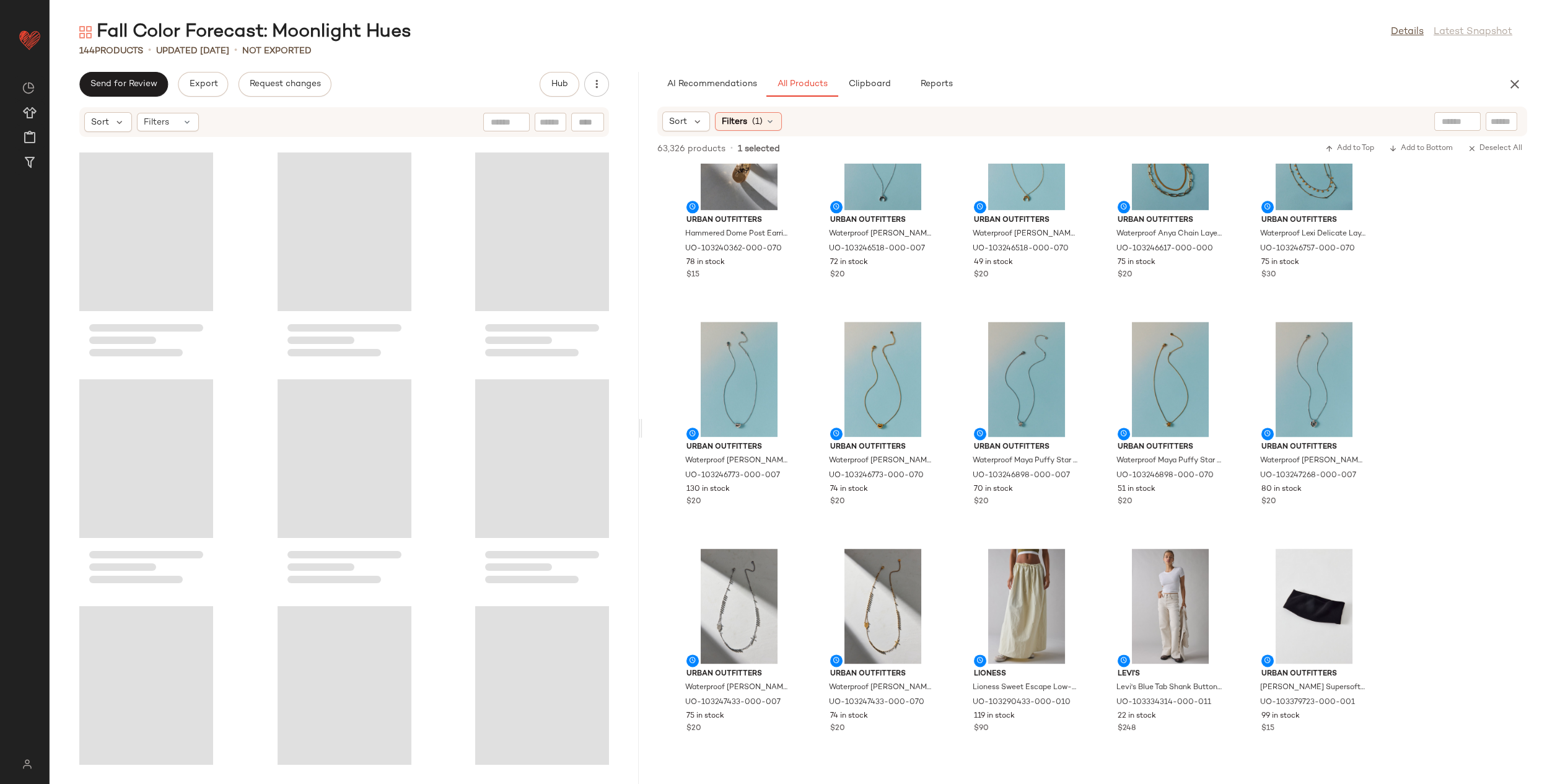
scroll to position [907, 0]
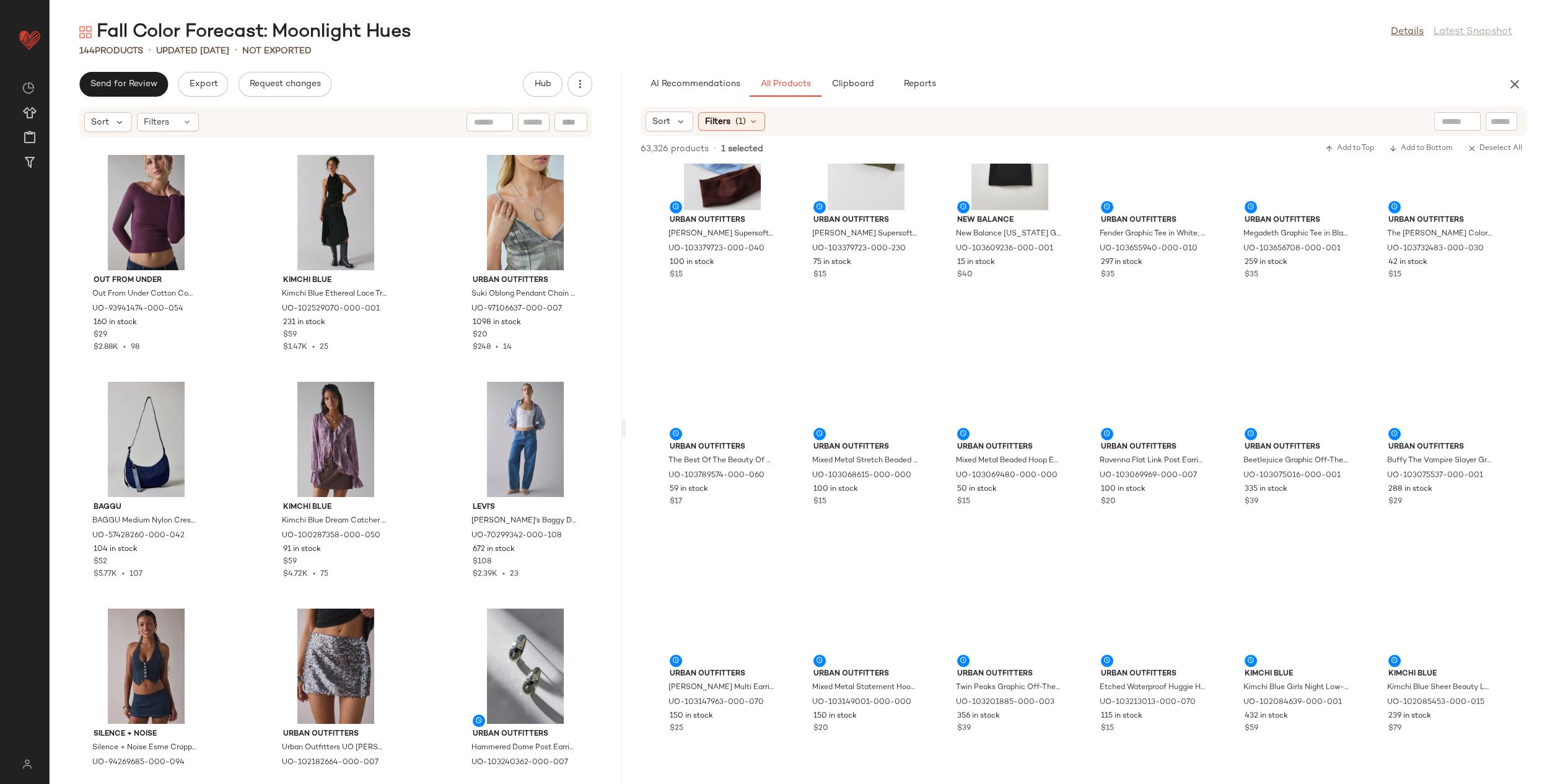
drag, startPoint x: 793, startPoint y: 435, endPoint x: 623, endPoint y: 441, distance: 170.1
click at [623, 441] on div "Fall Color Forecast: Moonlight Hues Details Latest Snapshot 144 Products • upda…" at bounding box center [796, 401] width 1492 height 764
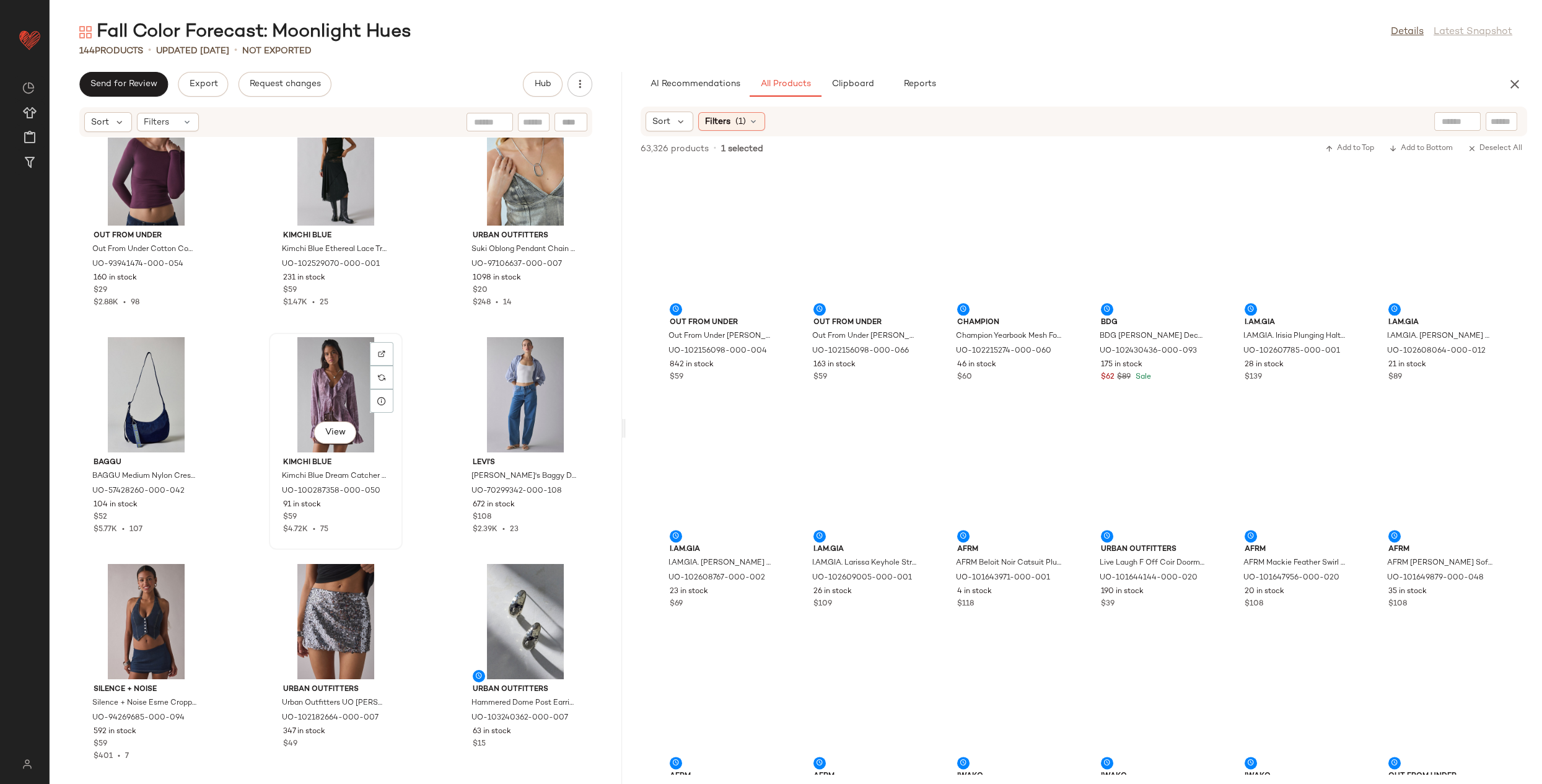
scroll to position [968, 0]
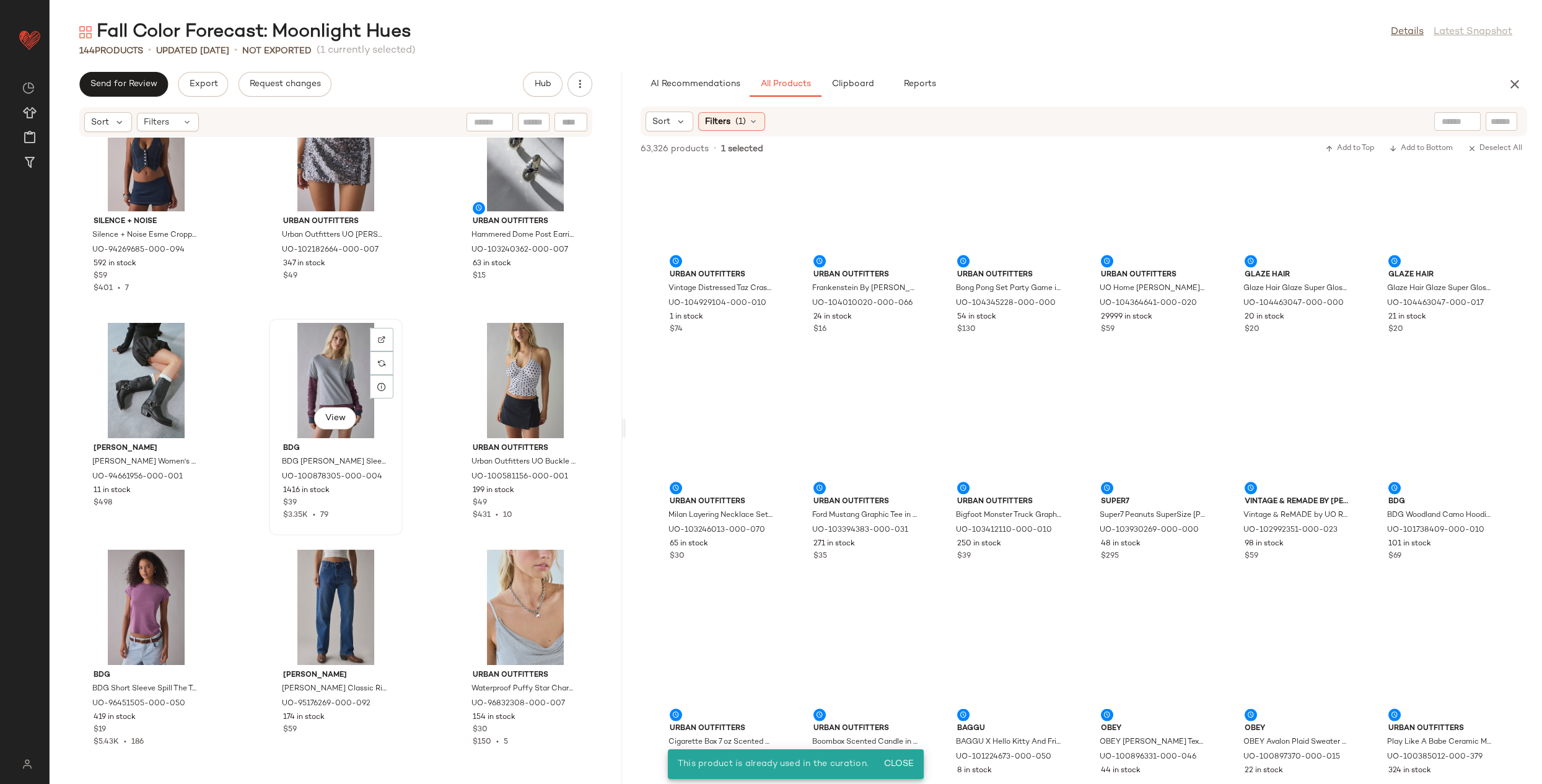
scroll to position [1426, 0]
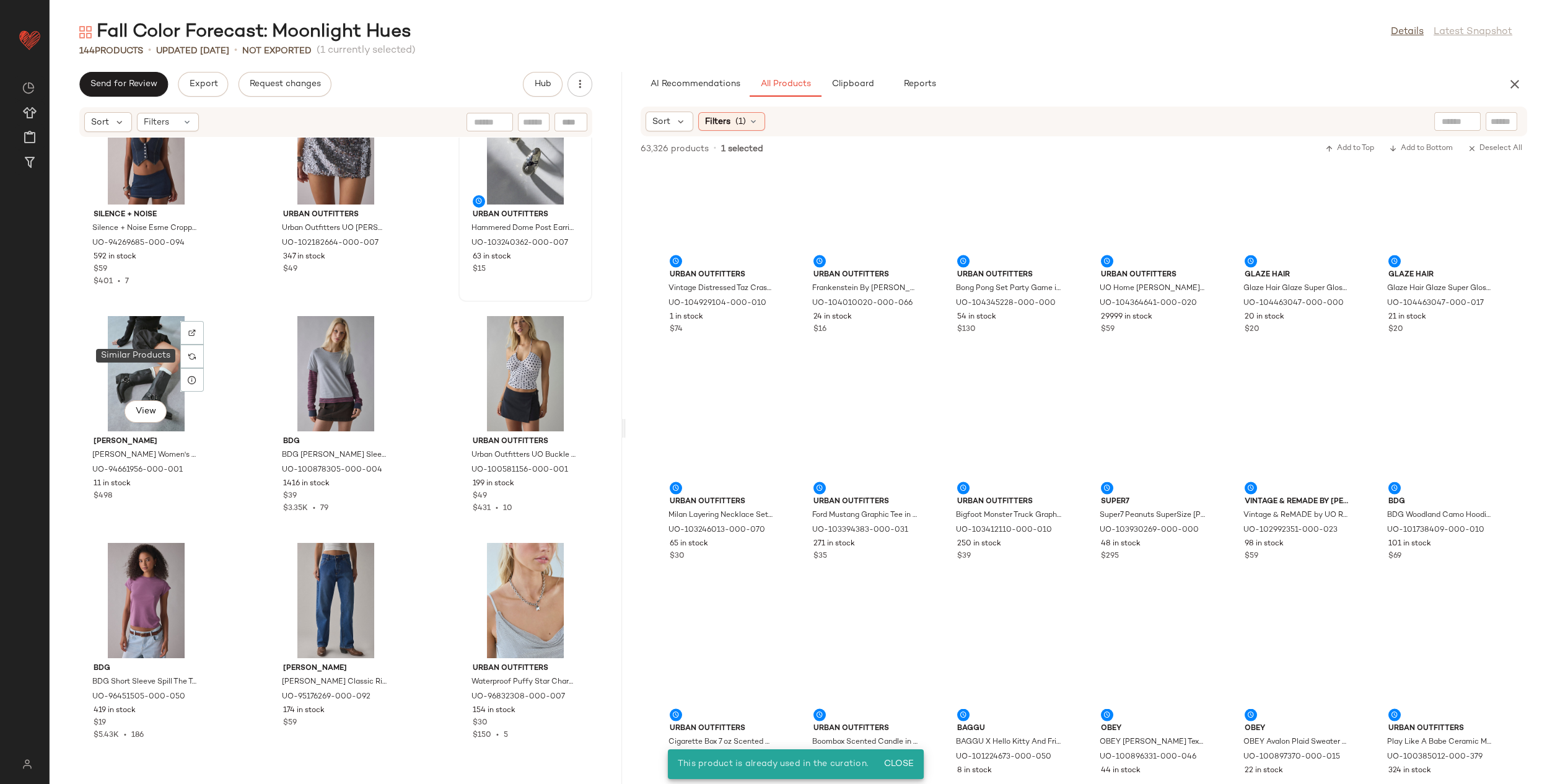
click at [188, 356] on div at bounding box center [192, 356] width 23 height 23
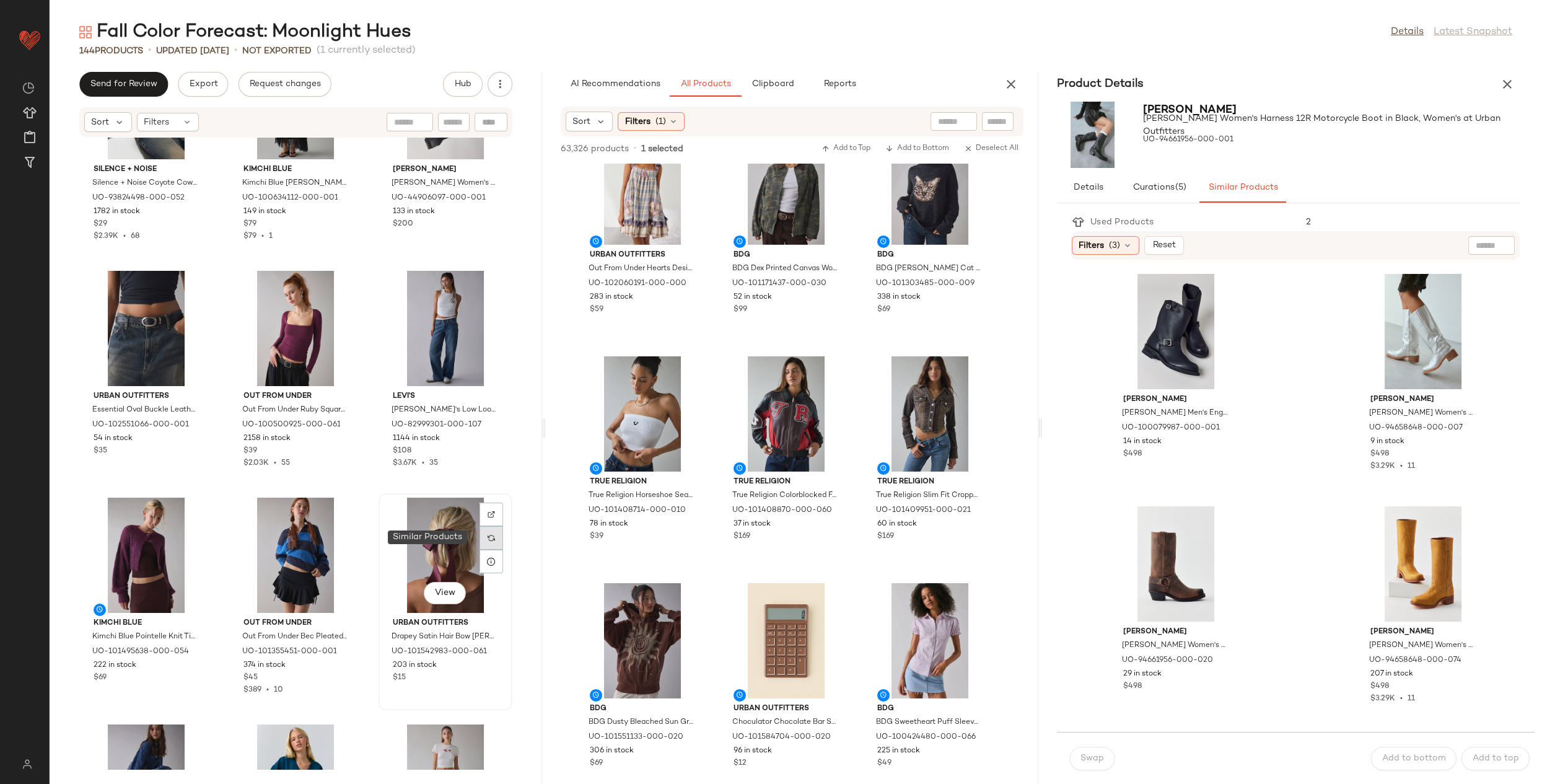
click at [487, 535] on img at bounding box center [491, 537] width 7 height 7
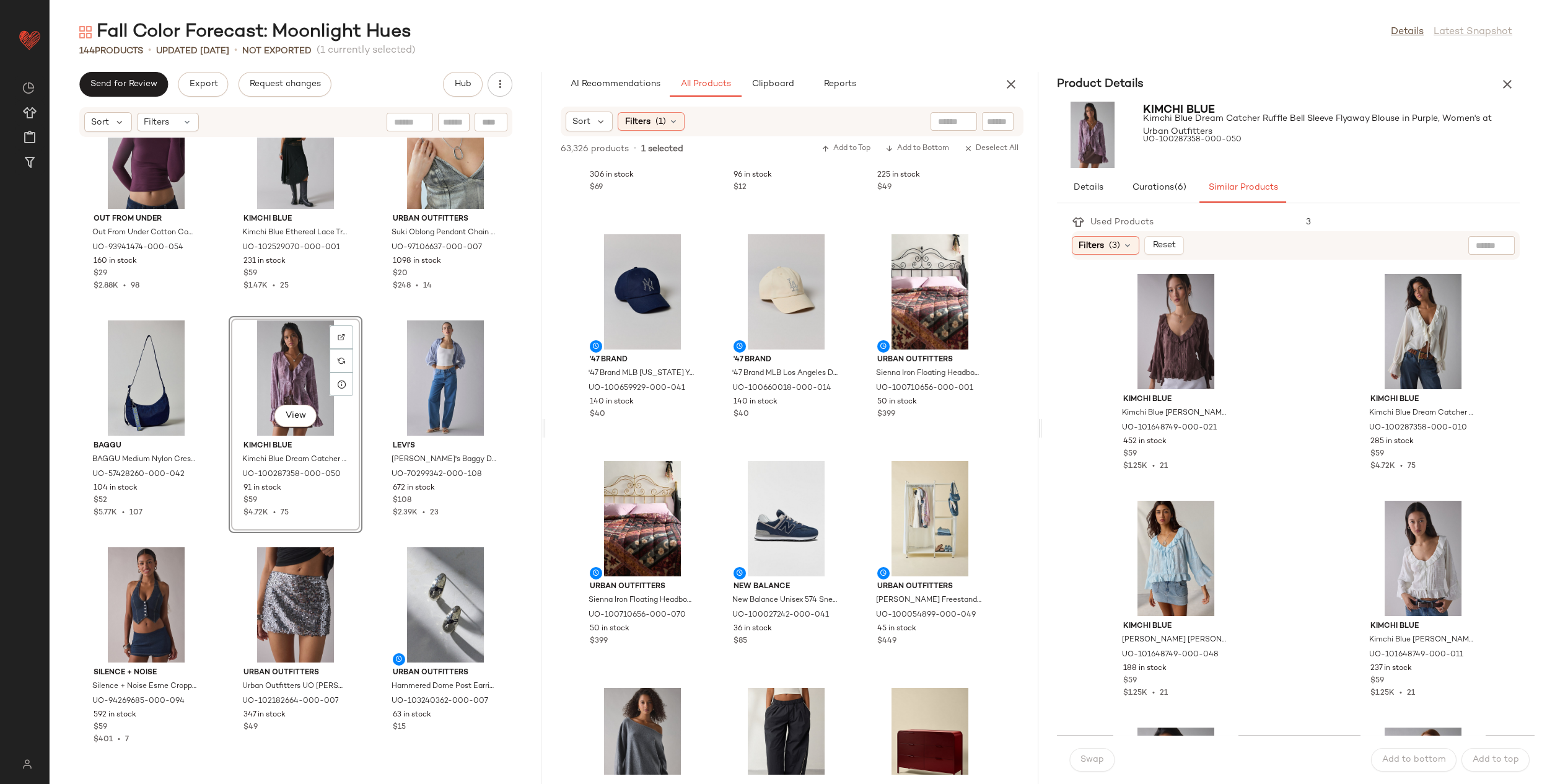
click at [852, 231] on div "'47 Brand '47 Brand MLB Los Angeles Dodgers Rhinestone Logo Hat in Natural, Wom…" at bounding box center [787, 338] width 132 height 214
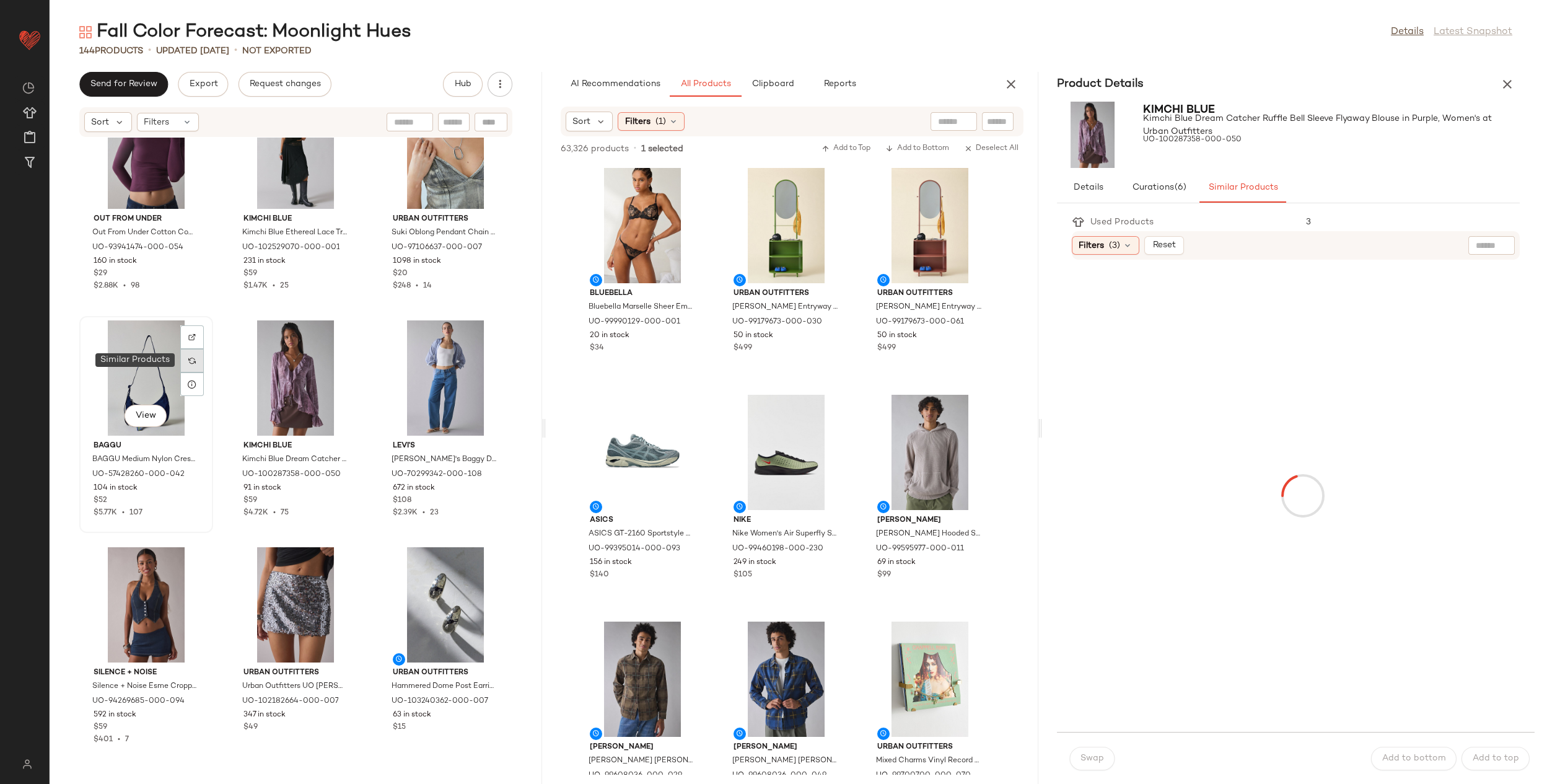
click at [187, 356] on div at bounding box center [192, 360] width 23 height 23
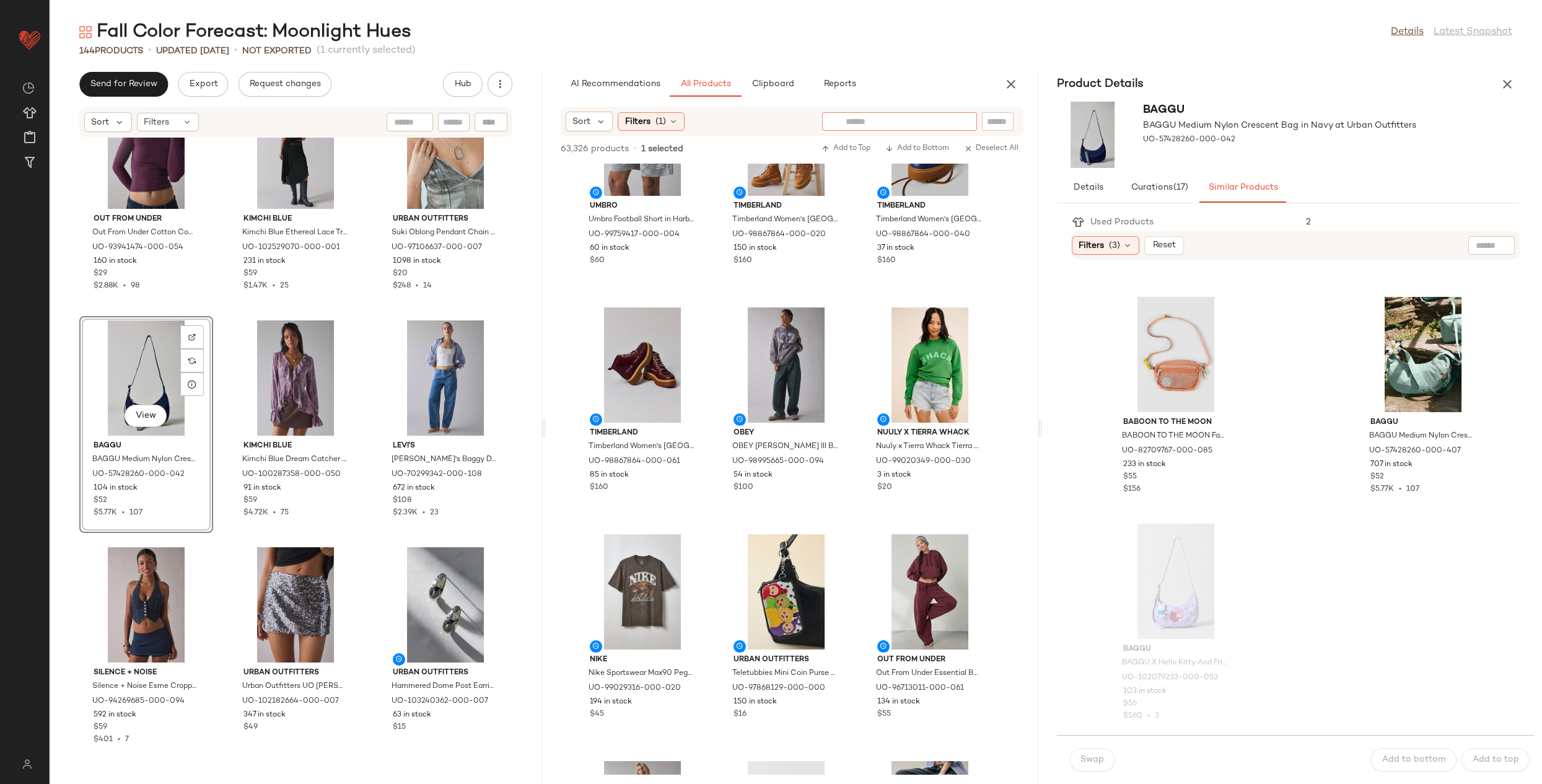
click at [948, 117] on input "text" at bounding box center [899, 122] width 108 height 13
type input "******"
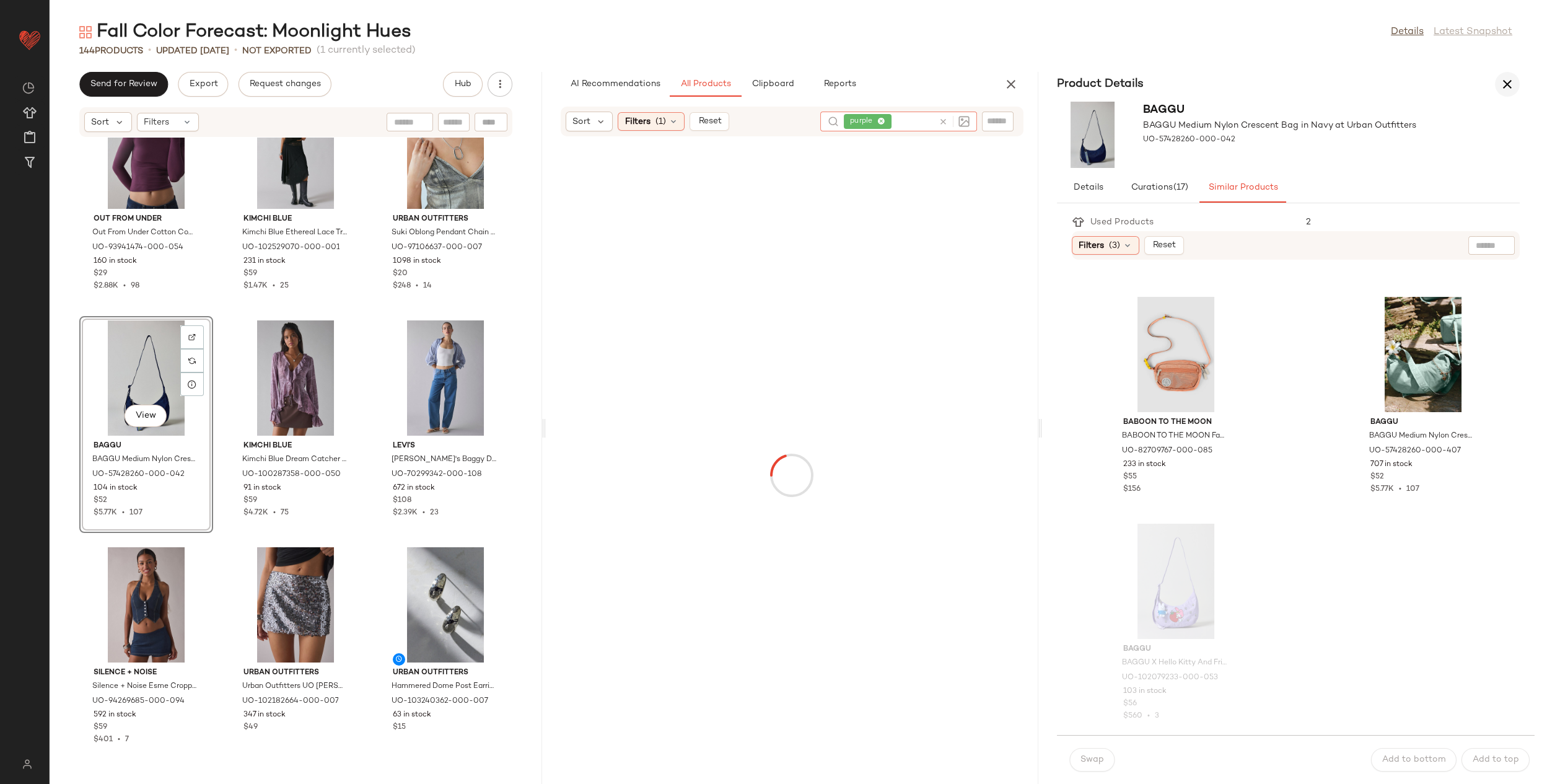
click at [1503, 83] on icon "button" at bounding box center [1507, 84] width 15 height 15
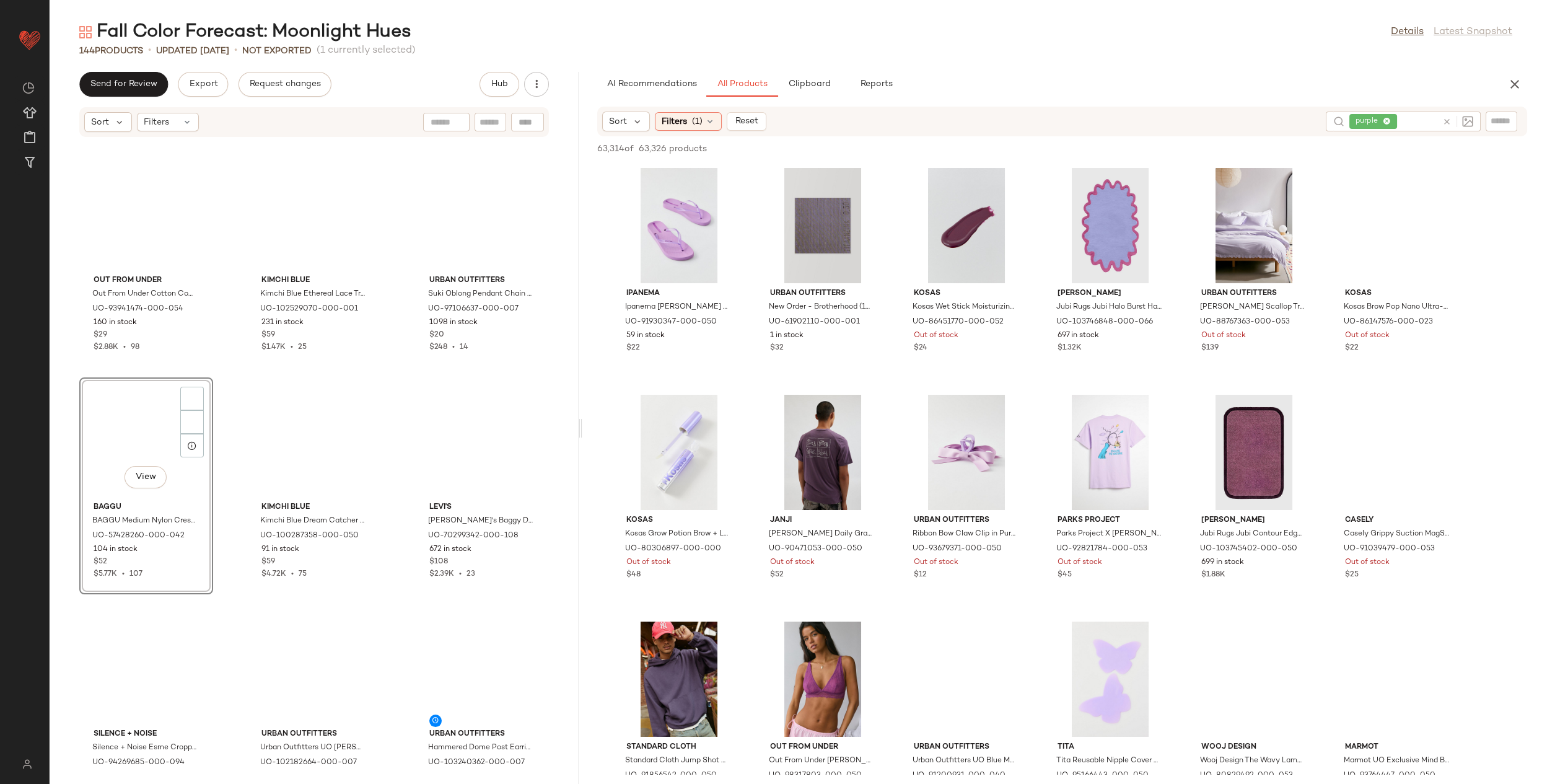
drag, startPoint x: 796, startPoint y: 426, endPoint x: 583, endPoint y: 431, distance: 213.1
click at [583, 431] on div "Fall Color Forecast: Moonlight Hues Details Latest Snapshot 144 Products • upda…" at bounding box center [796, 401] width 1492 height 764
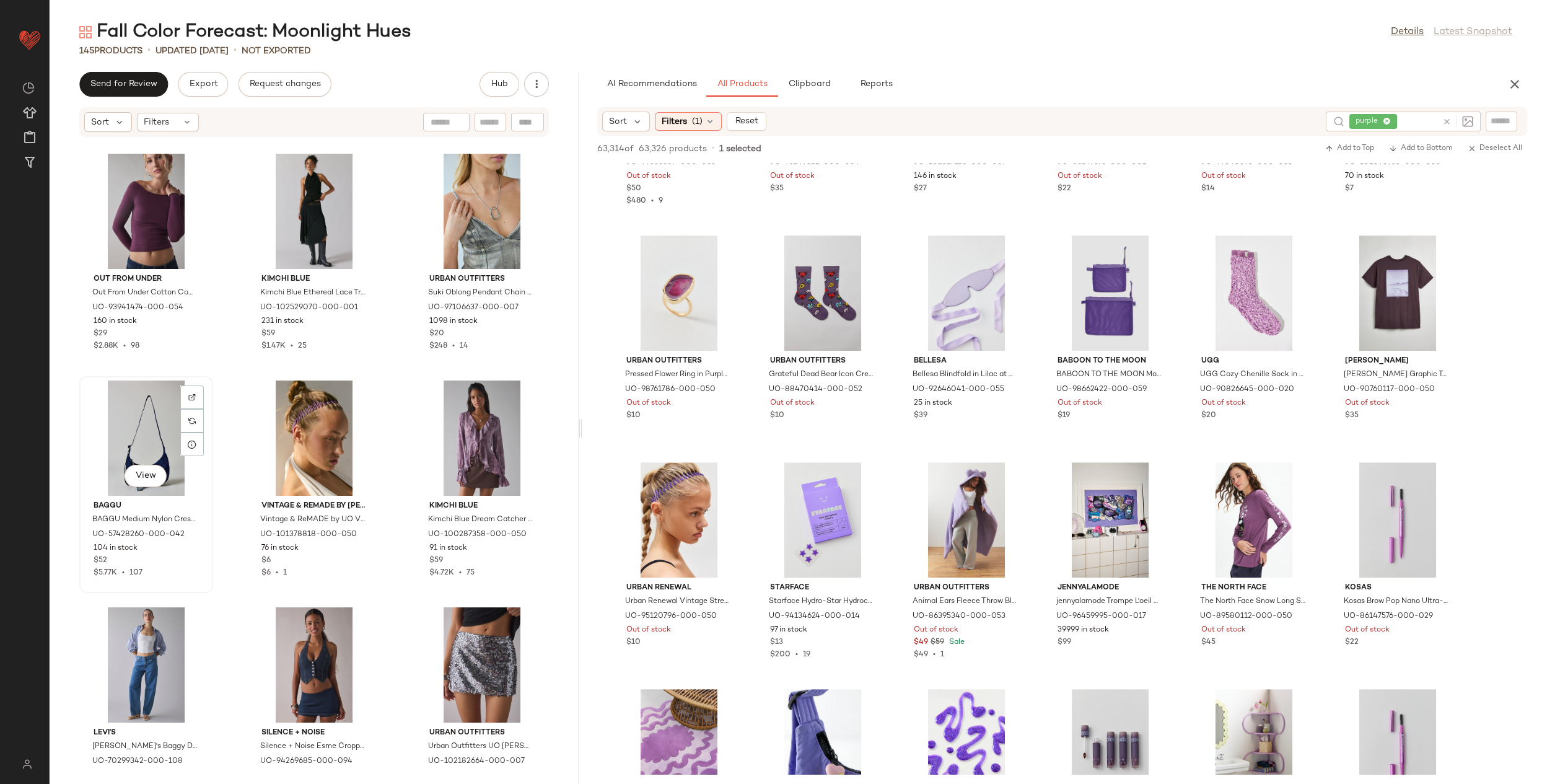
click at [132, 425] on div "View" at bounding box center [146, 438] width 125 height 115
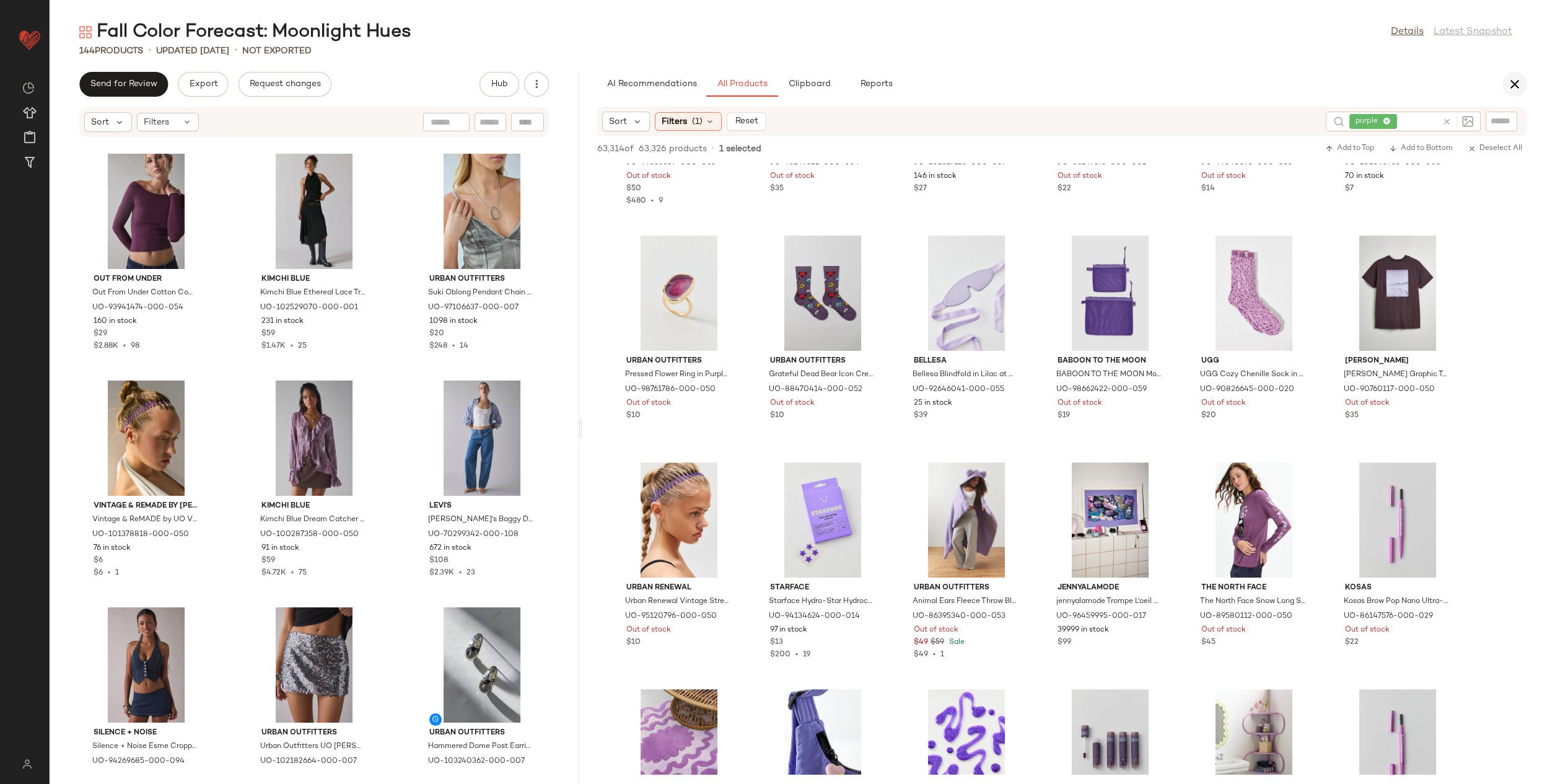
click at [1520, 80] on icon "button" at bounding box center [1515, 84] width 15 height 15
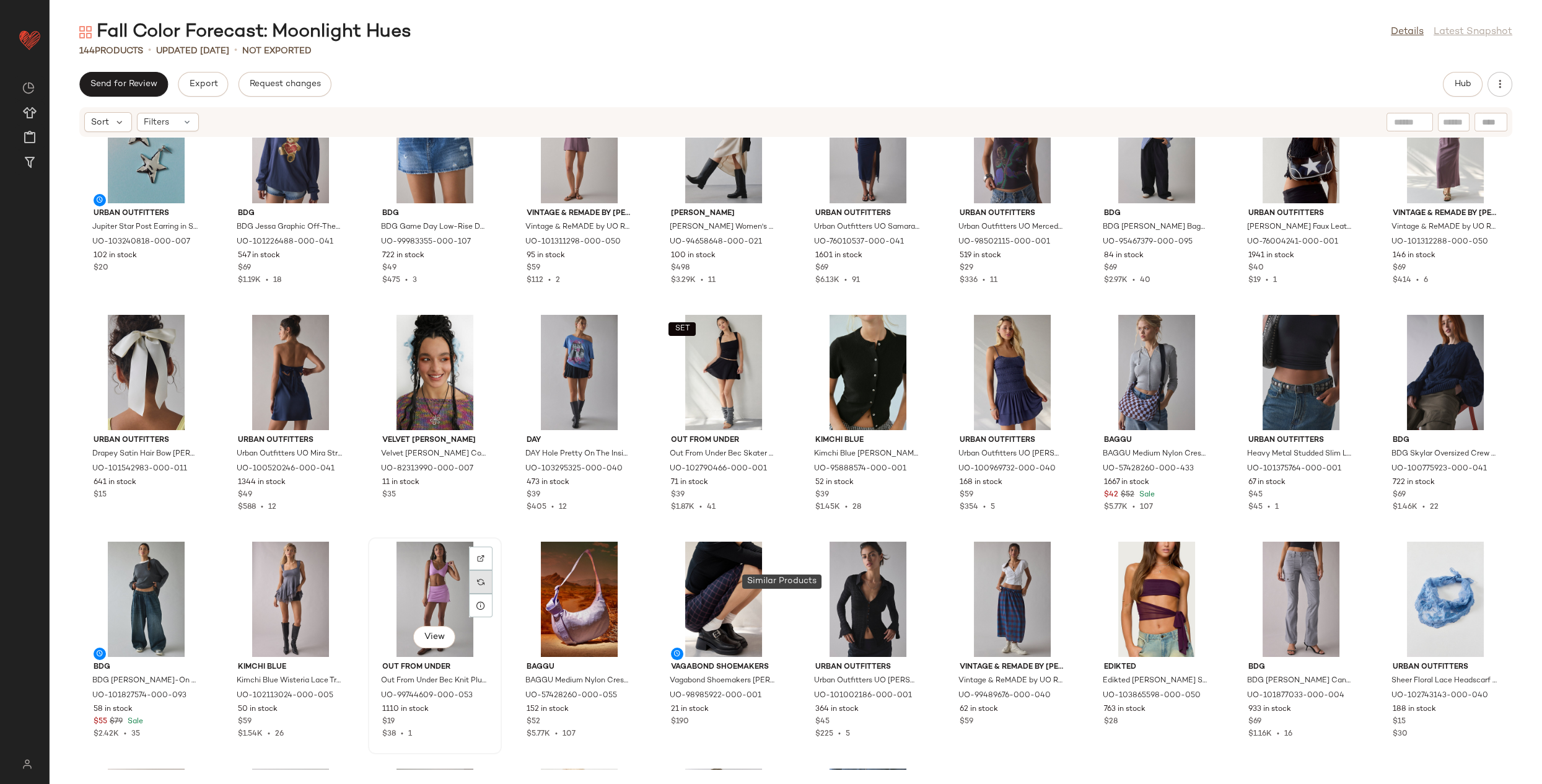
click at [484, 583] on img at bounding box center [480, 581] width 7 height 7
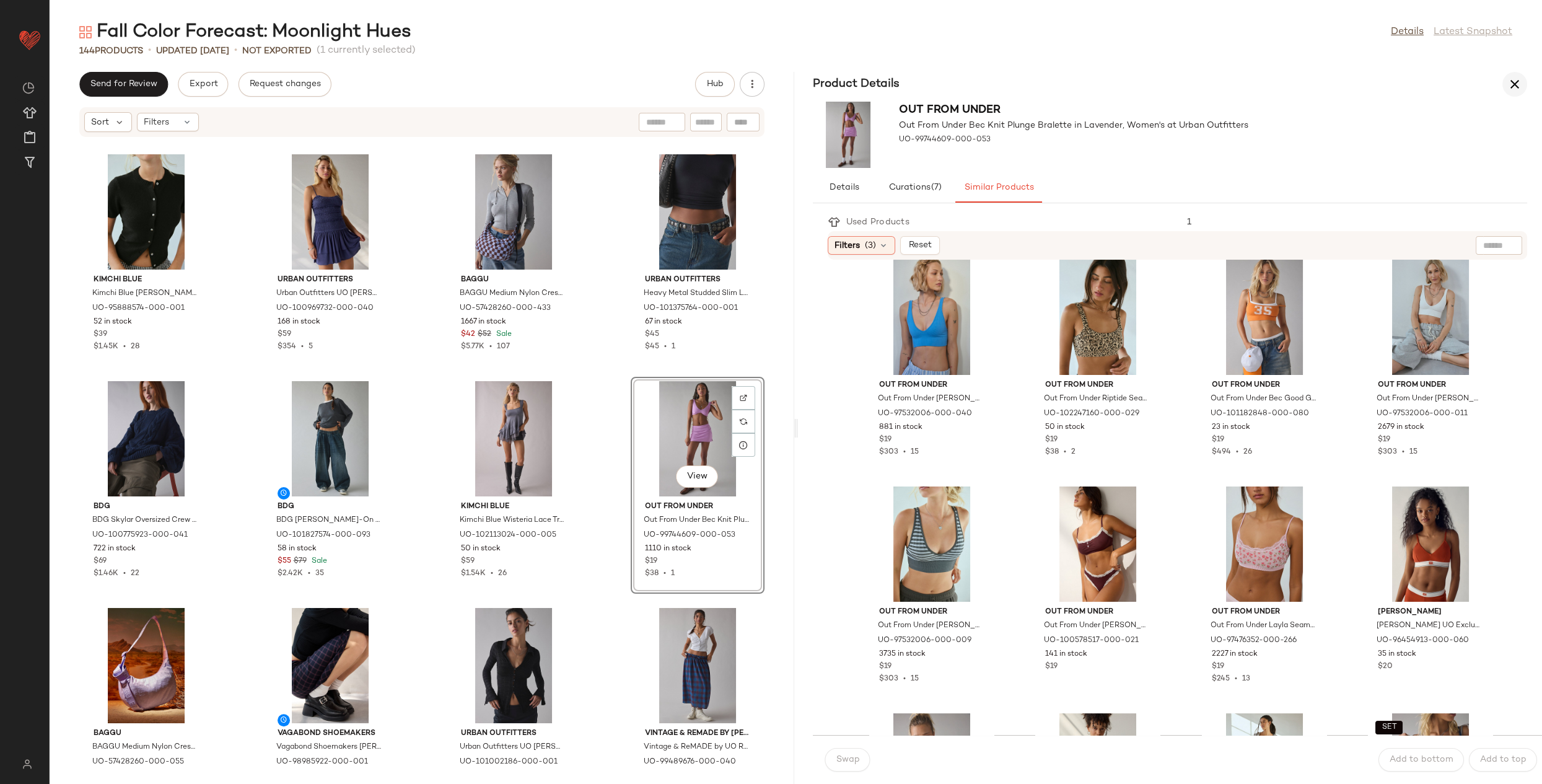
click at [1509, 78] on icon "button" at bounding box center [1515, 84] width 15 height 15
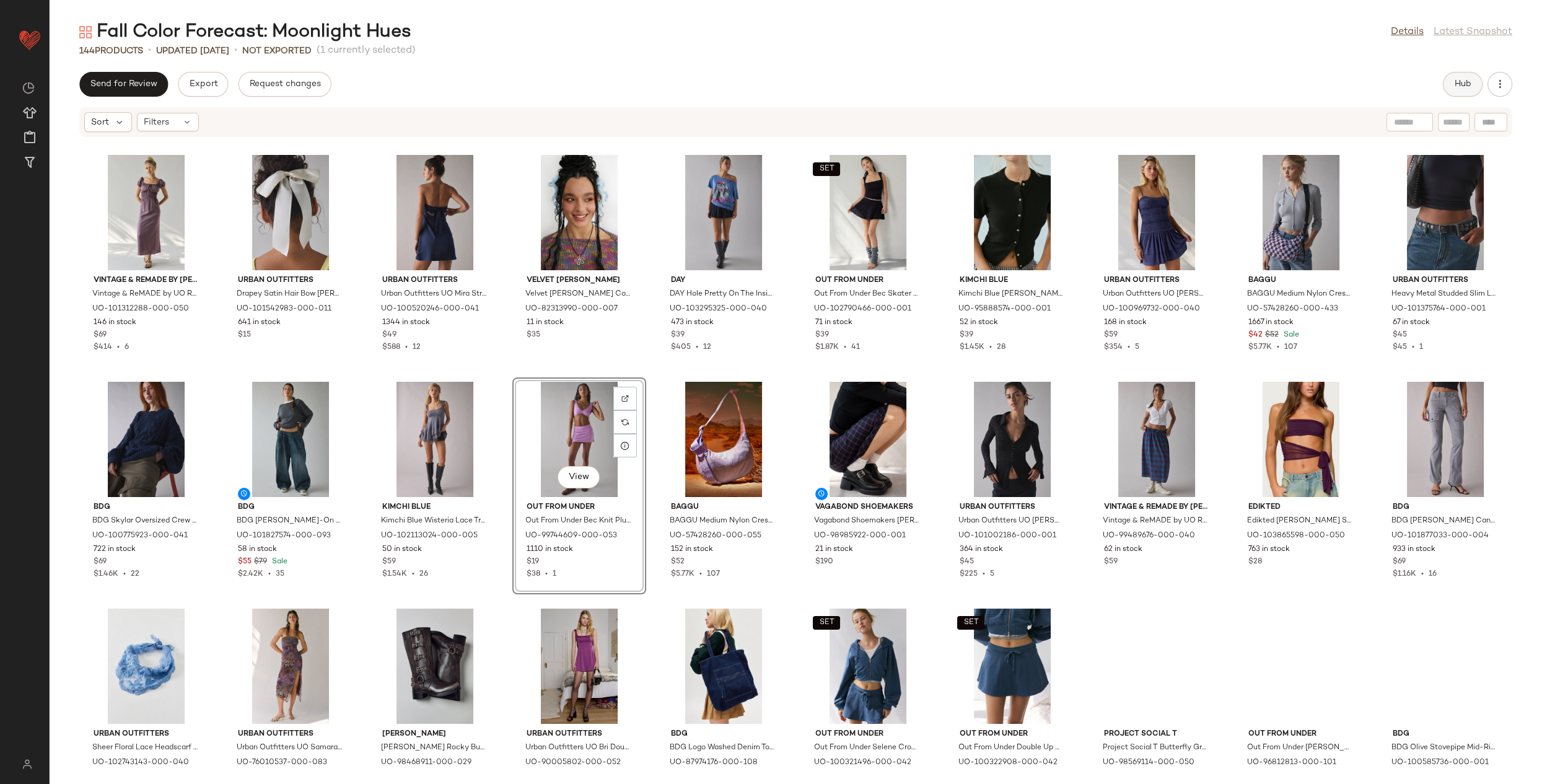
click at [1447, 94] on button "Hub" at bounding box center [1462, 84] width 40 height 25
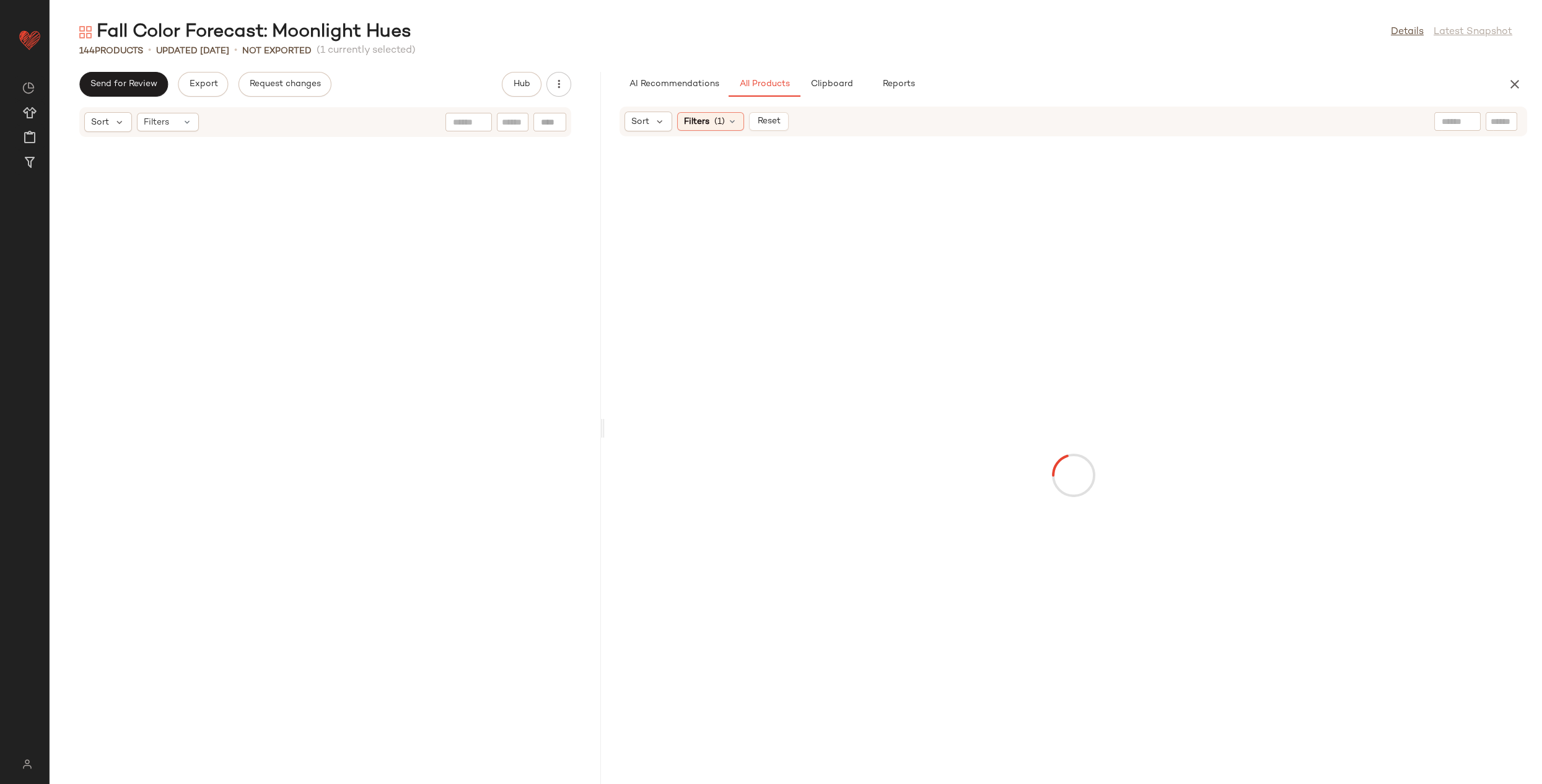
drag, startPoint x: 736, startPoint y: 428, endPoint x: 750, endPoint y: 149, distance: 279.4
click at [607, 421] on div "Fall Color Forecast: Moonlight Hues Details Latest Snapshot 144 Products • upda…" at bounding box center [796, 401] width 1492 height 764
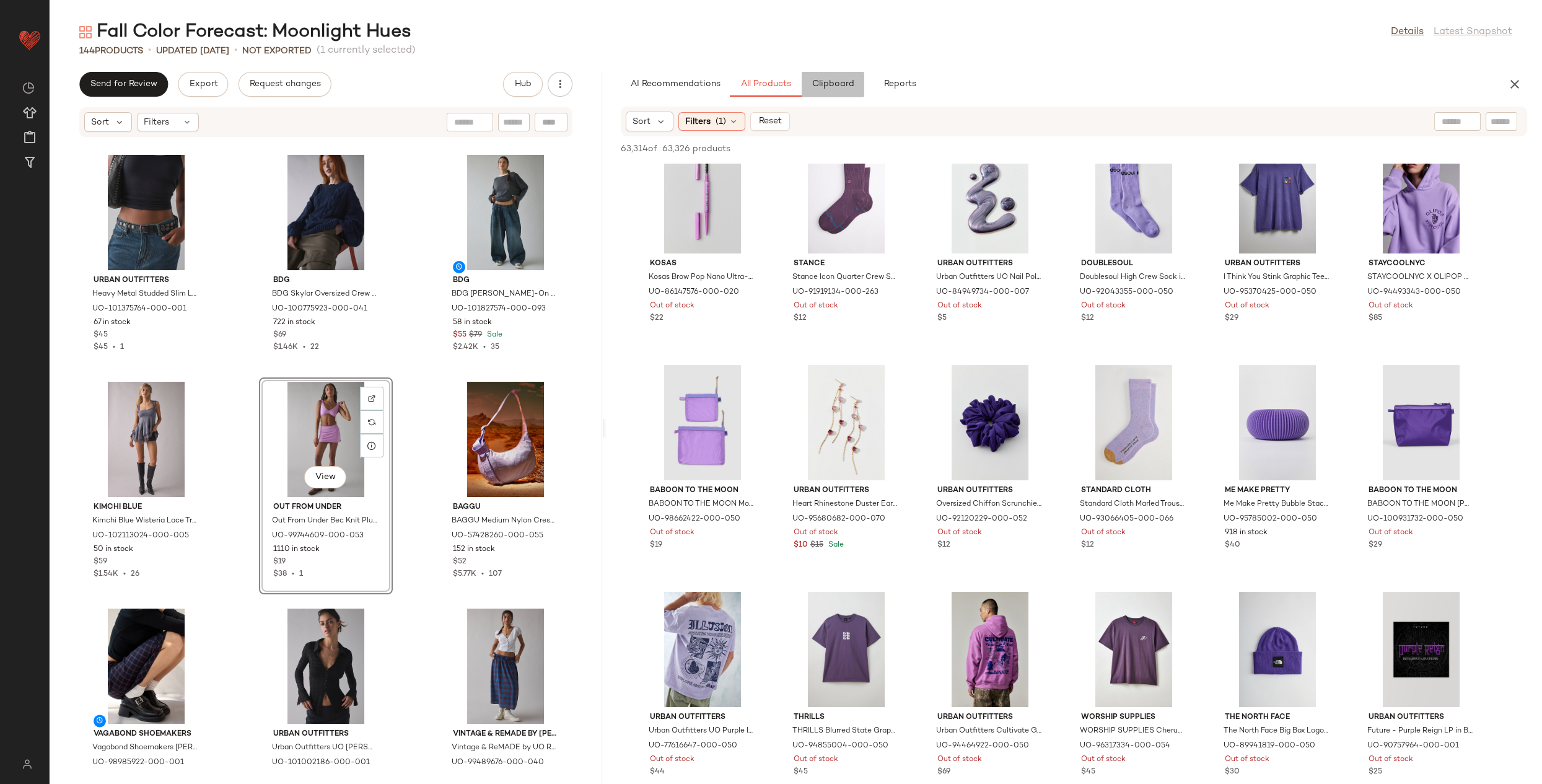
click at [839, 76] on button "Clipboard" at bounding box center [832, 84] width 62 height 25
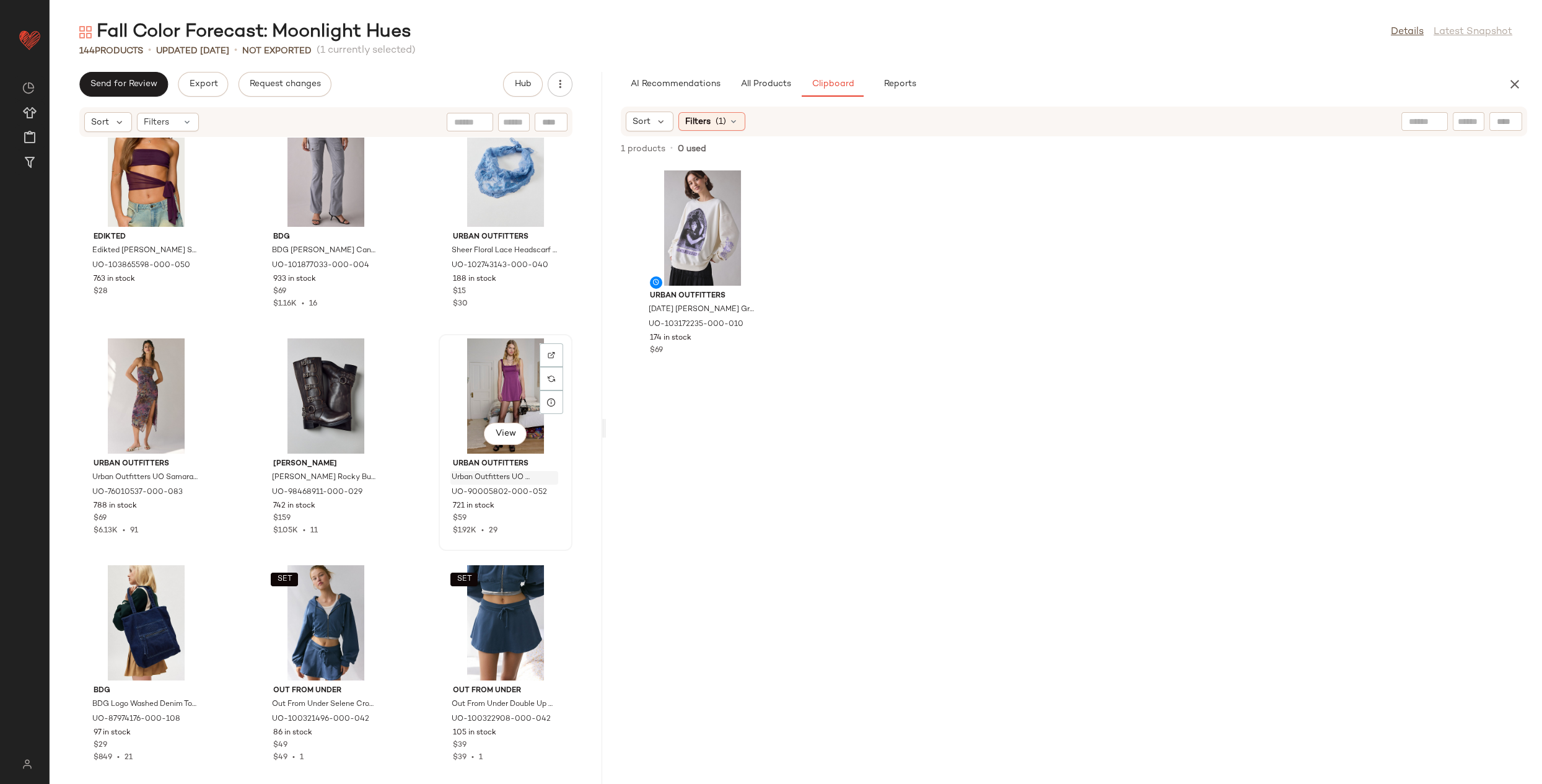
scroll to position [5514, 0]
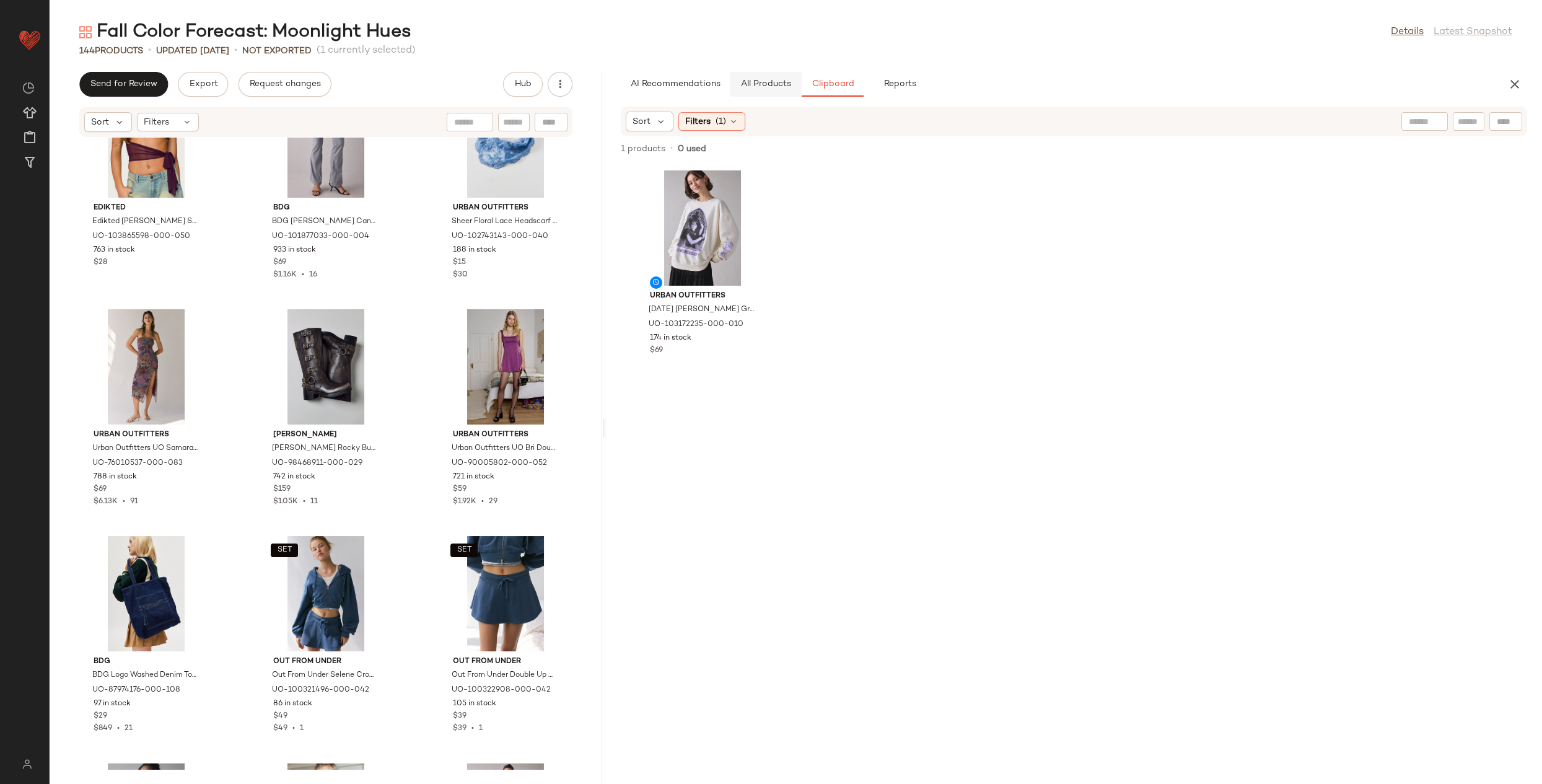
click at [745, 75] on button "All Products" at bounding box center [766, 84] width 72 height 25
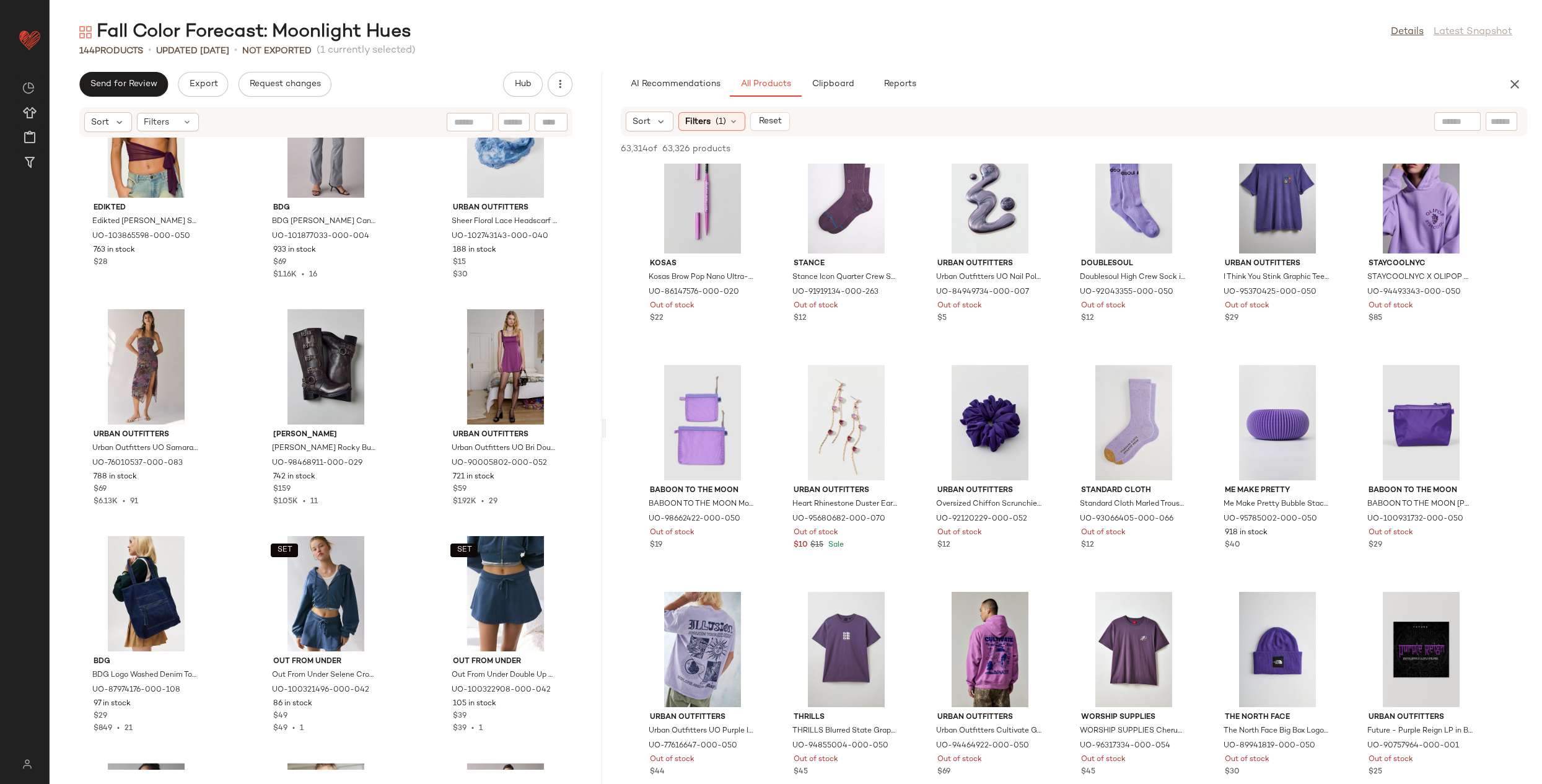
click at [1504, 119] on input "text" at bounding box center [1501, 122] width 22 height 13
type input "*****"
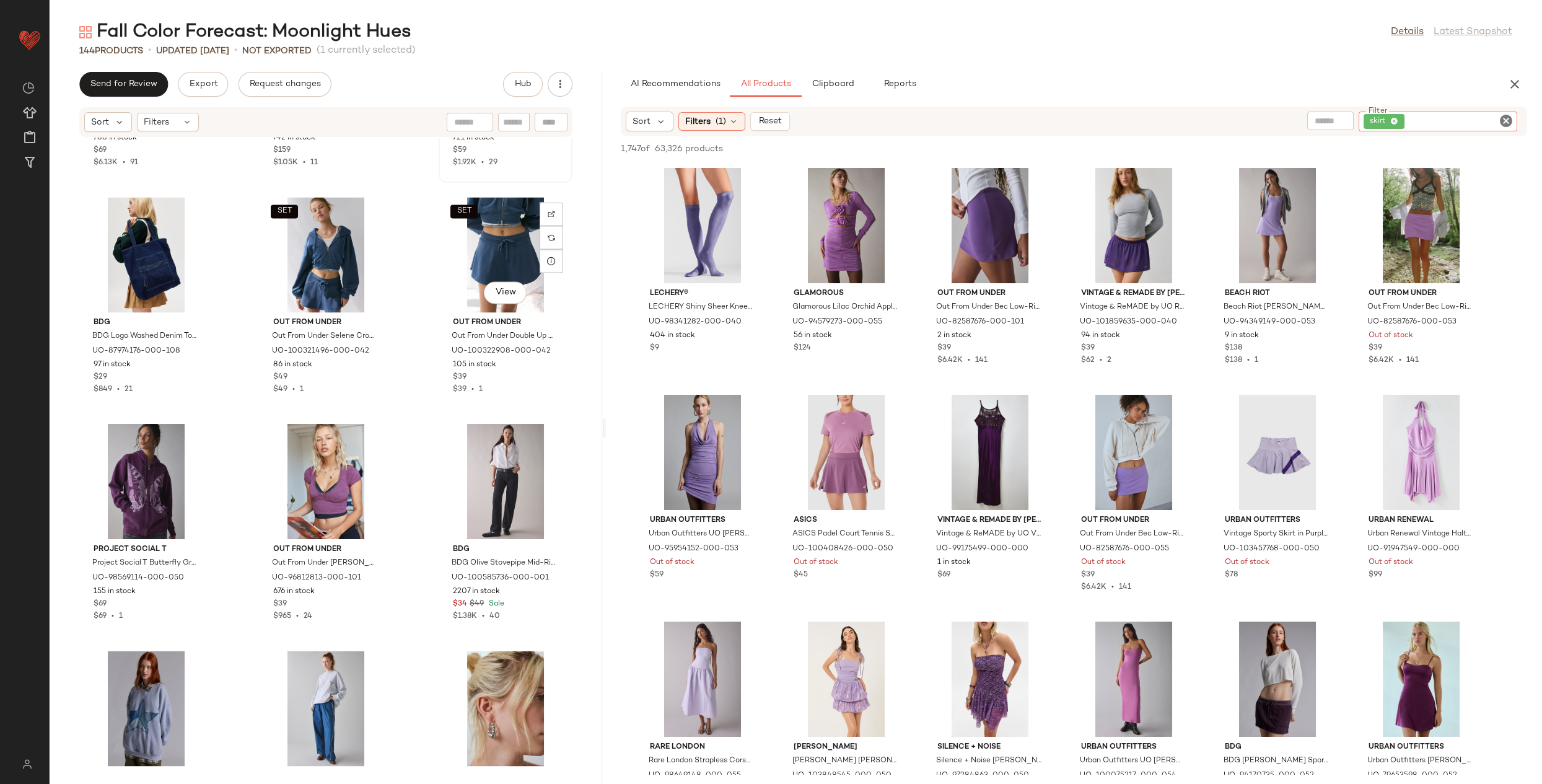
scroll to position [5937, 0]
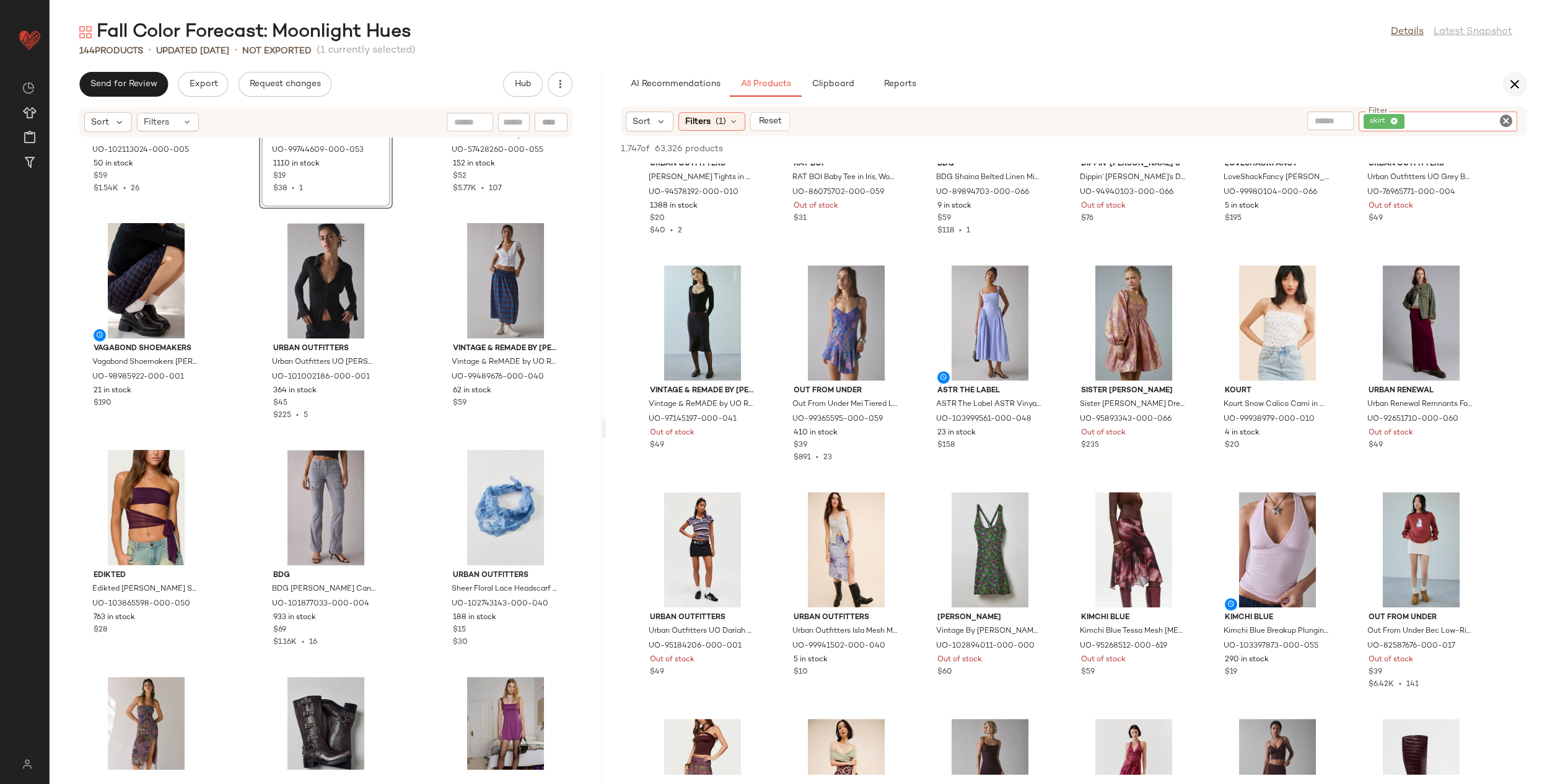
scroll to position [5118, 0]
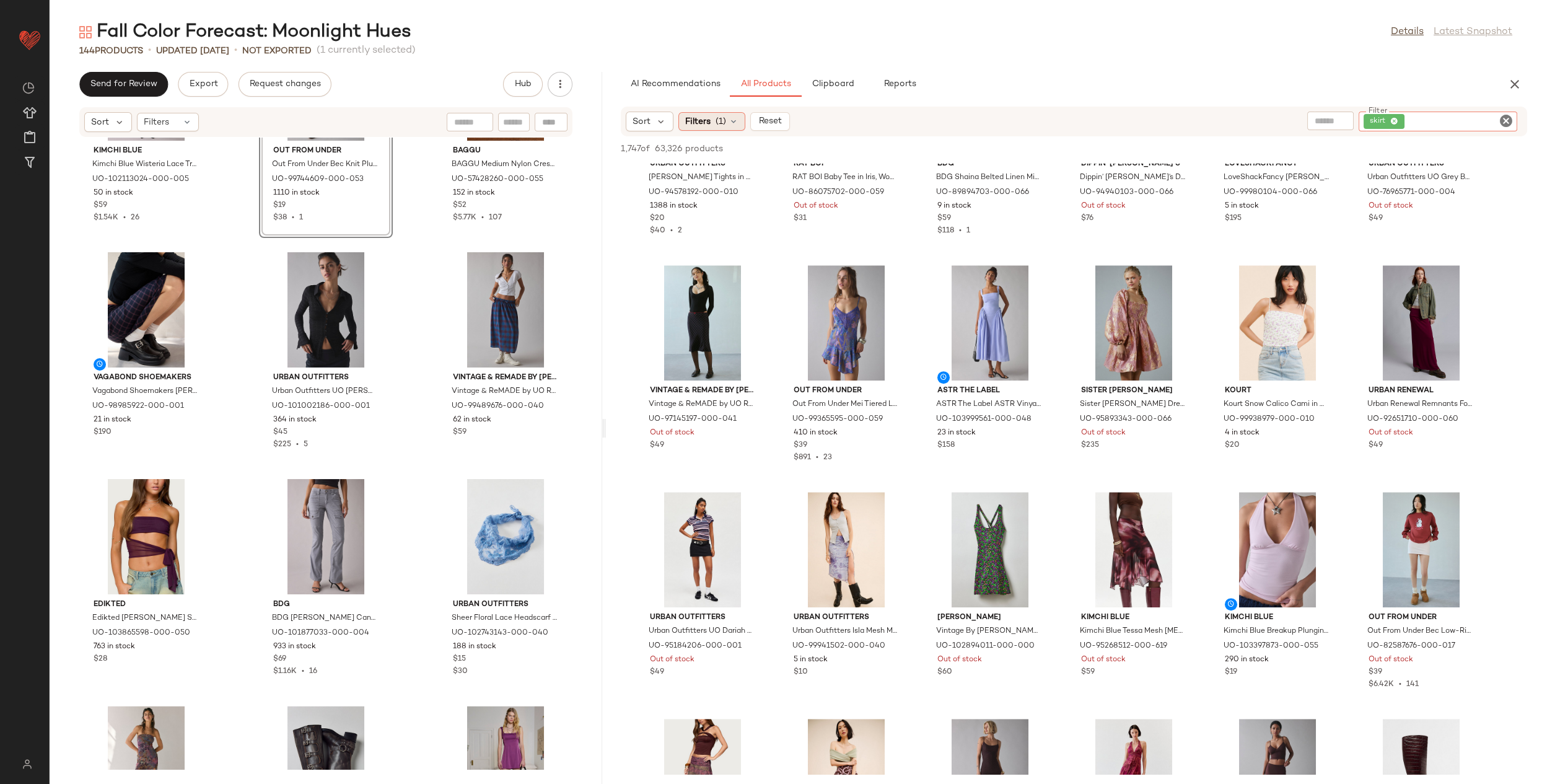
click at [710, 126] on div "Filters (1)" at bounding box center [712, 121] width 67 height 19
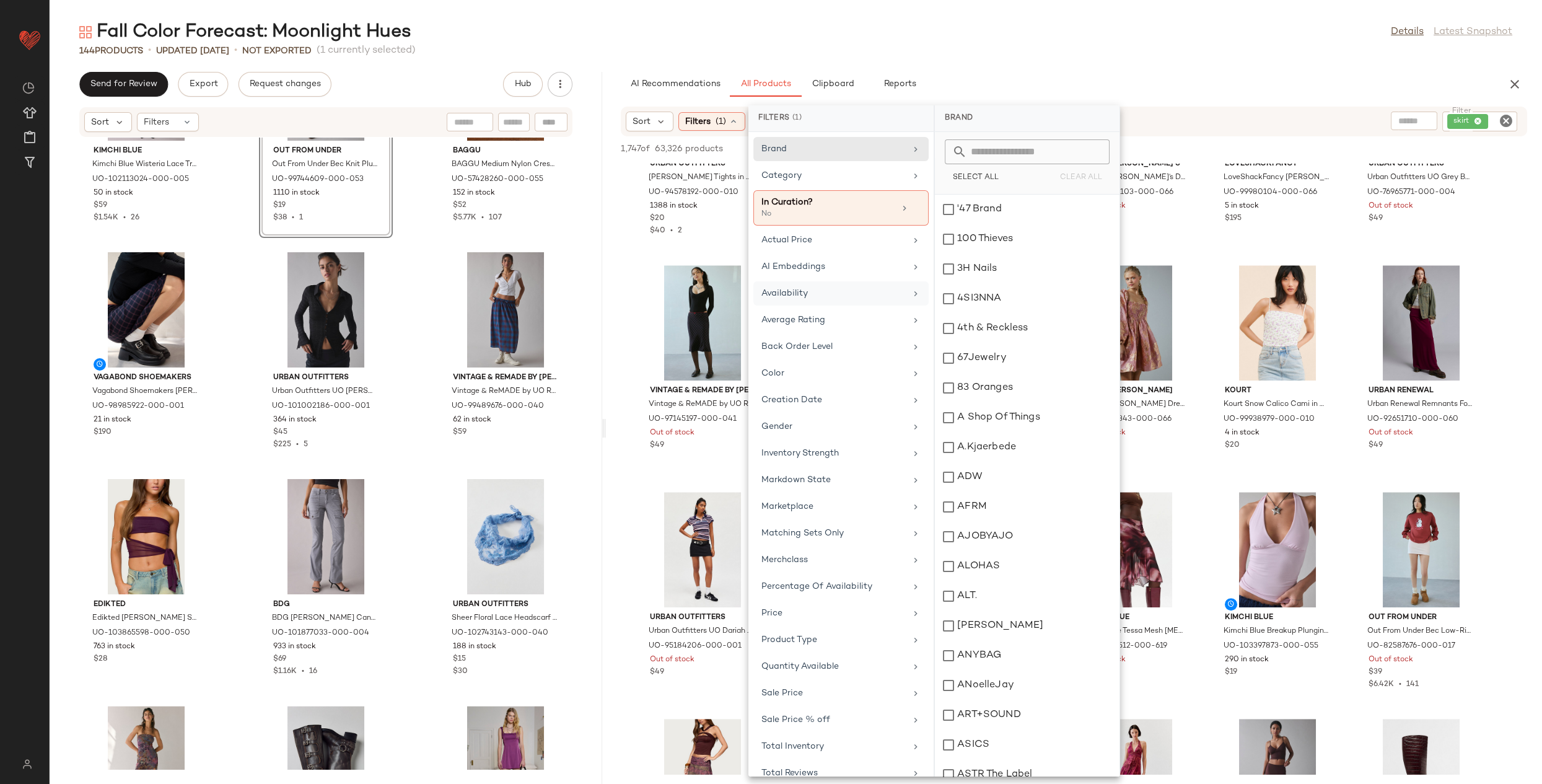
click at [829, 290] on div "Availability" at bounding box center [834, 293] width 145 height 13
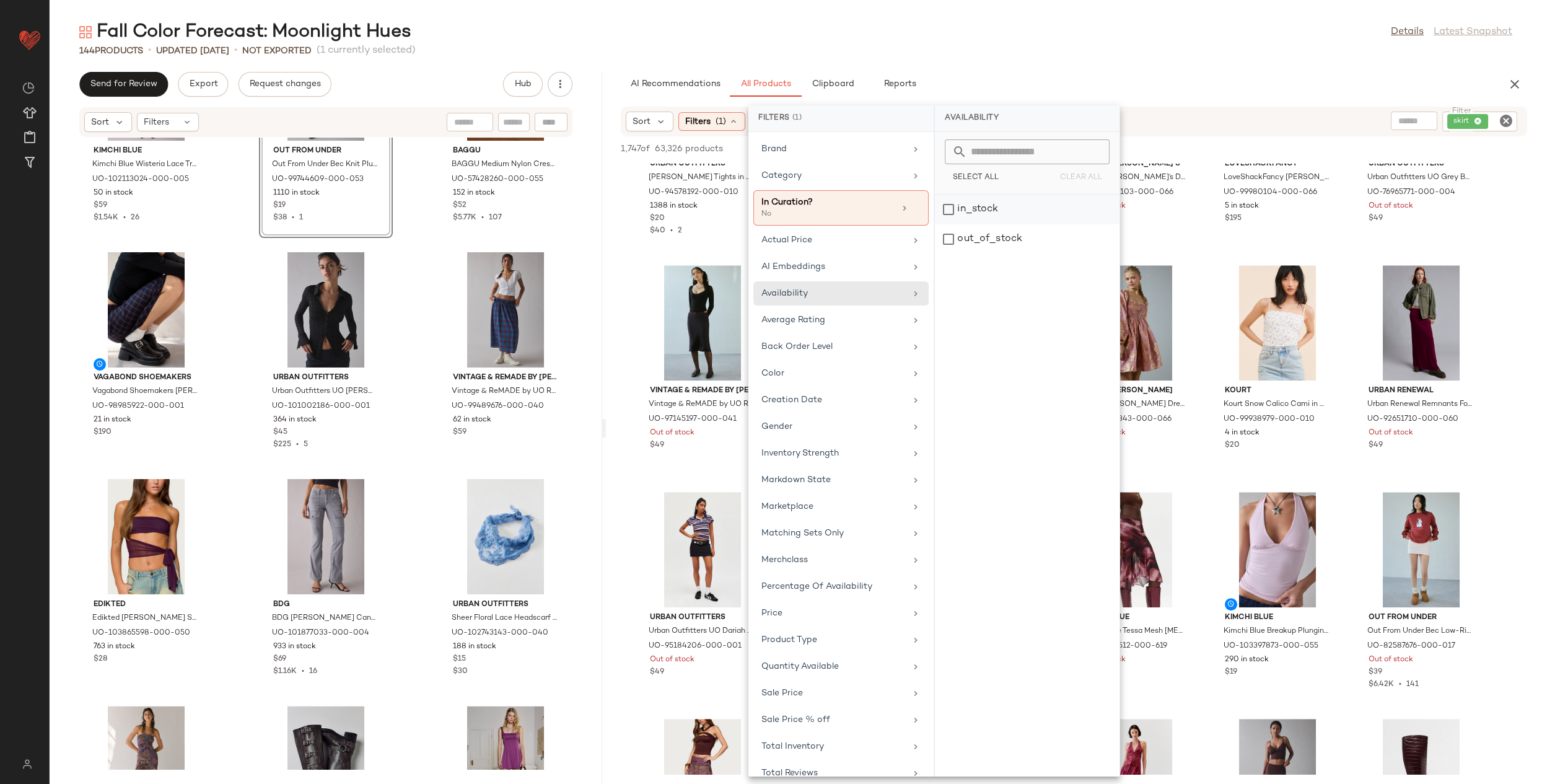
click at [953, 224] on div "in_stock" at bounding box center [1027, 239] width 184 height 30
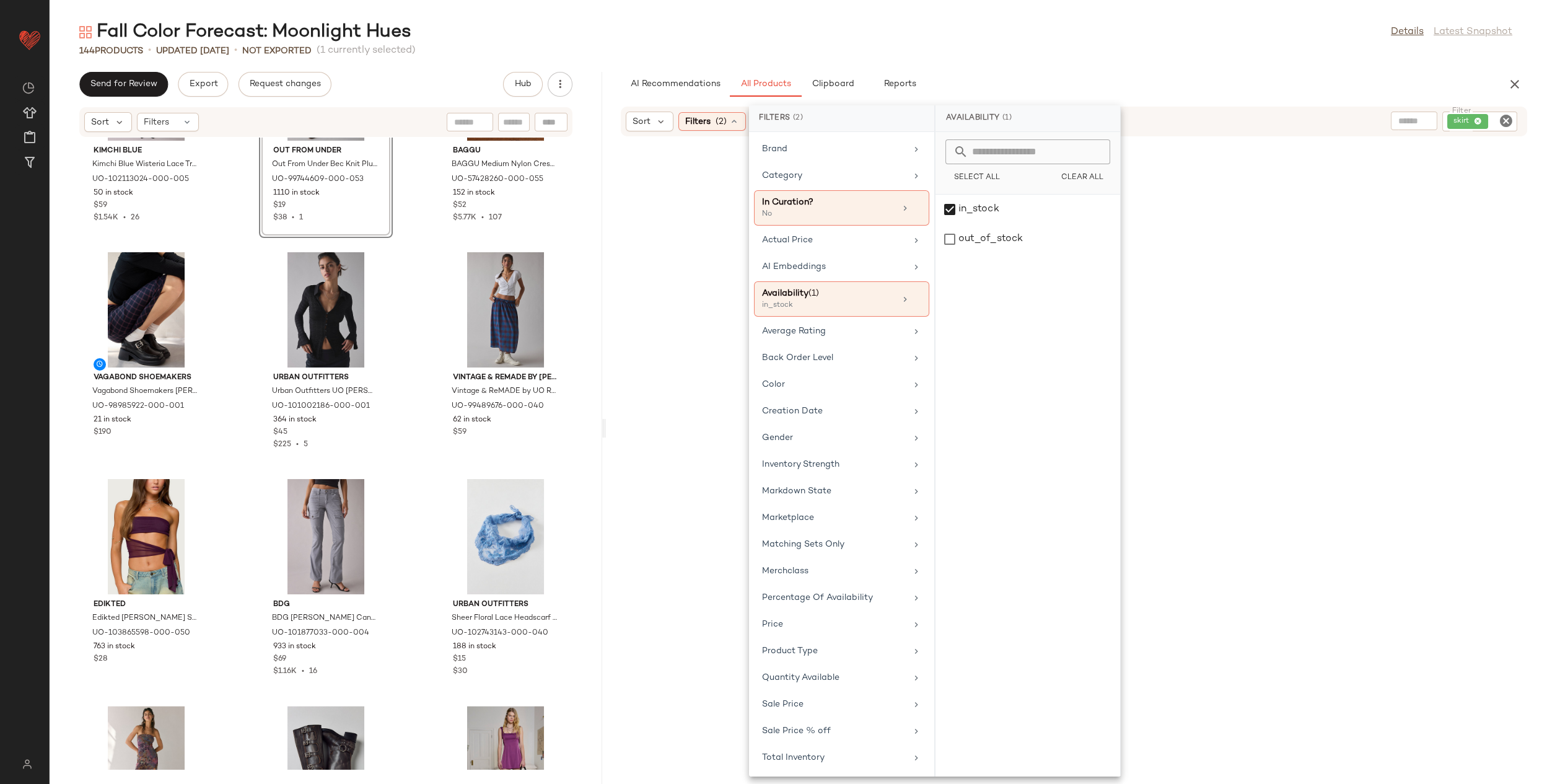
click at [1277, 74] on div "AI Recommendations All Products Clipboard Reports" at bounding box center [1055, 84] width 867 height 25
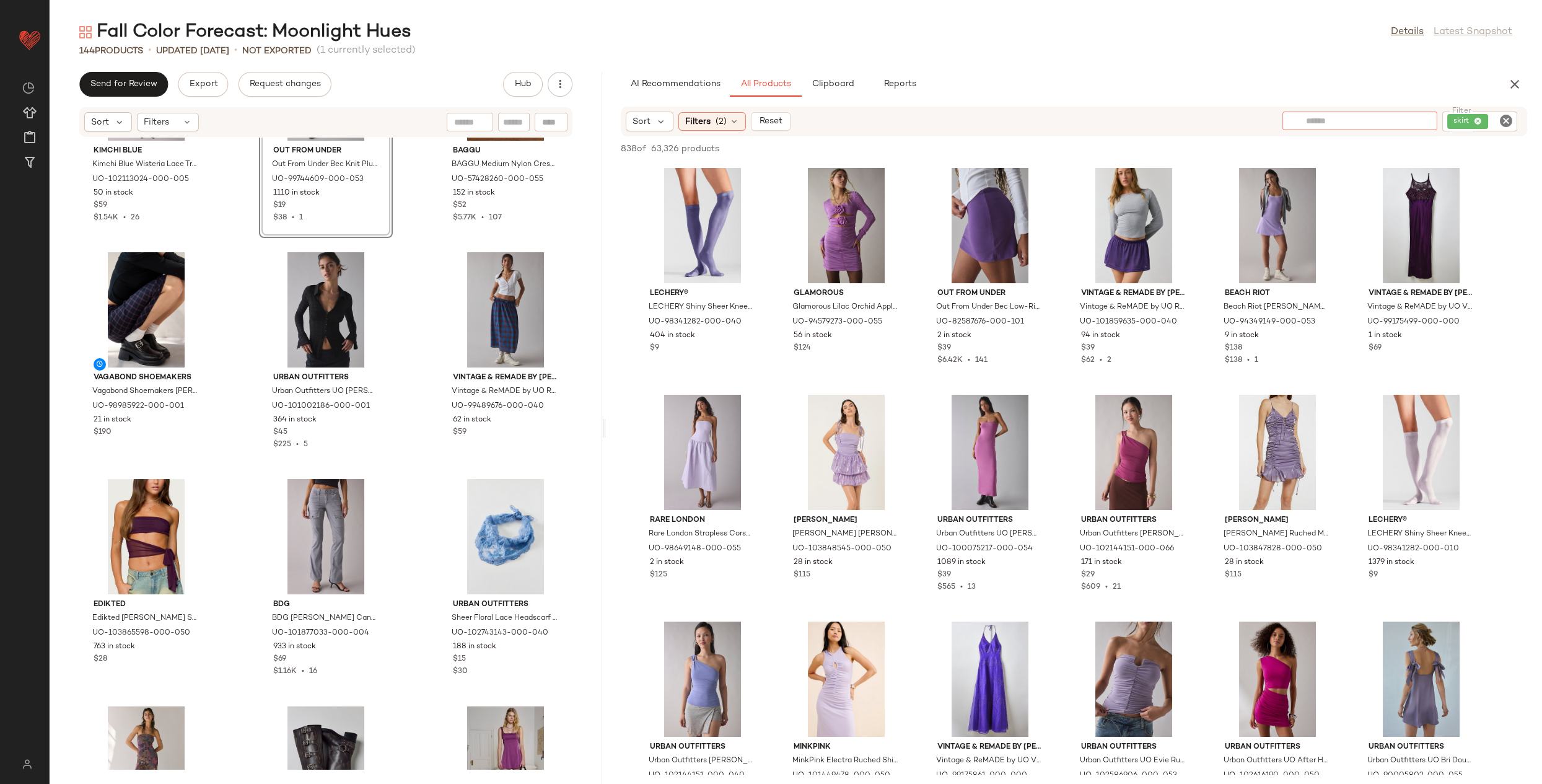
click at [1403, 120] on input "text" at bounding box center [1360, 121] width 108 height 13
click at [1406, 120] on input "text" at bounding box center [1360, 121] width 108 height 13
click at [1501, 123] on icon "Clear Filter" at bounding box center [1506, 121] width 15 height 15
click at [772, 126] on span "Reset" at bounding box center [771, 121] width 23 height 10
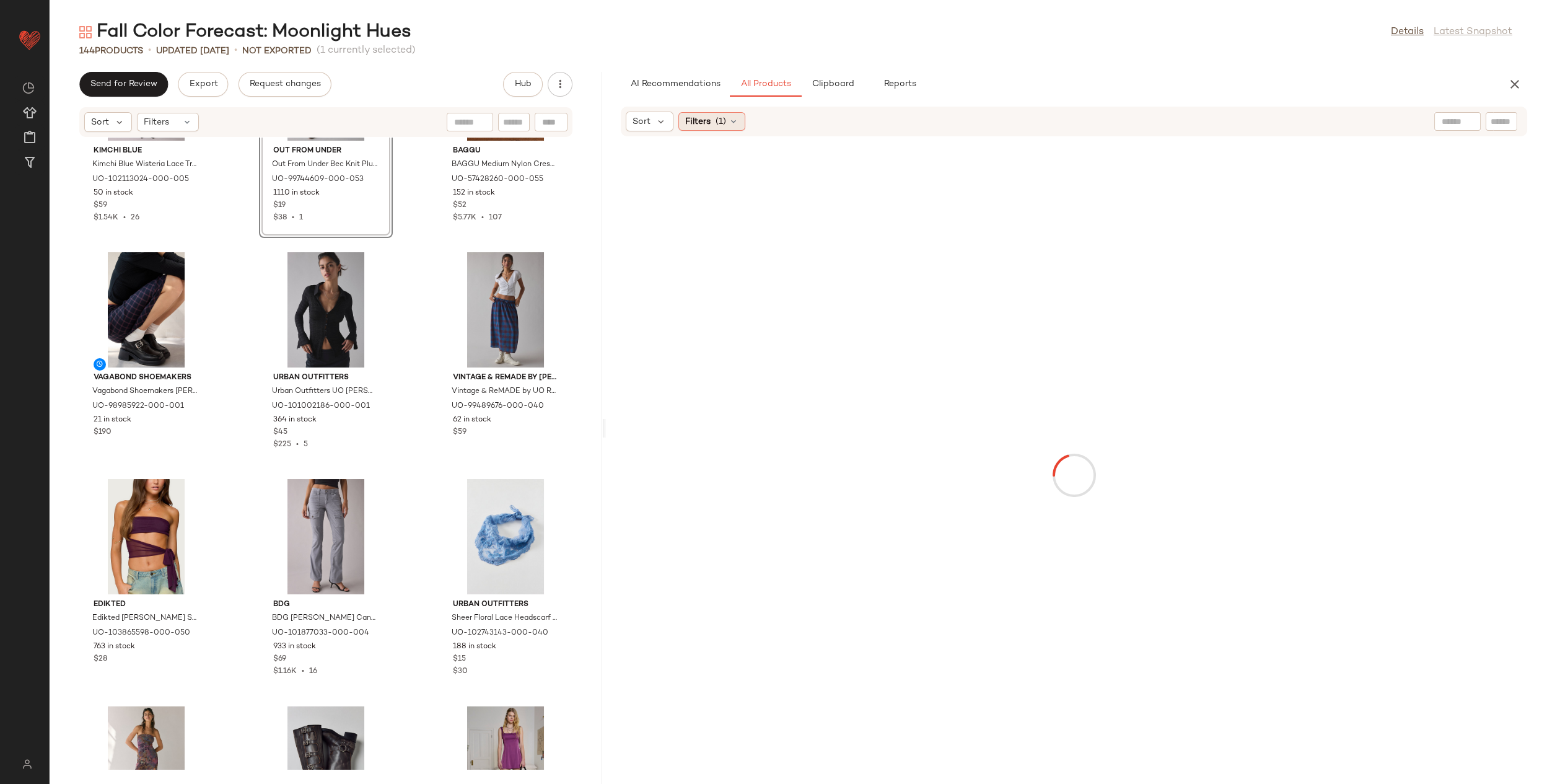
click at [702, 126] on span "Filters" at bounding box center [697, 122] width 25 height 13
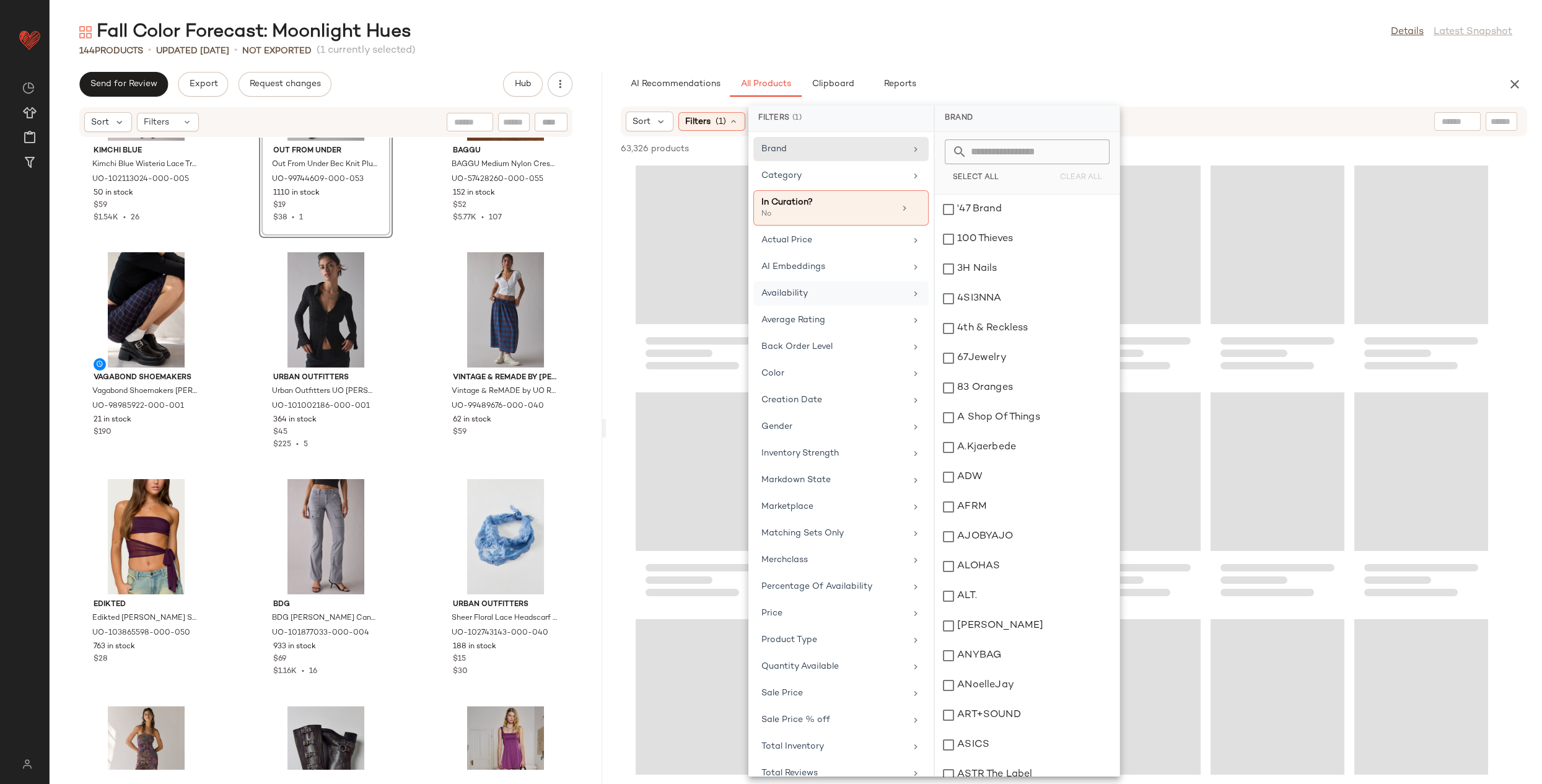
click at [809, 287] on div "Availability" at bounding box center [834, 293] width 145 height 13
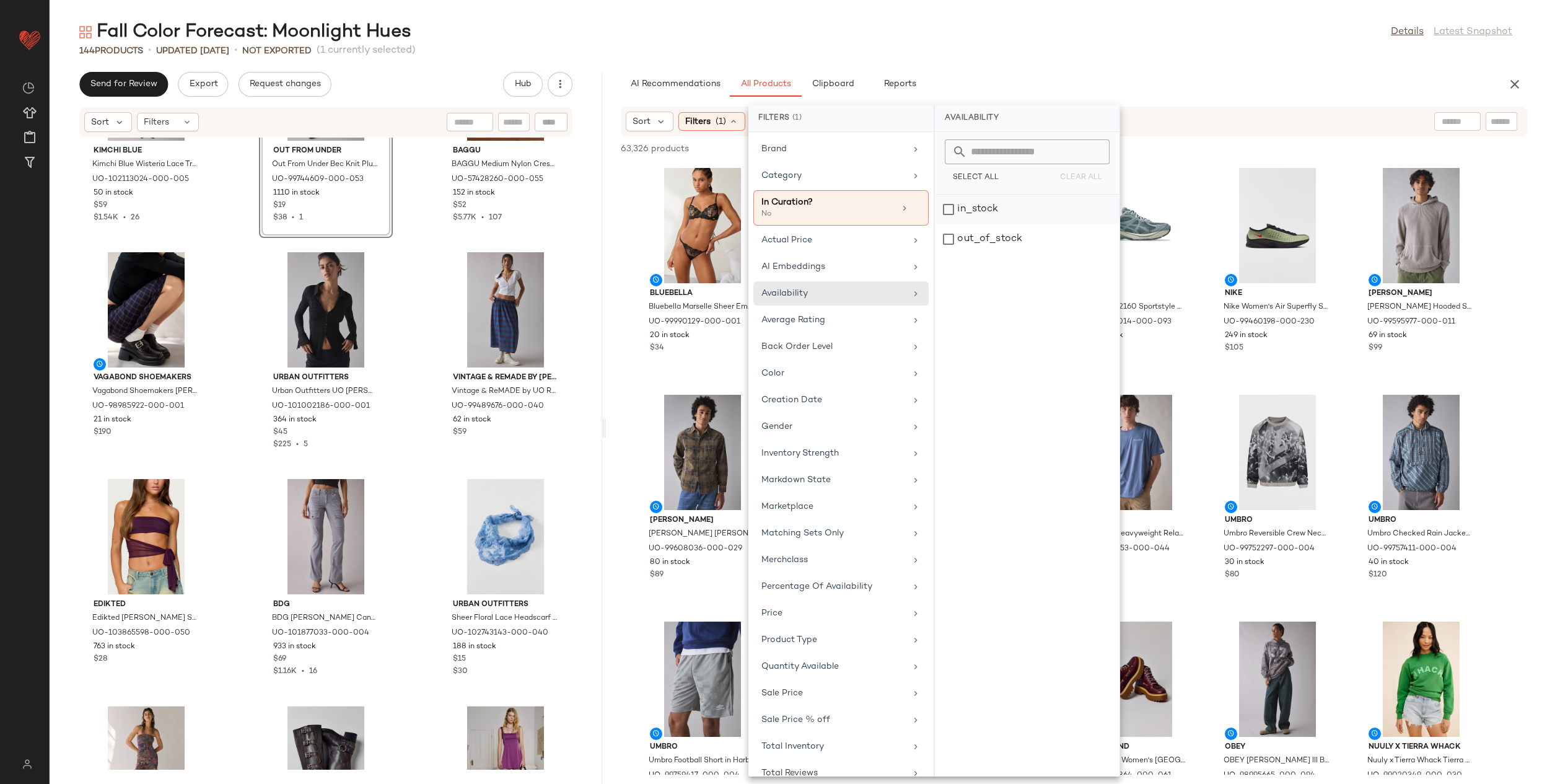
click at [965, 224] on div "in_stock" at bounding box center [1027, 239] width 184 height 30
click at [1504, 120] on input "text" at bounding box center [1501, 122] width 22 height 13
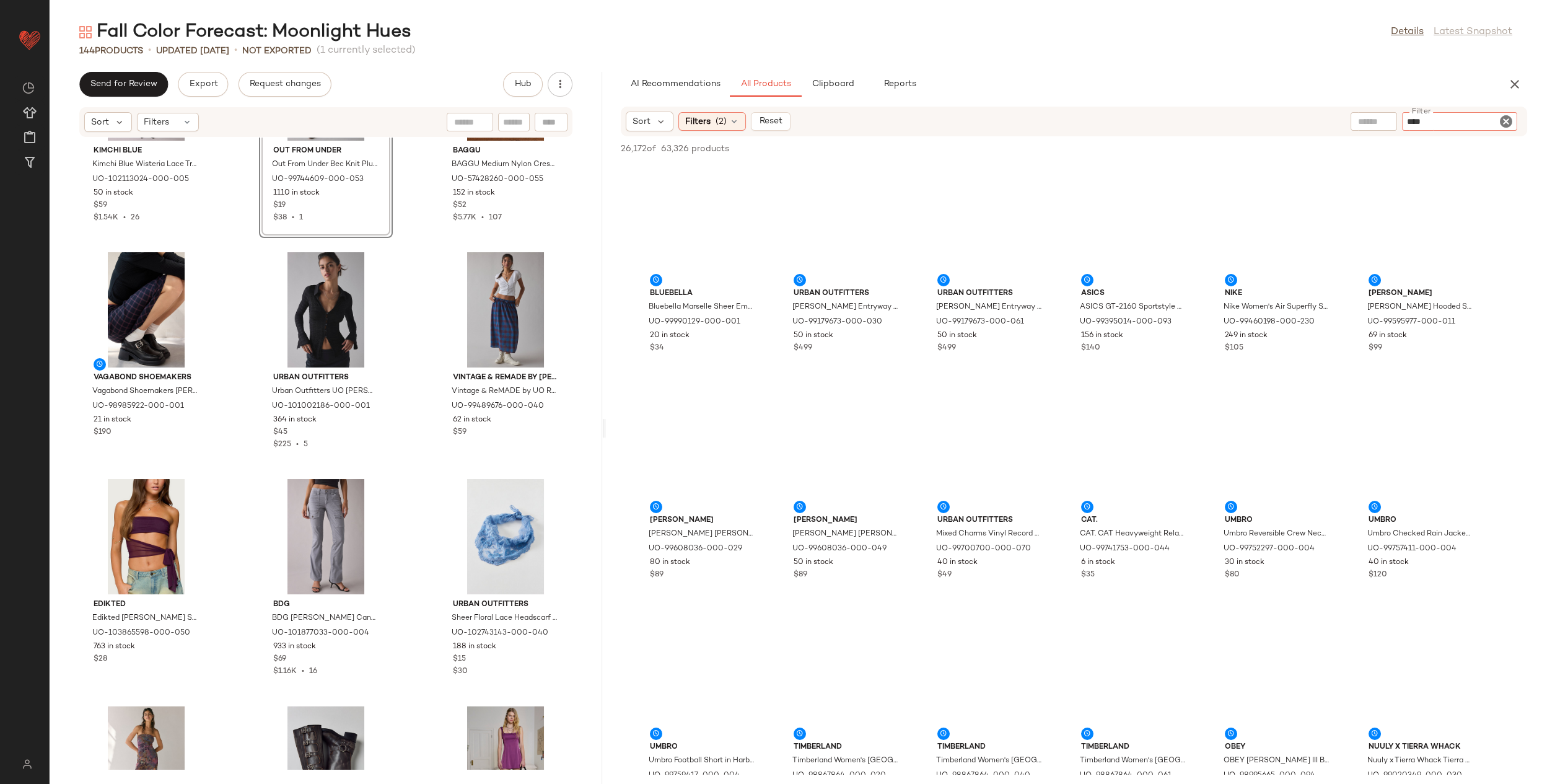
type input "*****"
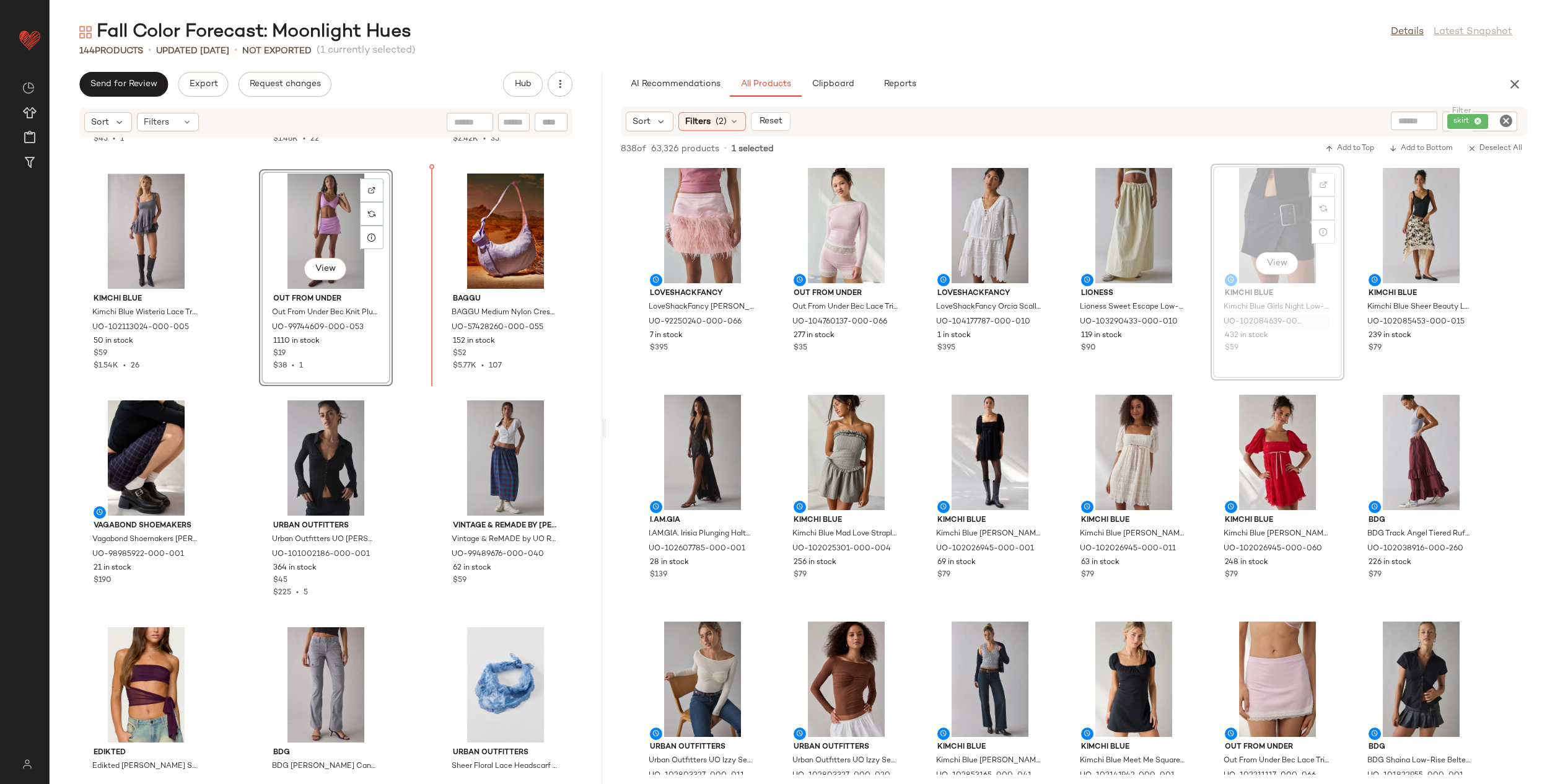
scroll to position [4906, 0]
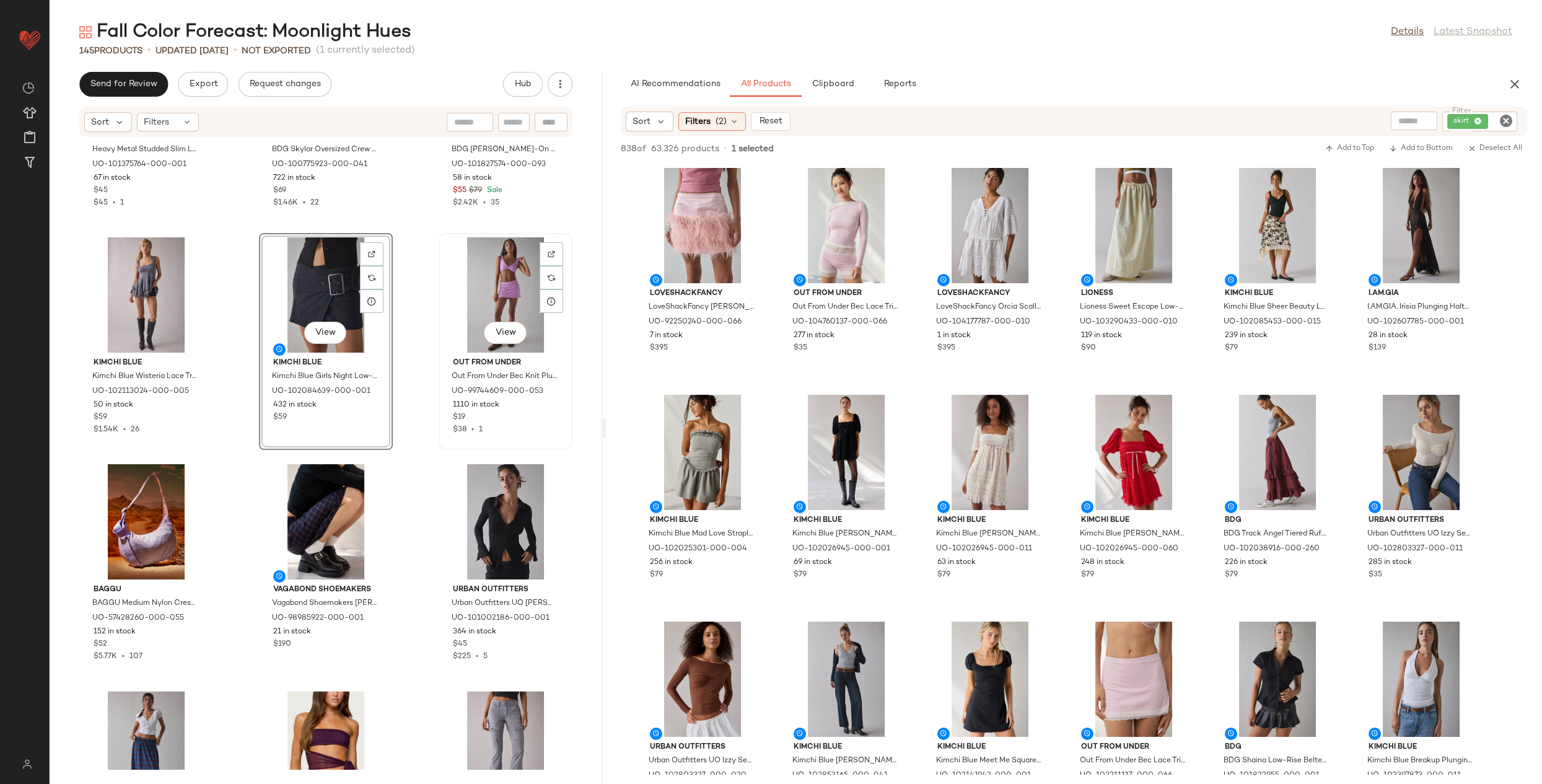
click at [474, 271] on div "View" at bounding box center [506, 295] width 125 height 115
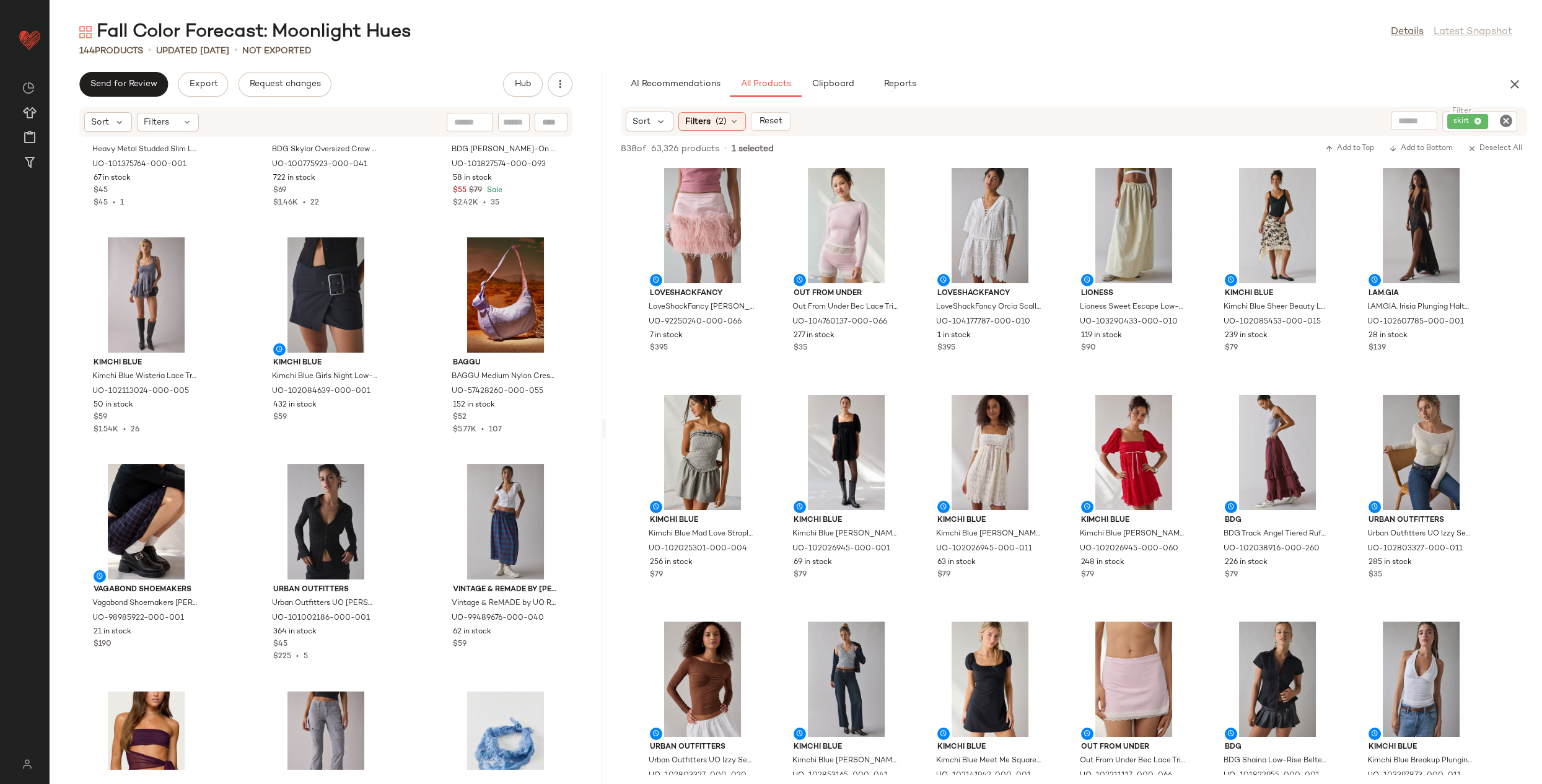
click at [1527, 81] on div "AI Recommendations All Products Clipboard Reports" at bounding box center [1074, 84] width 936 height 25
click at [1519, 86] on icon "button" at bounding box center [1515, 84] width 15 height 15
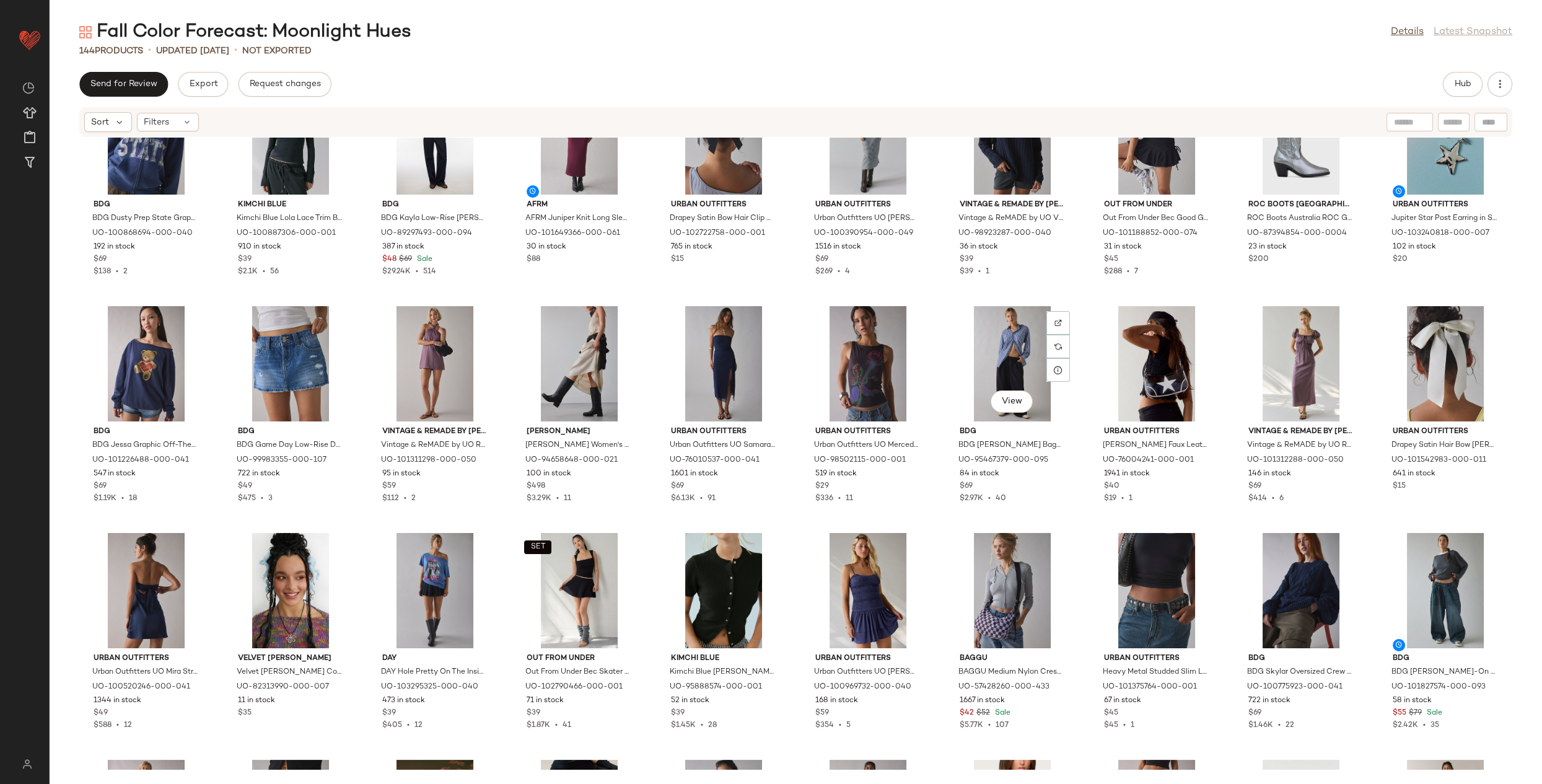
scroll to position [983, 0]
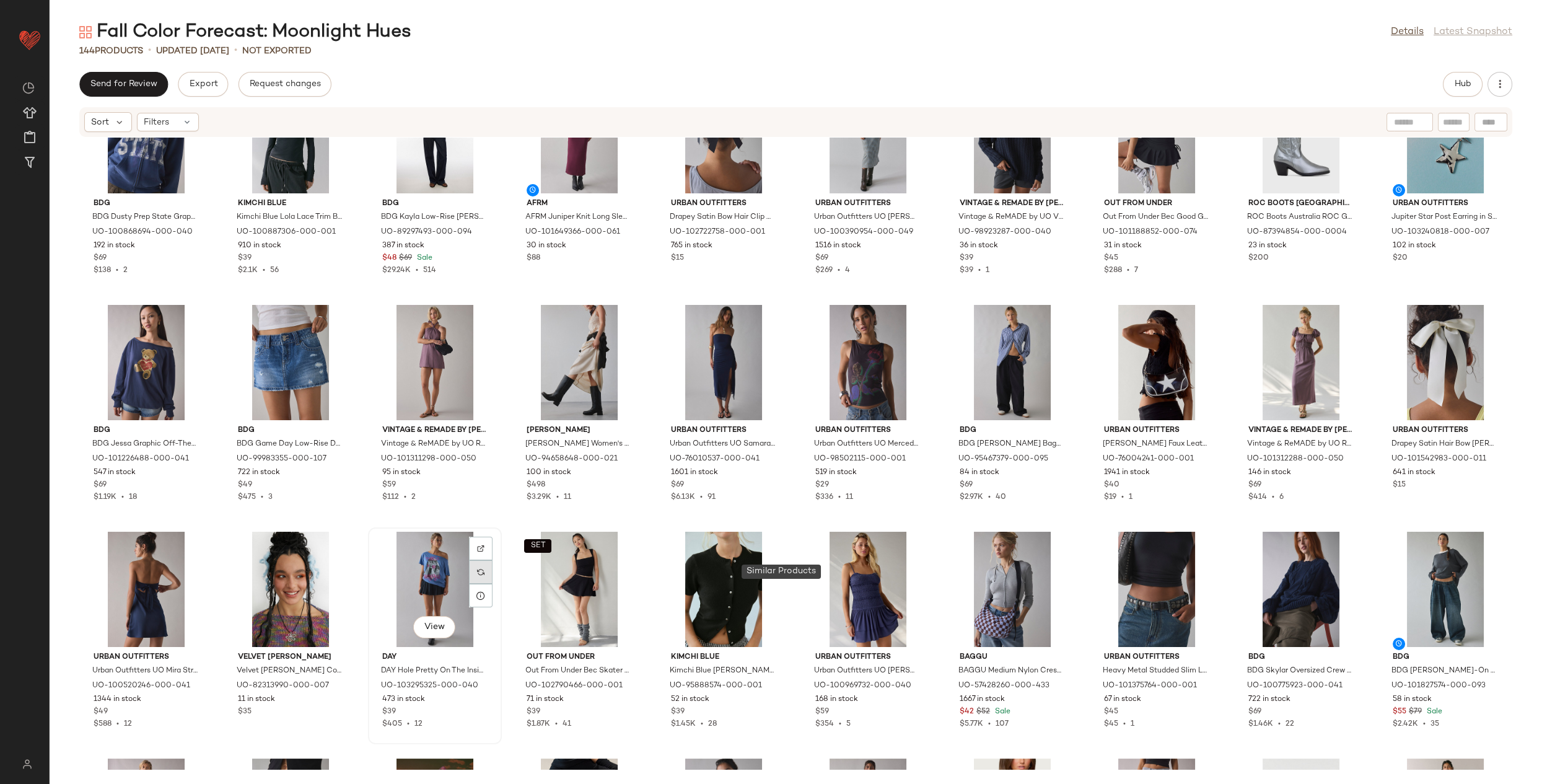
click at [484, 574] on img at bounding box center [480, 572] width 7 height 7
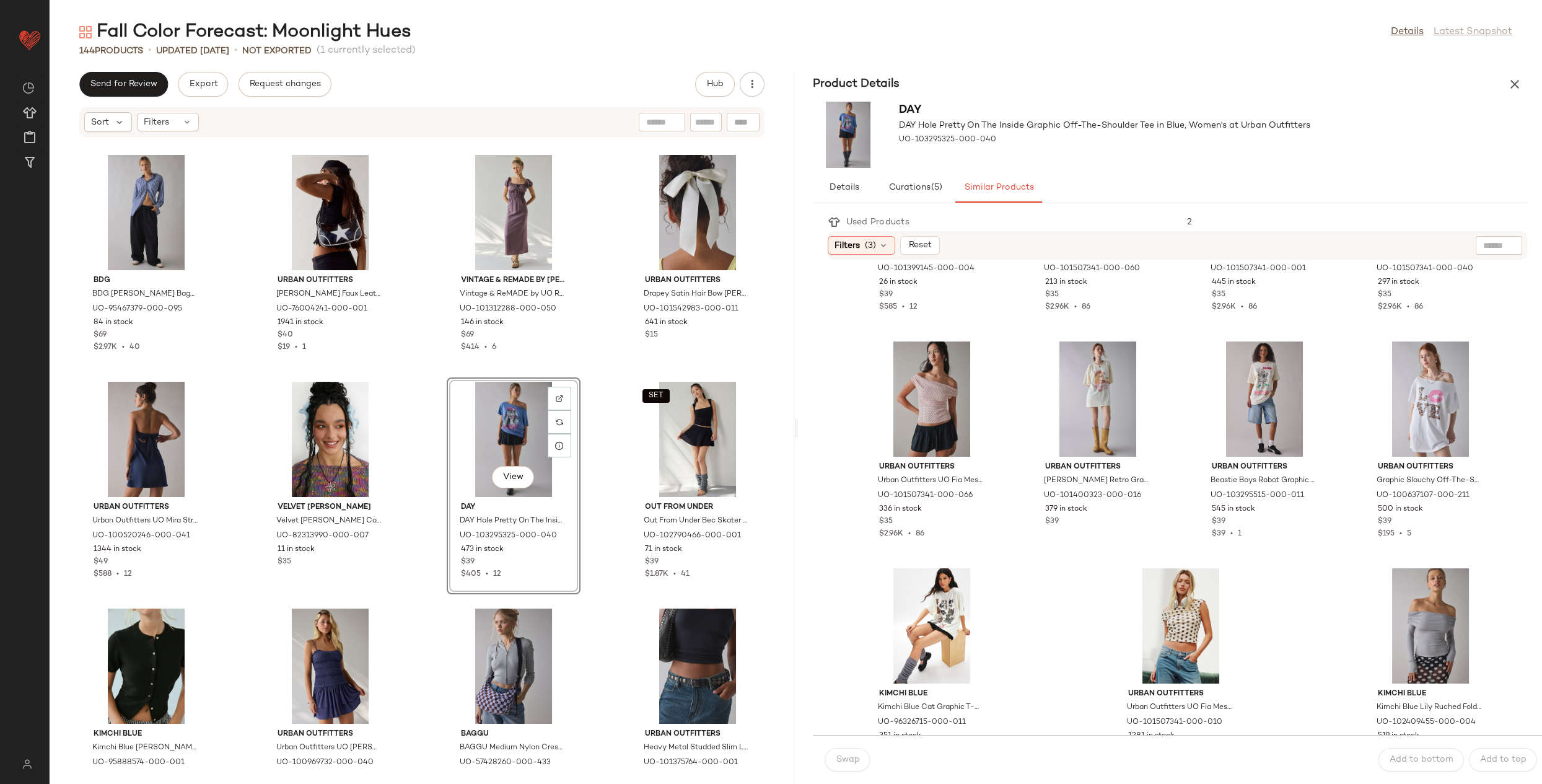
scroll to position [884, 0]
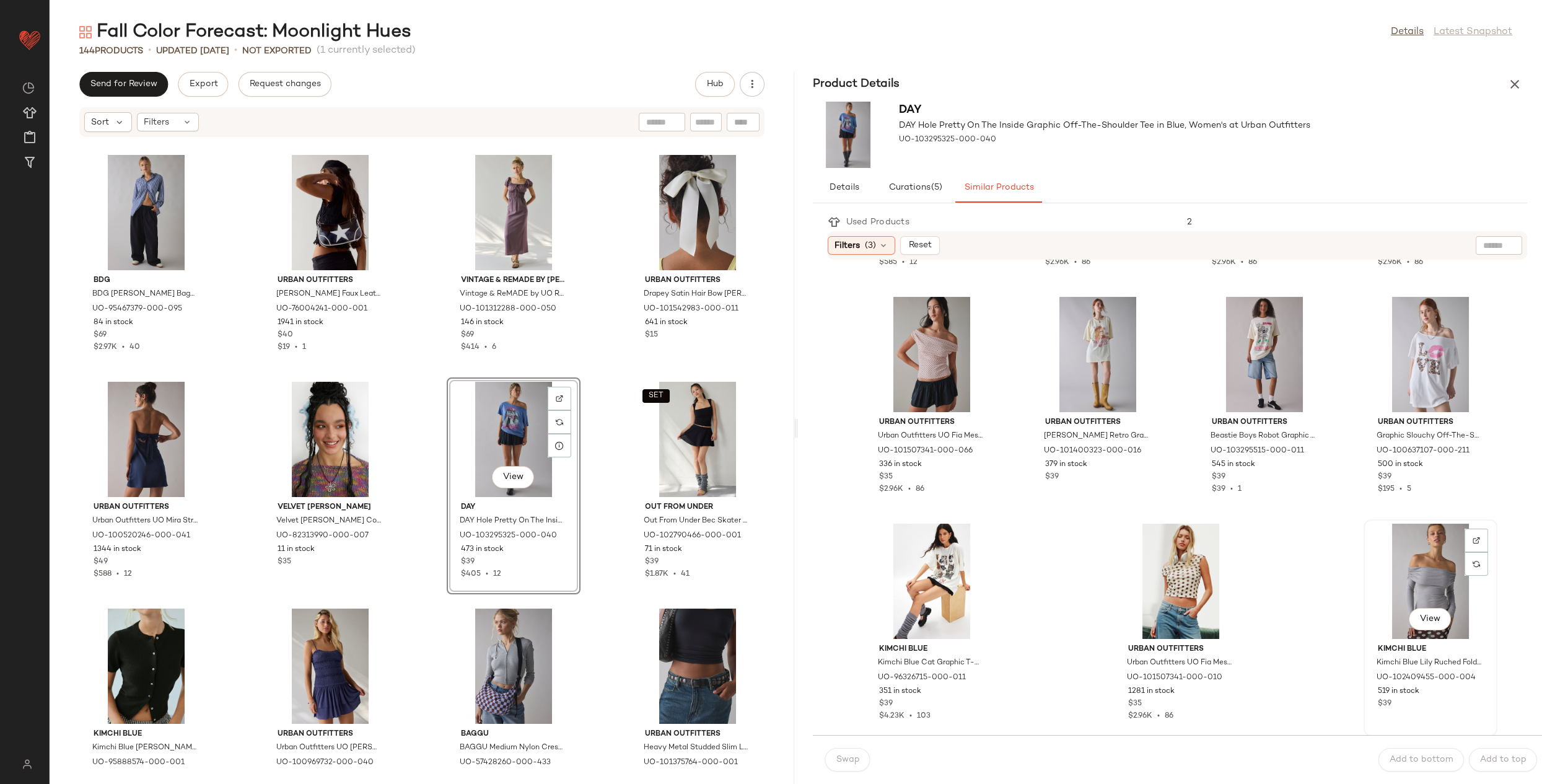
click at [1409, 575] on div "View" at bounding box center [1431, 581] width 125 height 115
drag, startPoint x: 1426, startPoint y: 576, endPoint x: 1038, endPoint y: 753, distance: 426.5
click at [1426, 576] on div "View" at bounding box center [1431, 581] width 125 height 115
click at [841, 769] on button "Swap" at bounding box center [847, 759] width 45 height 23
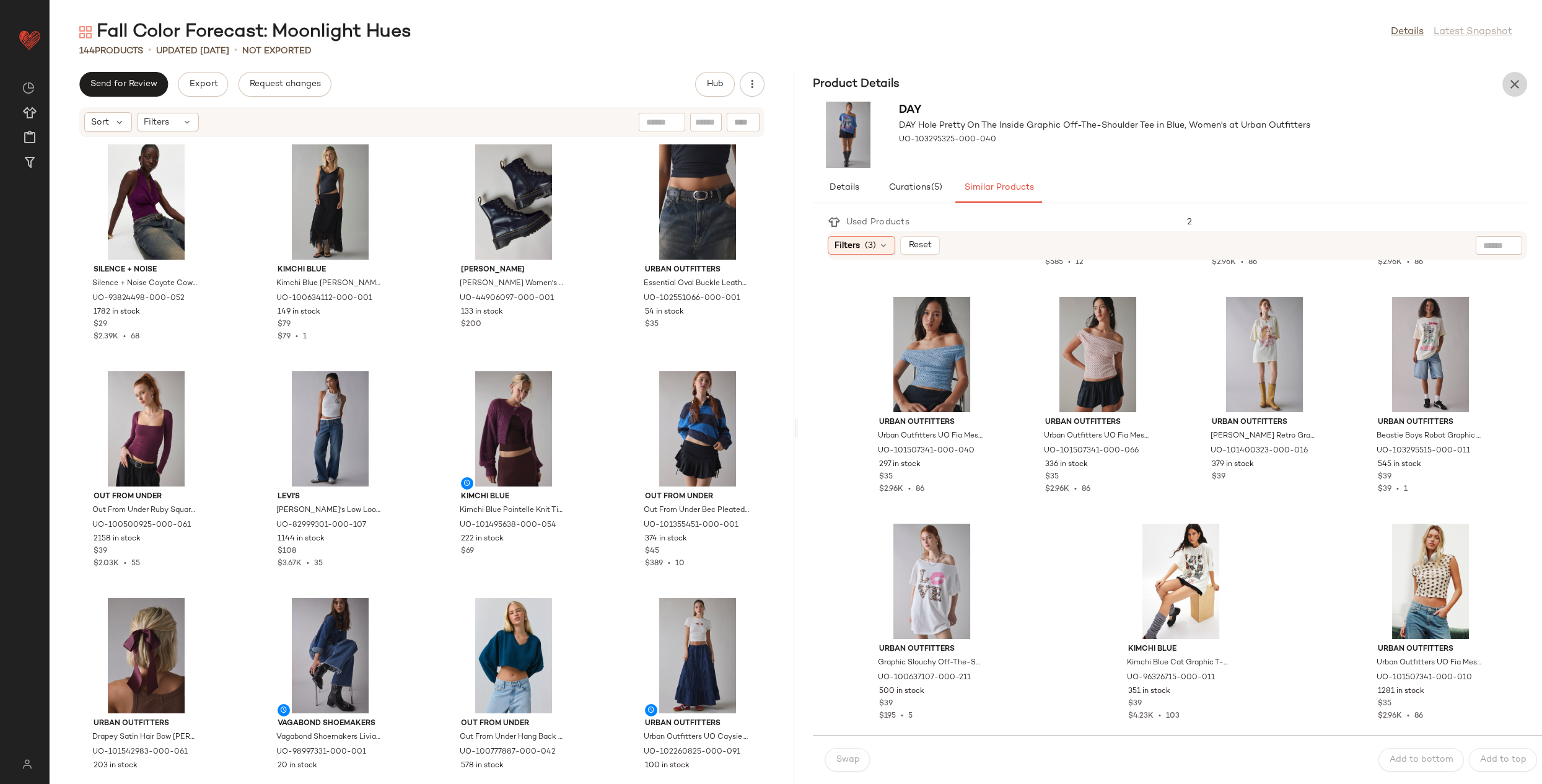
drag, startPoint x: 1507, startPoint y: 90, endPoint x: 1513, endPoint y: 87, distance: 6.7
click at [1510, 89] on icon "button" at bounding box center [1515, 84] width 15 height 15
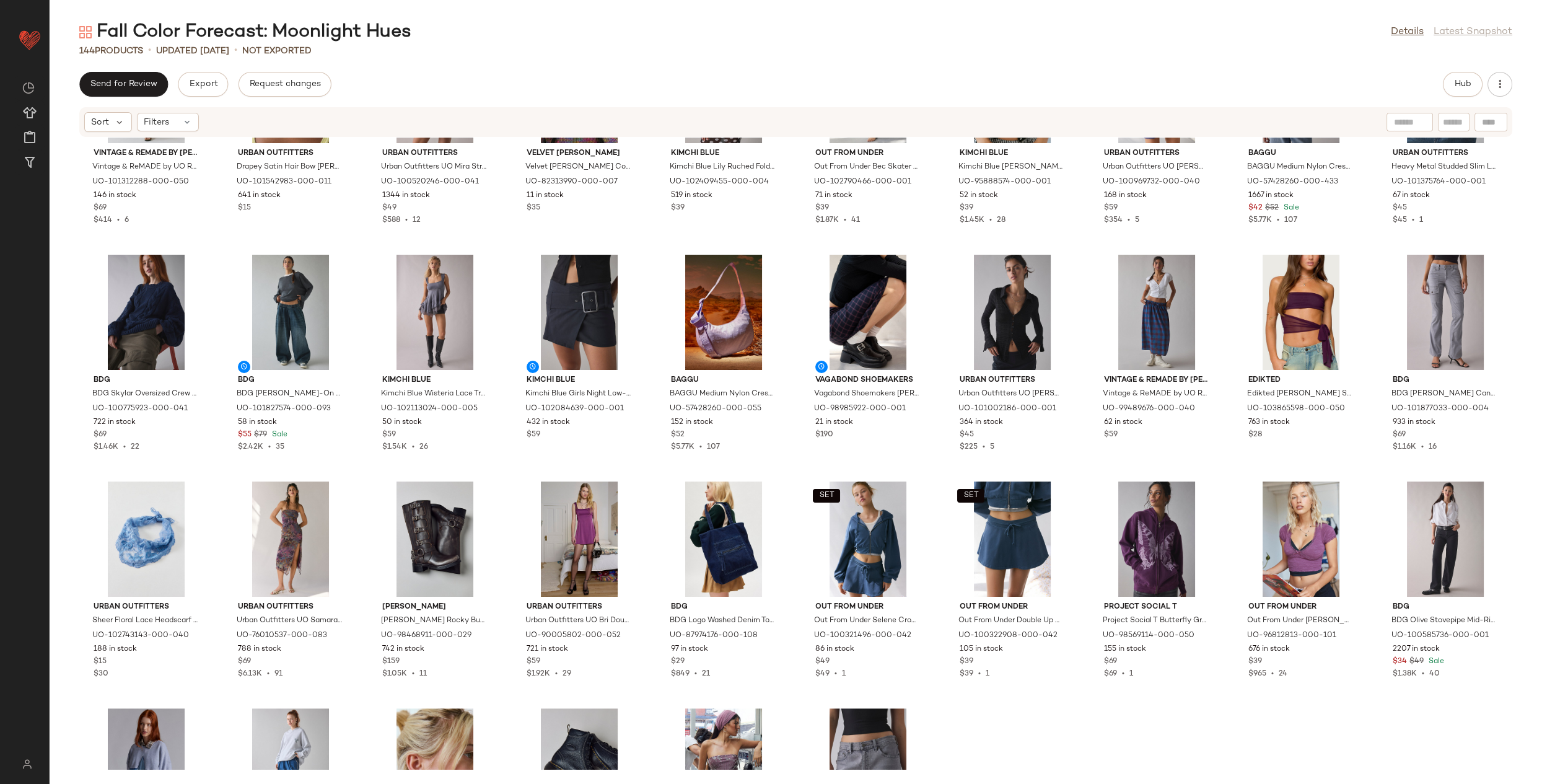
scroll to position [1490, 0]
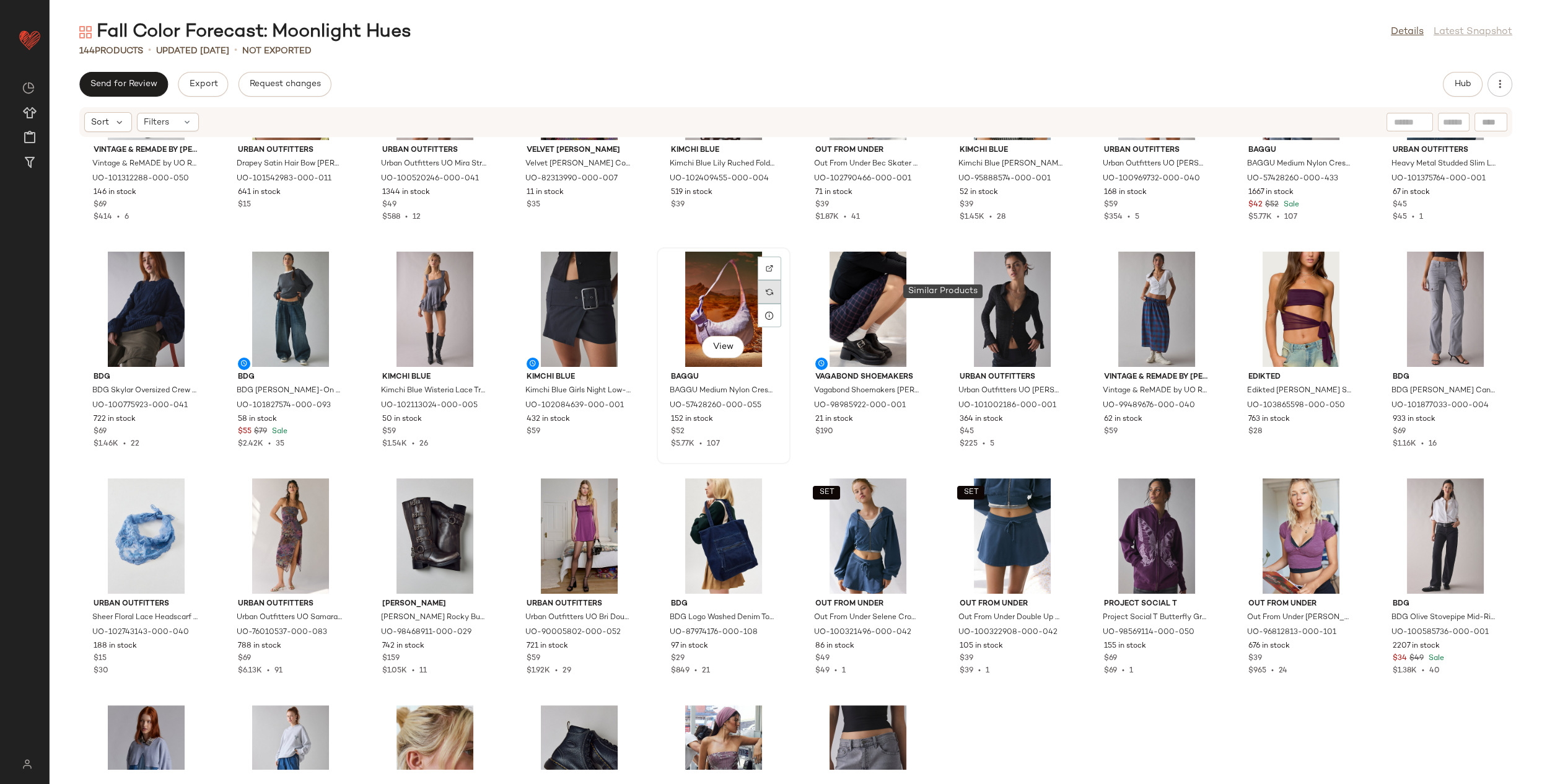
click at [781, 294] on div at bounding box center [770, 292] width 23 height 23
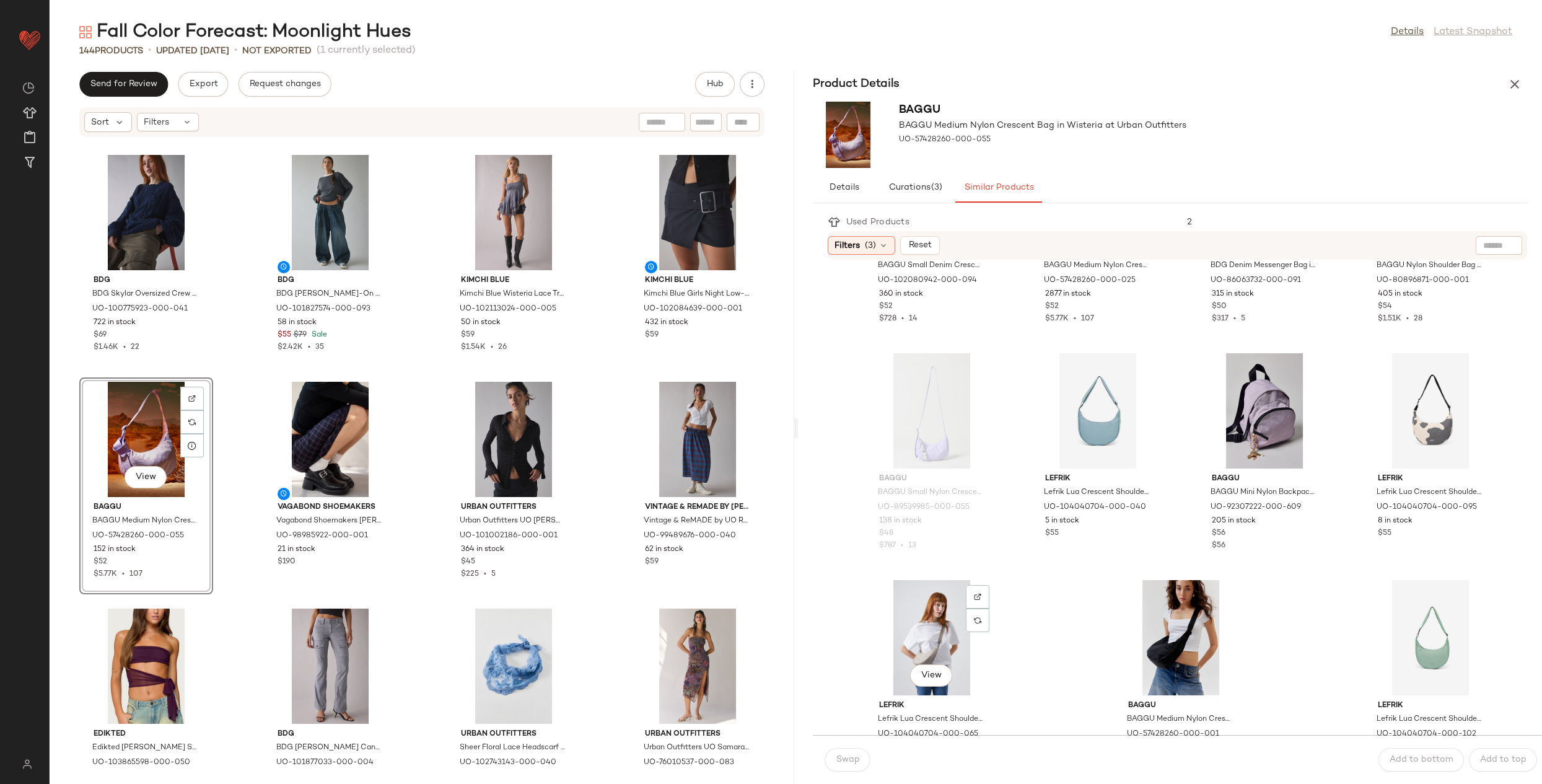
scroll to position [884, 0]
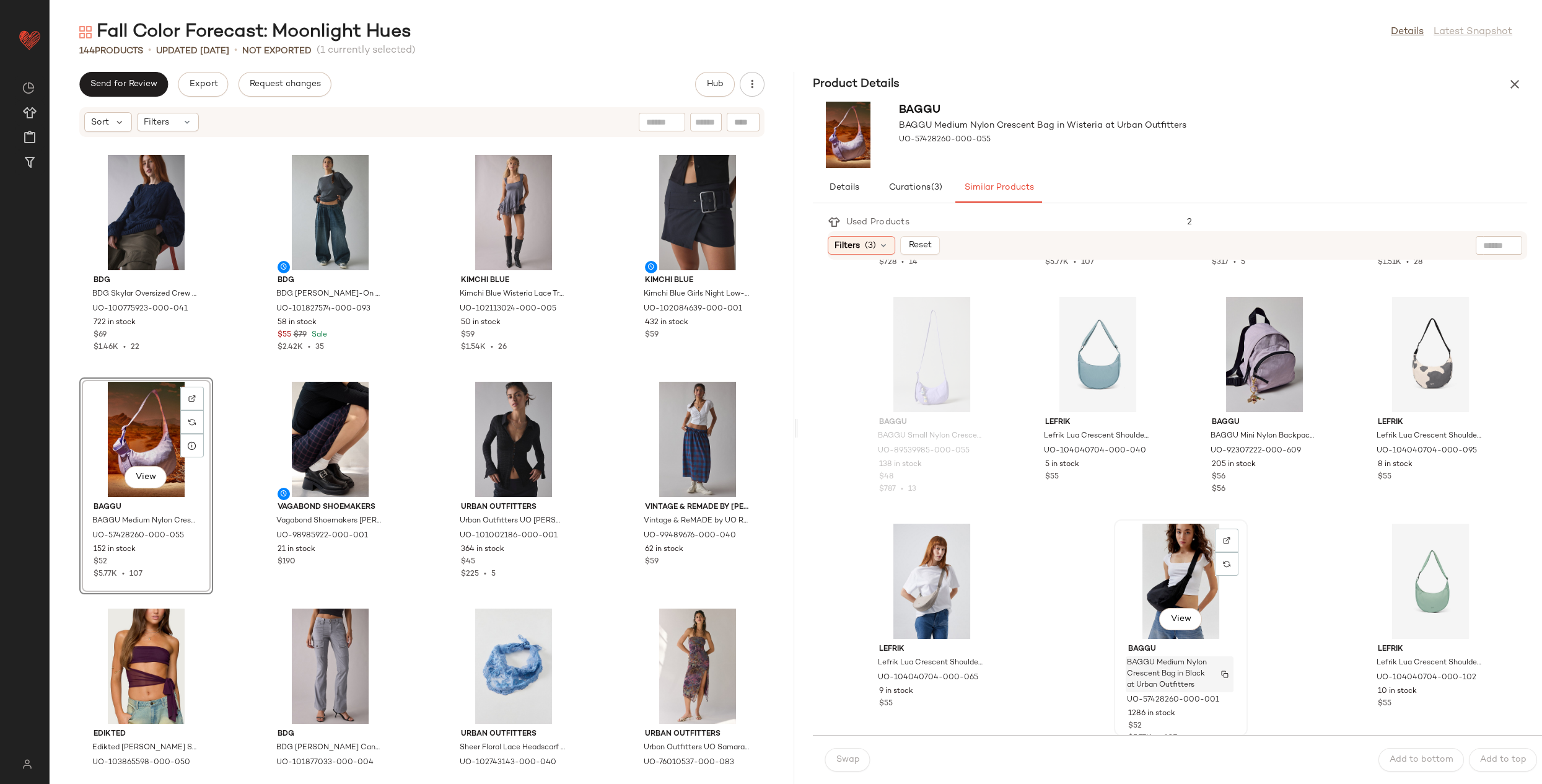
click at [1172, 667] on span "BAGGU Medium Nylon Crescent Bag in Black at Urban Outfitters" at bounding box center [1167, 674] width 81 height 33
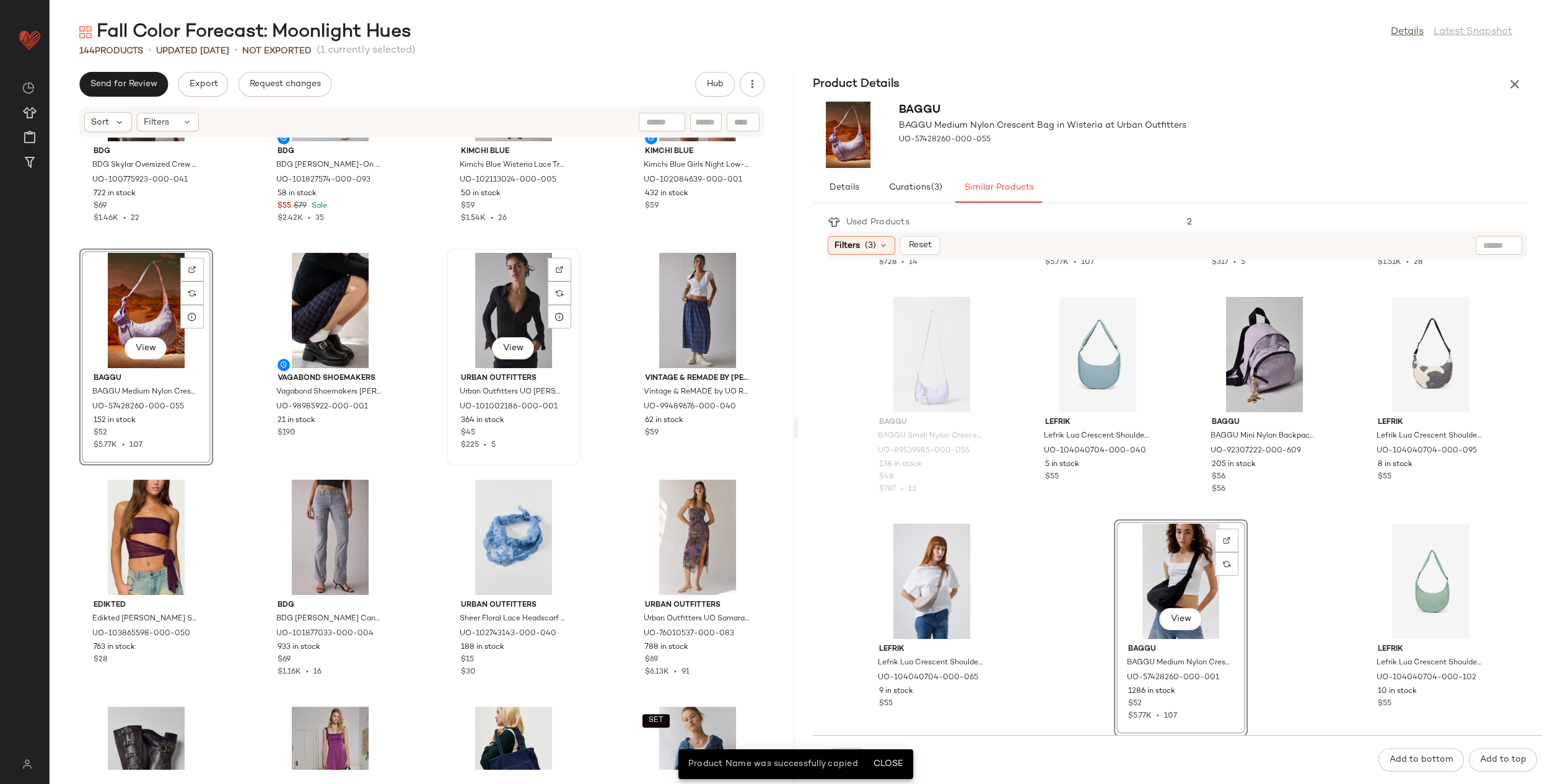
scroll to position [3764, 0]
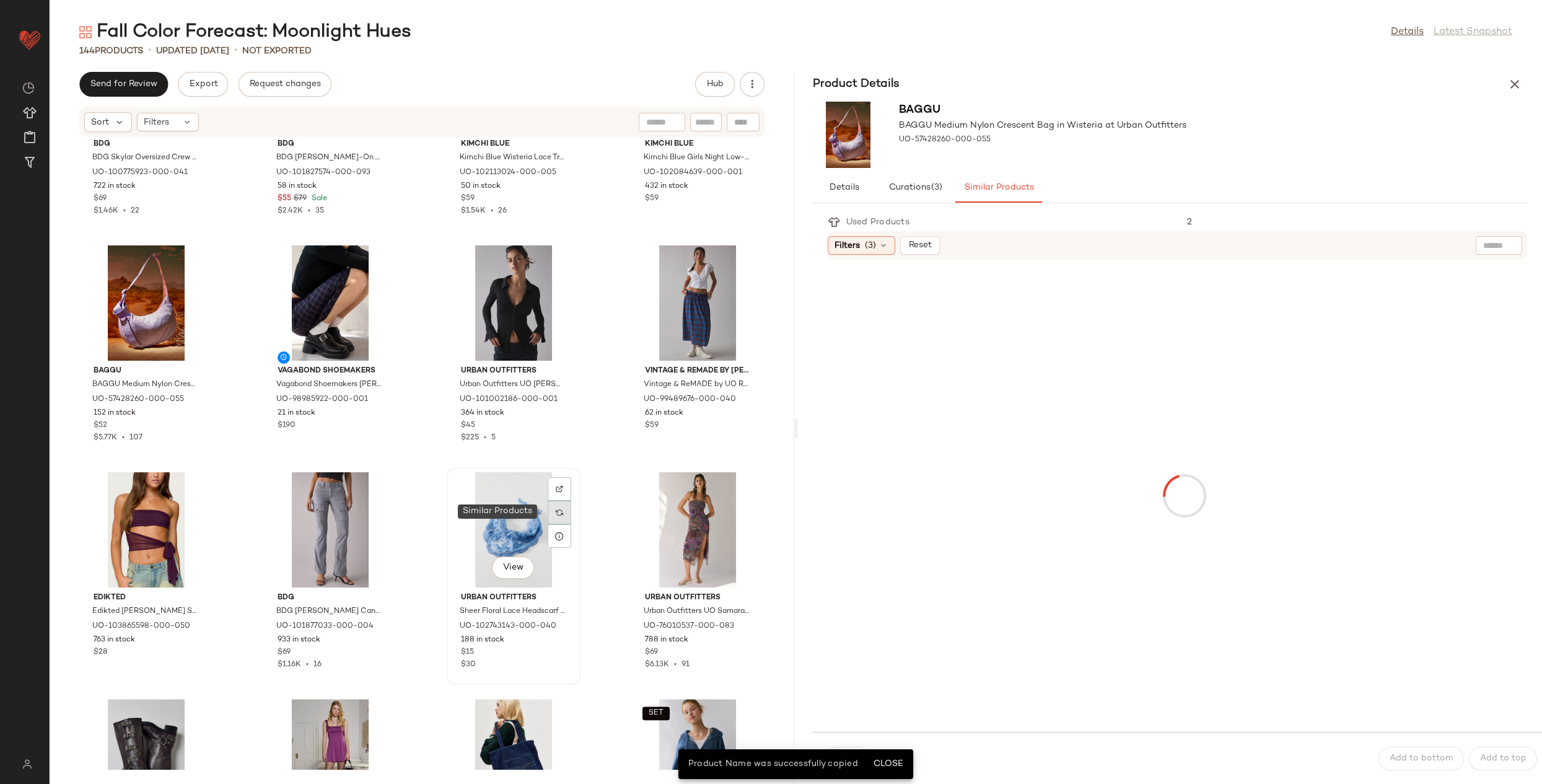
click at [562, 514] on div at bounding box center [559, 512] width 23 height 23
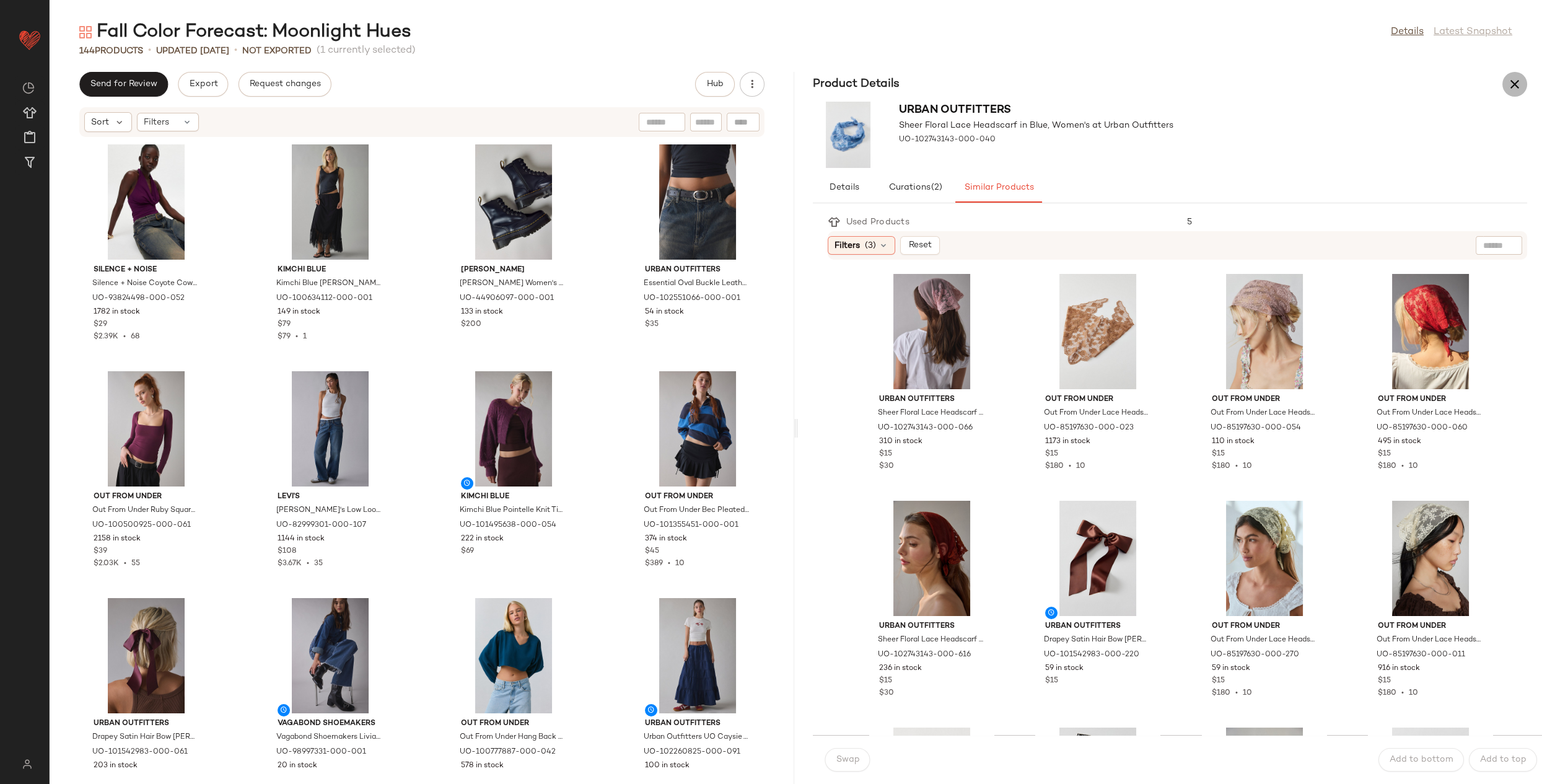
click at [1523, 87] on button "button" at bounding box center [1515, 84] width 25 height 25
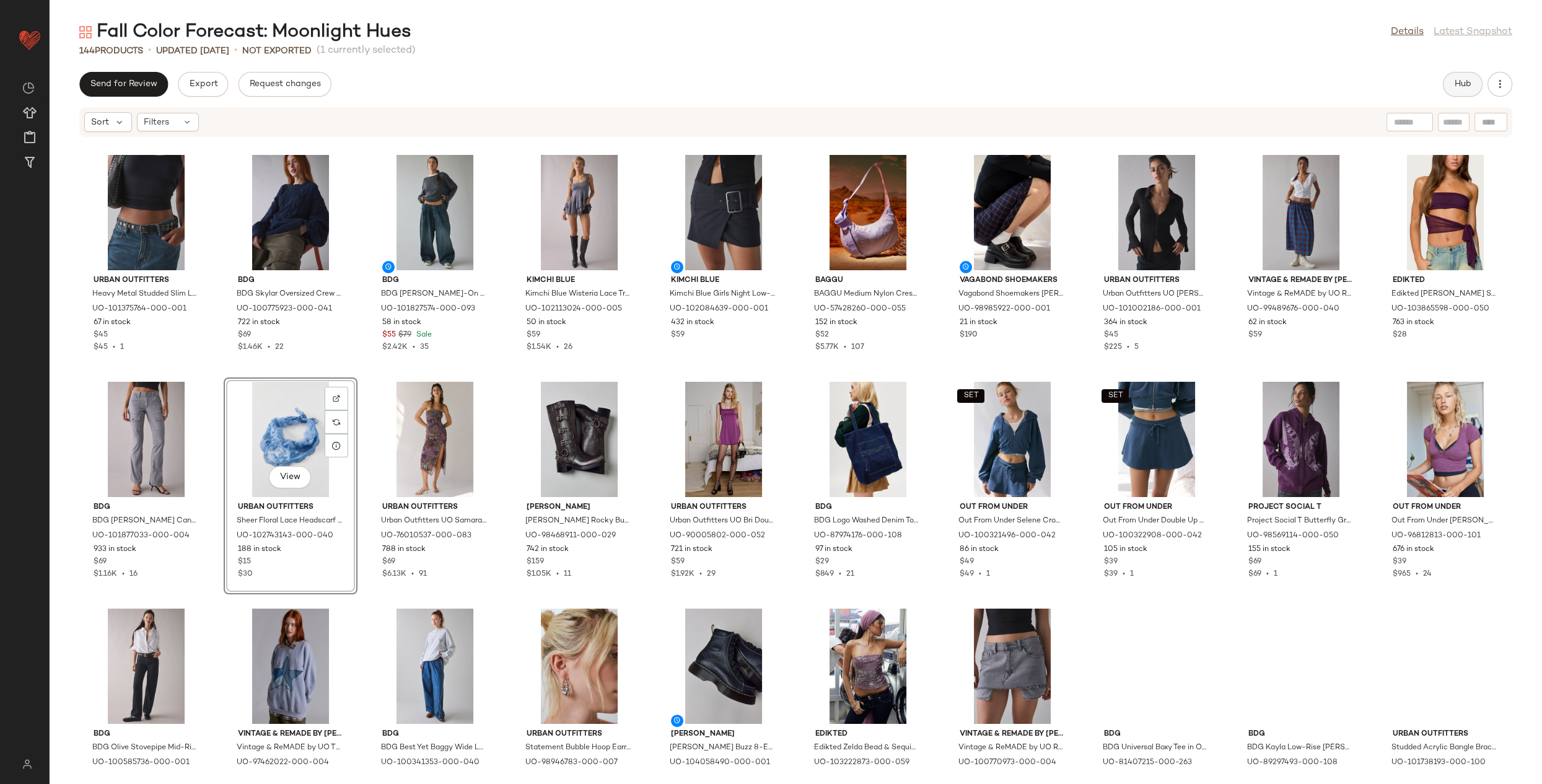
click at [1466, 87] on span "Hub" at bounding box center [1462, 84] width 18 height 10
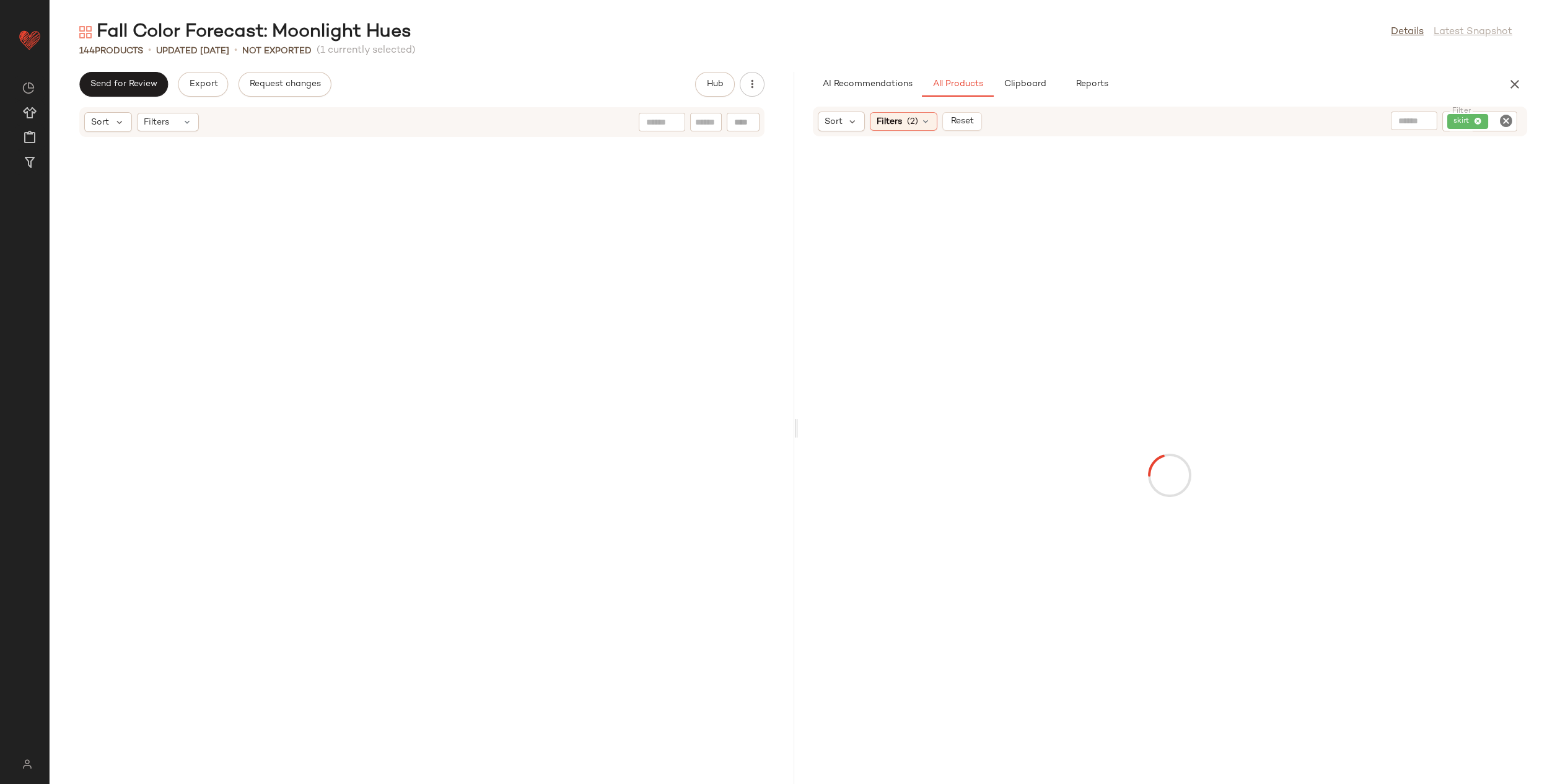
scroll to position [3854, 0]
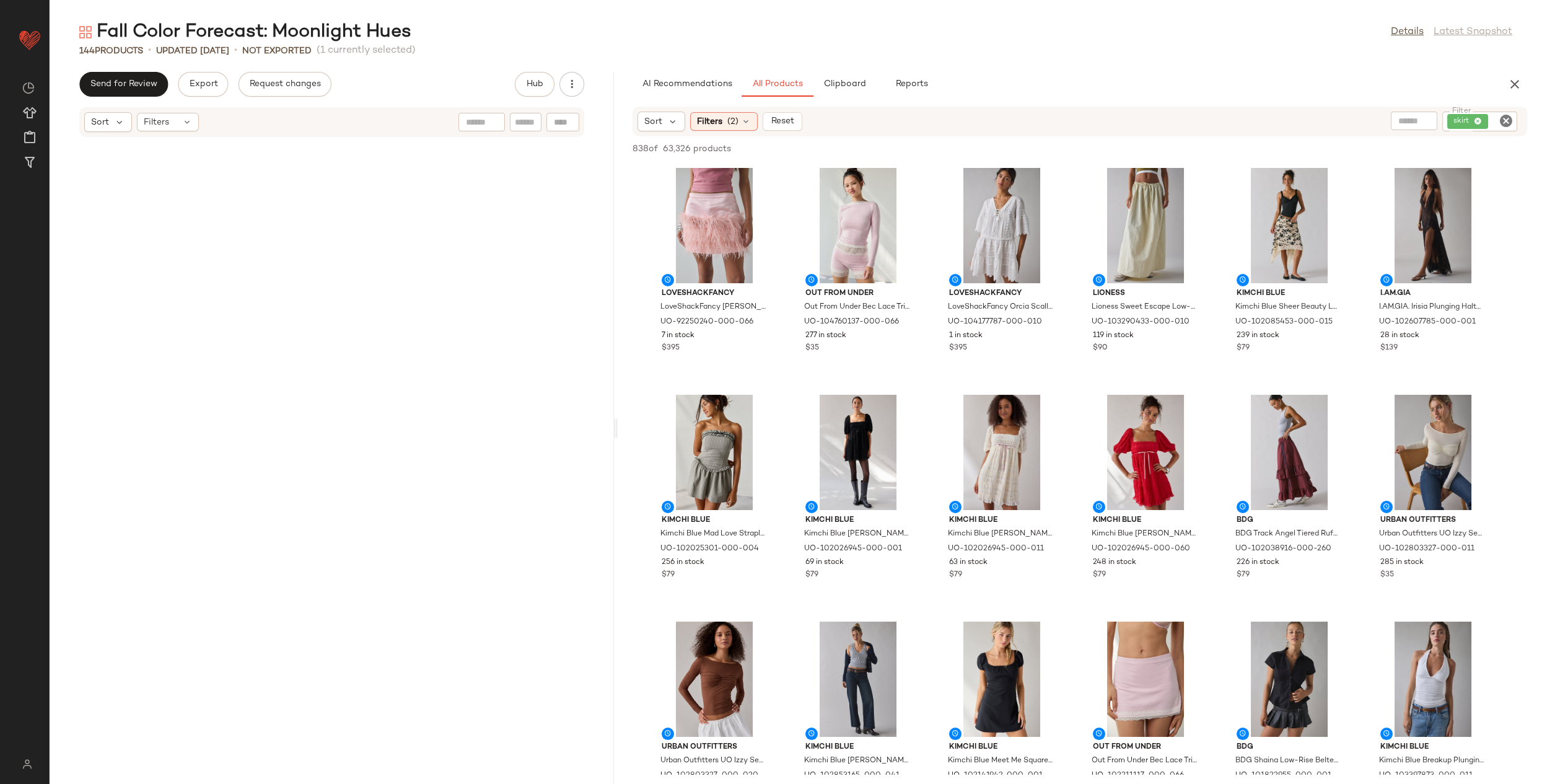
drag, startPoint x: 797, startPoint y: 428, endPoint x: 561, endPoint y: 386, distance: 239.7
click at [618, 433] on div "Fall Color Forecast: Moonlight Hues Details Latest Snapshot 144 Products • upda…" at bounding box center [796, 401] width 1492 height 764
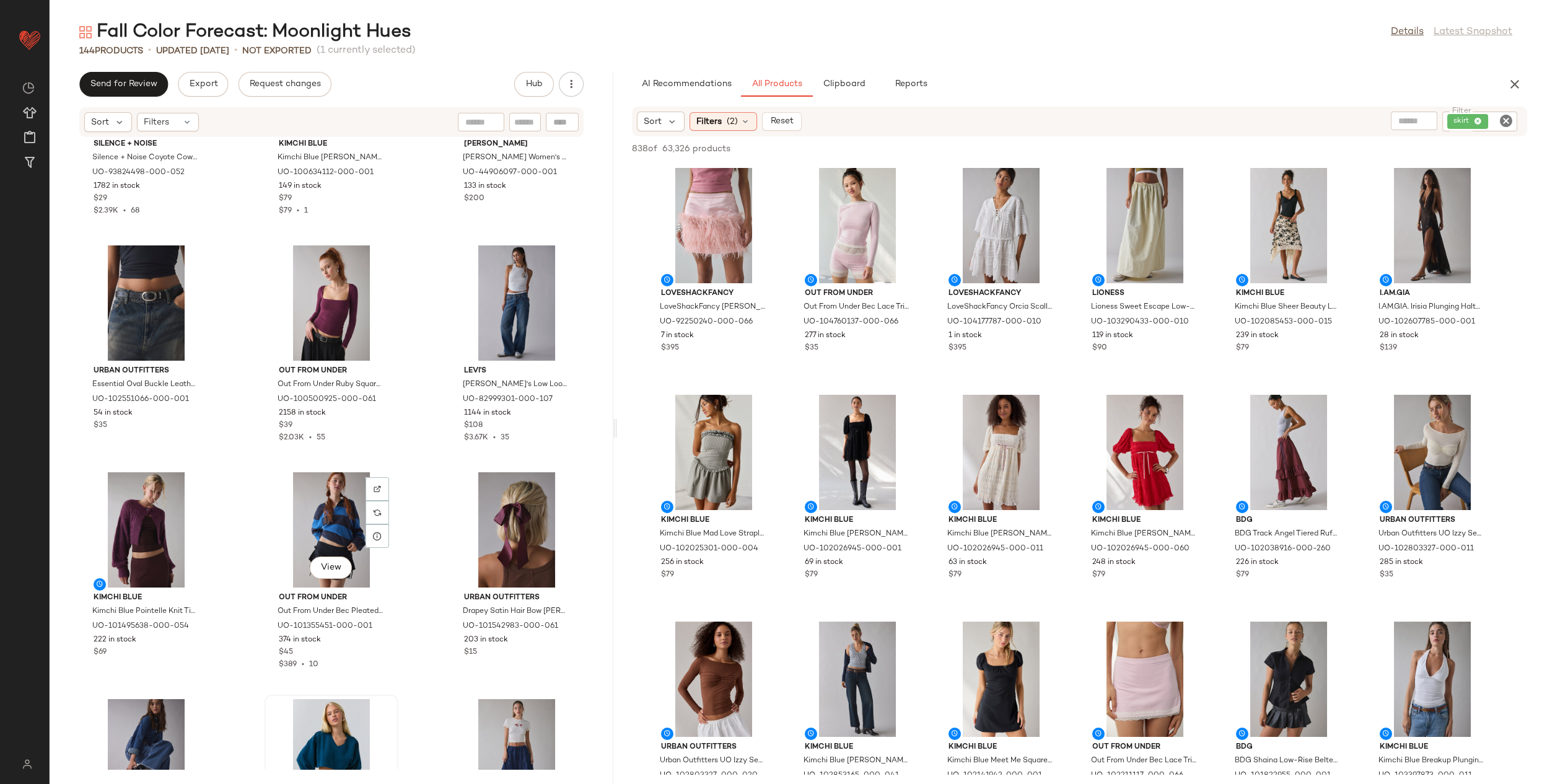
scroll to position [0, 0]
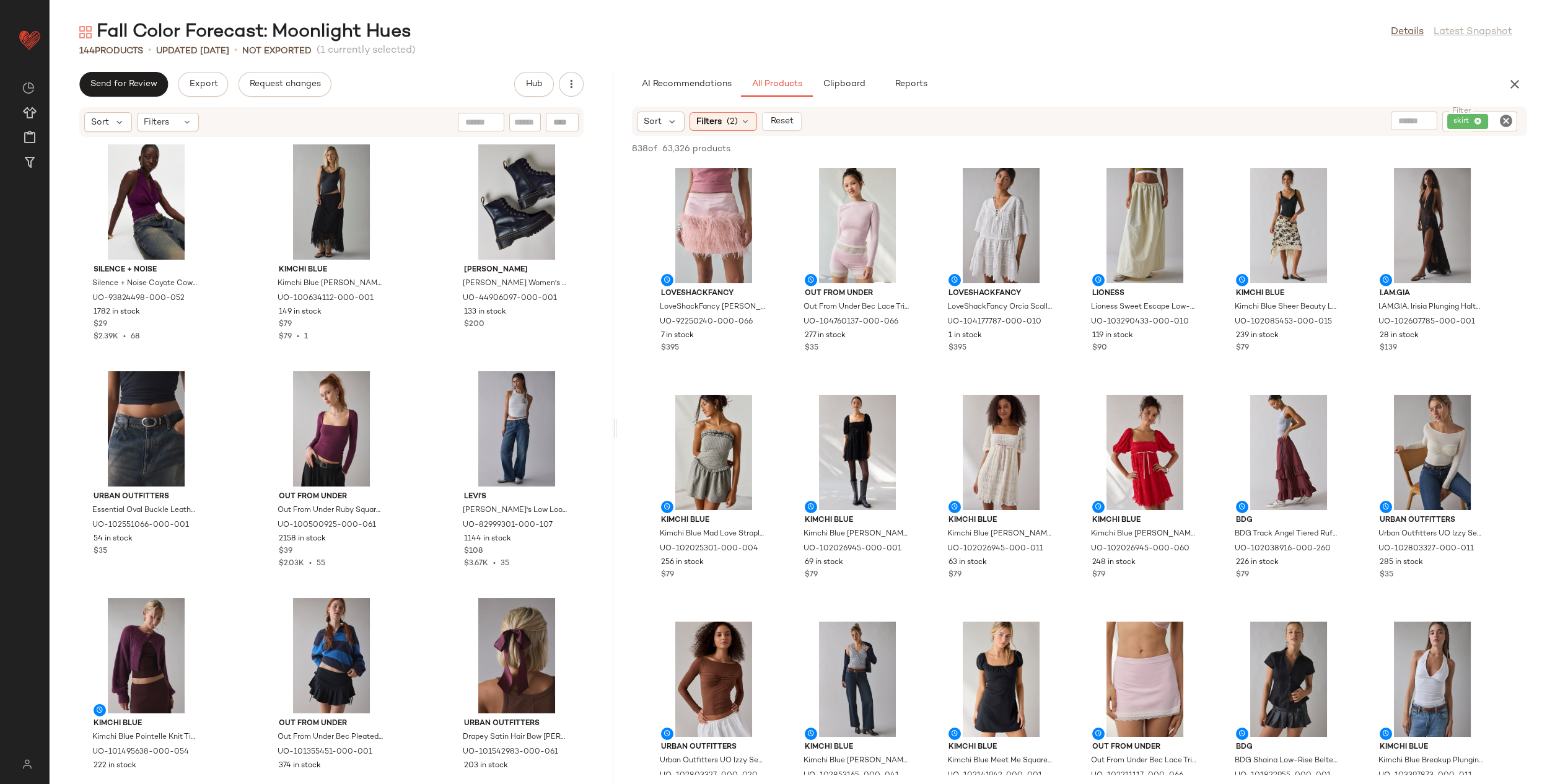
click at [1503, 116] on icon "Clear Filter" at bounding box center [1506, 121] width 15 height 15
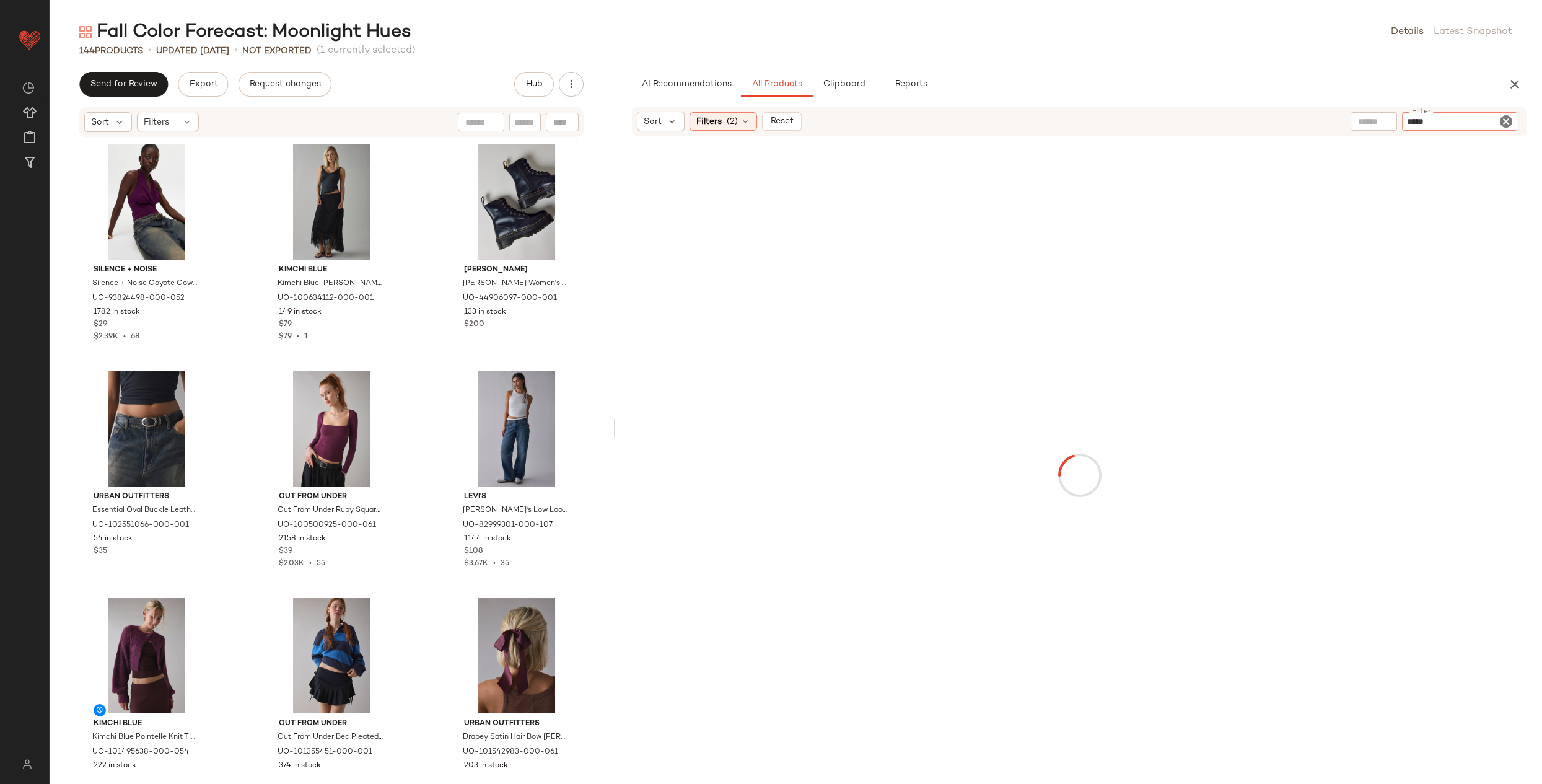
type input "******"
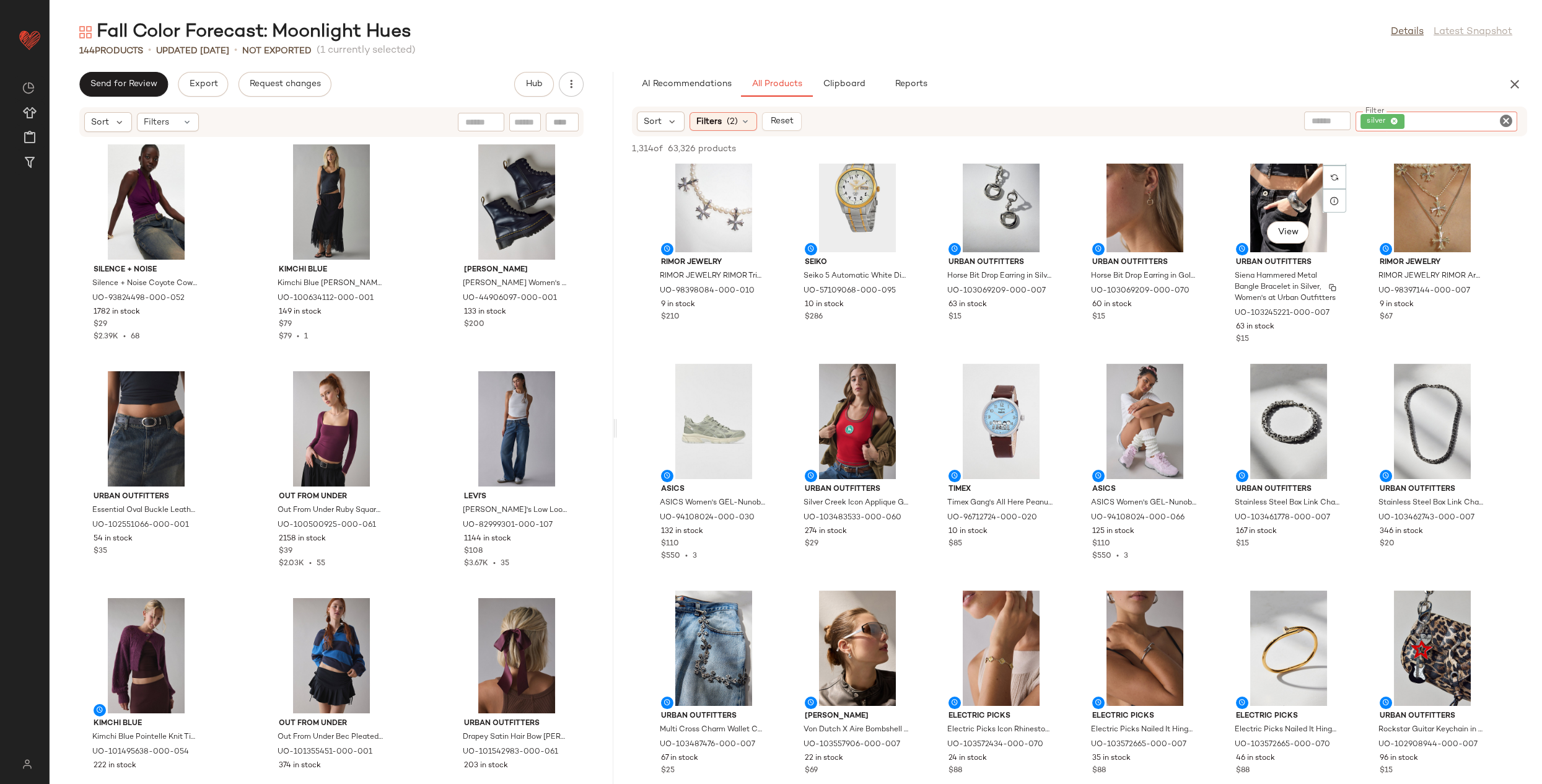
scroll to position [713, 0]
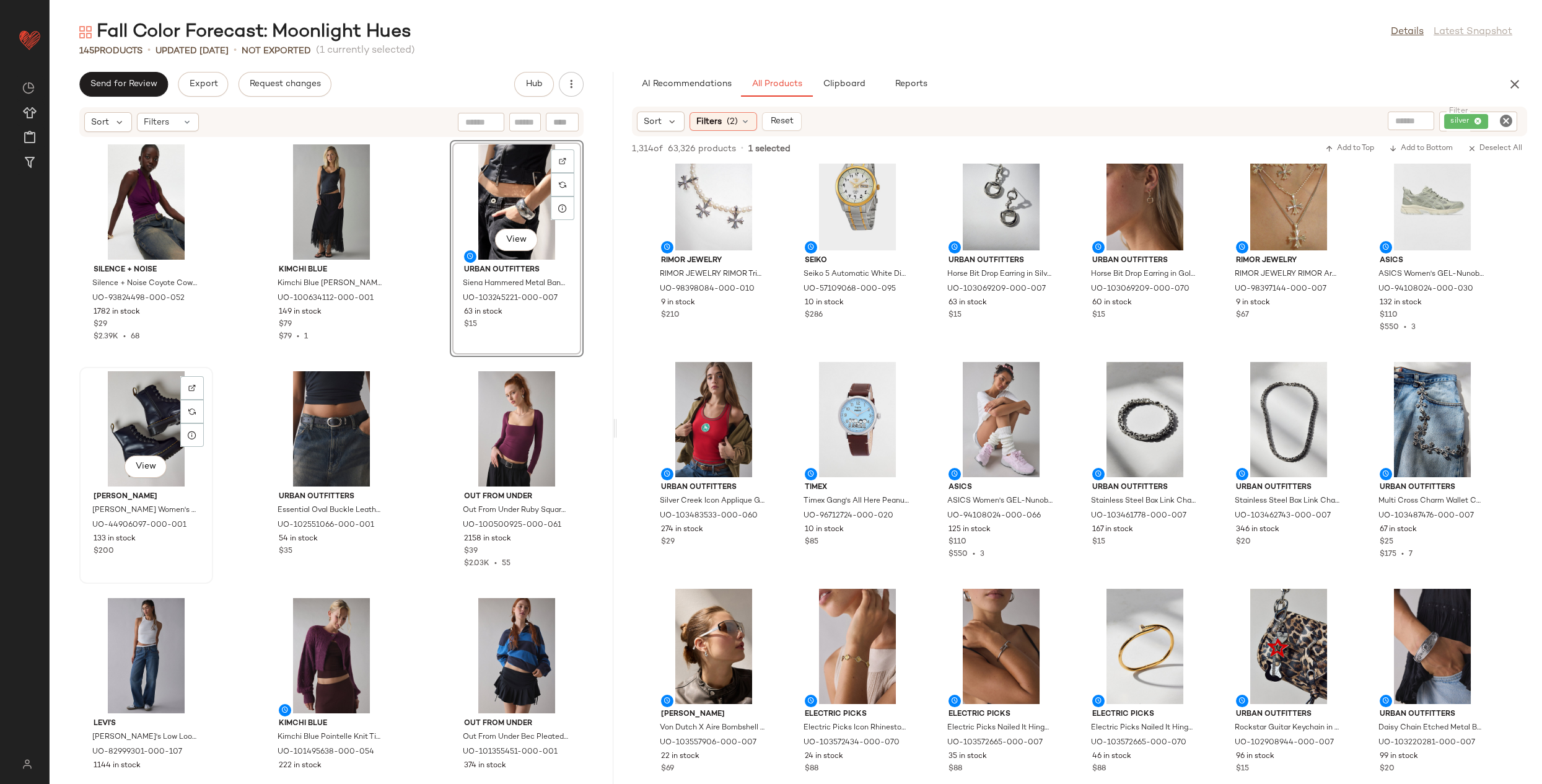
click at [161, 422] on div "View" at bounding box center [146, 428] width 125 height 115
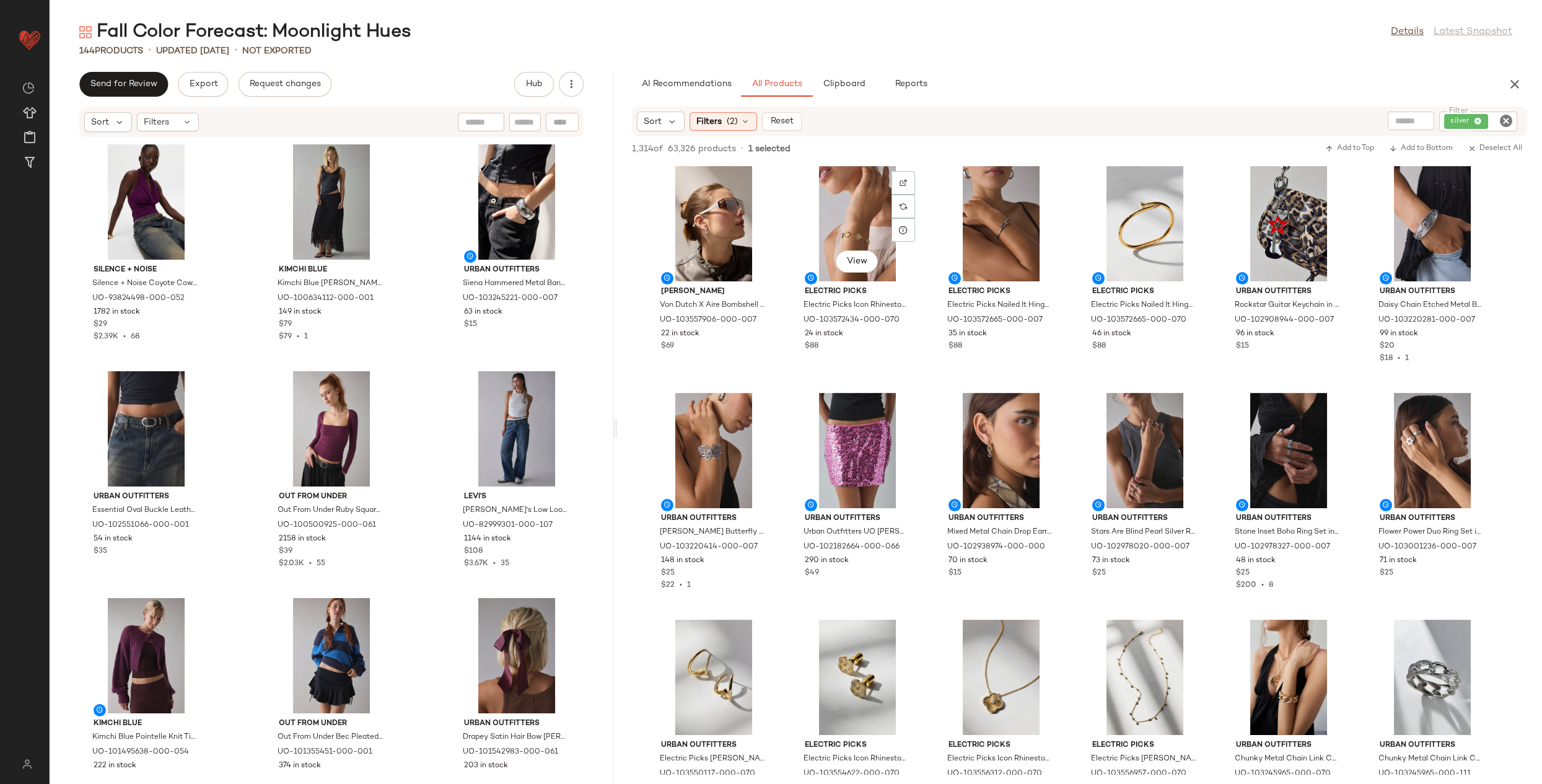
scroll to position [1146, 0]
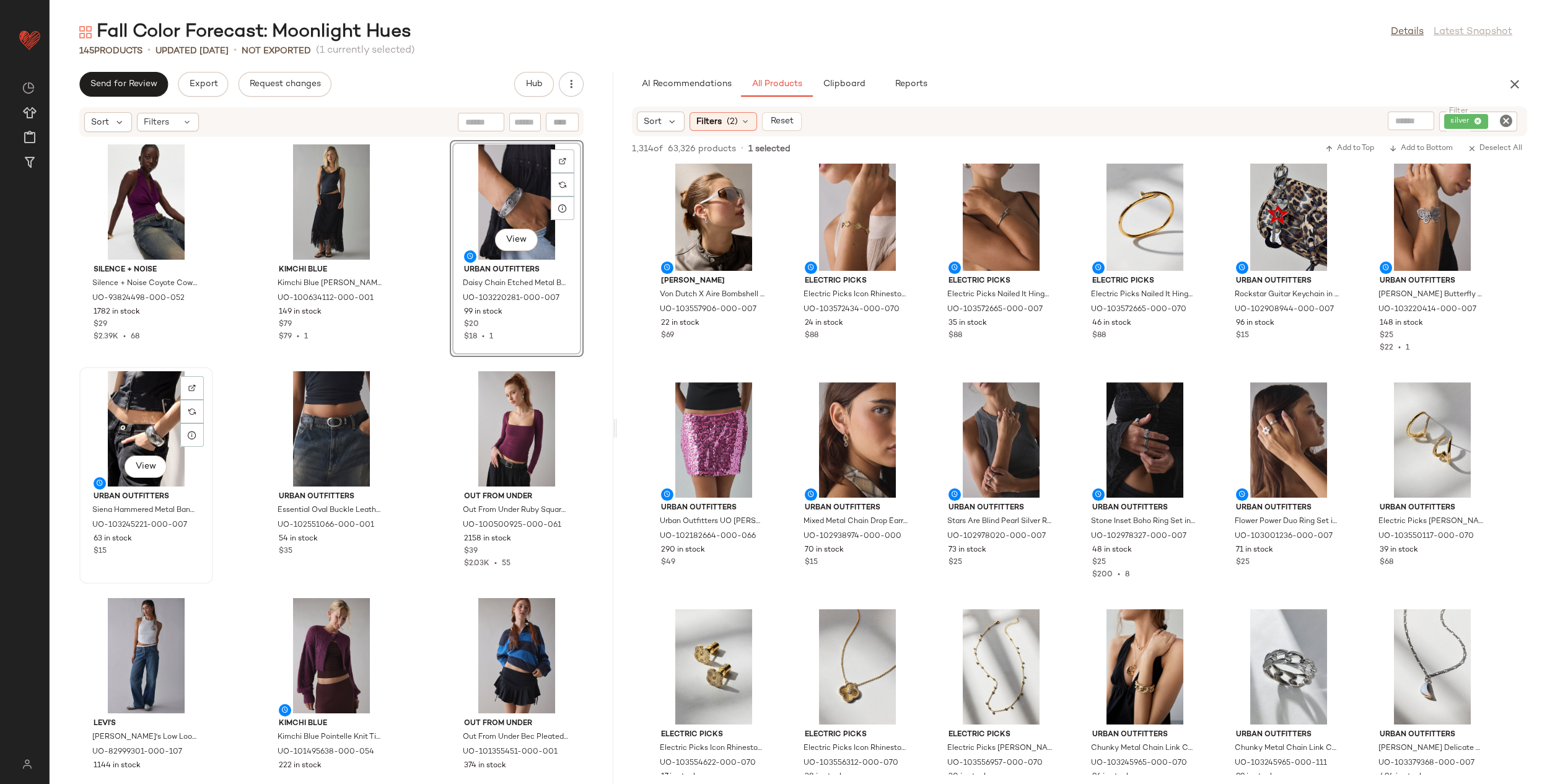
click at [156, 400] on div "View" at bounding box center [146, 428] width 125 height 115
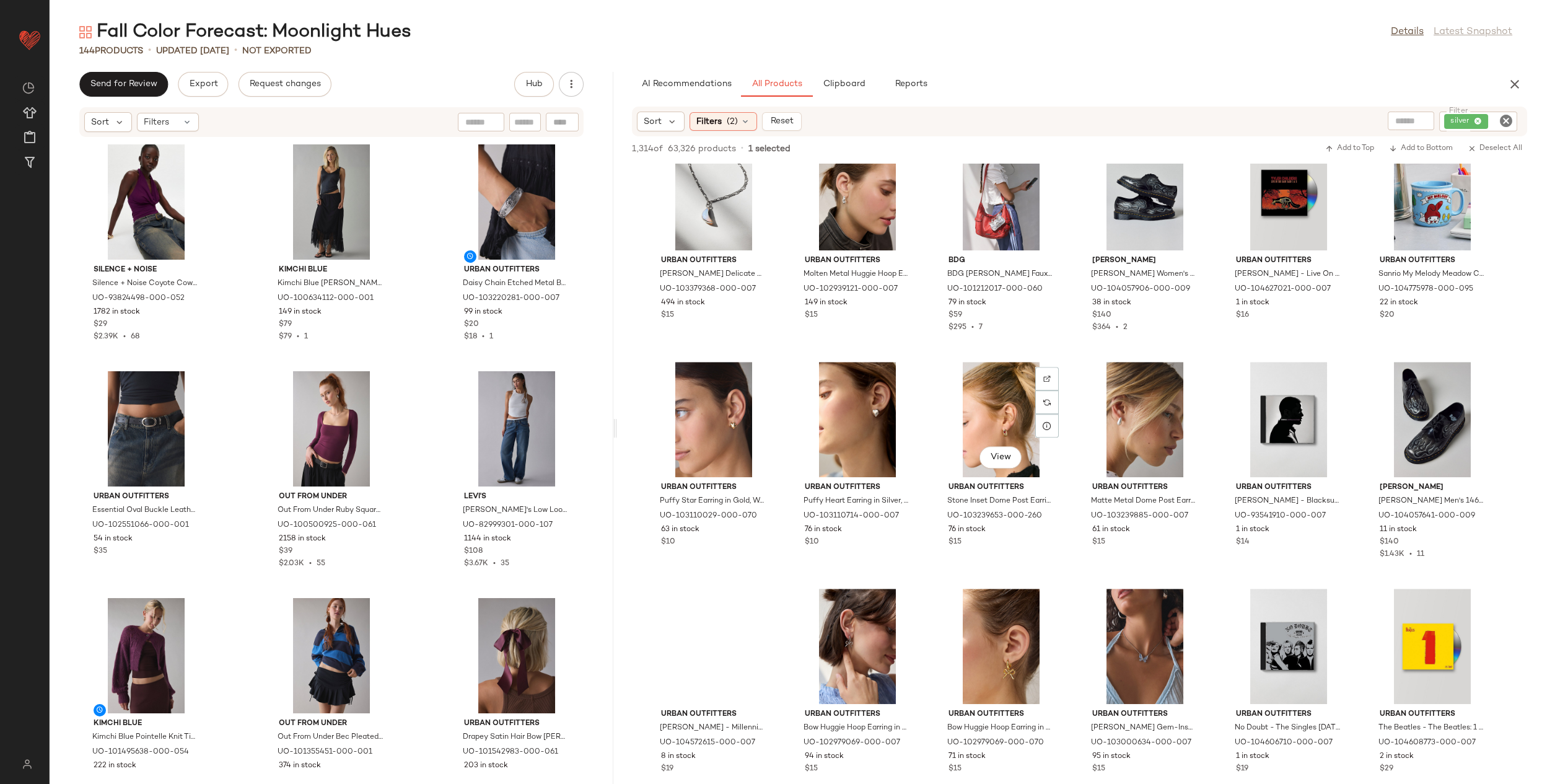
scroll to position [1846, 0]
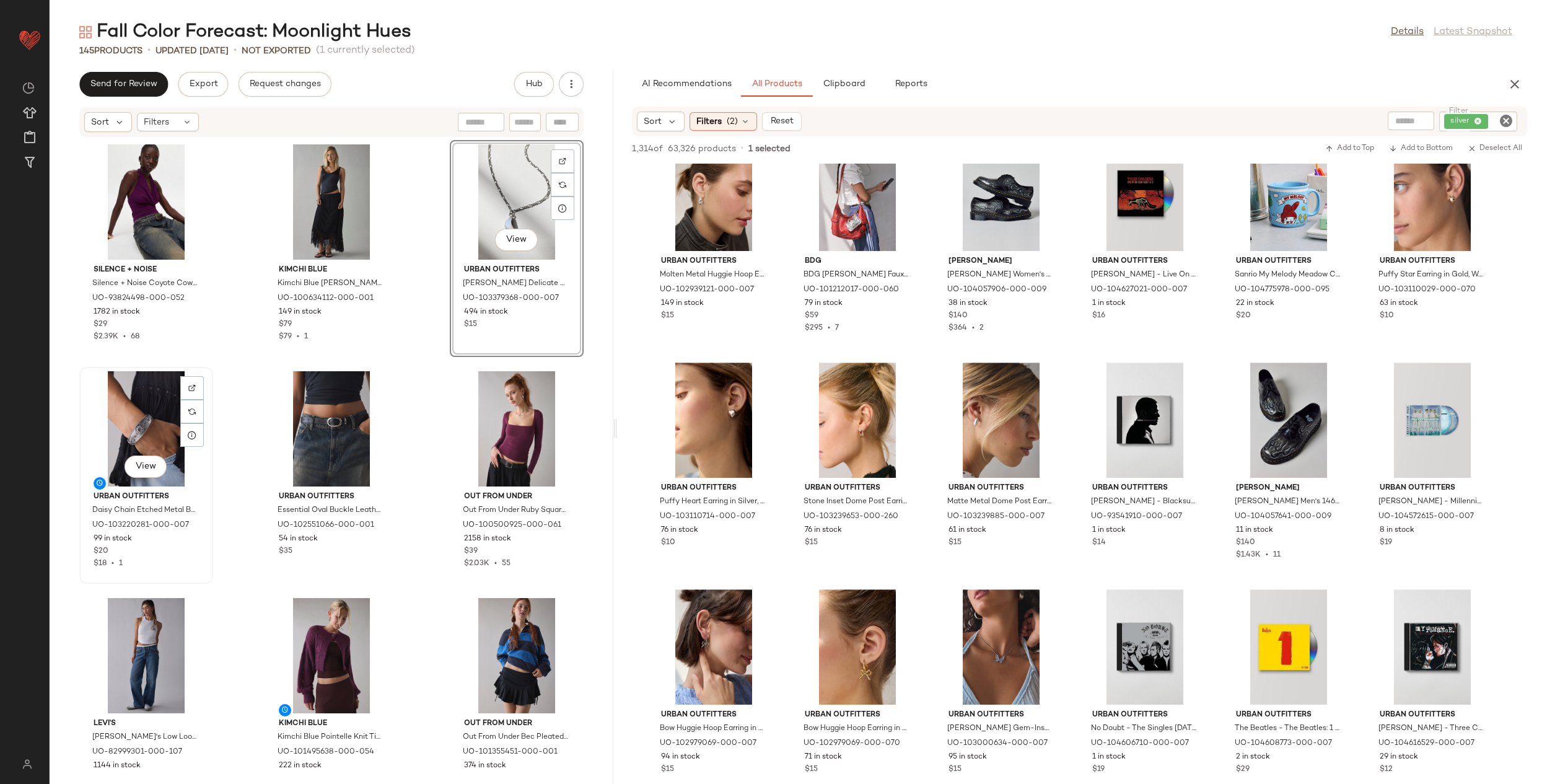
click at [146, 429] on div "View" at bounding box center [146, 428] width 125 height 115
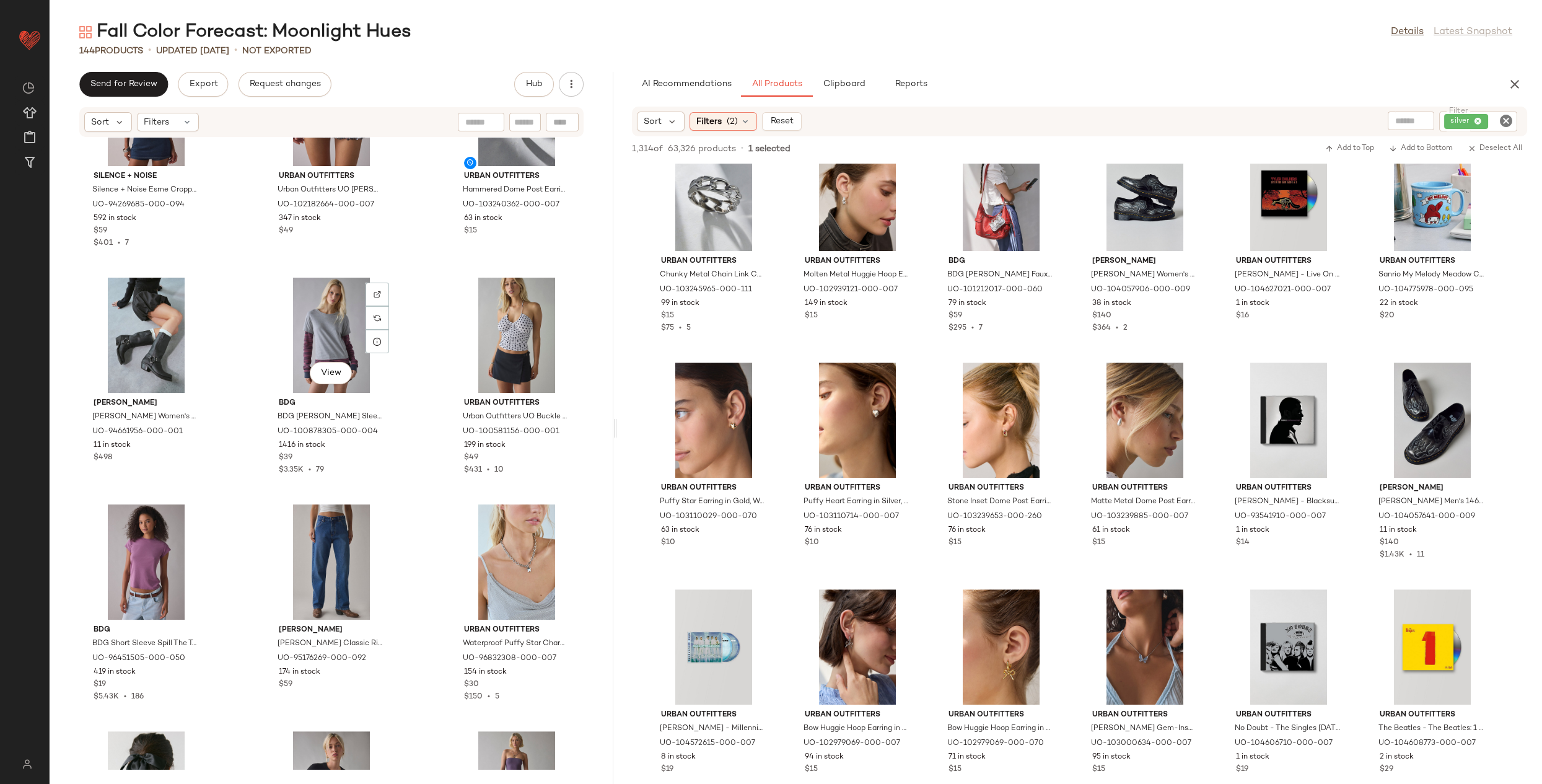
scroll to position [1465, 0]
click at [1512, 83] on icon "button" at bounding box center [1515, 84] width 15 height 15
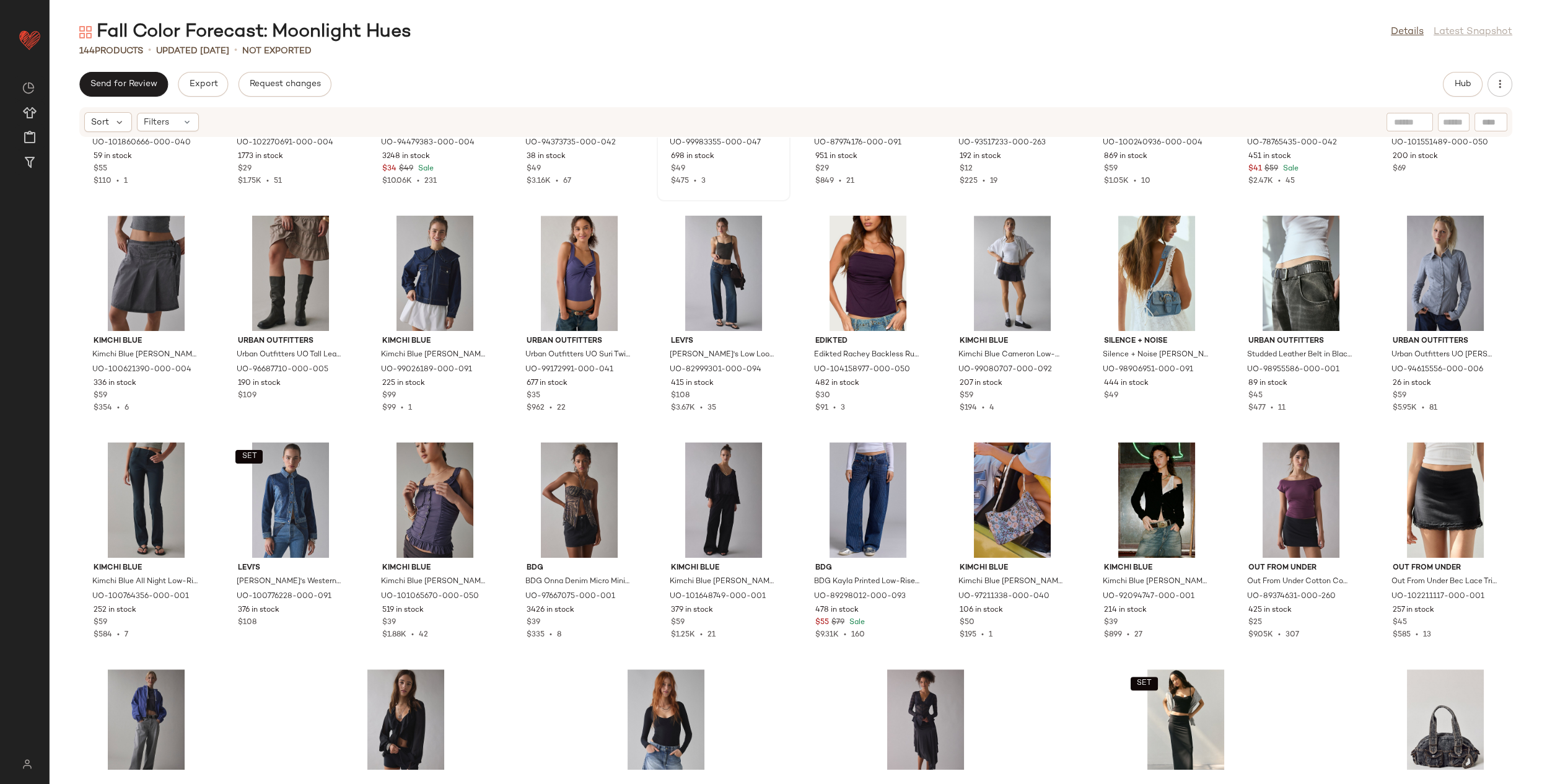
scroll to position [2998, 0]
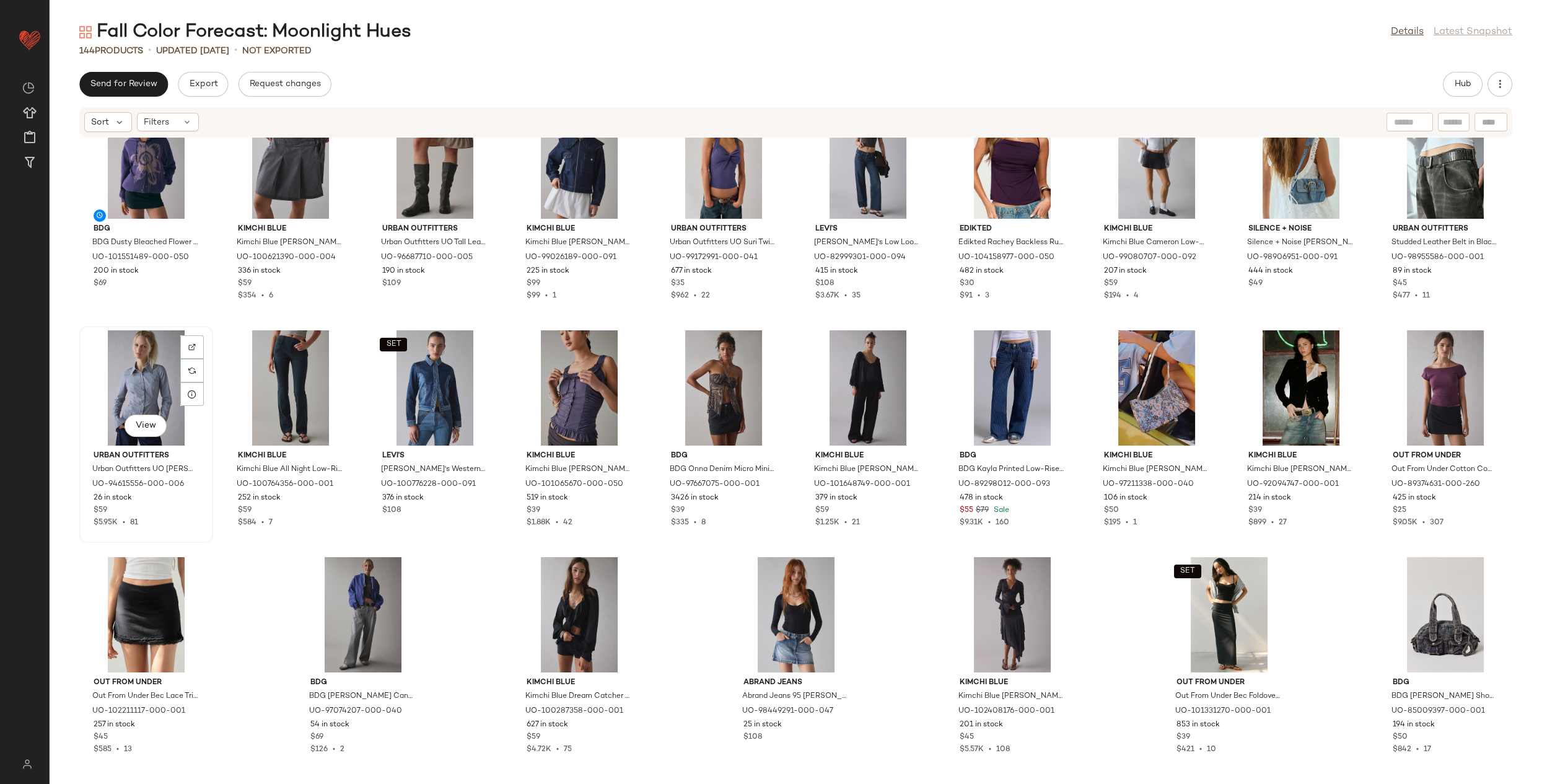
drag, startPoint x: 302, startPoint y: 376, endPoint x: 270, endPoint y: 383, distance: 32.8
click at [209, 376] on div "View" at bounding box center [146, 388] width 125 height 115
click at [1465, 86] on span "Hub" at bounding box center [1462, 84] width 18 height 10
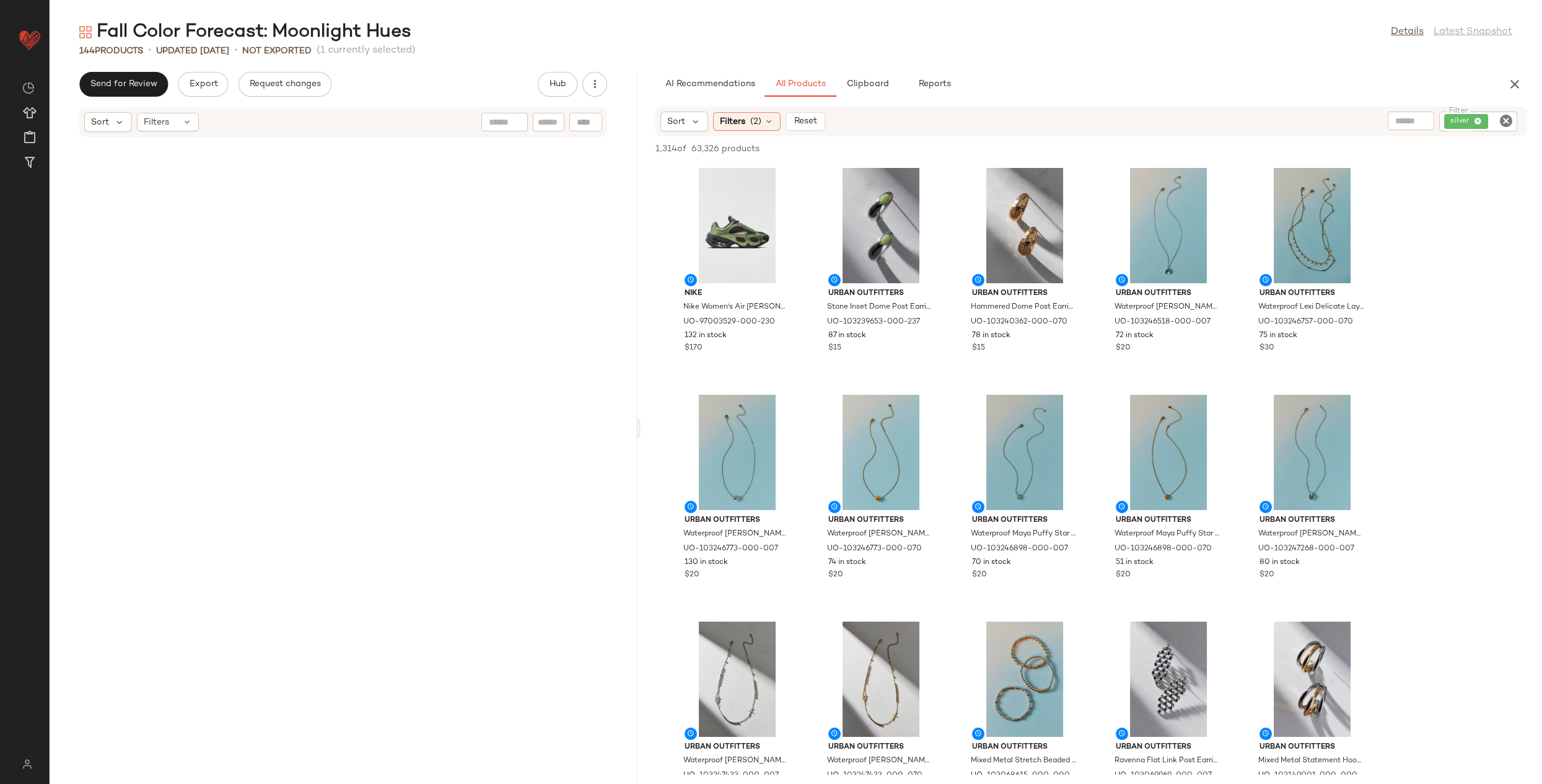
scroll to position [9297, 0]
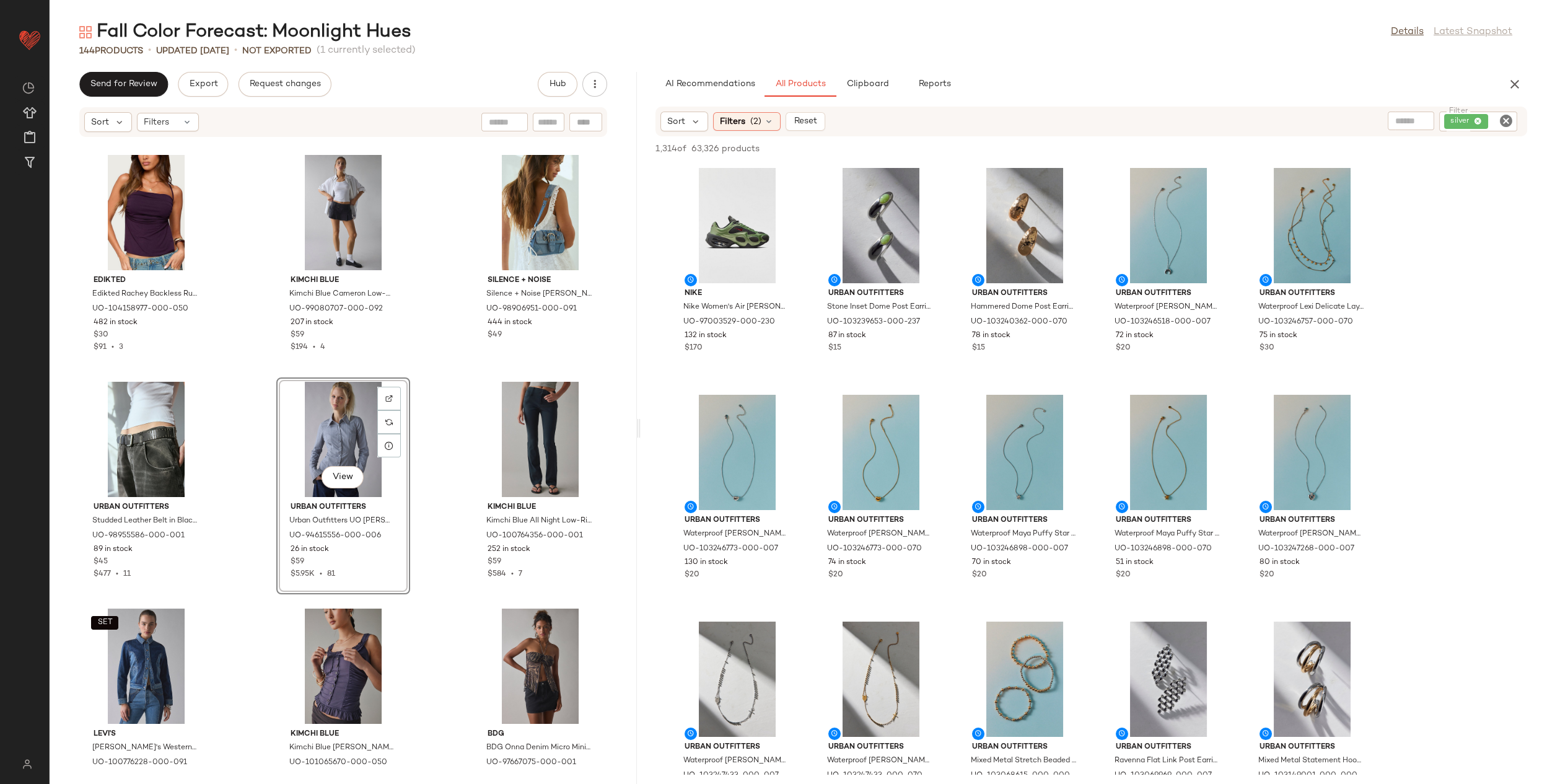
drag, startPoint x: 796, startPoint y: 426, endPoint x: 641, endPoint y: 427, distance: 155.0
click at [641, 427] on div "Fall Color Forecast: Moonlight Hues Details Latest Snapshot 144 Products • upda…" at bounding box center [796, 401] width 1492 height 764
click at [1508, 121] on icon "Clear Filter" at bounding box center [1506, 121] width 15 height 15
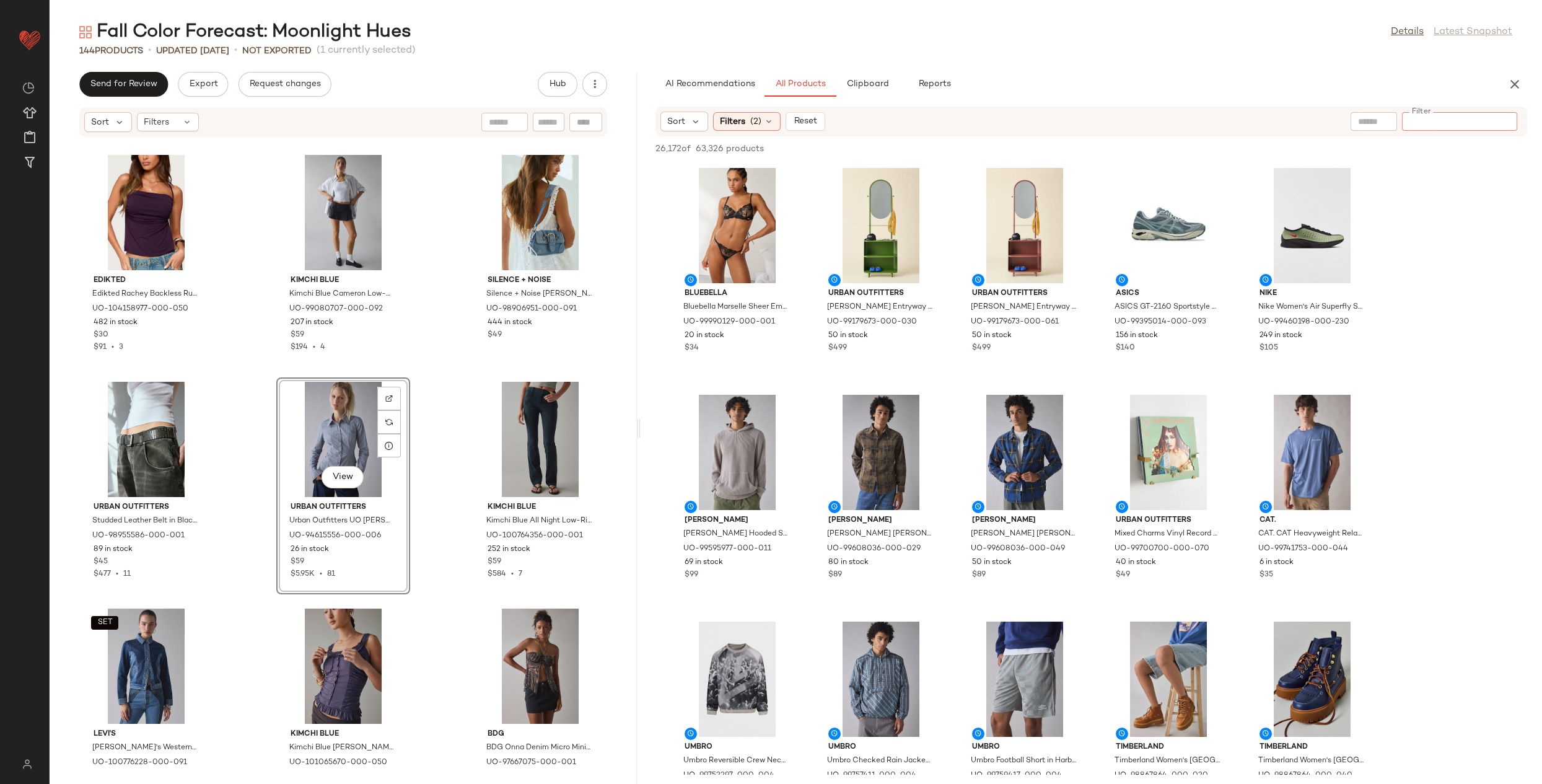
click at [1383, 124] on input "text" at bounding box center [1374, 122] width 31 height 13
type input "****"
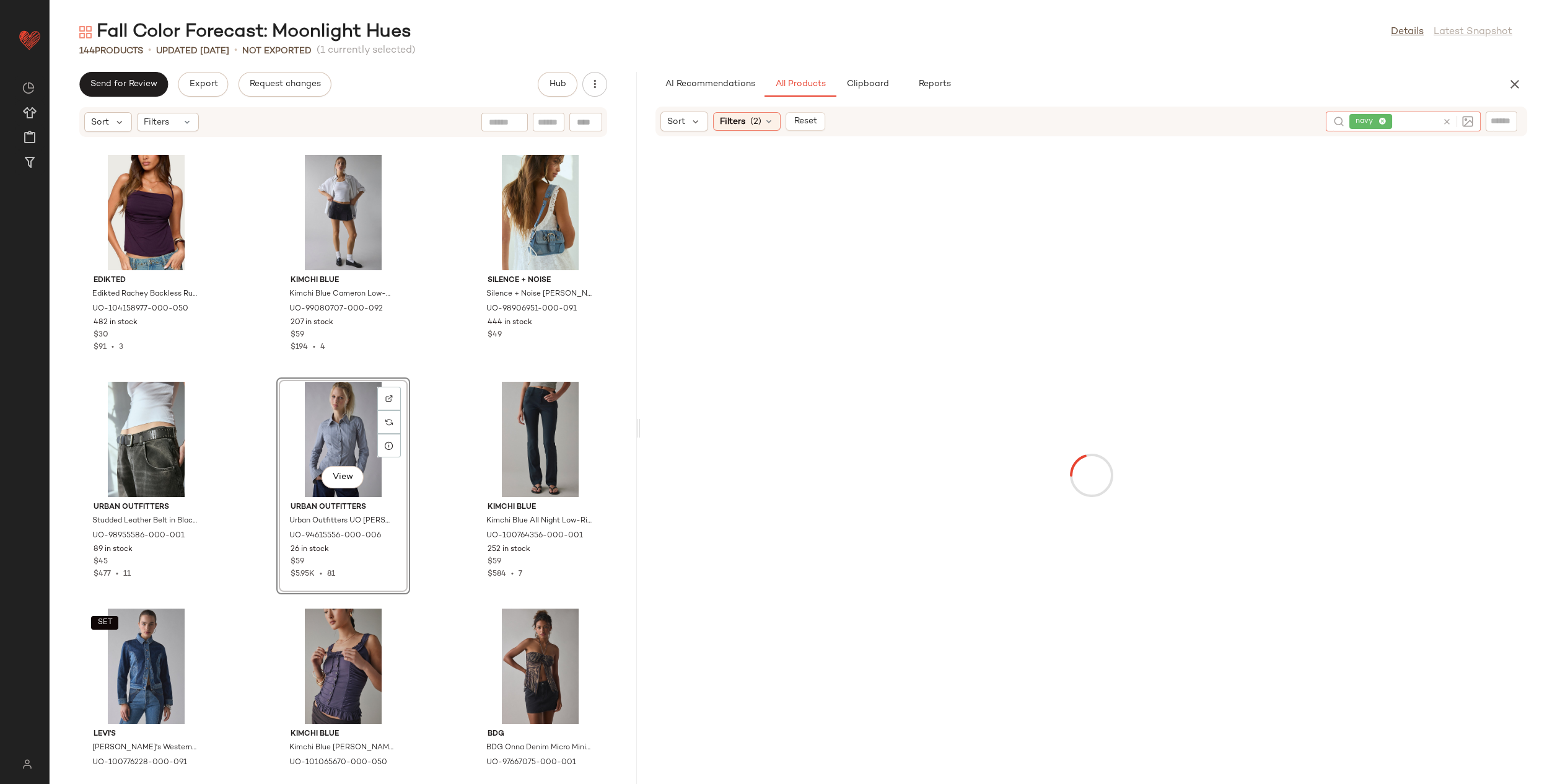
click at [1444, 123] on icon at bounding box center [1447, 122] width 9 height 9
type input "****"
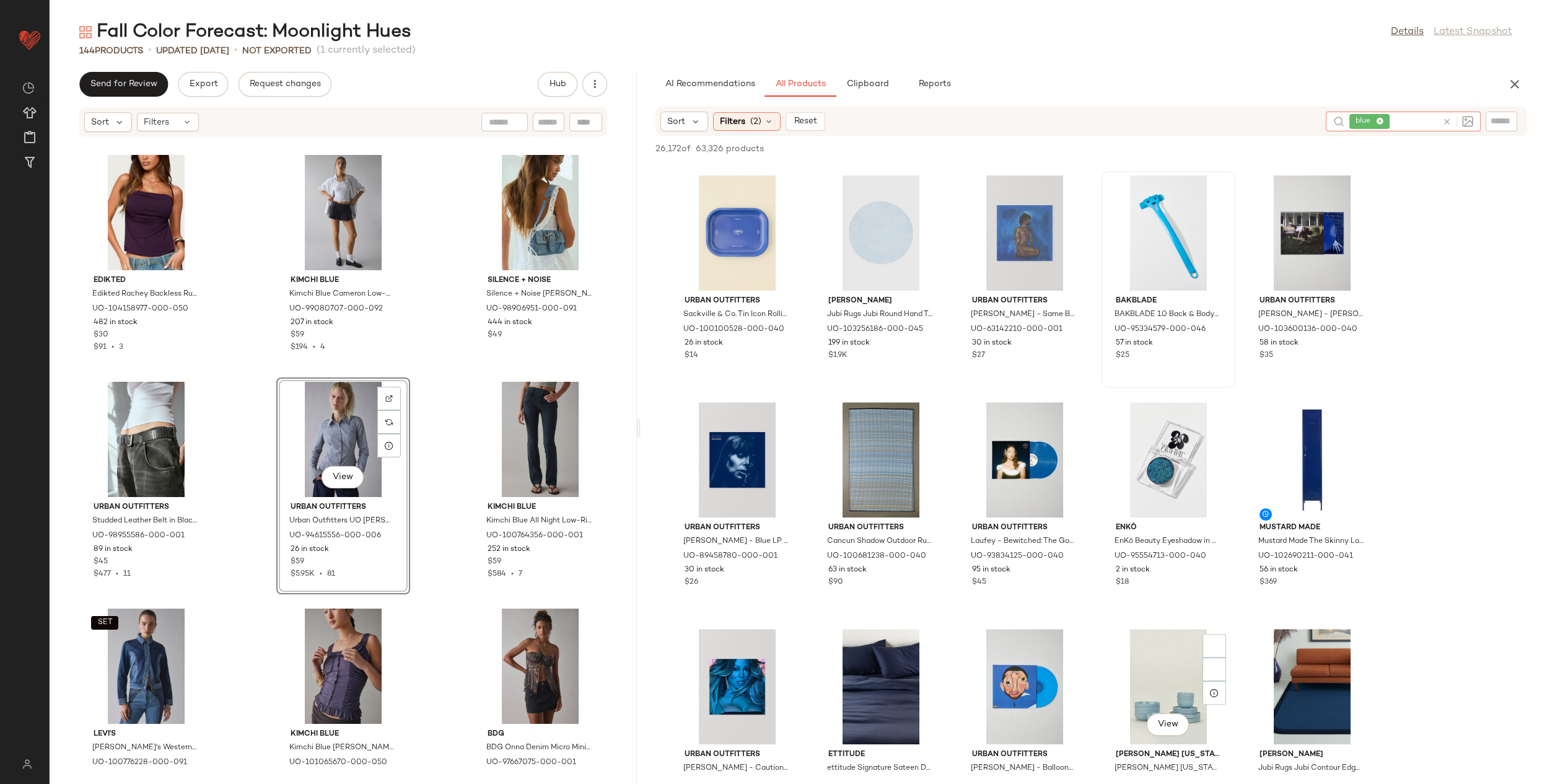
scroll to position [2062, 0]
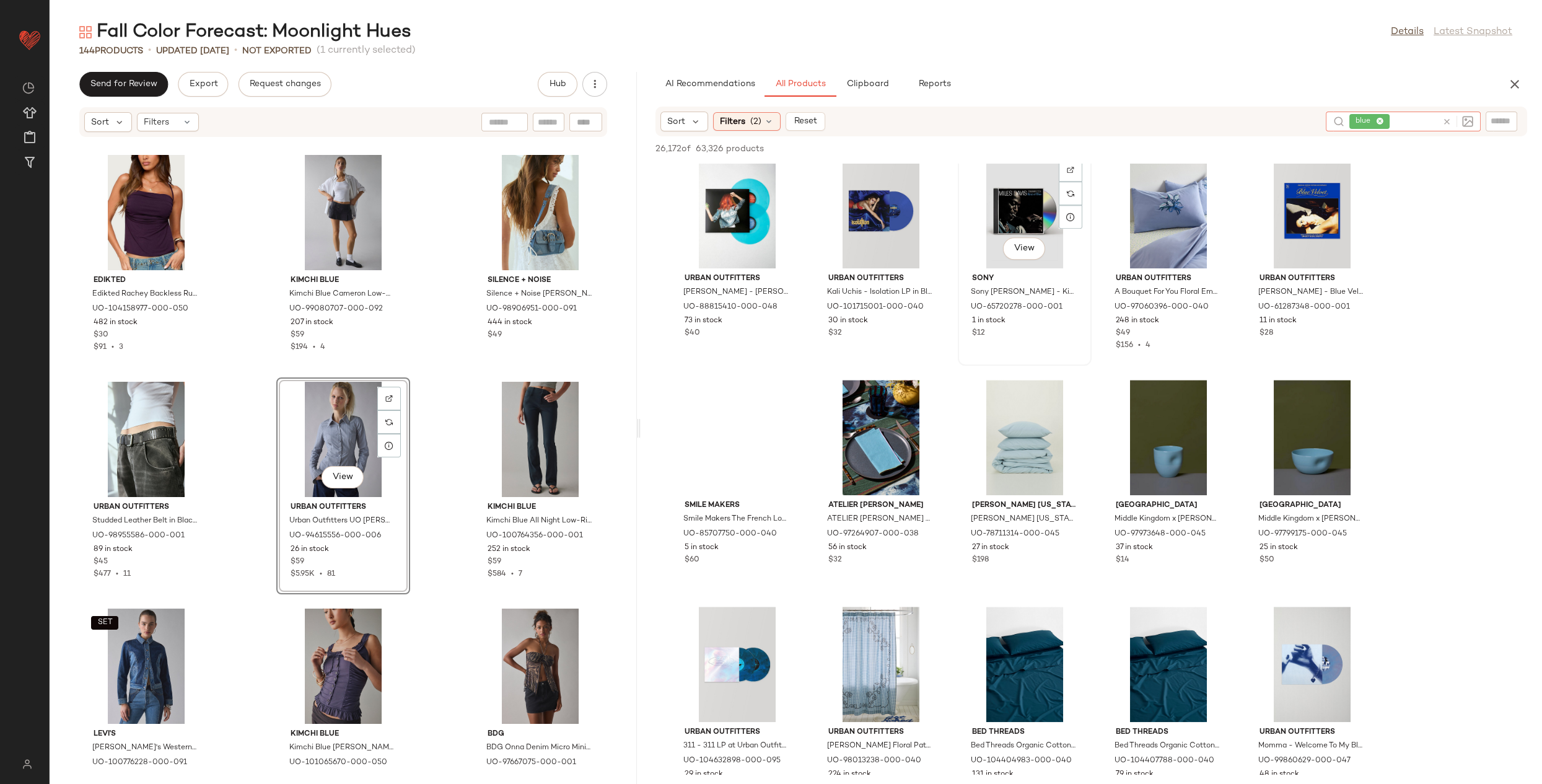
scroll to position [3922, 0]
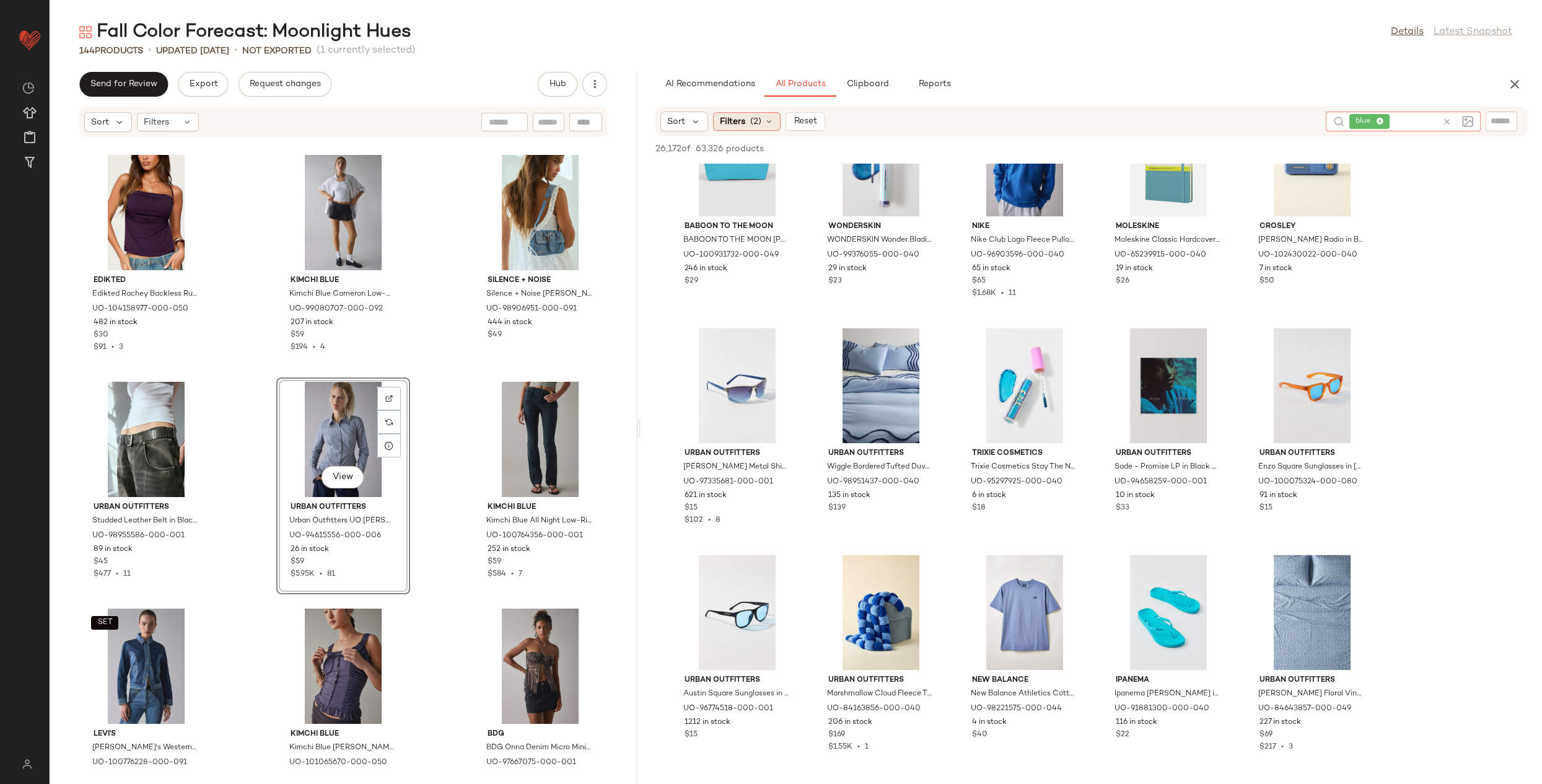
click at [729, 124] on span "Filters" at bounding box center [733, 122] width 25 height 13
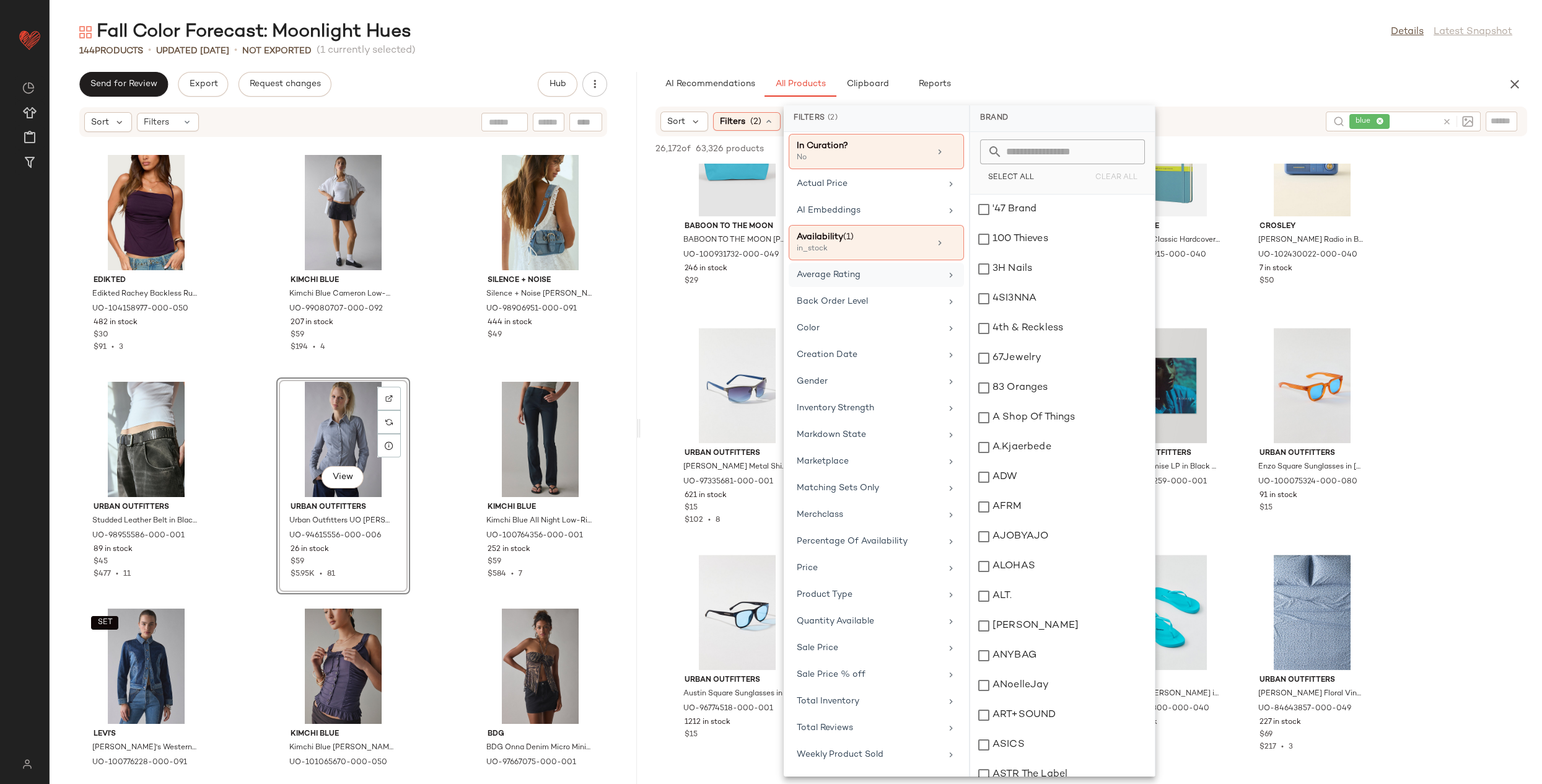
scroll to position [0, 0]
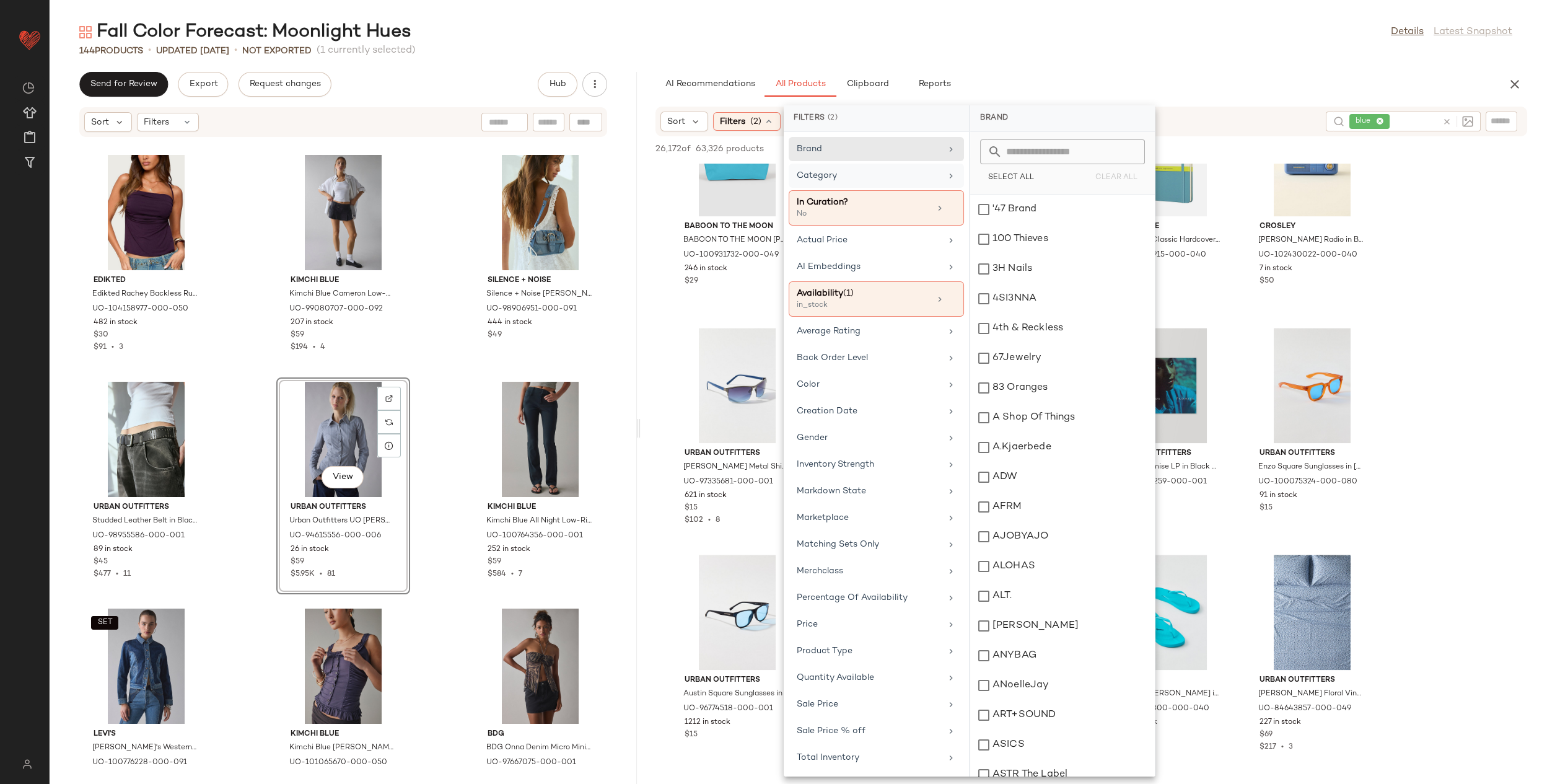
click at [865, 169] on div "Category" at bounding box center [869, 176] width 145 height 13
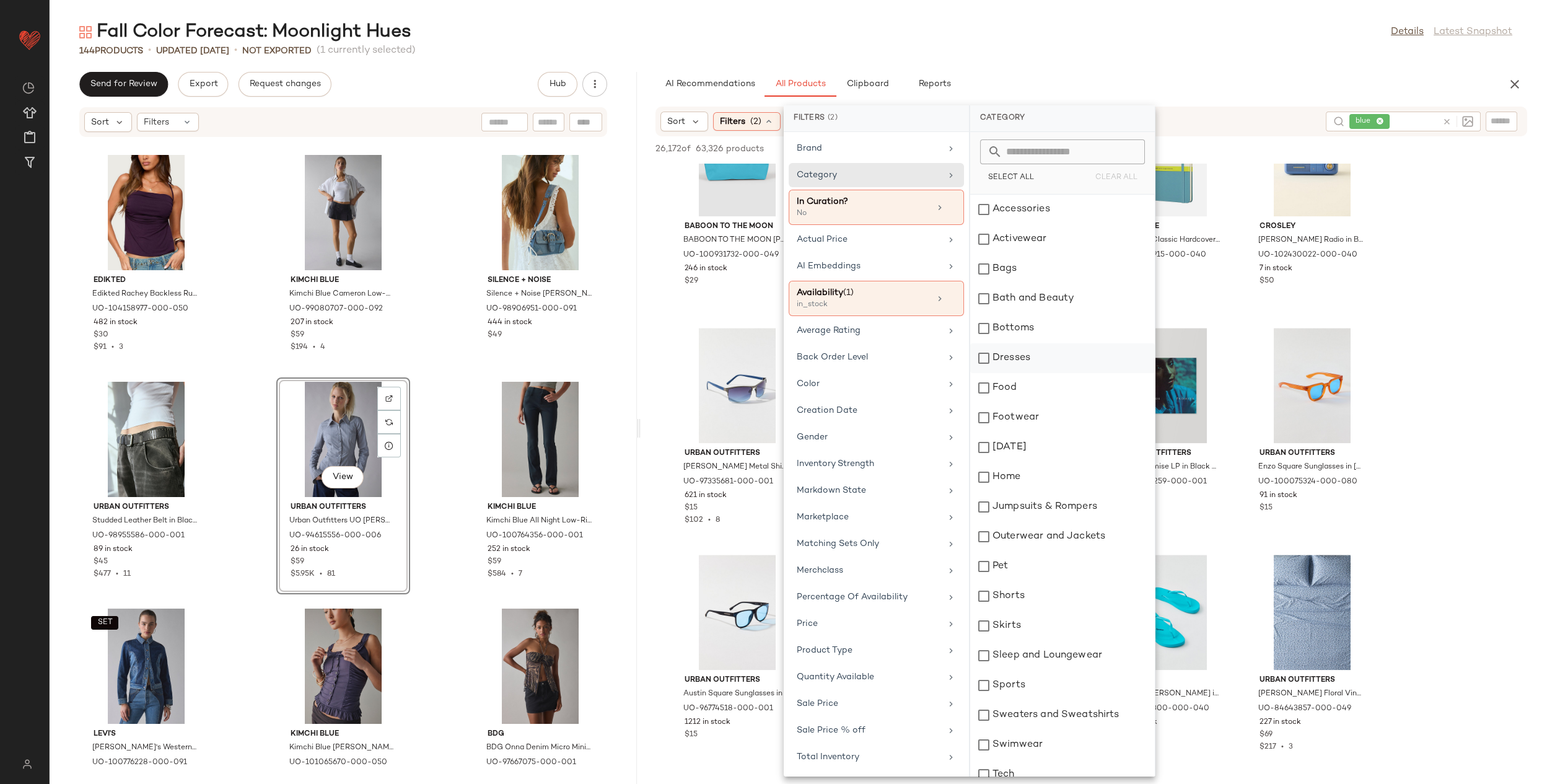
scroll to position [101, 0]
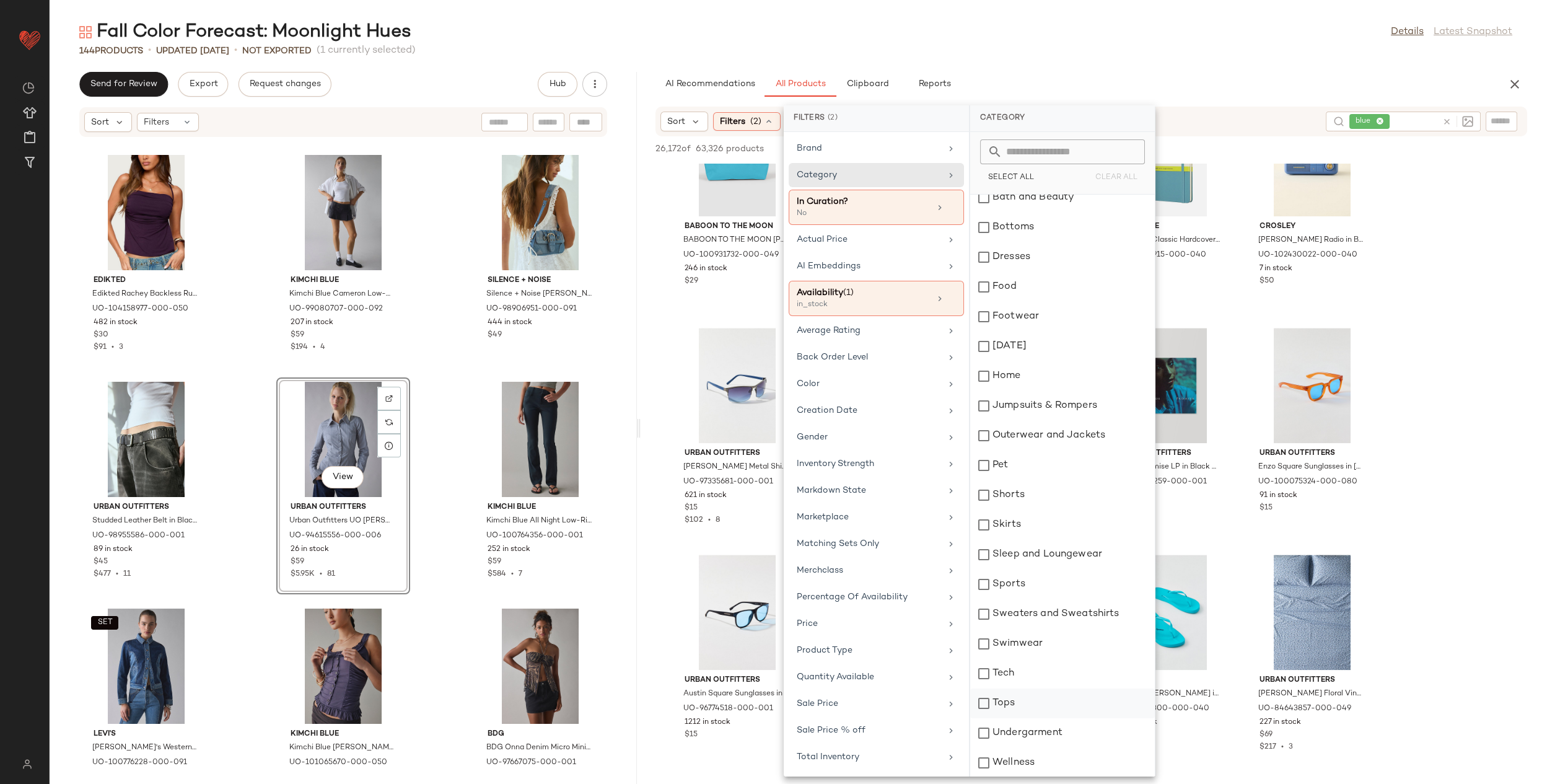
click at [1030, 693] on div "Tops" at bounding box center [1062, 703] width 184 height 30
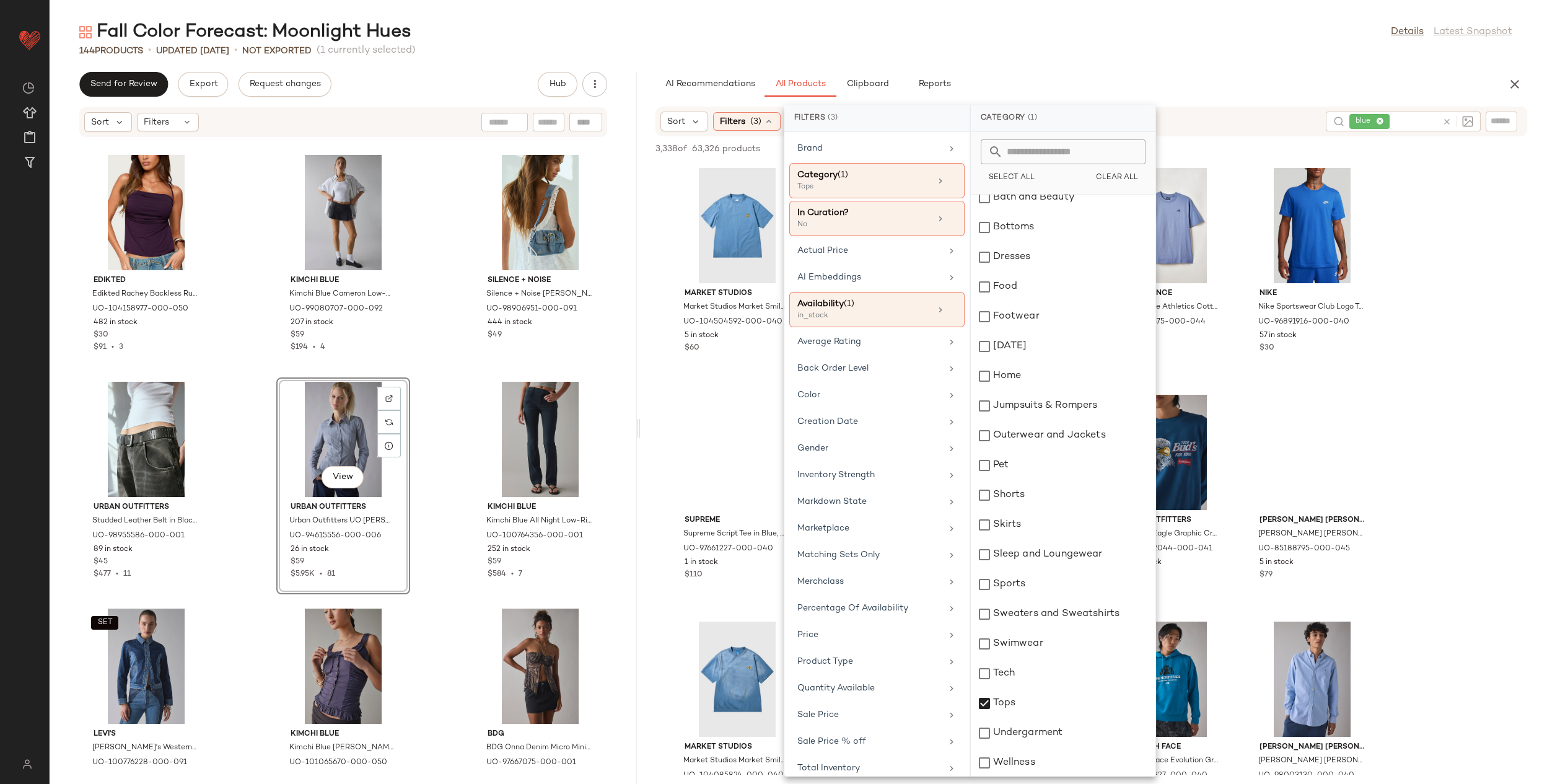
click at [1292, 151] on div "3,338 of 63,326 products • 0 selected Add to Top Add to Bottom Deselect All" at bounding box center [1091, 150] width 901 height 27
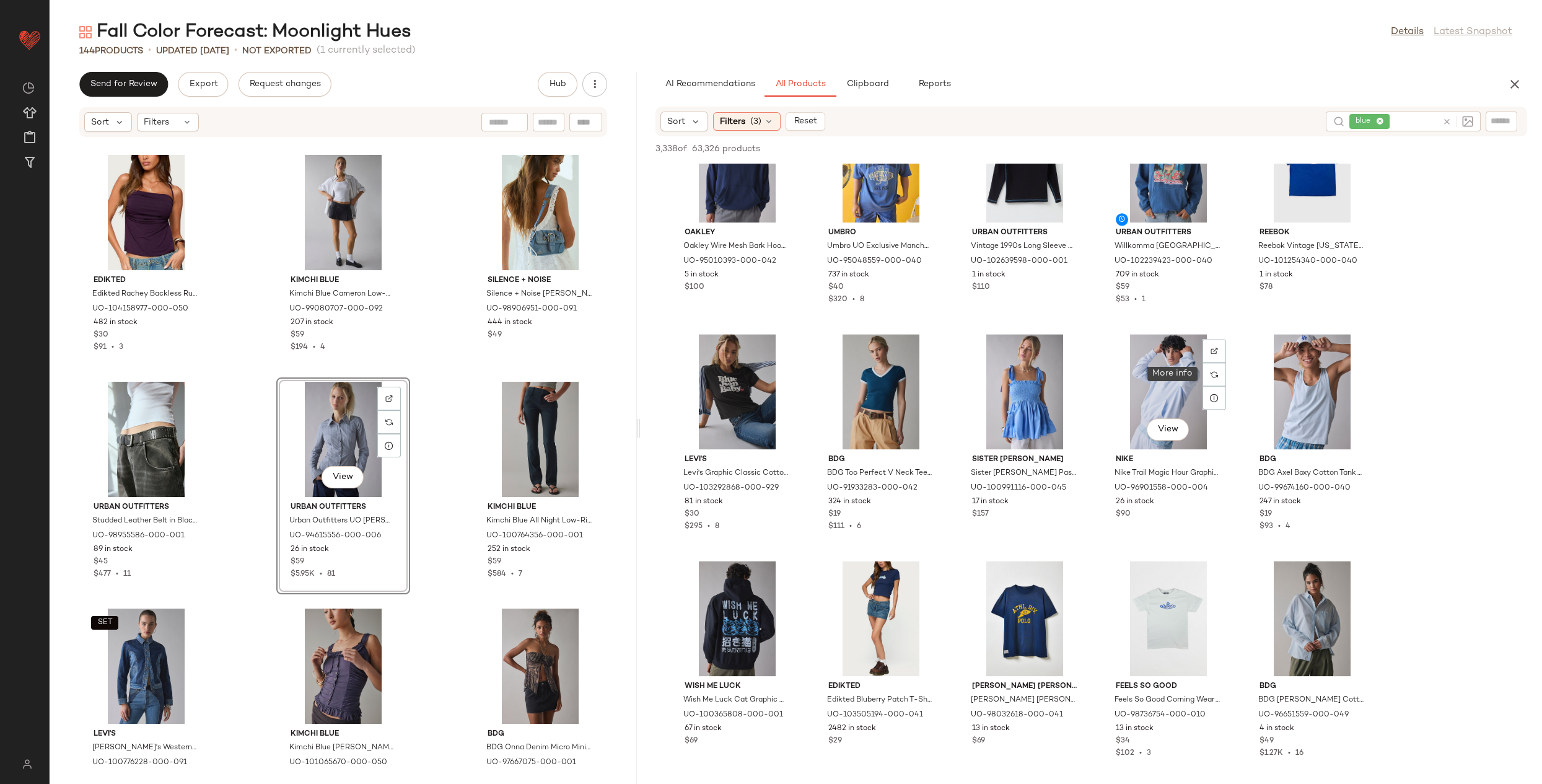
scroll to position [4418, 0]
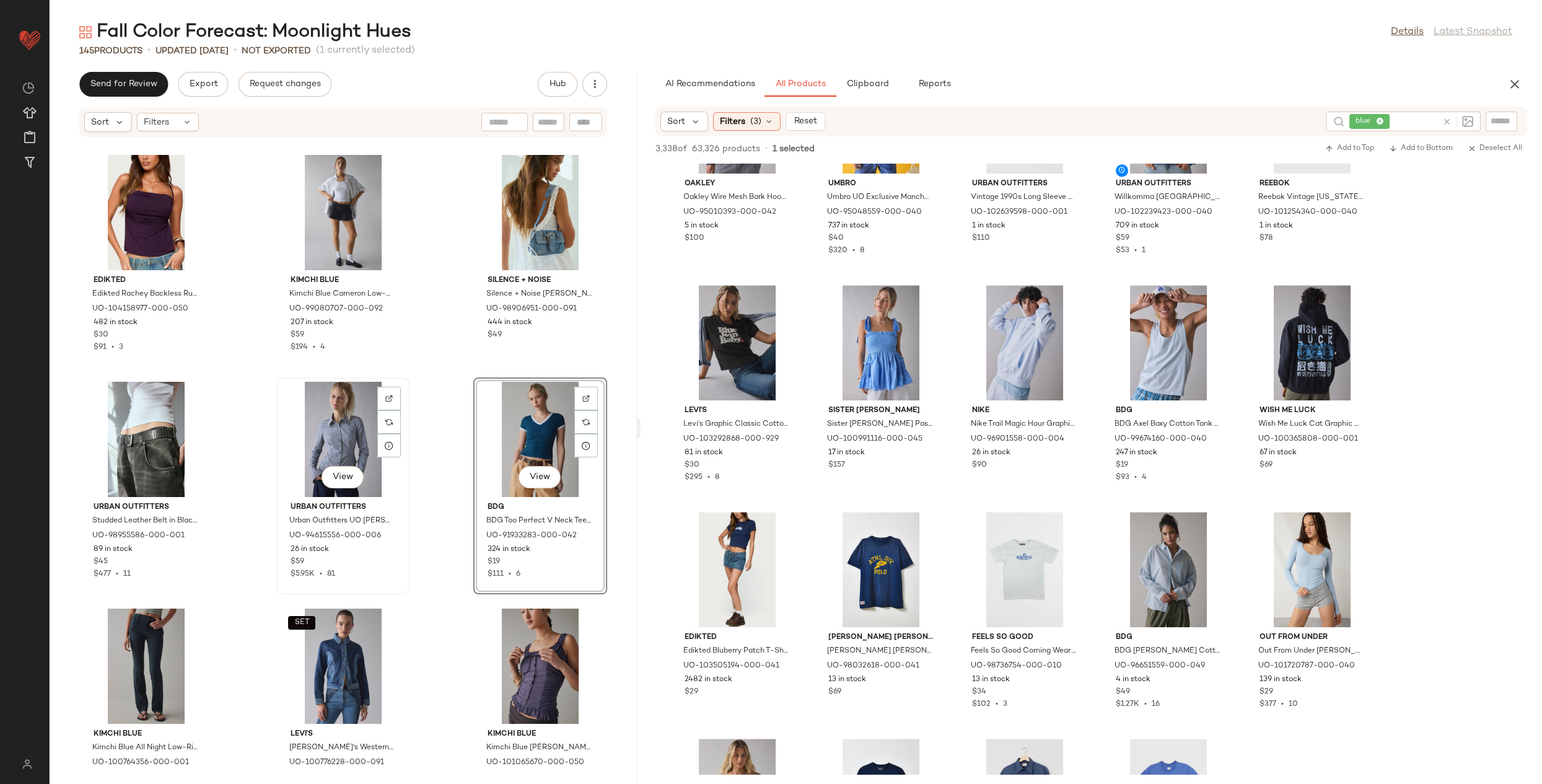
click at [358, 429] on div "View" at bounding box center [343, 439] width 125 height 115
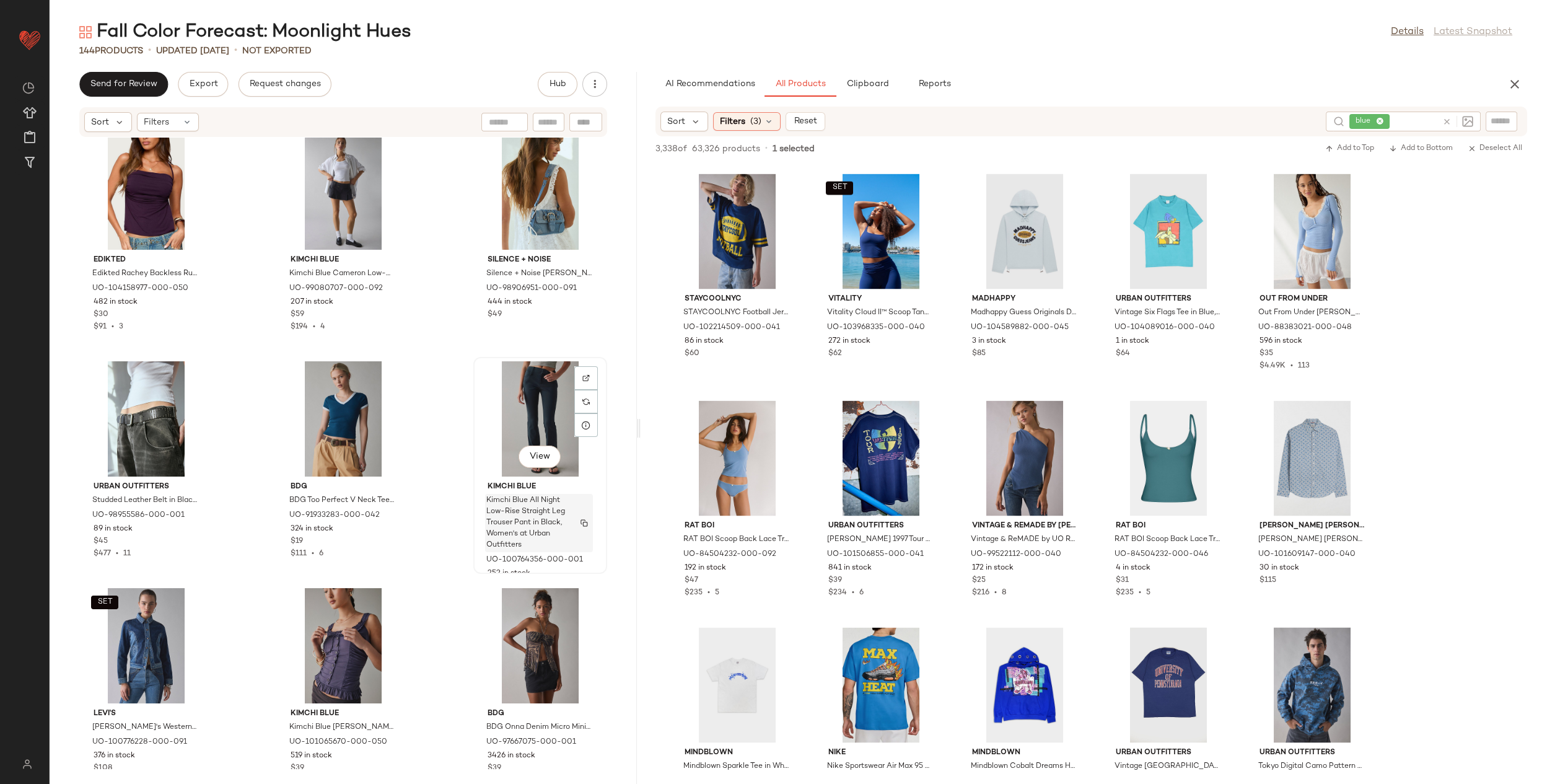
scroll to position [9314, 0]
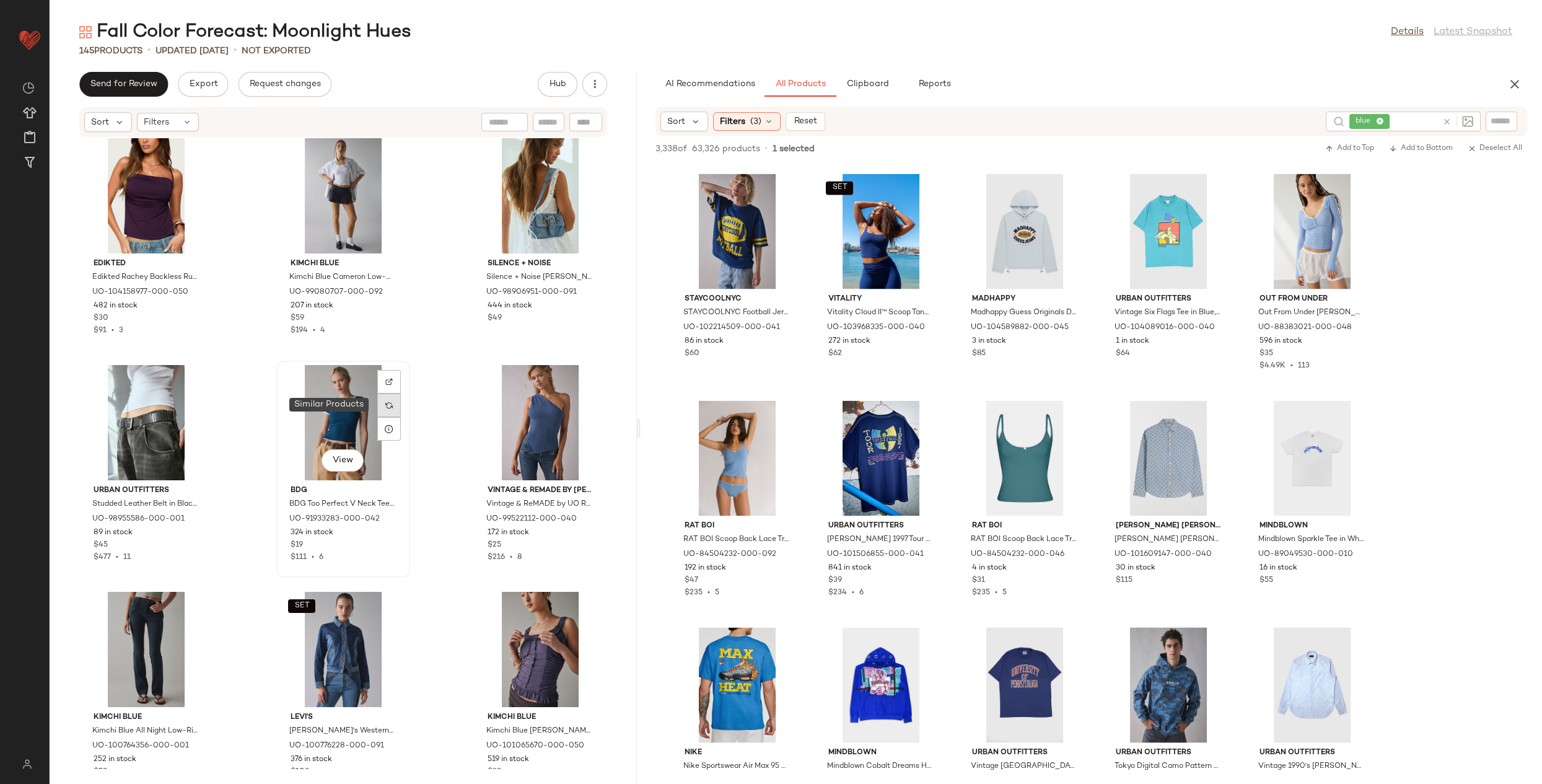
click at [377, 405] on div at bounding box center [389, 405] width 23 height 23
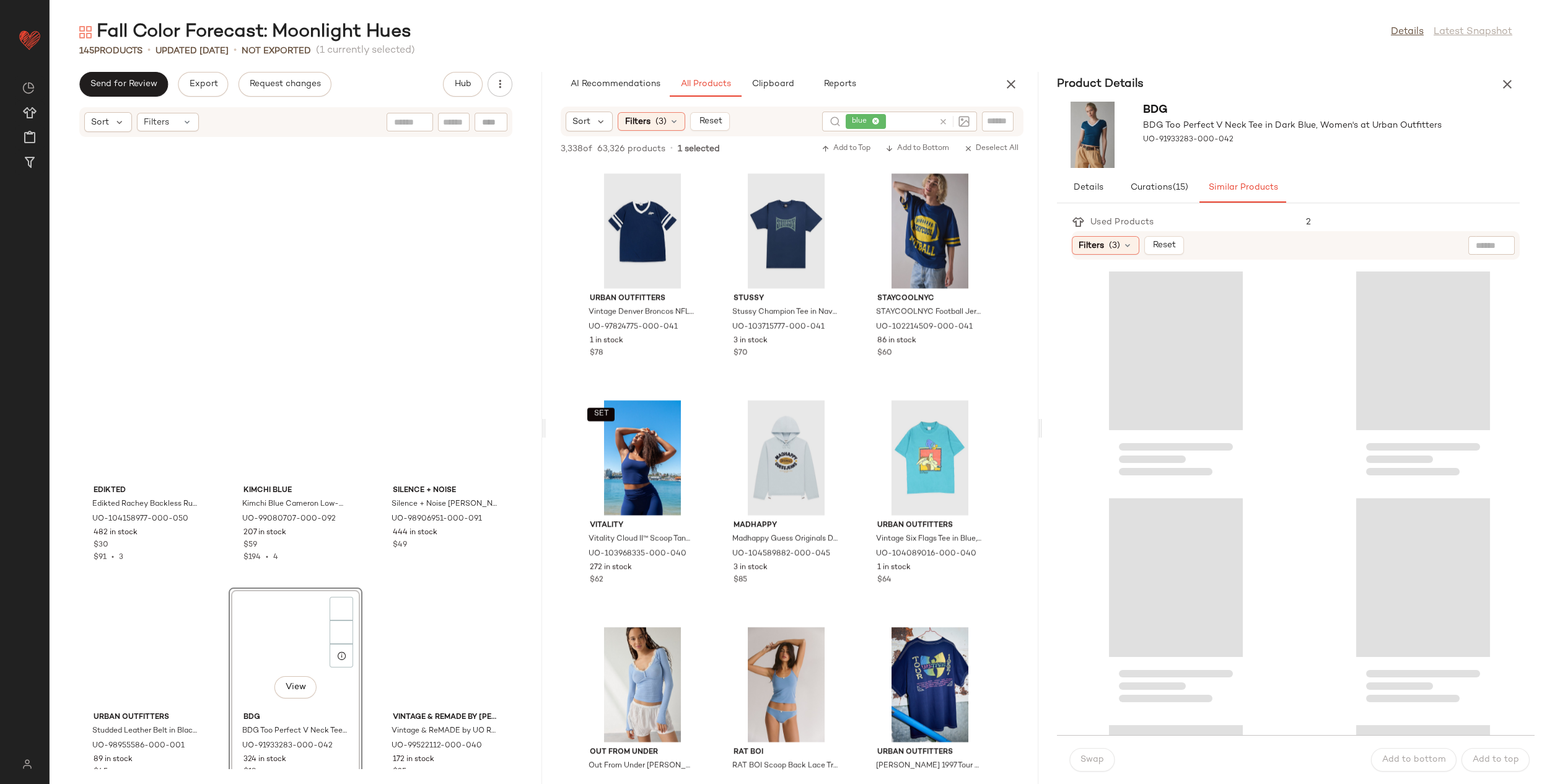
scroll to position [9297, 0]
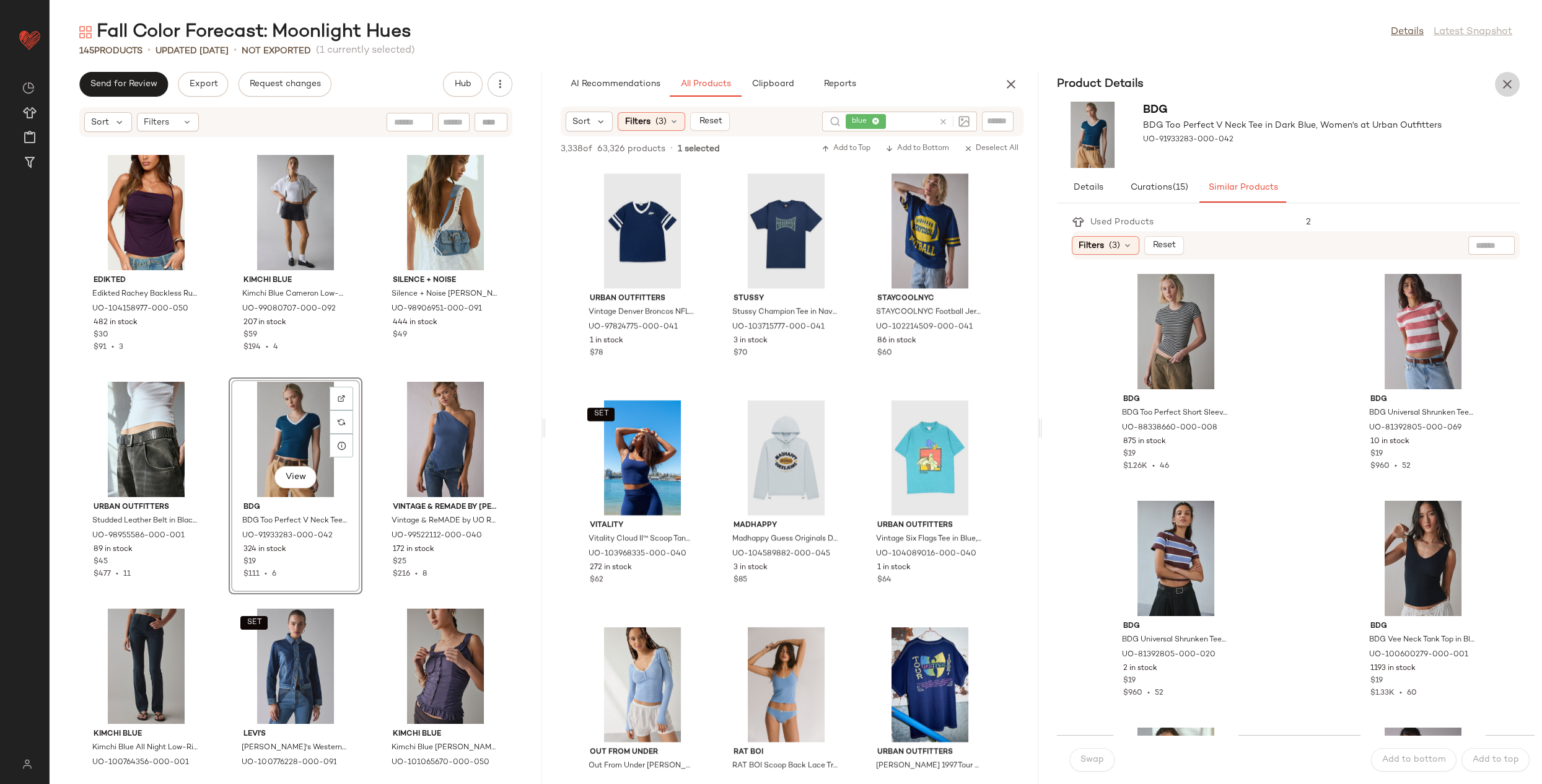
drag, startPoint x: 1509, startPoint y: 80, endPoint x: 1453, endPoint y: 87, distance: 56.4
click at [1509, 80] on icon "button" at bounding box center [1507, 84] width 15 height 15
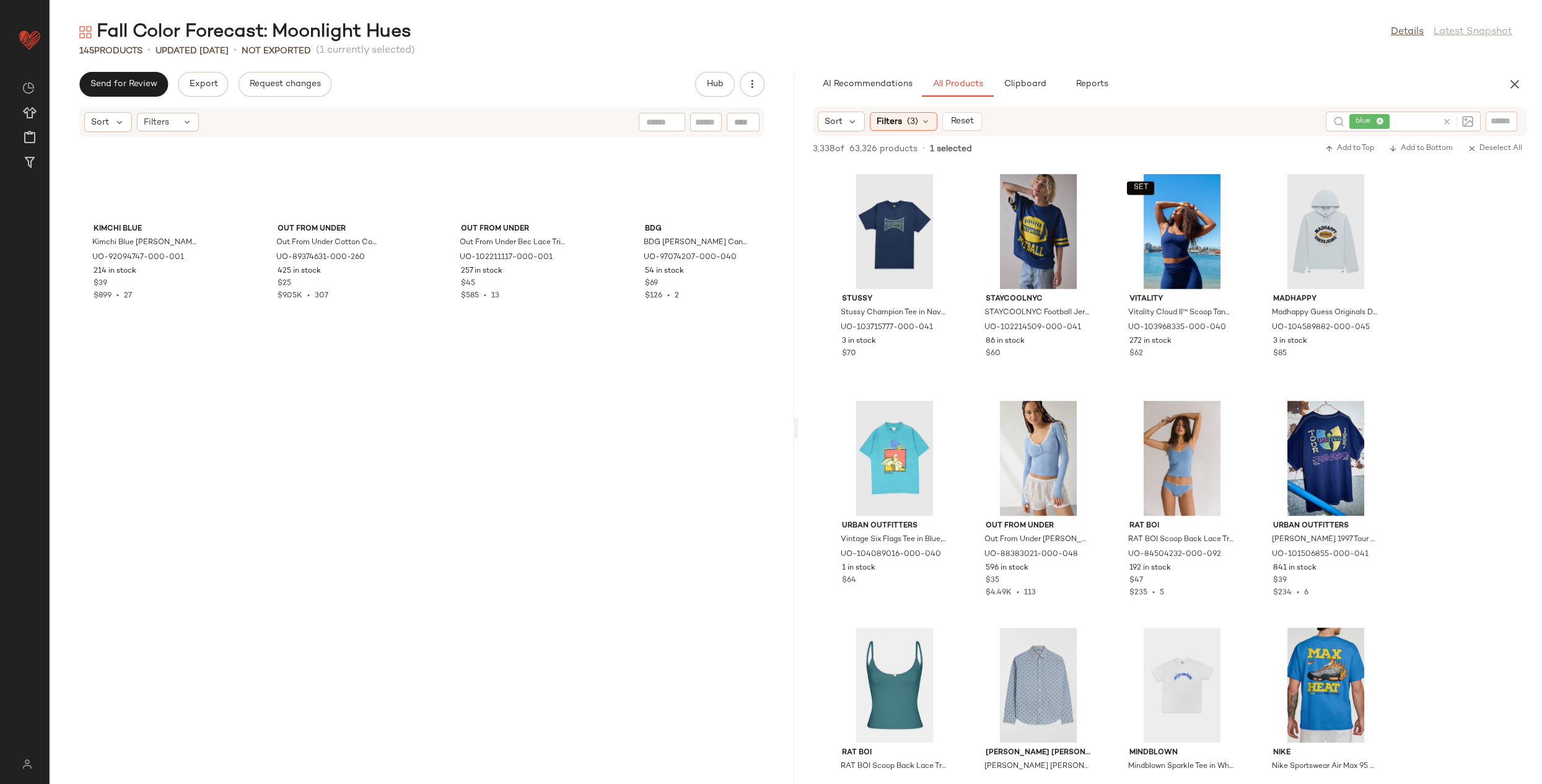
scroll to position [6803, 0]
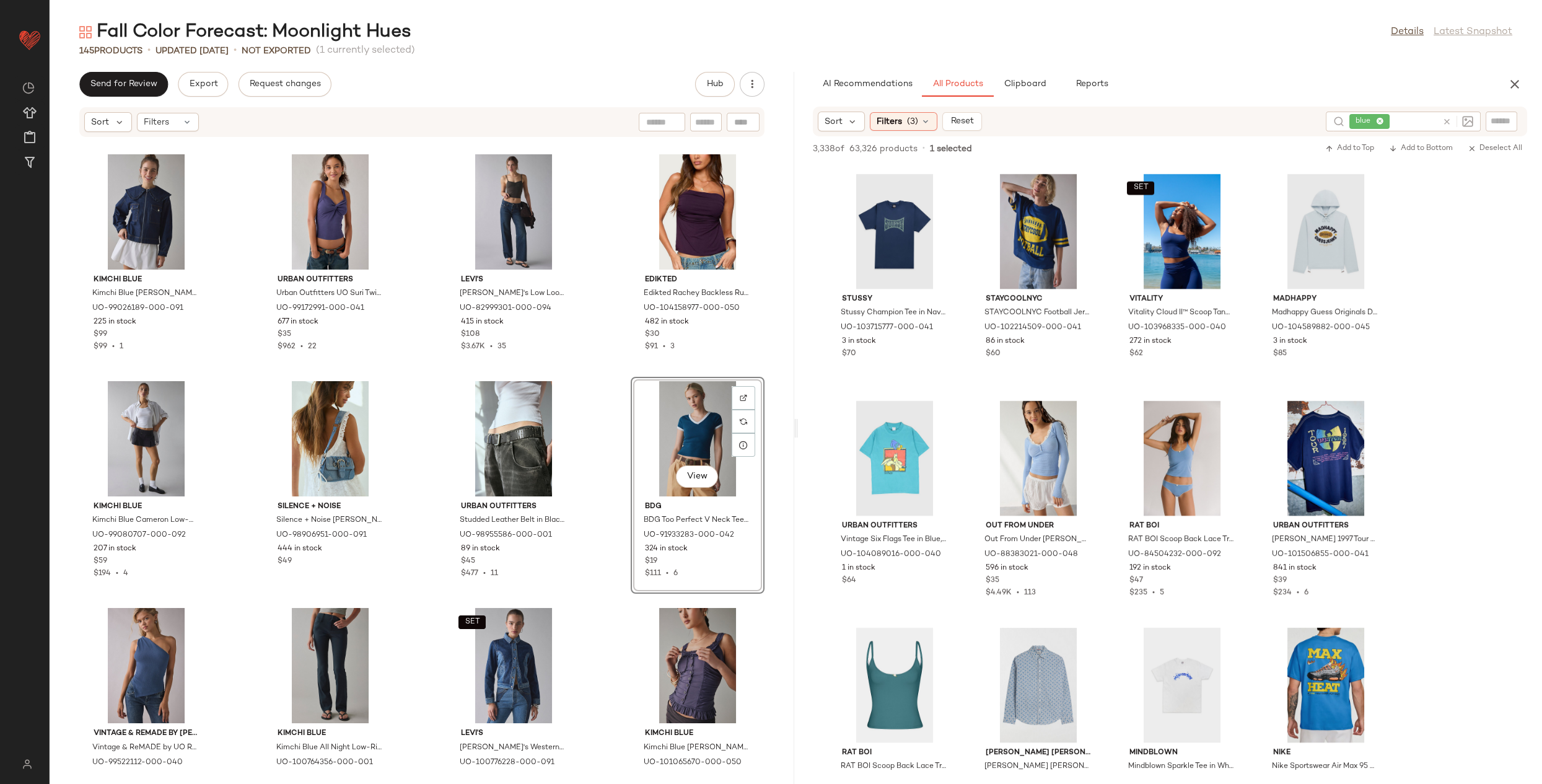
click at [680, 439] on div "View" at bounding box center [697, 439] width 125 height 115
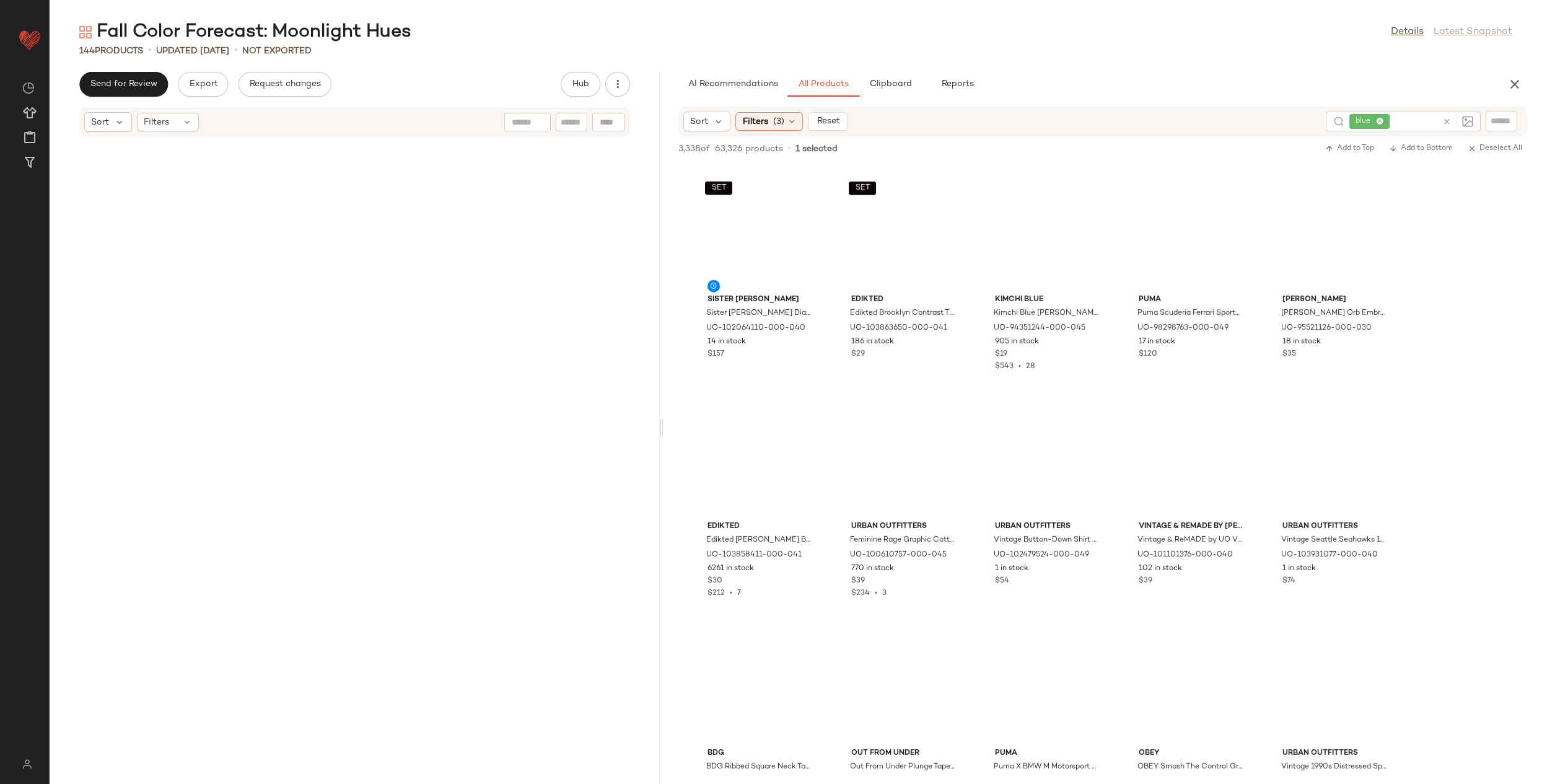
scroll to position [5663, 0]
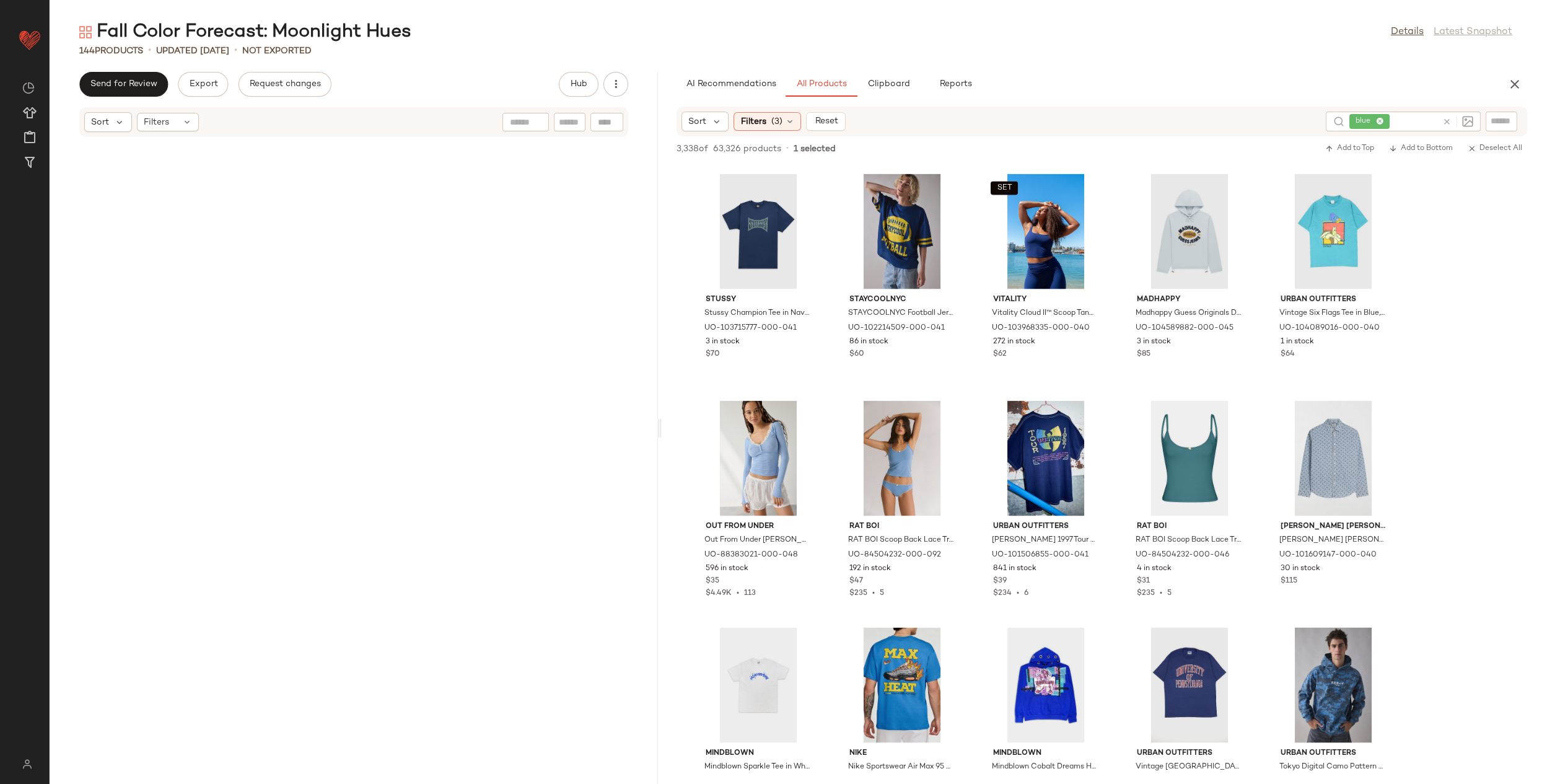
drag, startPoint x: 794, startPoint y: 433, endPoint x: 660, endPoint y: 446, distance: 134.6
click at [660, 446] on div "Fall Color Forecast: Moonlight Hues Details Latest Snapshot 144 Products • upda…" at bounding box center [796, 401] width 1492 height 764
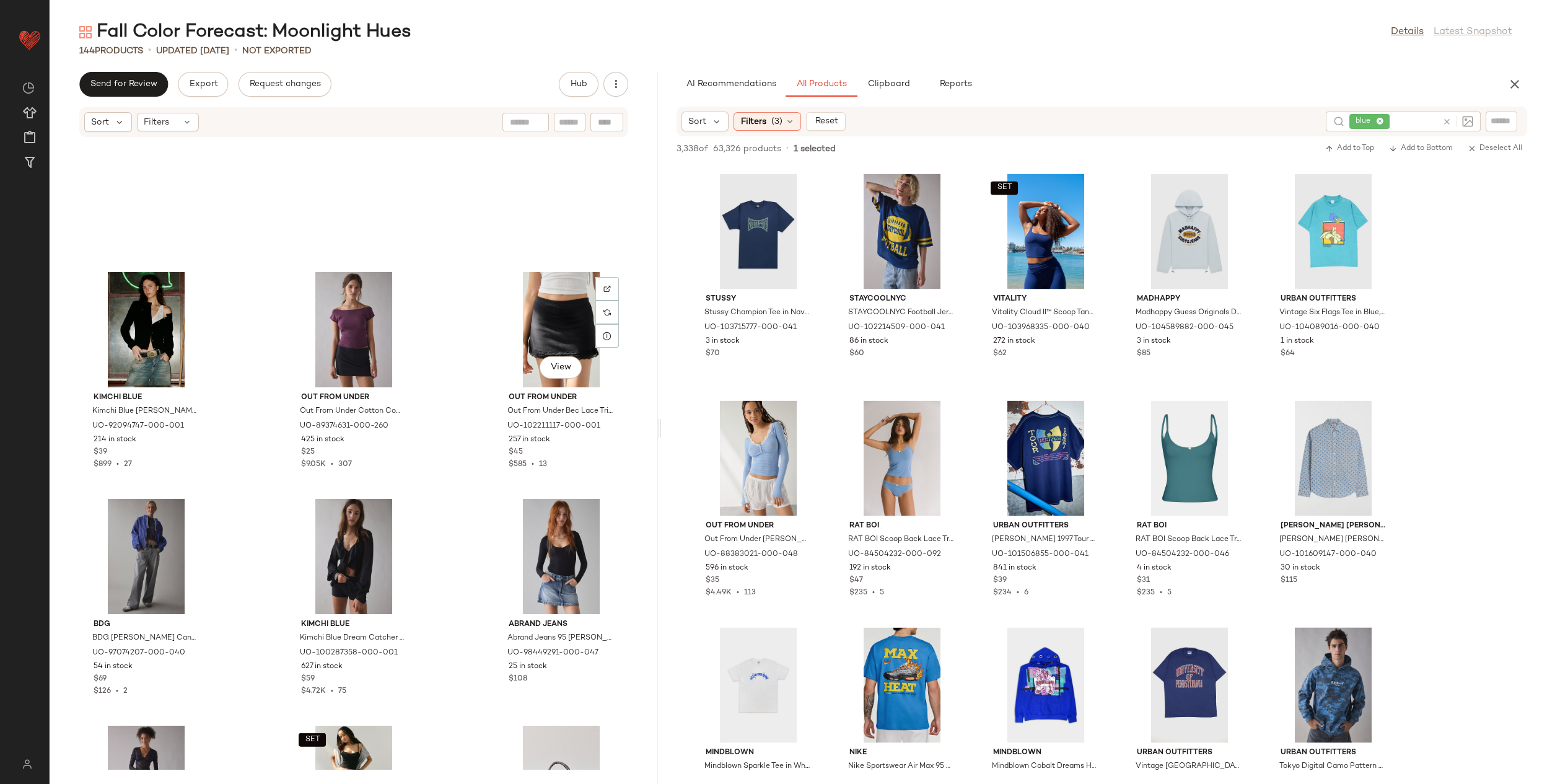
scroll to position [10255, 0]
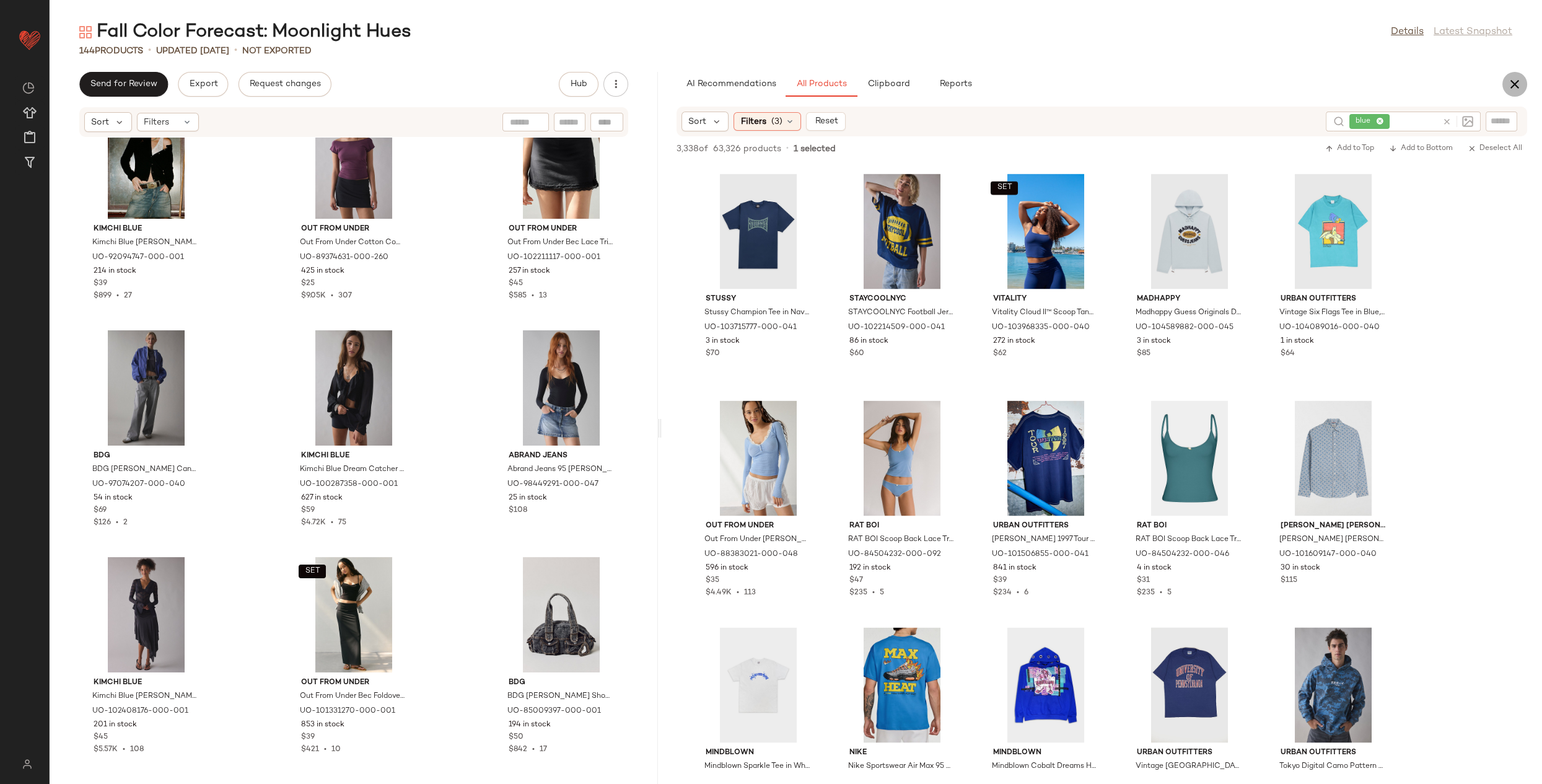
click at [1521, 81] on icon "button" at bounding box center [1515, 84] width 15 height 15
